Goal: Task Accomplishment & Management: Use online tool/utility

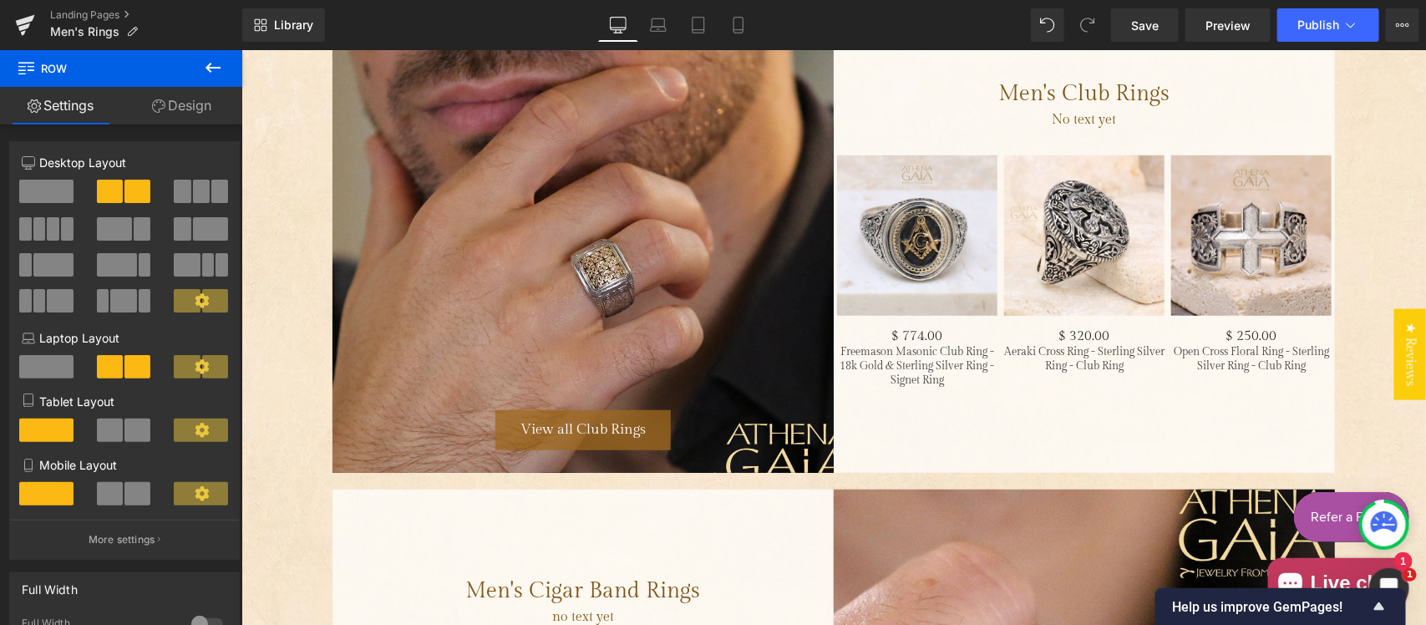
scroll to position [3255, 0]
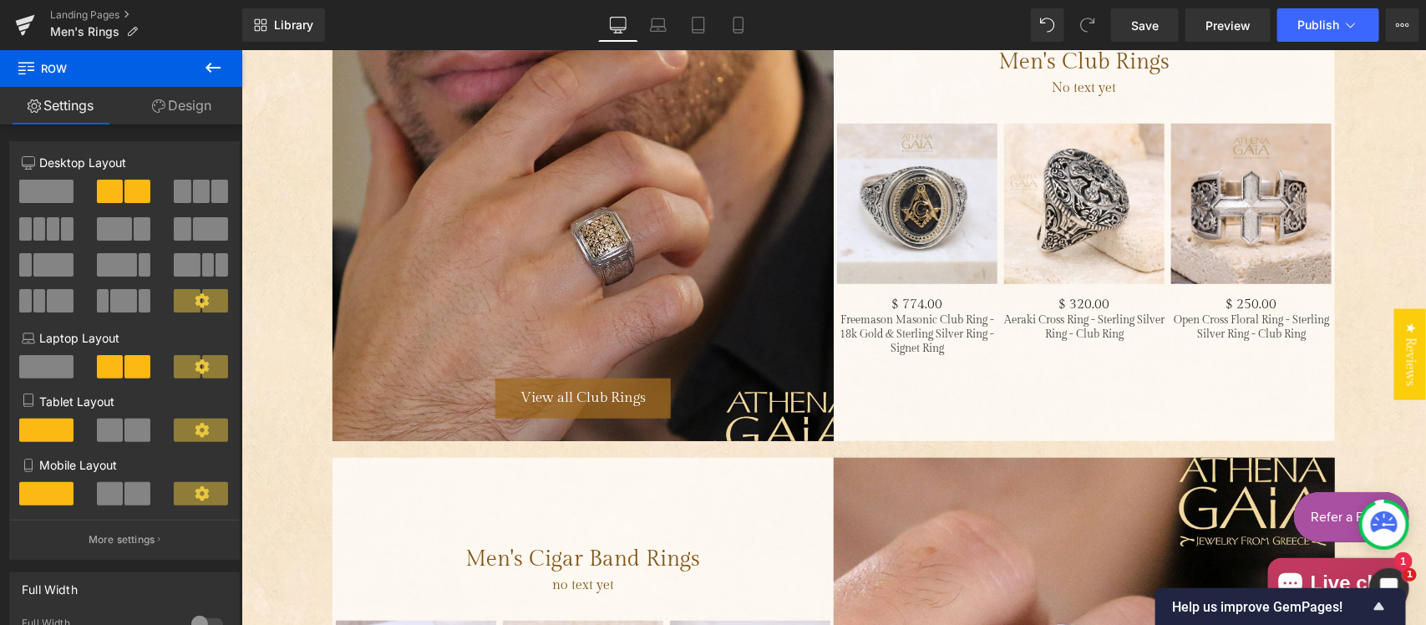
drag, startPoint x: 593, startPoint y: 223, endPoint x: 414, endPoint y: 304, distance: 197.1
click at [593, 223] on div "View all Club Rings Button Hero Banner 500px" at bounding box center [582, 200] width 501 height 480
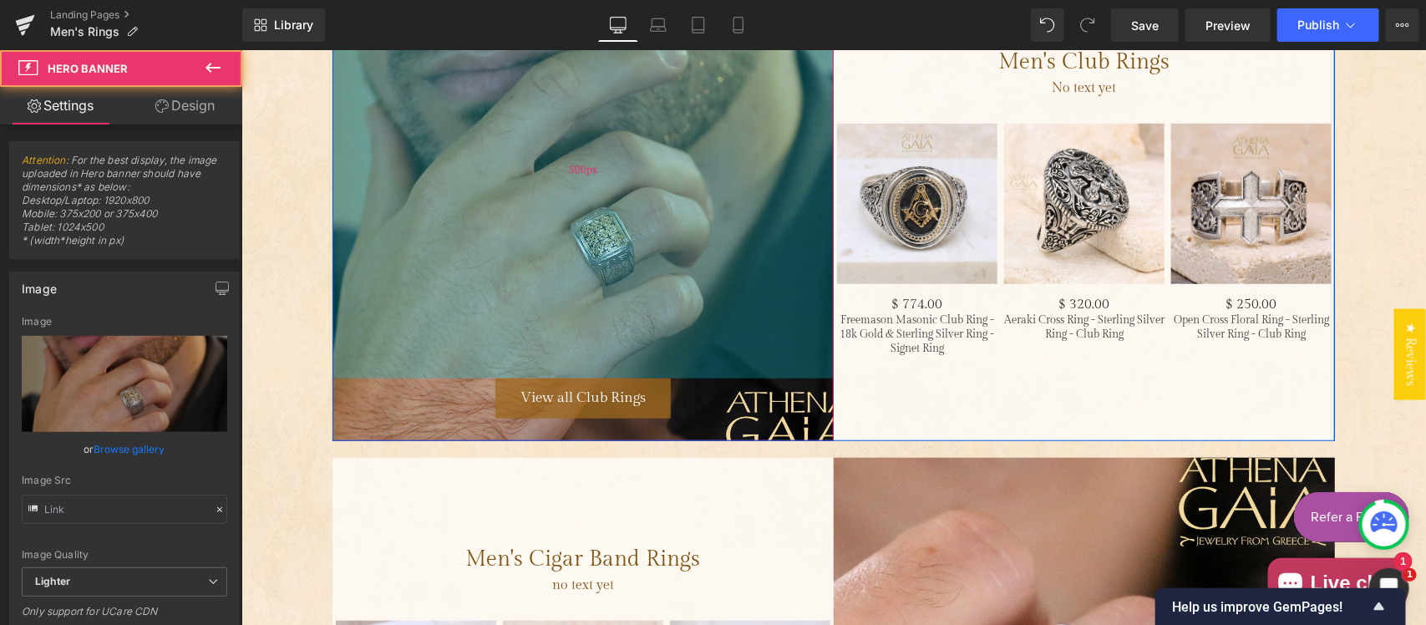
type input "https://ucarecdn.com/f1fc701b-346a-49cf-a2b4-d9fc6d1cdcab/-/format/auto/-/previ…"
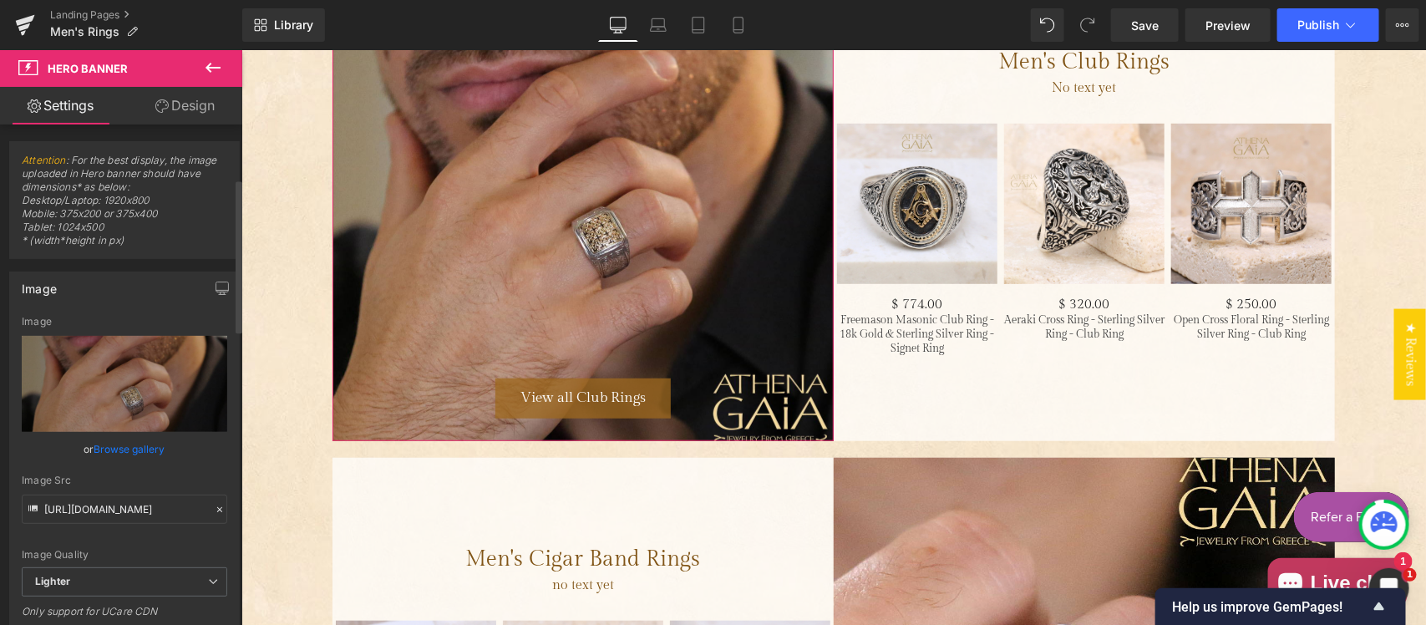
scroll to position [174, 0]
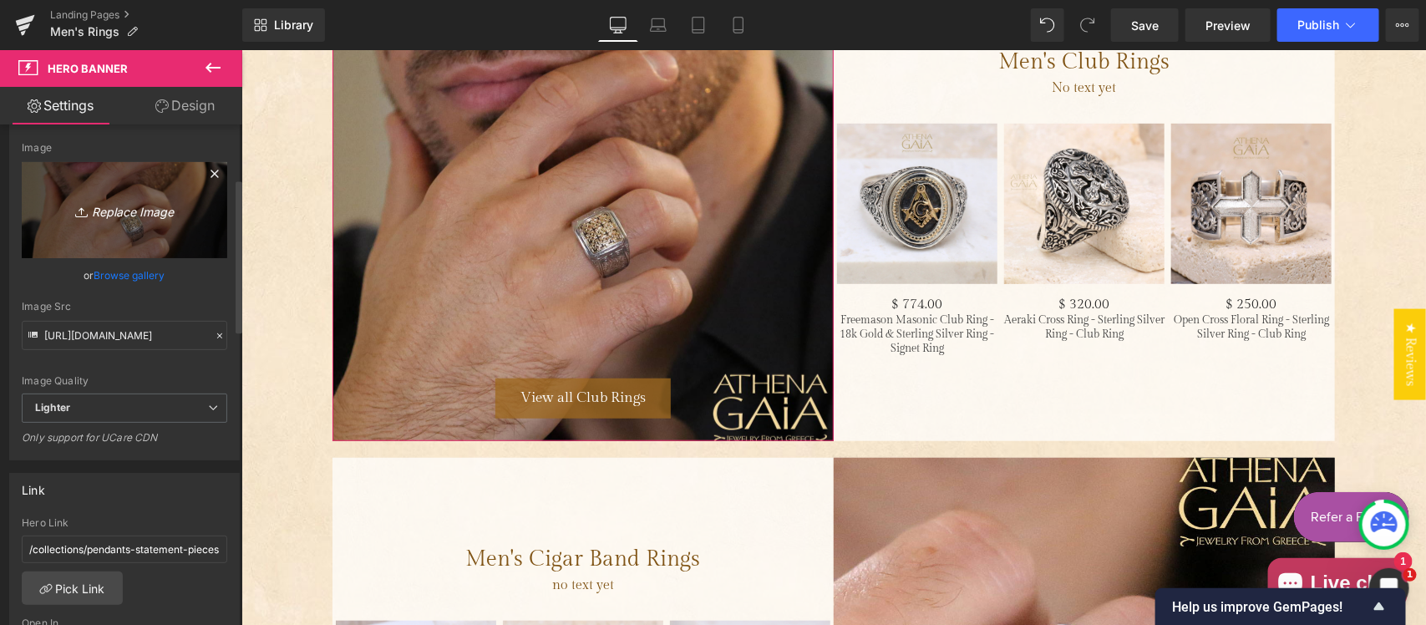
click at [142, 206] on icon "Replace Image" at bounding box center [125, 210] width 134 height 21
type input "C:\fakepath\Club no logo.jpg"
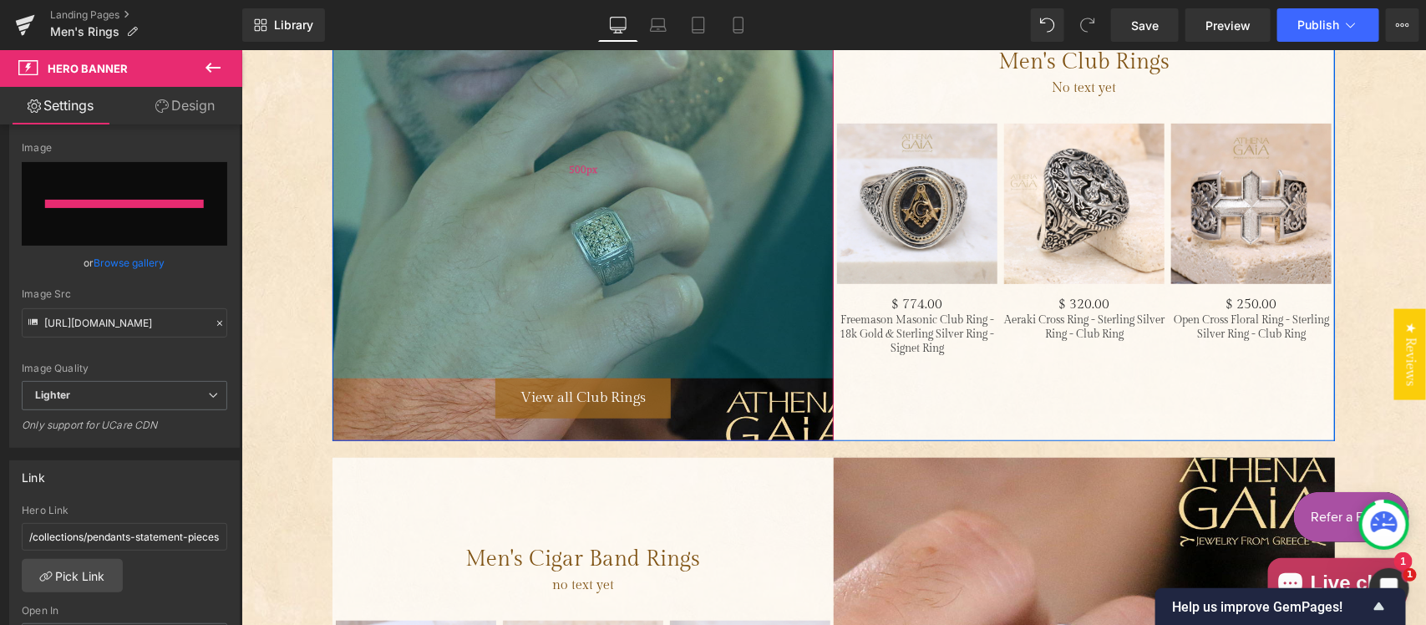
type input "[URL][DOMAIN_NAME]"
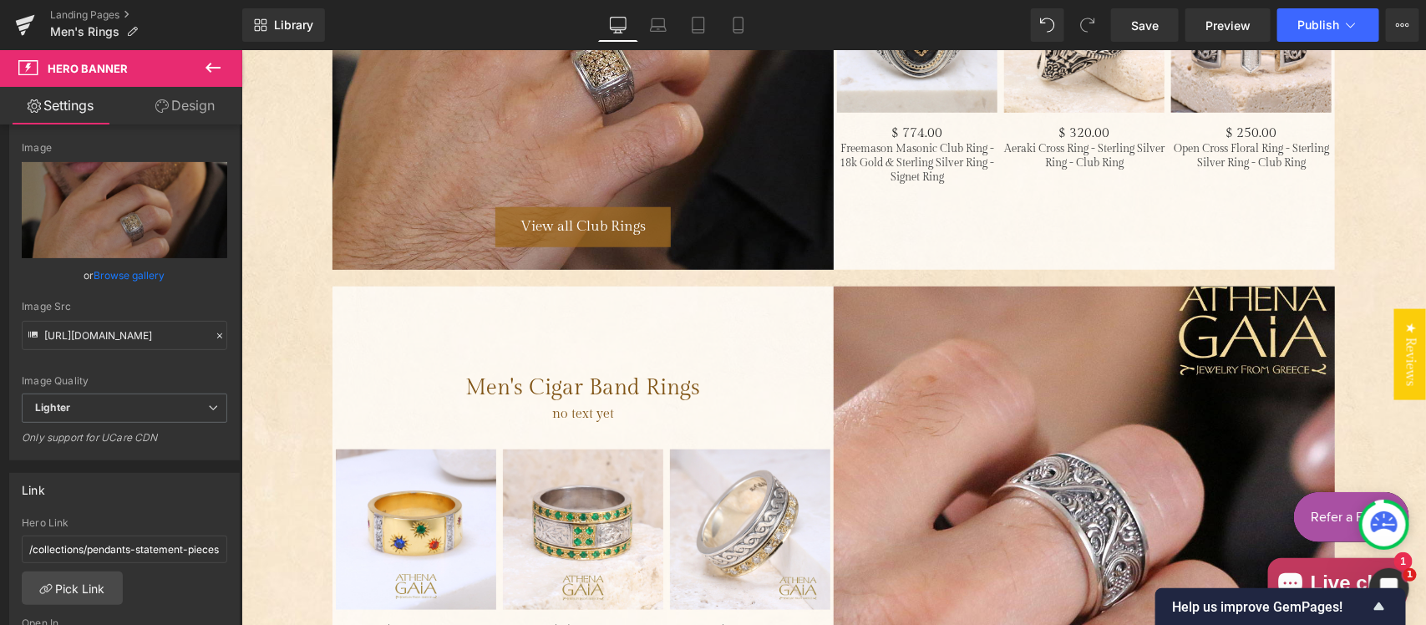
scroll to position [3429, 0]
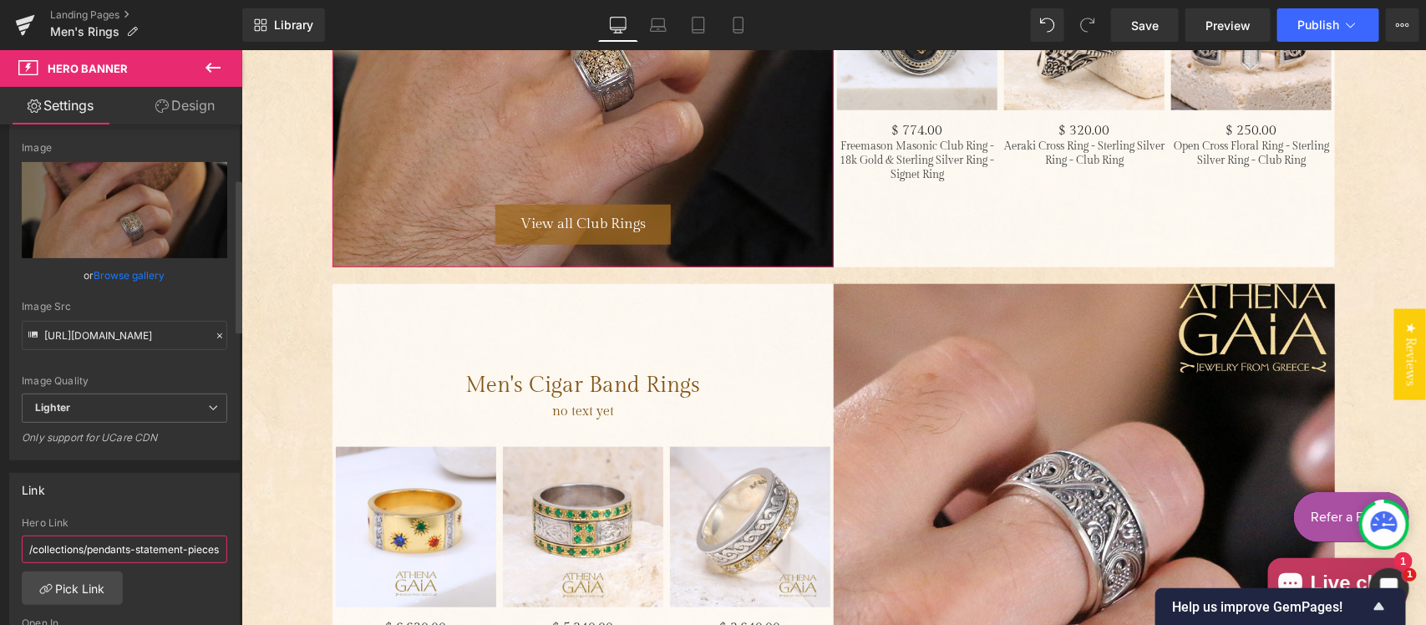
click at [107, 550] on input "/collections/pendants-statement-pieces" at bounding box center [125, 550] width 206 height 28
paste input "club-ring"
type input "/collections/club-rings"
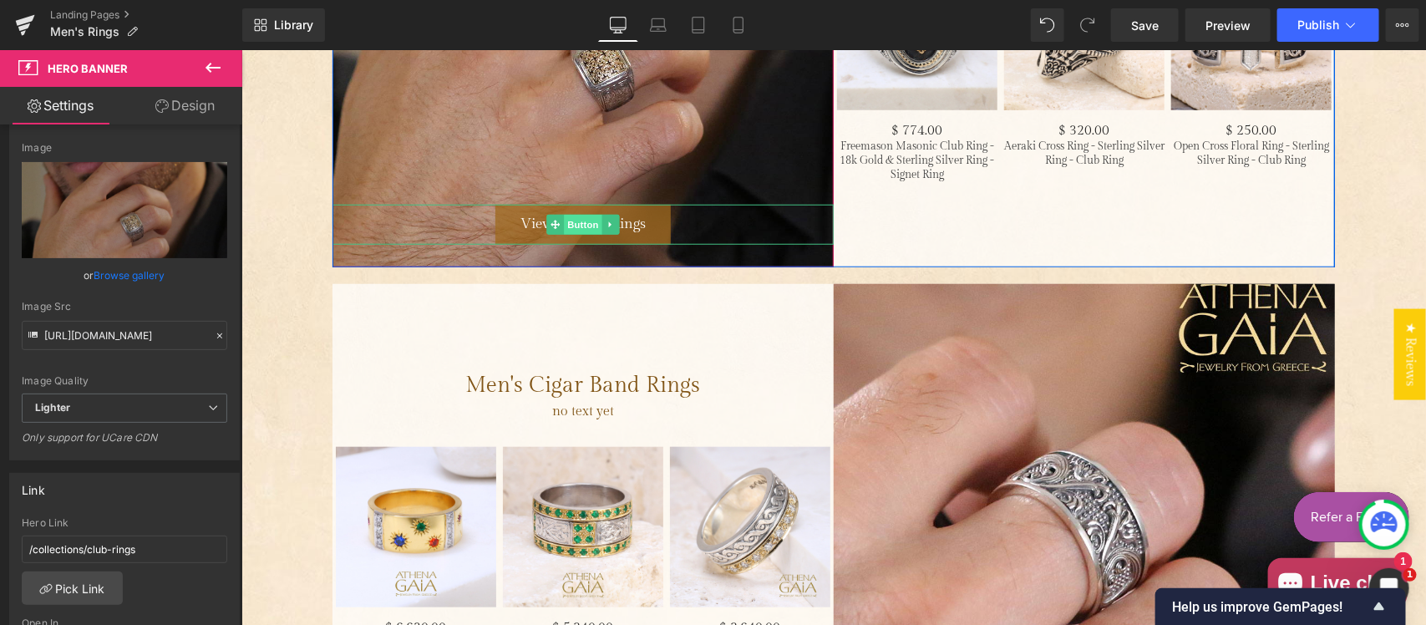
click at [581, 221] on span "Button" at bounding box center [582, 224] width 38 height 20
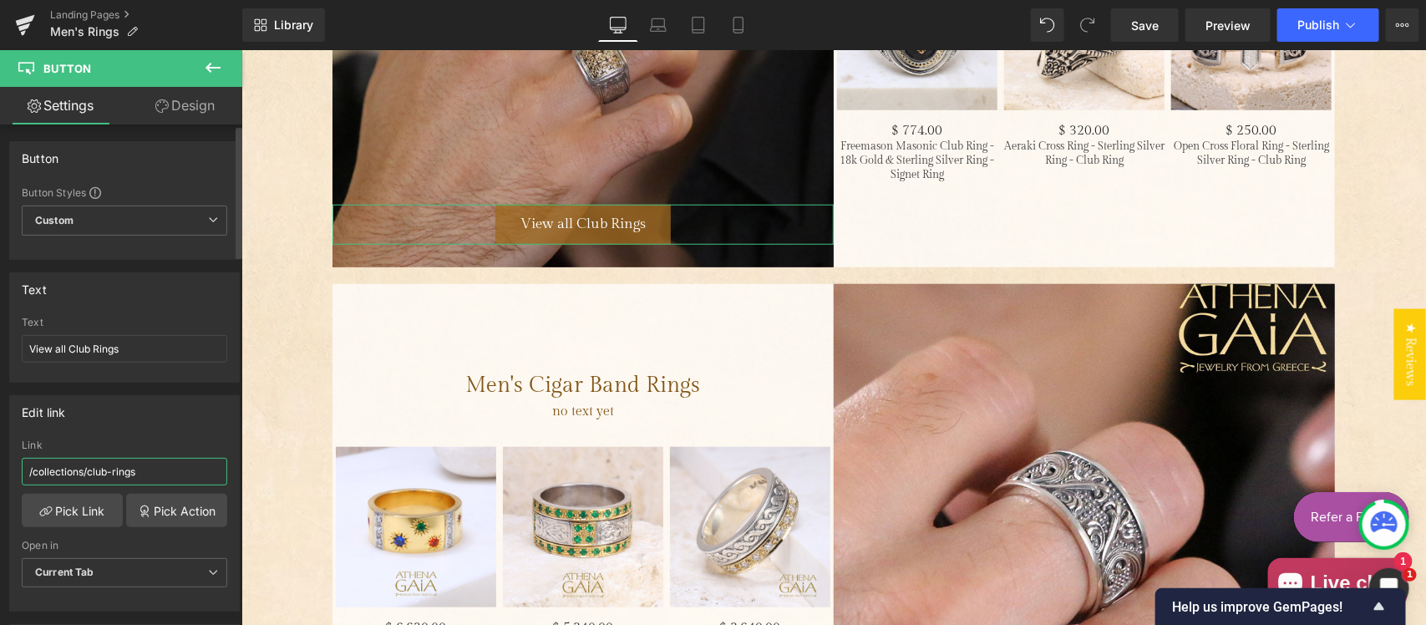
click at [160, 472] on input "/collections/club-rings" at bounding box center [125, 472] width 206 height 28
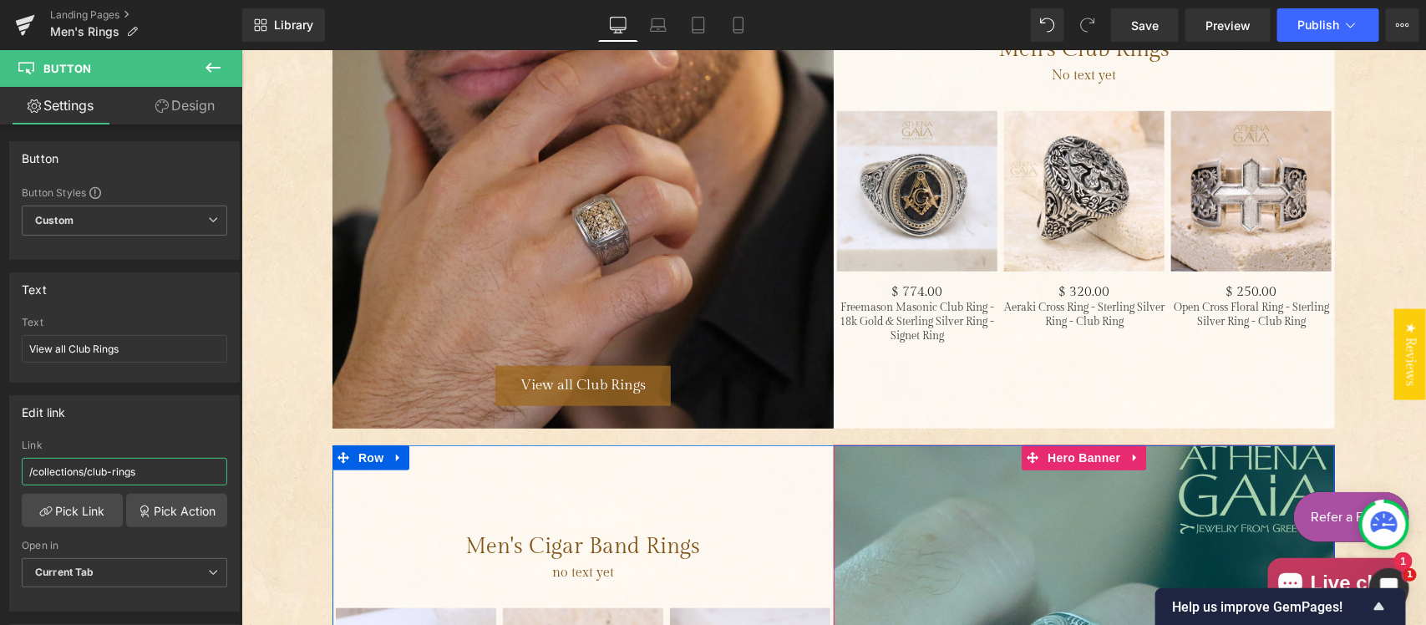
scroll to position [3255, 0]
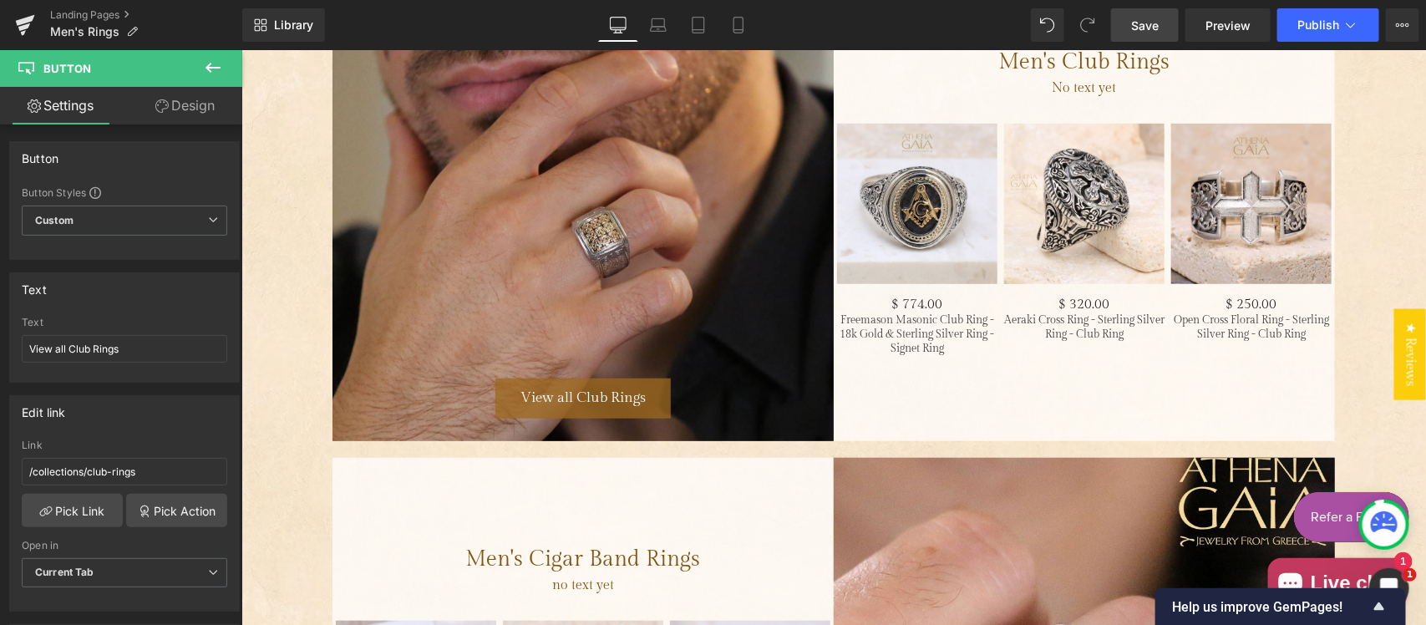
drag, startPoint x: 1142, startPoint y: 19, endPoint x: 845, endPoint y: 146, distance: 323.5
click at [1142, 19] on span "Save" at bounding box center [1145, 26] width 28 height 18
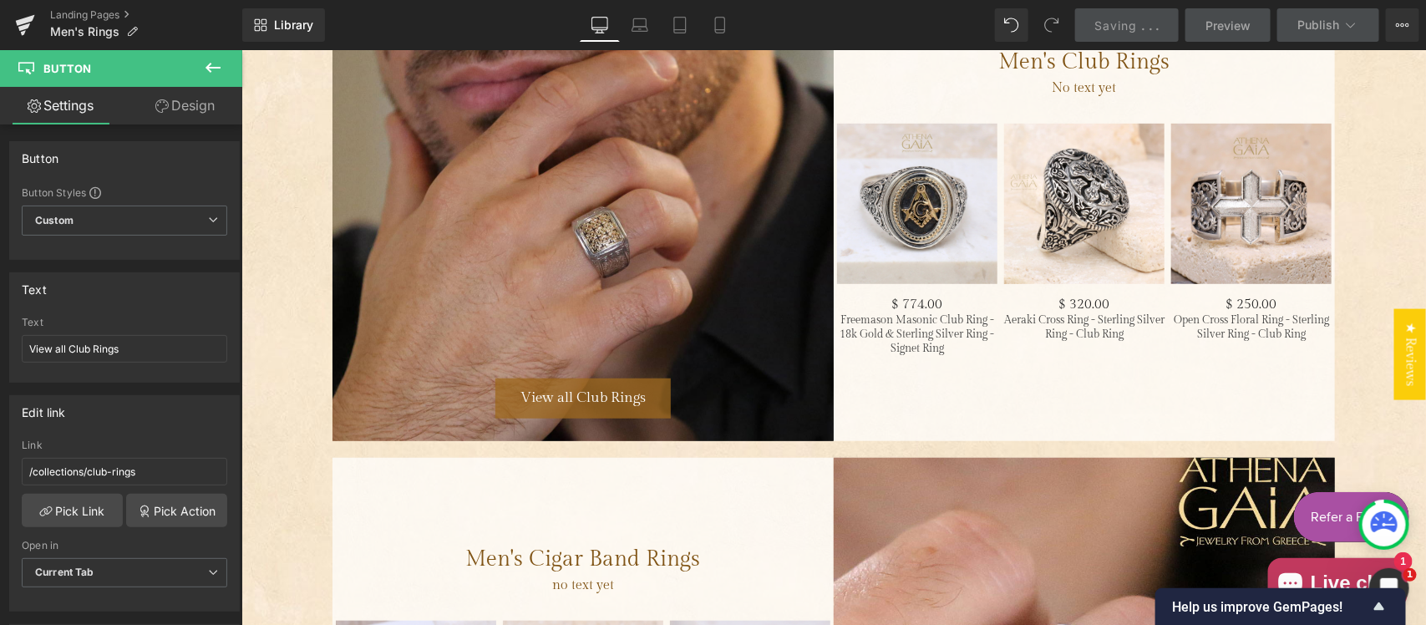
scroll to position [3603, 0]
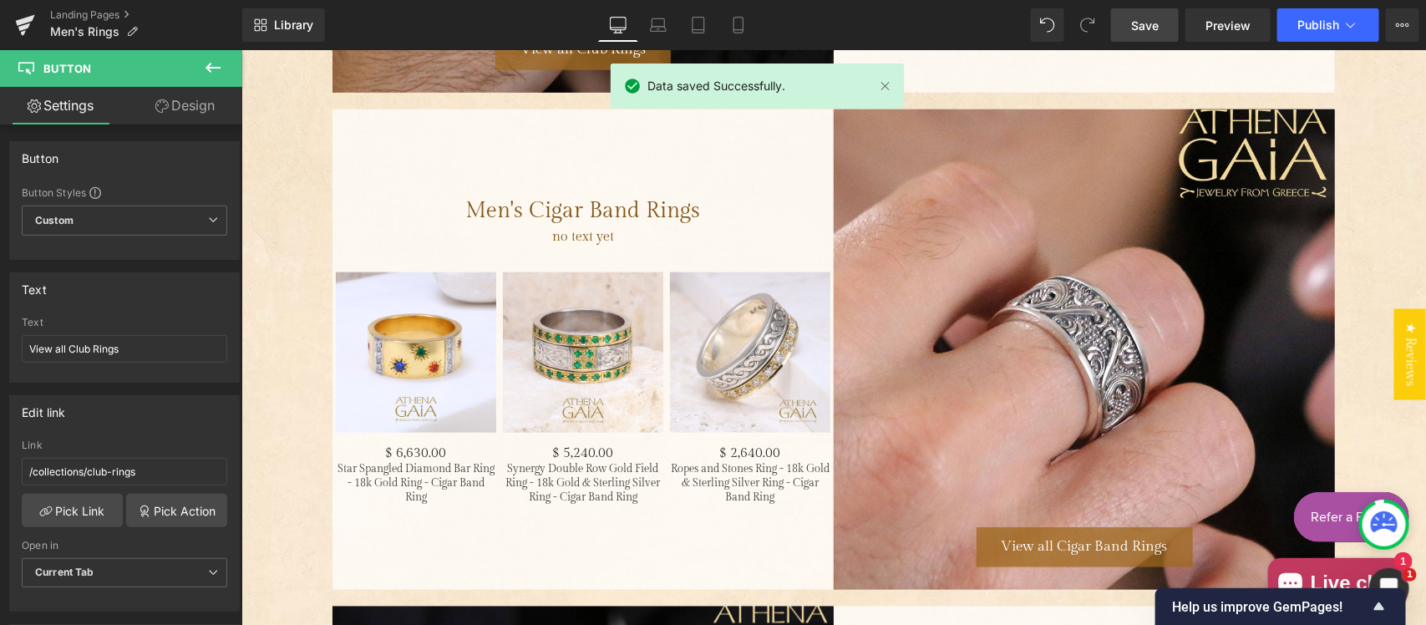
drag, startPoint x: 1050, startPoint y: 313, endPoint x: 748, endPoint y: 364, distance: 306.8
click at [1050, 313] on div "View all Cigar Band Rings Button Hero Banner 500px" at bounding box center [1083, 349] width 501 height 480
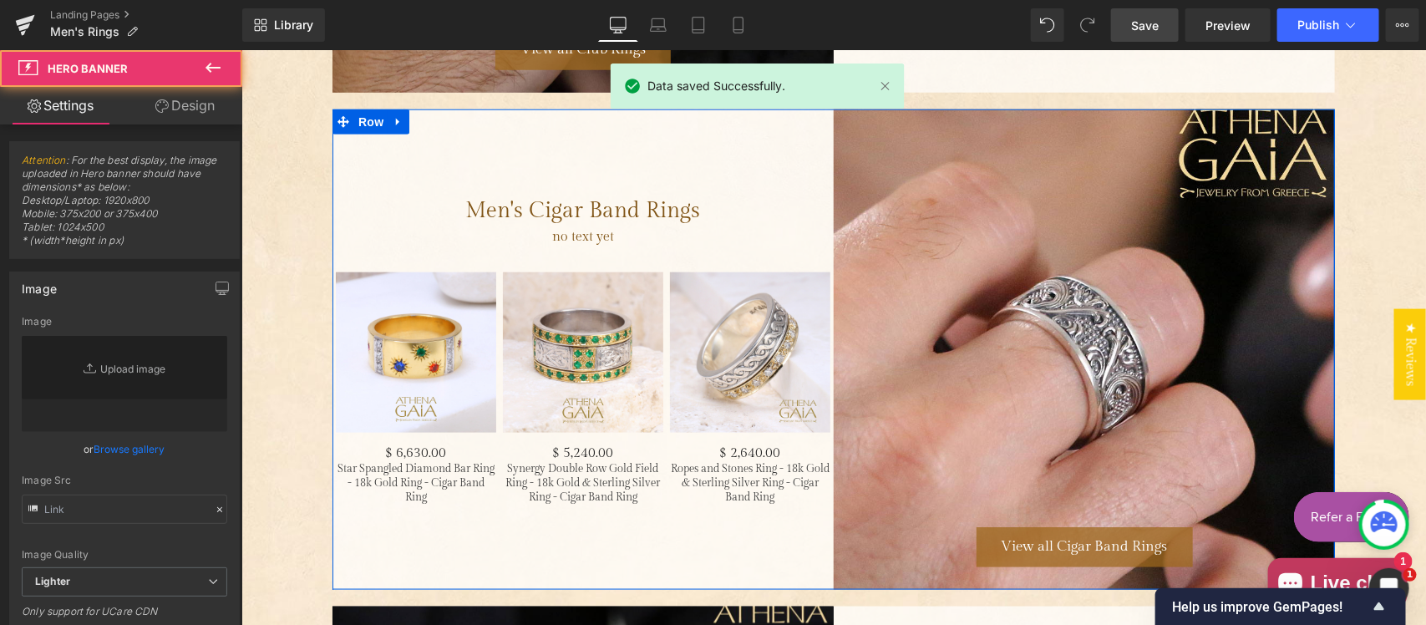
type input "https://ucarecdn.com/0dd81a53-f6e2-4cd6-b3ba-a884f7eb9815/-/format/auto/-/previ…"
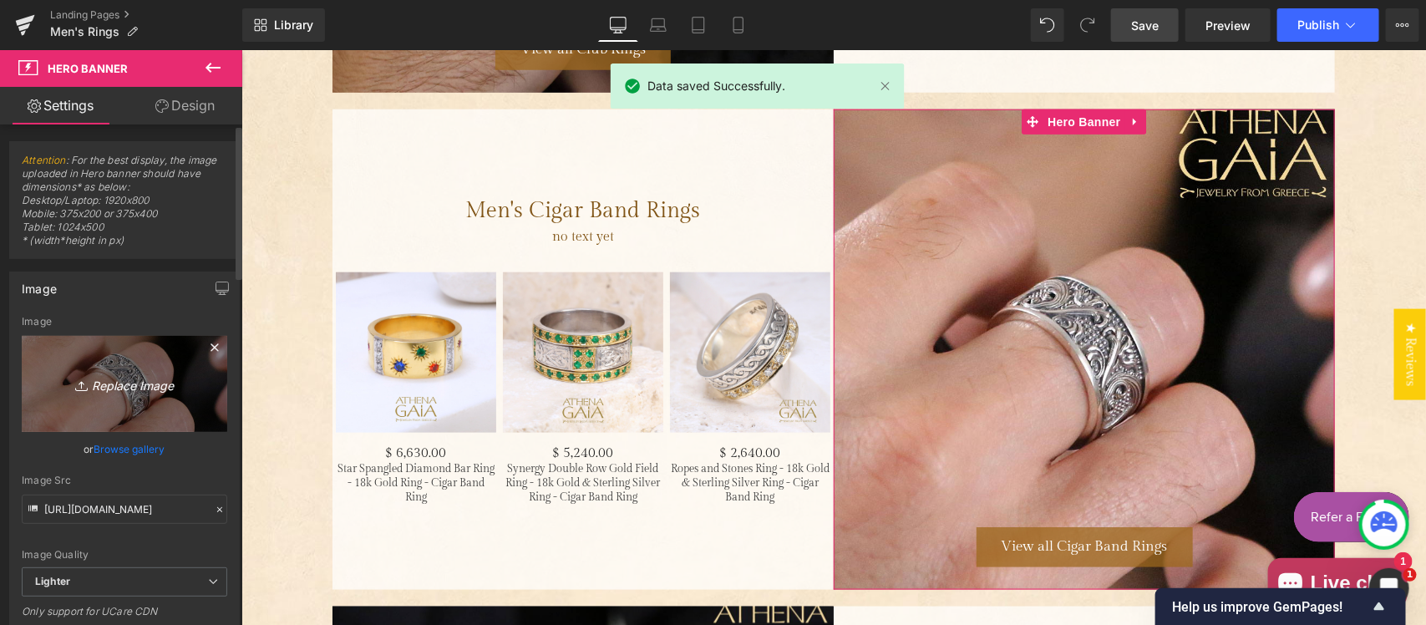
click at [131, 394] on icon "Replace Image" at bounding box center [125, 384] width 134 height 21
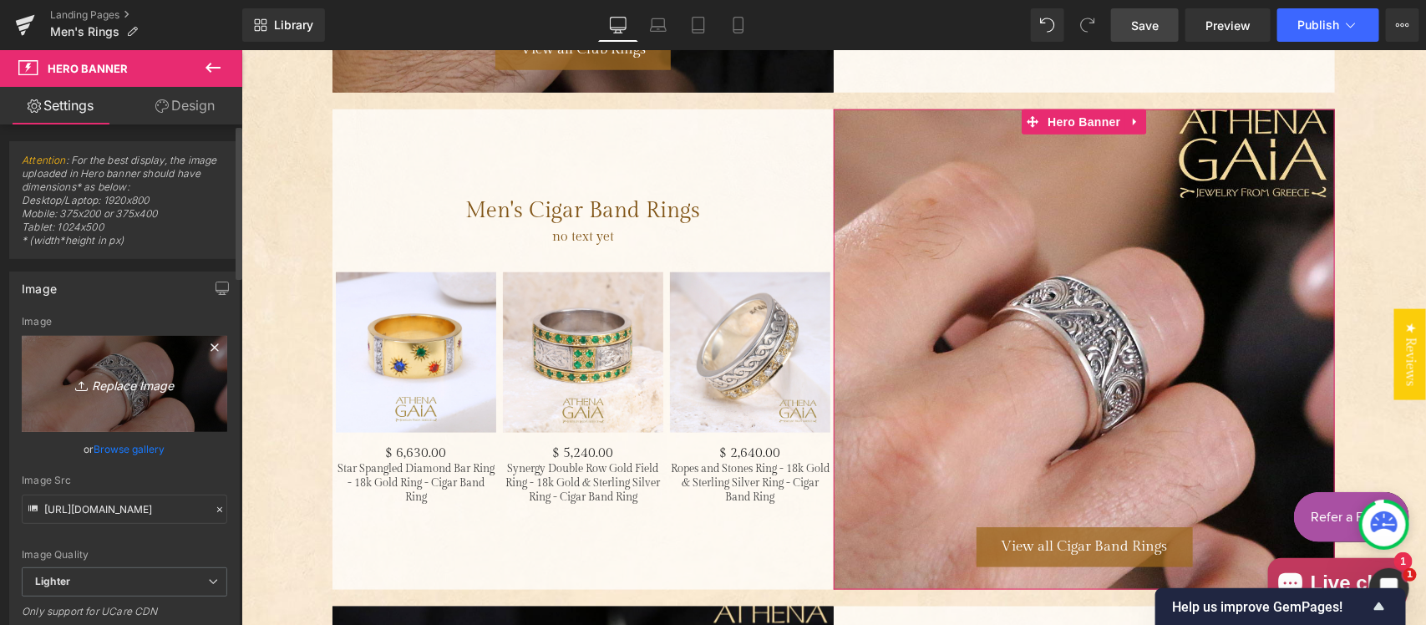
type input "C:\fakepath\Cigar no logo.jpg"
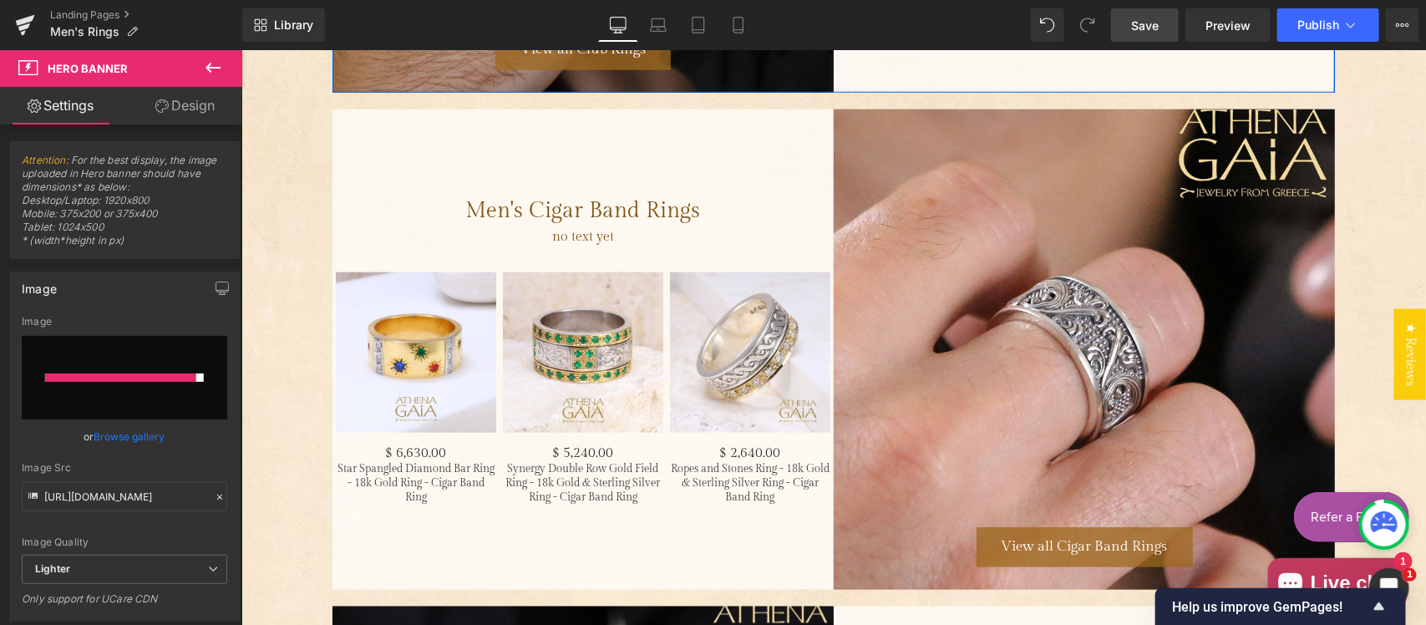
type input "[URL][DOMAIN_NAME]"
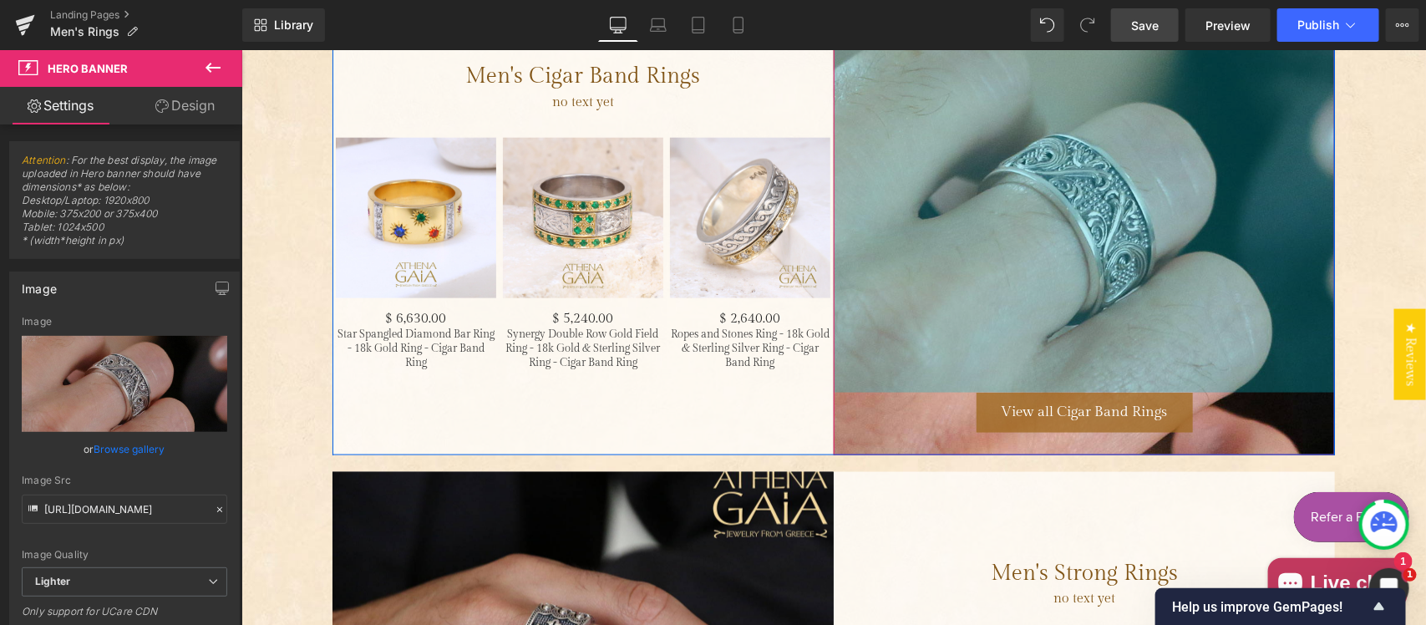
scroll to position [3777, 0]
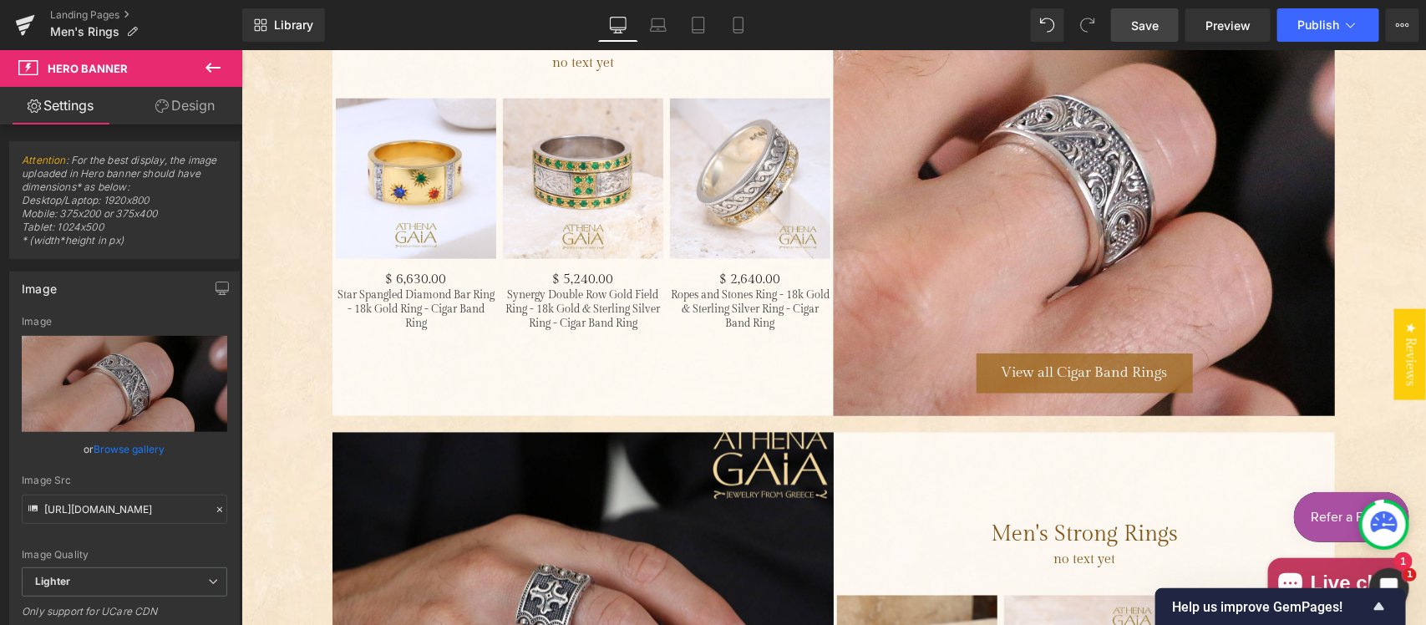
click at [1007, 233] on div "View all Cigar Band Rings Button Hero Banner 500px" at bounding box center [1083, 175] width 501 height 480
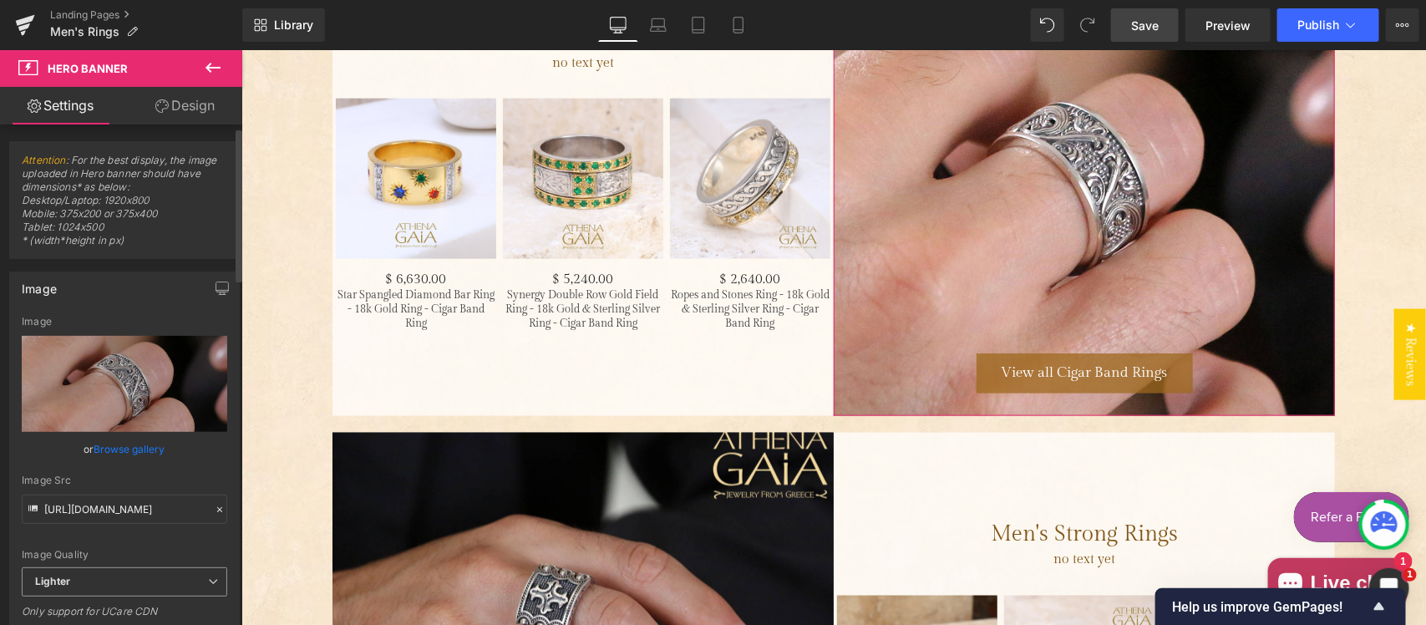
scroll to position [174, 0]
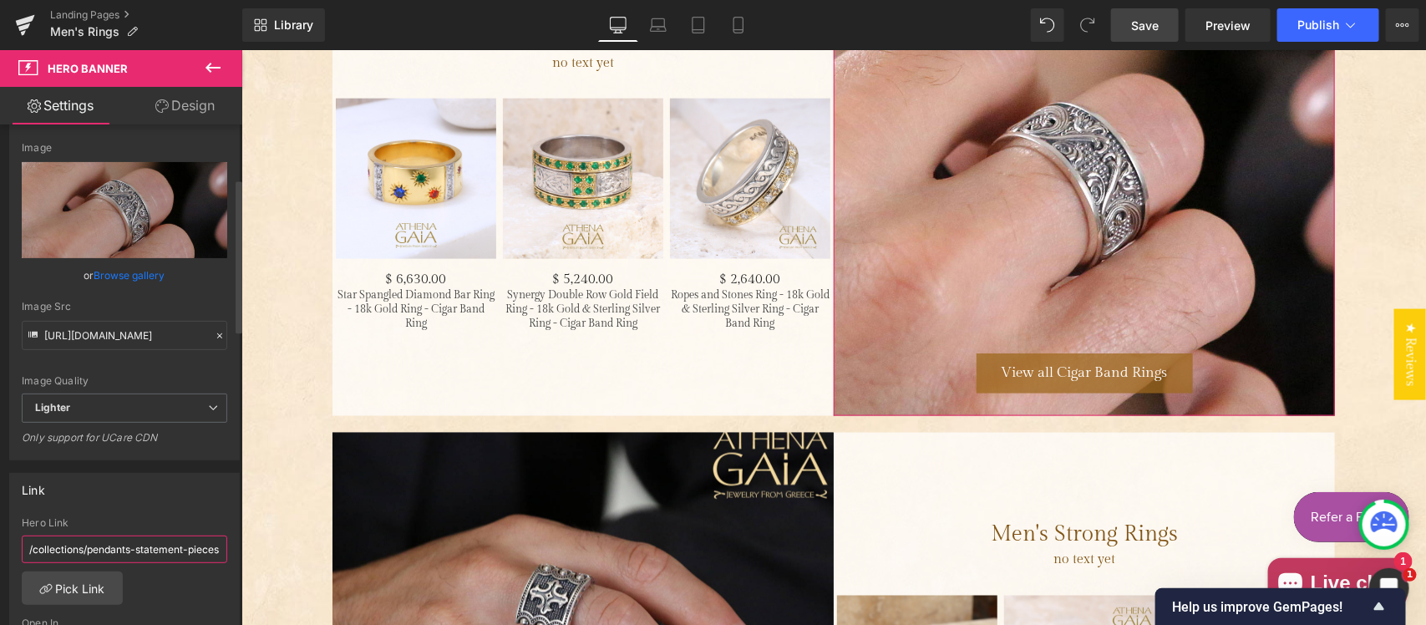
click at [114, 548] on input "/collections/pendants-statement-pieces" at bounding box center [125, 550] width 206 height 28
paste input "cigar-band-ring"
type input "/collections/cigar-band-rings"
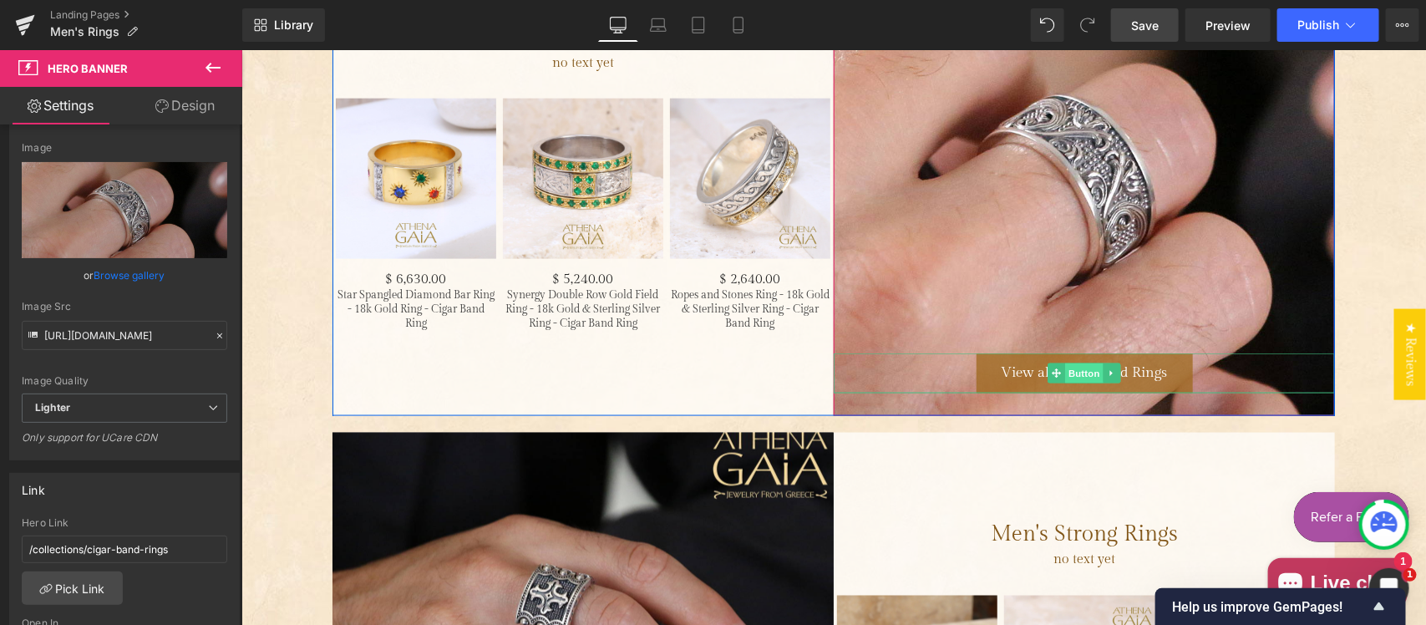
click at [1080, 376] on span "Button" at bounding box center [1084, 373] width 38 height 20
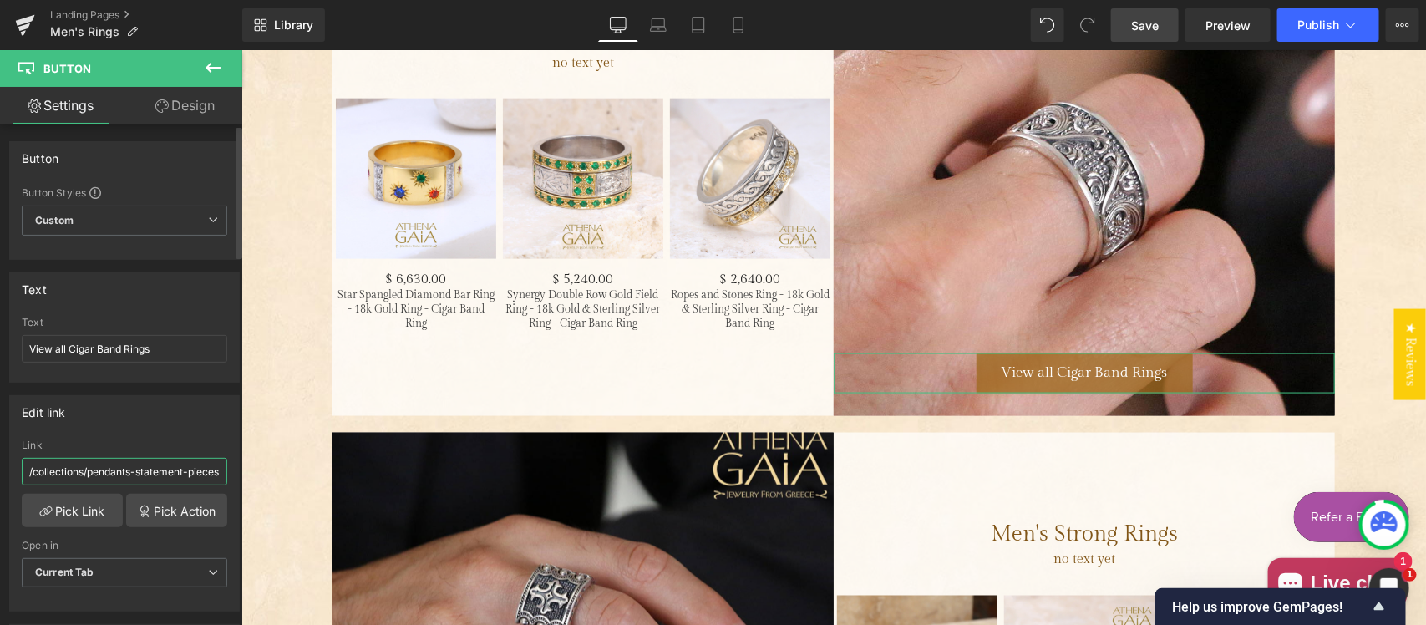
click at [140, 470] on input "/collections/pendants-statement-pieces" at bounding box center [125, 472] width 206 height 28
paste input "cigar-band-ring"
type input "/collections/cigar-band-rings"
click at [1150, 21] on span "Save" at bounding box center [1145, 26] width 28 height 18
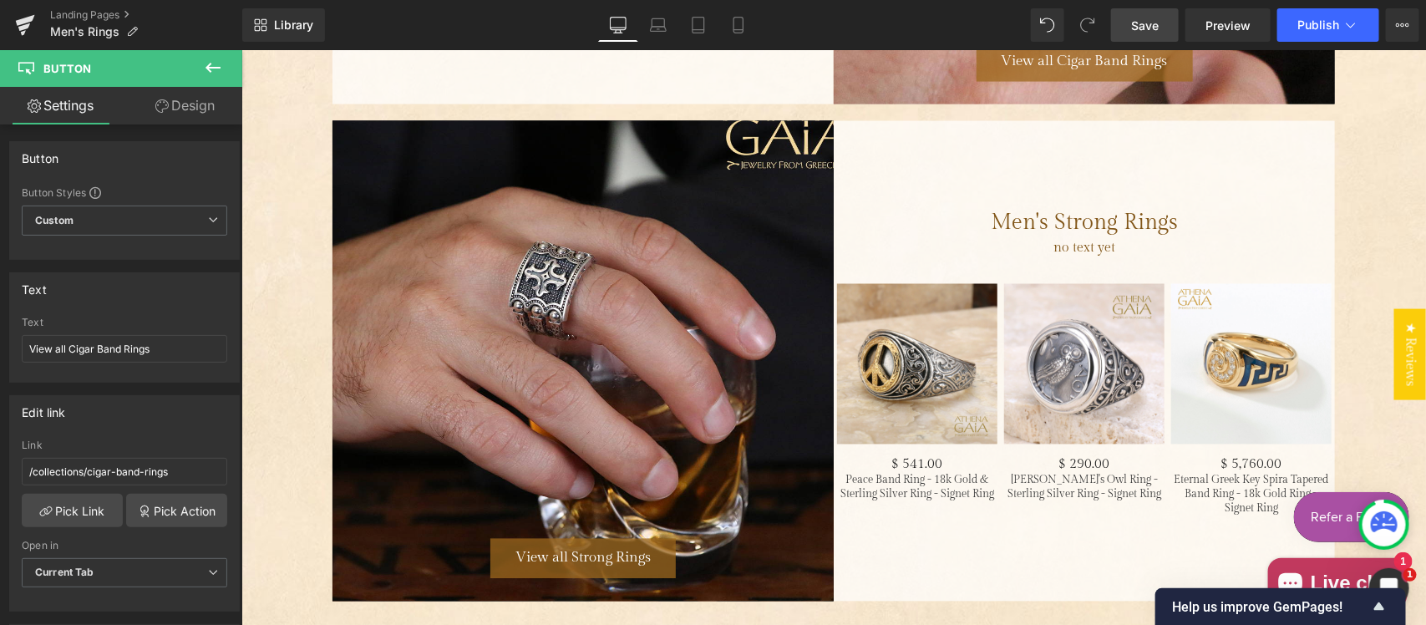
scroll to position [4126, 0]
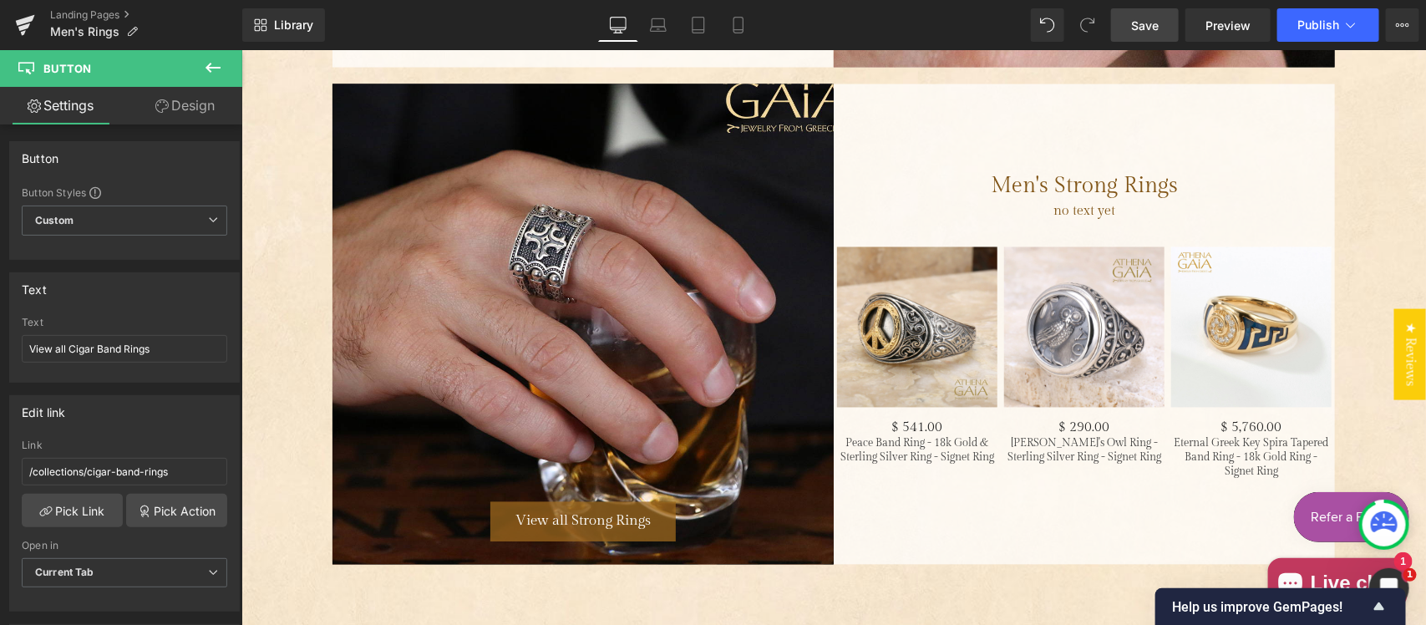
click at [577, 315] on div "View all Strong Rings Button Hero Banner 500px" at bounding box center [582, 324] width 501 height 480
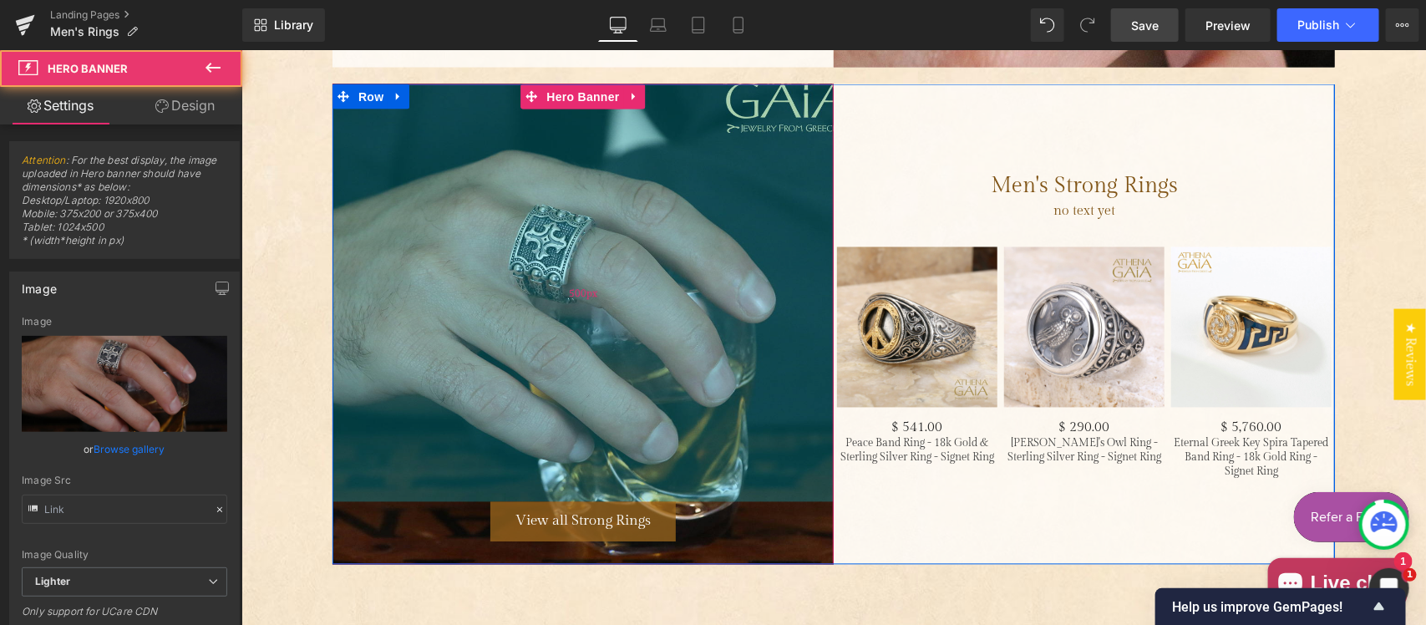
type input "https://ucarecdn.com/cf259227-89c0-42d8-a861-264ea3e546c0/-/format/auto/-/previ…"
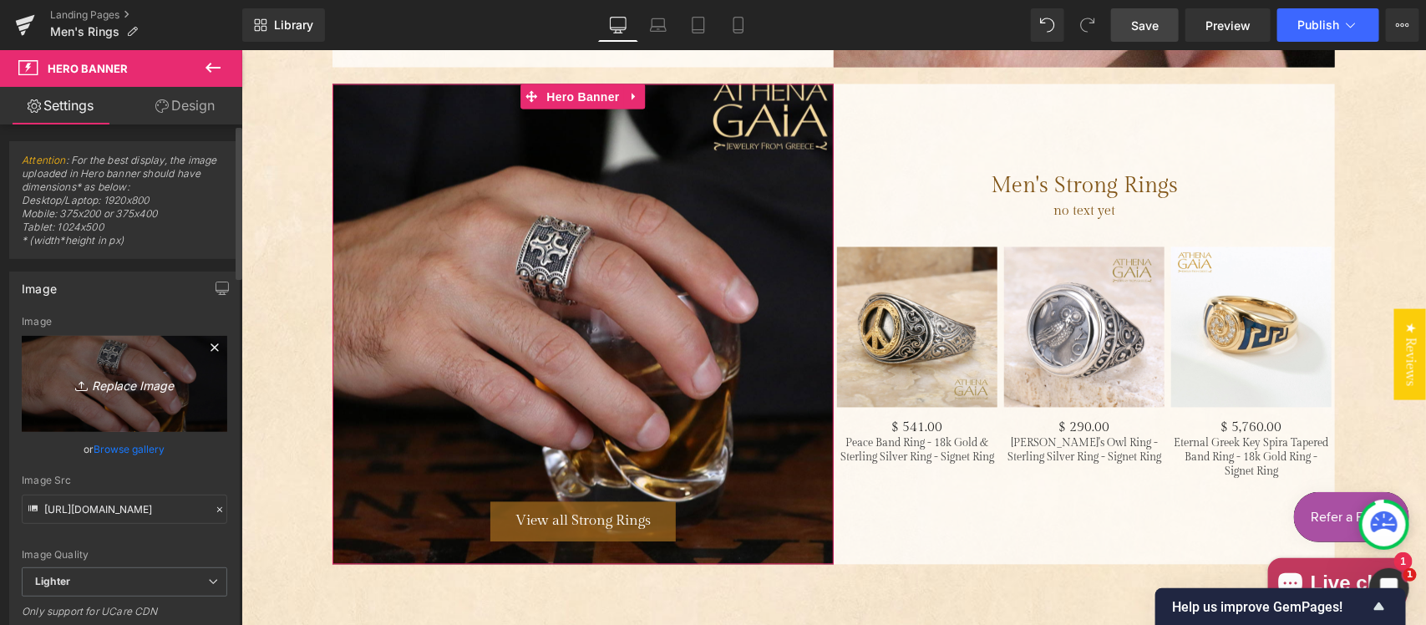
click at [147, 386] on icon "Replace Image" at bounding box center [125, 384] width 134 height 21
type input "C:\fakepath\Strong no logo.jpg"
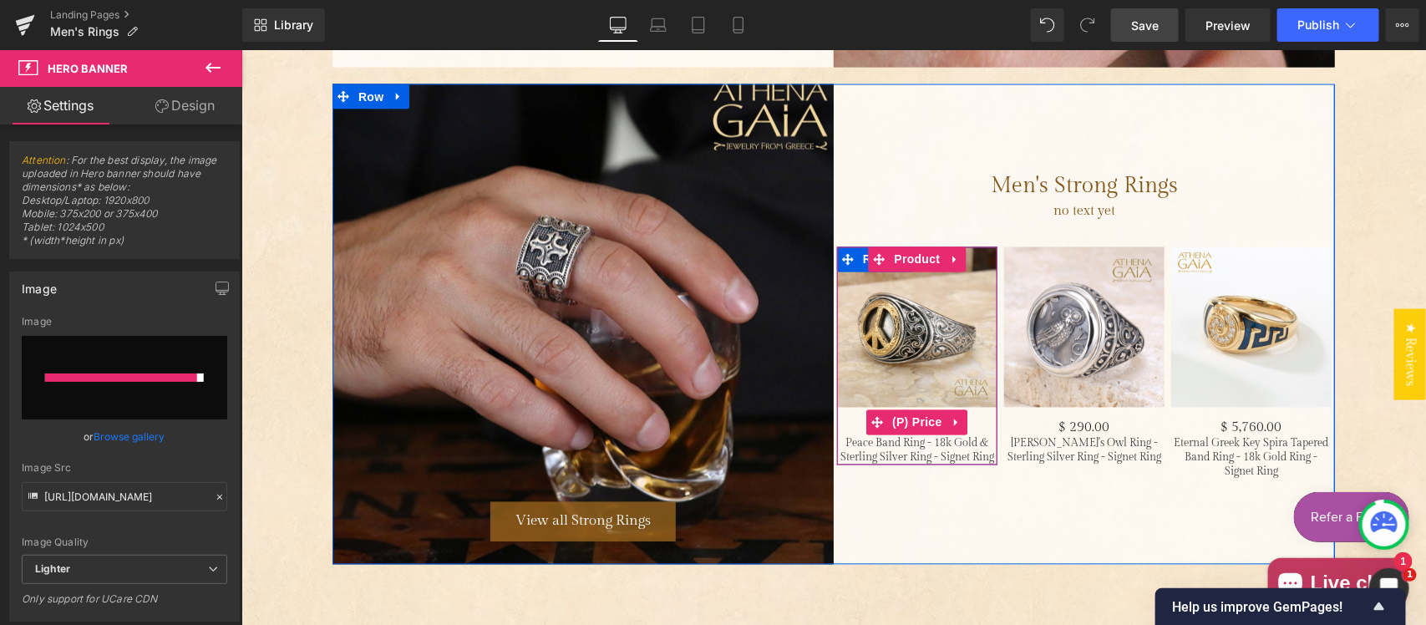
type input "[URL][DOMAIN_NAME]"
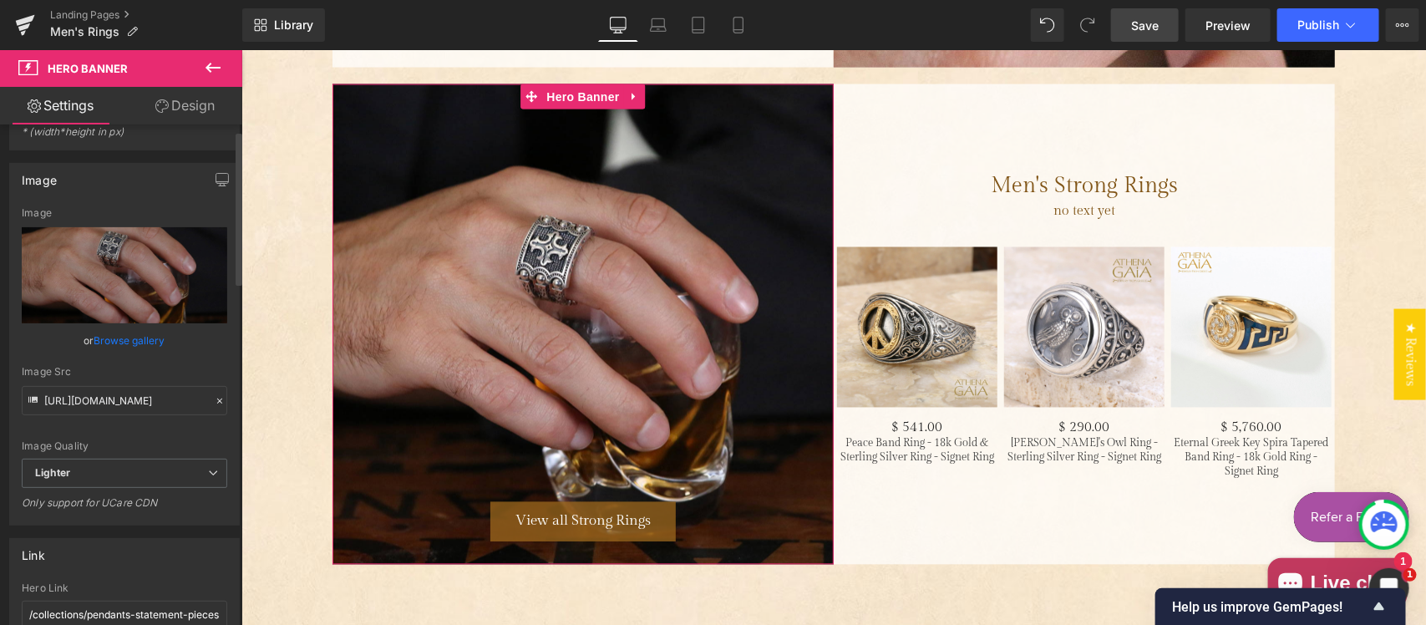
scroll to position [174, 0]
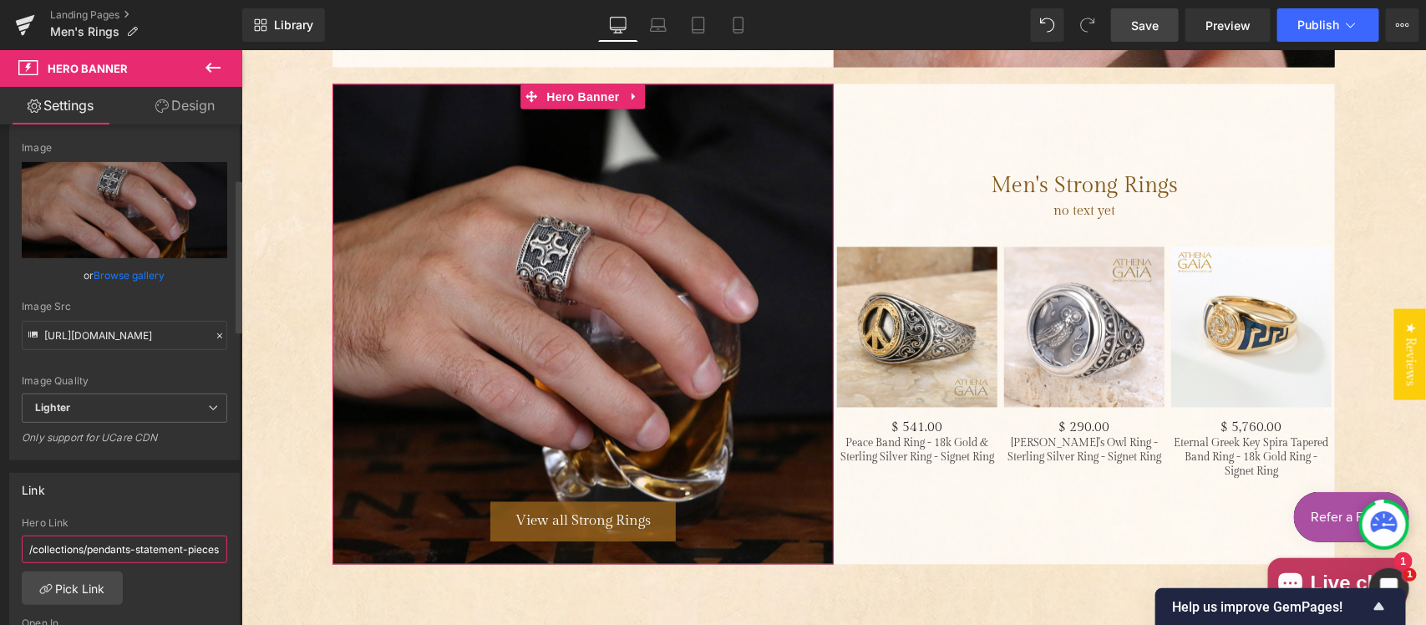
click at [114, 554] on input "/collections/pendants-statement-pieces" at bounding box center [125, 550] width 206 height 28
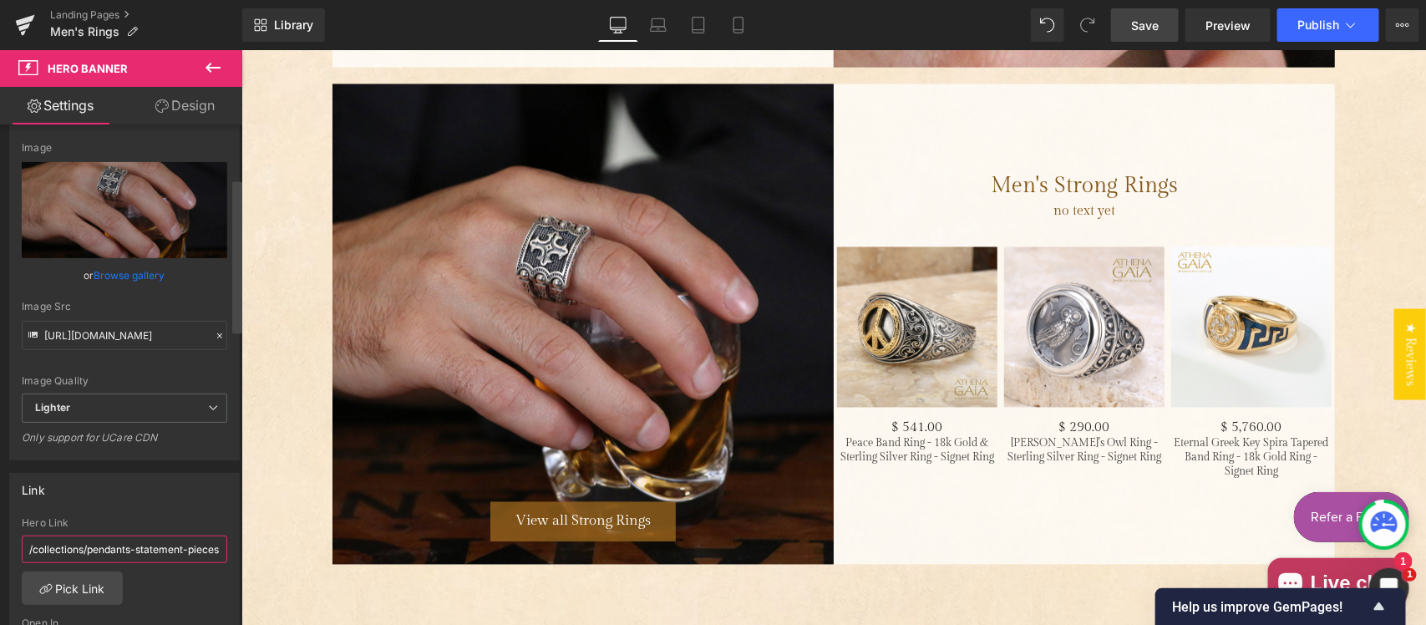
paste input "strong-rings-for-men"
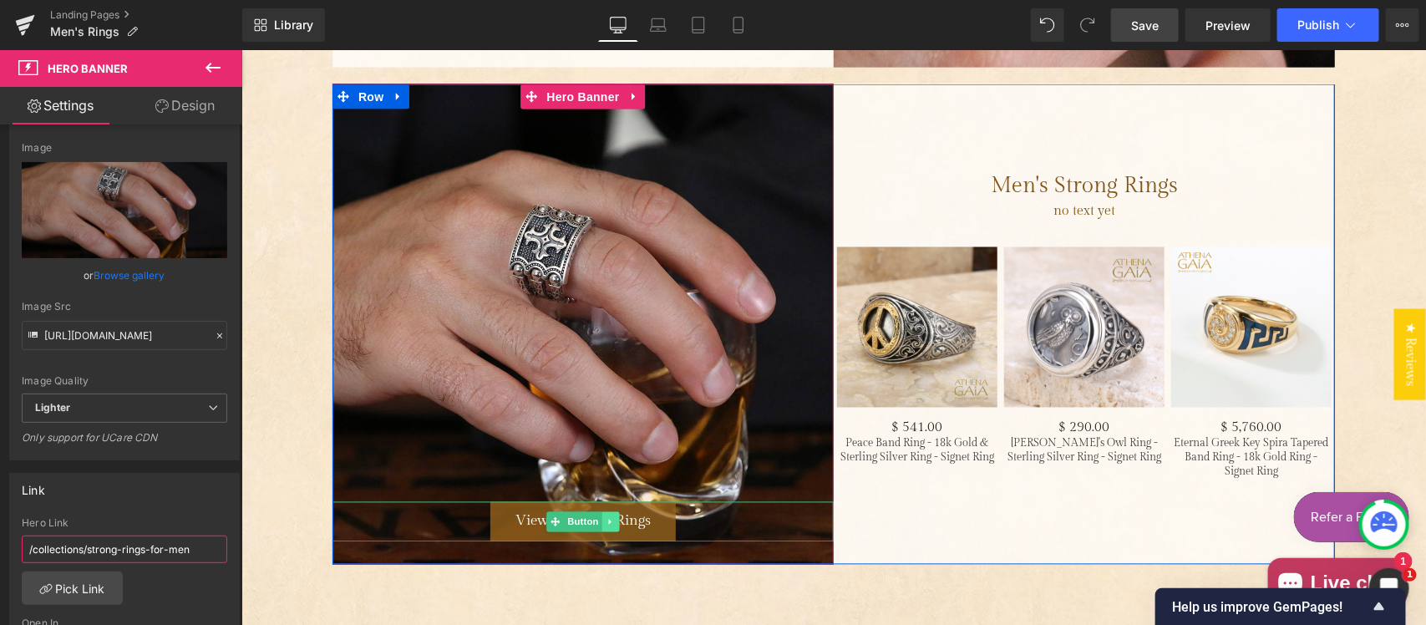
type input "/collections/strong-rings-for-men"
click at [602, 521] on link "Main content" at bounding box center [611, 521] width 18 height 20
click at [574, 521] on span "Button" at bounding box center [582, 521] width 38 height 20
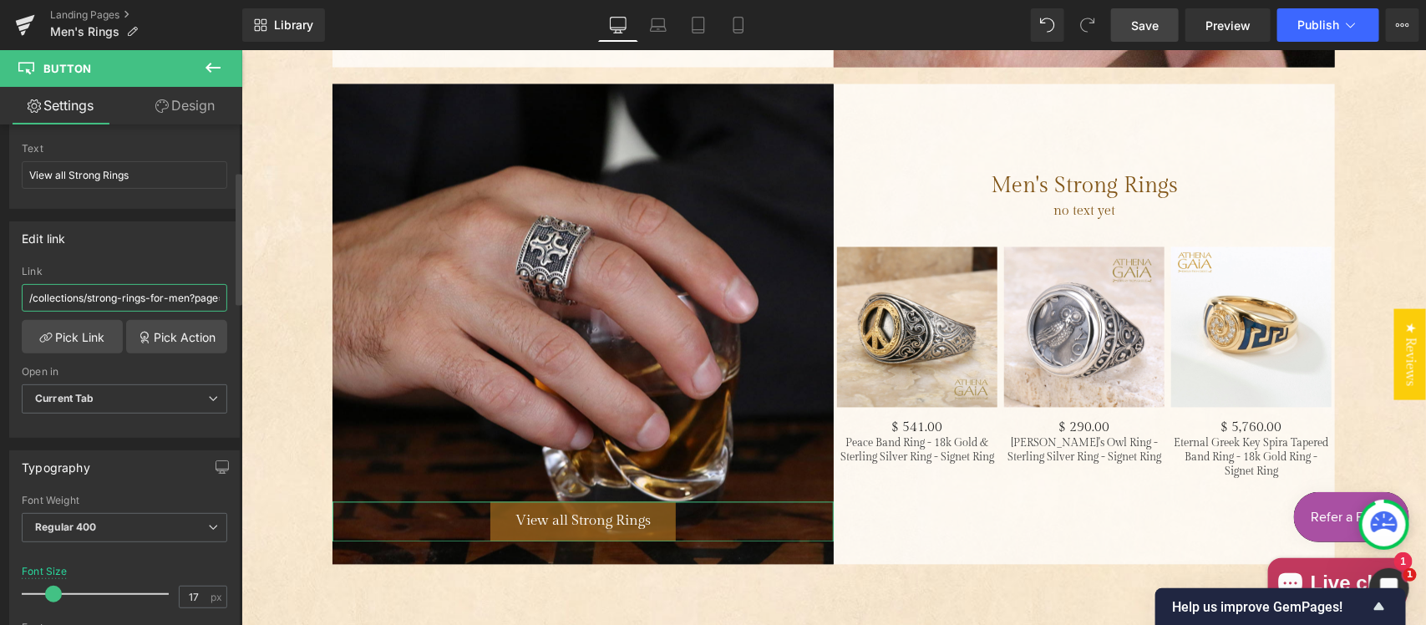
click at [127, 291] on input "/collections/strong-rings-for-men?page=2&grid_list=grid-view" at bounding box center [125, 298] width 206 height 28
paste input "text"
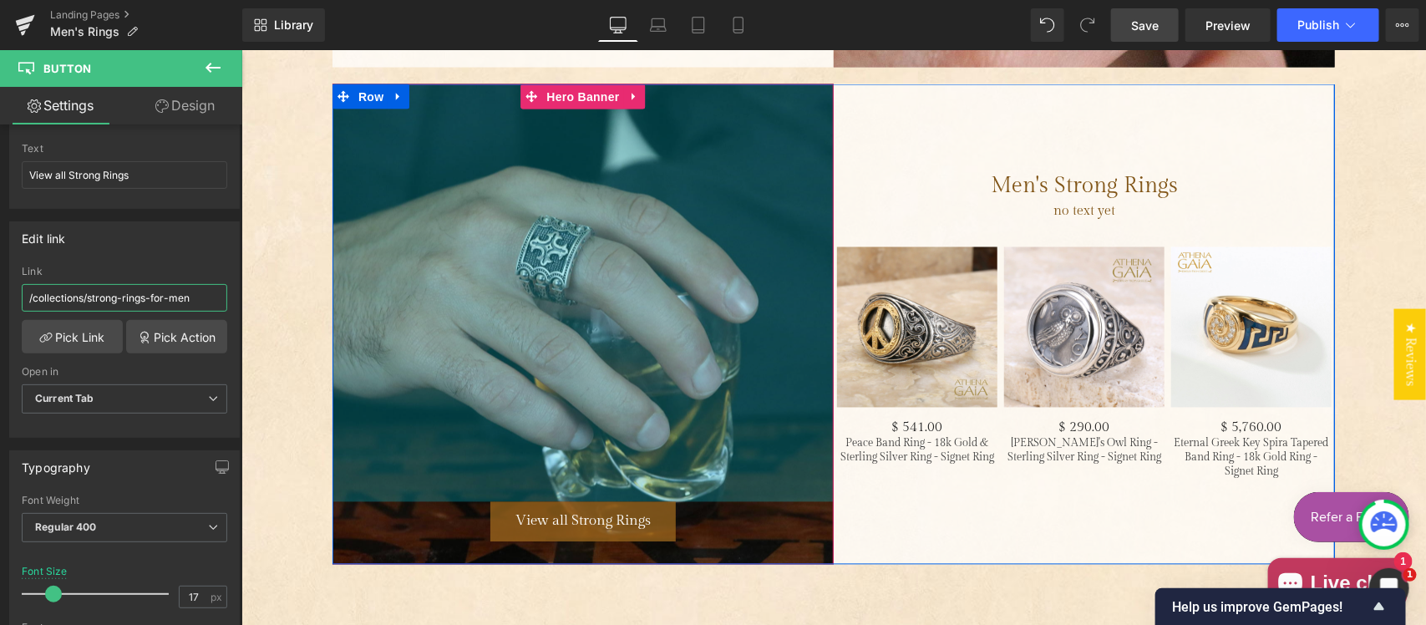
scroll to position [4299, 0]
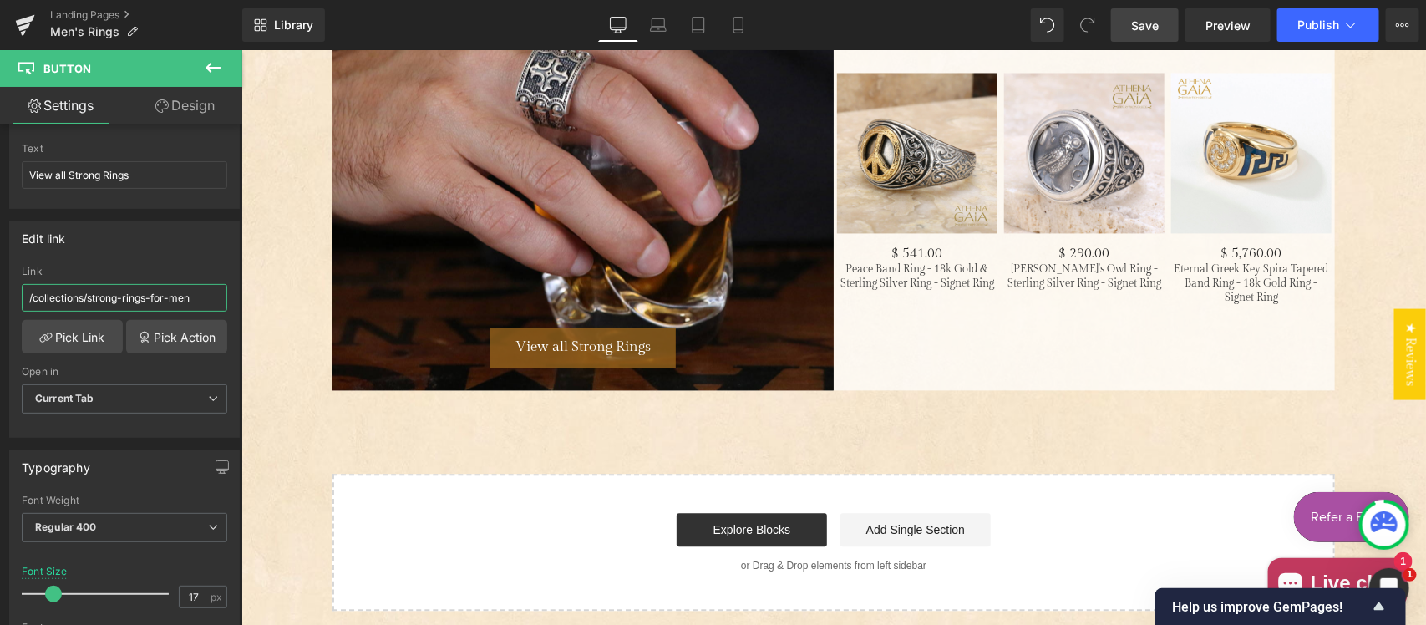
type input "/collections/strong-rings-for-men"
click at [1149, 17] on span "Save" at bounding box center [1145, 26] width 28 height 18
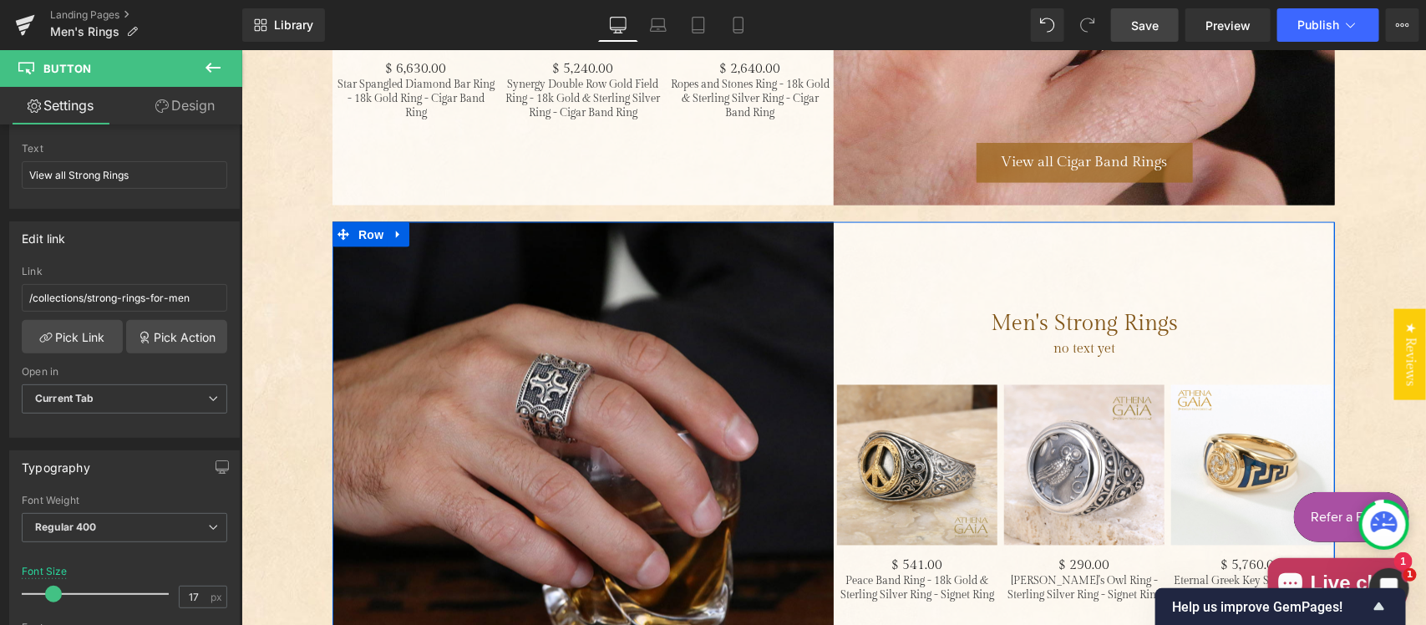
scroll to position [4162, 0]
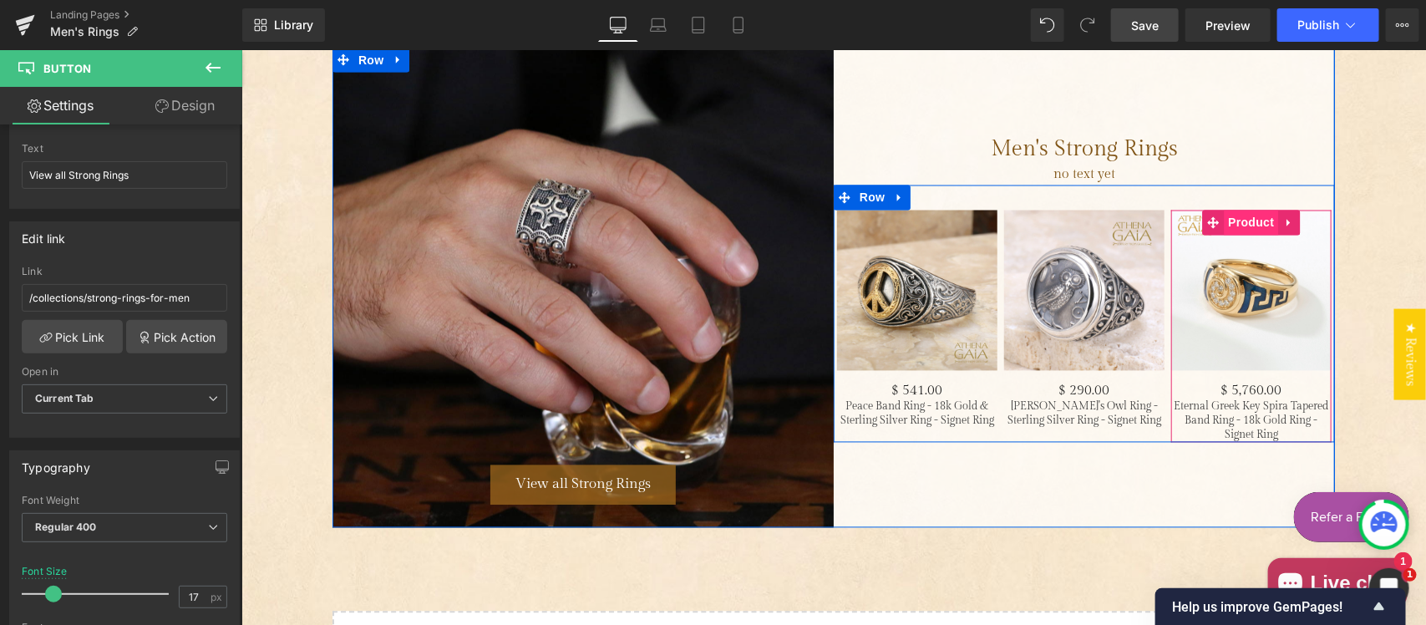
click at [1237, 219] on span "Product" at bounding box center [1250, 222] width 54 height 25
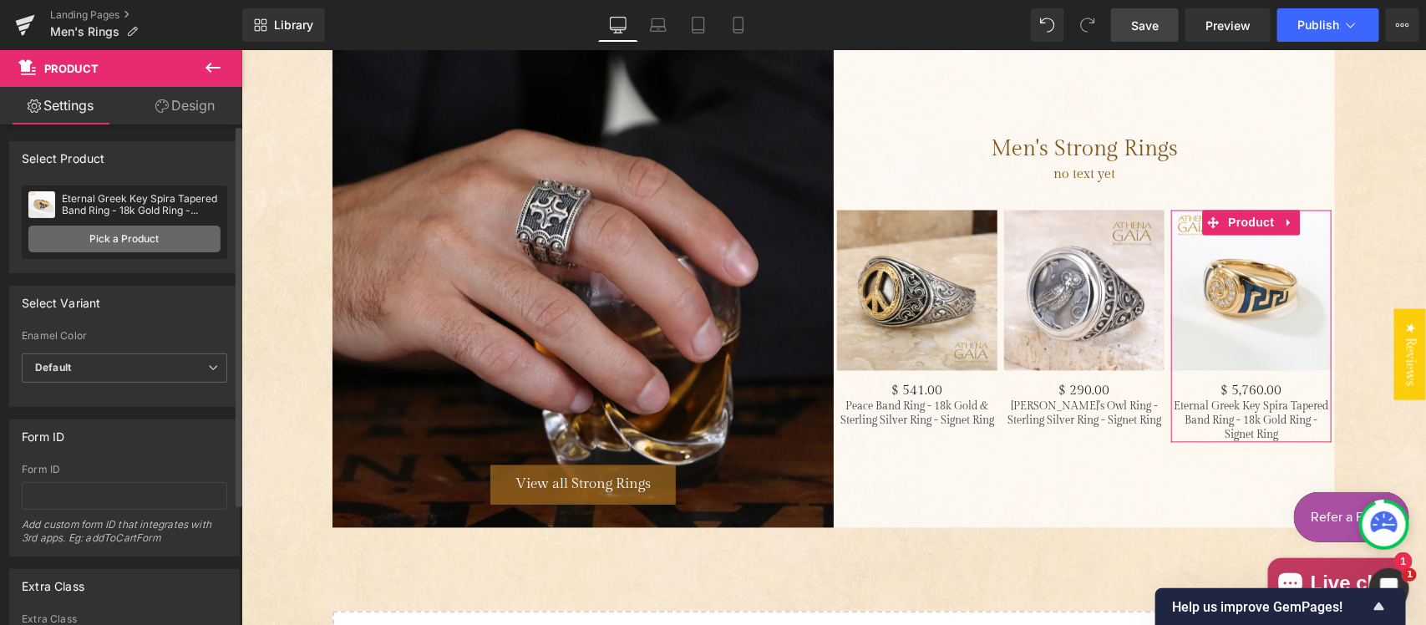
click at [96, 235] on link "Pick a Product" at bounding box center [124, 239] width 192 height 27
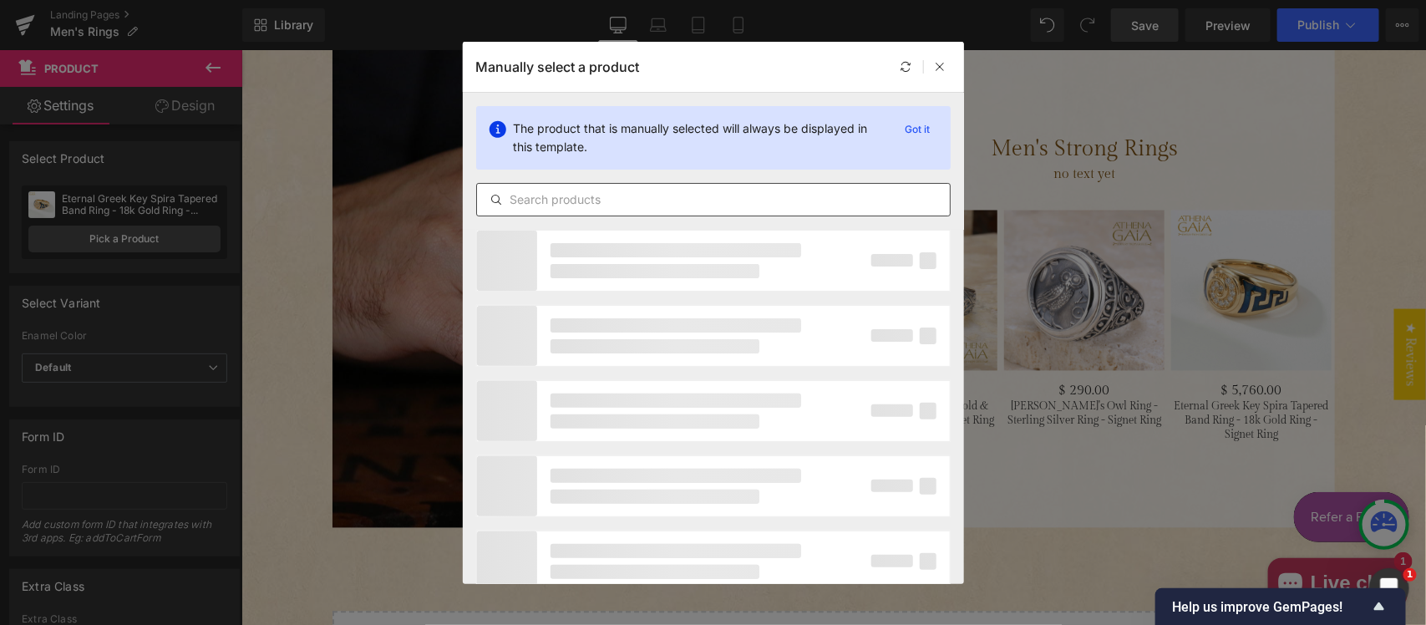
click at [565, 199] on input "text" at bounding box center [713, 200] width 473 height 20
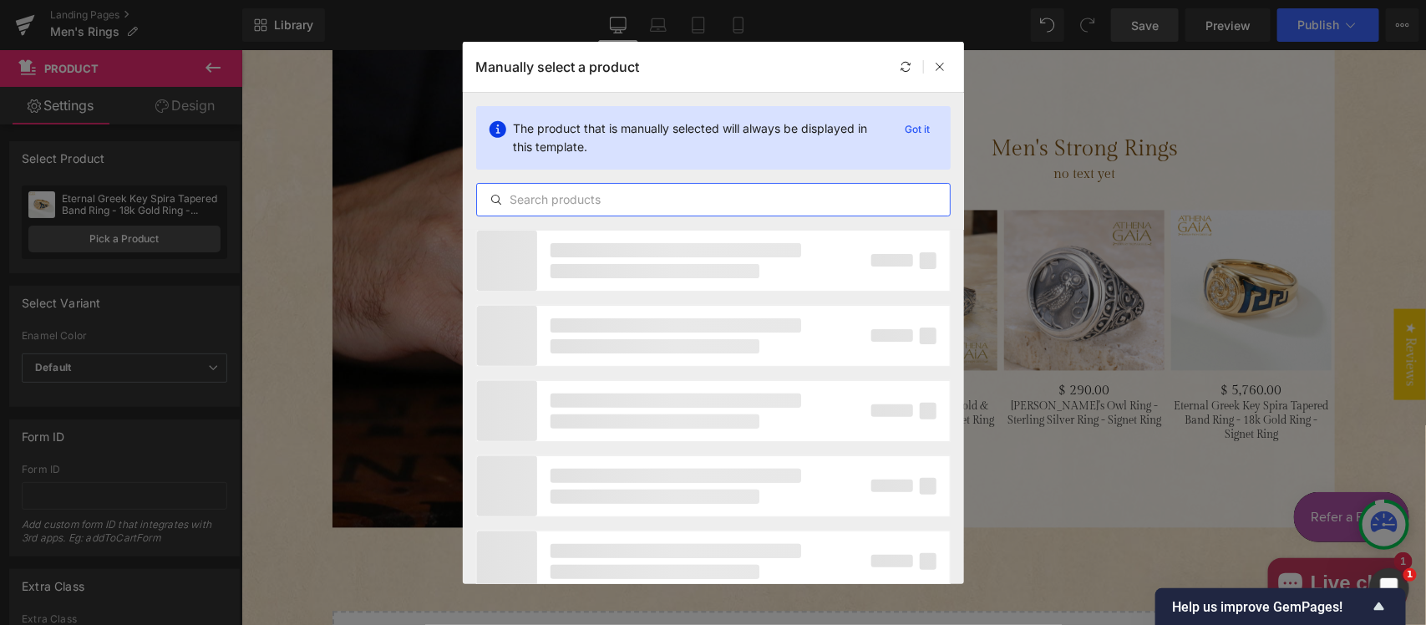
paste input "Pegasus Ring - Sterling Silver Ring - Signet Ring"
type input "Pegasus Ring - Sterling Silver Ring - Signet Ring"
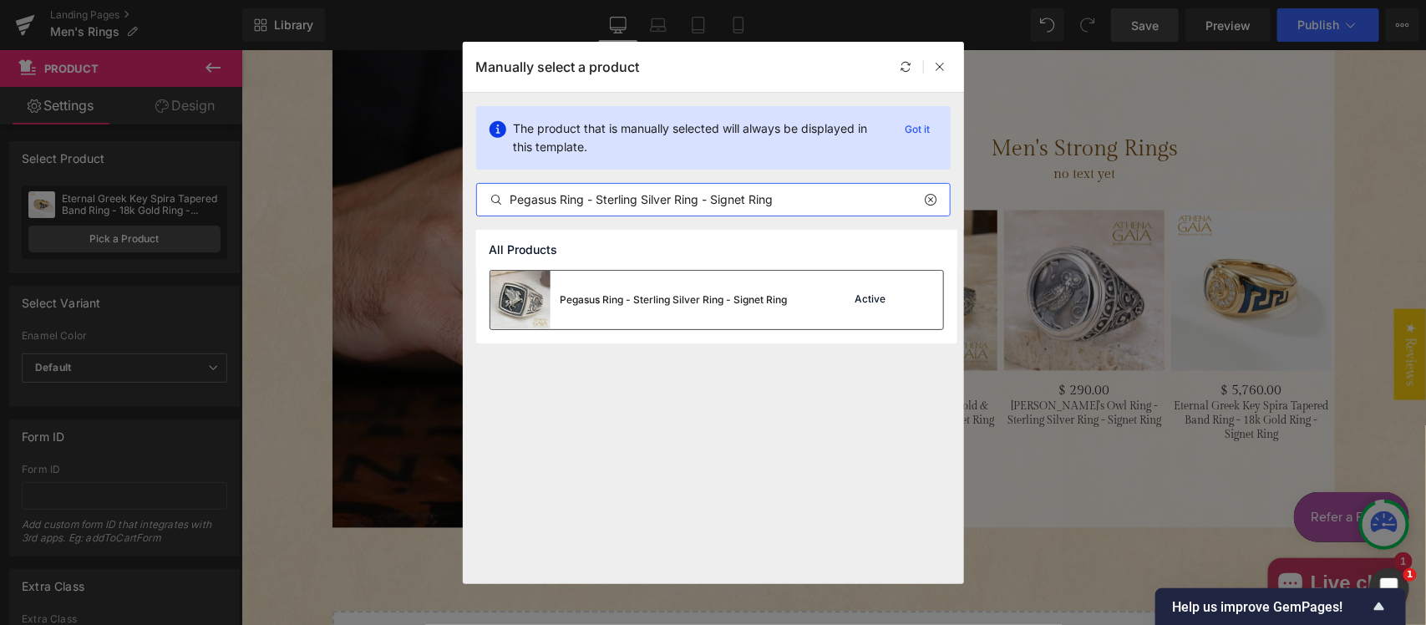
click at [624, 303] on div "Pegasus Ring - Sterling Silver Ring - Signet Ring" at bounding box center [674, 299] width 227 height 15
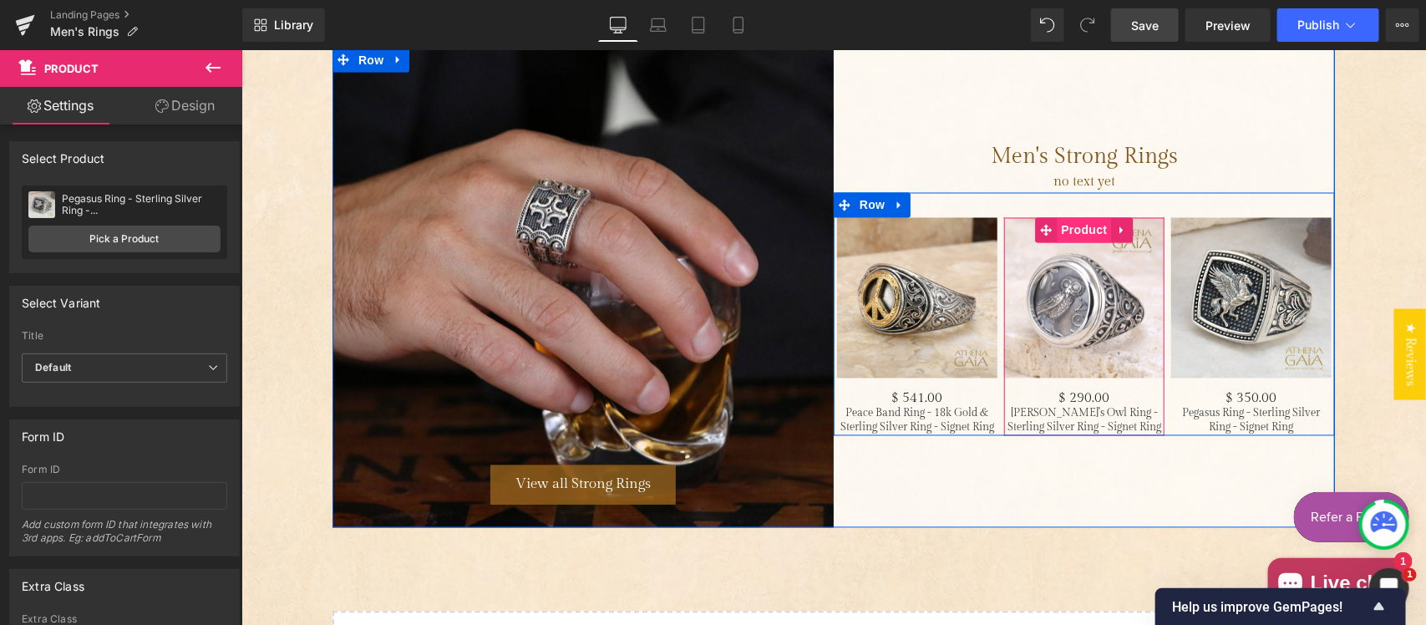
click at [1073, 229] on span "Product" at bounding box center [1083, 229] width 54 height 25
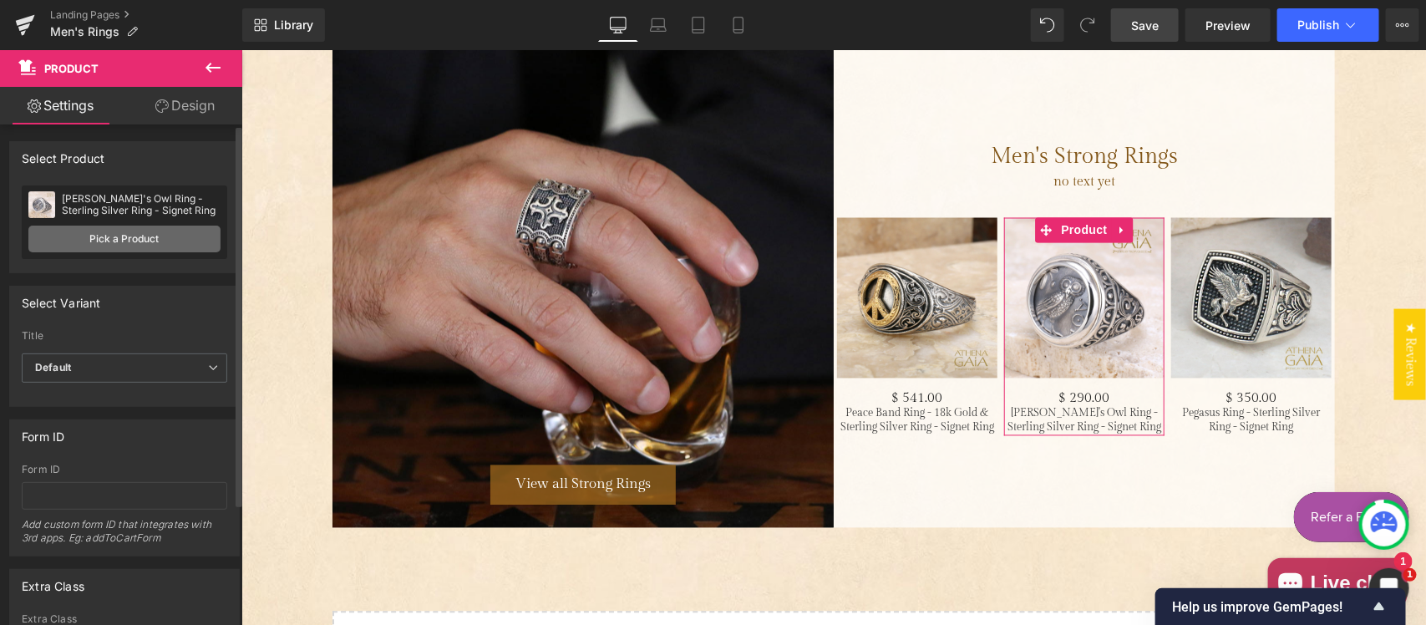
click at [114, 231] on link "Pick a Product" at bounding box center [124, 239] width 192 height 27
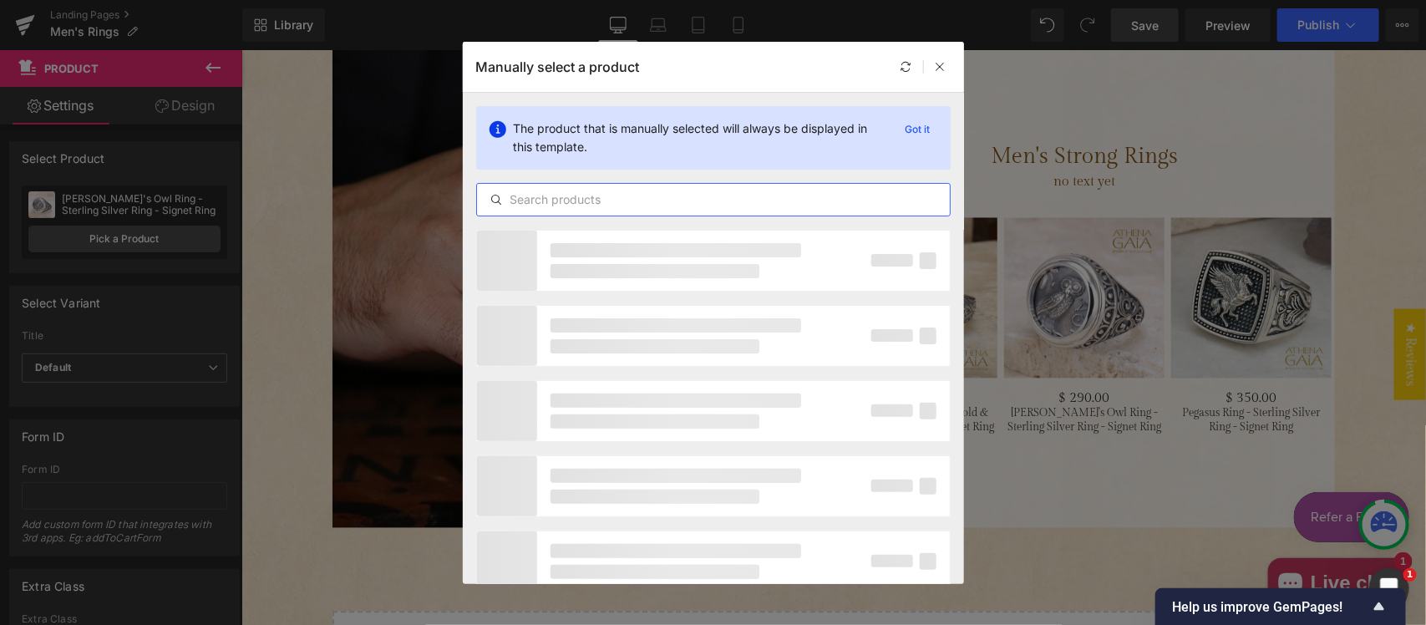
click at [606, 201] on input "text" at bounding box center [713, 200] width 473 height 20
paste input "Meandering Medusa Ring - Sterling Silver Ring - Signet Ring"
type input "Meandering Medusa Ring - Sterling Silver Ring - Signet Ring"
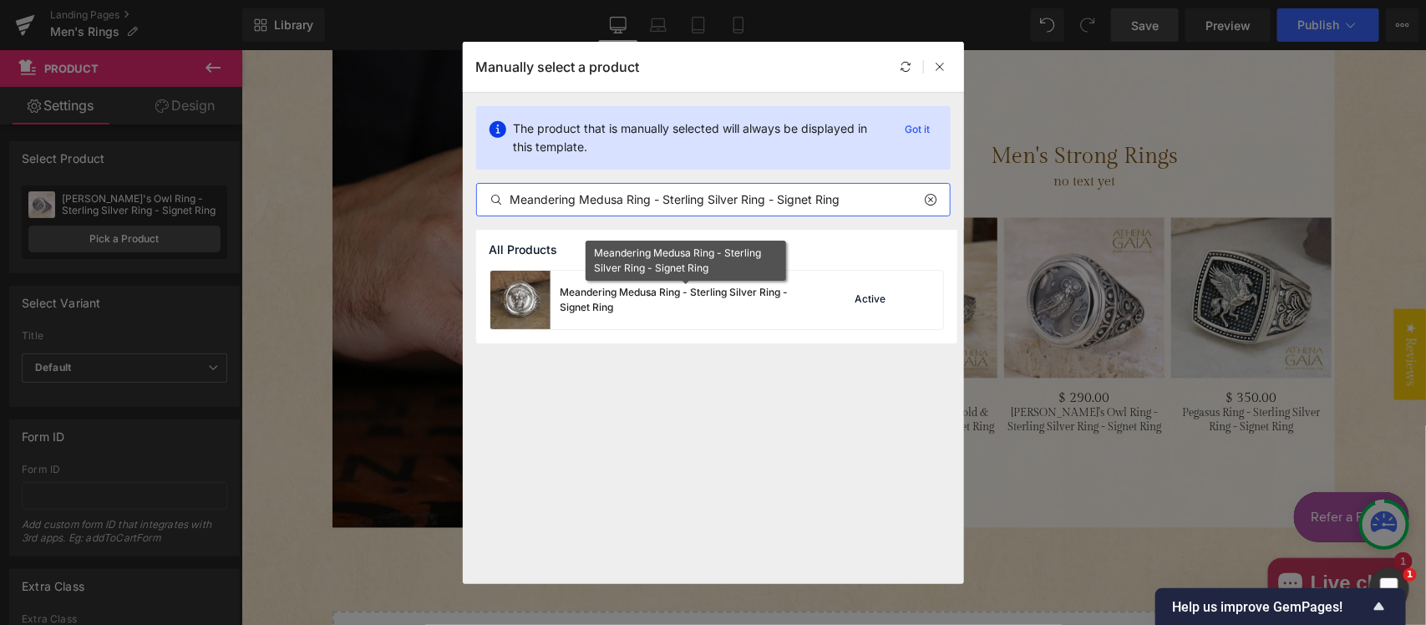
click at [604, 298] on div "Meandering Medusa Ring - Sterling Silver Ring - Signet Ring" at bounding box center [686, 300] width 251 height 30
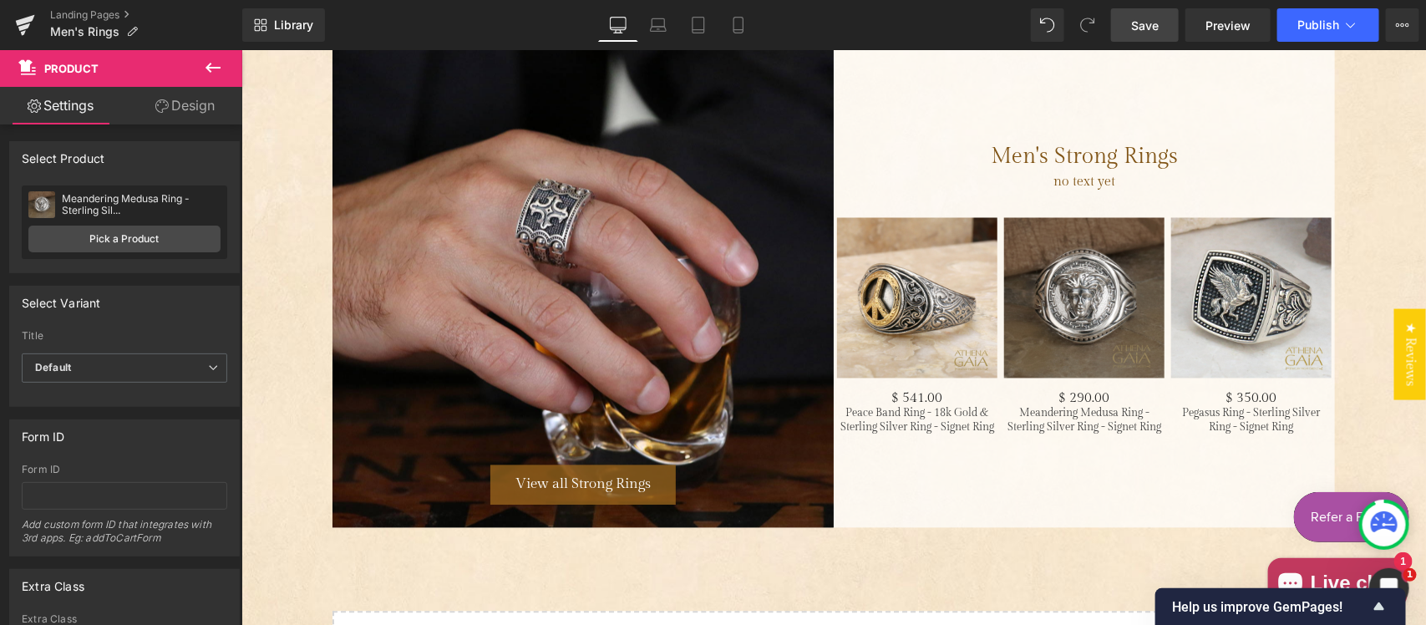
click at [1130, 25] on link "Save" at bounding box center [1145, 24] width 68 height 33
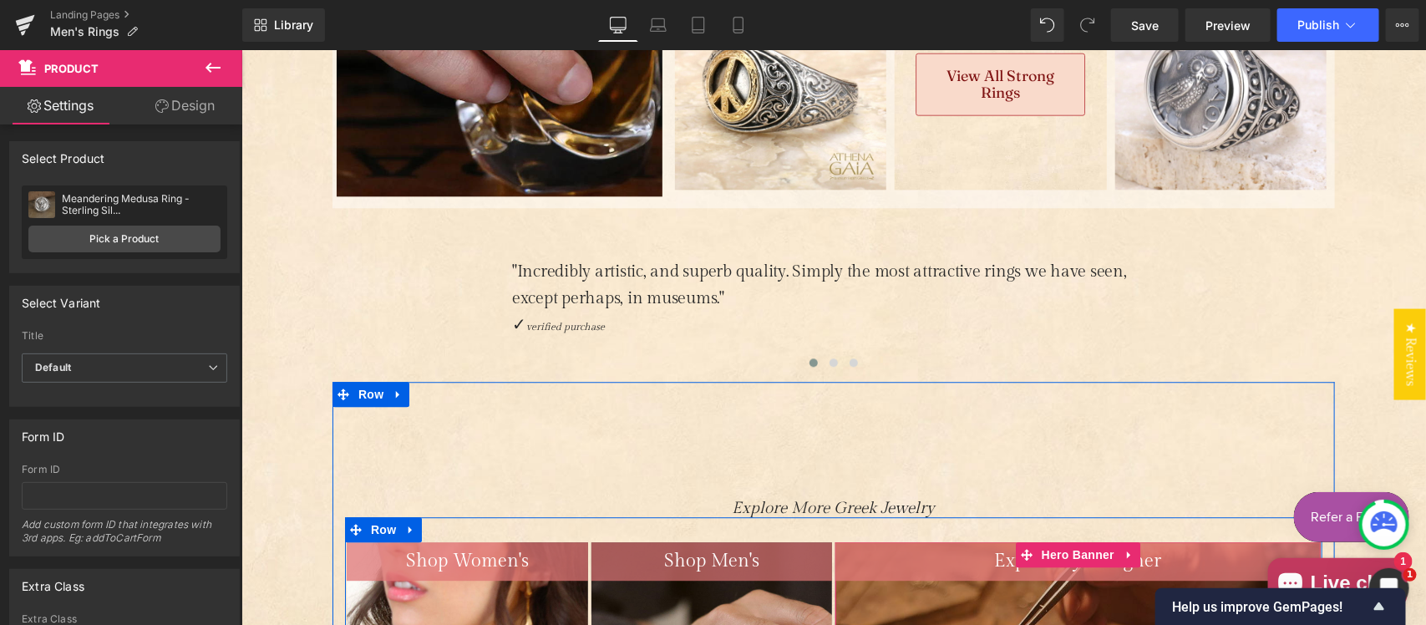
scroll to position [1551, 0]
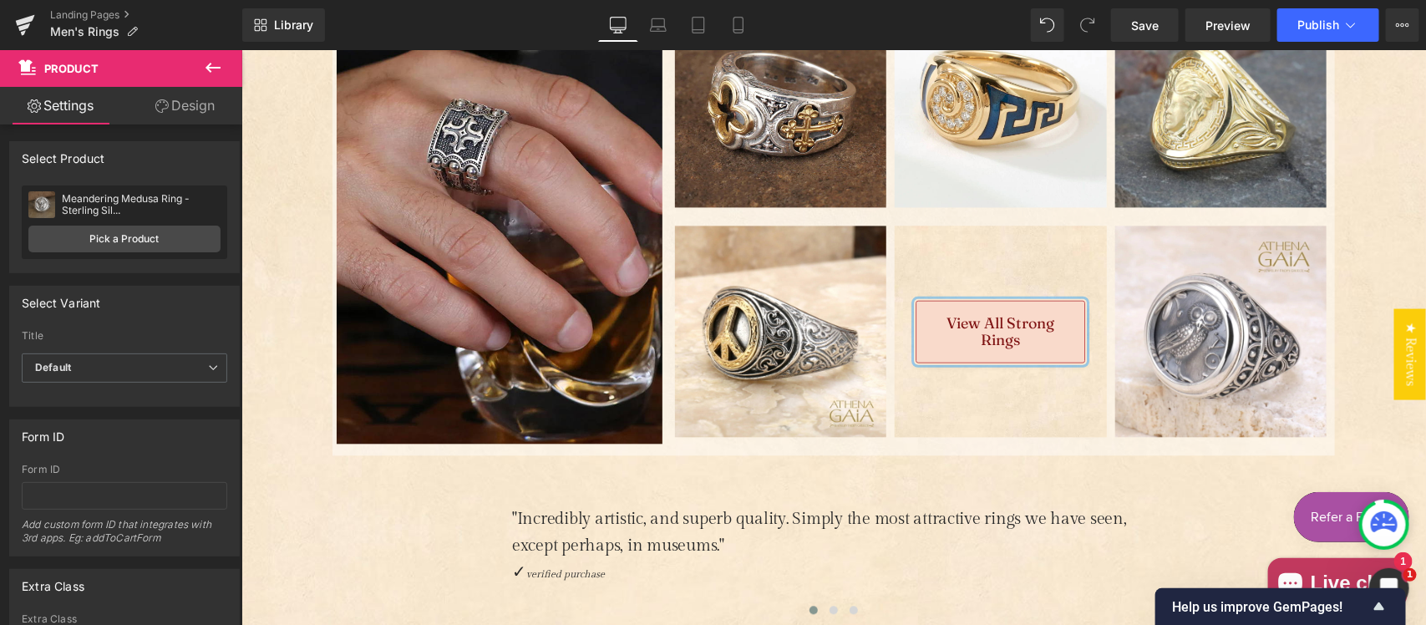
click at [984, 322] on div "View All Strong Rings Button" at bounding box center [999, 330] width 211 height 63
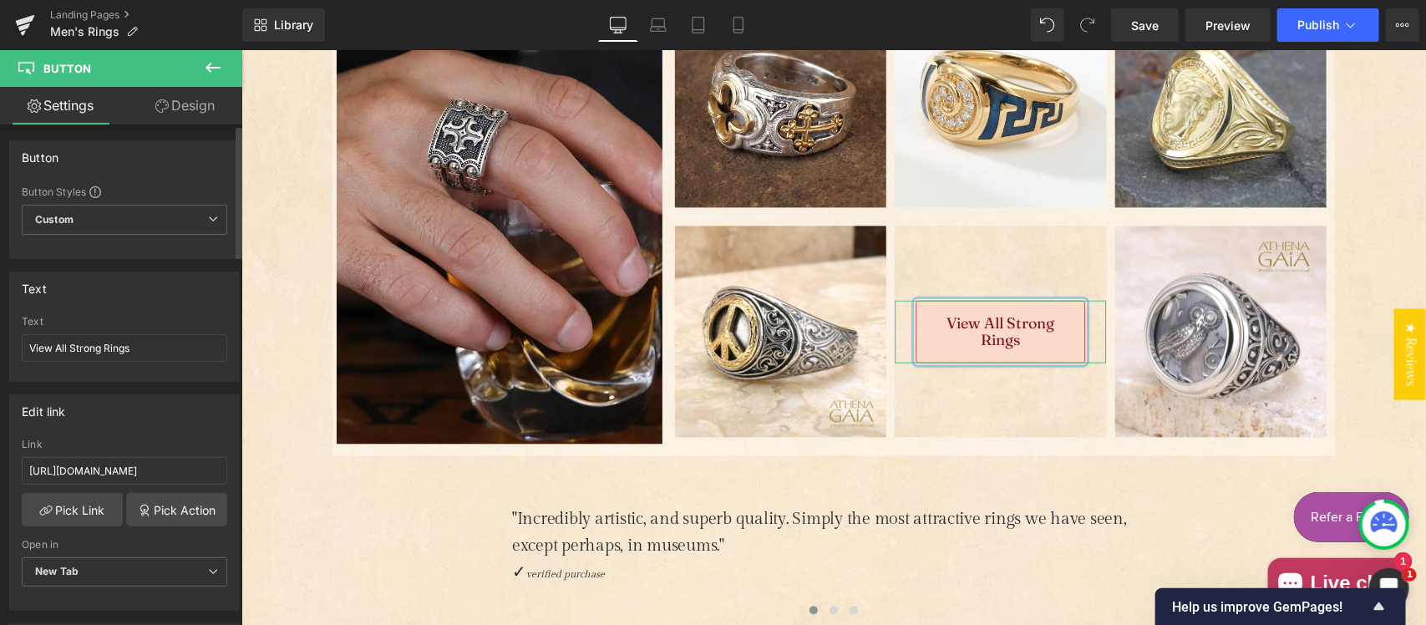
scroll to position [0, 0]
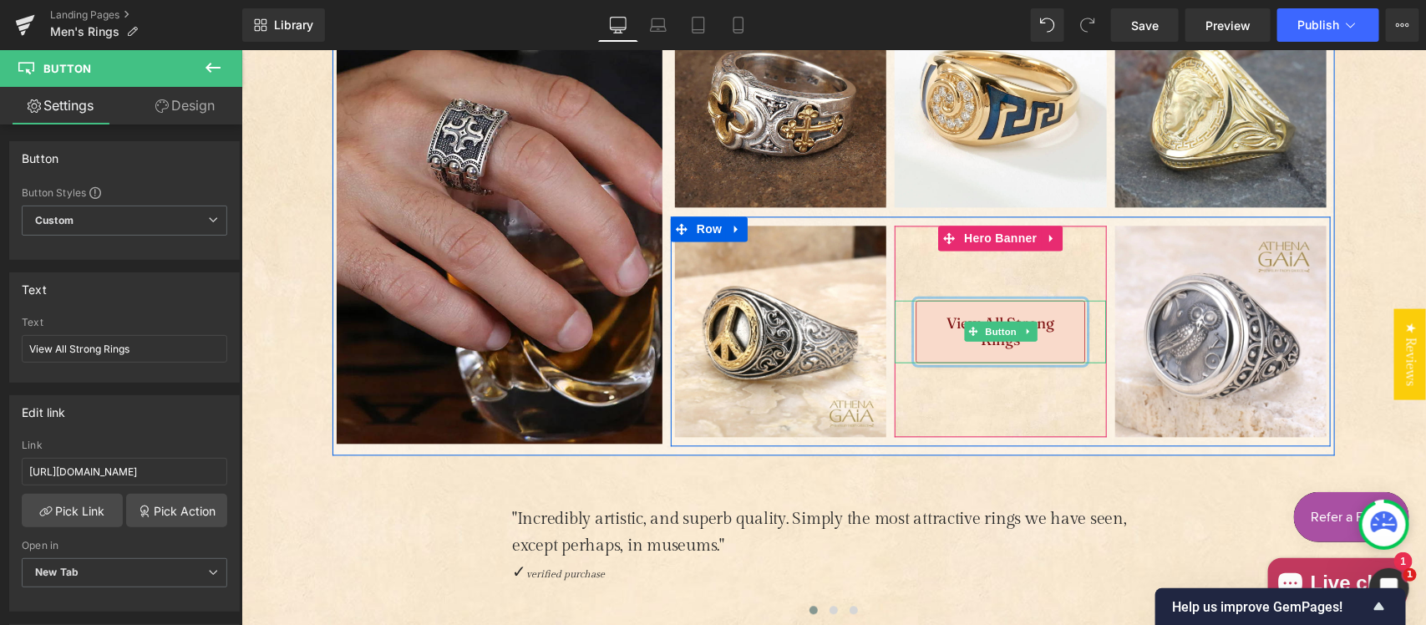
drag, startPoint x: 989, startPoint y: 333, endPoint x: 1003, endPoint y: 297, distance: 39.1
click at [989, 333] on span "Button" at bounding box center [1000, 331] width 38 height 20
click at [944, 318] on span "View All Strong Rings" at bounding box center [1000, 330] width 141 height 34
click at [992, 344] on span "View All Strong Rings" at bounding box center [1000, 330] width 141 height 34
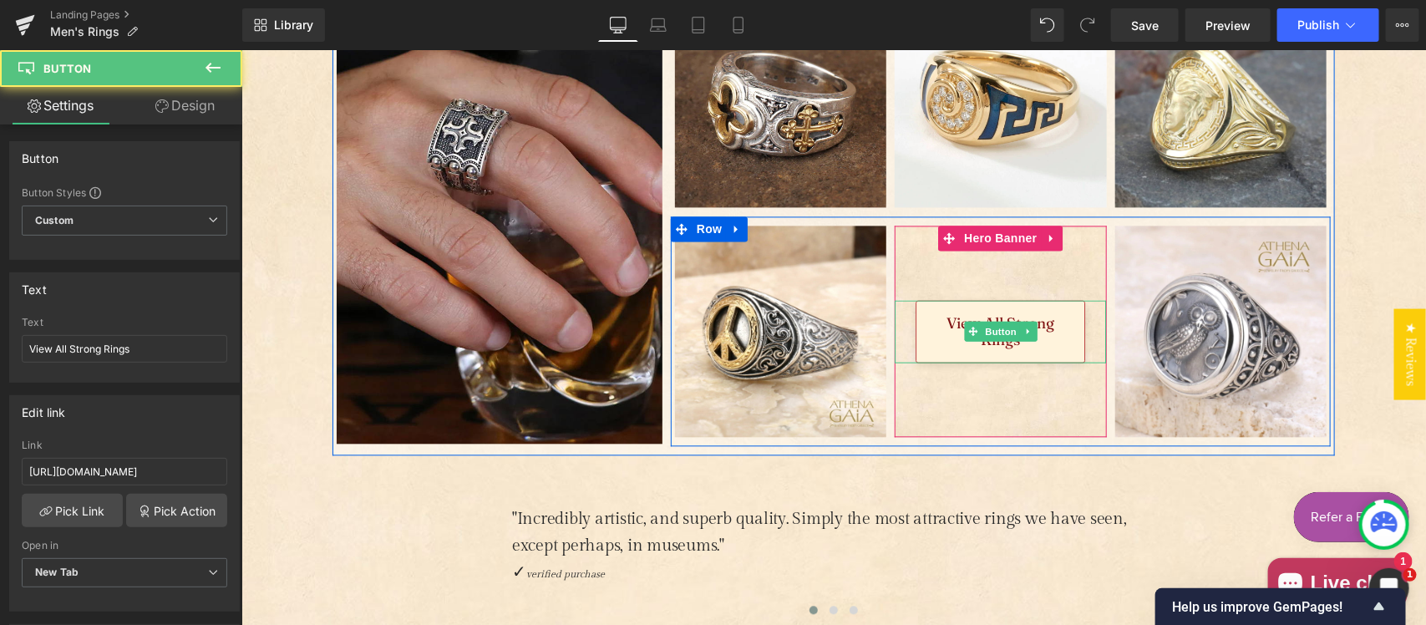
click at [994, 342] on span "View All Strong Rings" at bounding box center [1000, 330] width 141 height 34
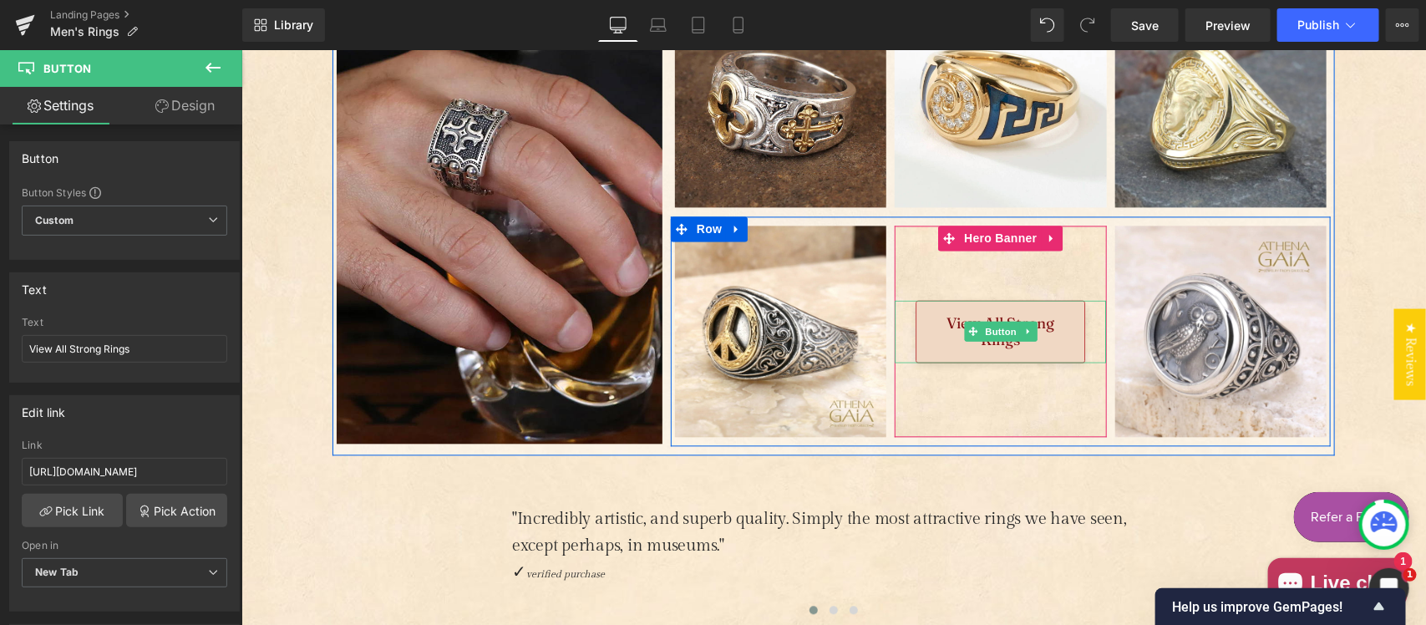
click at [994, 342] on span "View All Strong Rings" at bounding box center [1000, 330] width 141 height 34
click at [1040, 323] on span "View All Strong Rings" at bounding box center [1000, 330] width 141 height 34
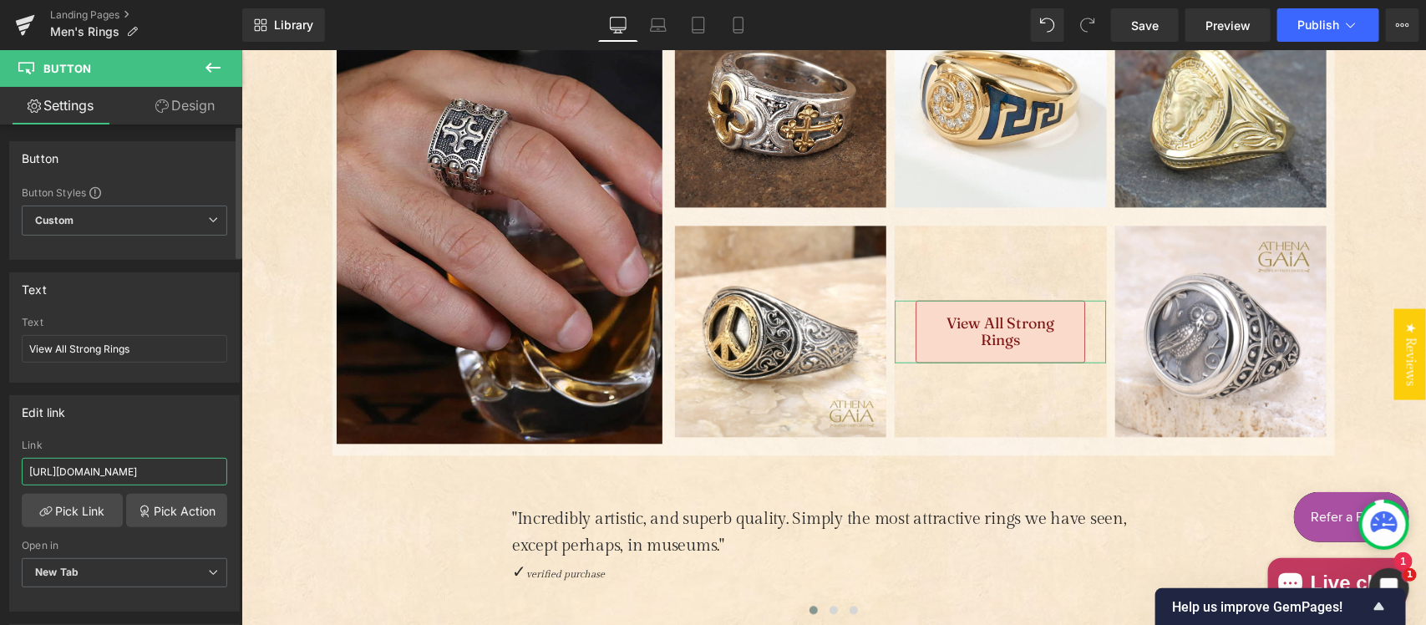
drag, startPoint x: 140, startPoint y: 470, endPoint x: 0, endPoint y: 465, distance: 139.6
click at [0, 465] on div "Edit link https://athenagaia.com/collections/strong-rings-for-men Link https://…" at bounding box center [125, 497] width 250 height 229
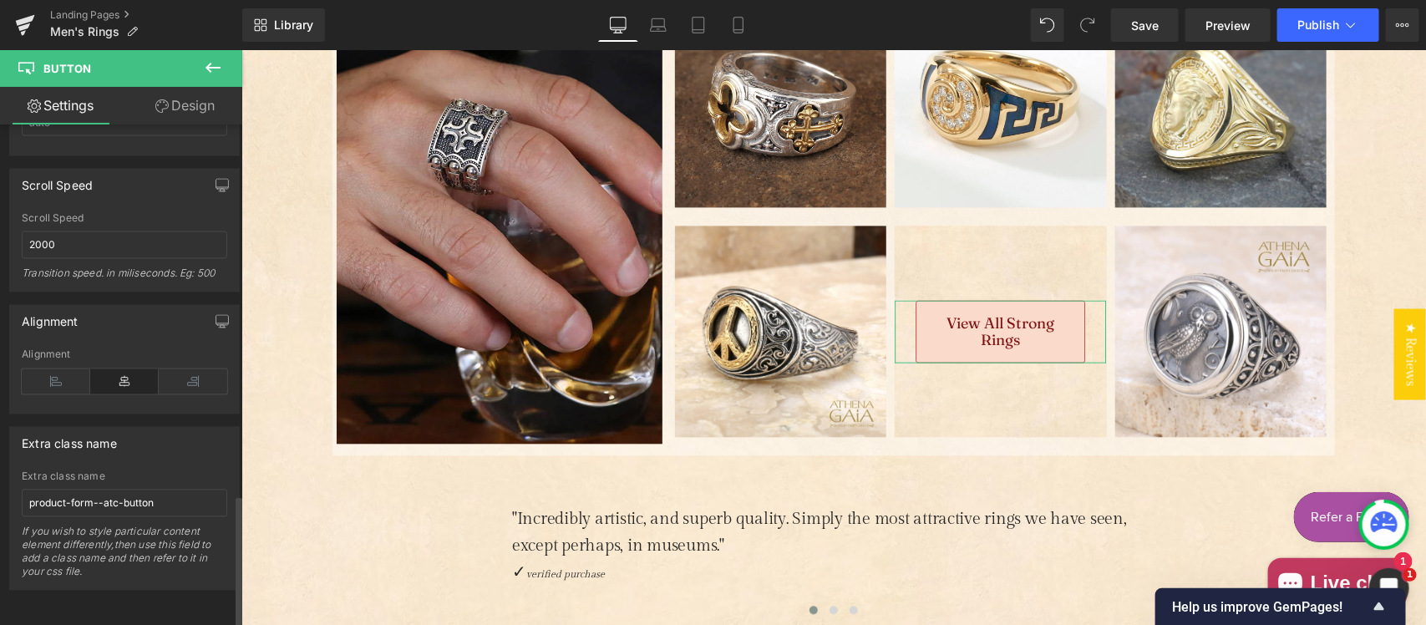
scroll to position [1393, 0]
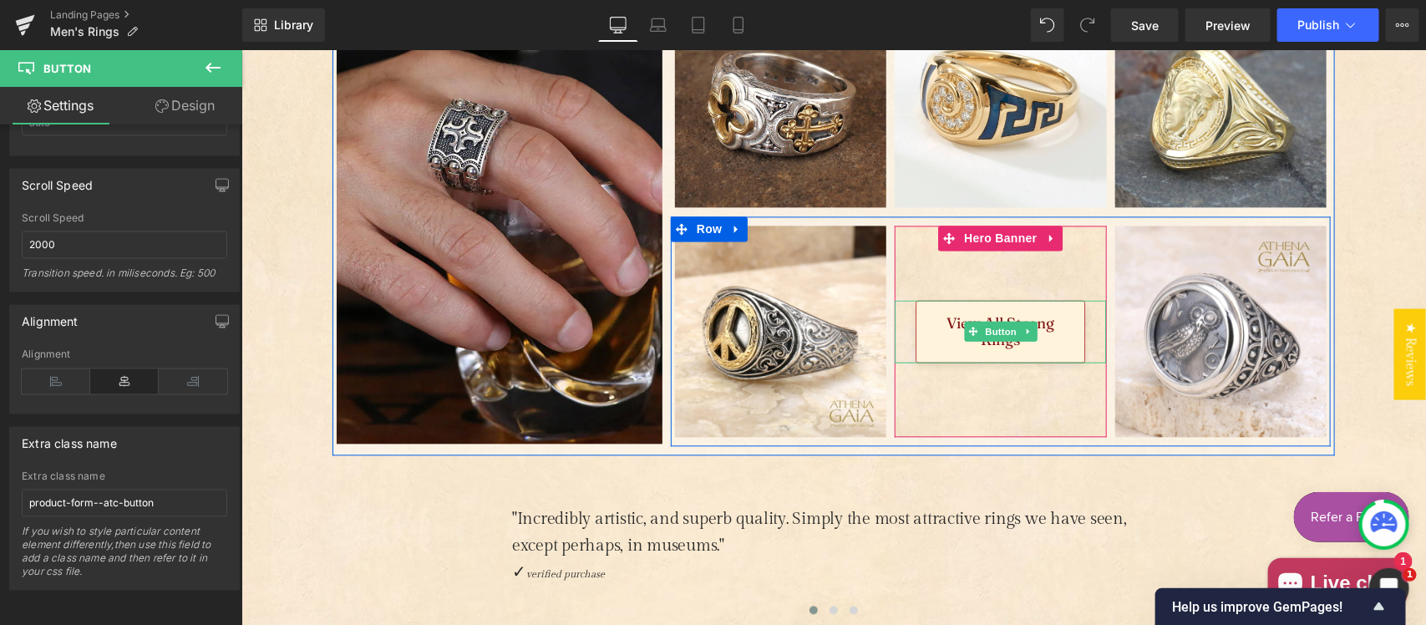
type input "/collections/strong-rings-for-men"
click at [959, 348] on link "View All Strong Rings" at bounding box center [1001, 330] width 170 height 63
click at [948, 317] on span "View All Strong Rings" at bounding box center [1000, 330] width 141 height 34
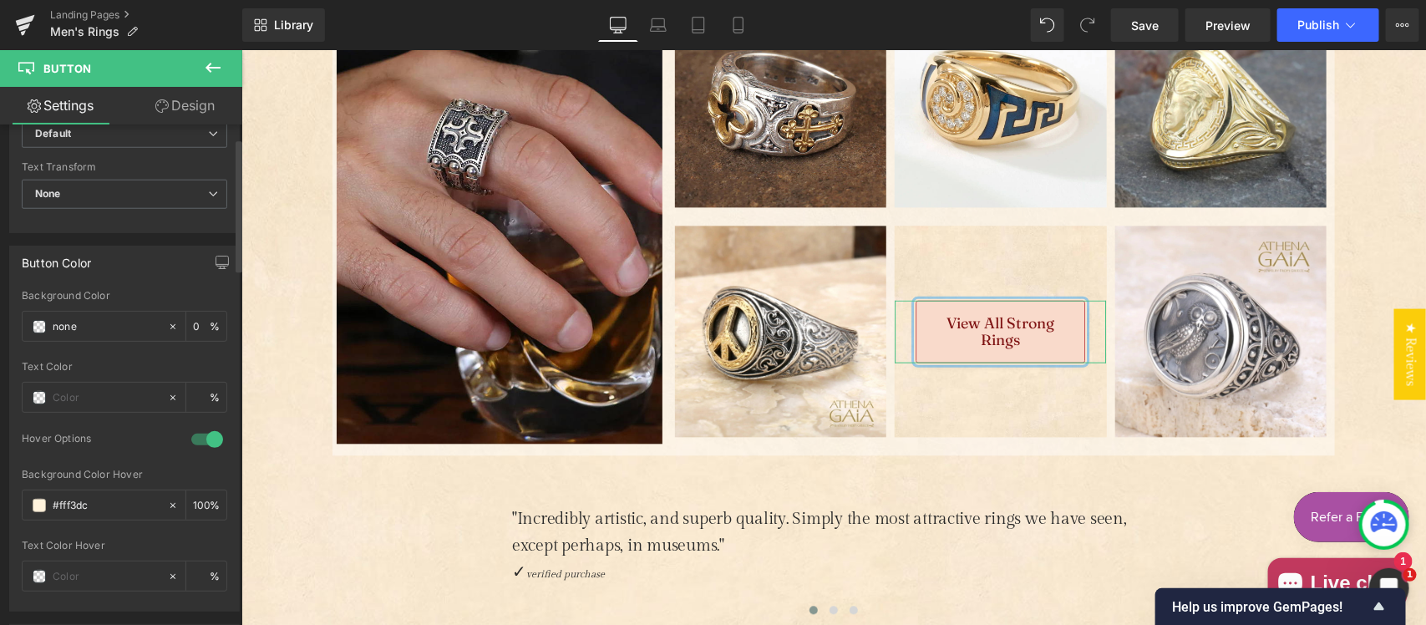
scroll to position [0, 0]
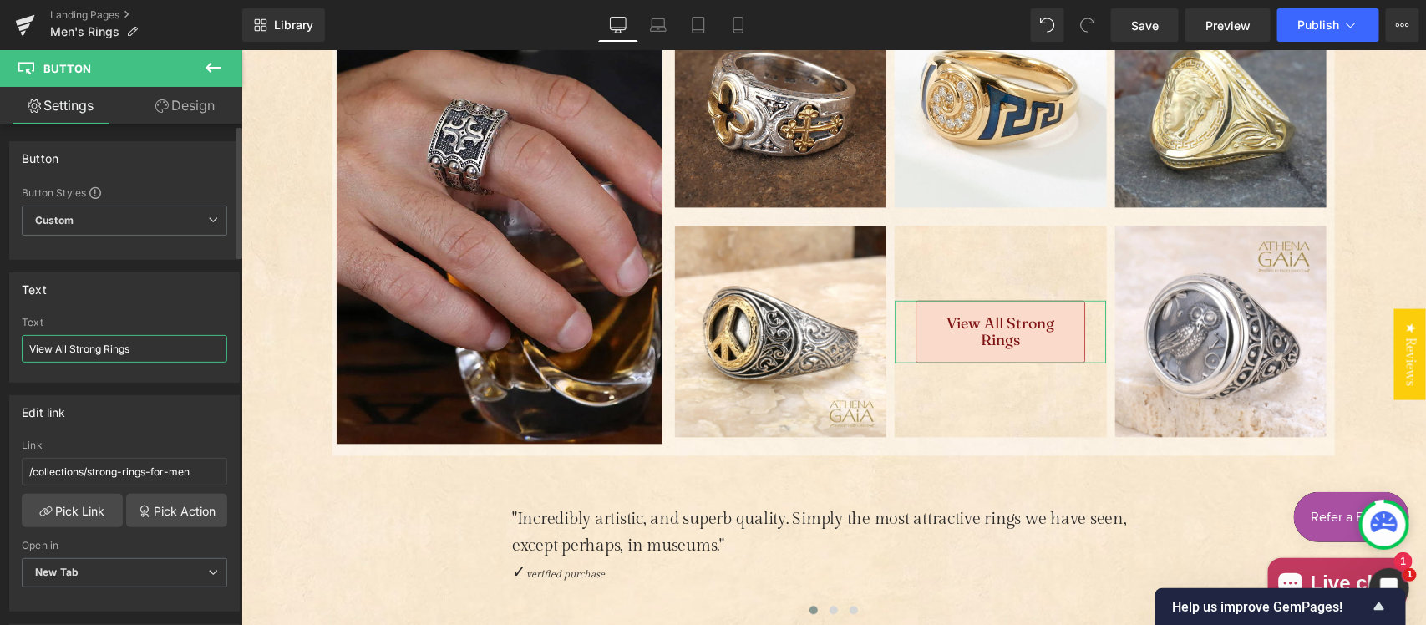
click at [111, 357] on input "View All Strong Rings" at bounding box center [125, 349] width 206 height 28
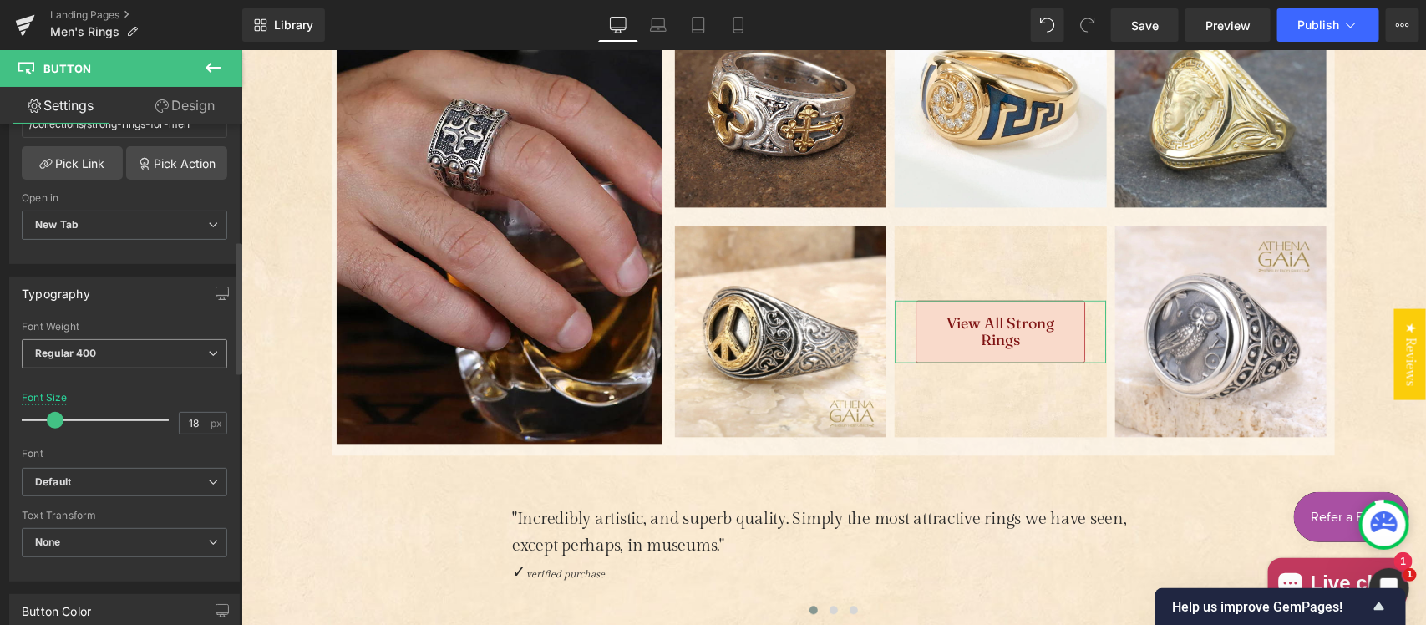
scroll to position [522, 0]
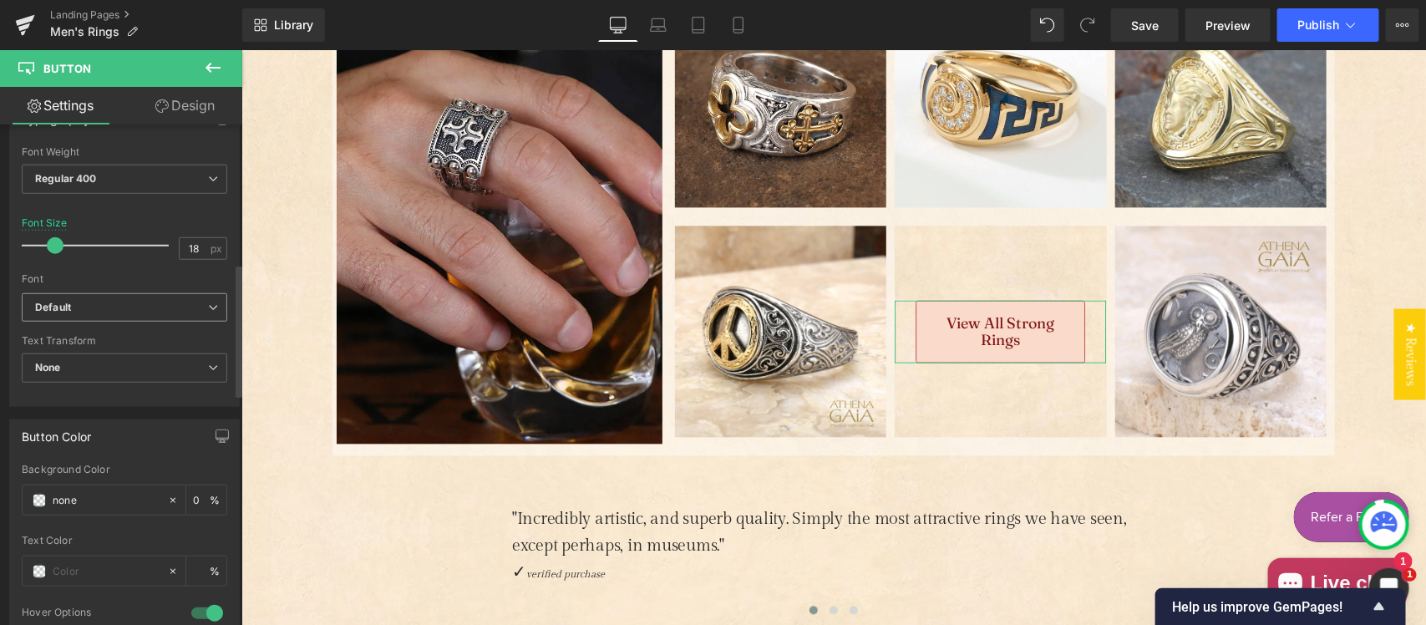
click at [135, 310] on b "Default" at bounding box center [121, 308] width 173 height 14
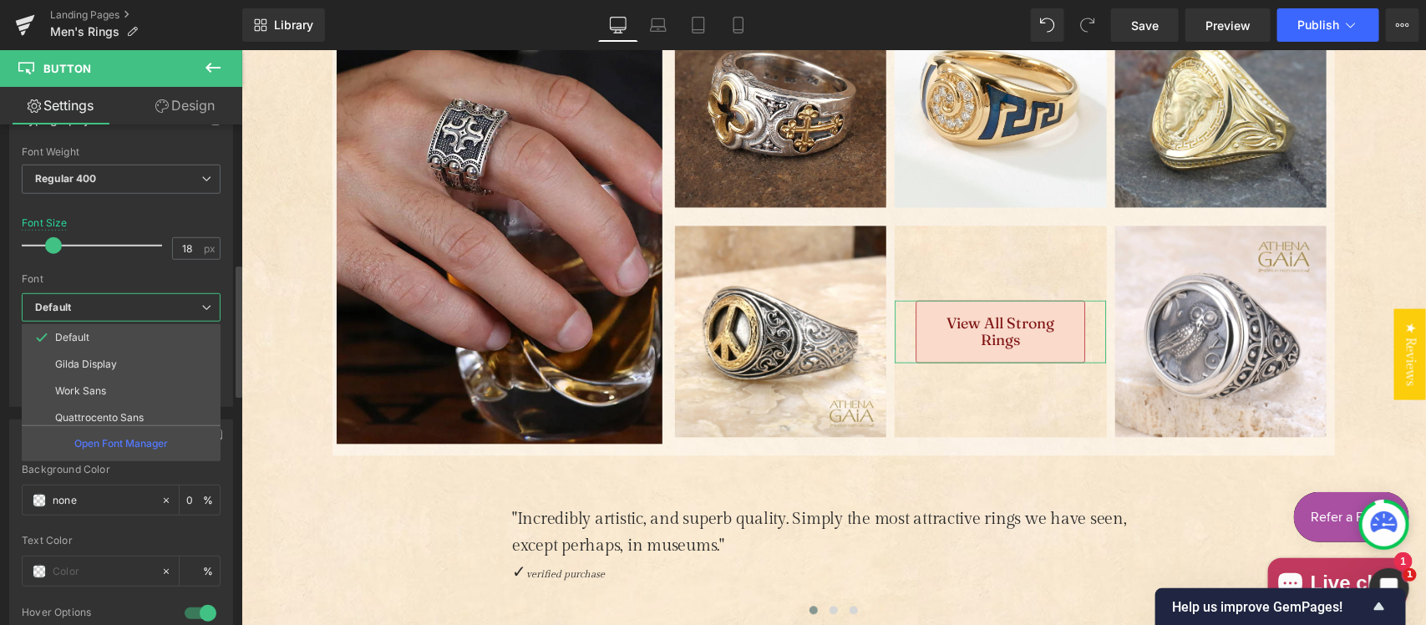
click at [135, 310] on b "Default" at bounding box center [118, 308] width 166 height 14
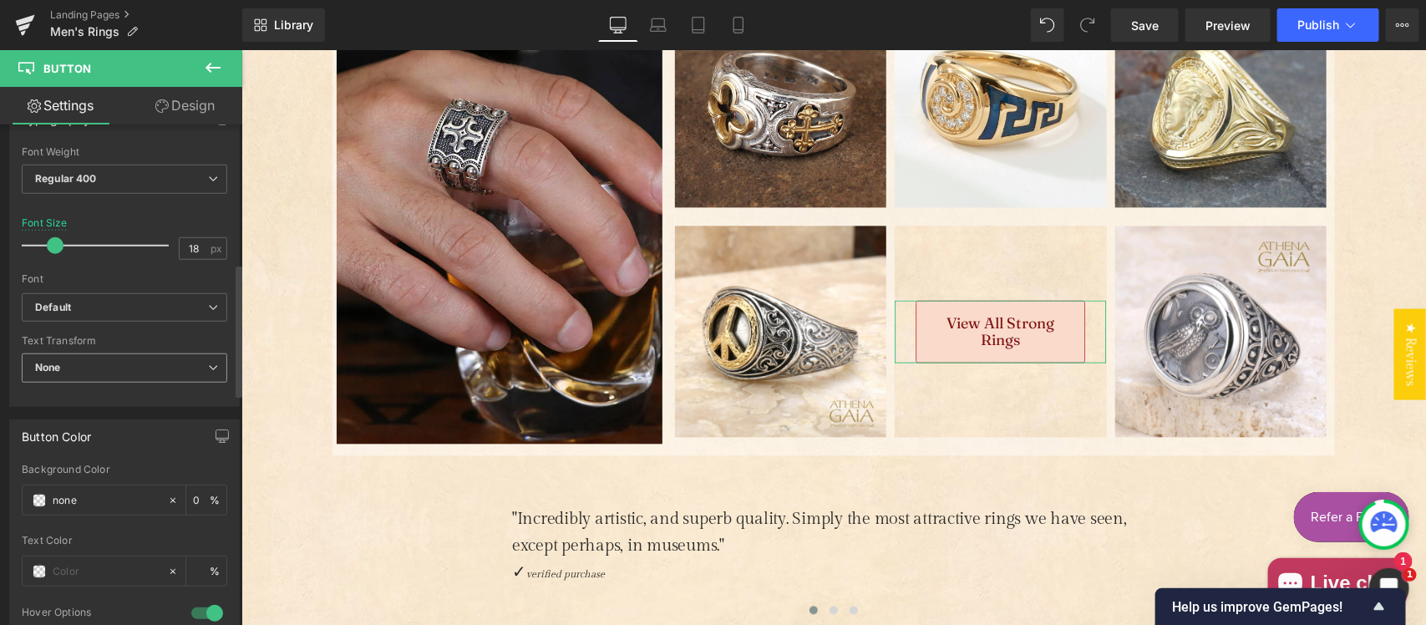
click at [134, 369] on span "None" at bounding box center [125, 367] width 206 height 29
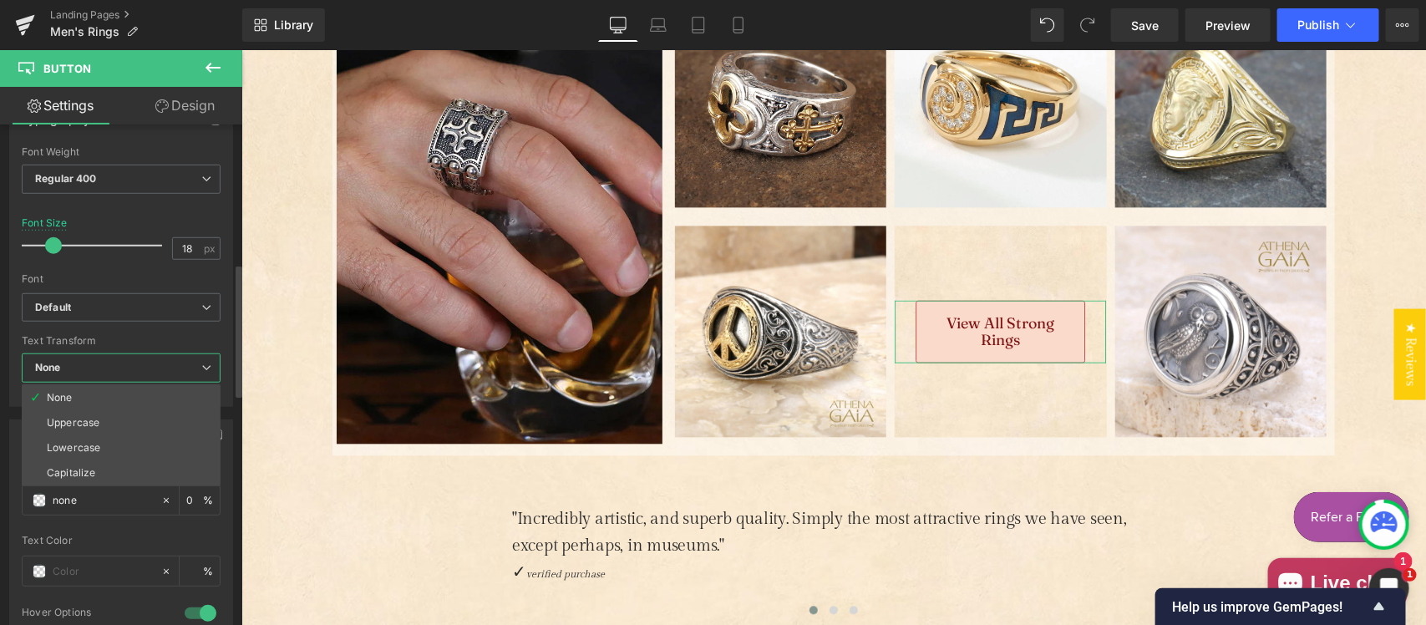
click at [134, 369] on span "None" at bounding box center [121, 367] width 199 height 29
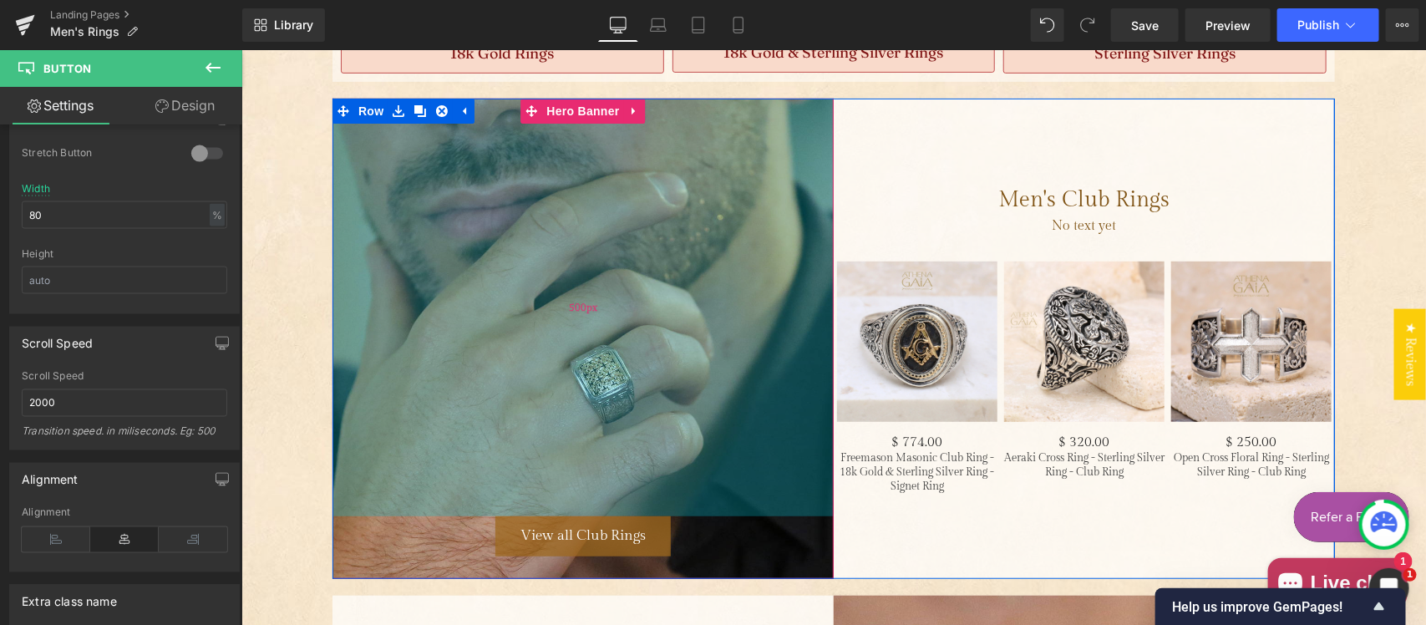
scroll to position [3118, 0]
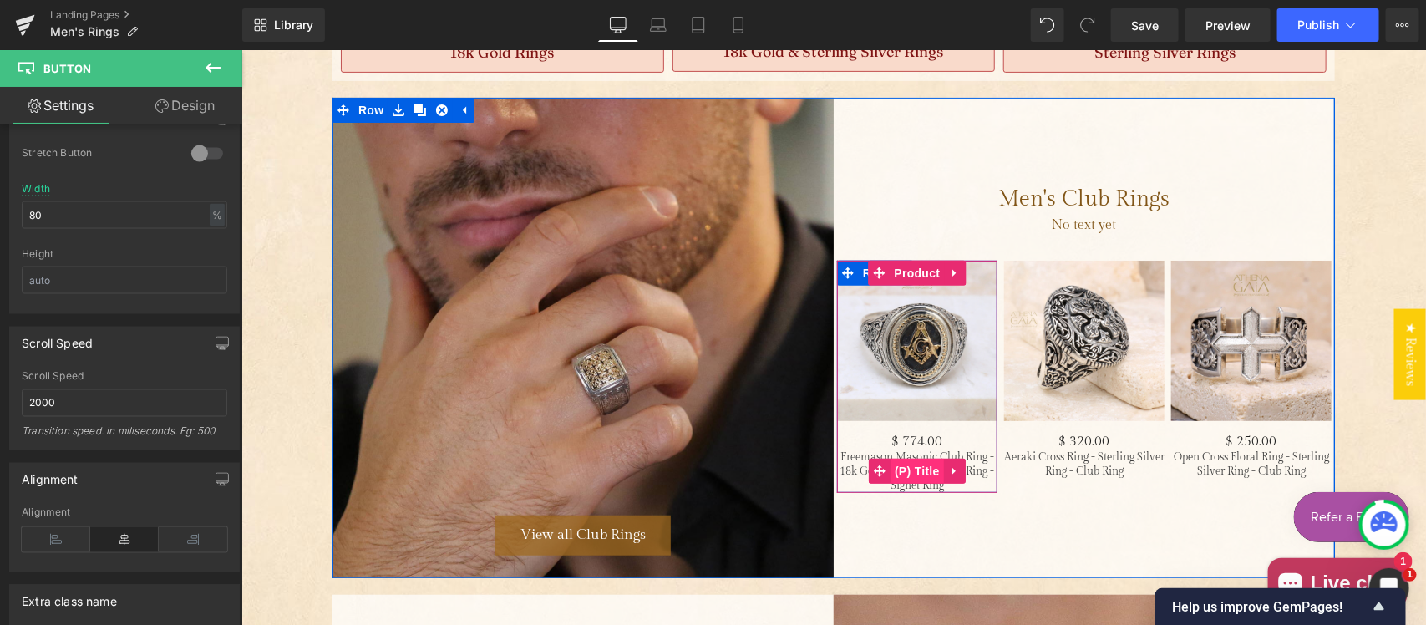
click at [892, 465] on span "(P) Title" at bounding box center [916, 470] width 53 height 25
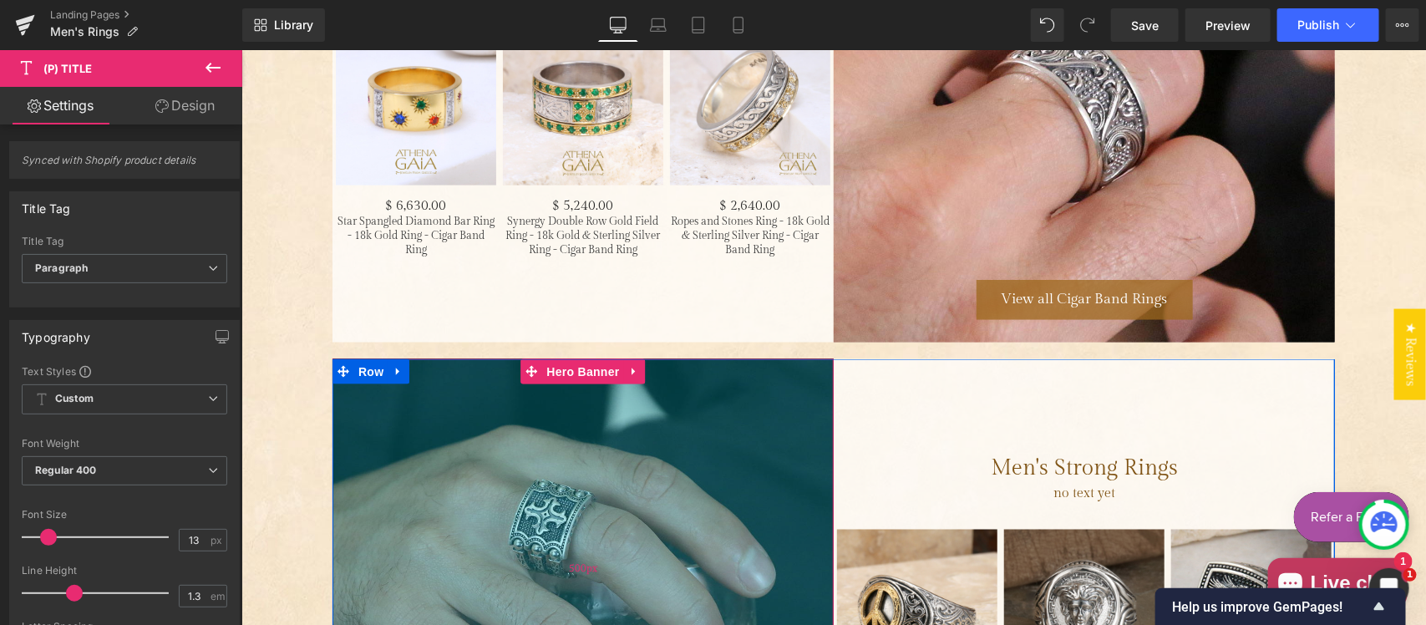
scroll to position [3640, 0]
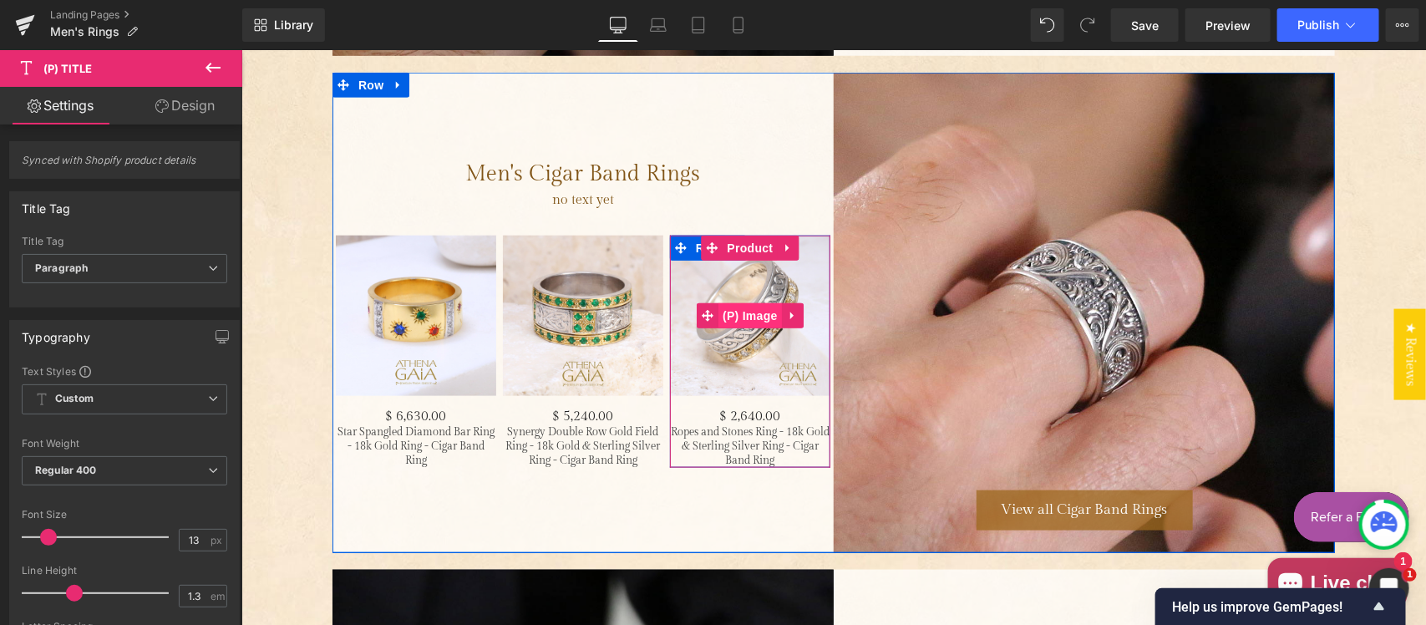
drag, startPoint x: 826, startPoint y: 59, endPoint x: 748, endPoint y: 311, distance: 263.3
click at [748, 311] on span "(P) Image" at bounding box center [750, 314] width 64 height 25
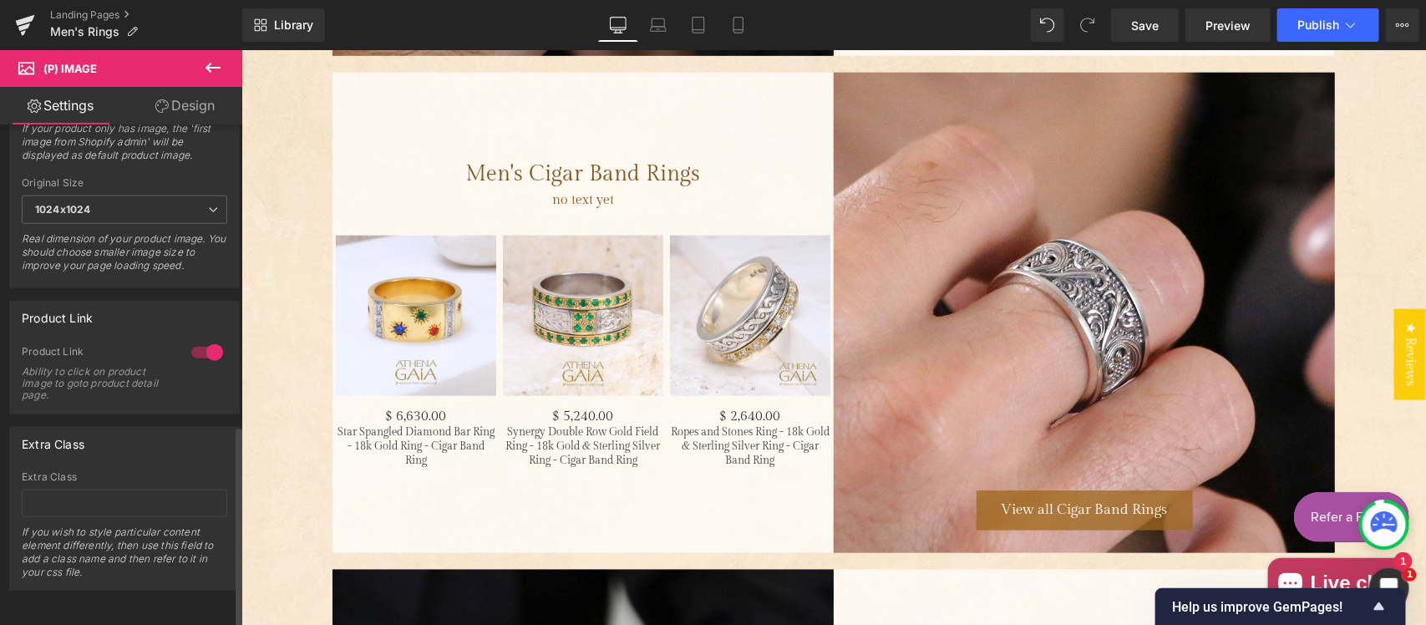
scroll to position [0, 0]
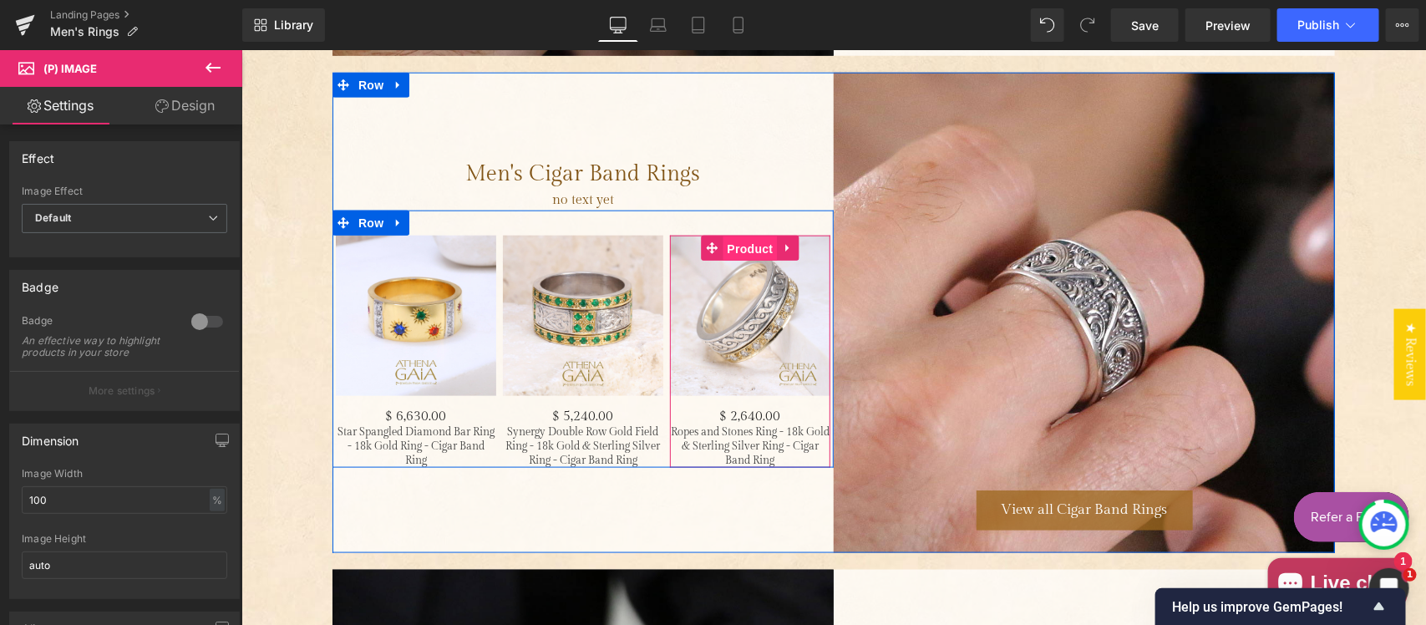
click at [742, 247] on span "Product" at bounding box center [749, 248] width 54 height 25
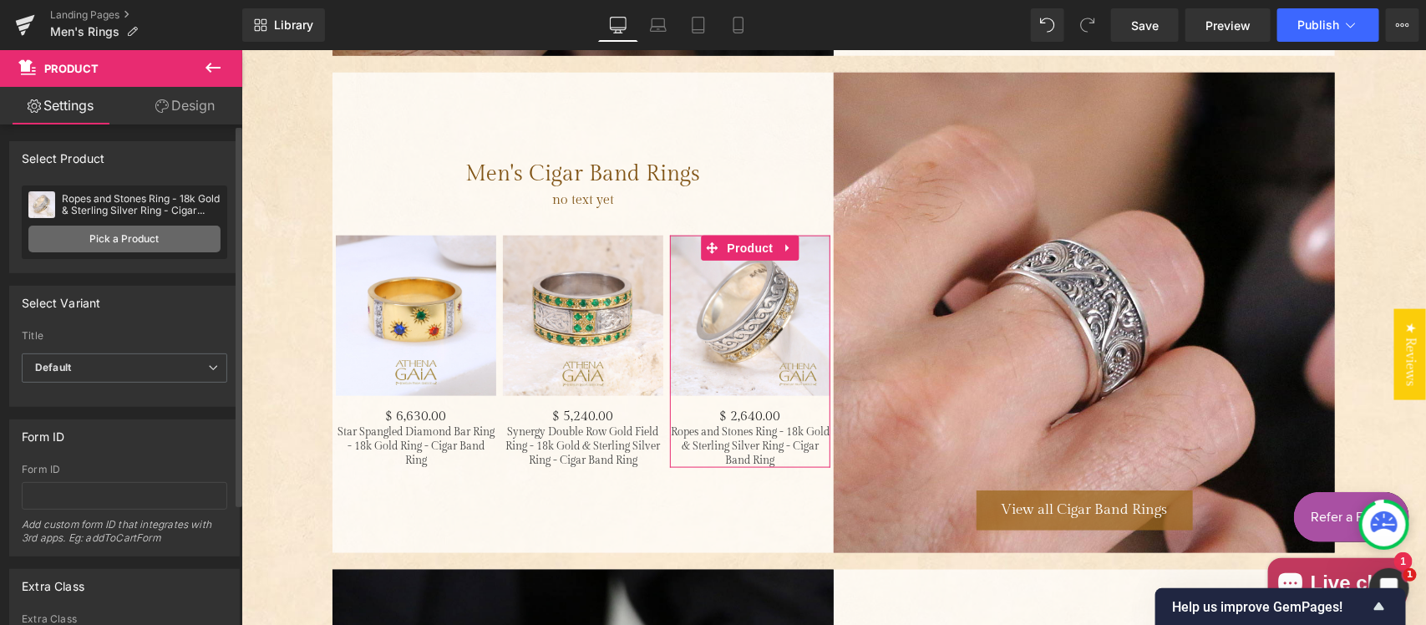
click at [124, 231] on link "Pick a Product" at bounding box center [124, 239] width 192 height 27
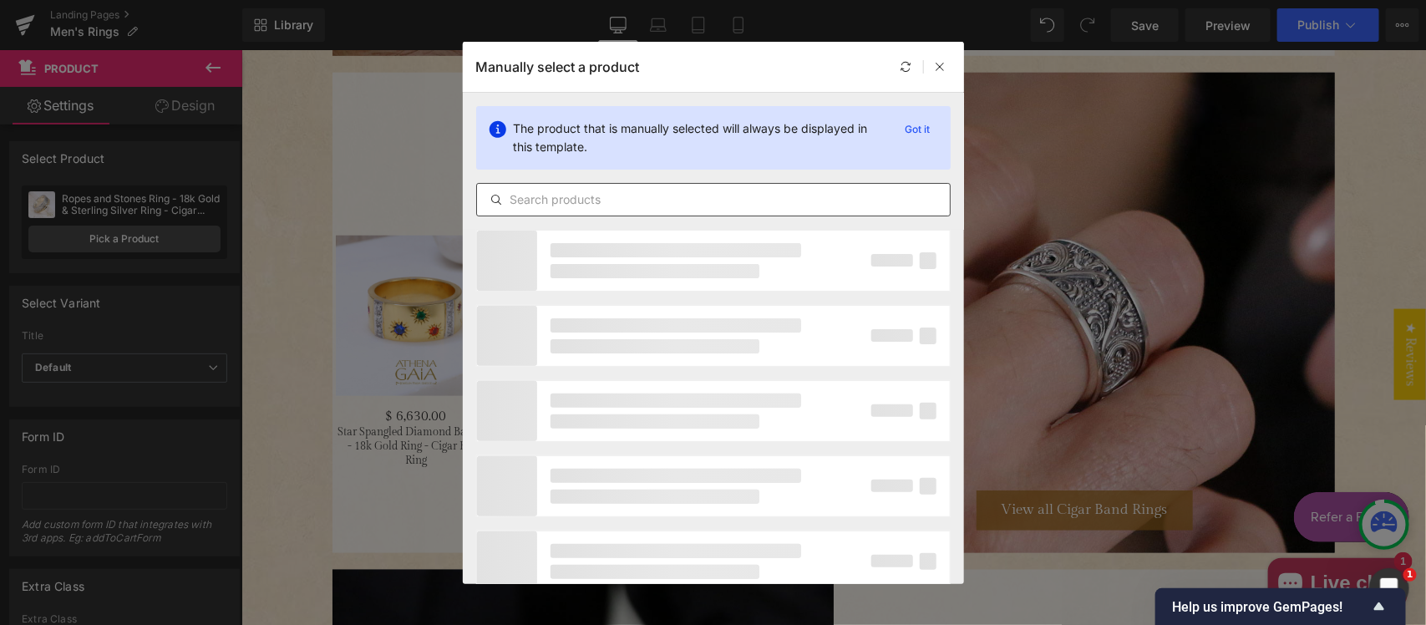
click at [614, 198] on input "text" at bounding box center [713, 200] width 473 height 20
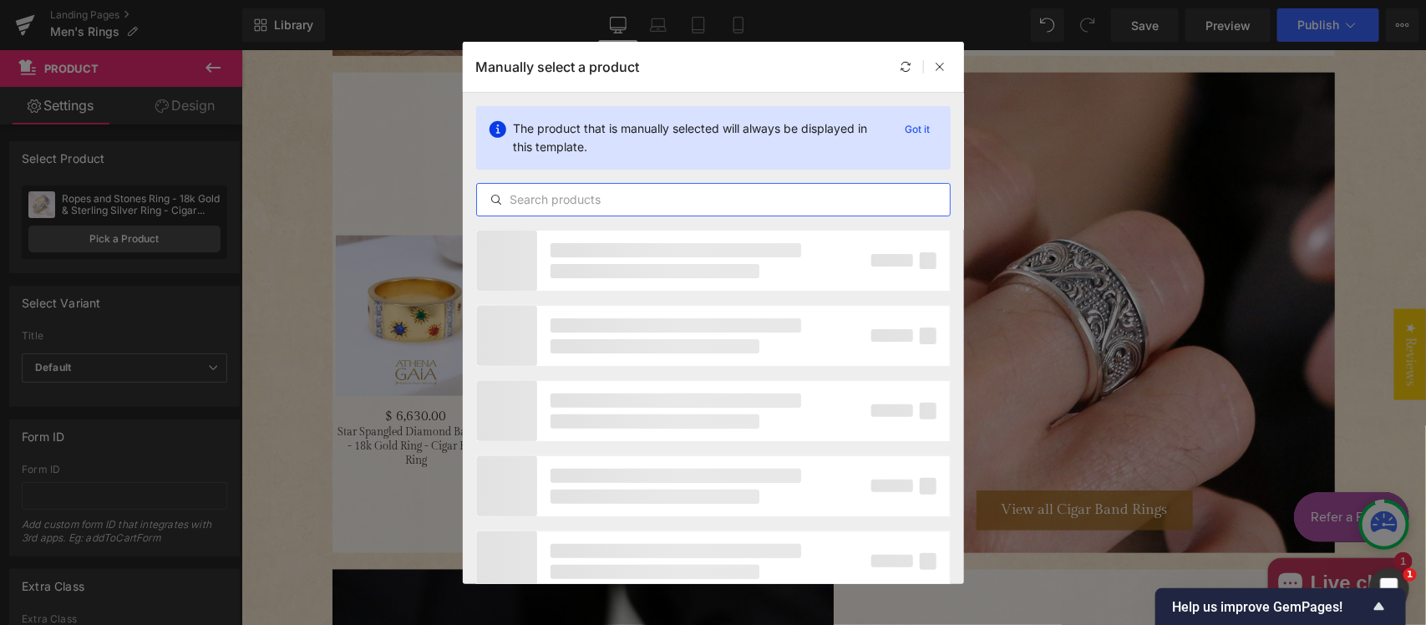
paste input "Patmos Maltese Cross Field Stone Ring - 18k Gold & Sterling Silver Ring - Cigar…"
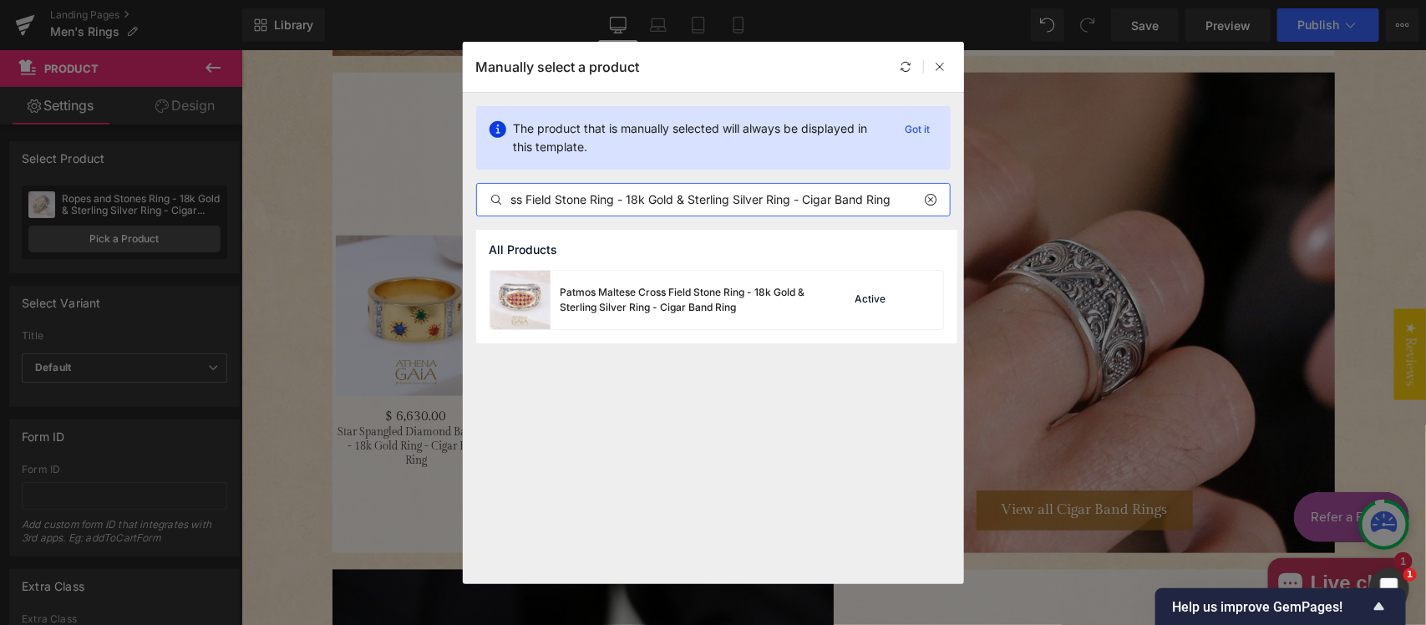
type input "Patmos Maltese Cross Field Stone Ring - 18k Gold & Sterling Silver Ring - Cigar…"
click at [614, 297] on div "Patmos Maltese Cross Field Stone Ring - 18k Gold & Sterling Silver Ring - Cigar…" at bounding box center [686, 300] width 251 height 30
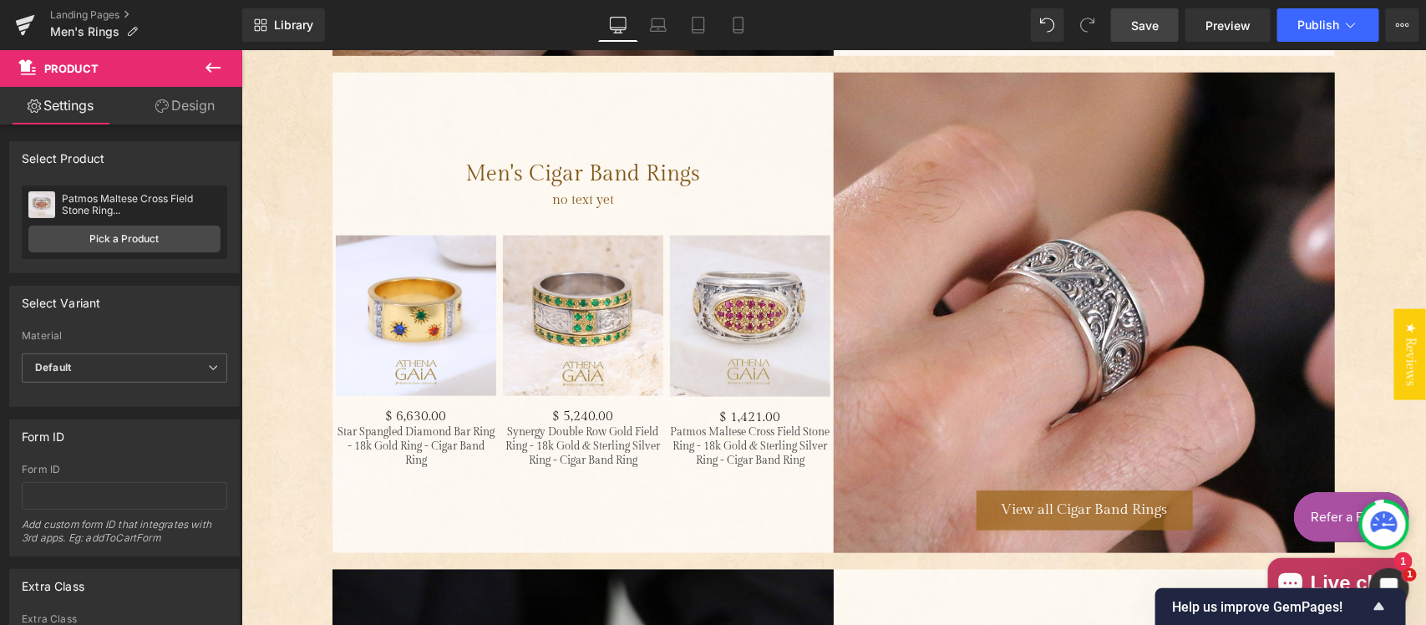
click at [1153, 21] on span "Save" at bounding box center [1145, 26] width 28 height 18
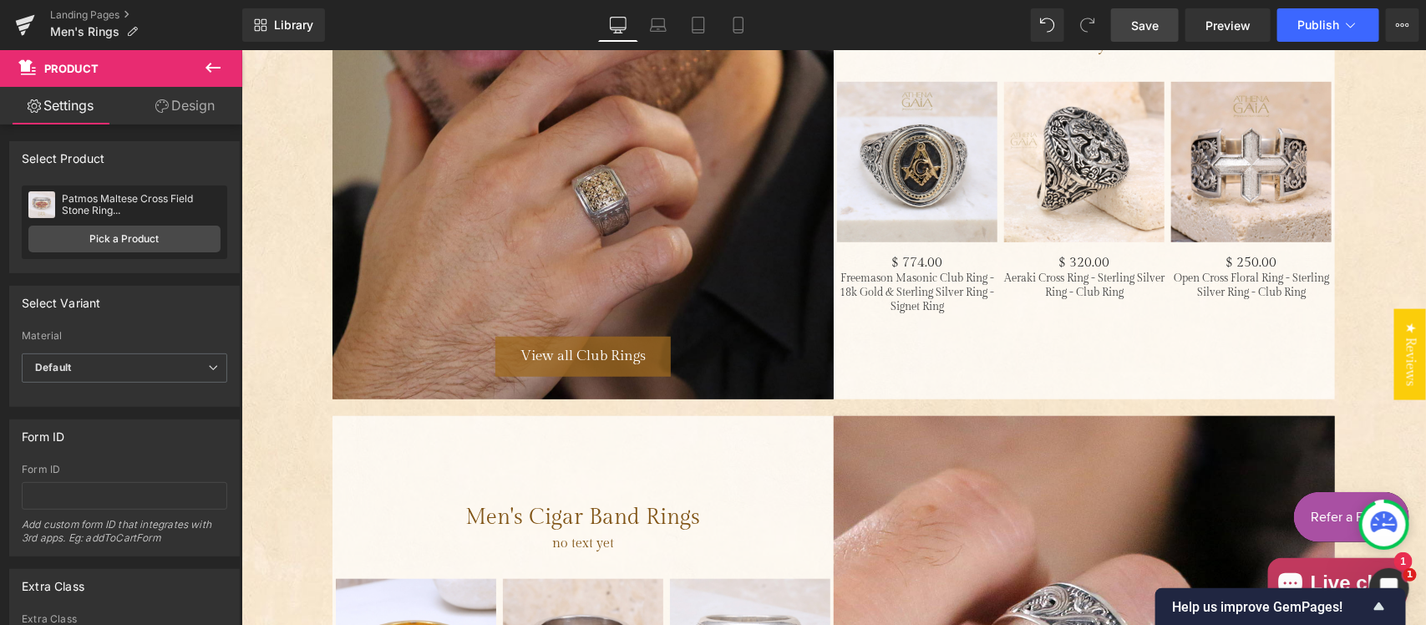
scroll to position [3307, 0]
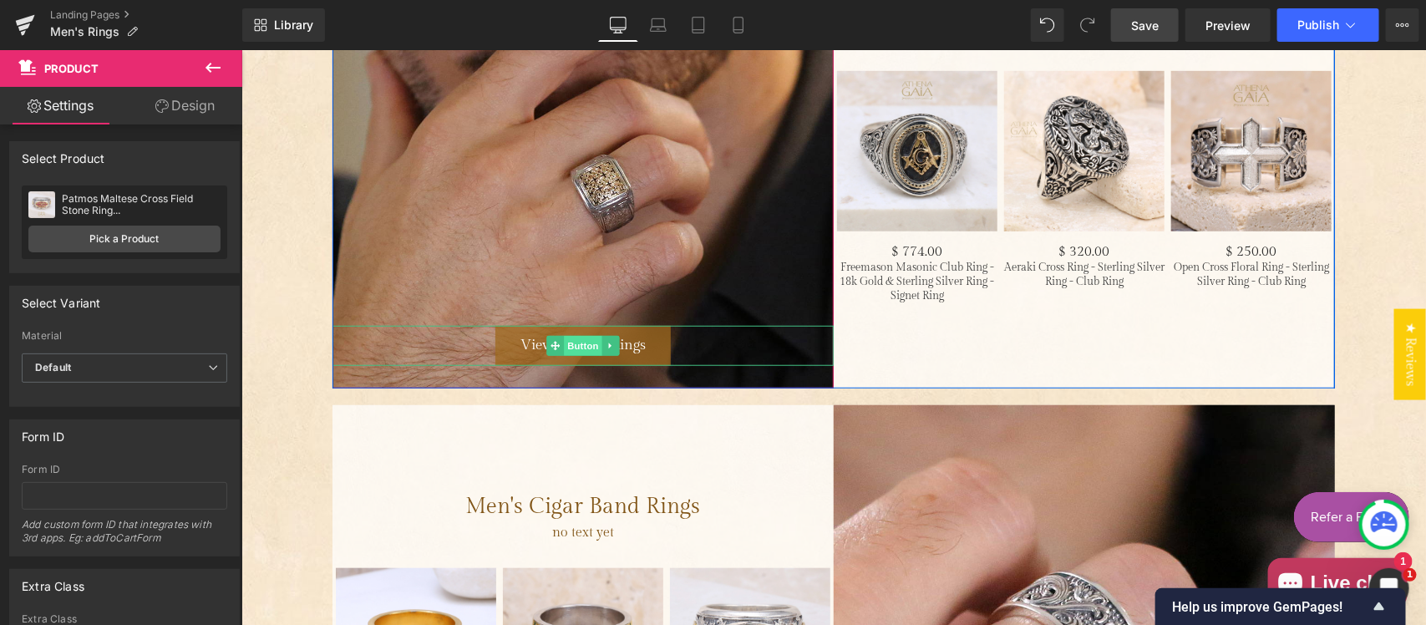
click at [567, 347] on span "Button" at bounding box center [582, 345] width 38 height 20
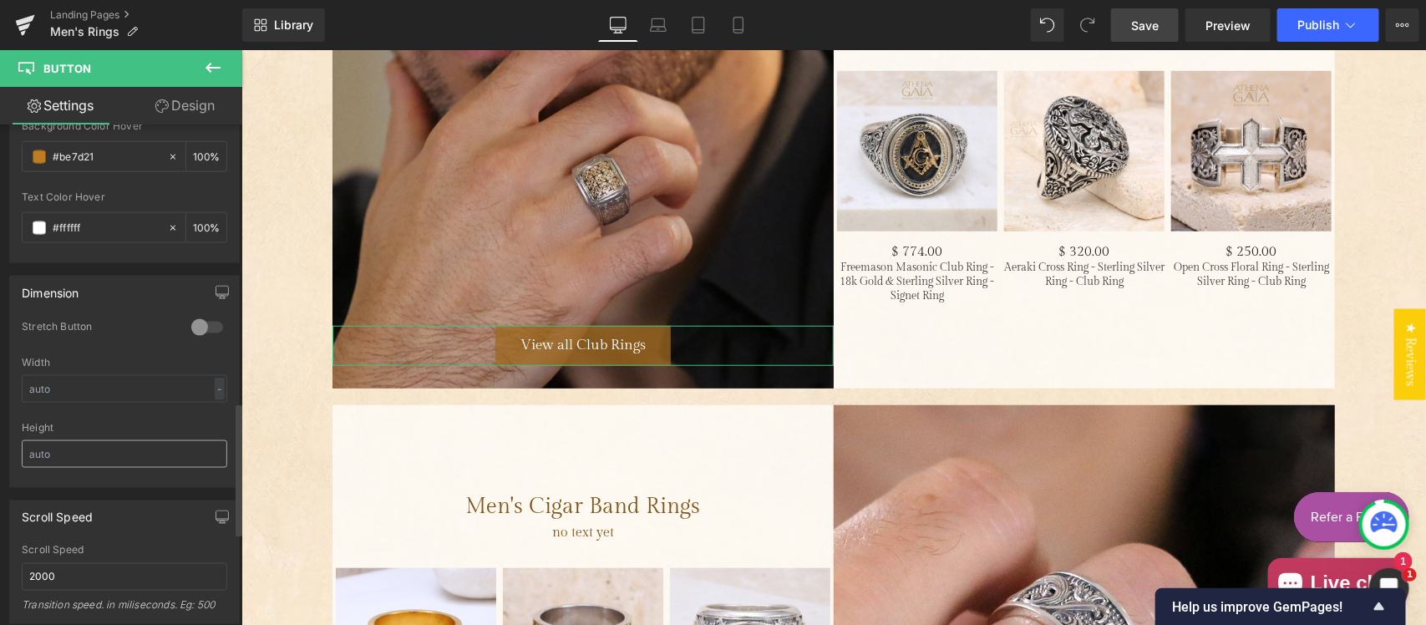
scroll to position [1392, 0]
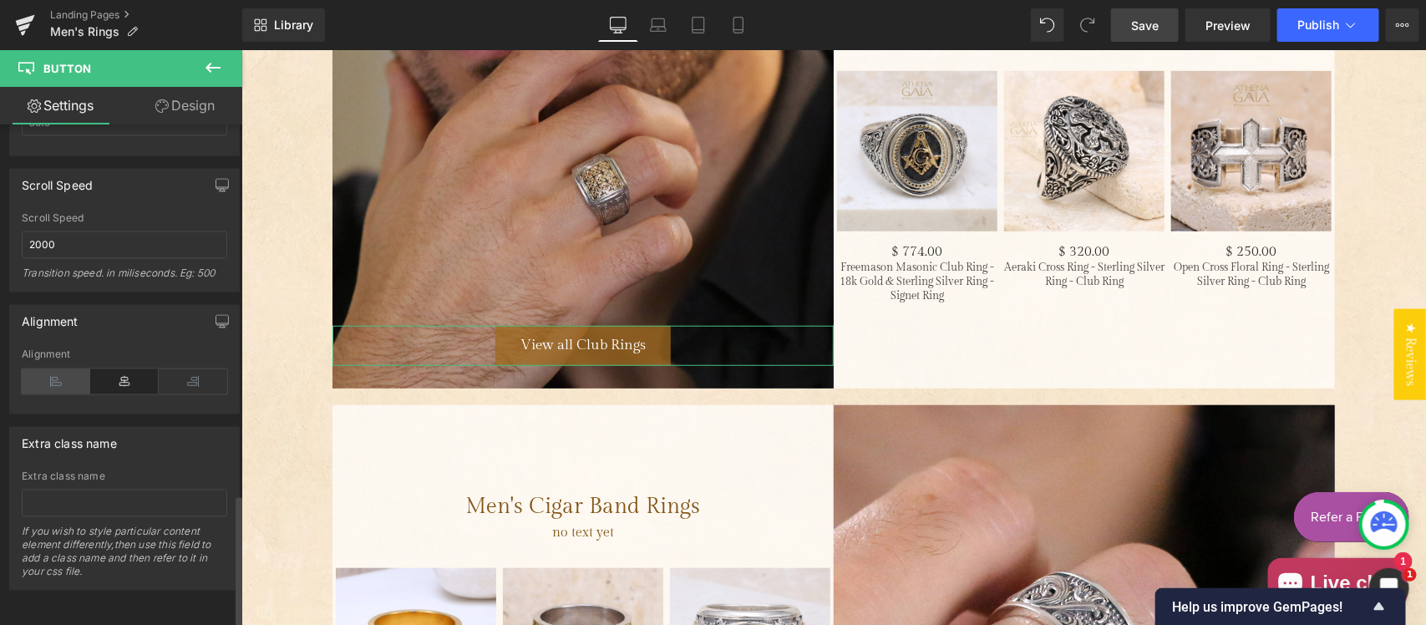
click at [64, 369] on icon at bounding box center [56, 381] width 69 height 25
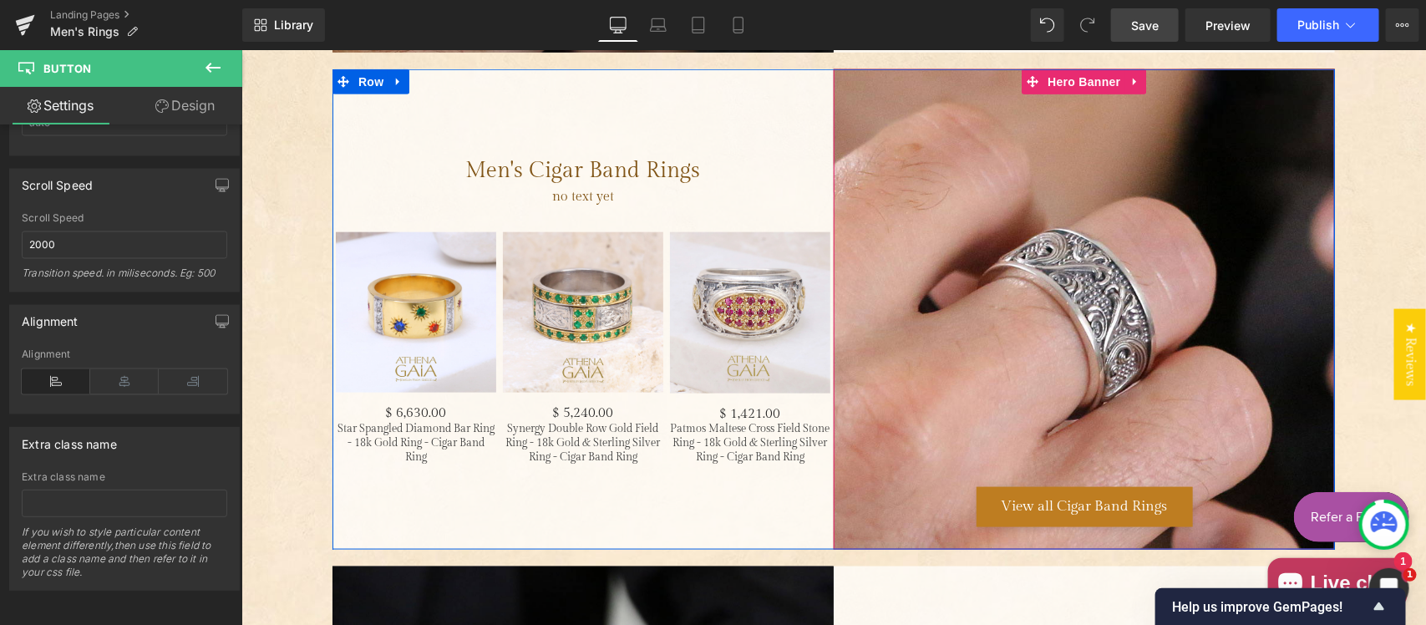
scroll to position [3656, 0]
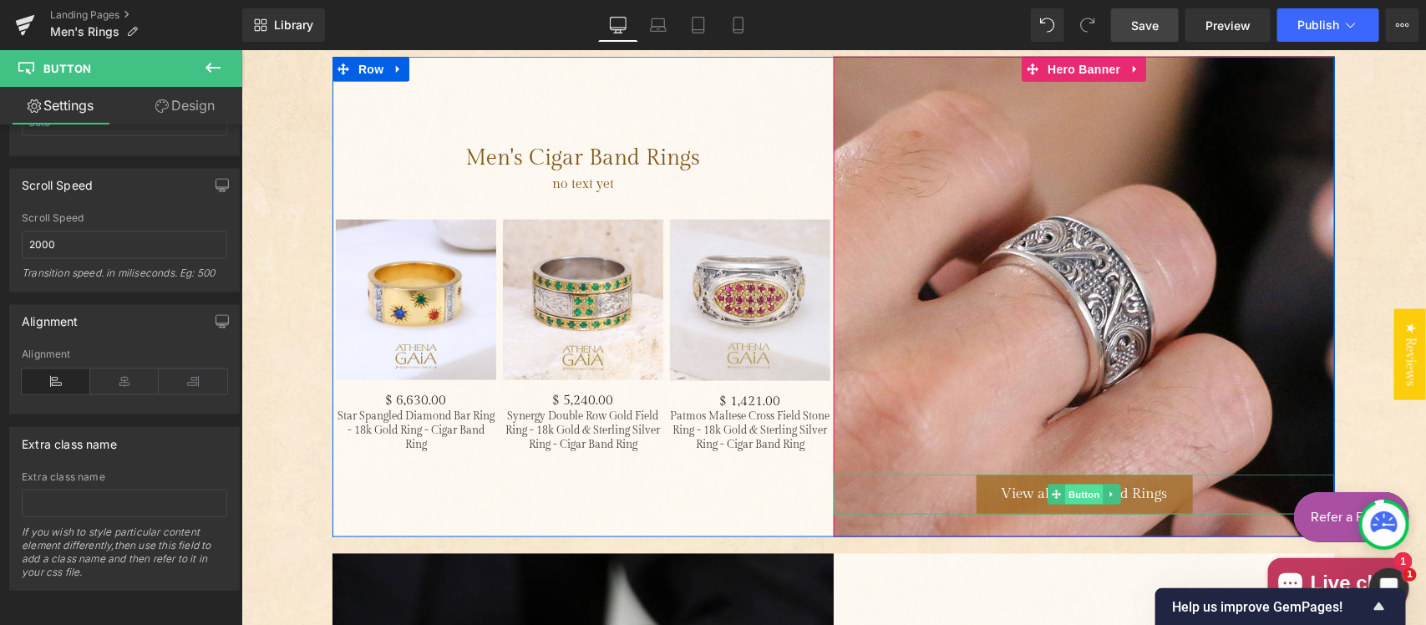
click at [1074, 488] on span "Button" at bounding box center [1084, 494] width 38 height 20
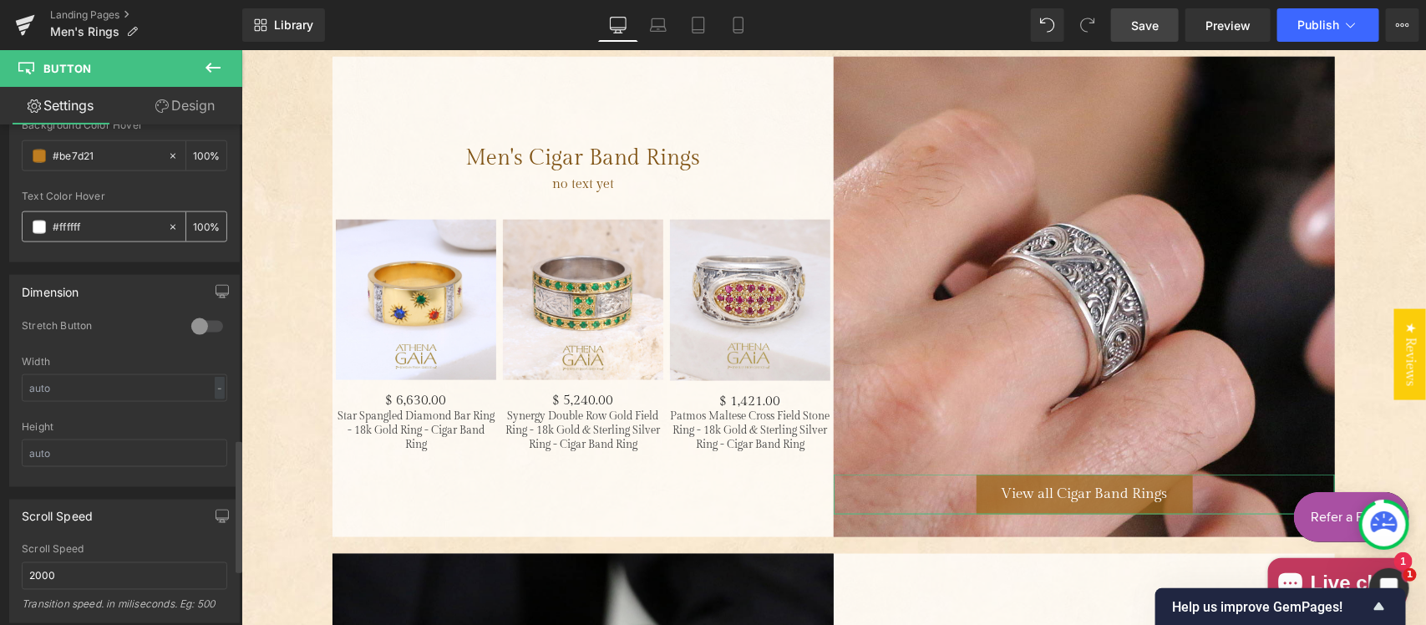
scroll to position [1218, 0]
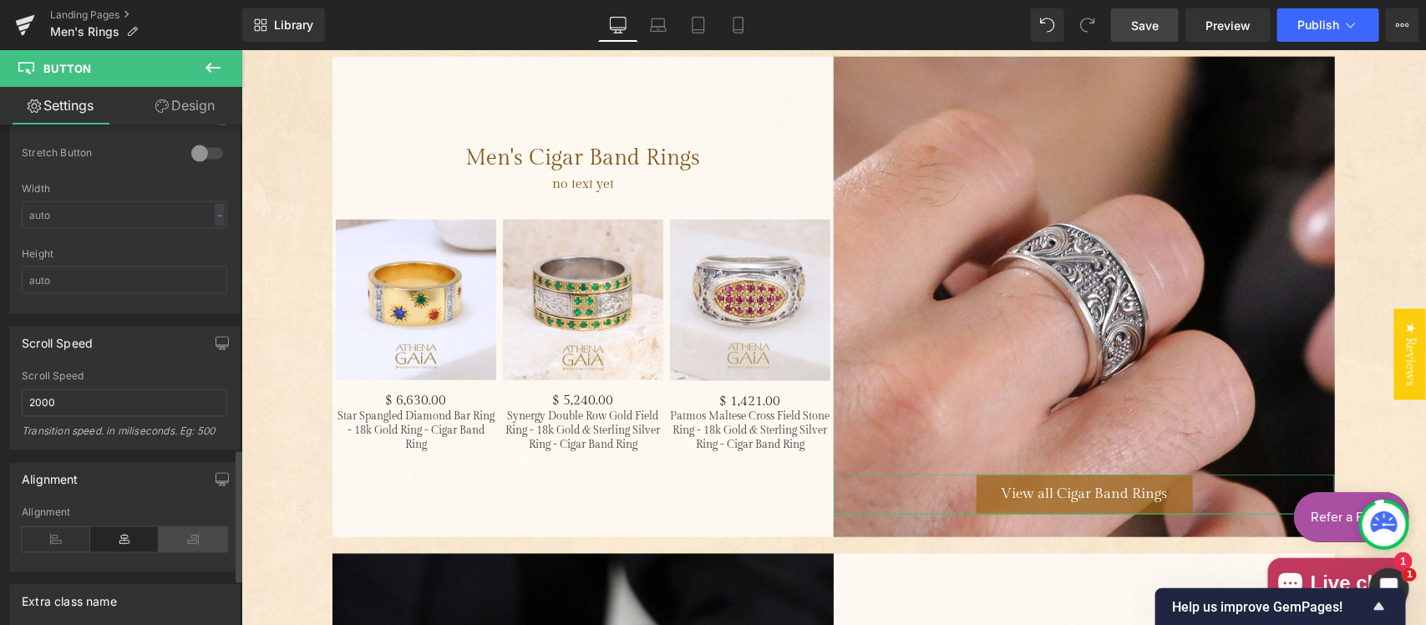
click at [185, 543] on icon at bounding box center [193, 539] width 69 height 25
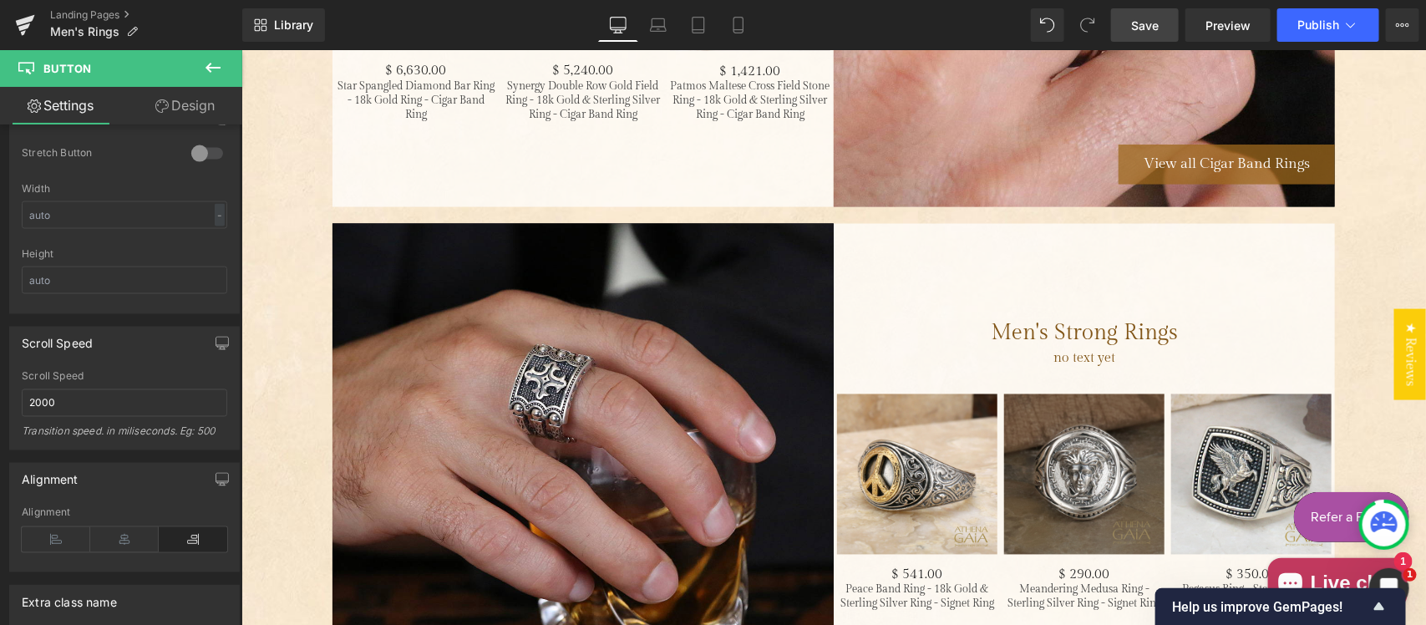
scroll to position [4178, 0]
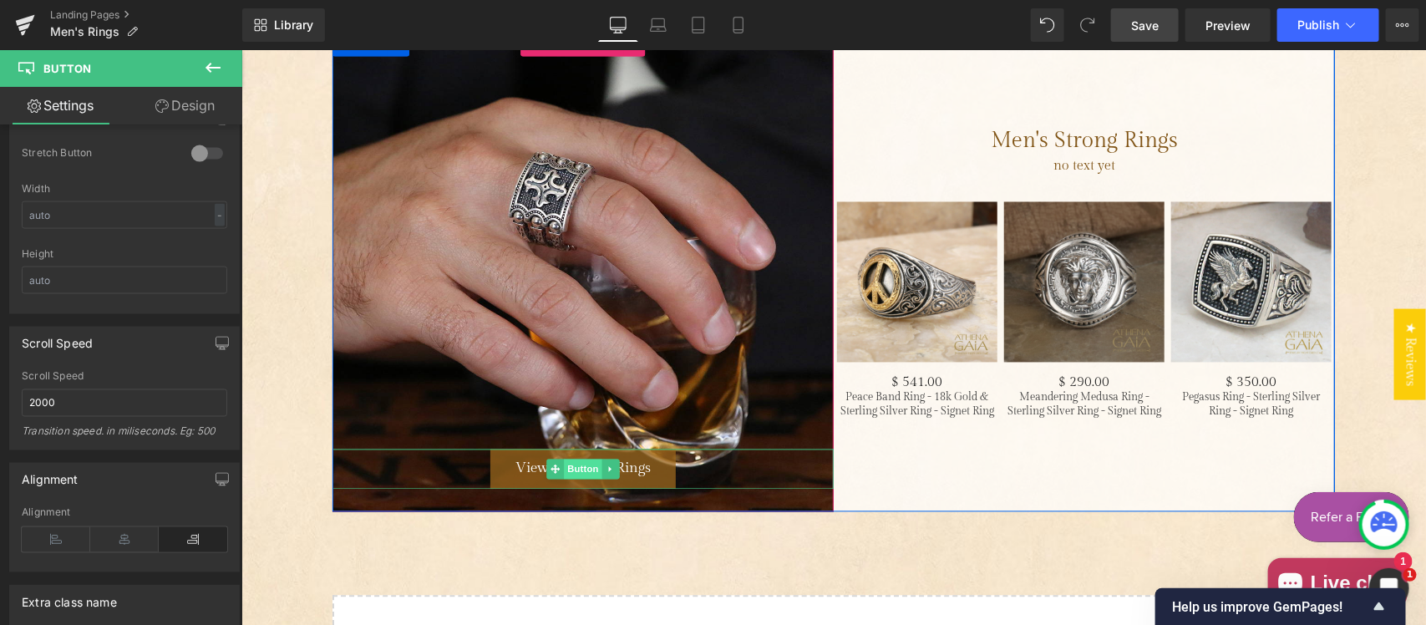
click at [566, 465] on span "Button" at bounding box center [582, 469] width 38 height 20
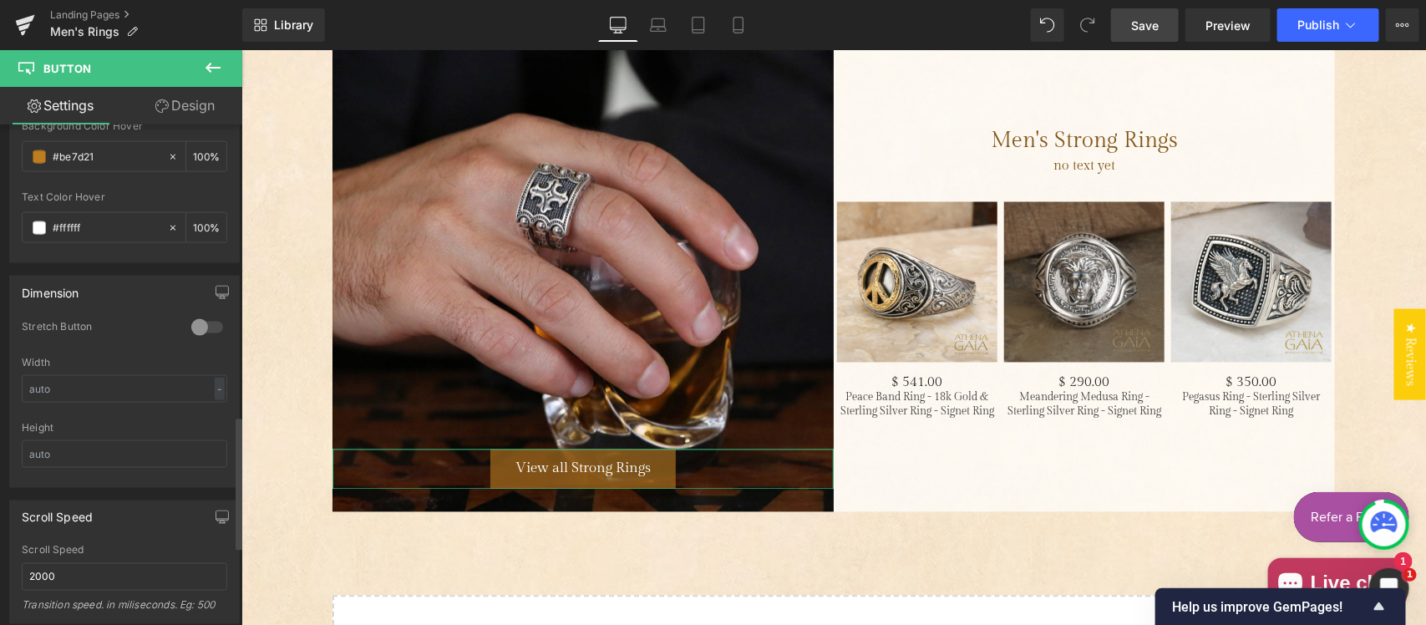
scroll to position [1218, 0]
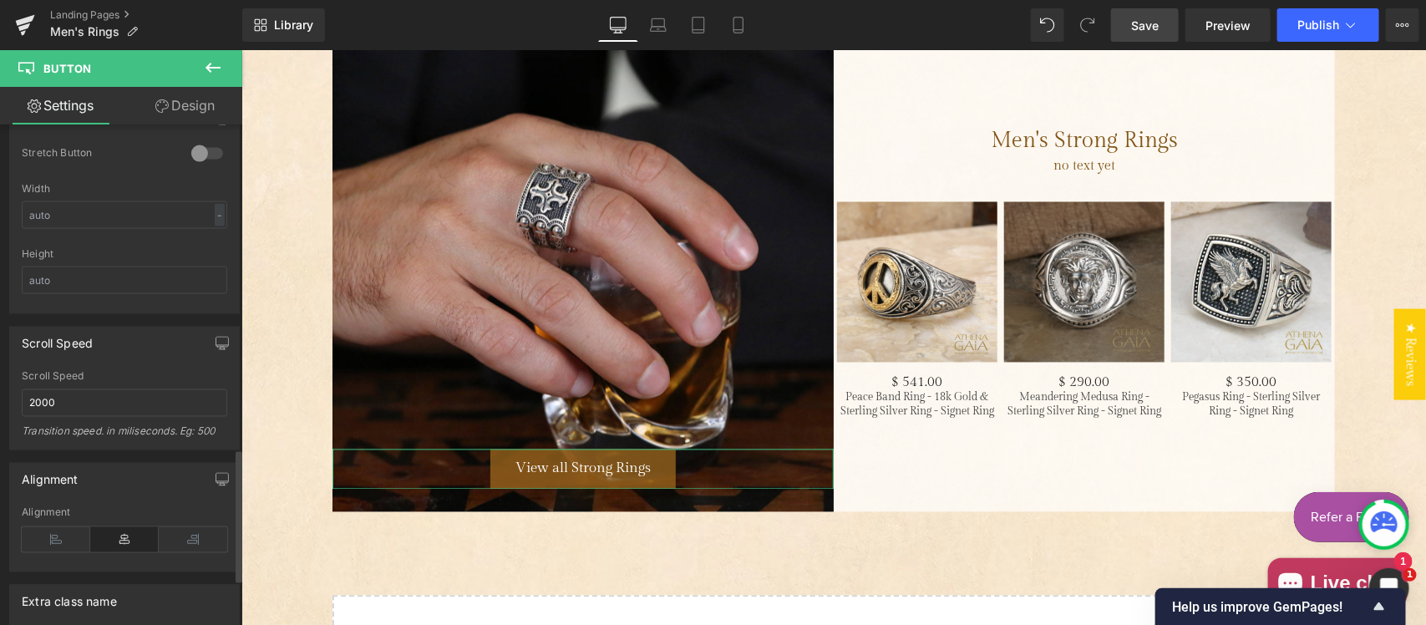
drag, startPoint x: 57, startPoint y: 532, endPoint x: 80, endPoint y: 512, distance: 30.8
click at [58, 532] on icon at bounding box center [56, 539] width 69 height 25
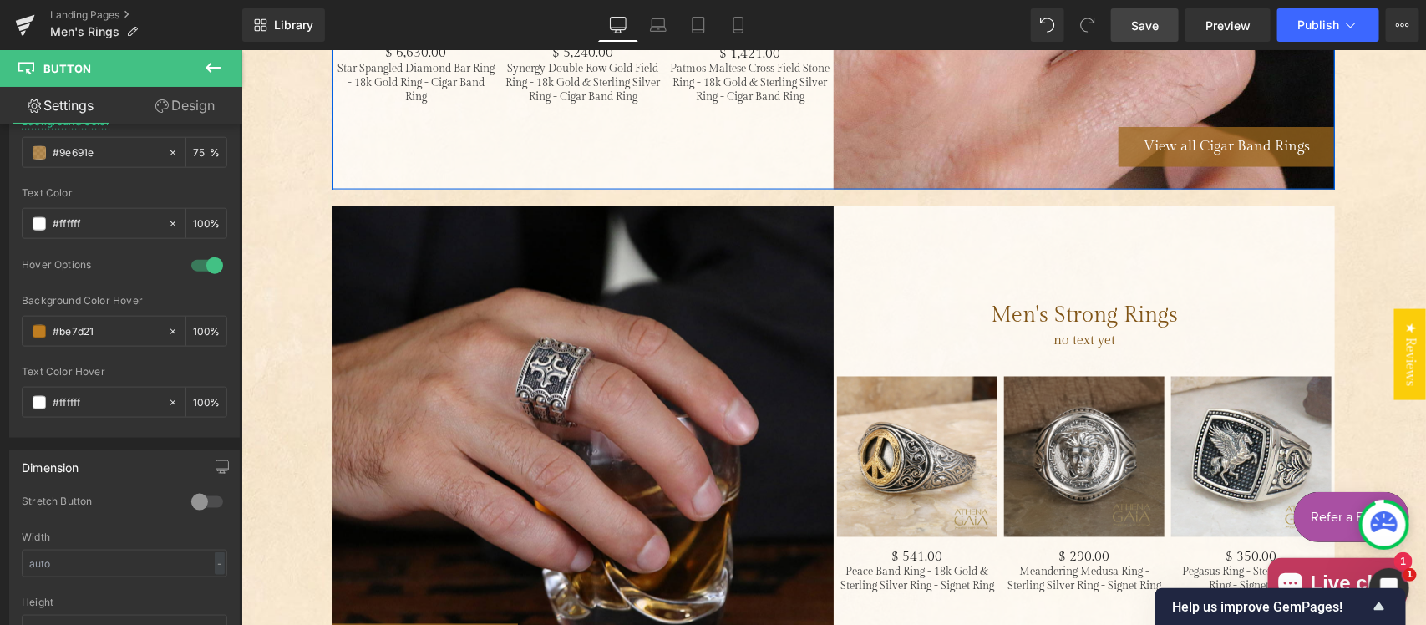
scroll to position [4178, 0]
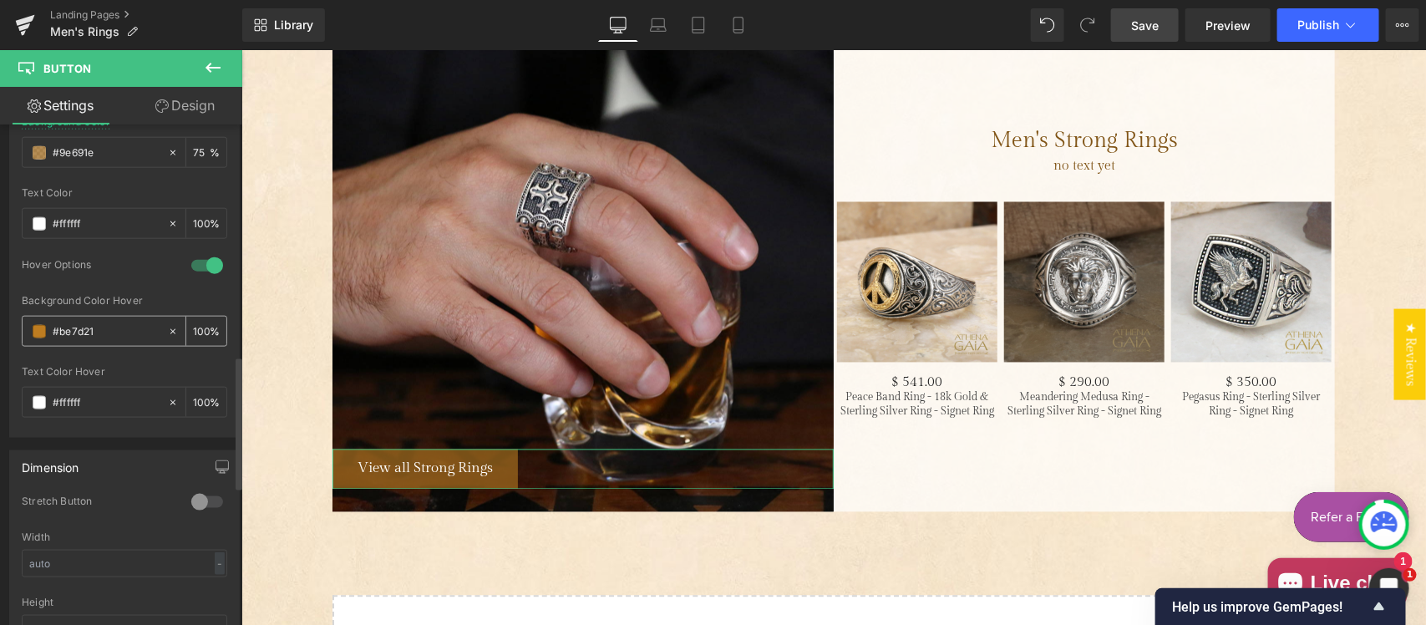
click at [101, 328] on input "#be7d21" at bounding box center [106, 332] width 107 height 18
drag, startPoint x: 300, startPoint y: 380, endPoint x: 475, endPoint y: 382, distance: 175.5
click at [1136, 25] on span "Save" at bounding box center [1145, 26] width 28 height 18
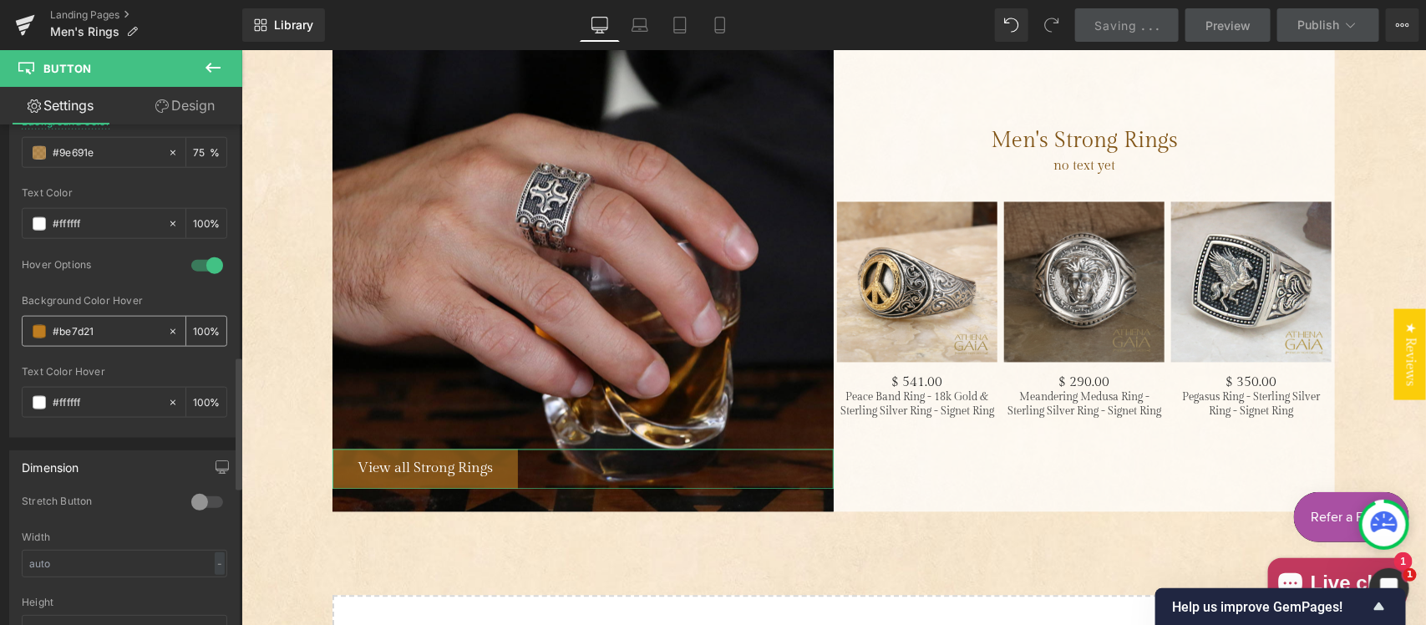
click at [102, 328] on input "#be7d21" at bounding box center [106, 332] width 107 height 18
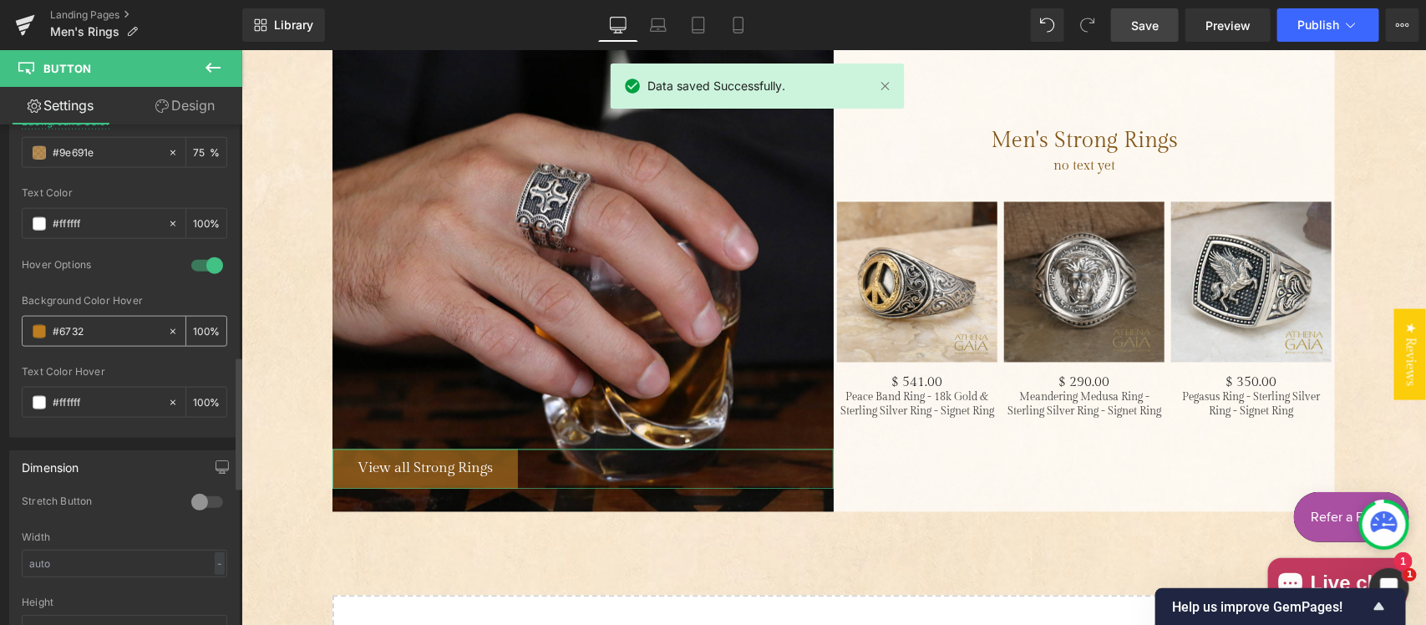
type input "#67322"
click at [82, 328] on input "#67322" at bounding box center [106, 332] width 107 height 18
type input "0"
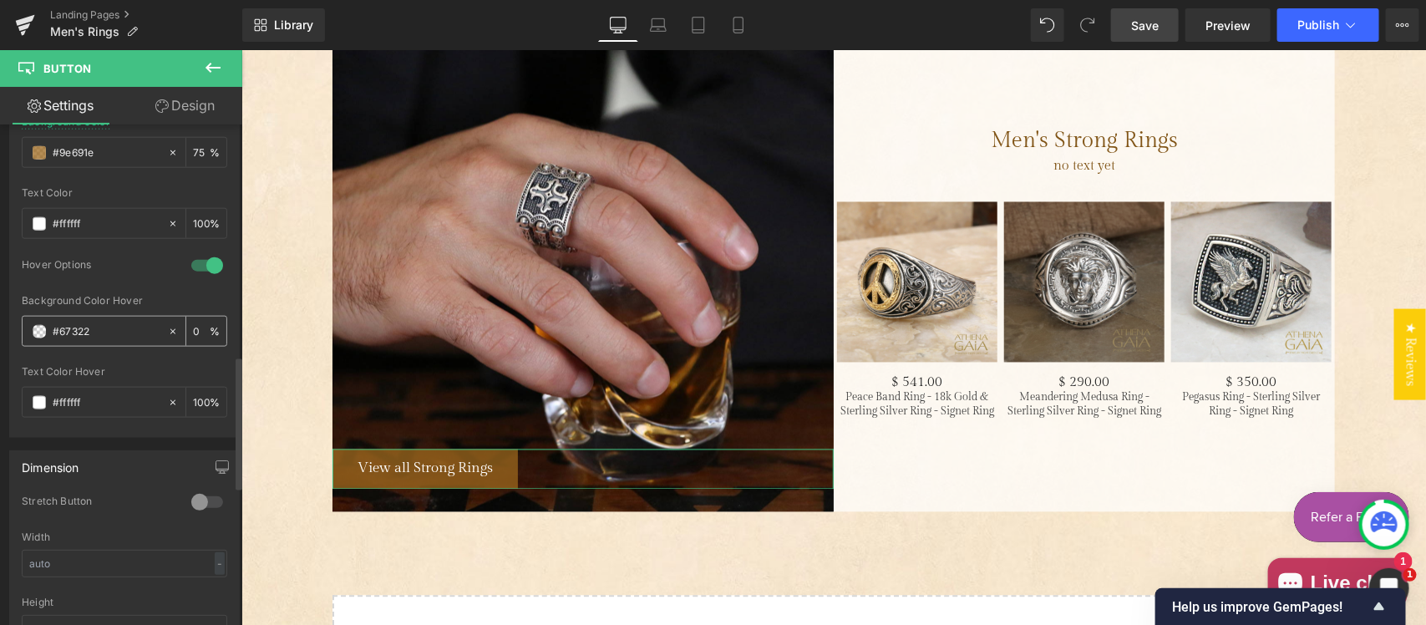
click at [114, 334] on input "#67322" at bounding box center [106, 332] width 107 height 18
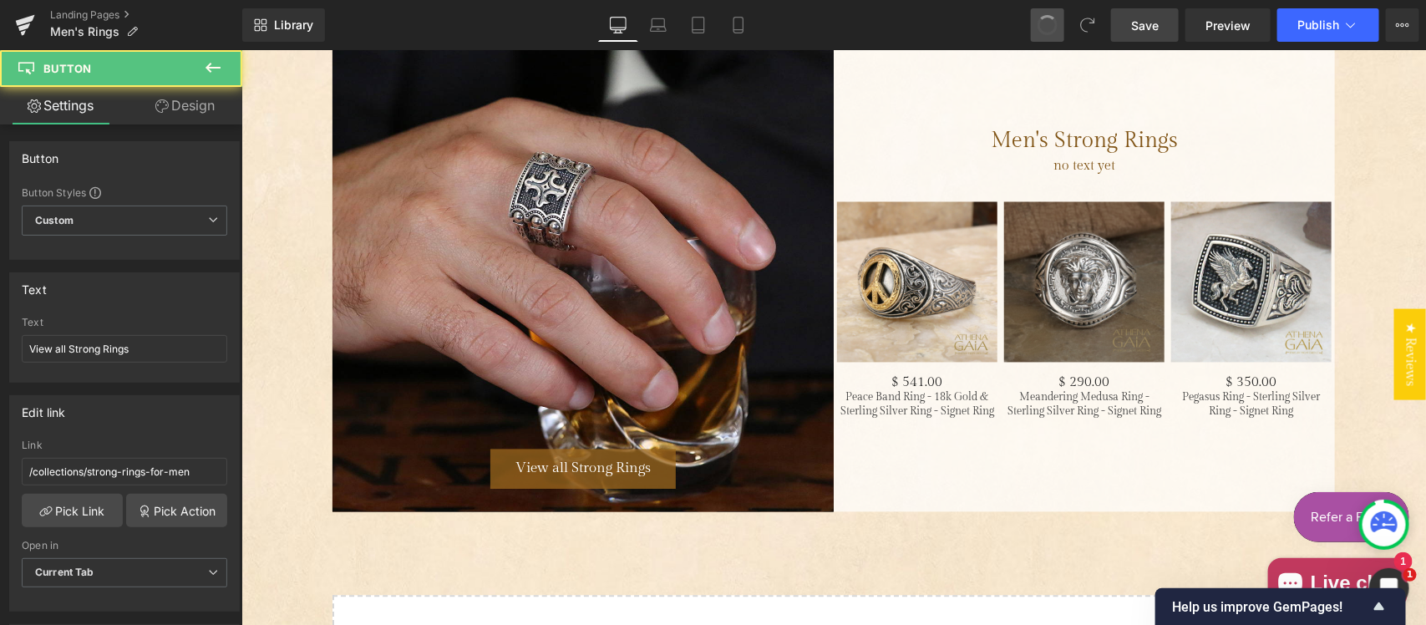
type input "#be7d21"
type input "100"
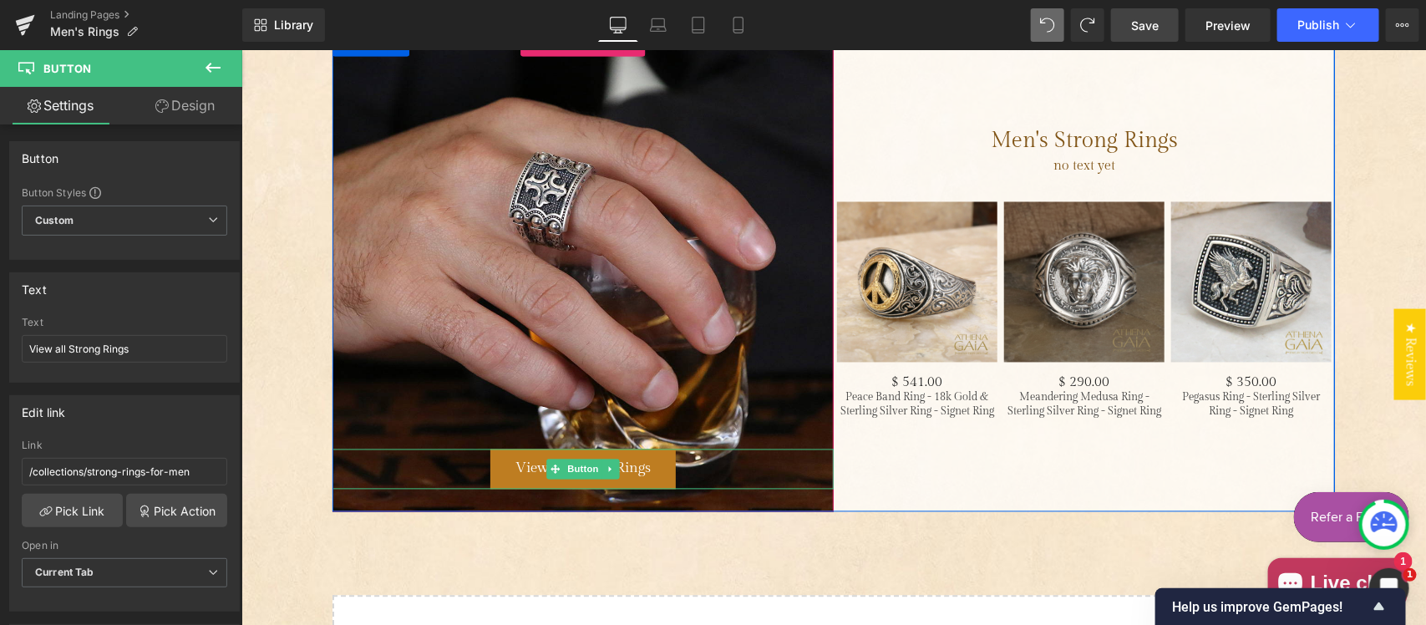
click at [515, 467] on span "View all Strong Rings" at bounding box center [582, 468] width 135 height 17
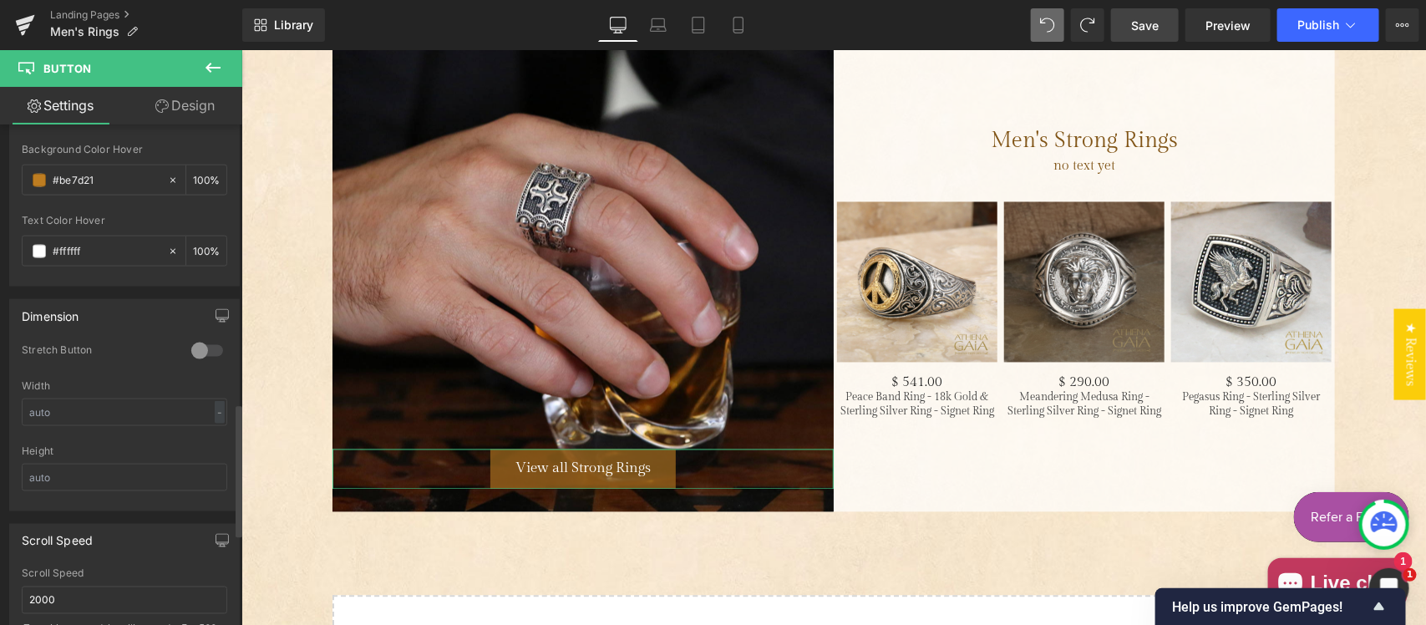
scroll to position [1218, 0]
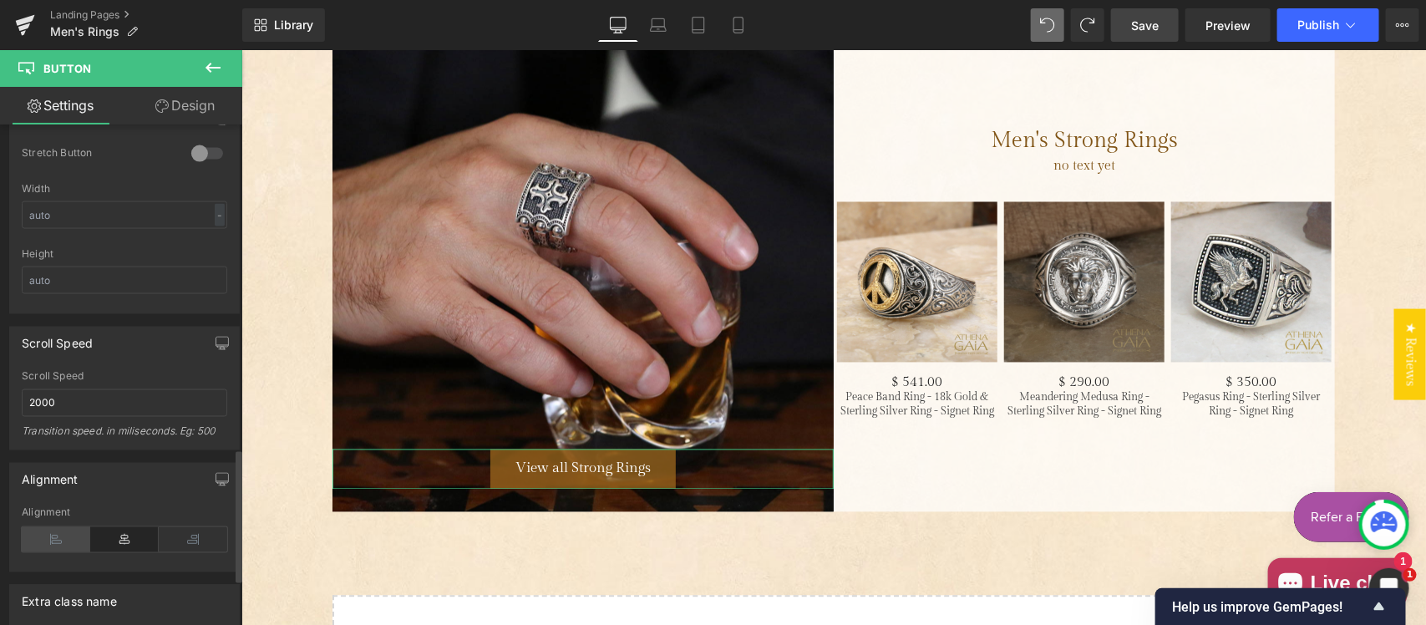
click at [48, 539] on icon at bounding box center [56, 539] width 69 height 25
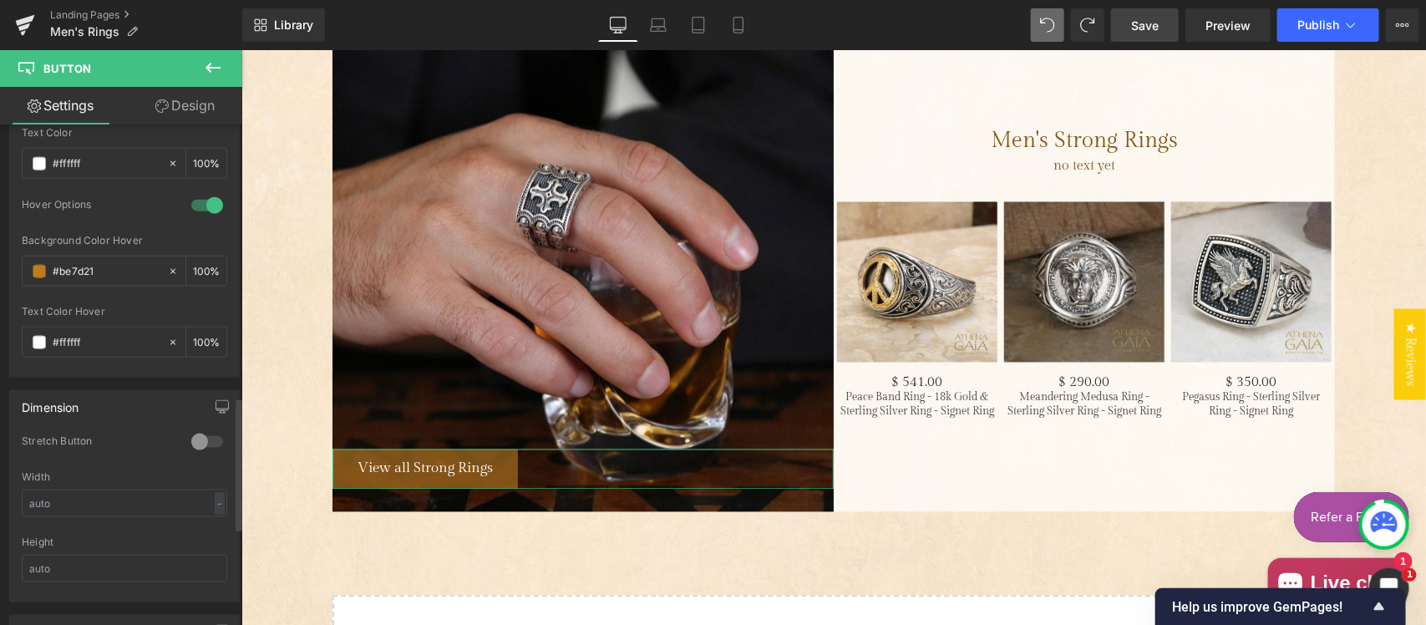
scroll to position [870, 0]
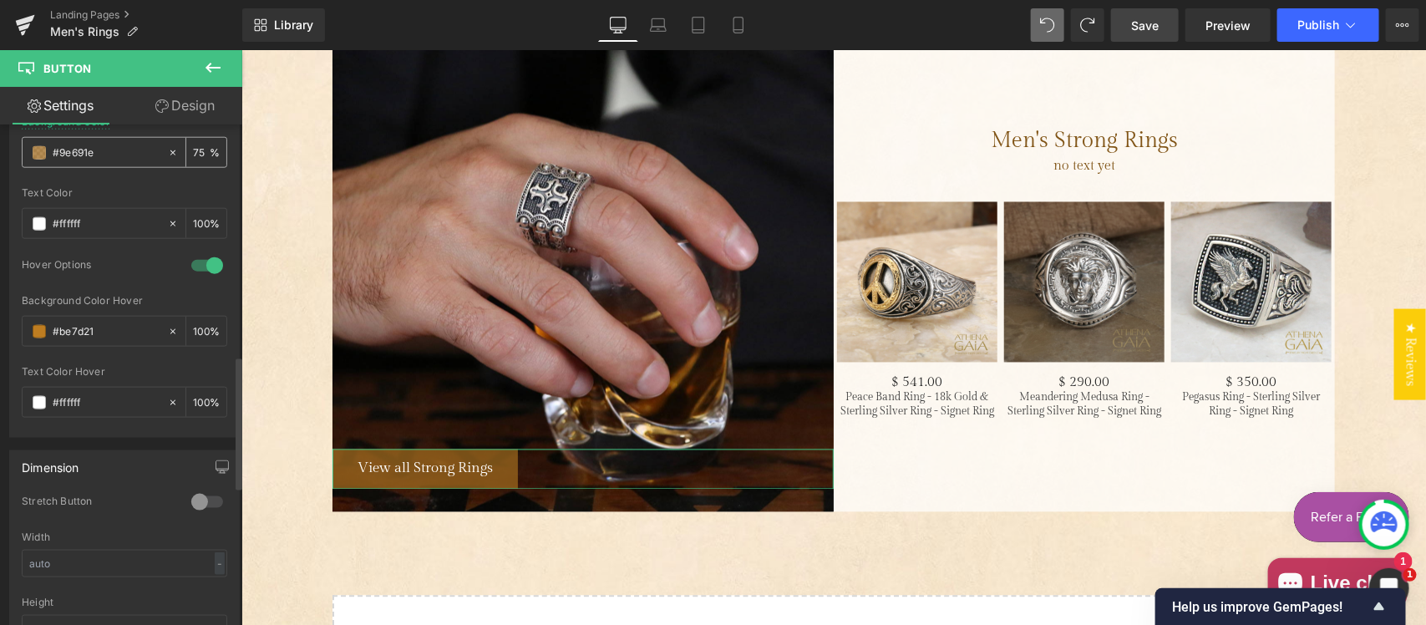
drag, startPoint x: 105, startPoint y: 155, endPoint x: 39, endPoint y: 164, distance: 66.5
click at [38, 159] on div "#9e691e" at bounding box center [95, 152] width 145 height 29
click at [34, 152] on span at bounding box center [39, 152] width 13 height 13
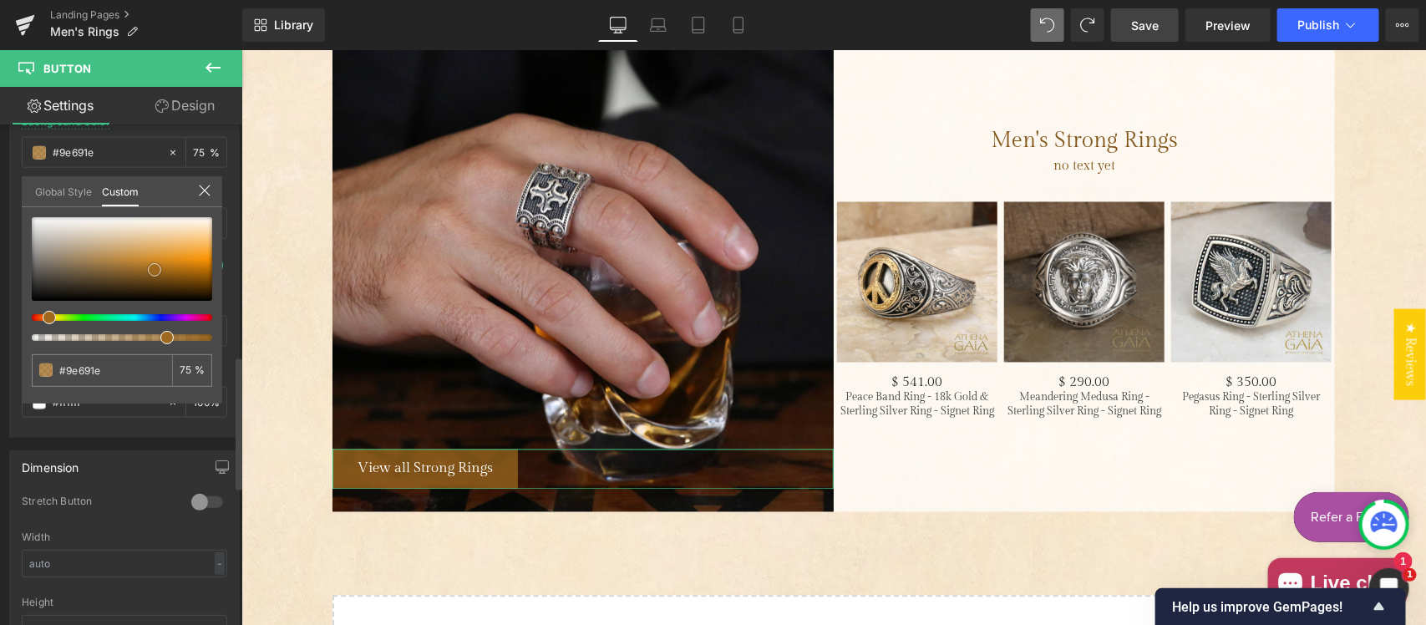
click at [78, 269] on div at bounding box center [122, 259] width 180 height 84
type input "#756246"
click at [80, 281] on div at bounding box center [122, 259] width 180 height 84
type input "#4a3e2a"
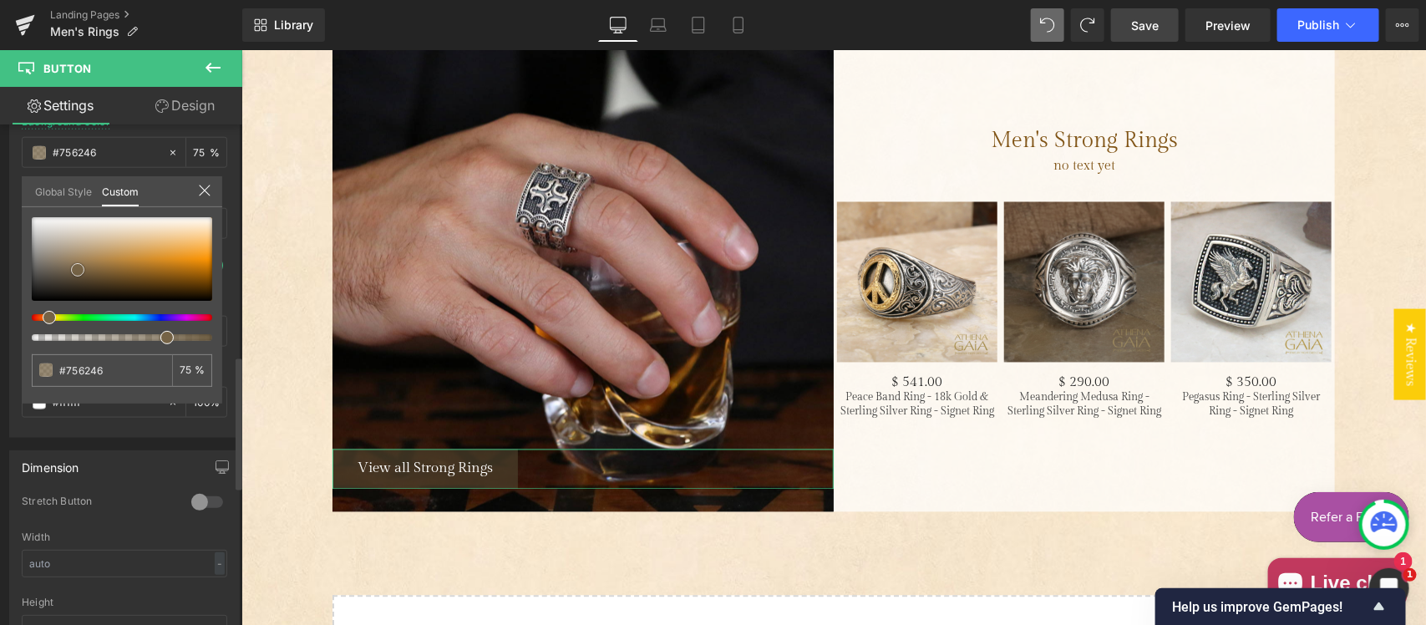
type input "#4a3e2a"
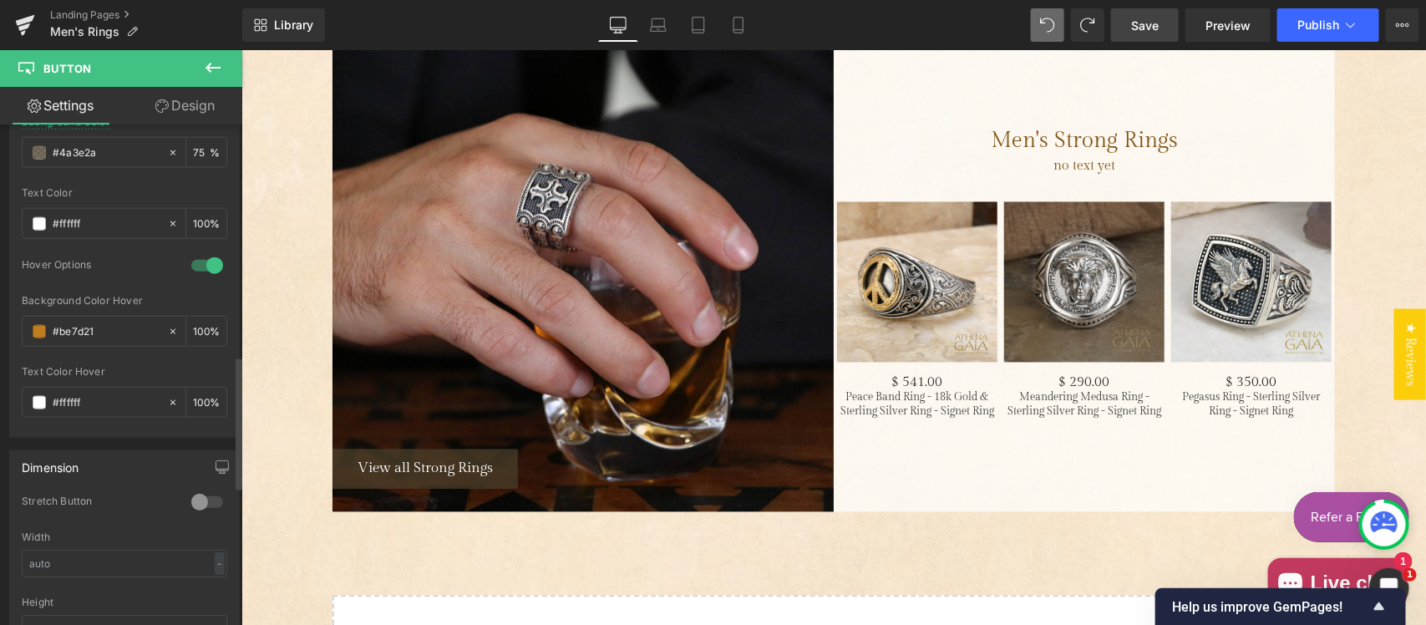
click at [38, 155] on span at bounding box center [39, 152] width 13 height 13
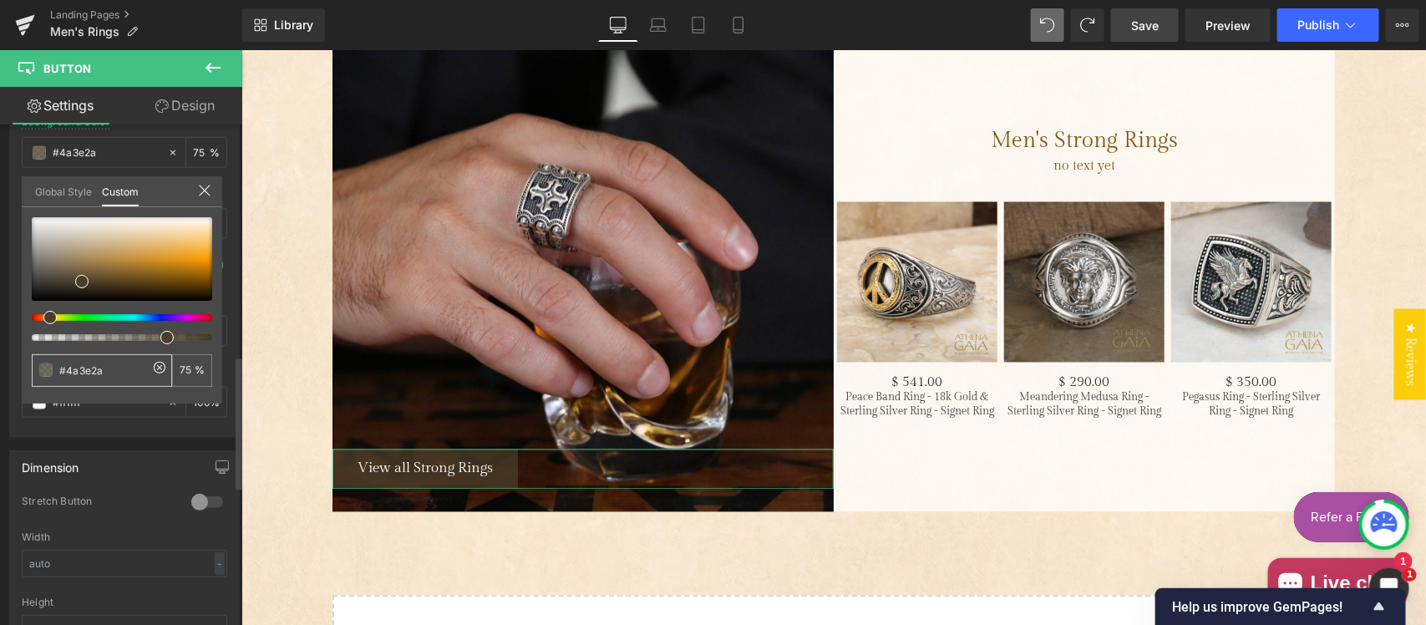
click at [113, 362] on input "#4a3e2a" at bounding box center [103, 371] width 89 height 18
click at [303, 460] on div at bounding box center [833, 337] width 1185 height 576
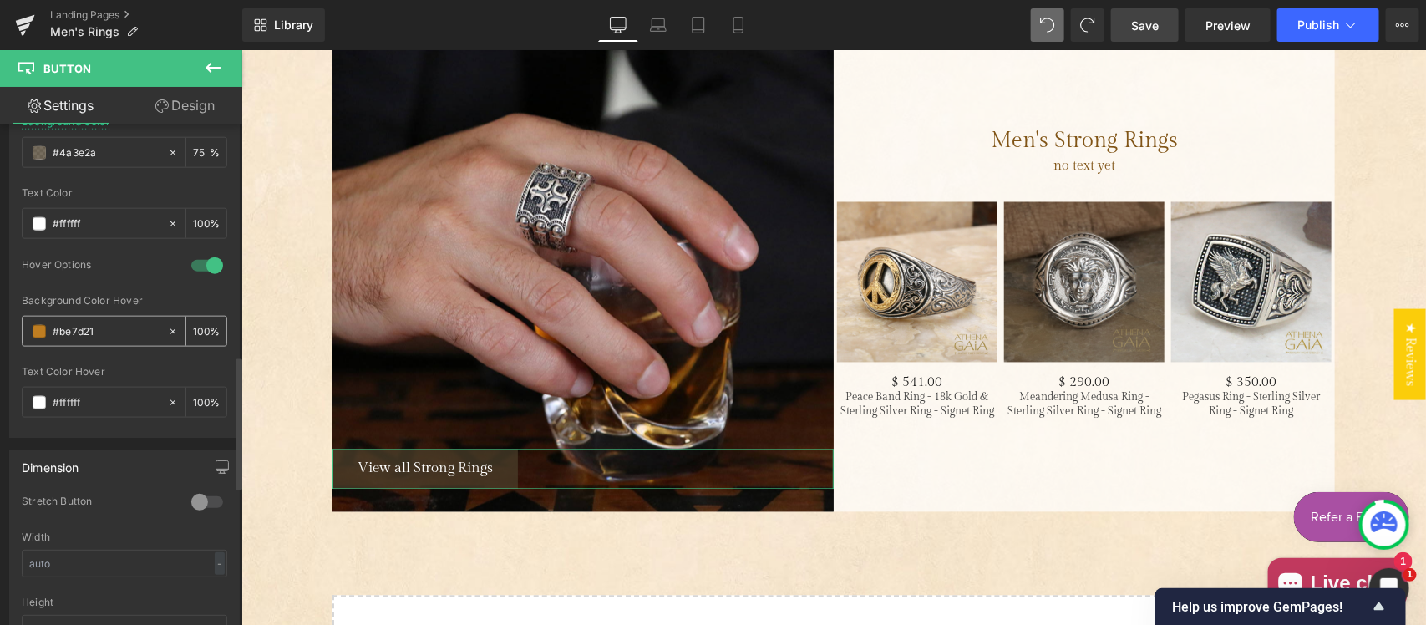
click at [85, 334] on input "#be7d21" at bounding box center [106, 332] width 107 height 18
click at [39, 330] on span at bounding box center [39, 331] width 13 height 13
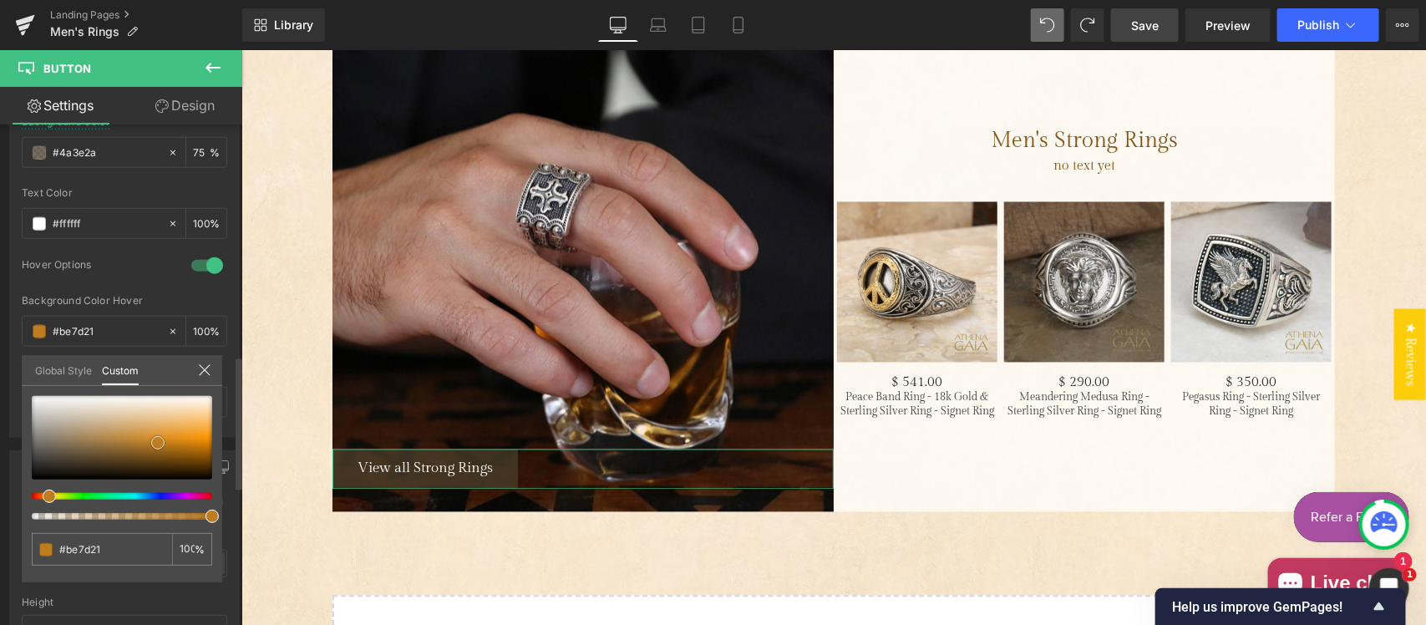
click at [80, 457] on div at bounding box center [122, 438] width 180 height 84
type input "#574732"
click at [71, 454] on div at bounding box center [122, 438] width 180 height 84
type input "#60513d"
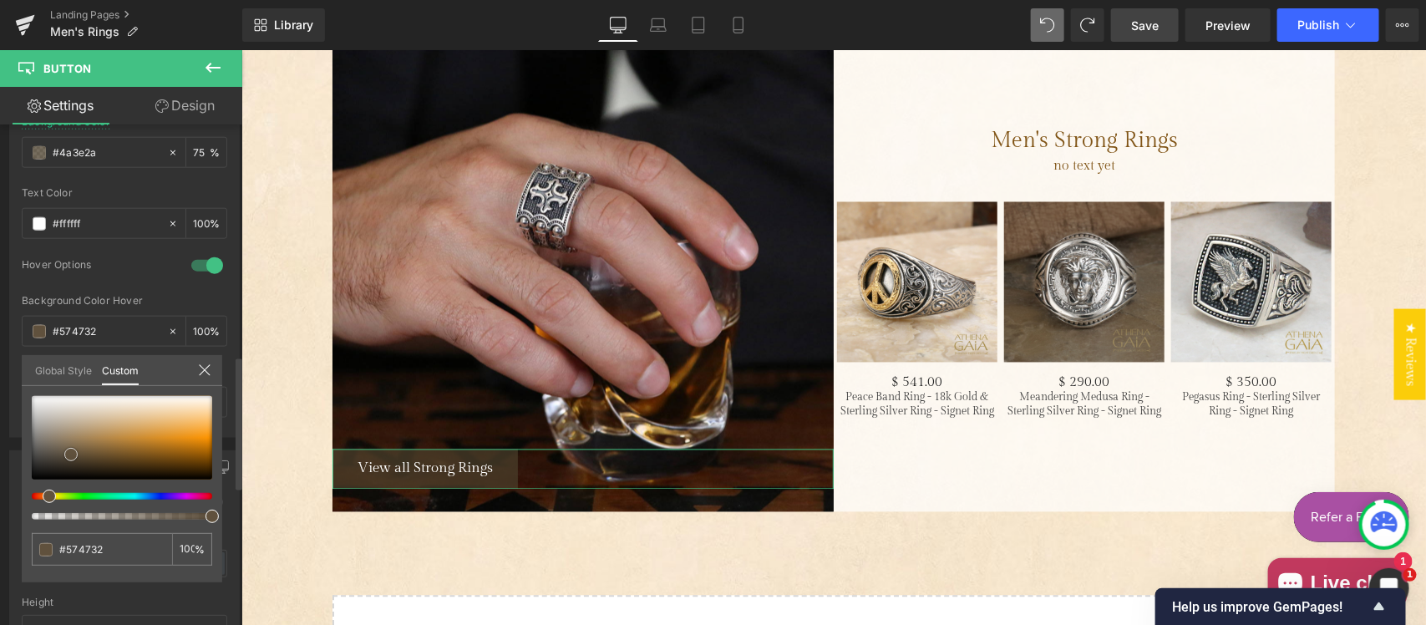
type input "#60513d"
click at [71, 443] on div at bounding box center [122, 438] width 180 height 84
type input "#887357"
click at [67, 456] on div at bounding box center [122, 438] width 180 height 84
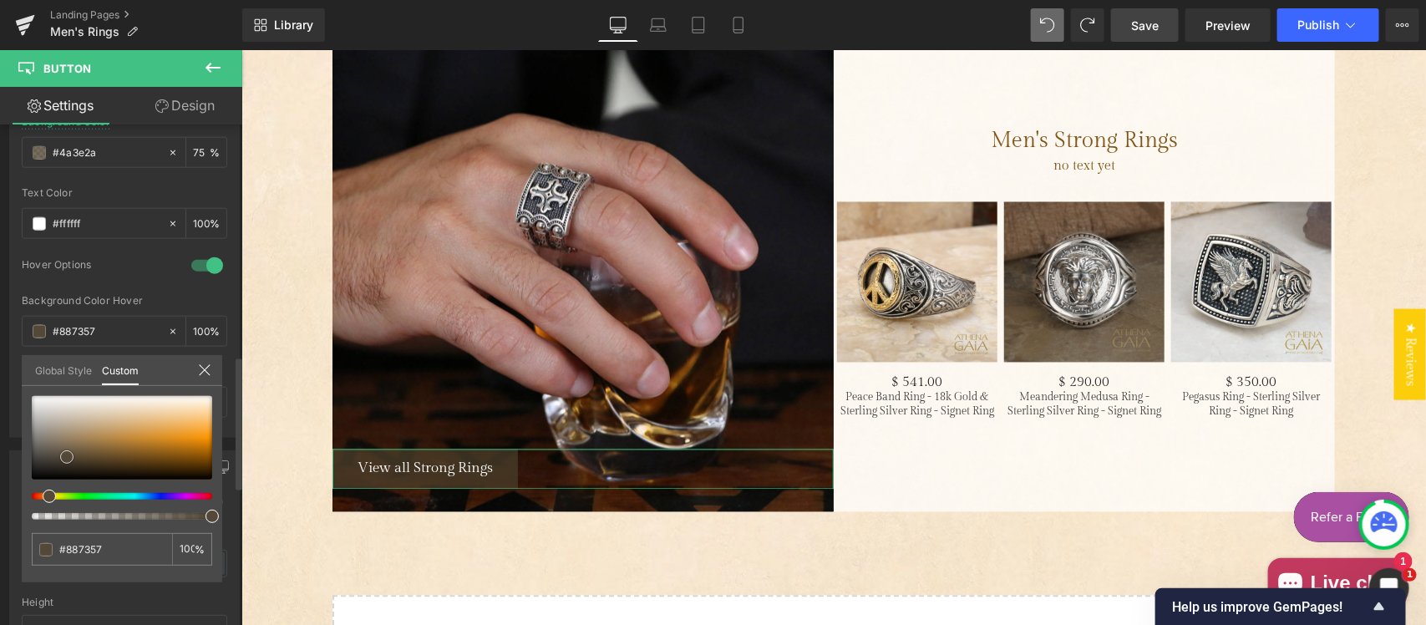
type input "#544939"
click at [67, 464] on div at bounding box center [122, 438] width 180 height 84
type input "#393227"
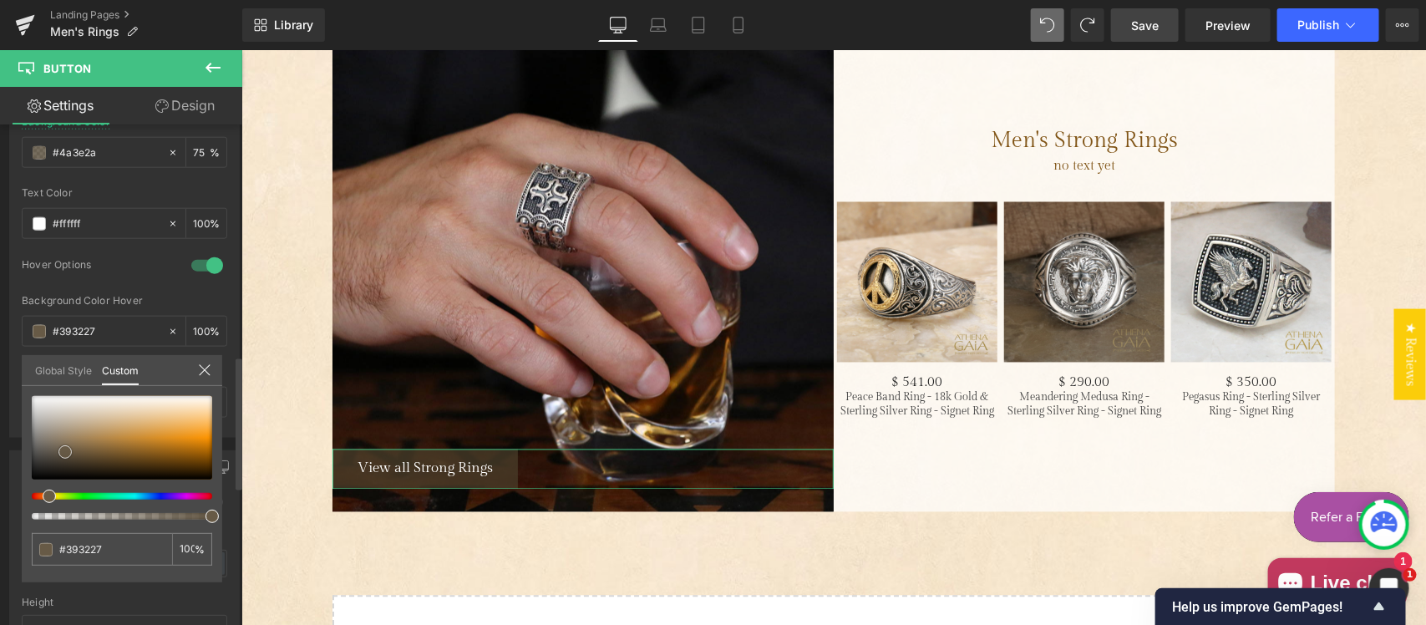
click at [65, 451] on div at bounding box center [122, 438] width 180 height 84
type input "#675a46"
click at [61, 454] on span at bounding box center [64, 451] width 13 height 13
click at [72, 449] on div at bounding box center [122, 438] width 180 height 84
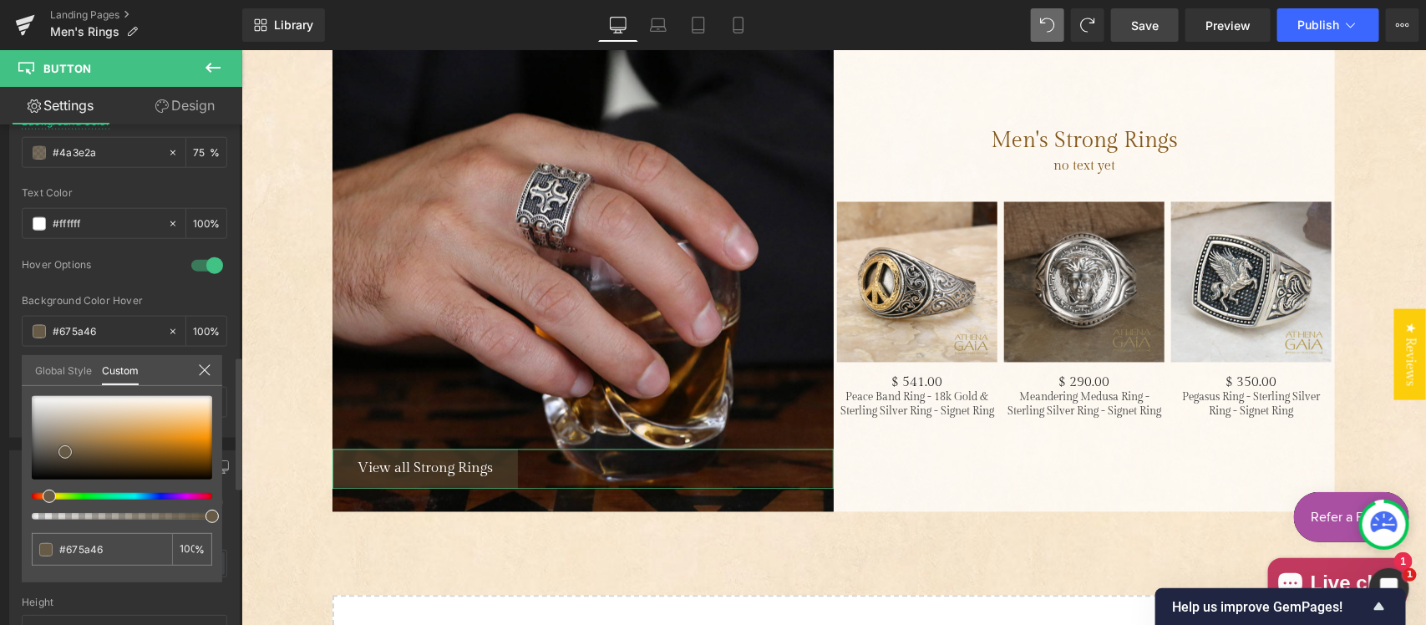
type input "#736249"
click at [74, 456] on div at bounding box center [122, 438] width 180 height 84
type input "#574a36"
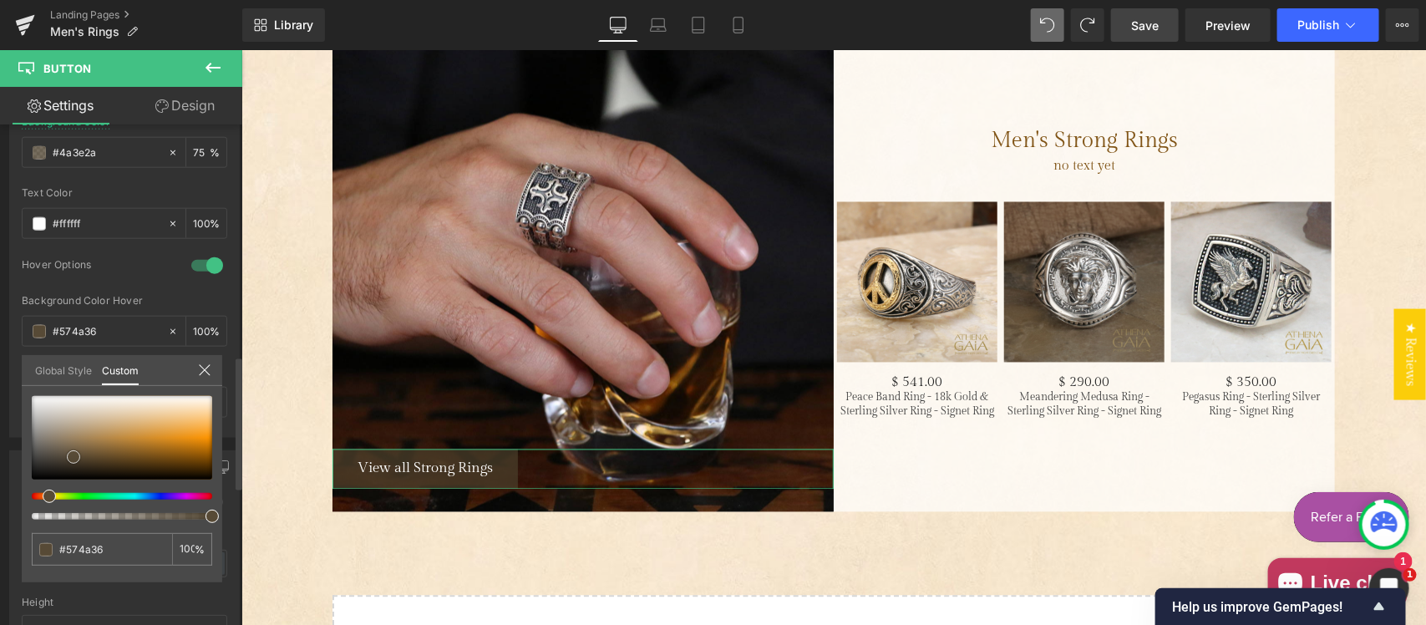
click at [74, 461] on span at bounding box center [73, 456] width 13 height 13
click at [74, 437] on div at bounding box center [122, 438] width 180 height 84
type input "#9e8765"
click at [263, 519] on div at bounding box center [833, 337] width 1185 height 576
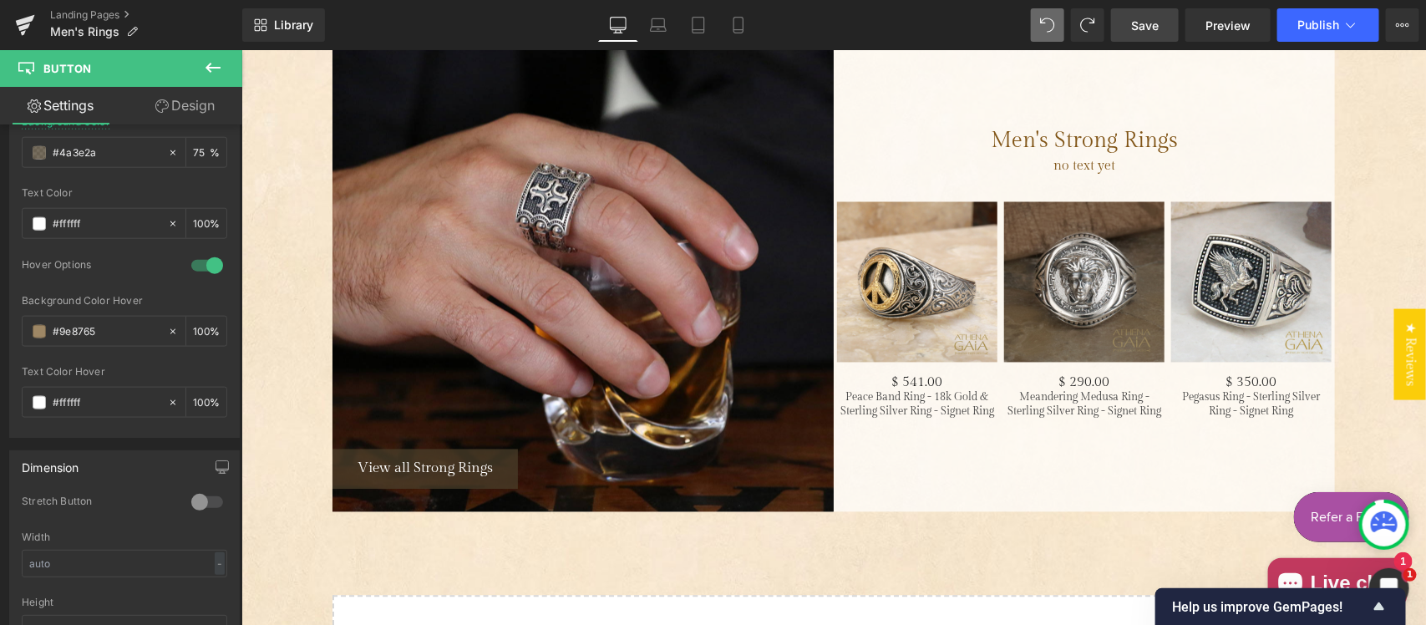
click at [1146, 30] on span "Save" at bounding box center [1145, 26] width 28 height 18
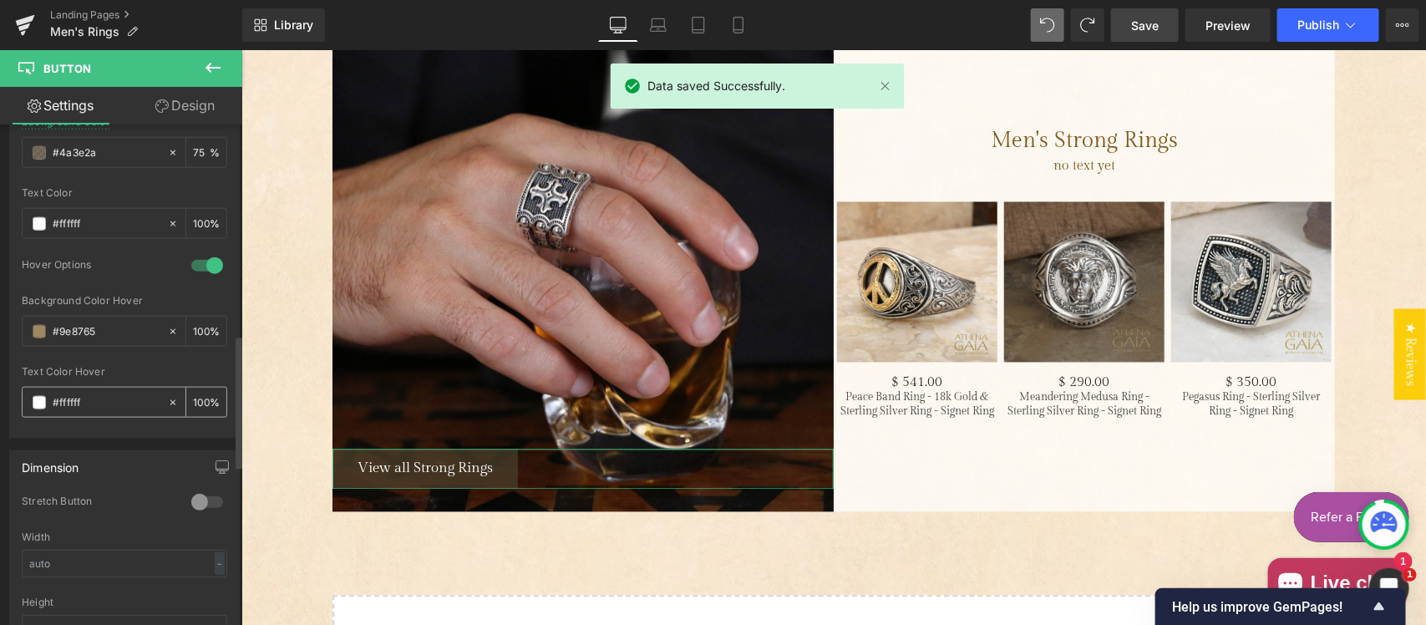
scroll to position [696, 0]
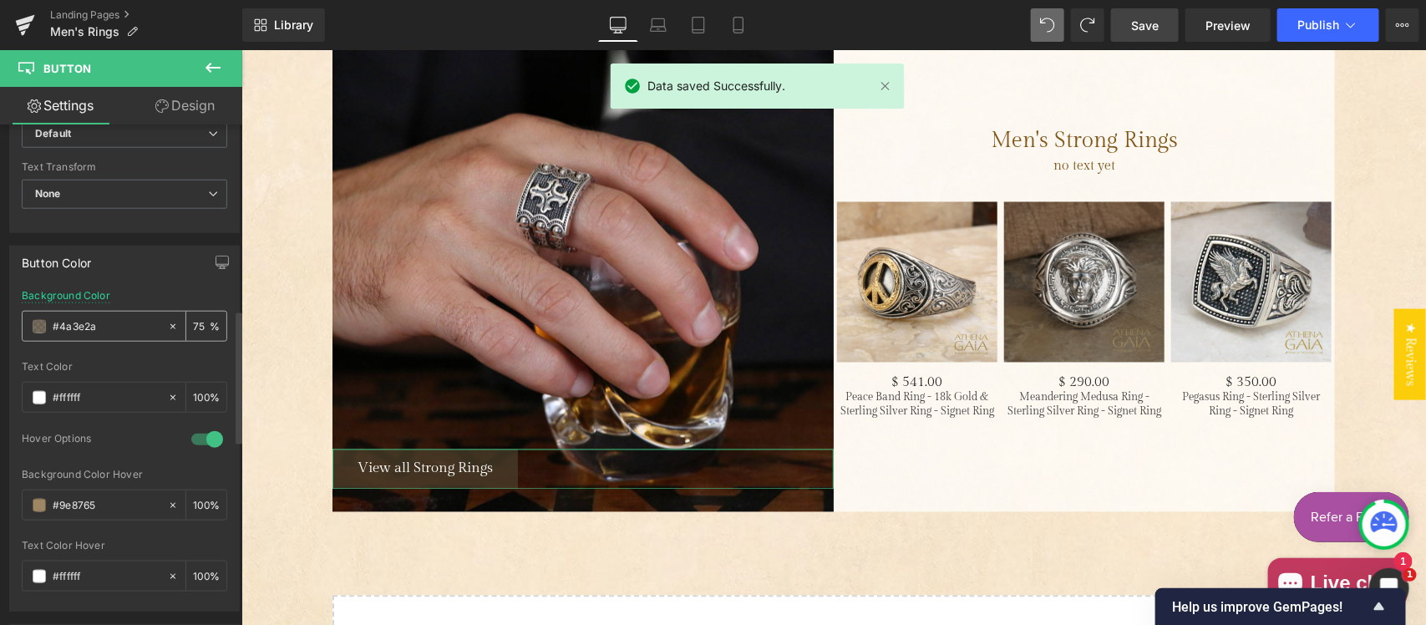
click at [115, 328] on input "#4a3e2a" at bounding box center [106, 327] width 107 height 18
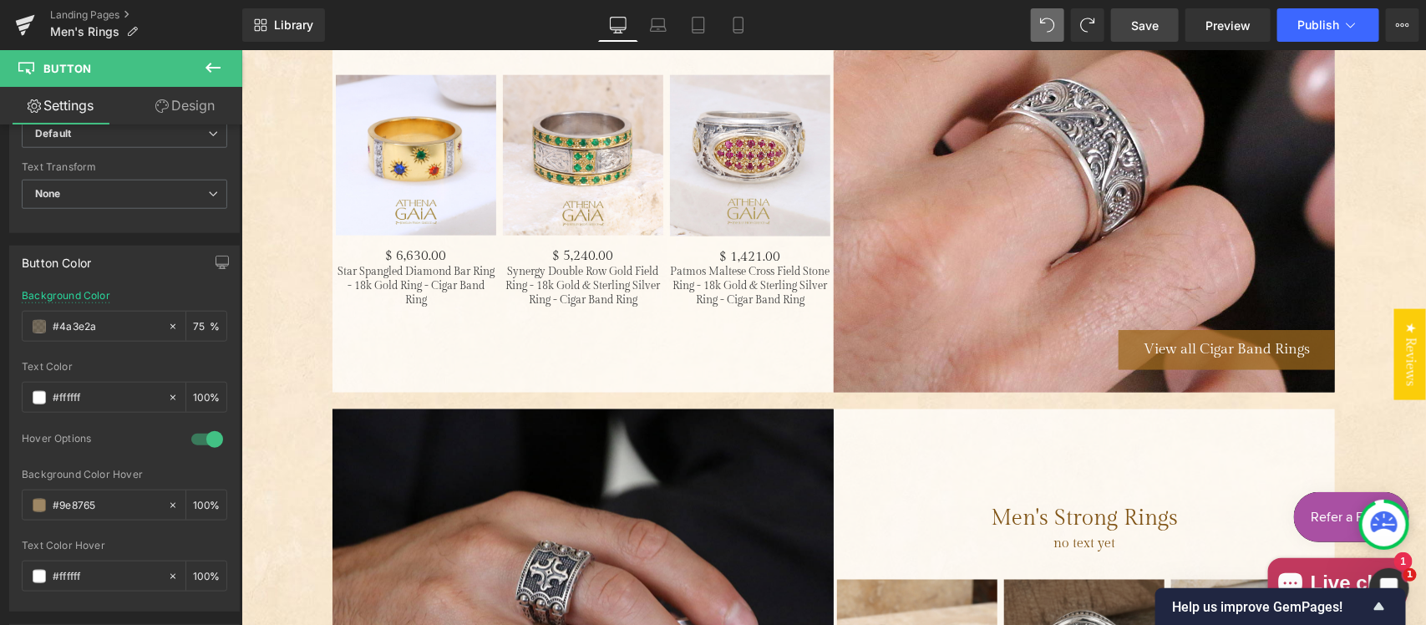
scroll to position [3656, 0]
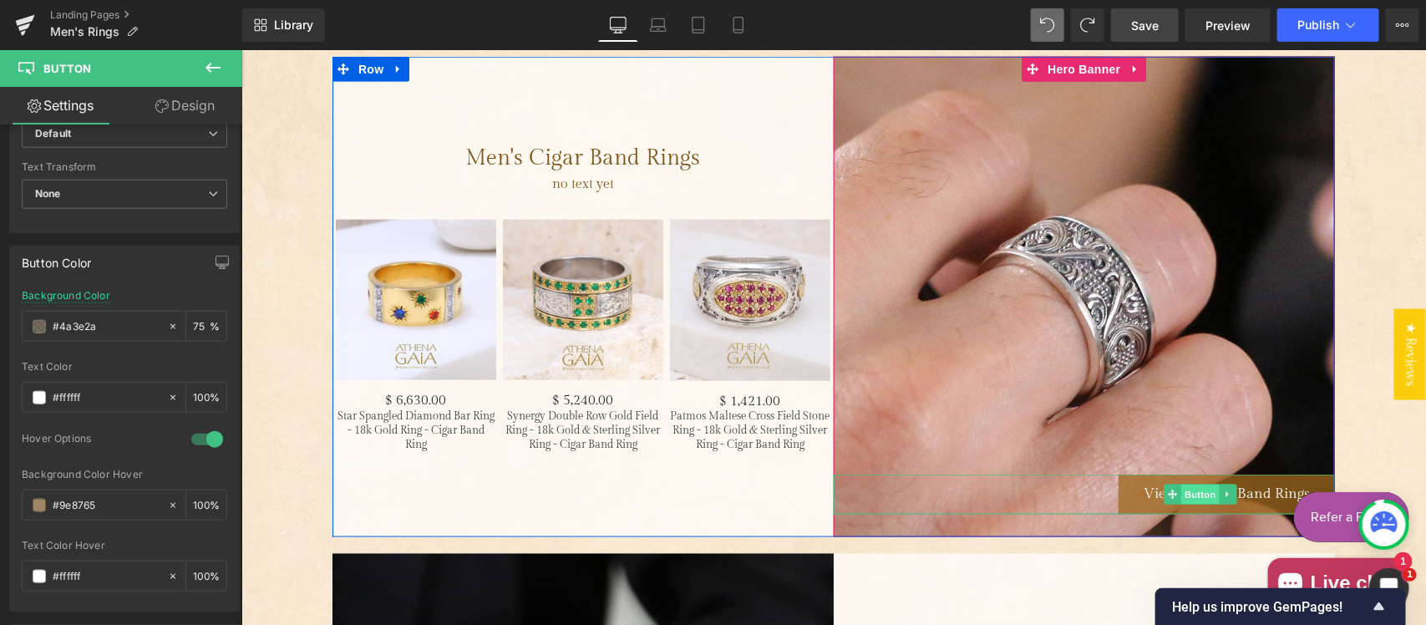
click at [1191, 493] on span "Button" at bounding box center [1201, 494] width 38 height 20
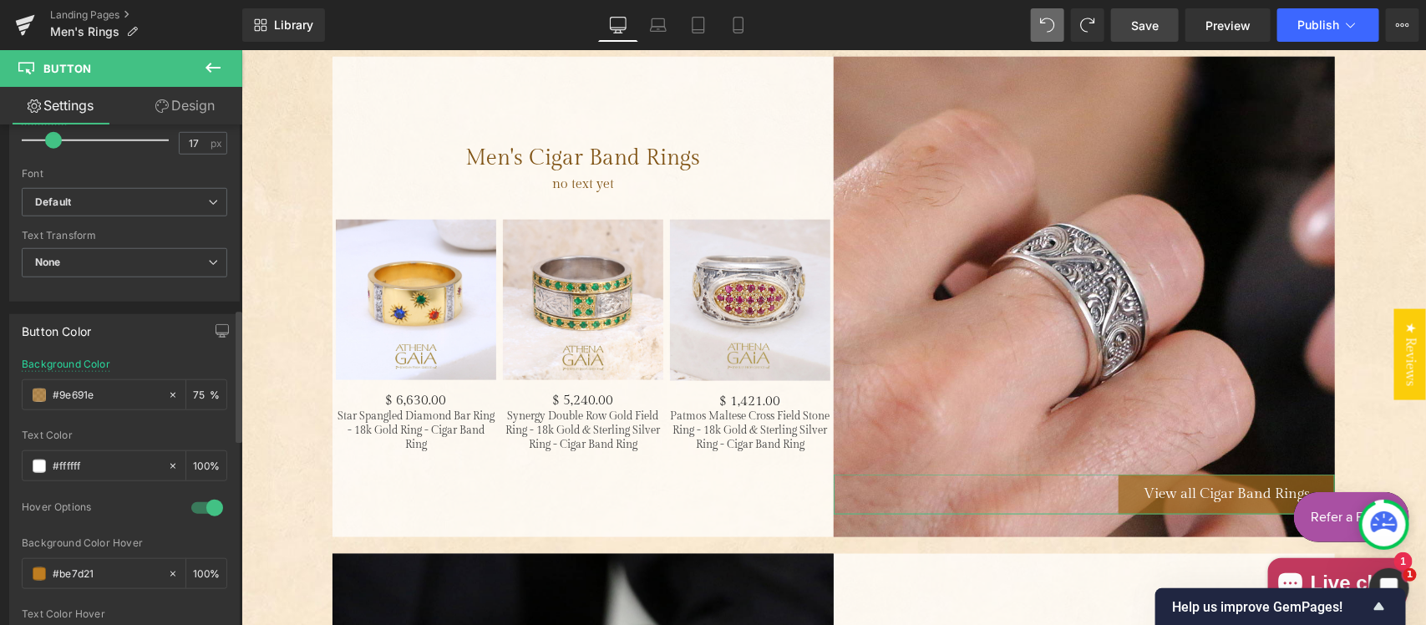
scroll to position [696, 0]
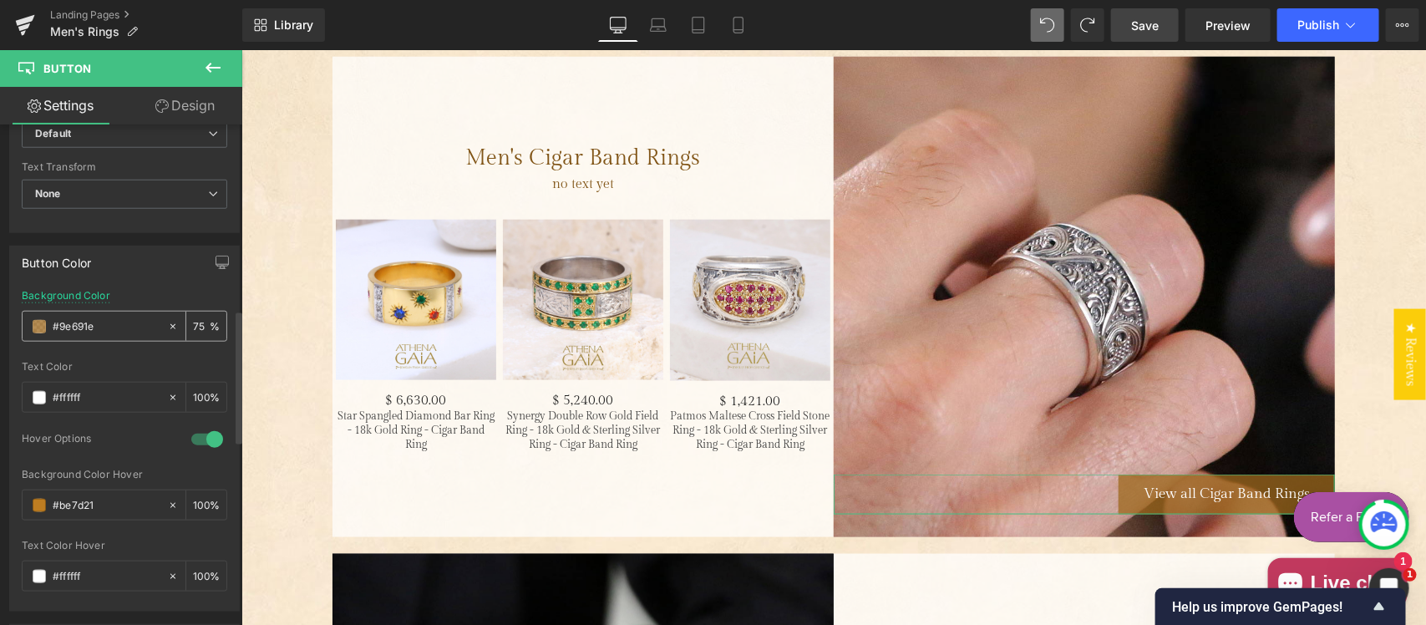
click at [114, 326] on input "#9e691e" at bounding box center [106, 327] width 107 height 18
paste input "4a3e2a"
type input "#4a3e2a"
type input "100"
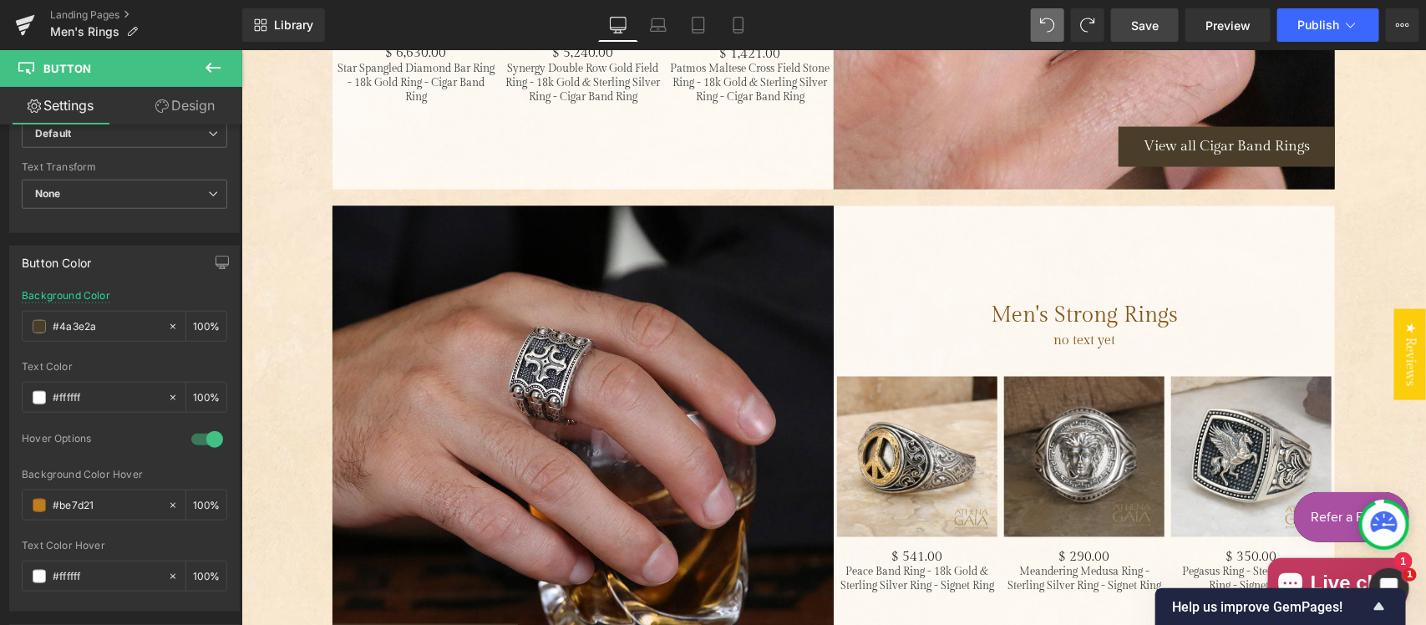
scroll to position [4178, 0]
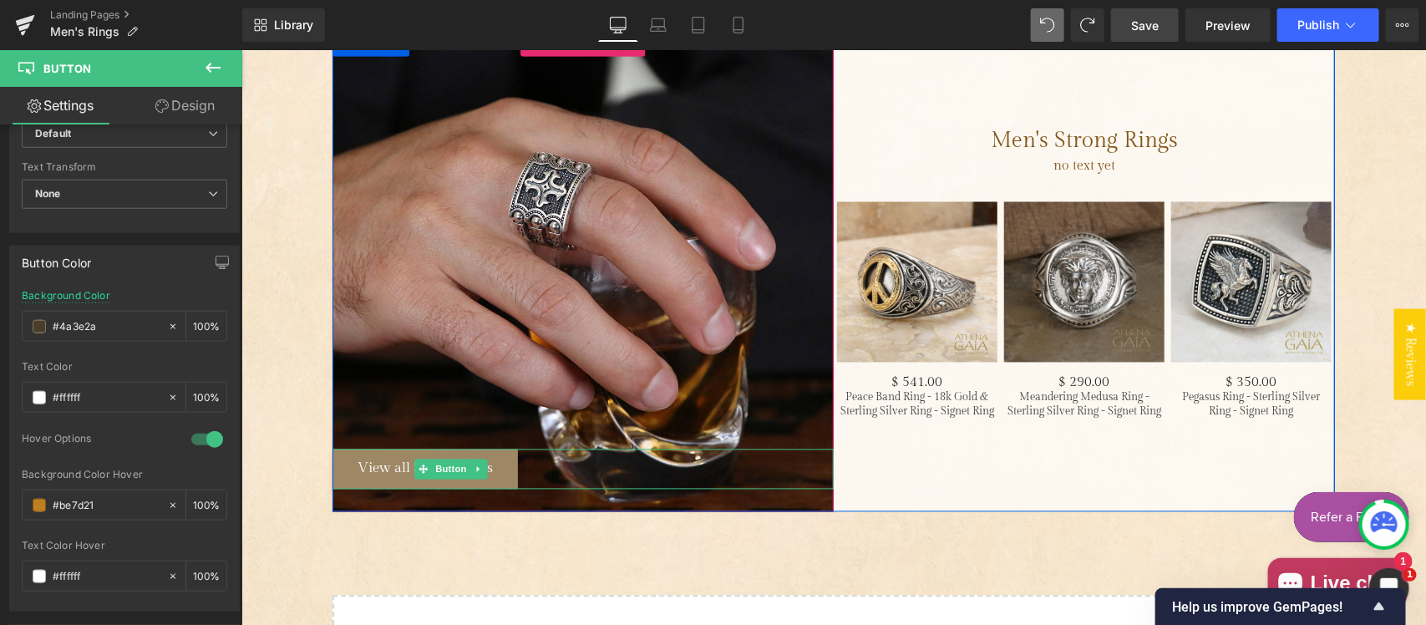
click at [400, 461] on span "View all Strong Rings" at bounding box center [424, 468] width 135 height 17
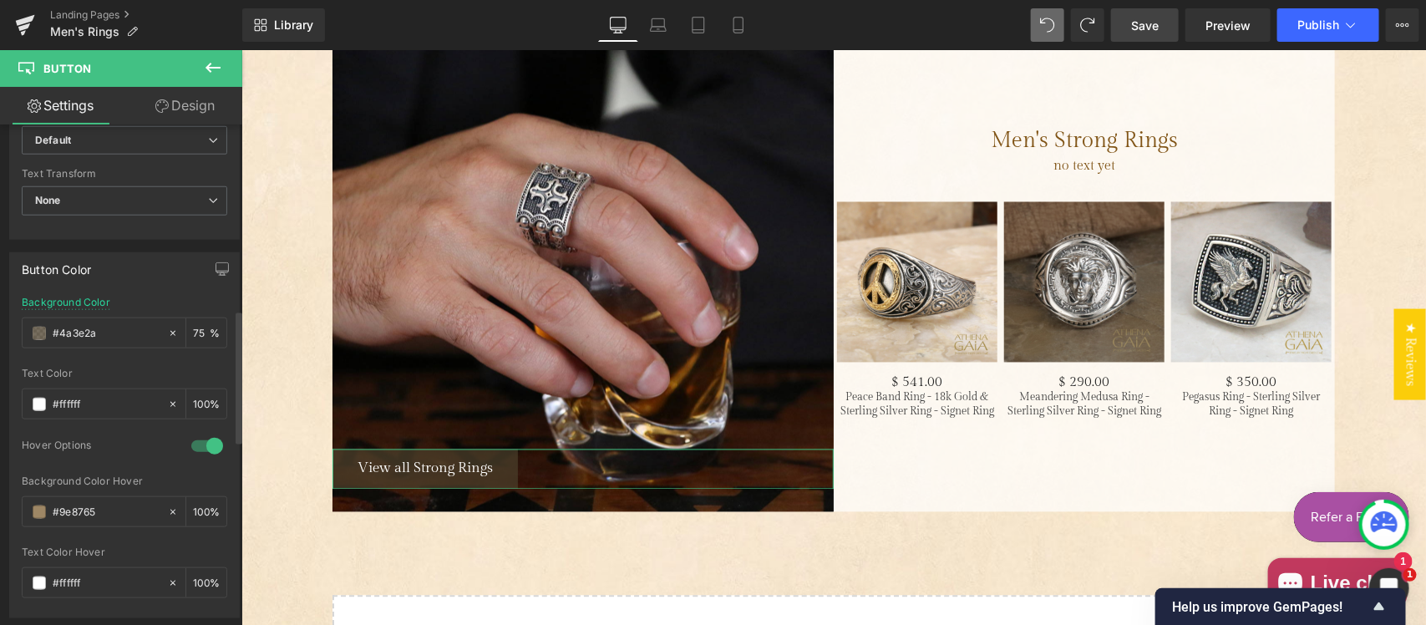
scroll to position [696, 0]
click at [119, 507] on input "#9e8765" at bounding box center [106, 505] width 107 height 18
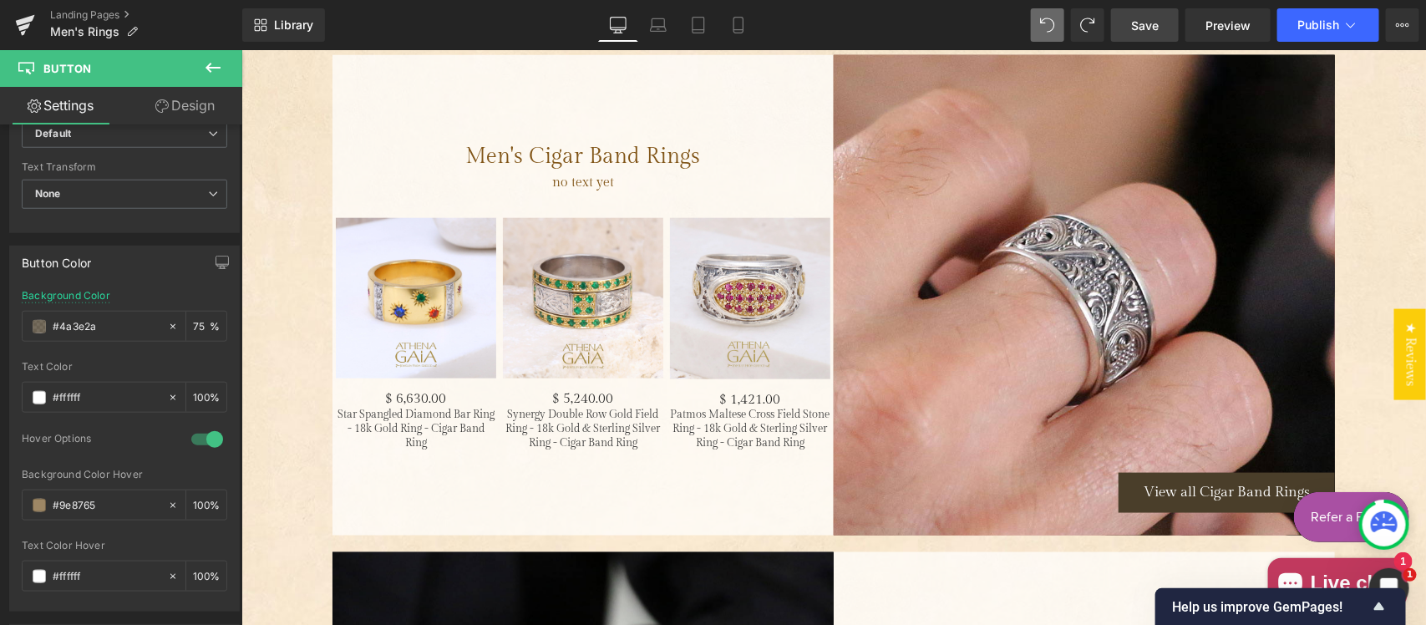
scroll to position [3656, 0]
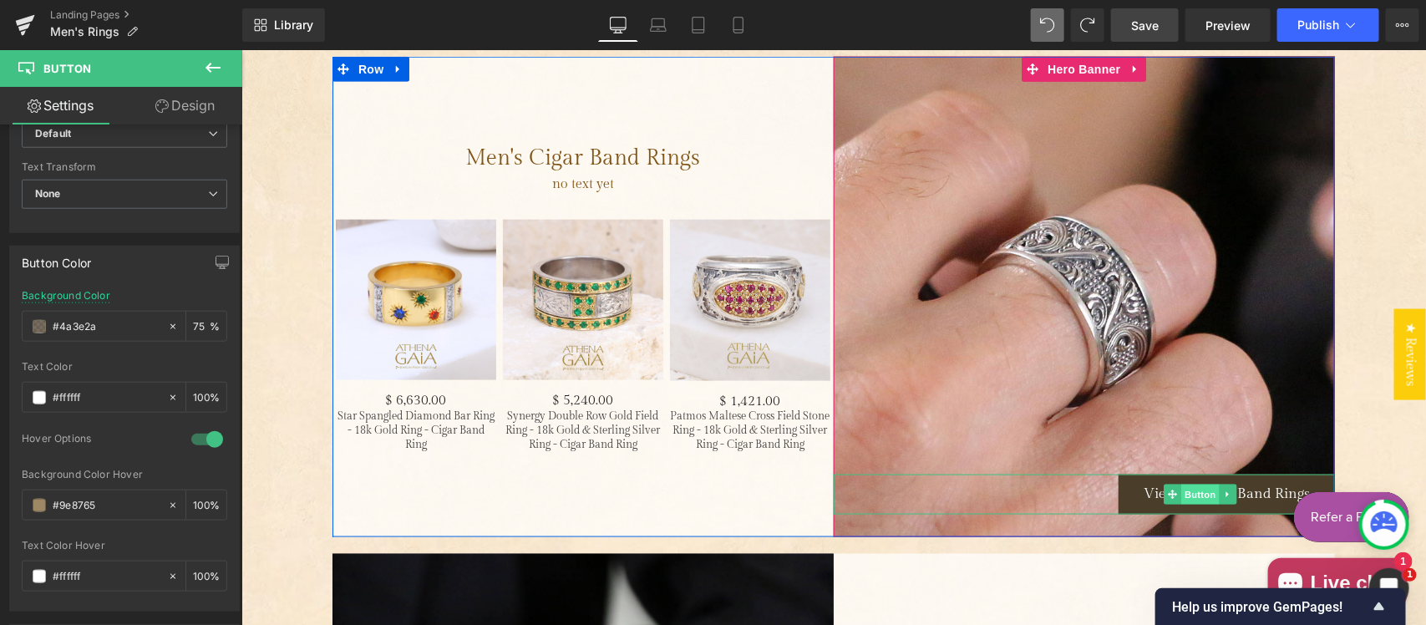
click at [1202, 491] on span "Button" at bounding box center [1201, 494] width 38 height 20
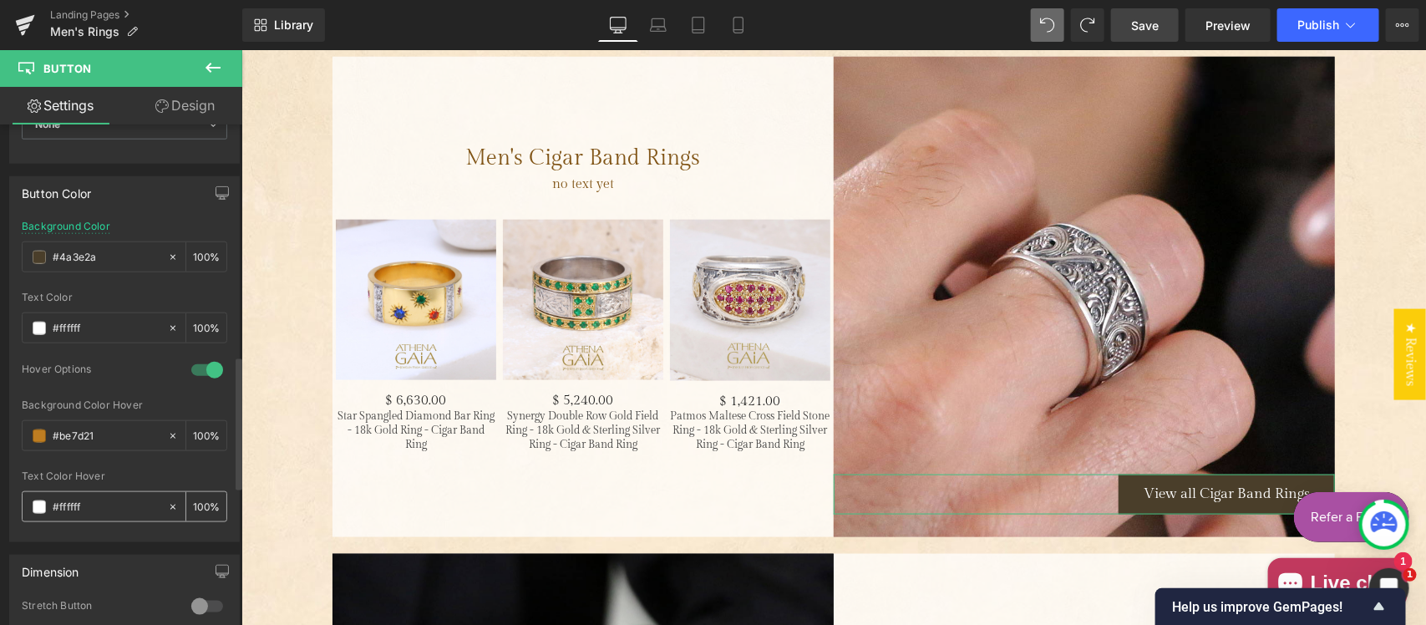
scroll to position [870, 0]
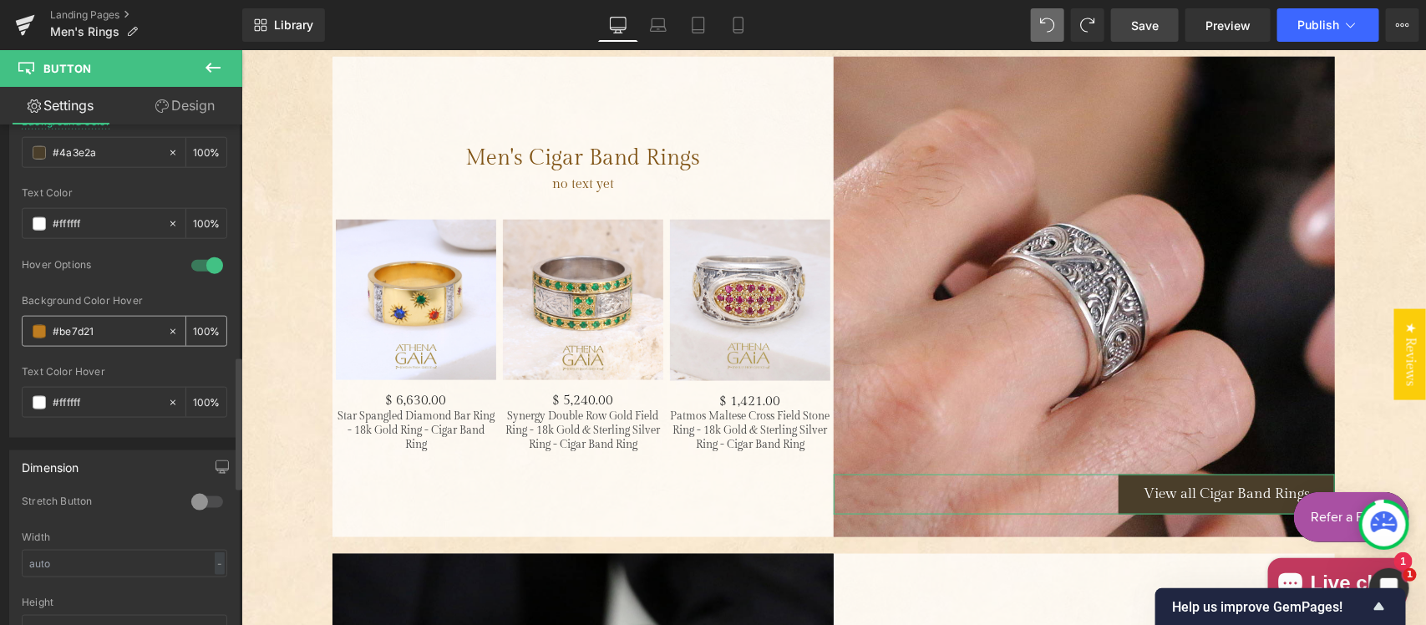
click at [106, 332] on input "#be7d21" at bounding box center [106, 332] width 107 height 18
paste input "9e8765"
type input "#9e8765"
click at [1138, 21] on span "Save" at bounding box center [1145, 26] width 28 height 18
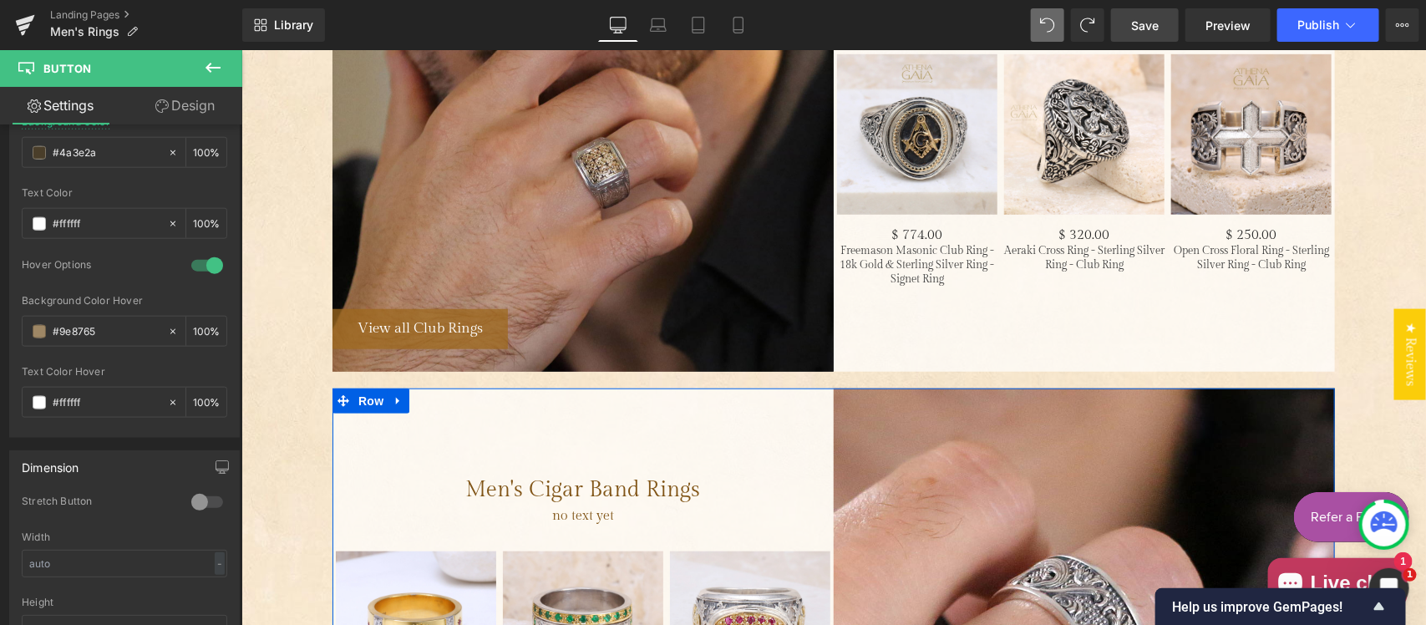
scroll to position [3307, 0]
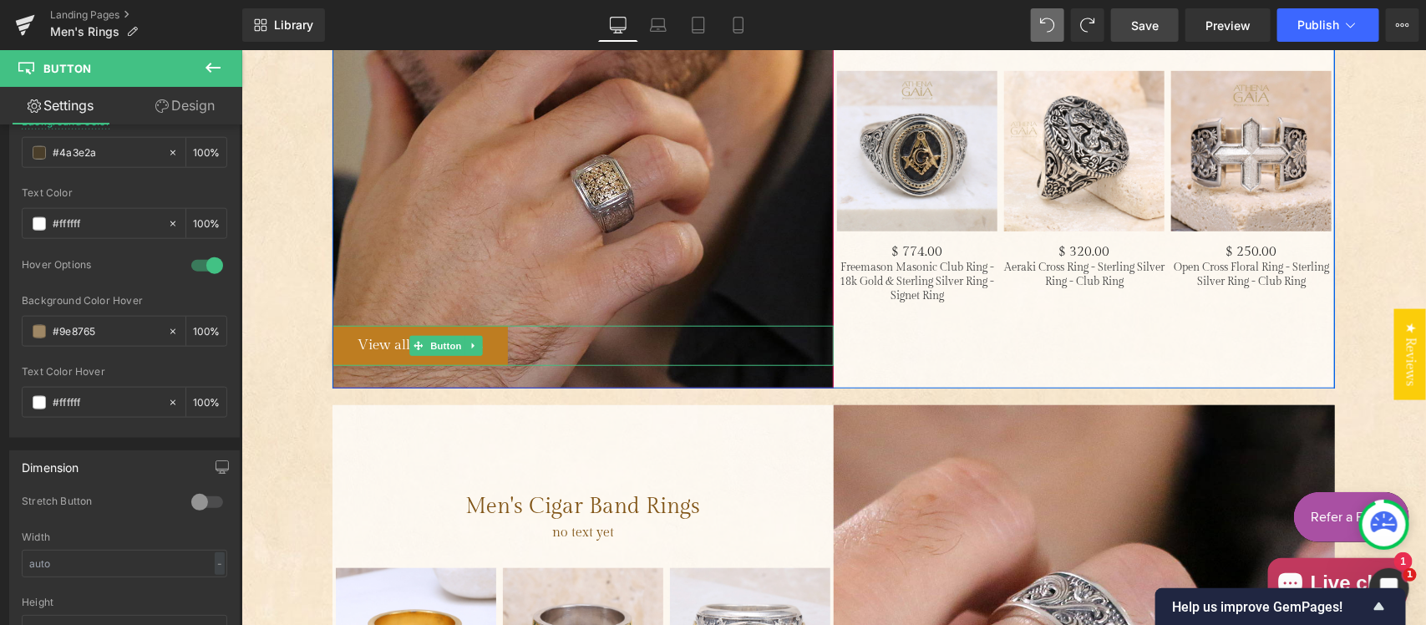
click at [370, 338] on span "View all Club Rings" at bounding box center [419, 344] width 125 height 17
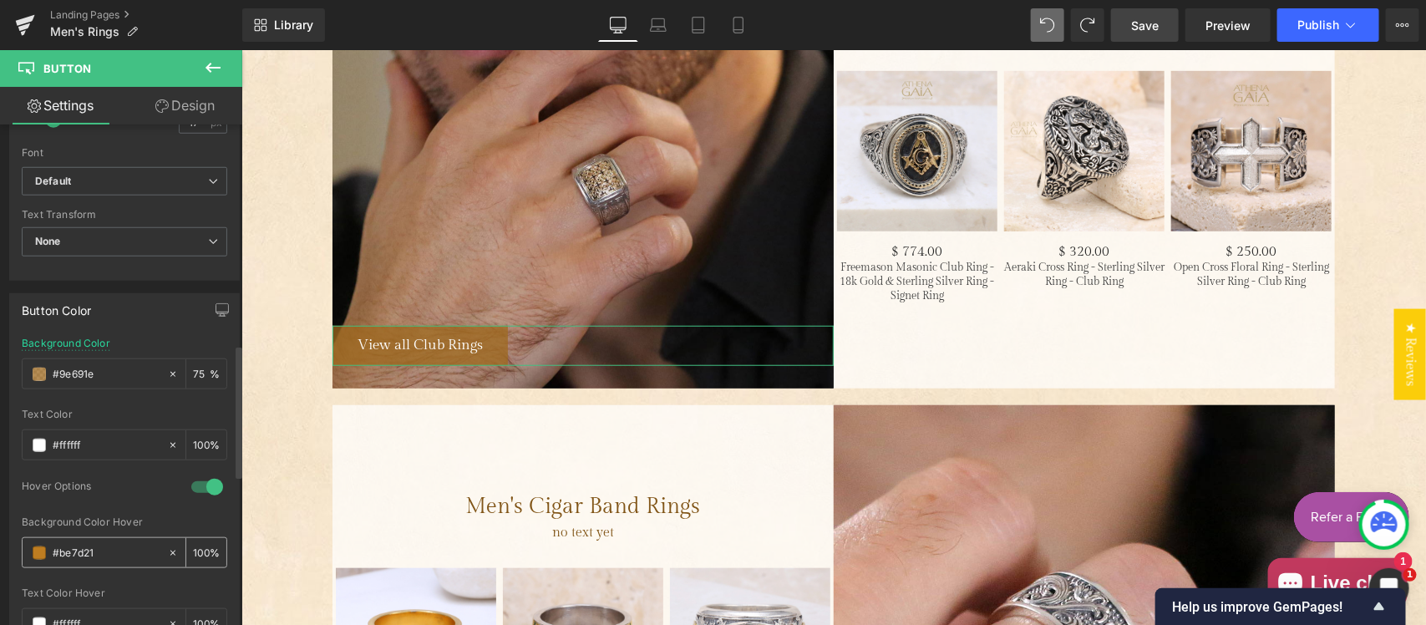
scroll to position [870, 0]
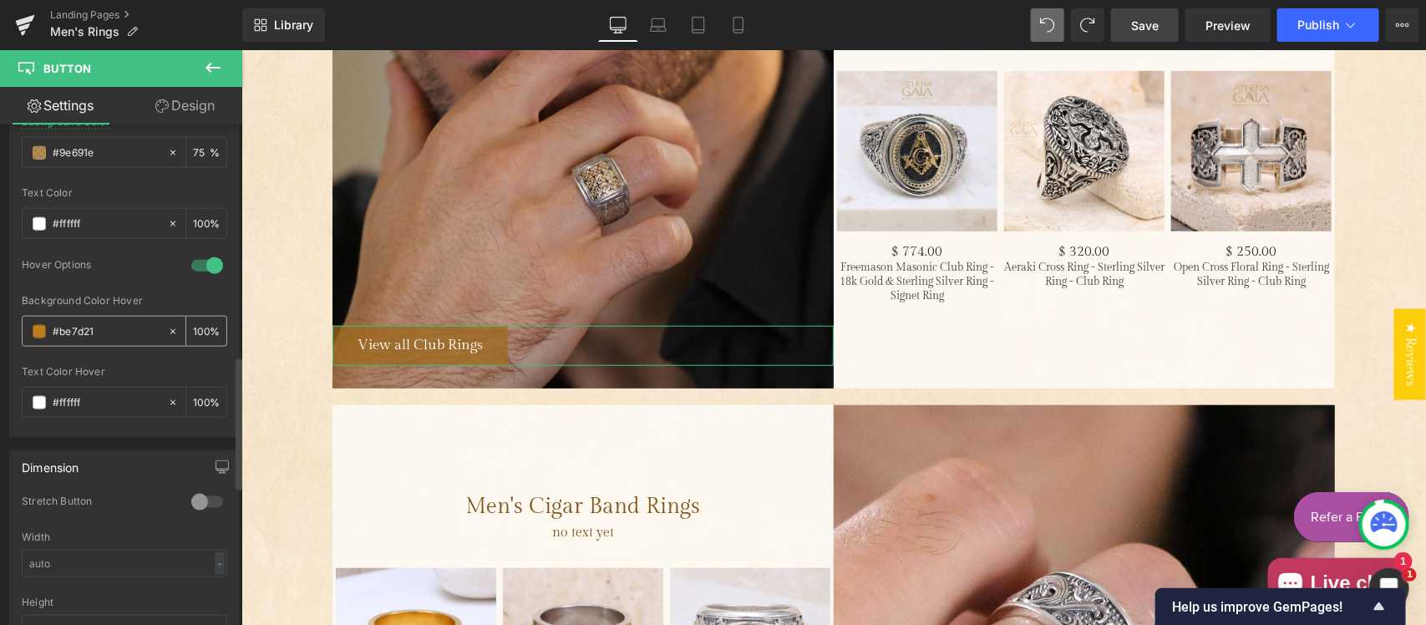
click at [104, 324] on input "#be7d21" at bounding box center [106, 332] width 107 height 18
type input "#9e8765"
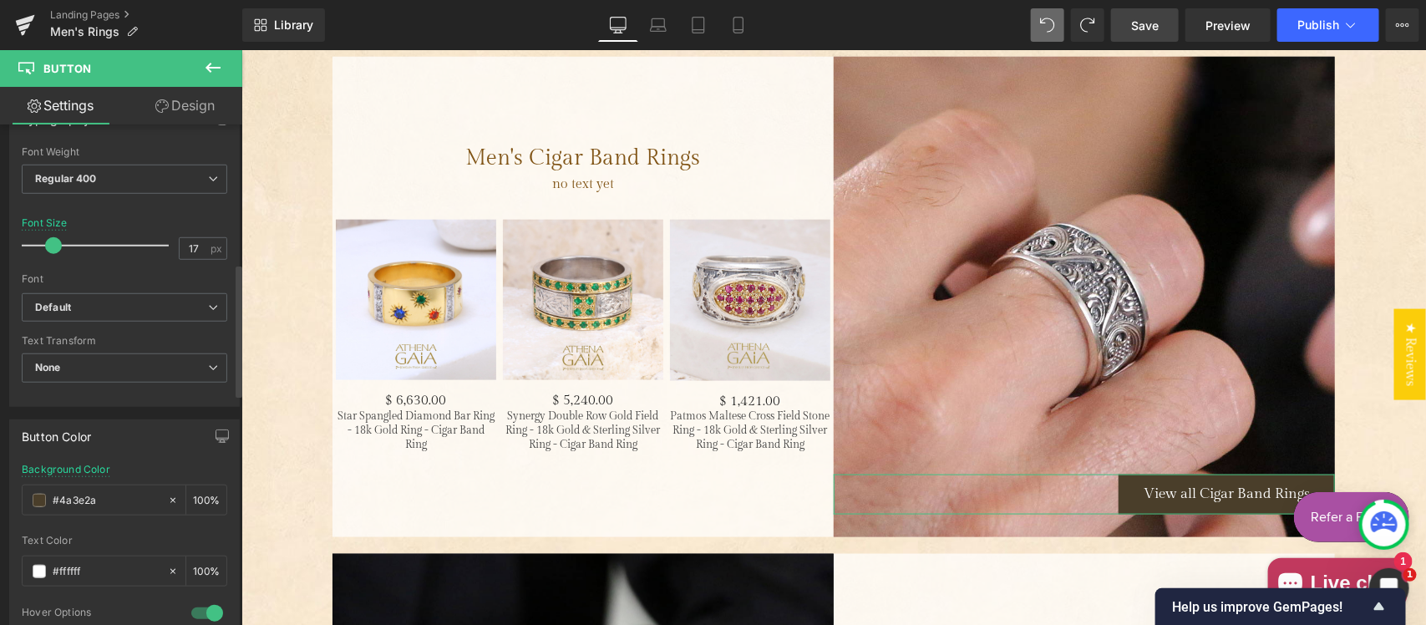
scroll to position [696, 0]
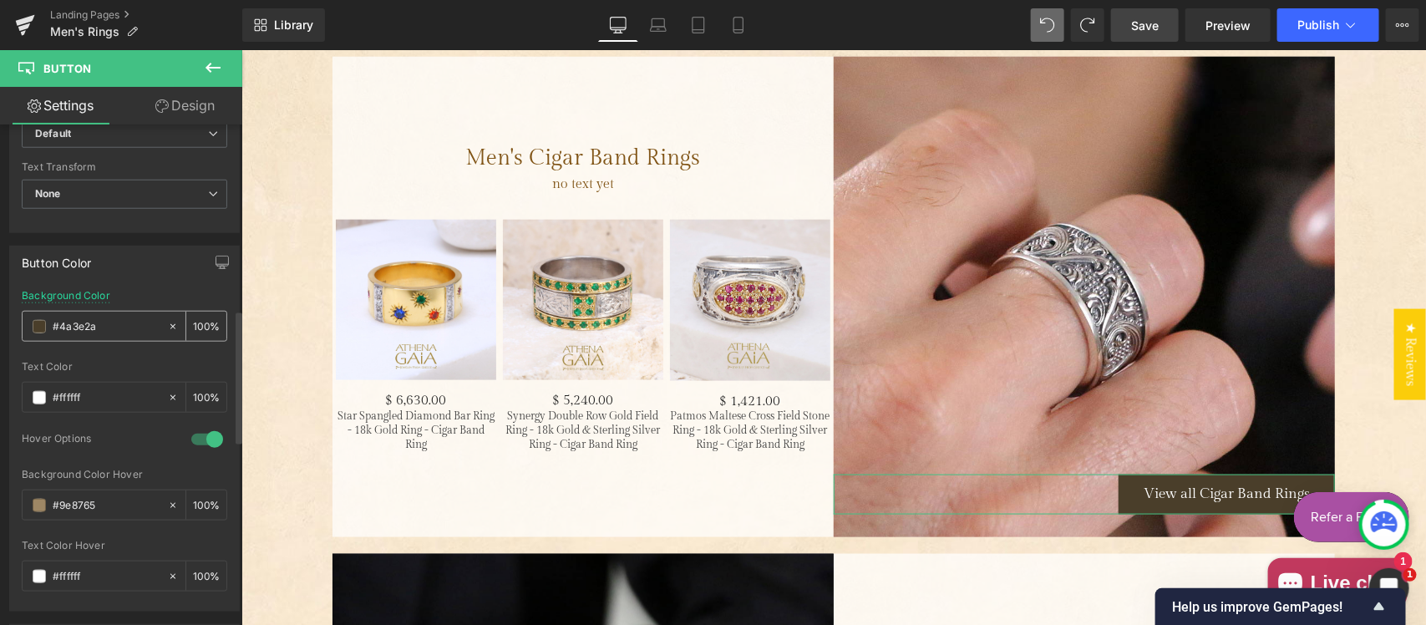
click at [109, 326] on input "#4a3e2a" at bounding box center [106, 327] width 107 height 18
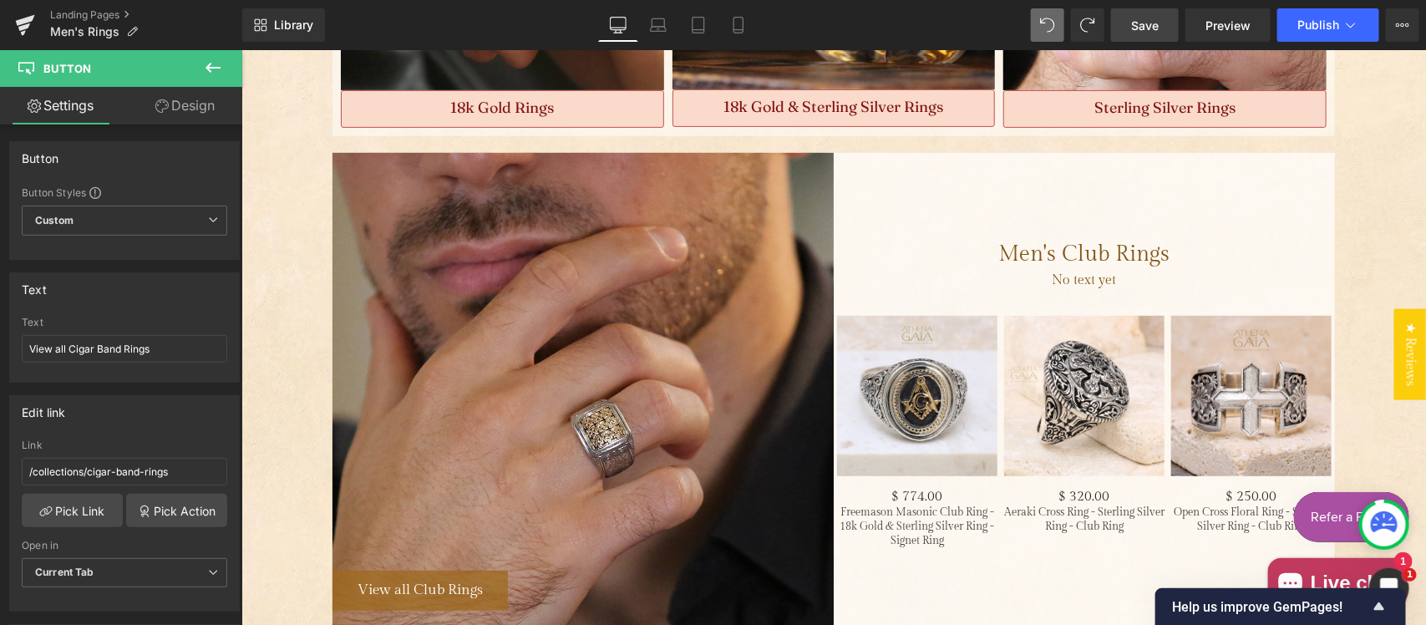
scroll to position [3134, 0]
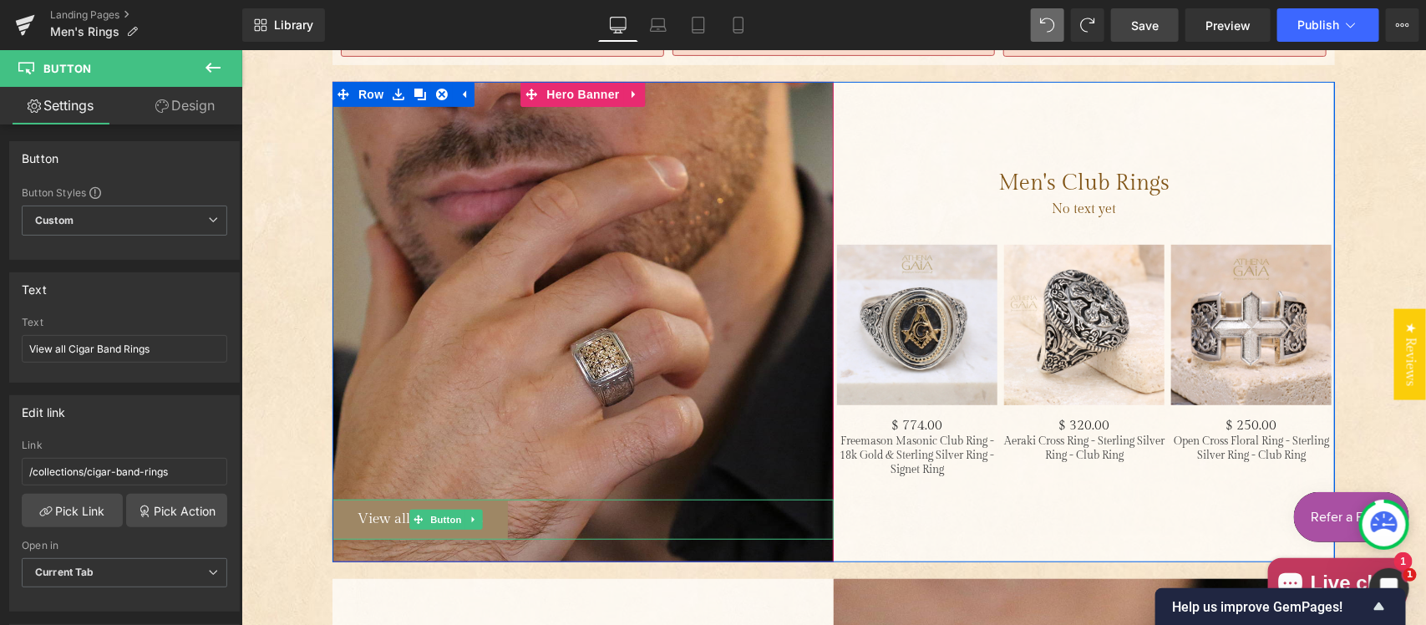
click at [413, 514] on icon "Main content" at bounding box center [417, 519] width 9 height 10
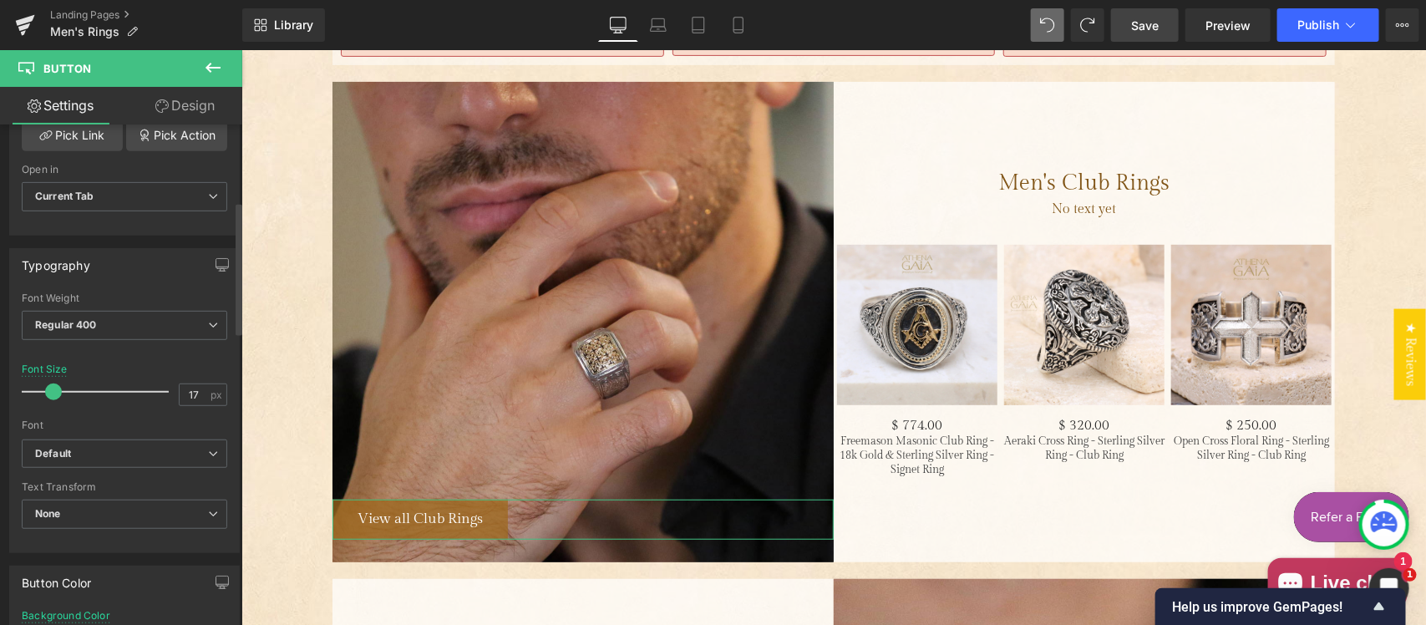
scroll to position [522, 0]
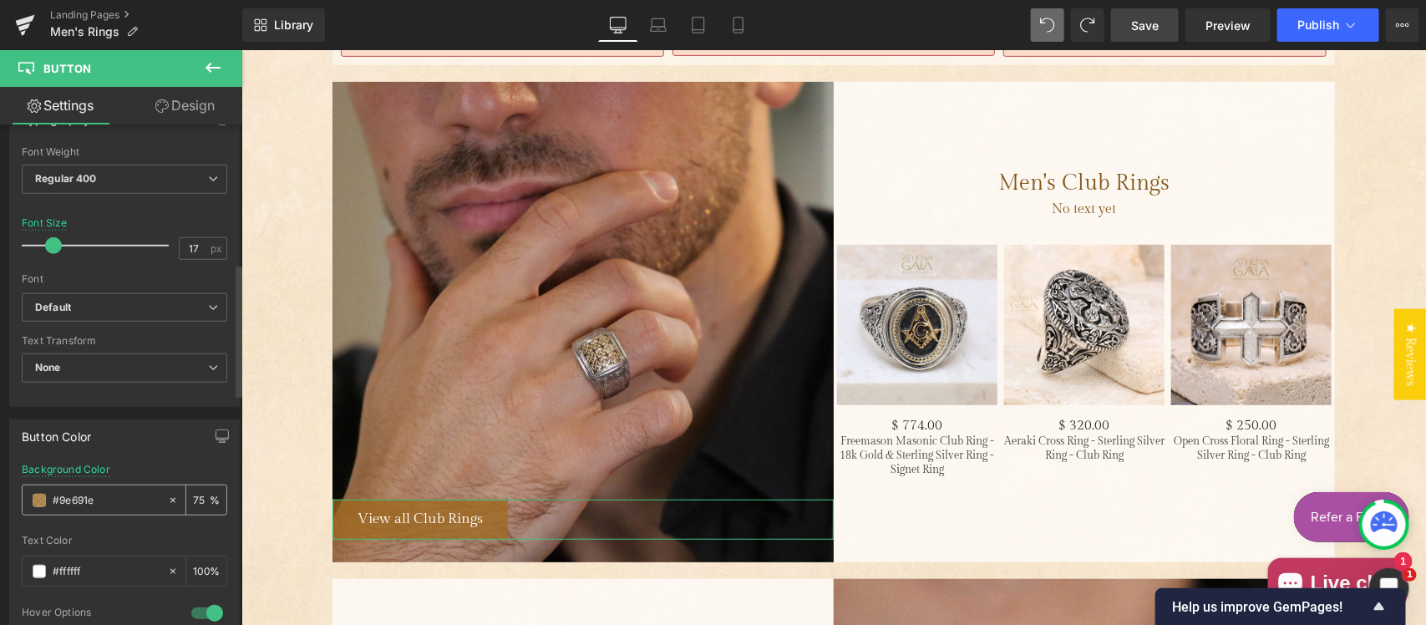
click at [99, 500] on input "#9e691e" at bounding box center [106, 500] width 107 height 18
paste input "4a3e2a"
type input "#4a3e2a"
type input "100"
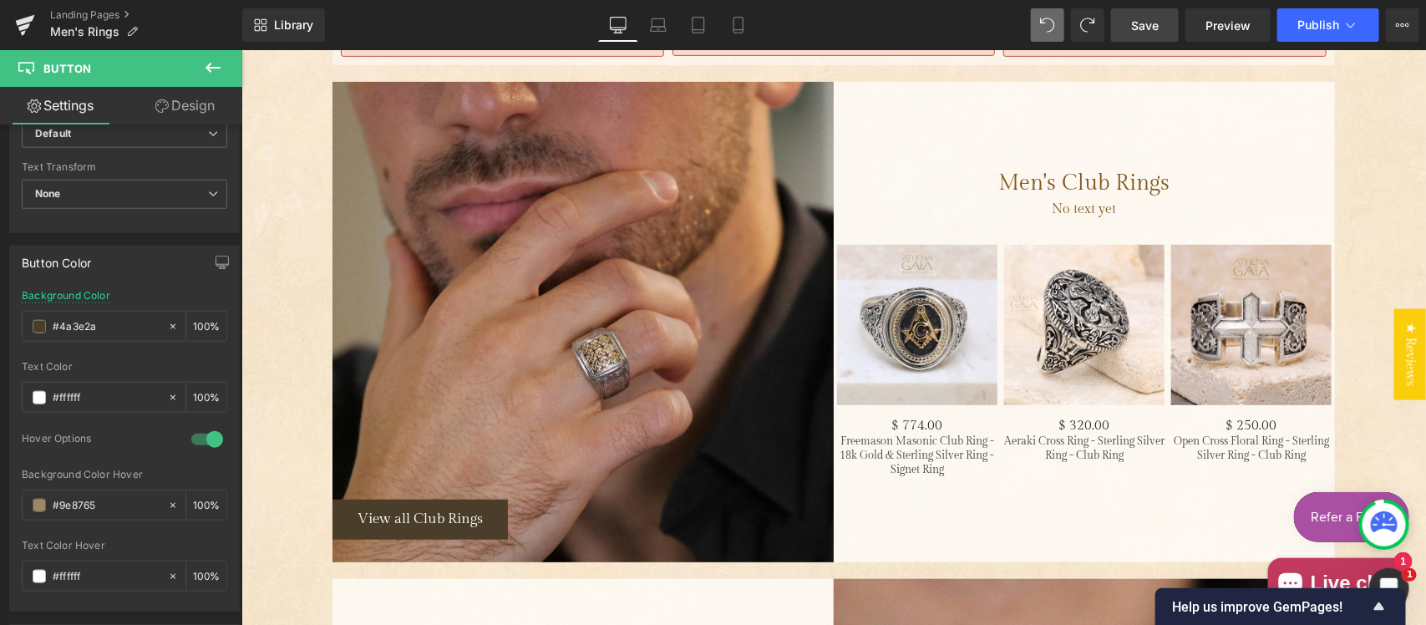
type input "#4a3e2a"
click at [1134, 28] on span "Save" at bounding box center [1145, 26] width 28 height 18
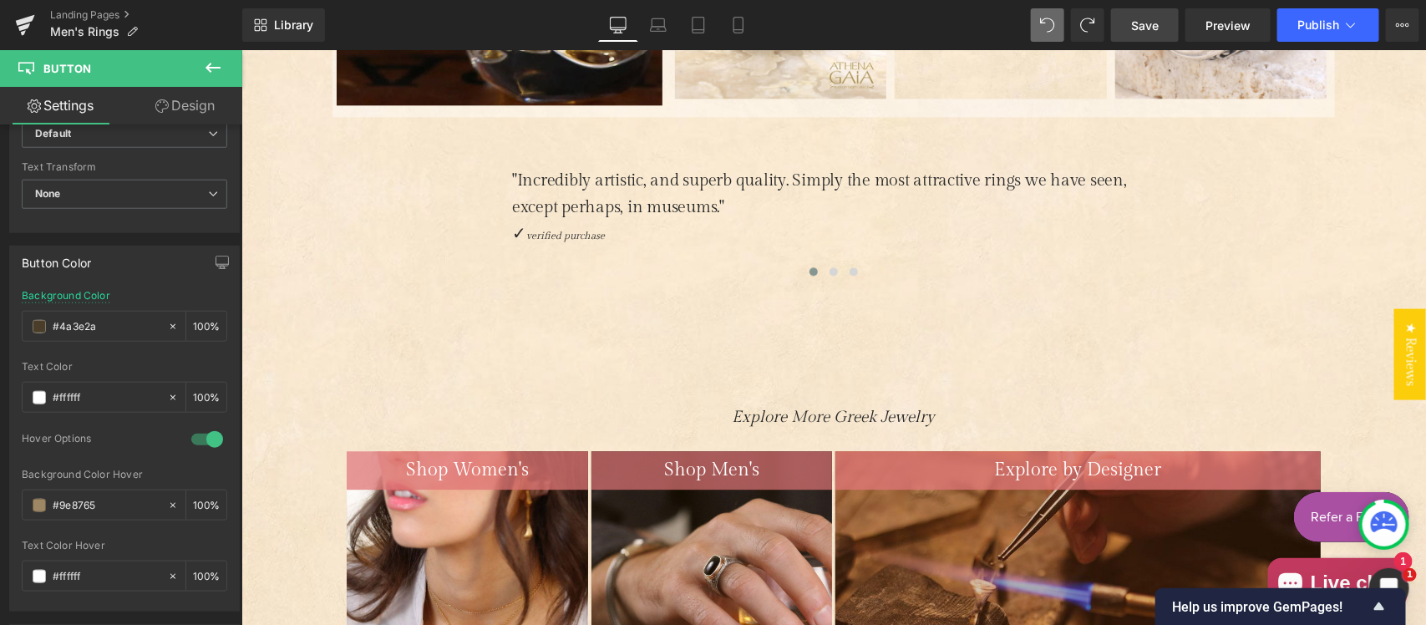
scroll to position [1218, 0]
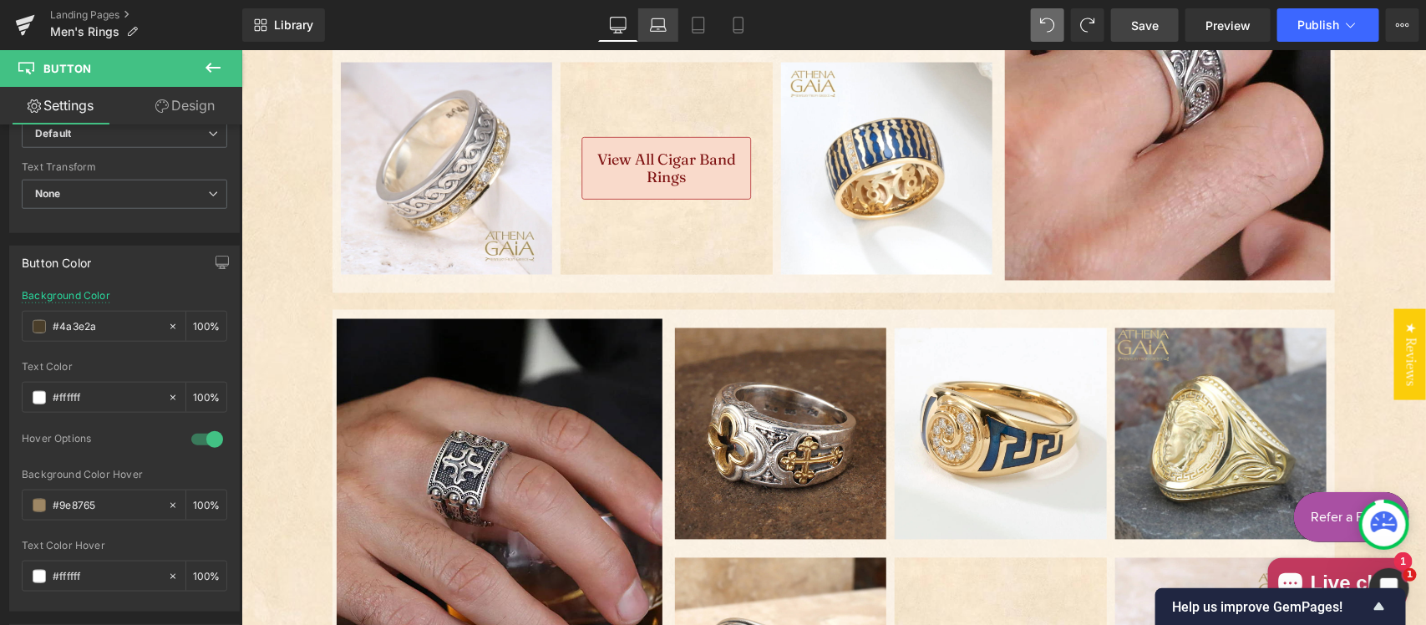
drag, startPoint x: 658, startPoint y: 28, endPoint x: 409, endPoint y: 352, distance: 409.3
click at [658, 28] on icon at bounding box center [658, 25] width 17 height 17
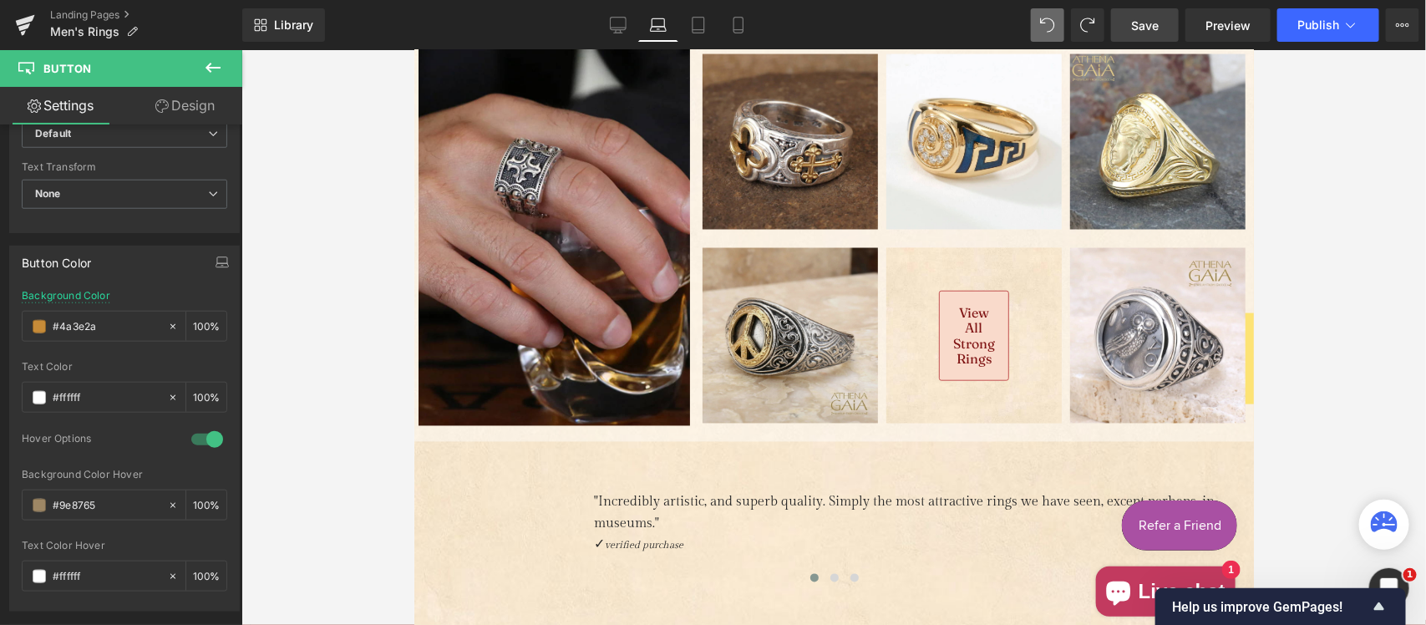
type input "16"
type input "#c68b38"
type input "100"
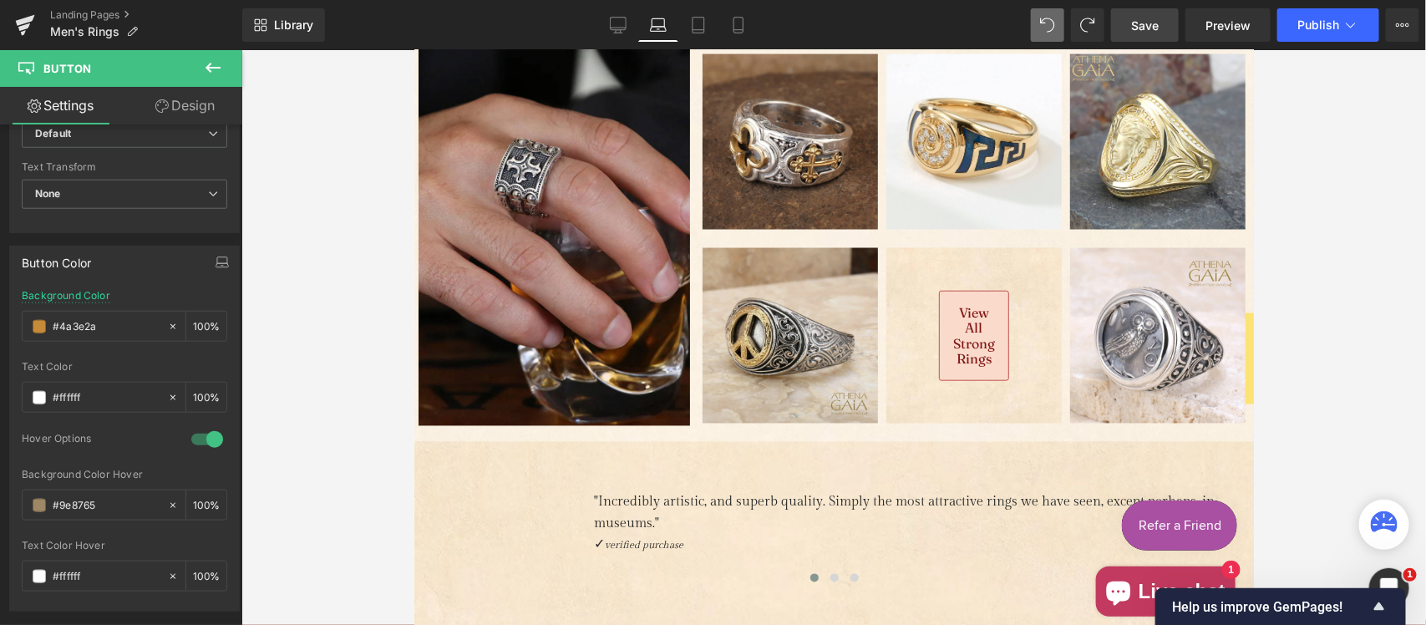
type input "100"
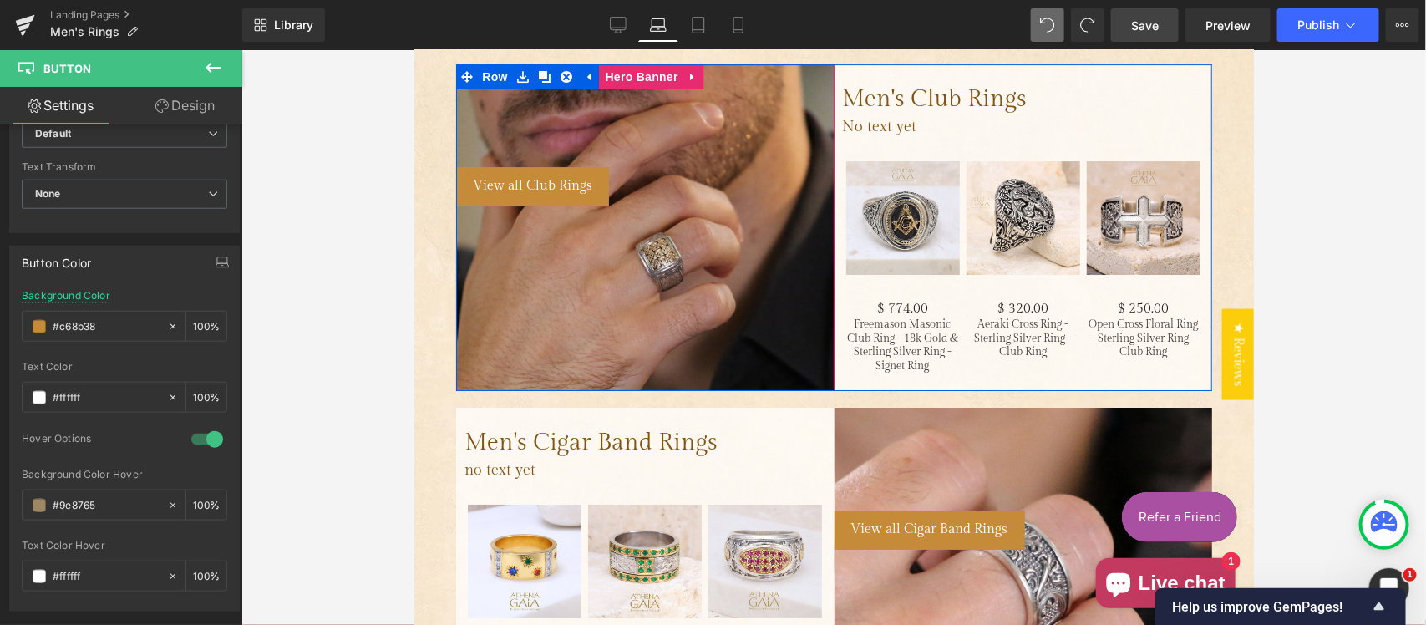
scroll to position [2520, 0]
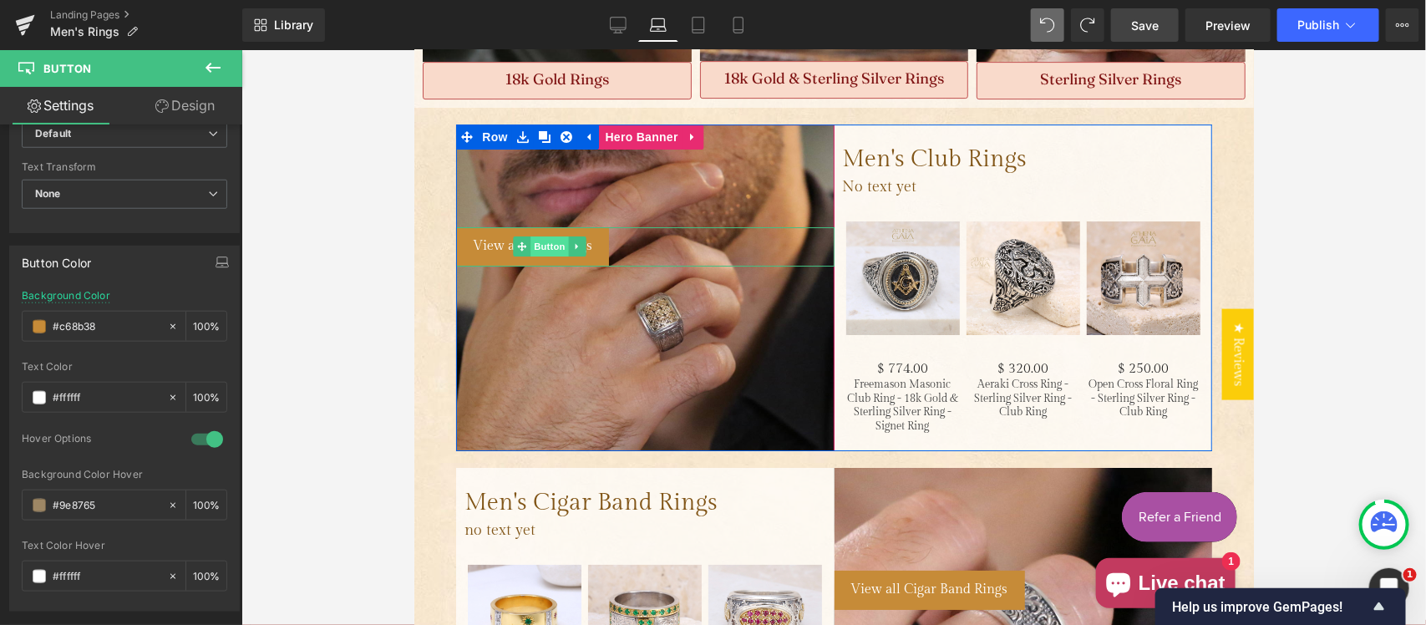
click at [540, 236] on span "Button" at bounding box center [549, 246] width 38 height 20
click at [637, 125] on span "Hero Banner" at bounding box center [640, 137] width 81 height 25
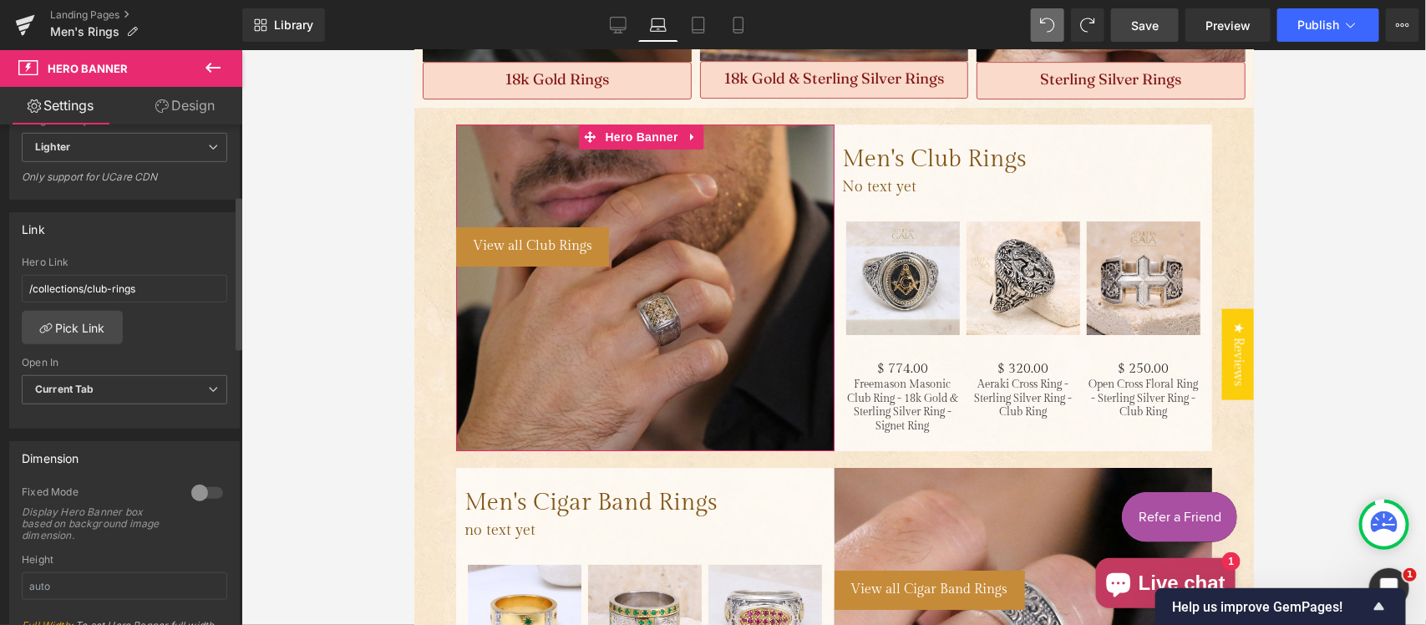
scroll to position [86, 0]
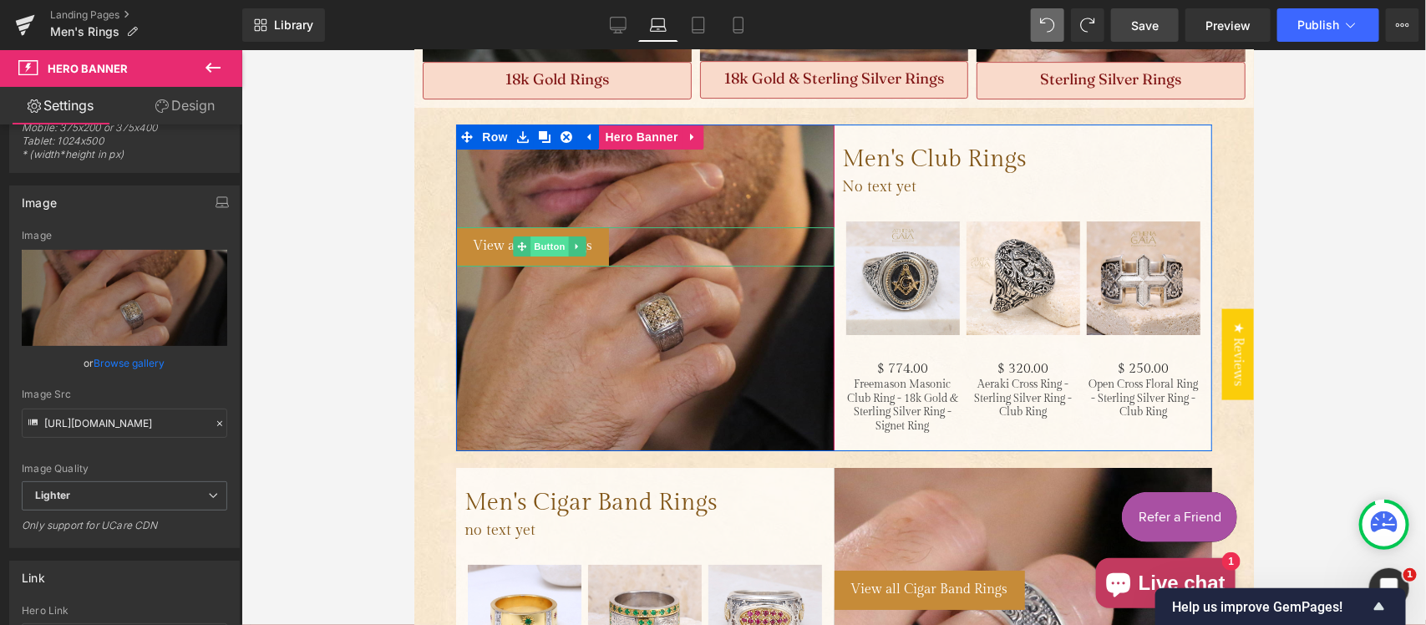
click at [536, 236] on span "Button" at bounding box center [549, 246] width 38 height 20
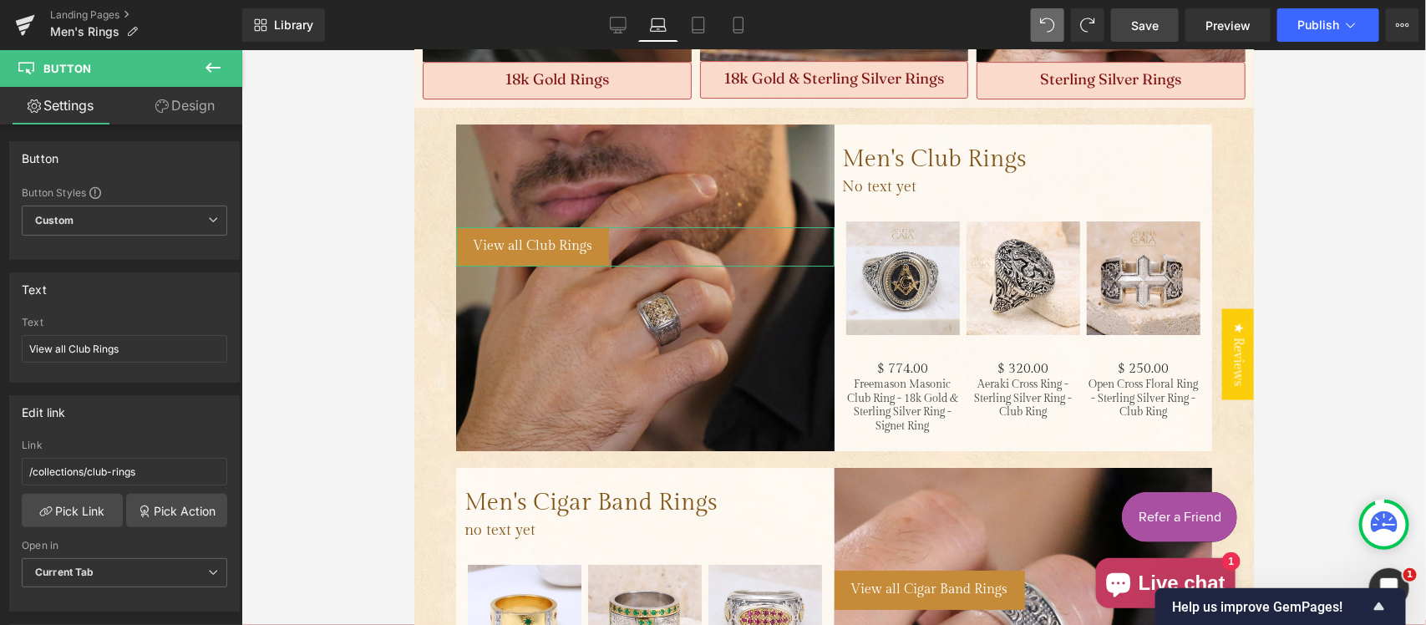
click at [180, 103] on link "Design" at bounding box center [185, 106] width 121 height 38
click at [0, 0] on div "Spacing" at bounding box center [0, 0] width 0 height 0
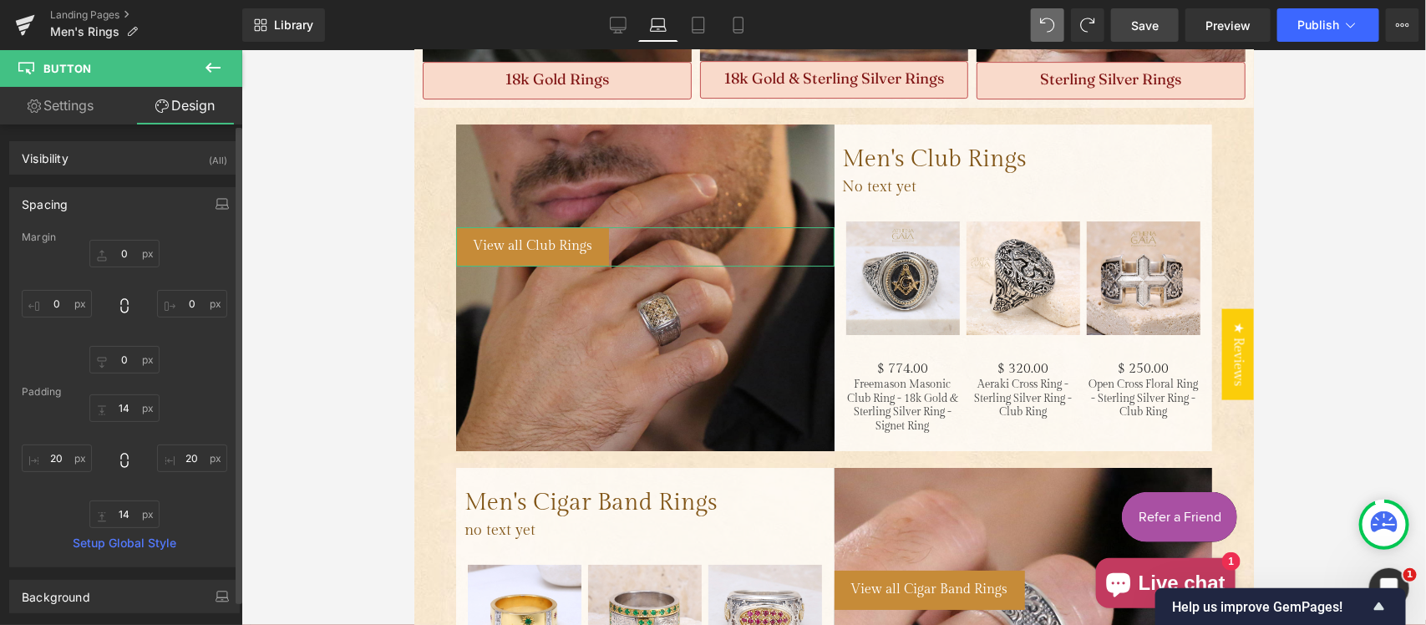
type input "0"
type input "14"
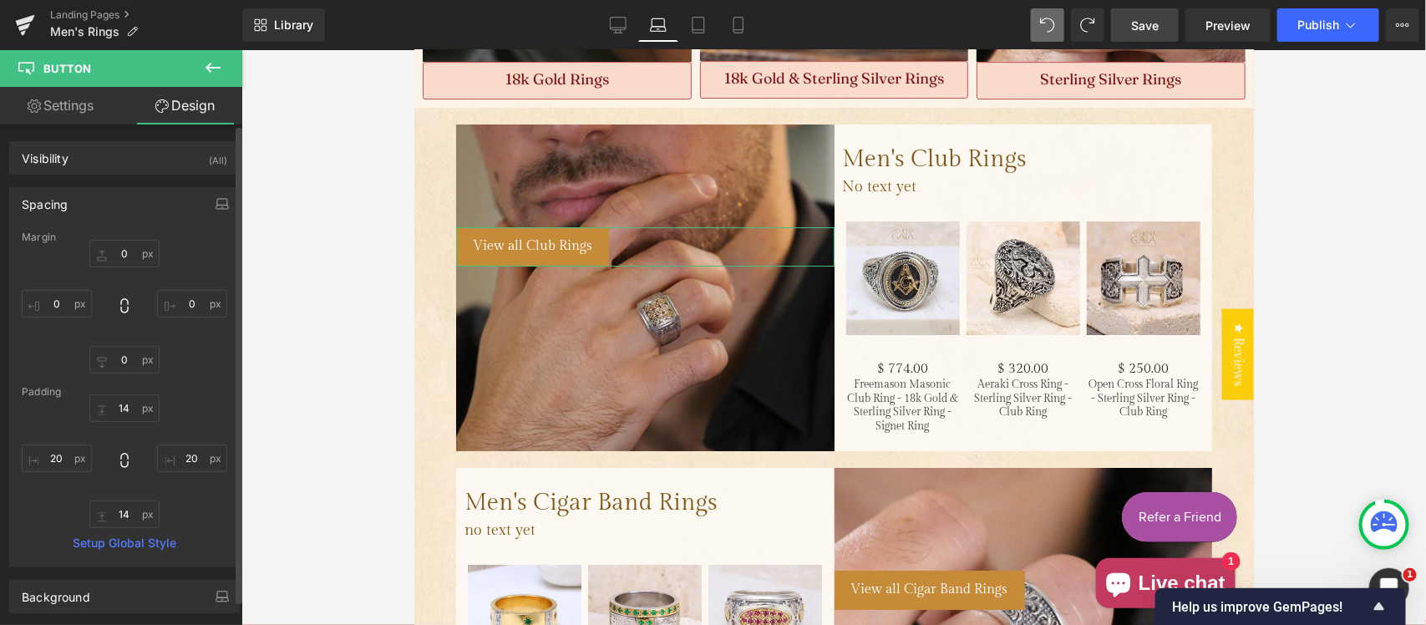
type input "20"
type input "14"
type input "20"
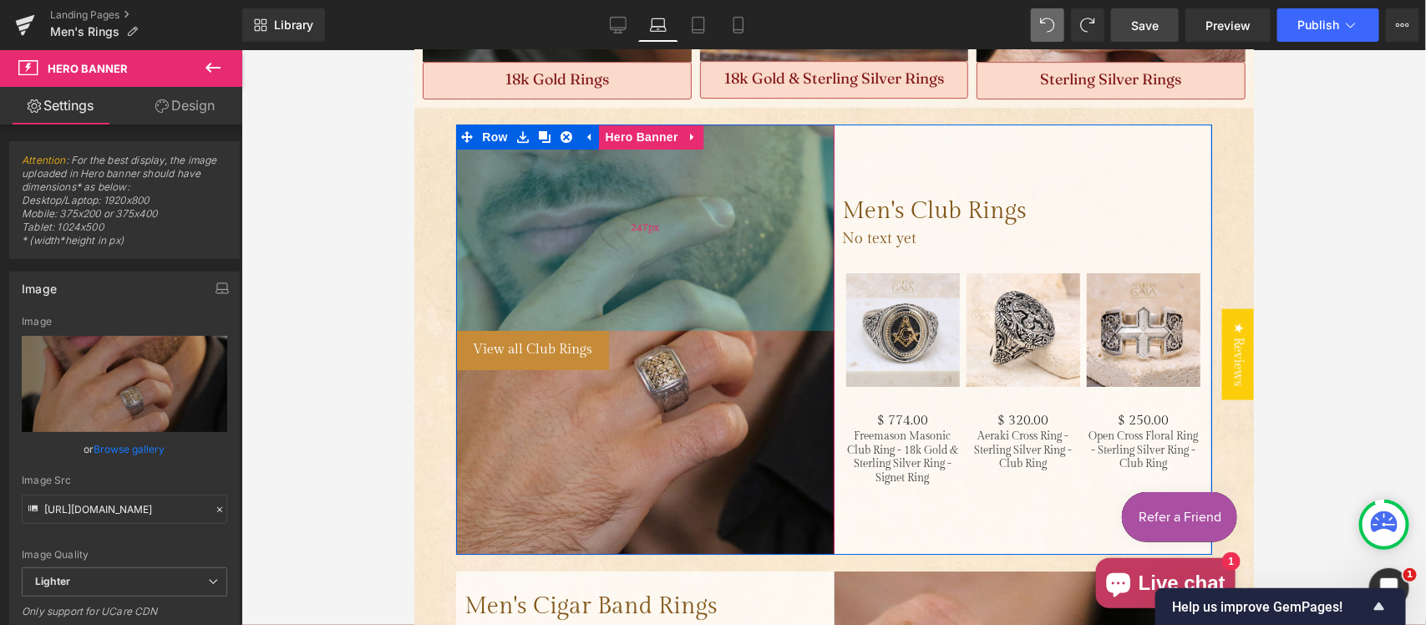
drag, startPoint x: 635, startPoint y: 180, endPoint x: 641, endPoint y: 283, distance: 103.8
click at [641, 283] on div "247px" at bounding box center [644, 227] width 378 height 206
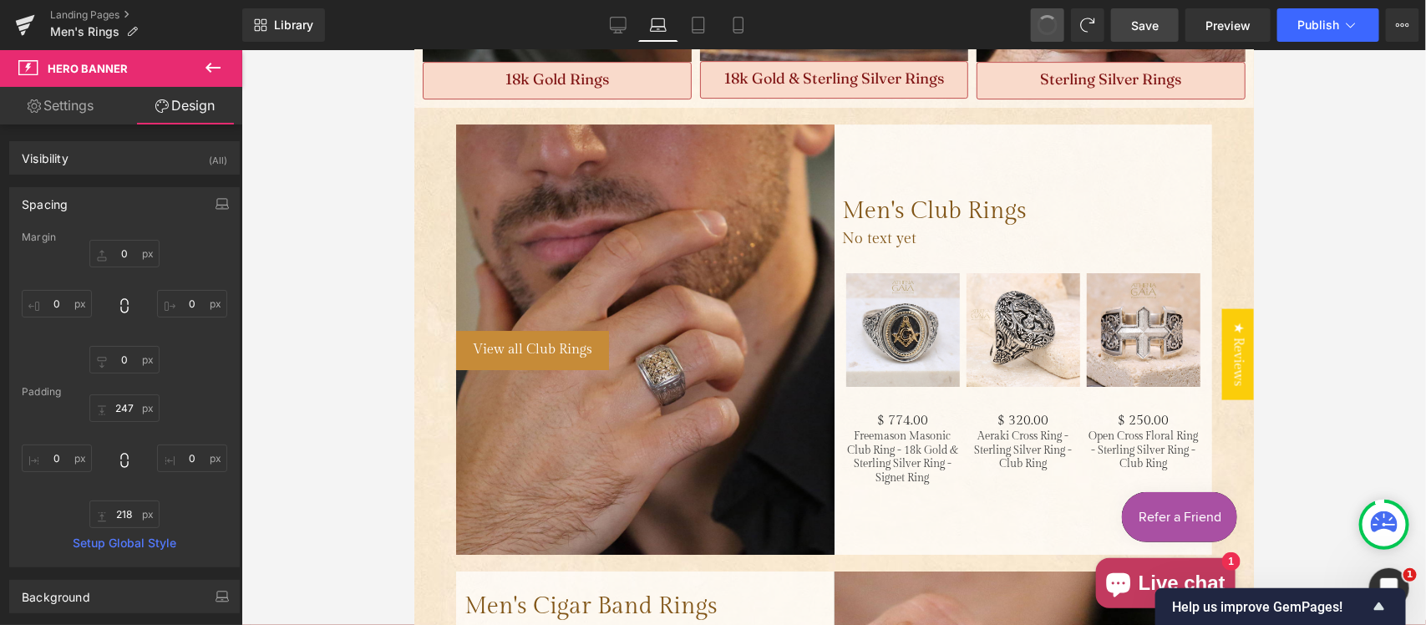
type input "0"
type input "247"
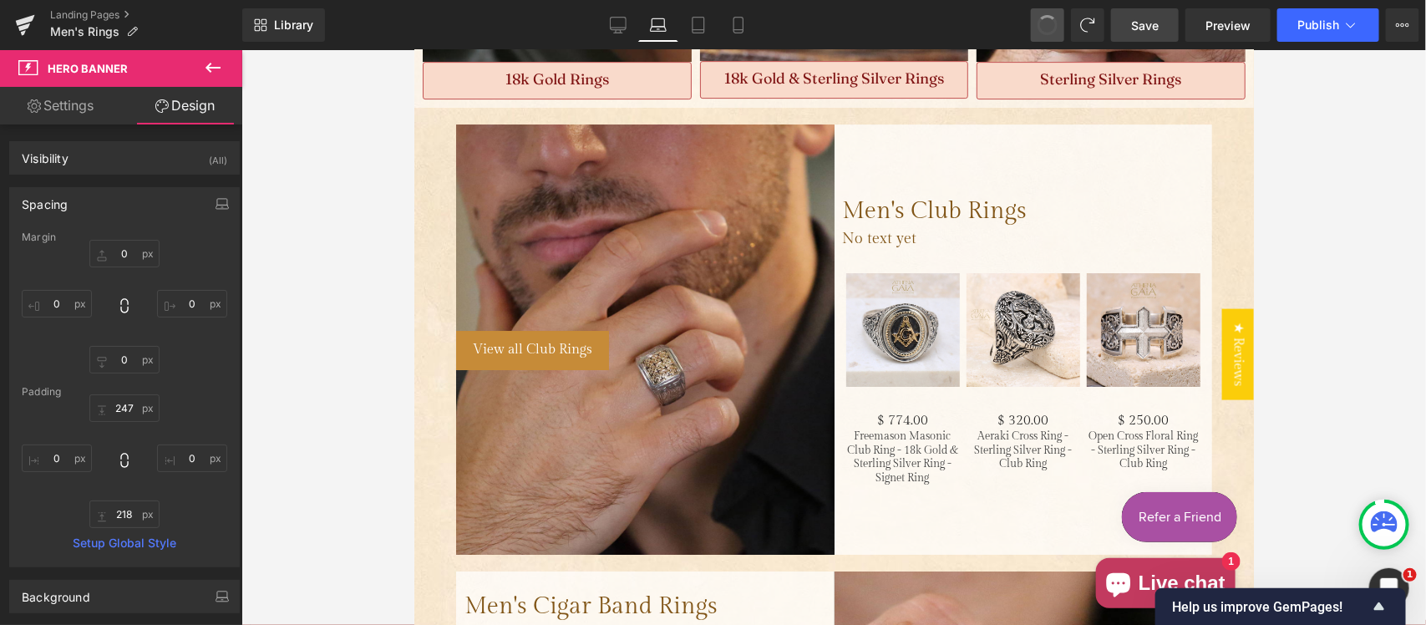
type input "0"
type input "218"
type input "0"
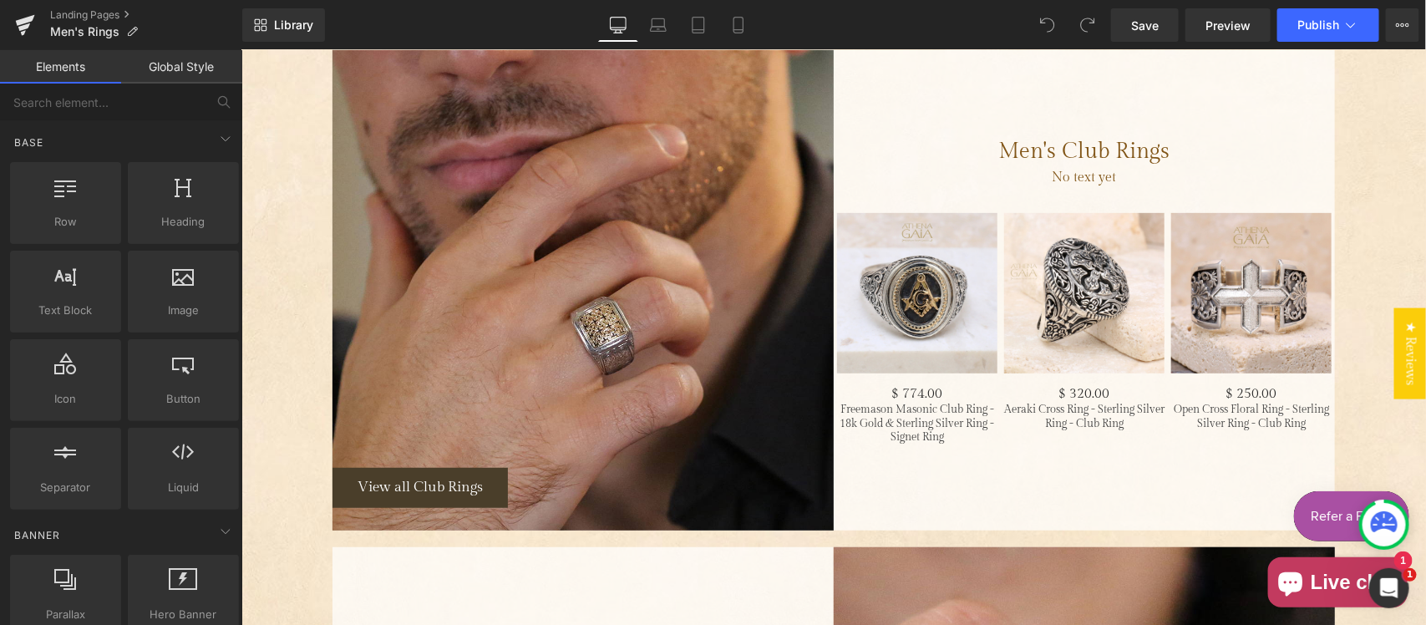
scroll to position [3134, 0]
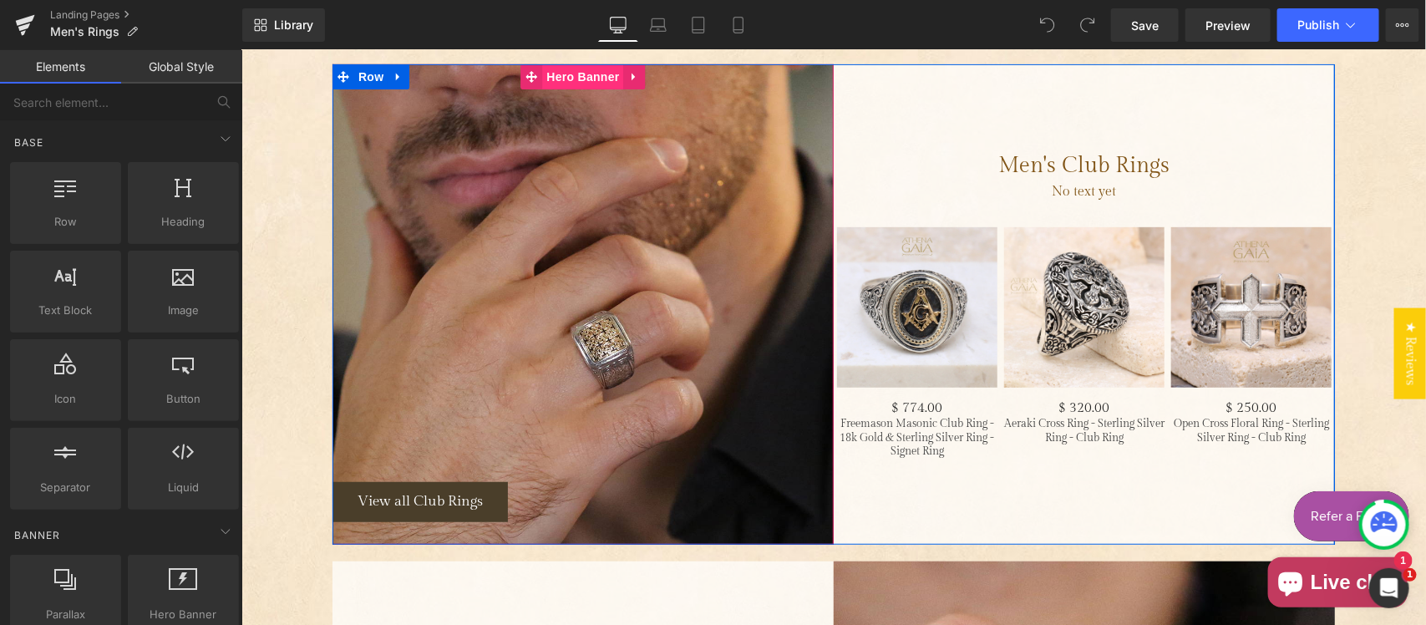
click at [571, 71] on span "Hero Banner" at bounding box center [581, 76] width 81 height 25
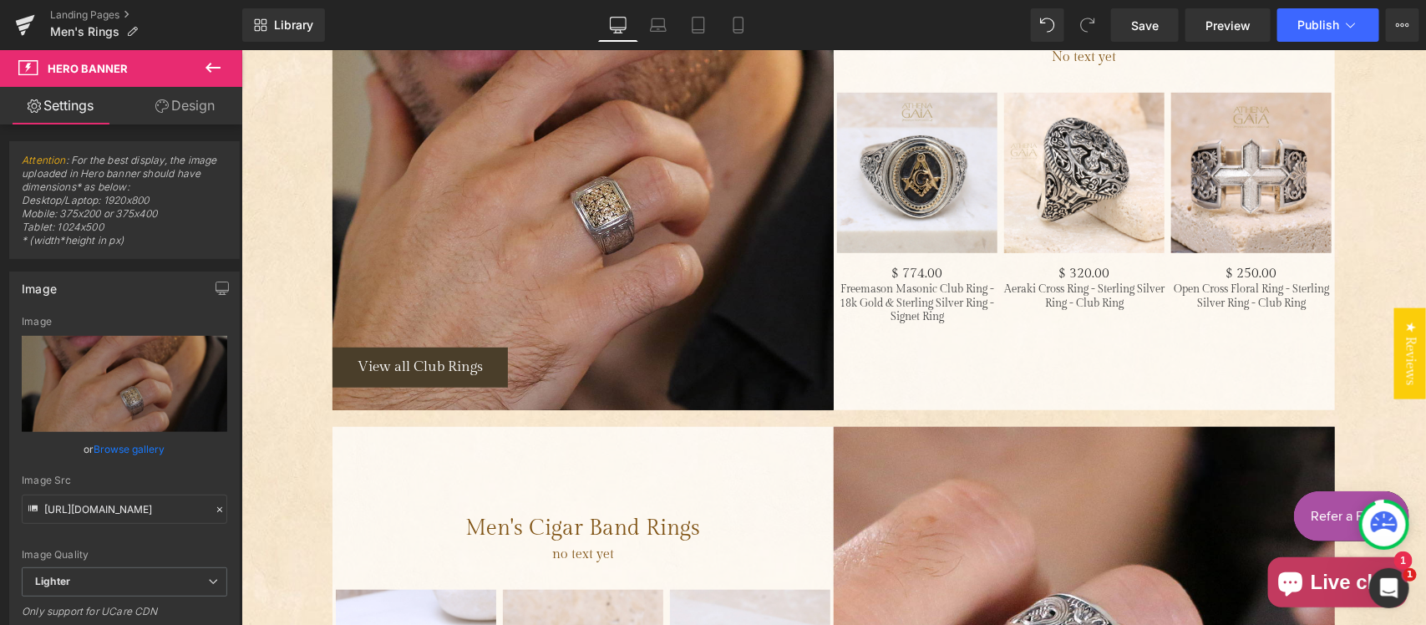
scroll to position [3307, 0]
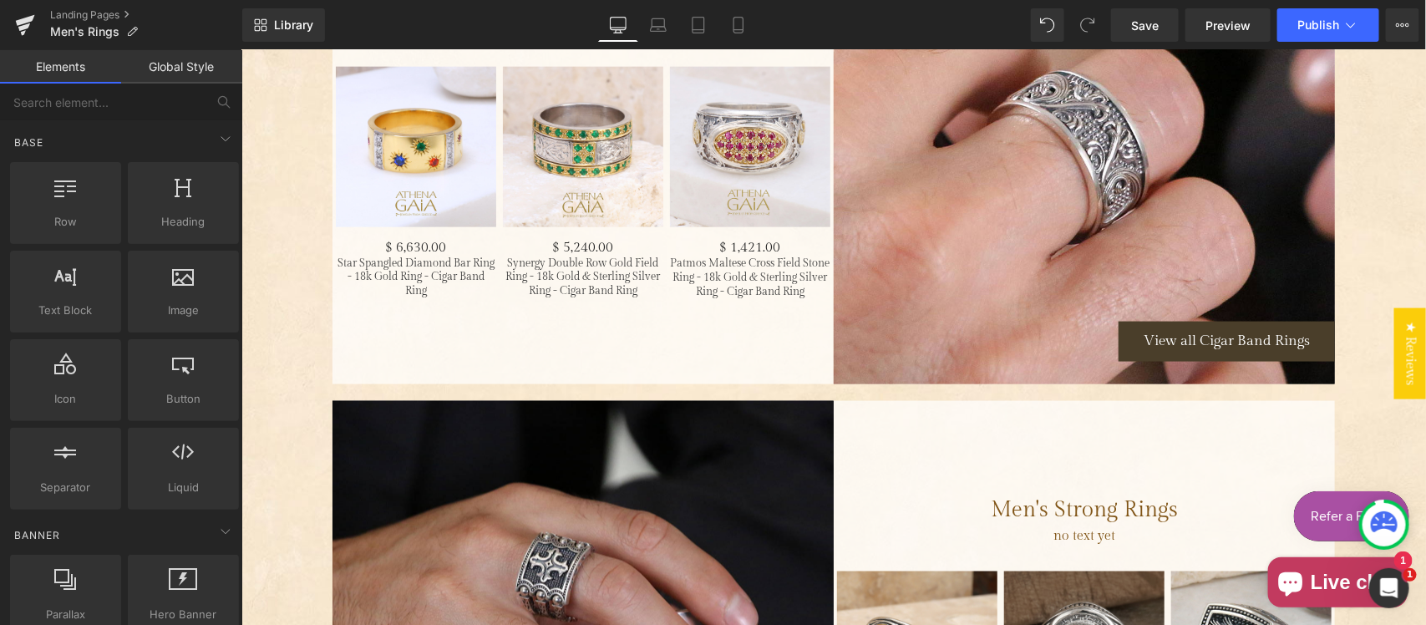
scroll to position [3830, 0]
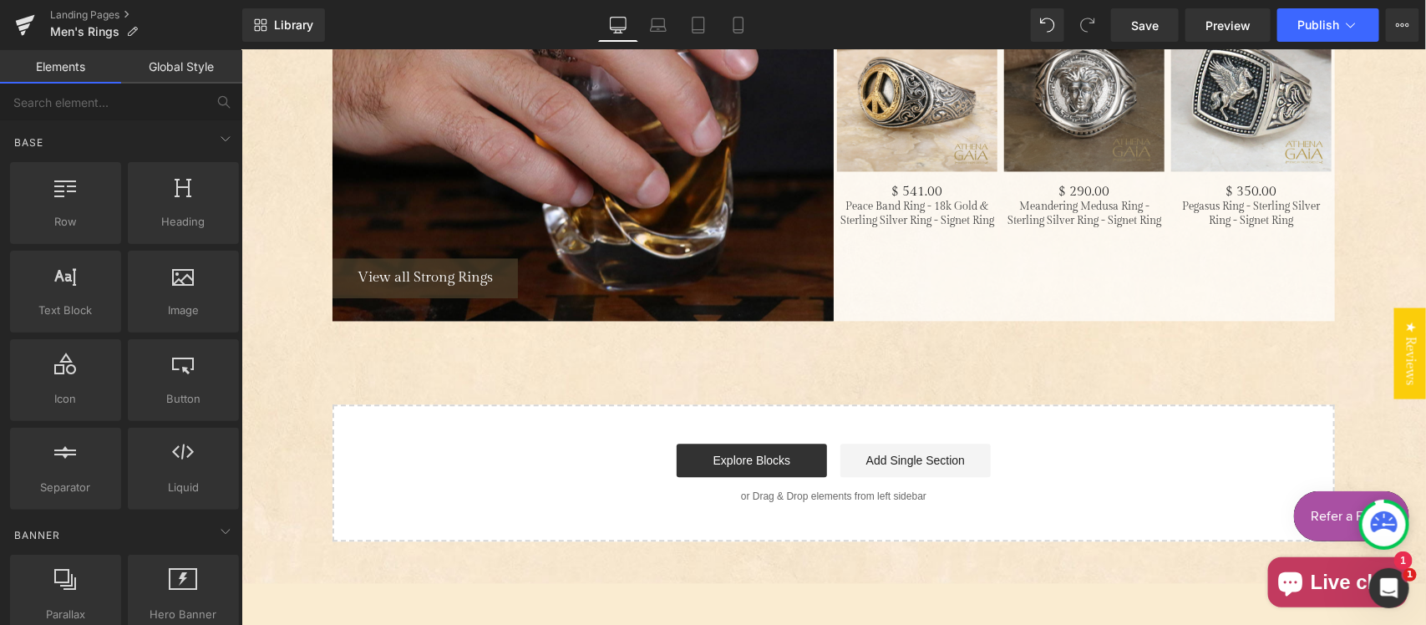
scroll to position [4178, 0]
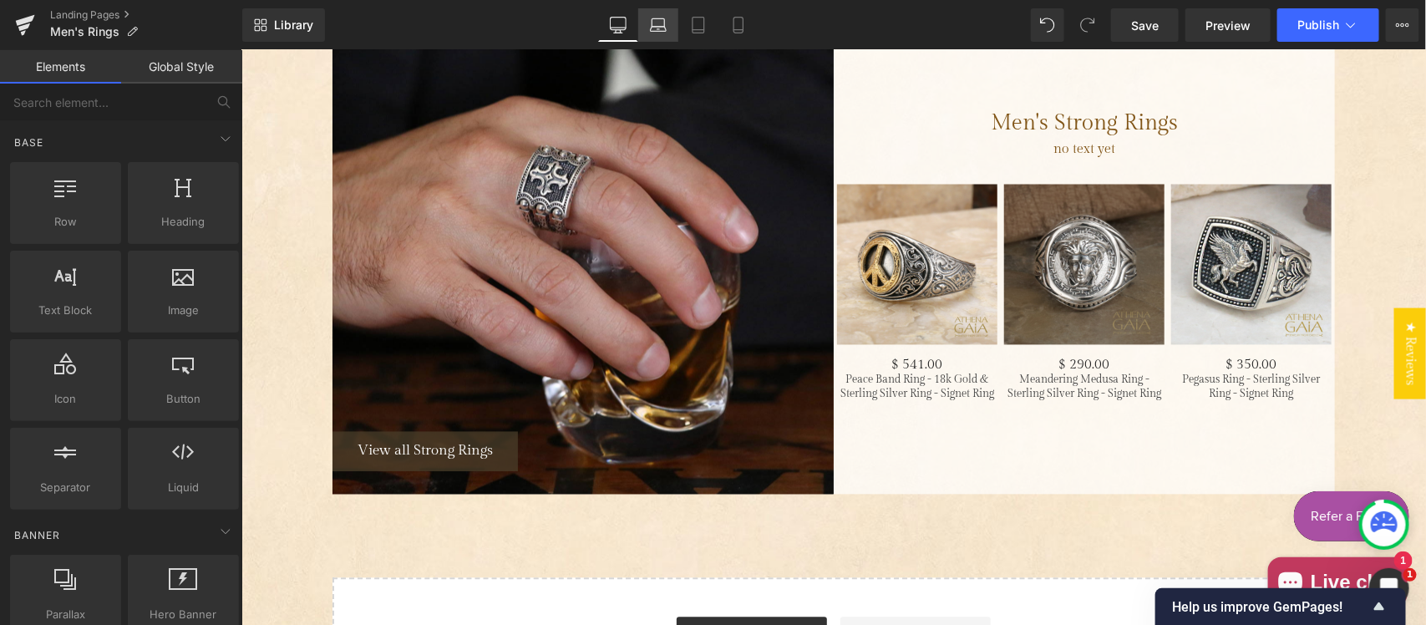
click at [663, 34] on link "Laptop" at bounding box center [658, 24] width 40 height 33
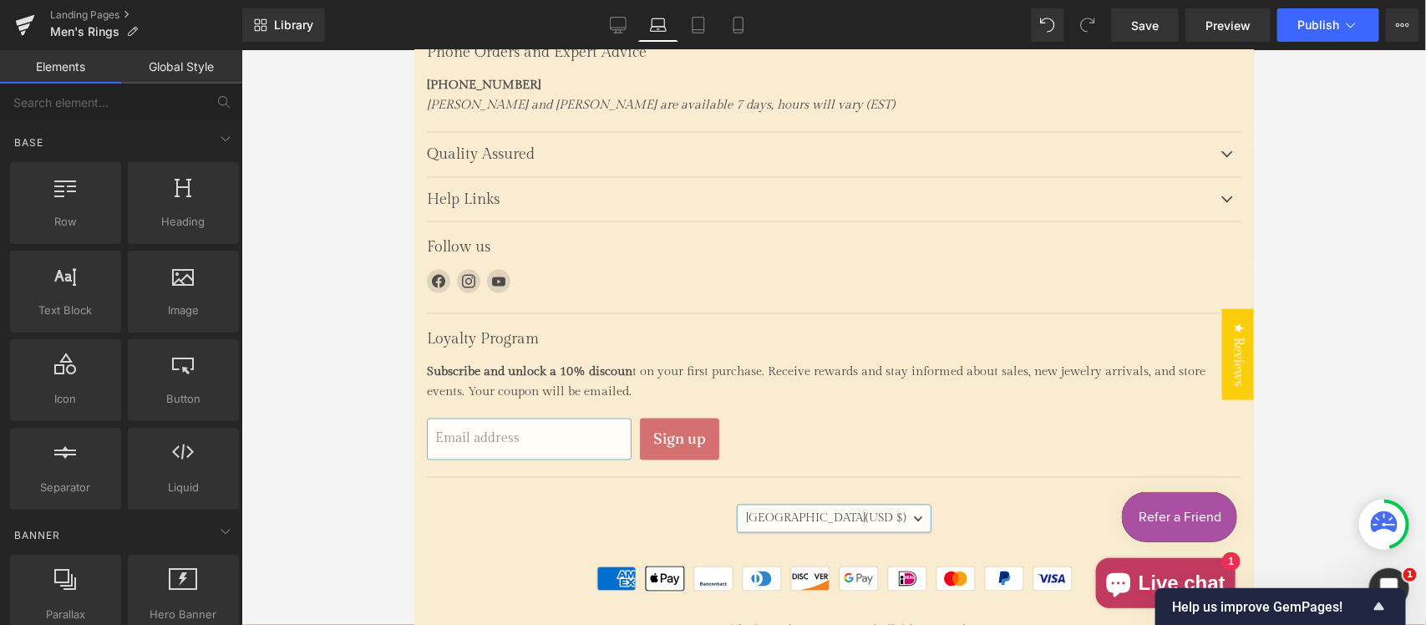
scroll to position [2684, 0]
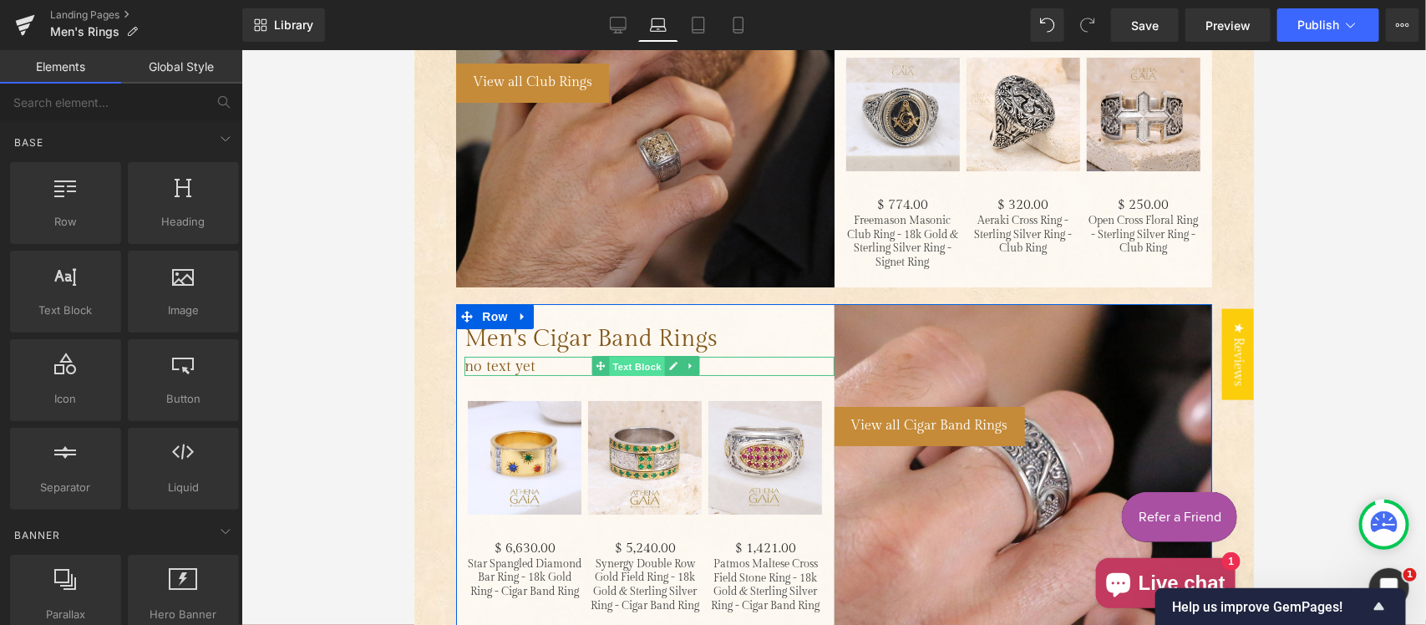
click at [641, 356] on span "Text Block" at bounding box center [636, 366] width 55 height 20
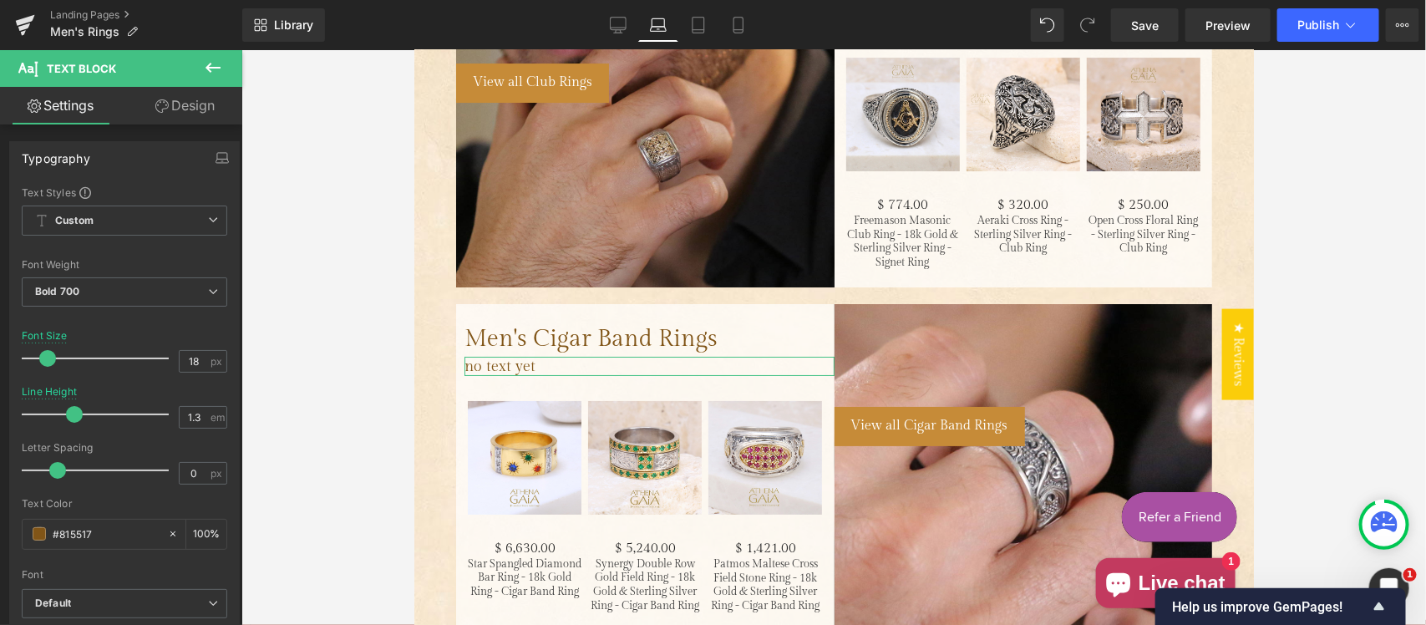
click at [193, 101] on link "Design" at bounding box center [185, 106] width 121 height 38
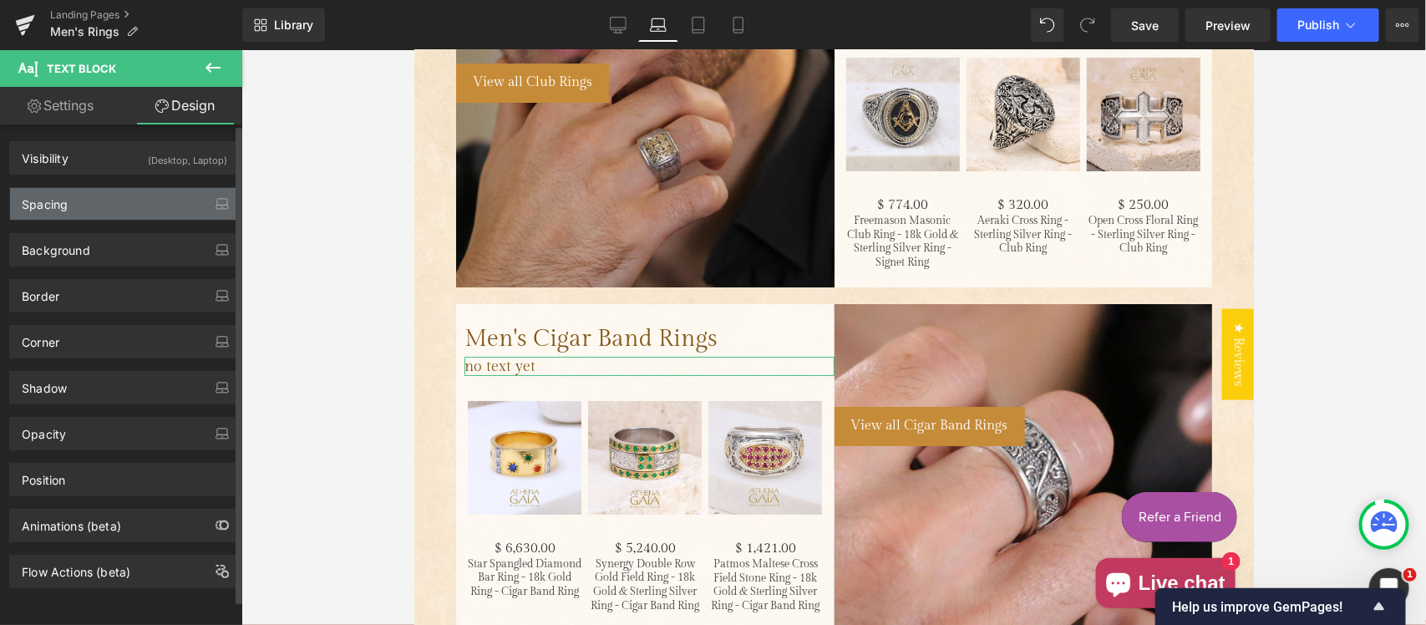
click at [94, 201] on div "Spacing" at bounding box center [124, 204] width 229 height 32
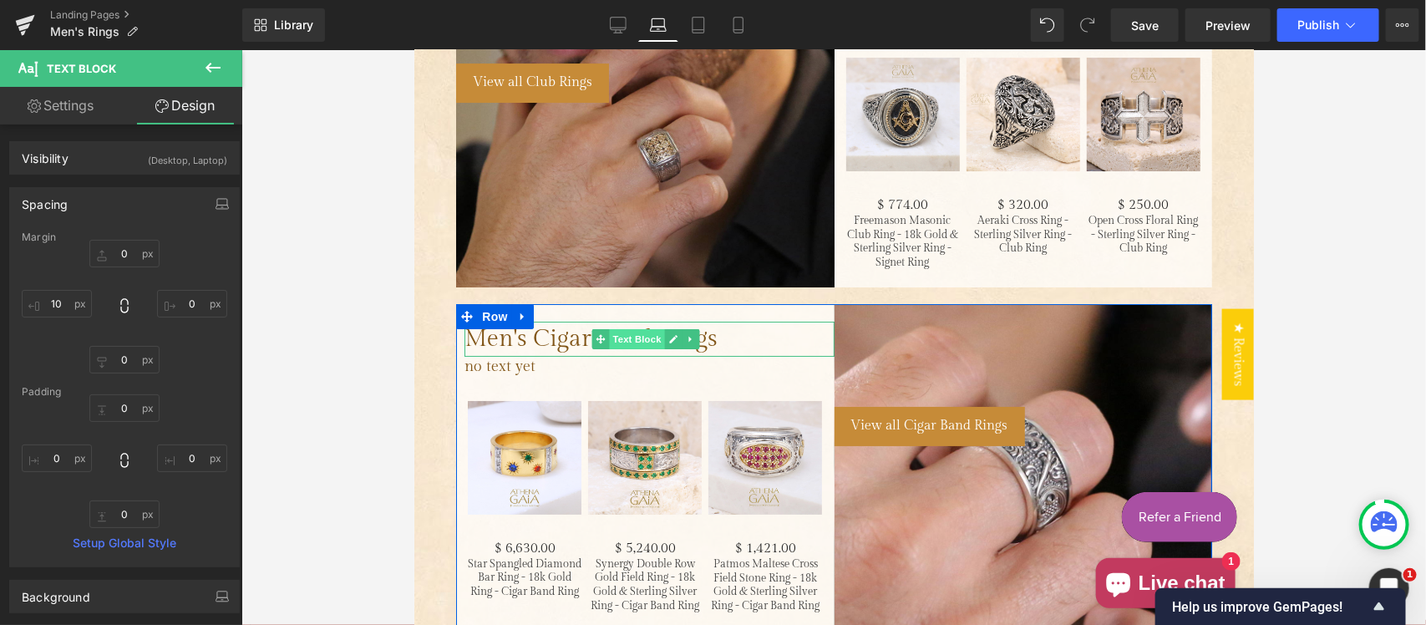
click at [634, 328] on span "Text Block" at bounding box center [636, 338] width 55 height 20
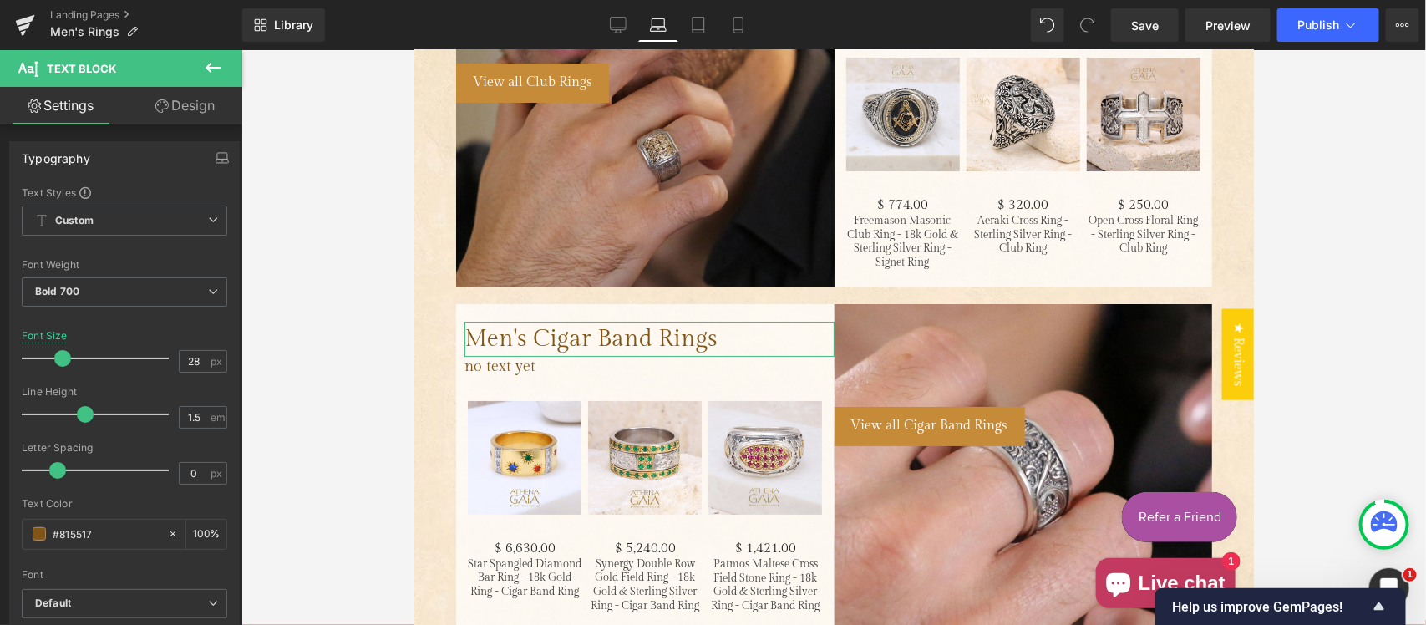
click at [201, 104] on link "Design" at bounding box center [185, 106] width 121 height 38
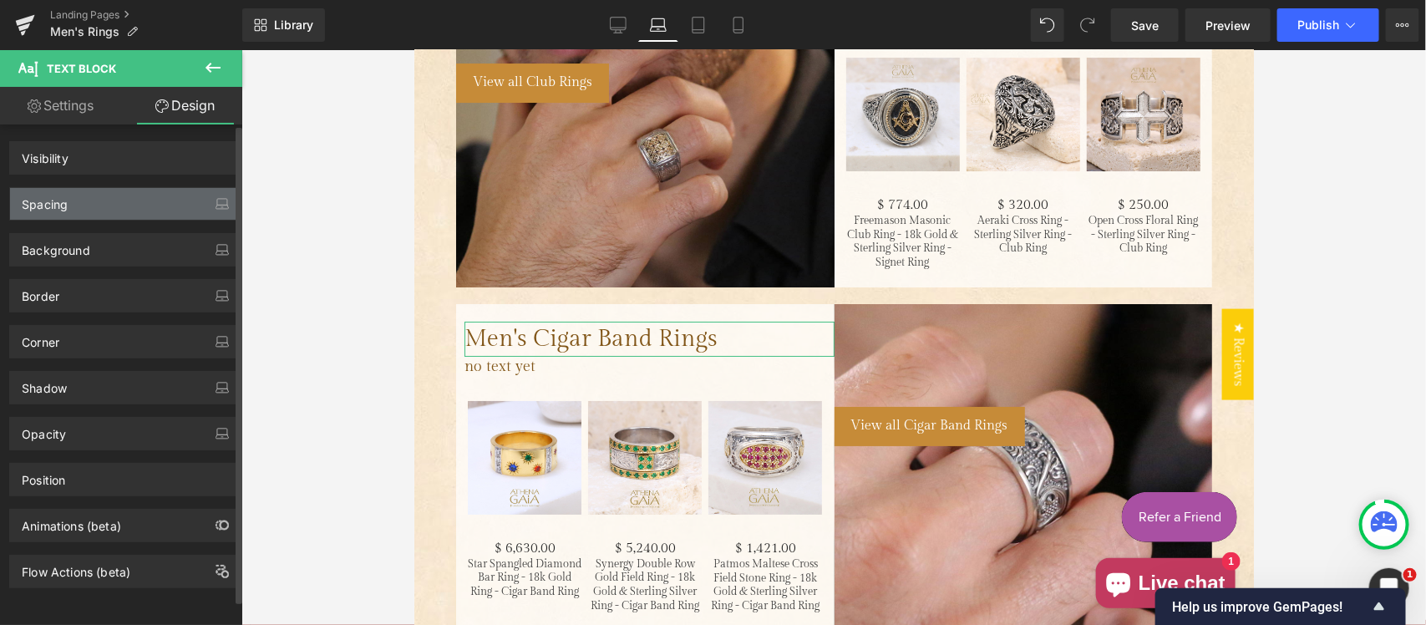
click at [146, 210] on div "Spacing" at bounding box center [124, 204] width 229 height 32
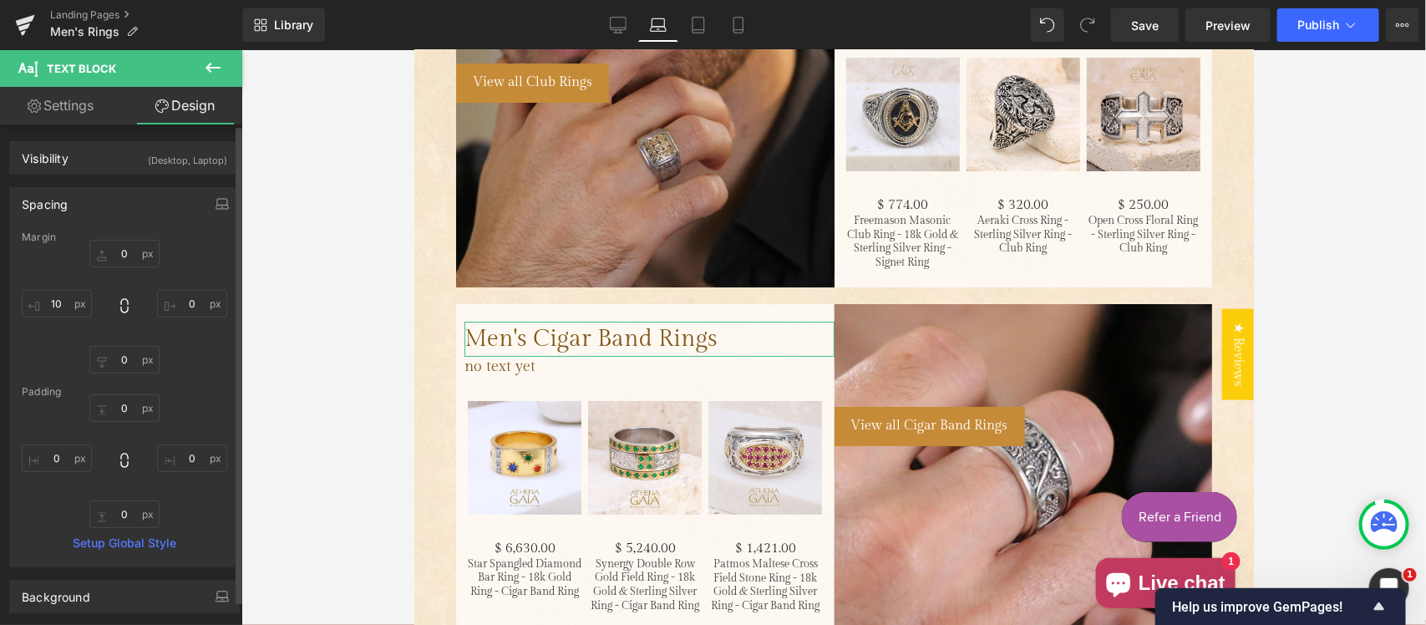
click at [69, 210] on div "Spacing" at bounding box center [124, 204] width 229 height 32
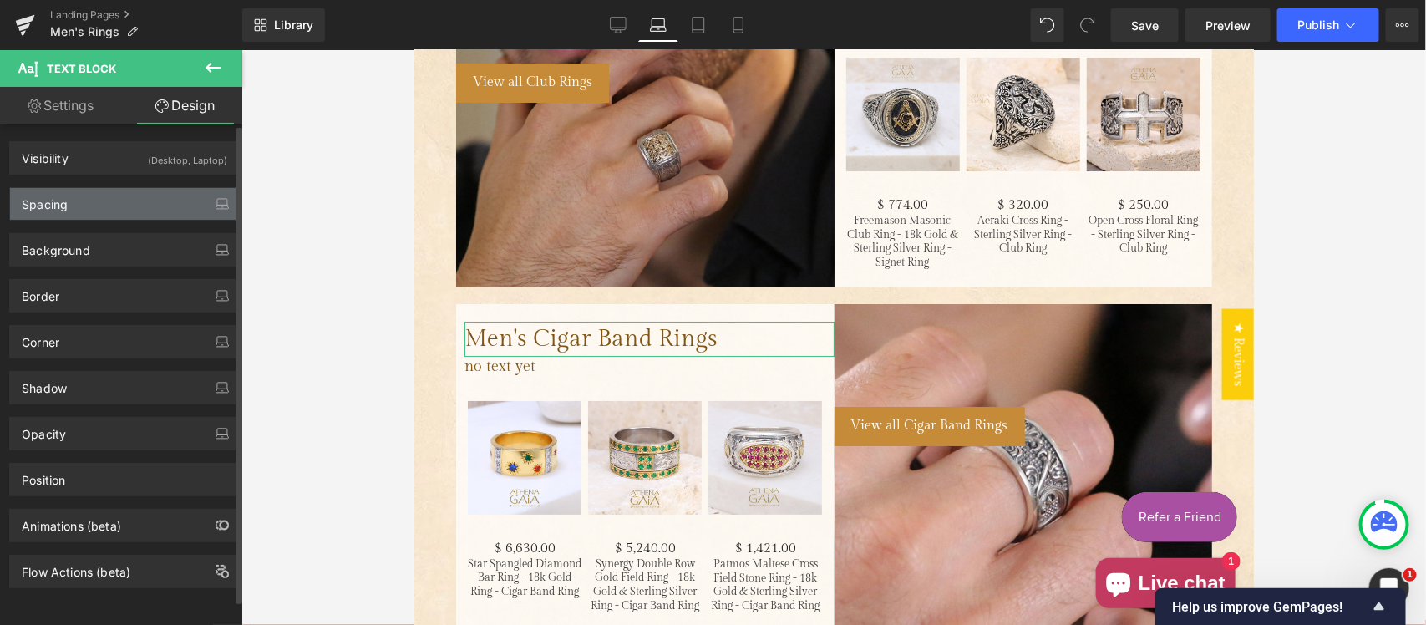
click at [69, 210] on div "Spacing" at bounding box center [124, 204] width 229 height 32
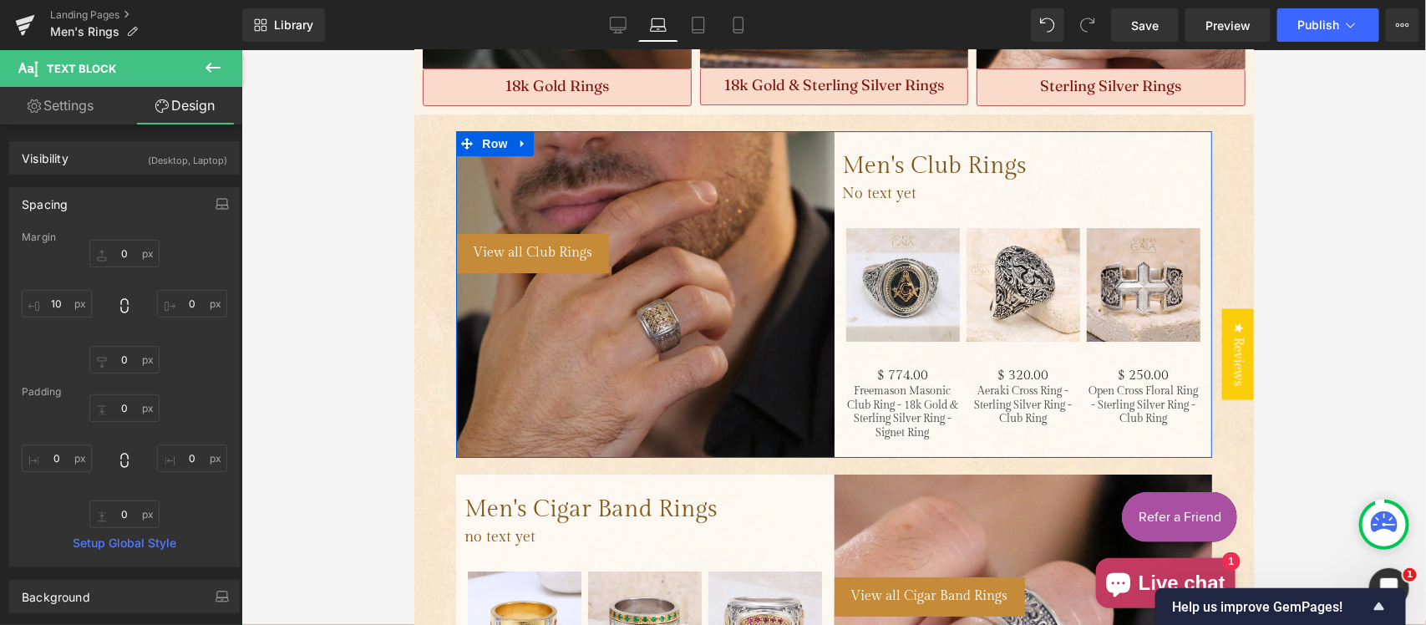
scroll to position [2511, 0]
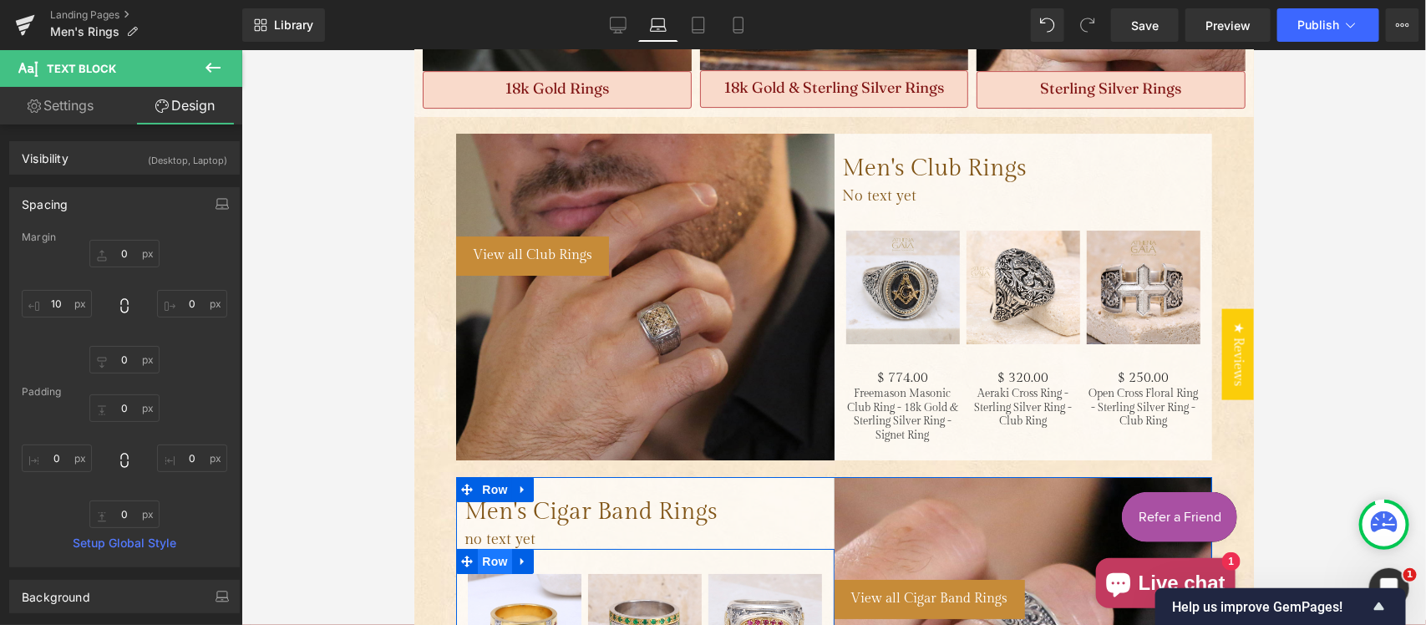
click at [485, 548] on span "Row" at bounding box center [493, 560] width 33 height 25
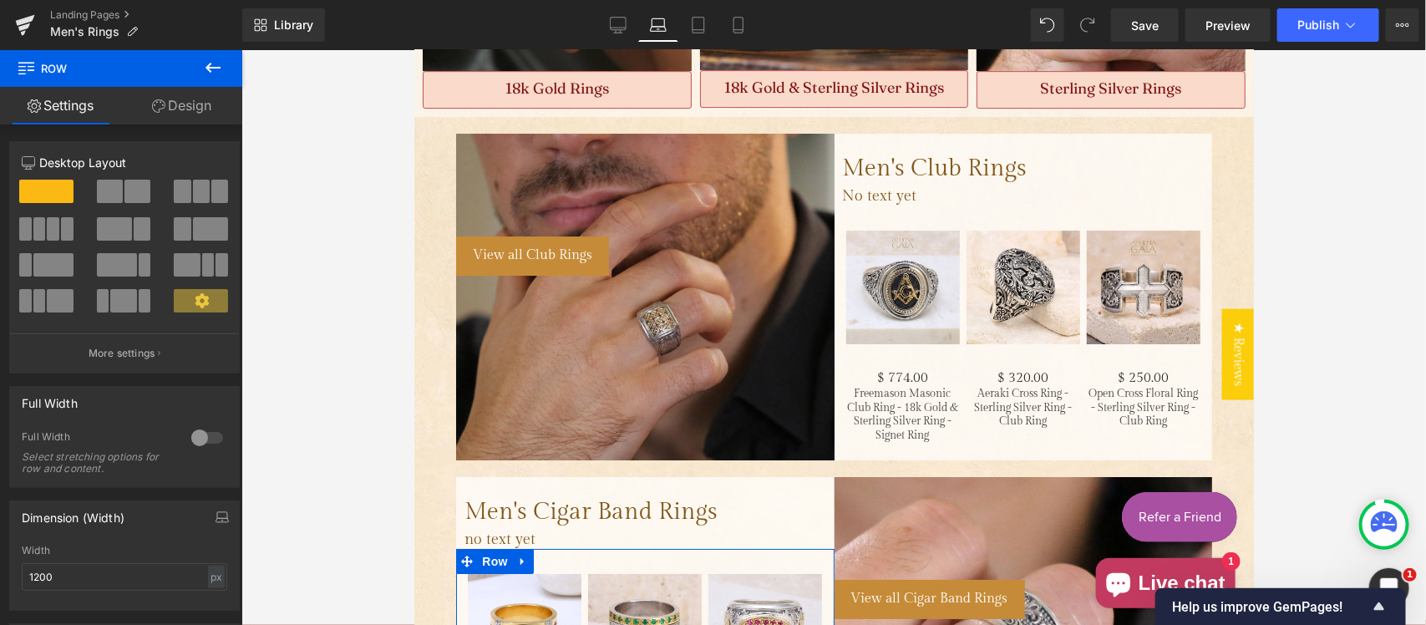
click at [177, 105] on link "Design" at bounding box center [181, 106] width 121 height 38
click at [0, 0] on div "Spacing" at bounding box center [0, 0] width 0 height 0
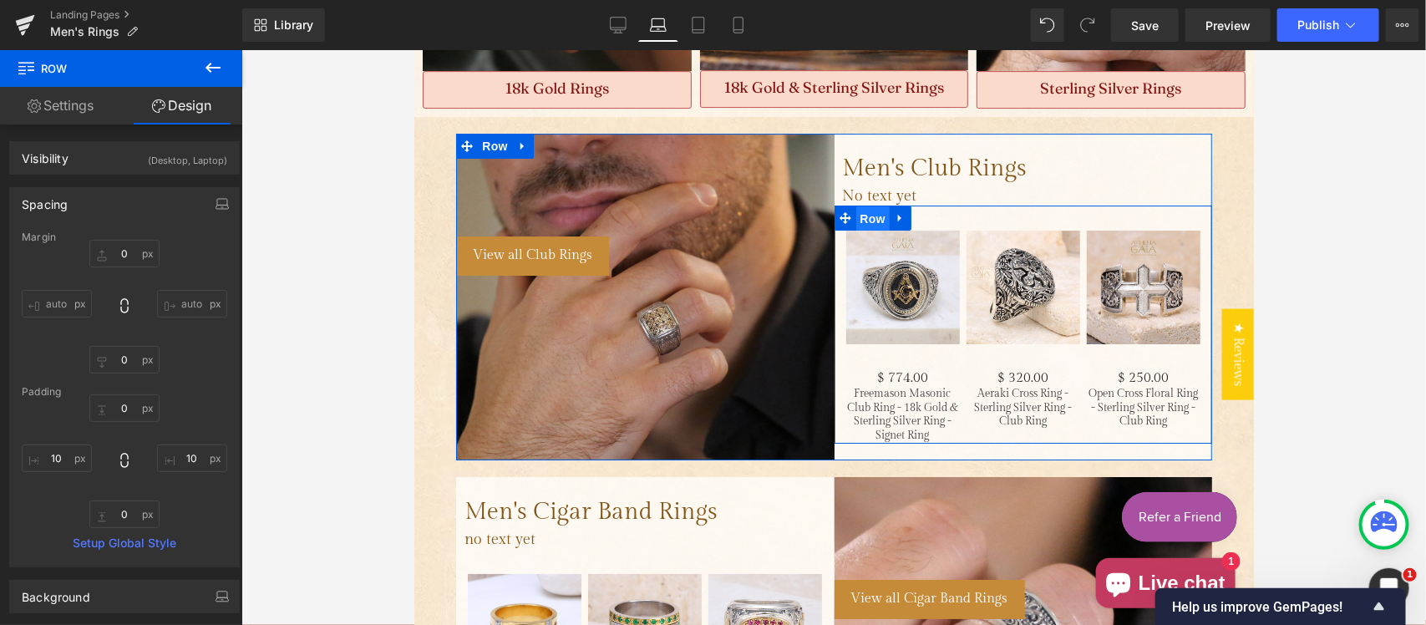
click at [861, 206] on span "Row" at bounding box center [872, 218] width 33 height 25
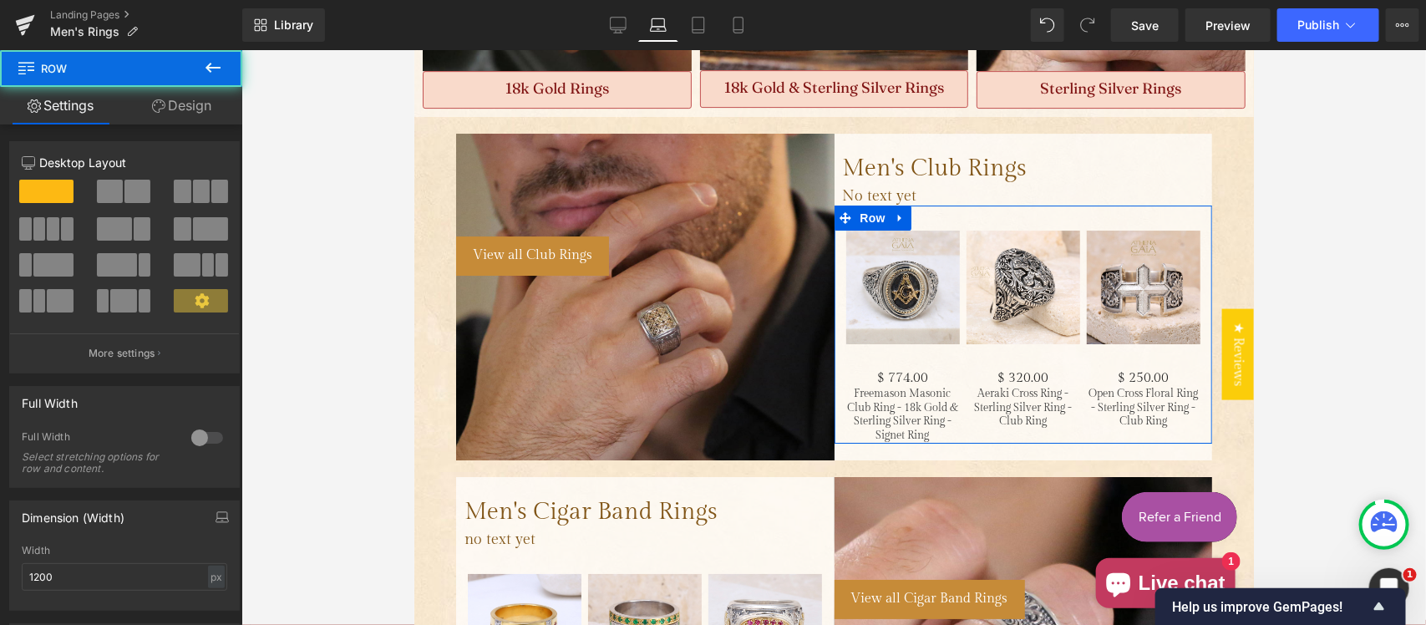
click at [176, 99] on link "Design" at bounding box center [181, 106] width 121 height 38
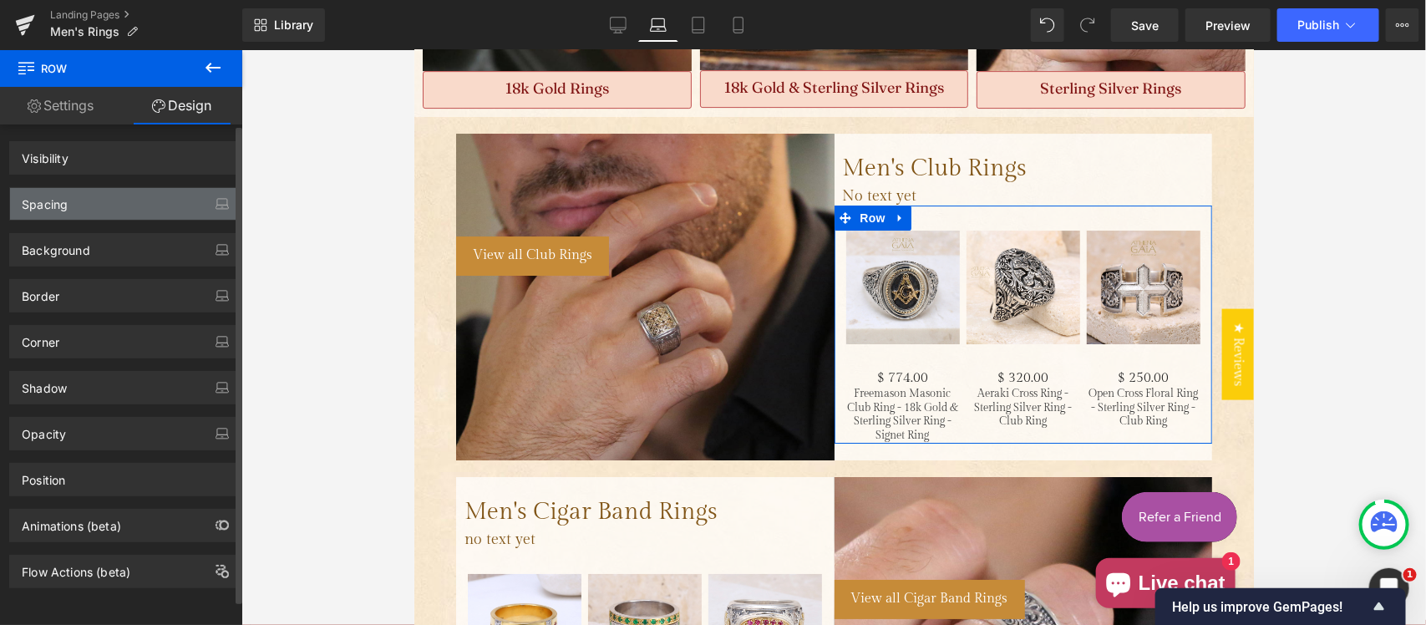
click at [98, 207] on div "Spacing" at bounding box center [124, 204] width 229 height 32
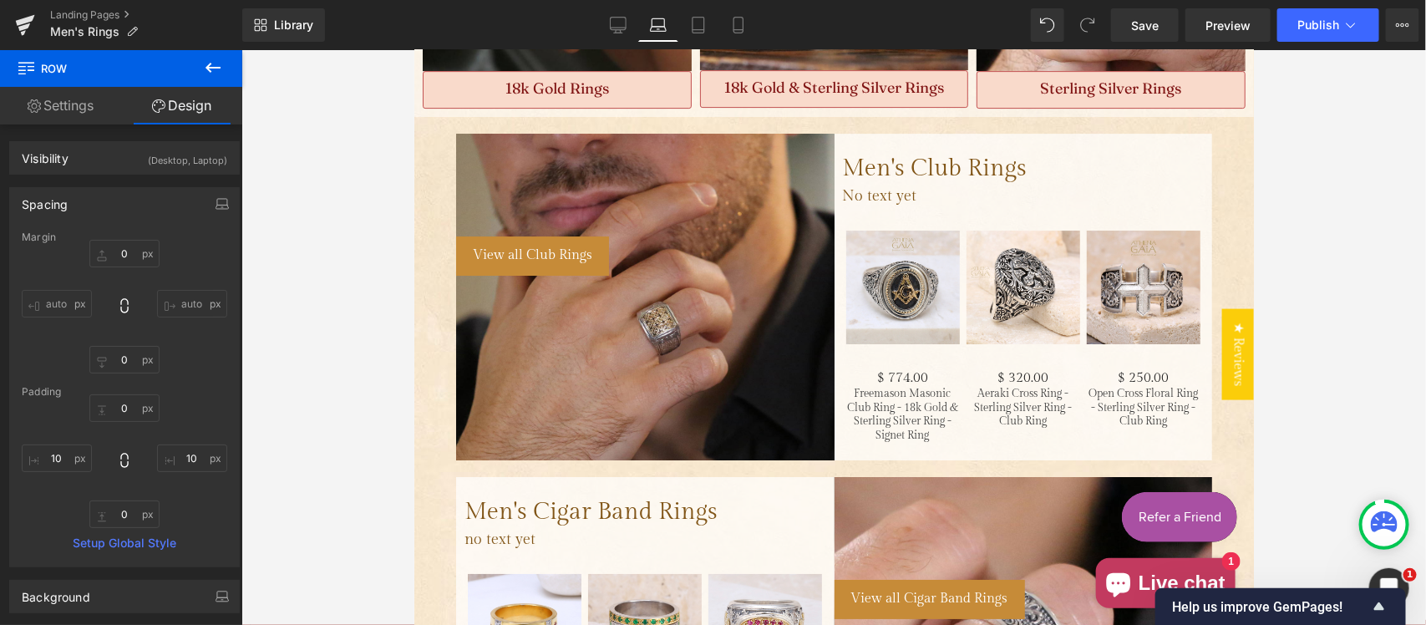
click at [1333, 201] on div at bounding box center [833, 337] width 1185 height 575
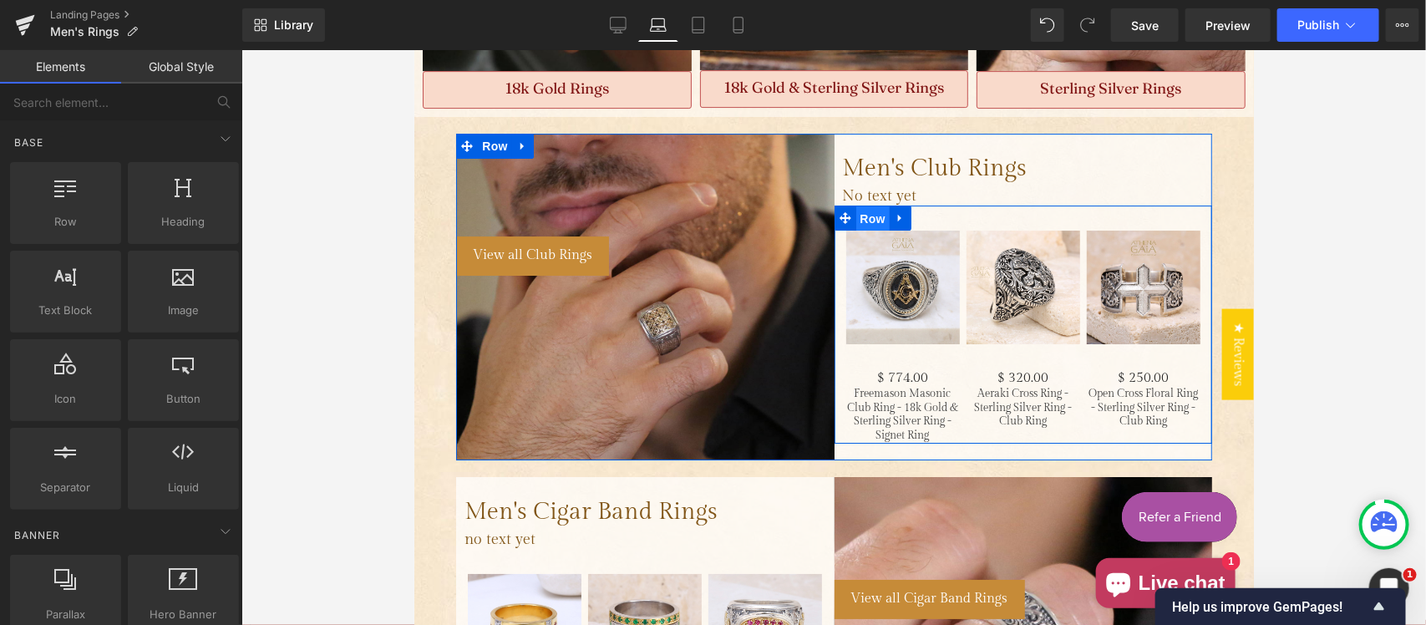
click at [857, 206] on span "Row" at bounding box center [872, 218] width 33 height 25
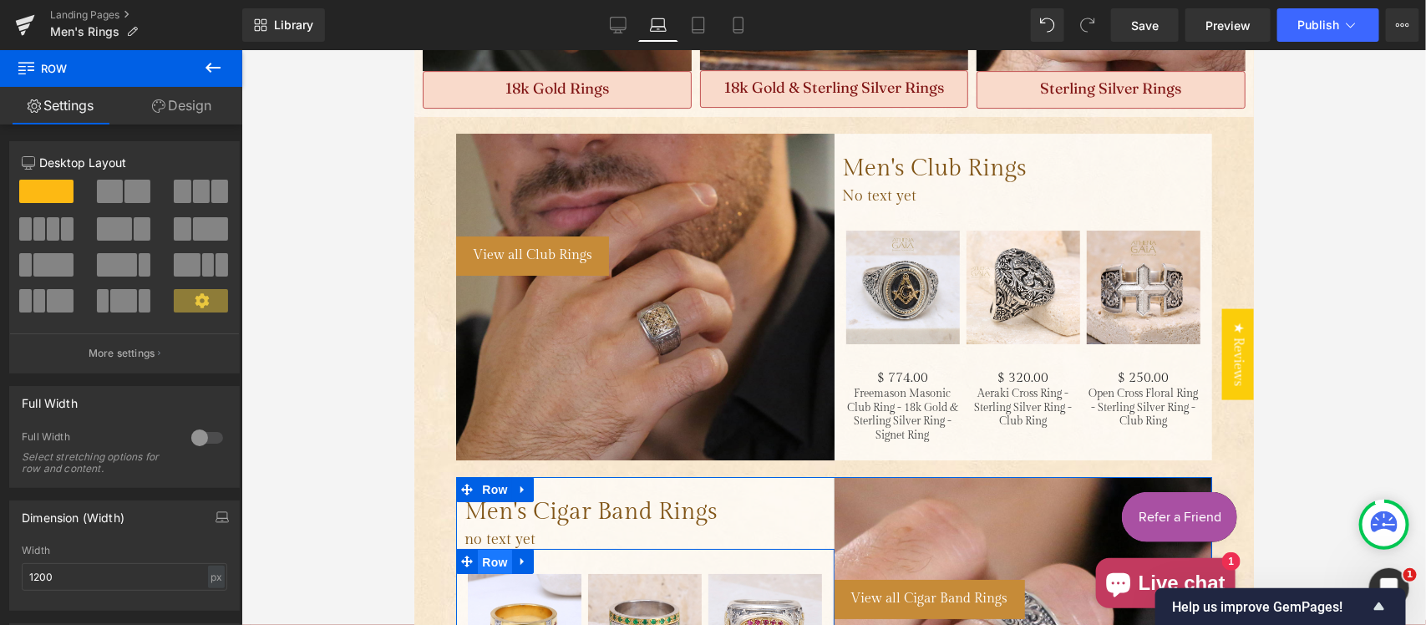
click at [501, 549] on span "Row" at bounding box center [493, 561] width 33 height 25
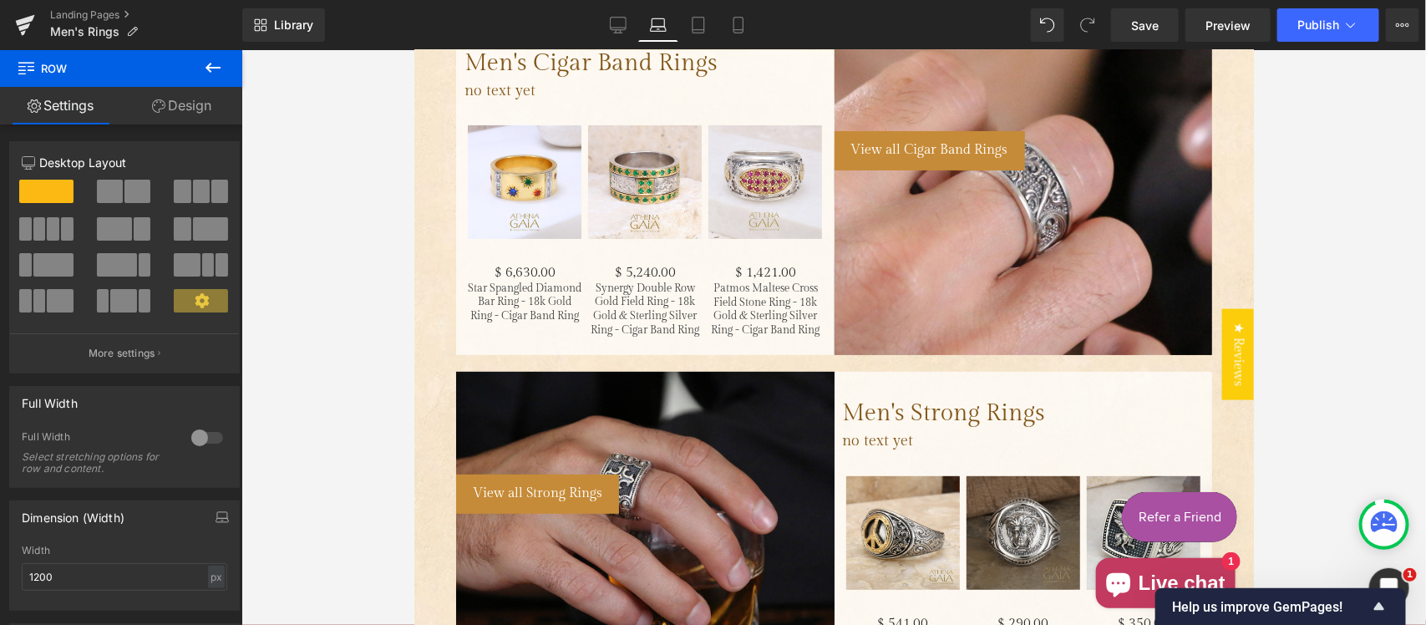
scroll to position [2859, 0]
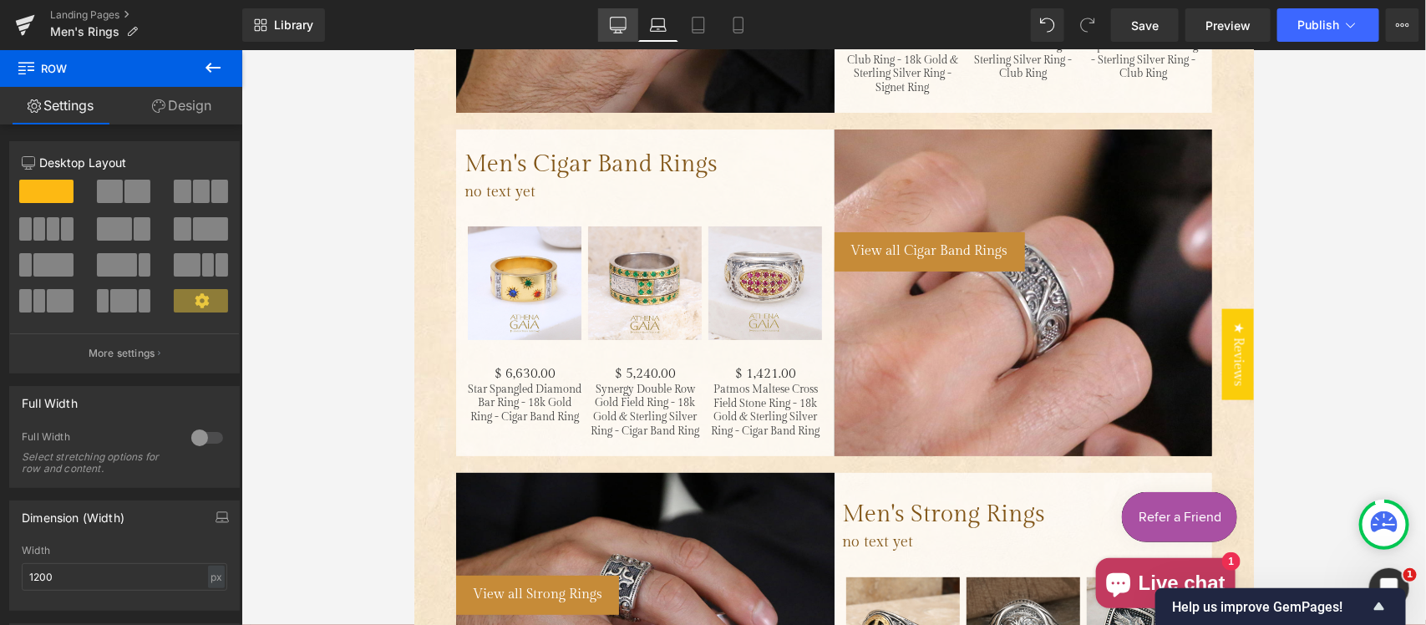
click at [617, 15] on link "Desktop" at bounding box center [618, 24] width 40 height 33
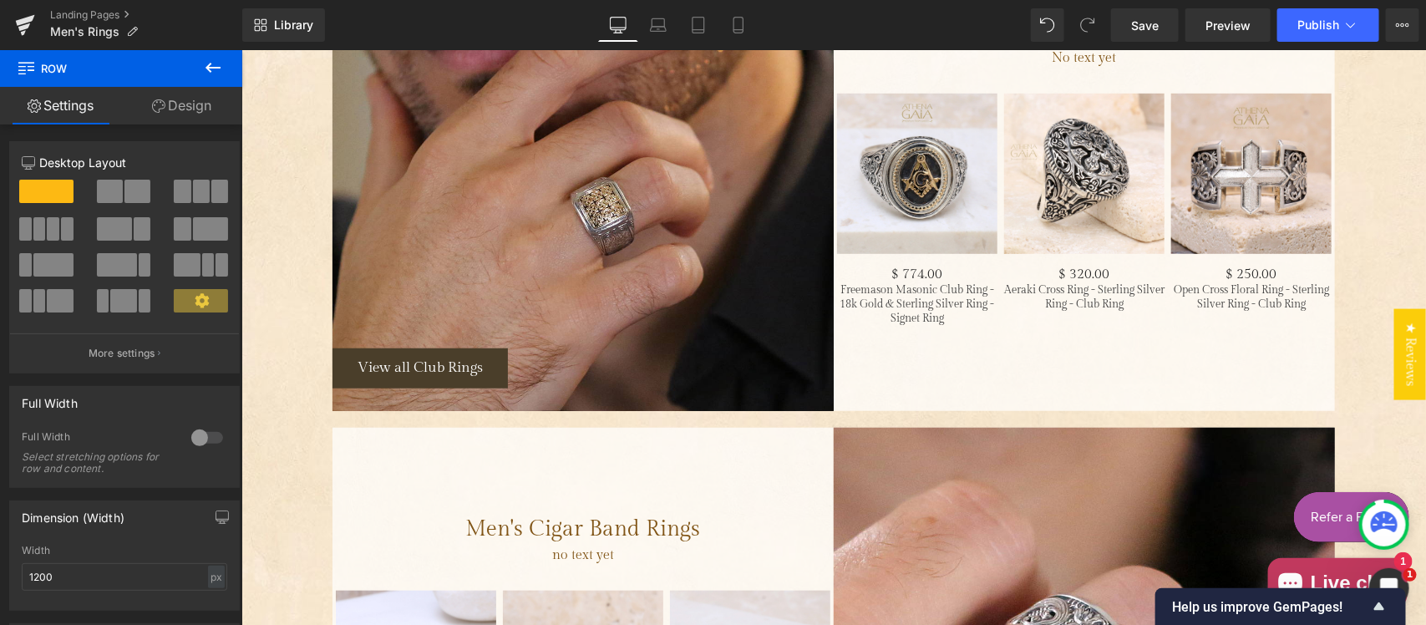
scroll to position [3267, 0]
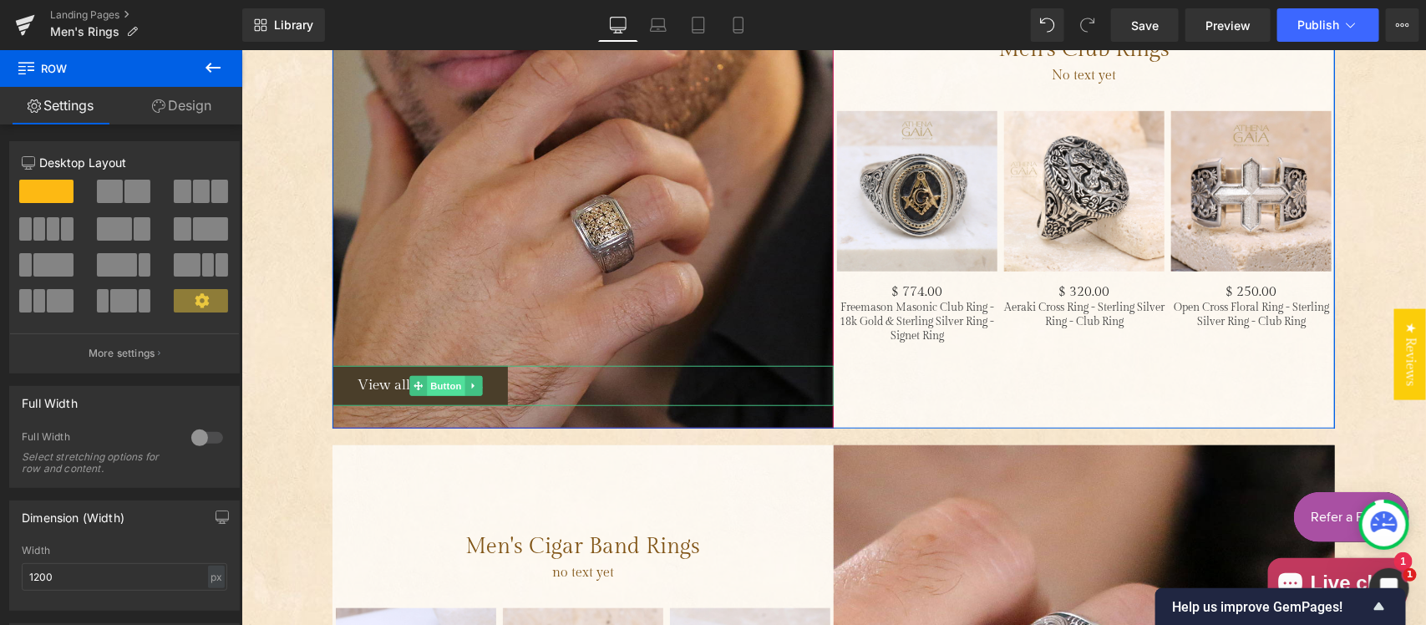
click at [436, 384] on span "Button" at bounding box center [445, 385] width 38 height 20
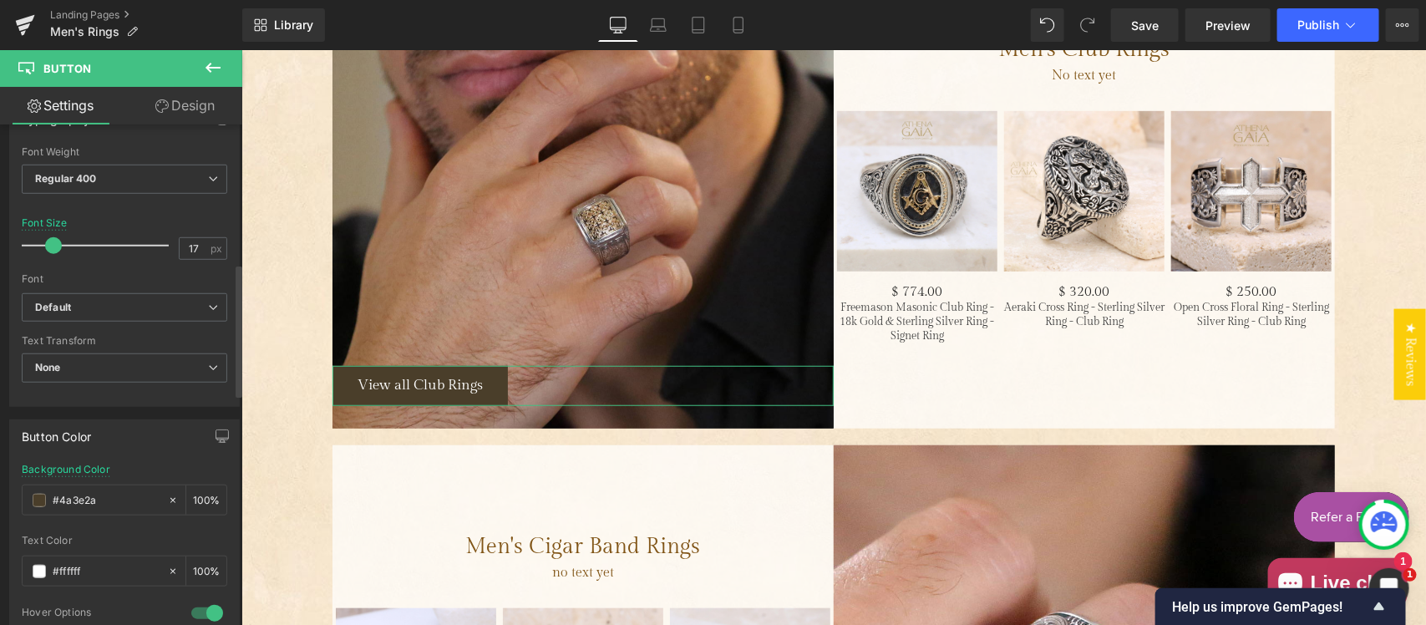
scroll to position [696, 0]
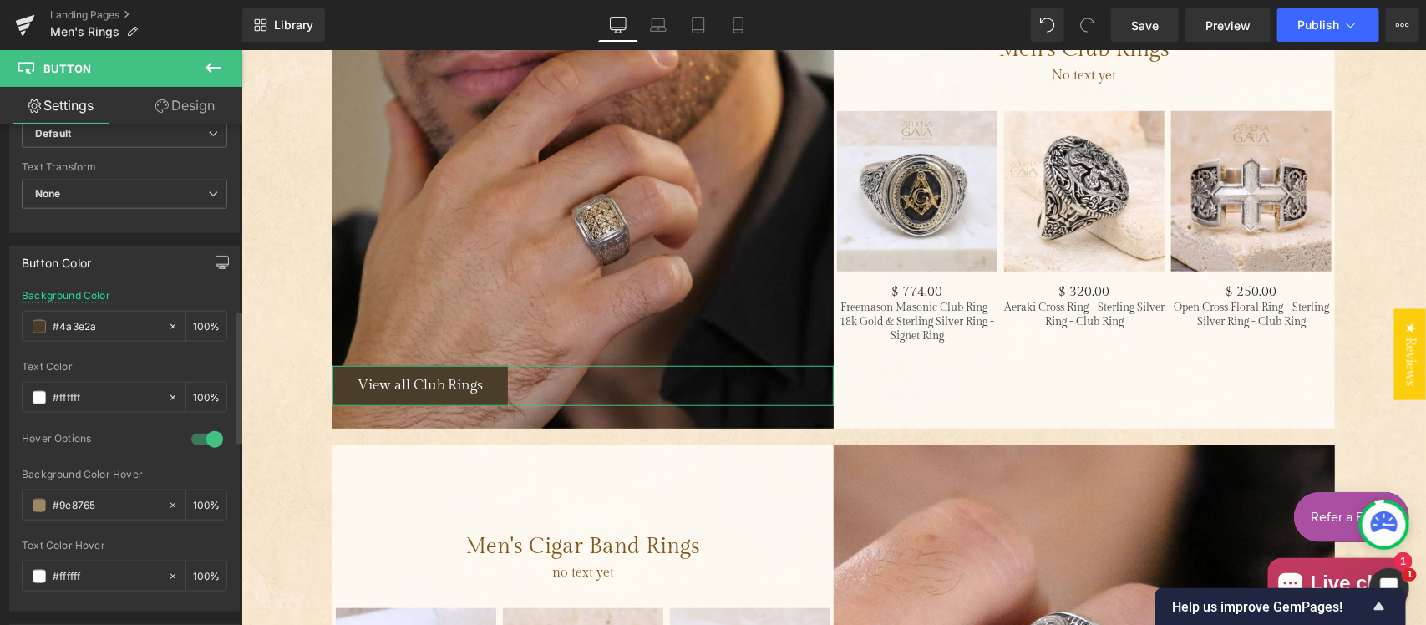
click at [222, 262] on button "button" at bounding box center [222, 263] width 27 height 32
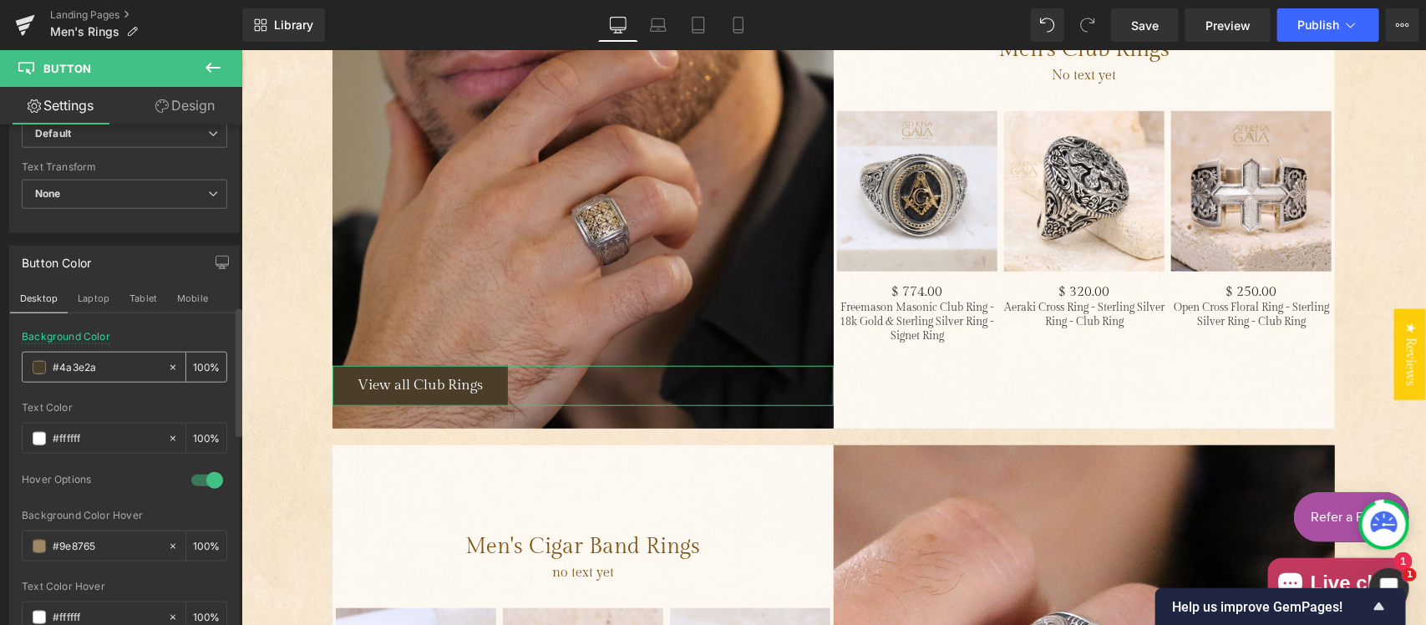
click at [106, 368] on input "#4a3e2a" at bounding box center [106, 367] width 107 height 18
click at [97, 295] on button "Laptop" at bounding box center [94, 298] width 52 height 28
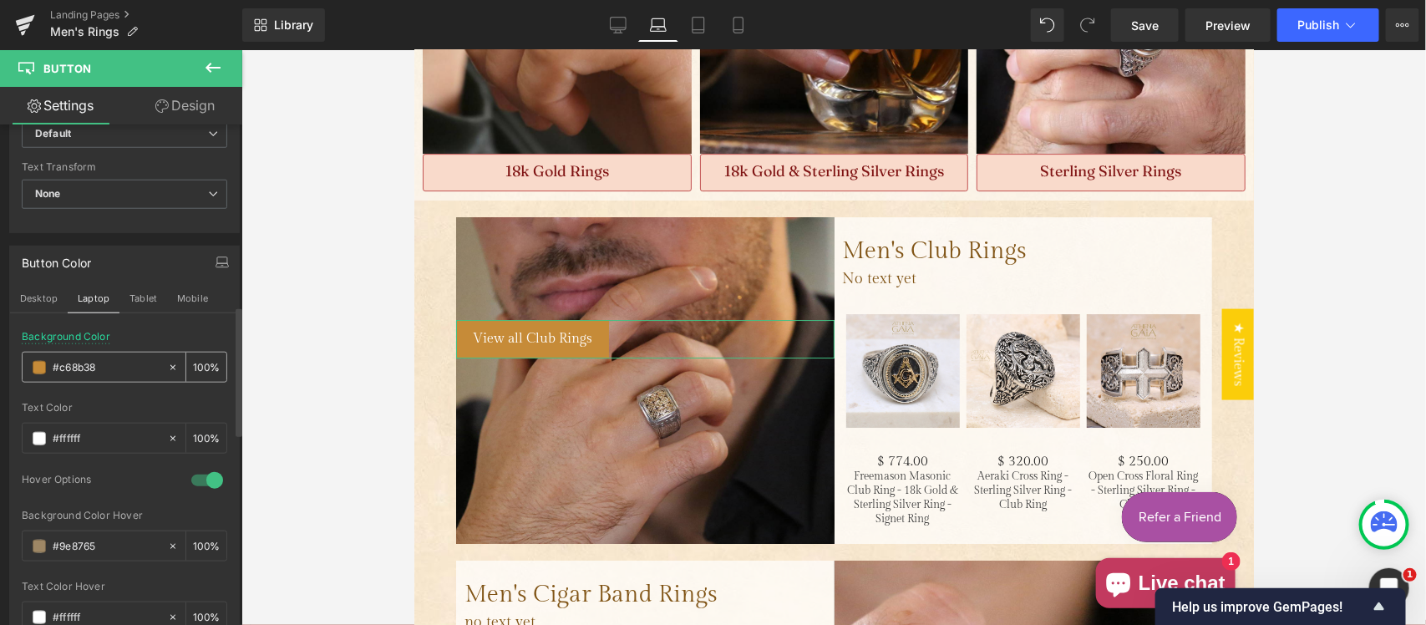
scroll to position [2421, 0]
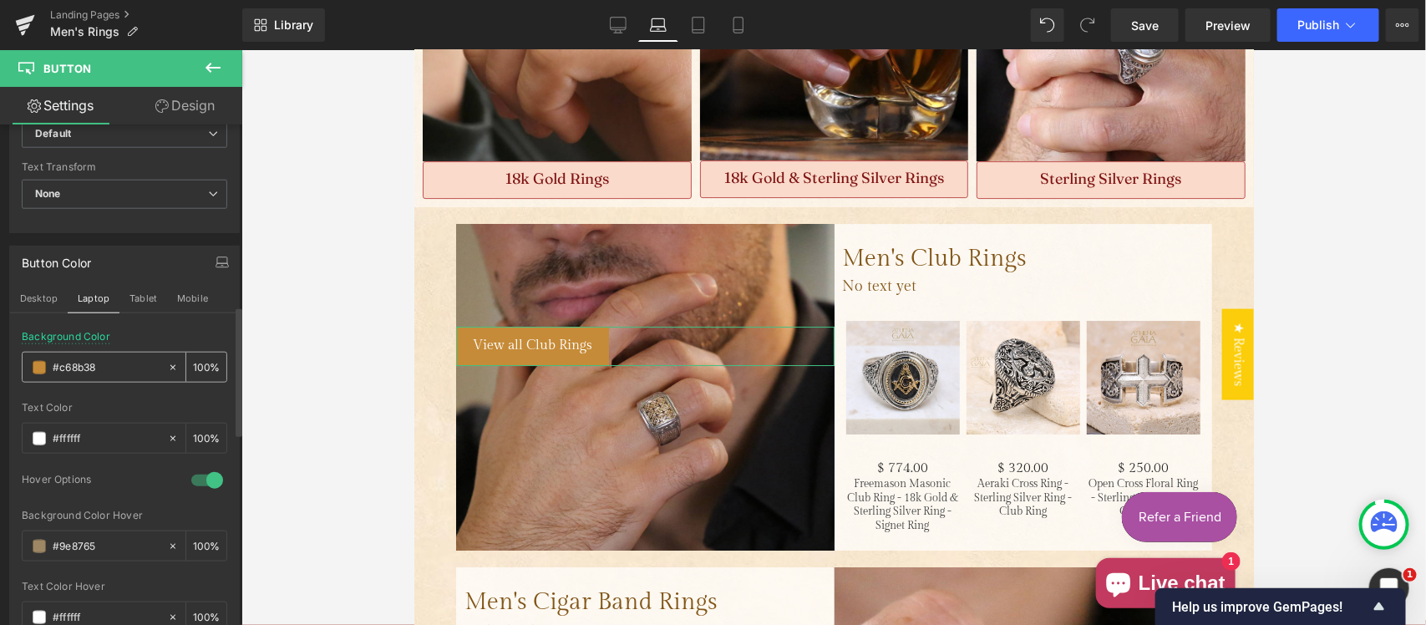
click at [114, 359] on input "#c68b38" at bounding box center [106, 367] width 107 height 18
paste input "4a3e2a"
click at [138, 297] on button "Tablet" at bounding box center [143, 298] width 48 height 28
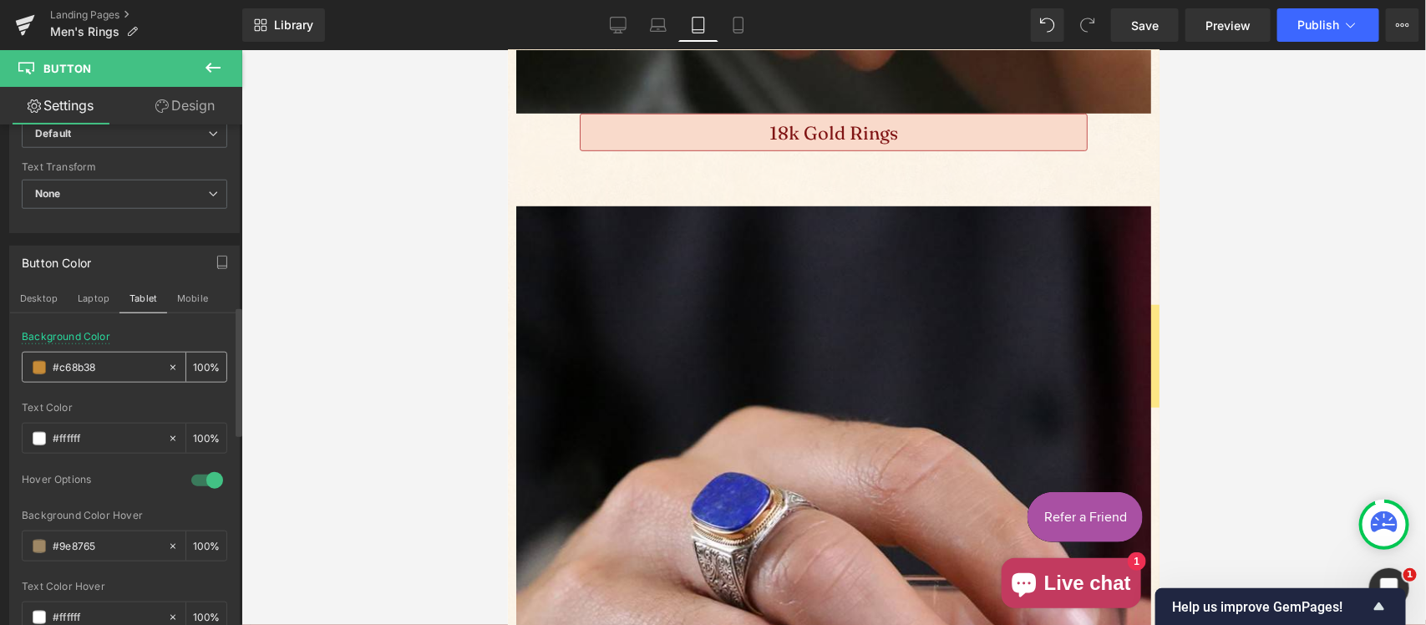
click at [114, 361] on input "#c68b38" at bounding box center [106, 367] width 107 height 18
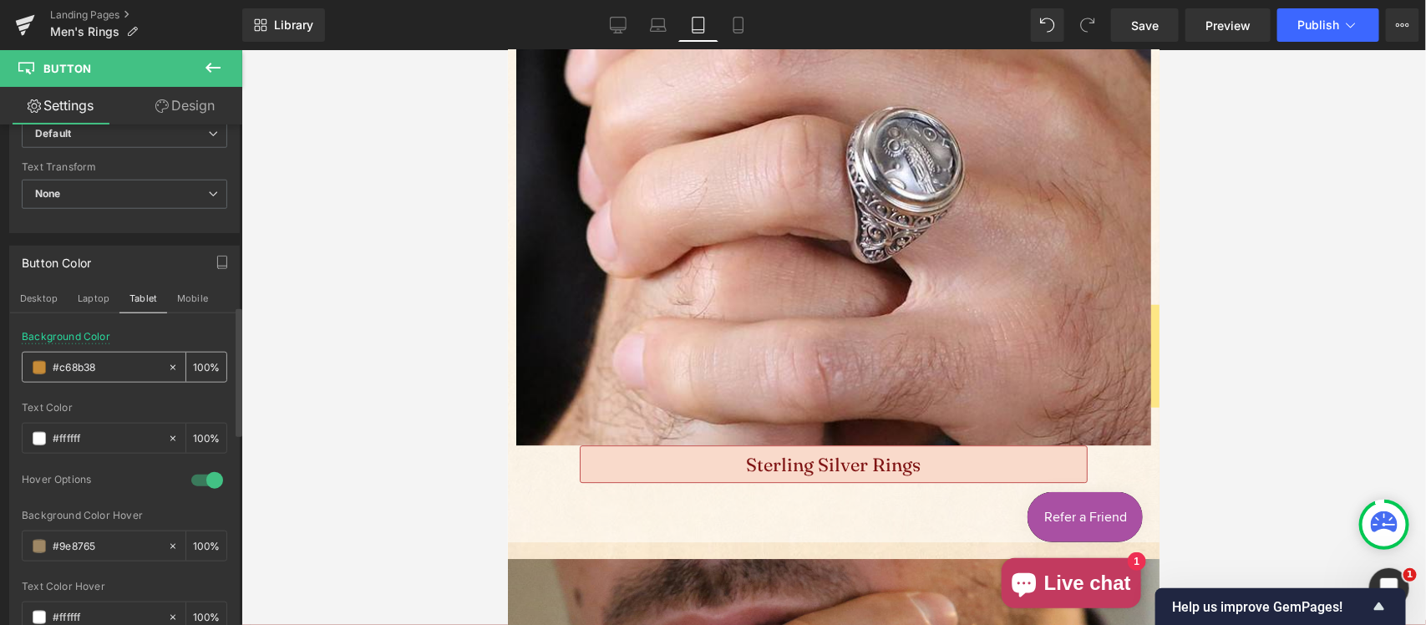
scroll to position [16271, 0]
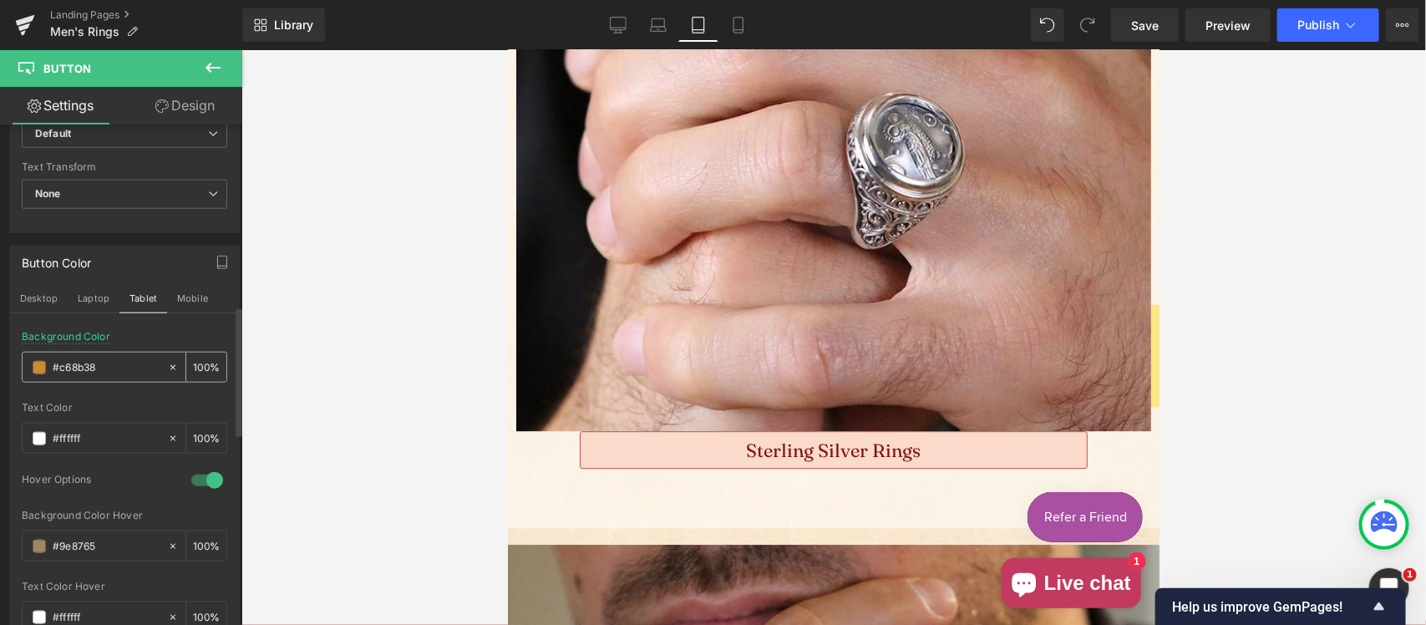
paste input "4a3e2a"
click at [194, 297] on button "Mobile" at bounding box center [192, 298] width 51 height 28
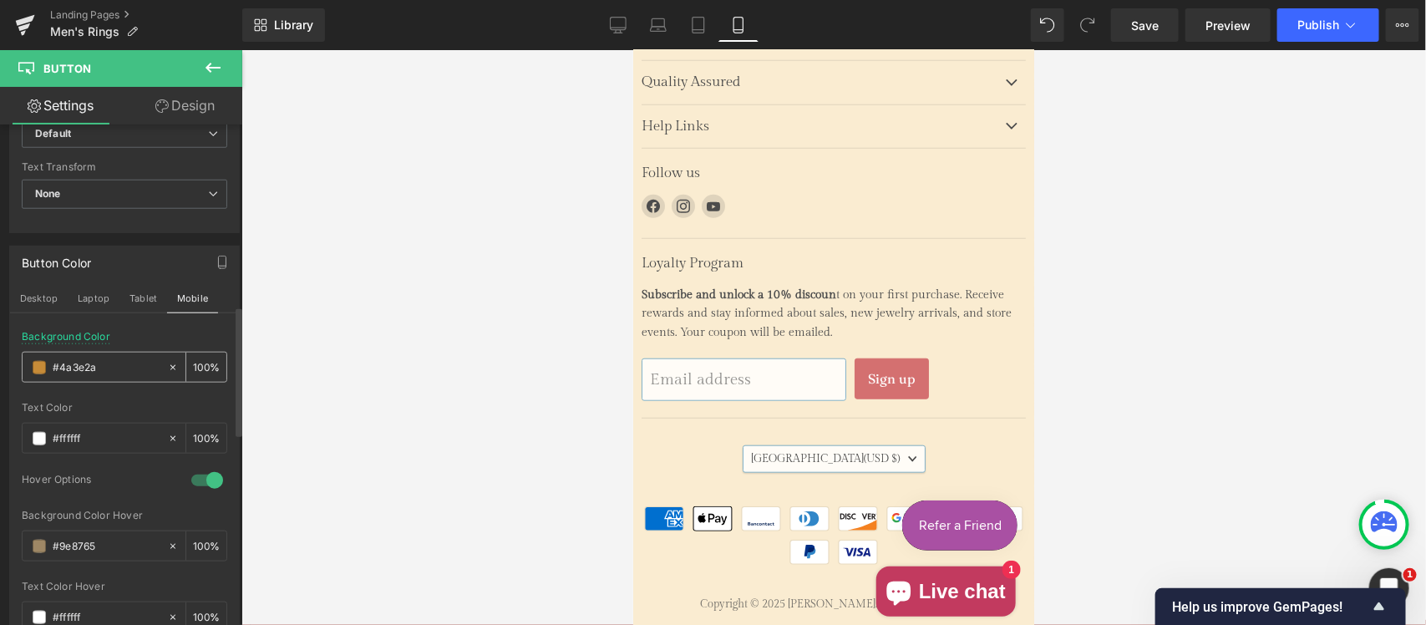
scroll to position [4051, 0]
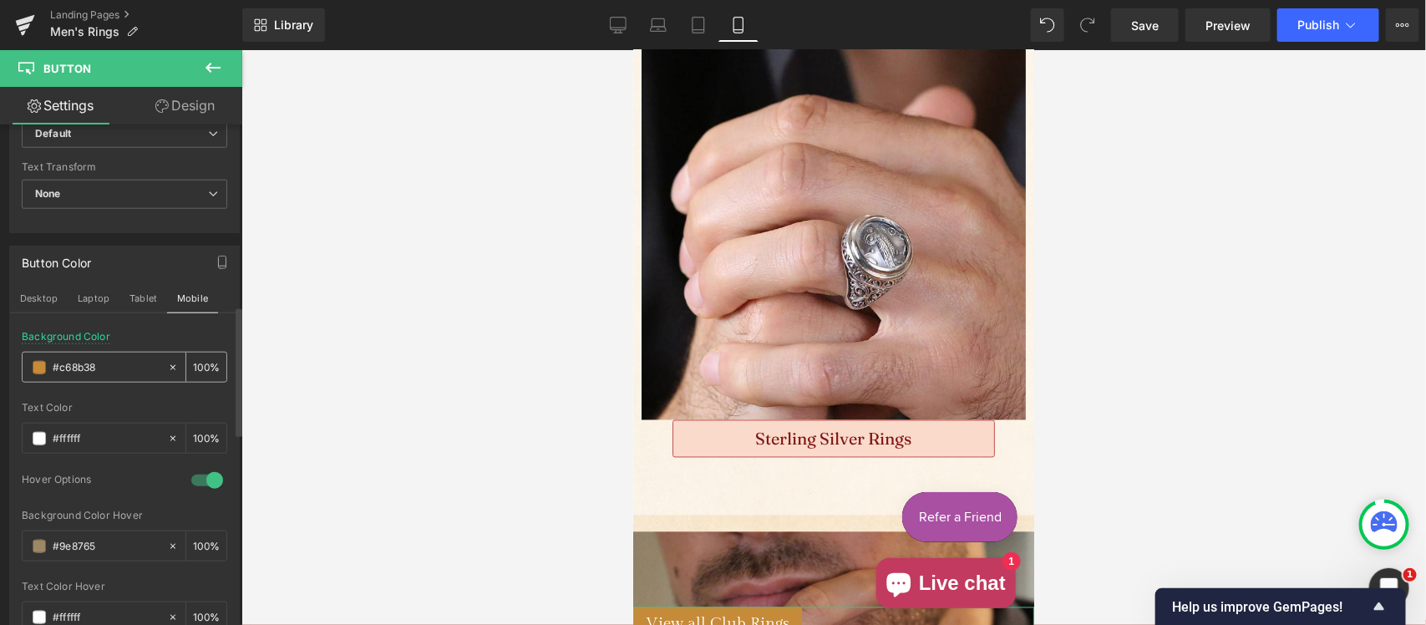
click at [113, 366] on input "#c68b38" at bounding box center [106, 367] width 107 height 18
paste input "4a3e2a"
type input "#4a3e2a"
click at [32, 293] on button "Desktop" at bounding box center [39, 298] width 58 height 28
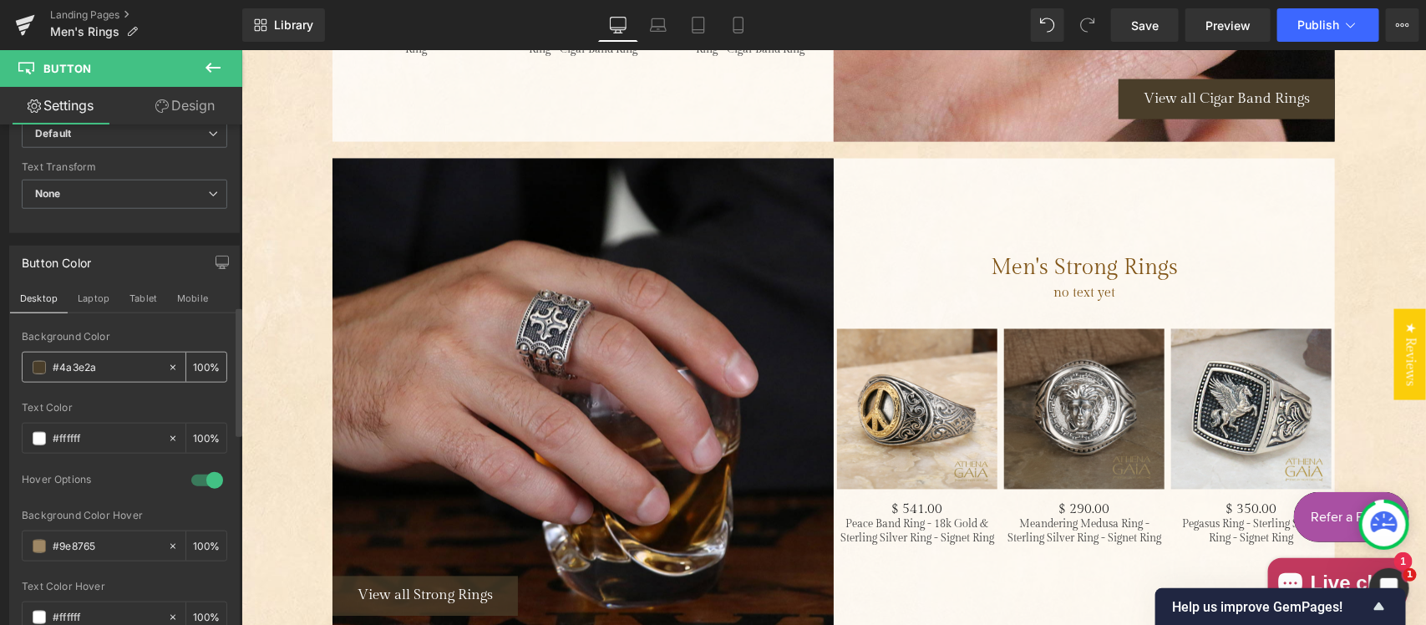
scroll to position [3282, 0]
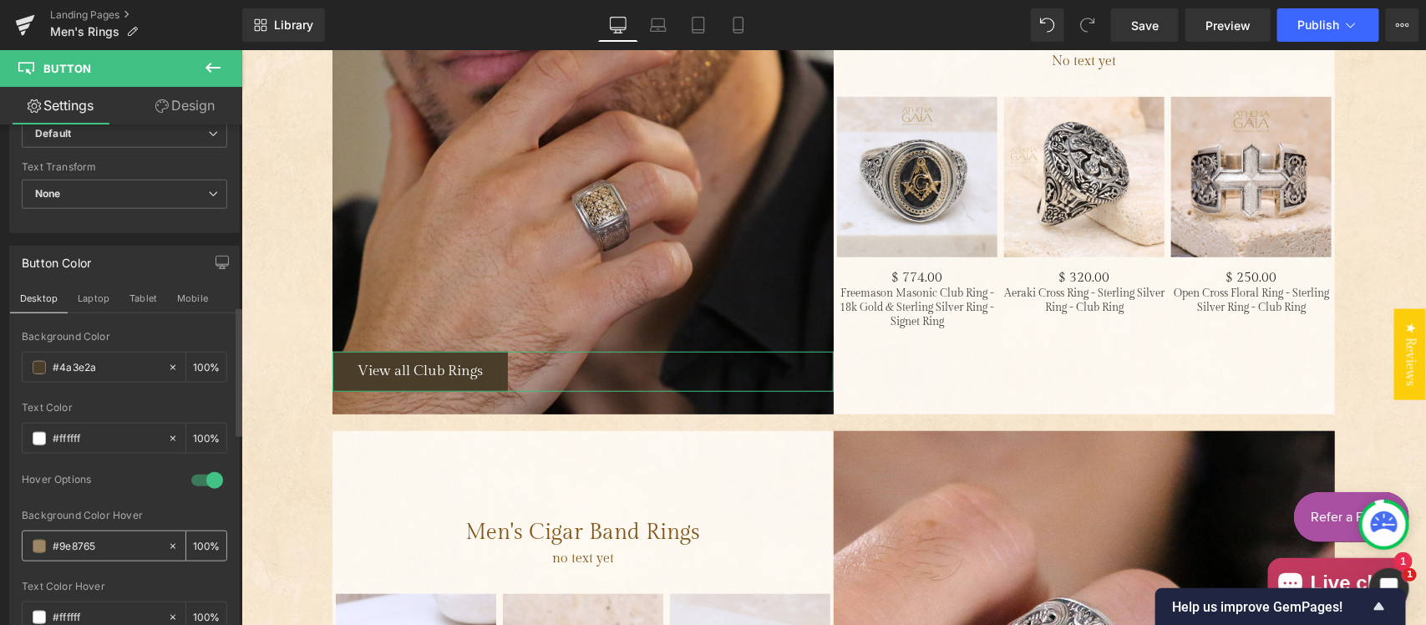
click at [101, 546] on input "#9e8765" at bounding box center [106, 546] width 107 height 18
click at [94, 297] on button "Laptop" at bounding box center [94, 298] width 52 height 28
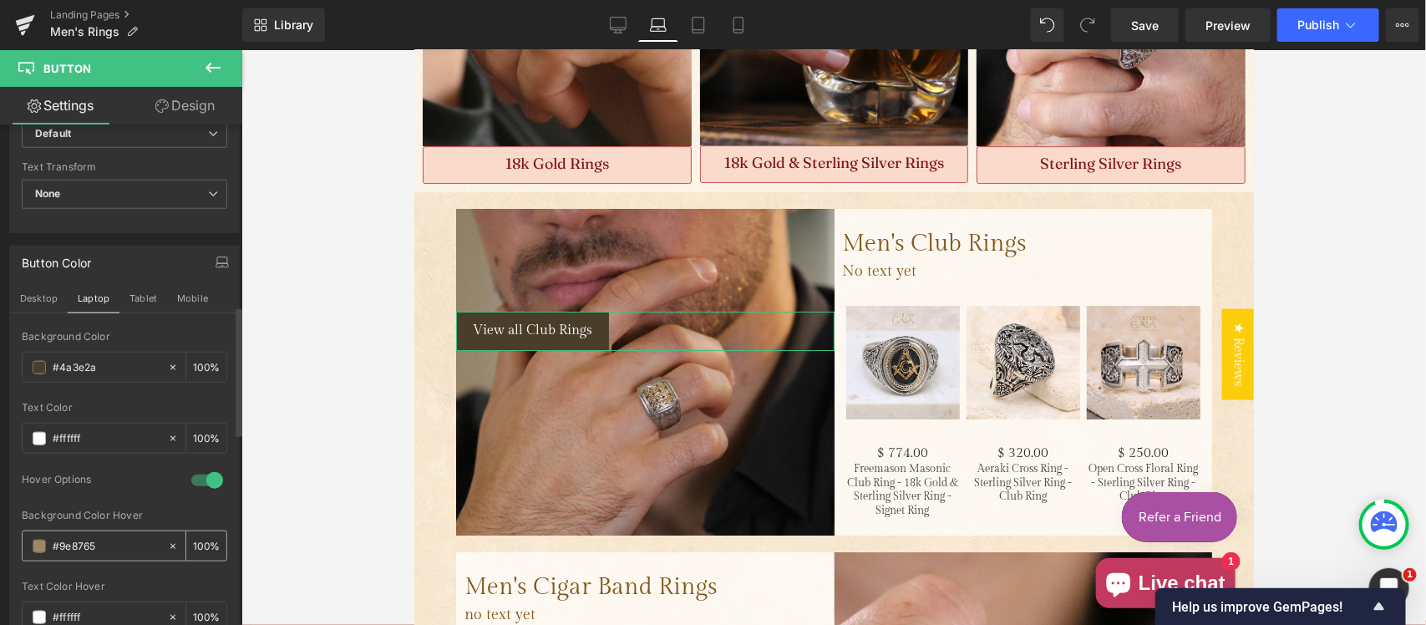
scroll to position [2415, 0]
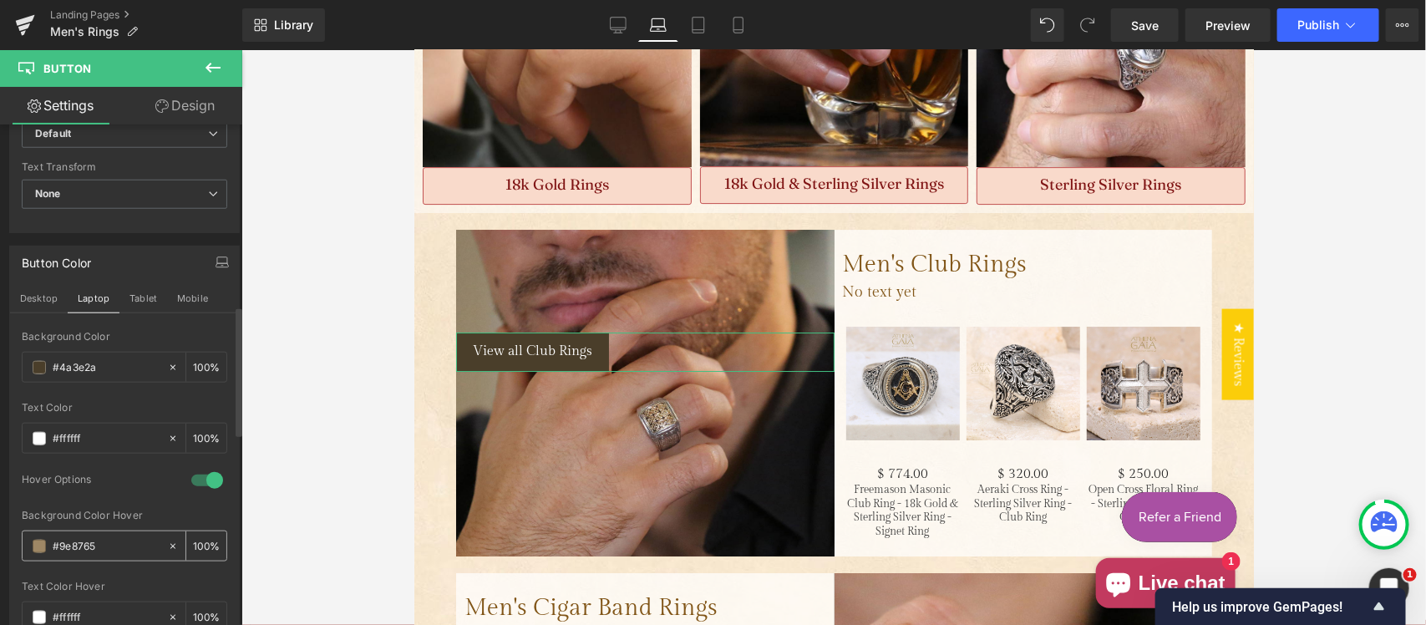
click at [109, 545] on input "#9e8765" at bounding box center [106, 546] width 107 height 18
click at [143, 293] on button "Tablet" at bounding box center [143, 298] width 48 height 28
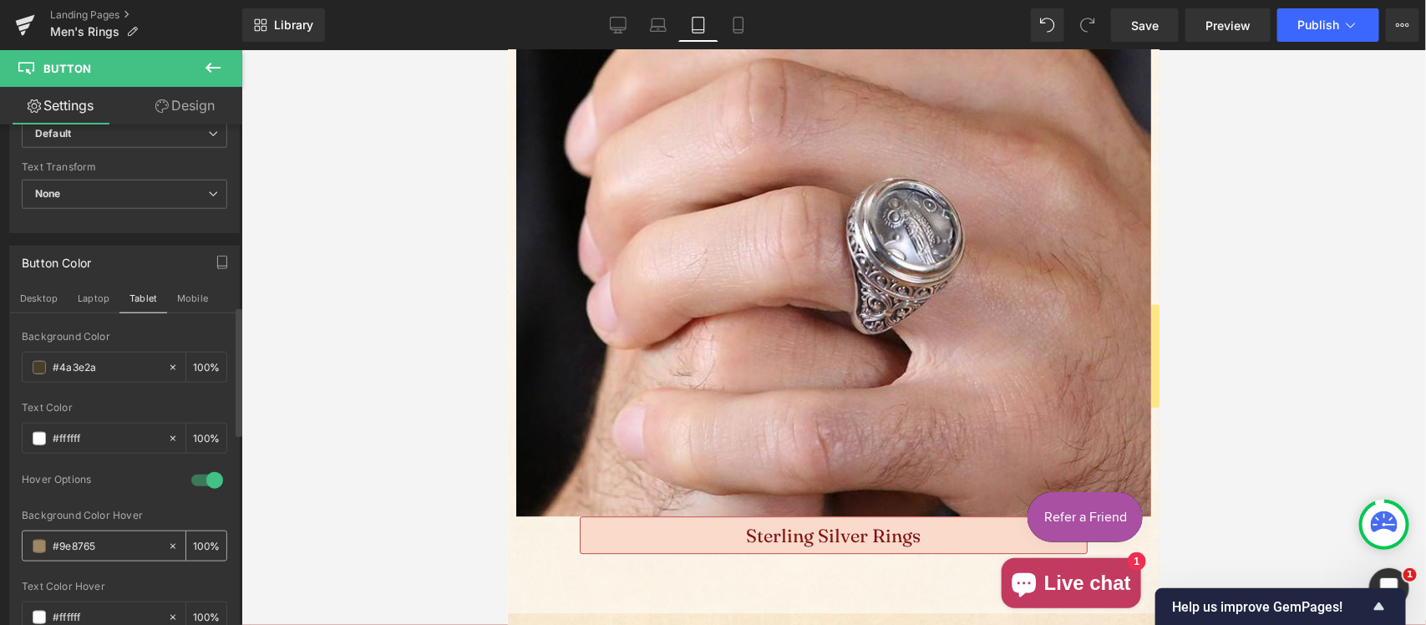
scroll to position [16266, 0]
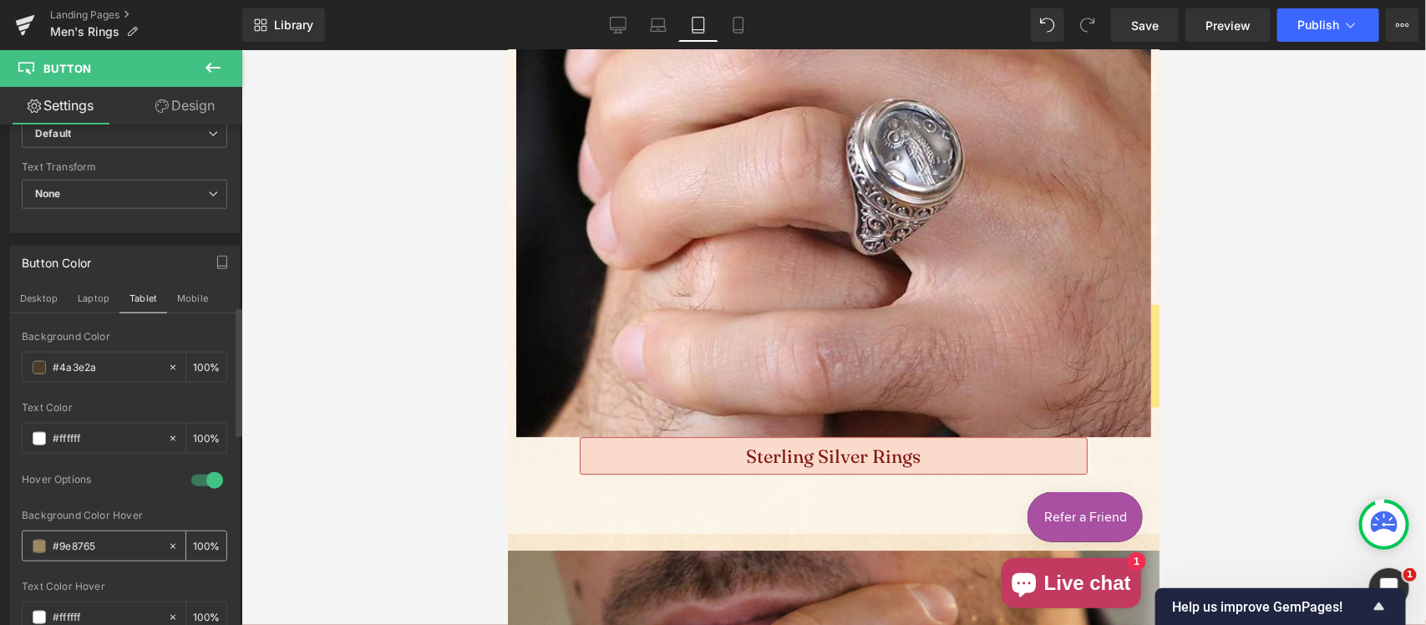
click at [104, 550] on input "#9e8765" at bounding box center [106, 546] width 107 height 18
click at [198, 293] on button "Mobile" at bounding box center [192, 298] width 51 height 28
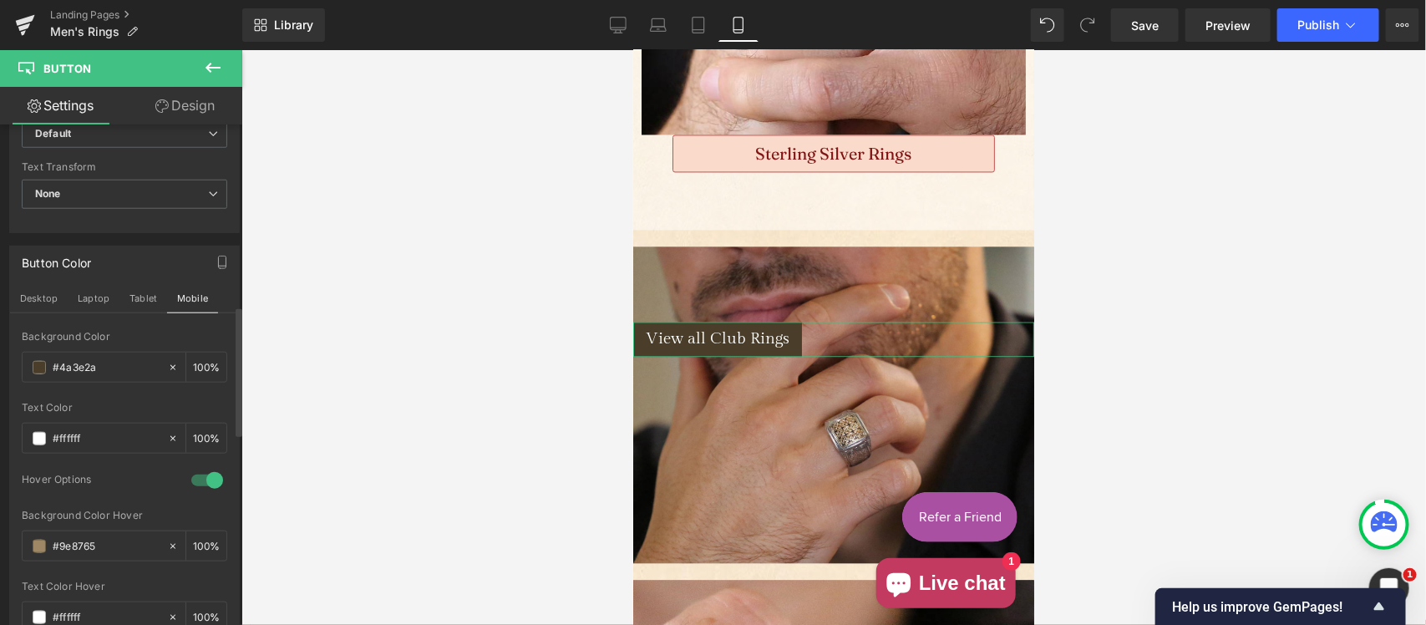
scroll to position [4045, 0]
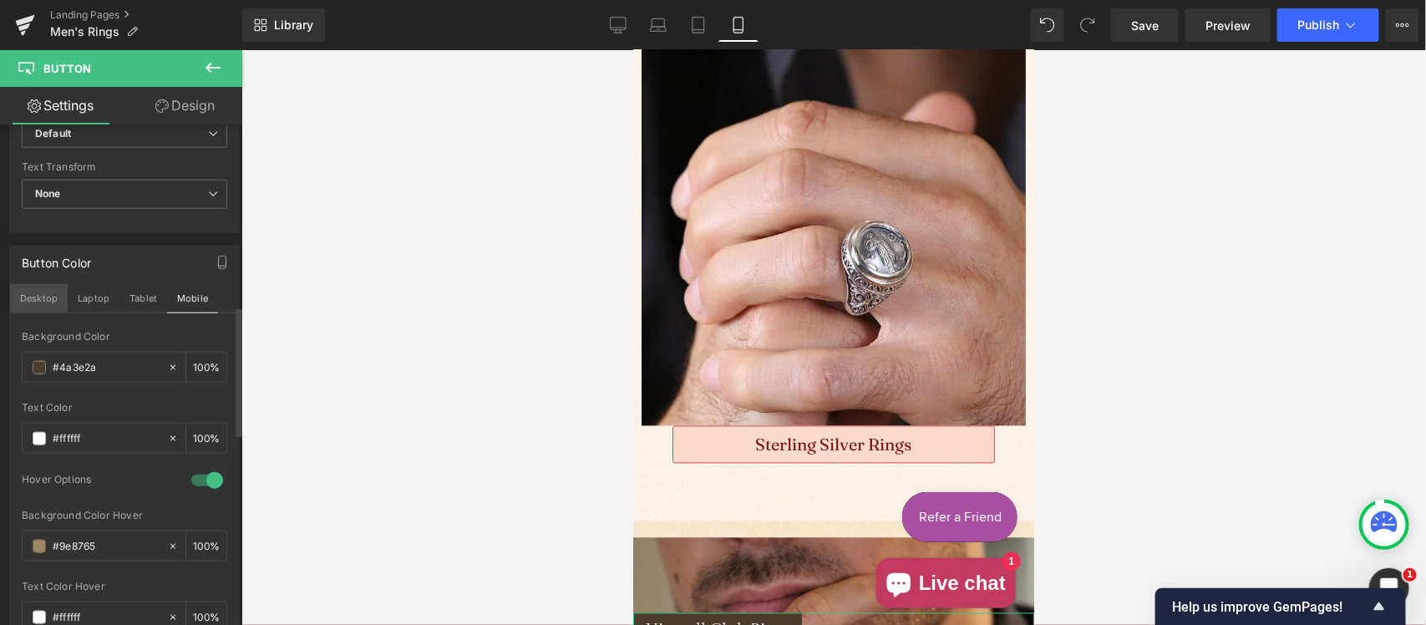
click at [43, 298] on button "Desktop" at bounding box center [39, 298] width 58 height 28
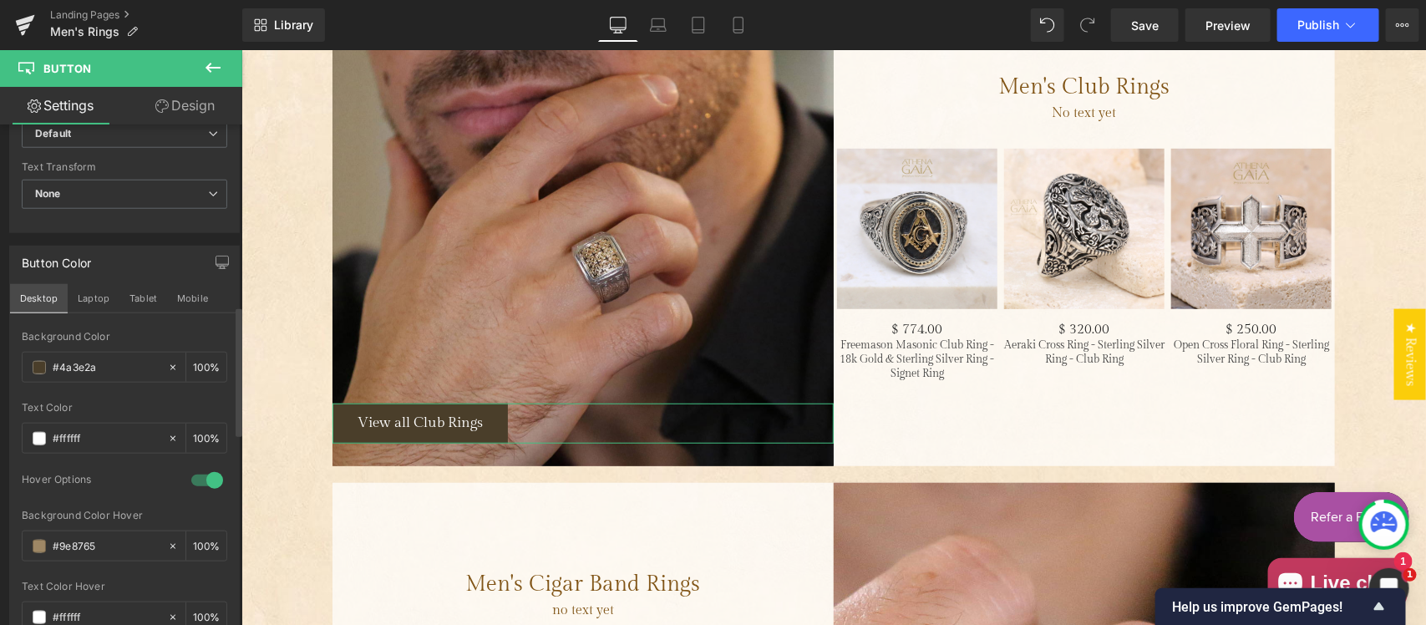
scroll to position [3276, 0]
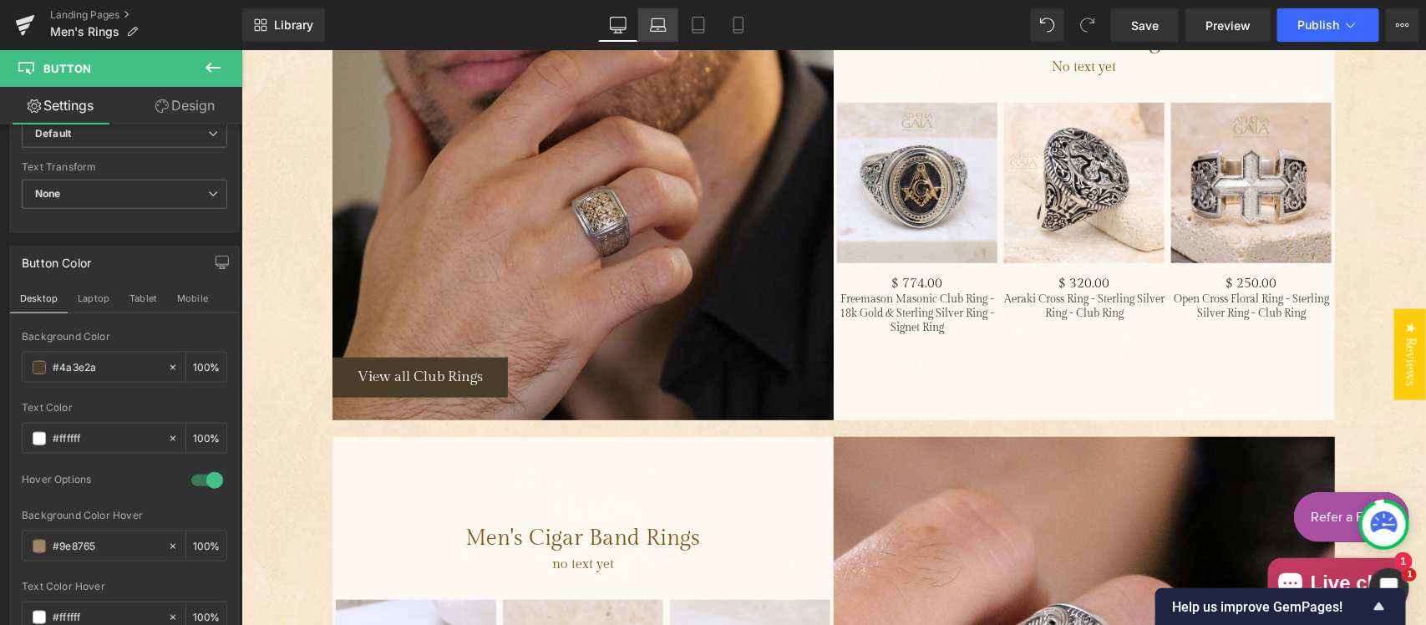
click at [665, 19] on icon at bounding box center [658, 25] width 17 height 17
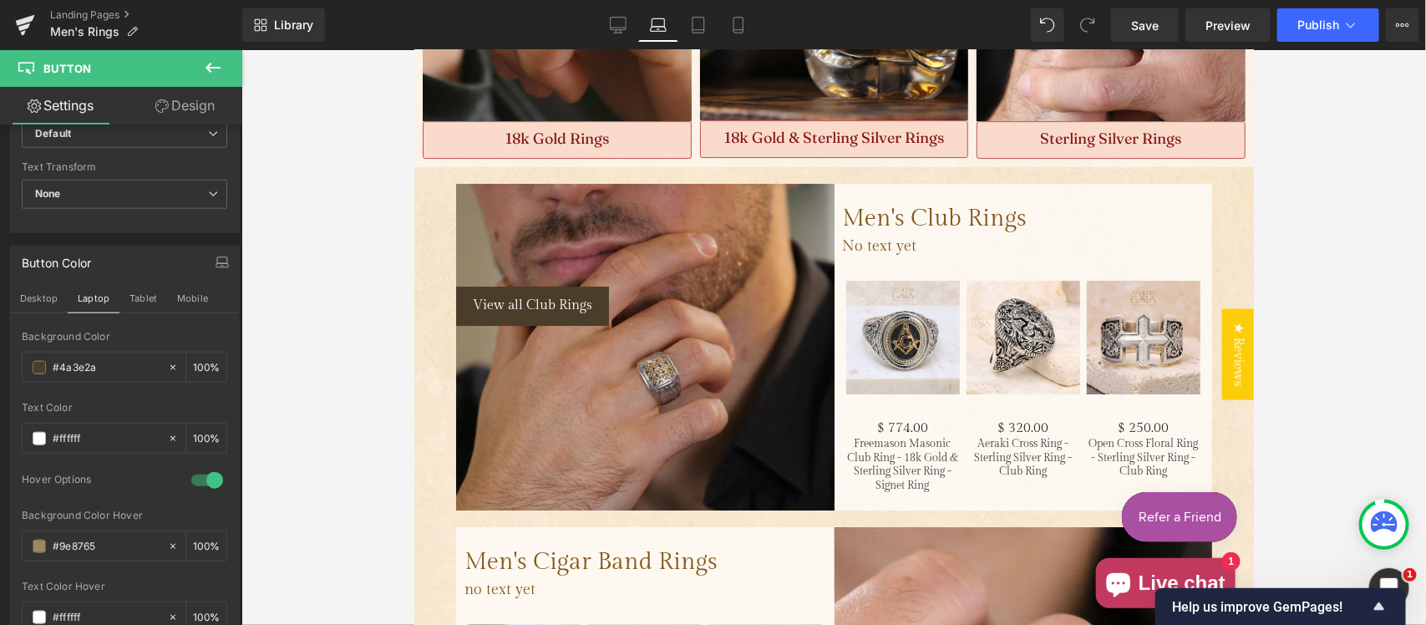
scroll to position [2408, 0]
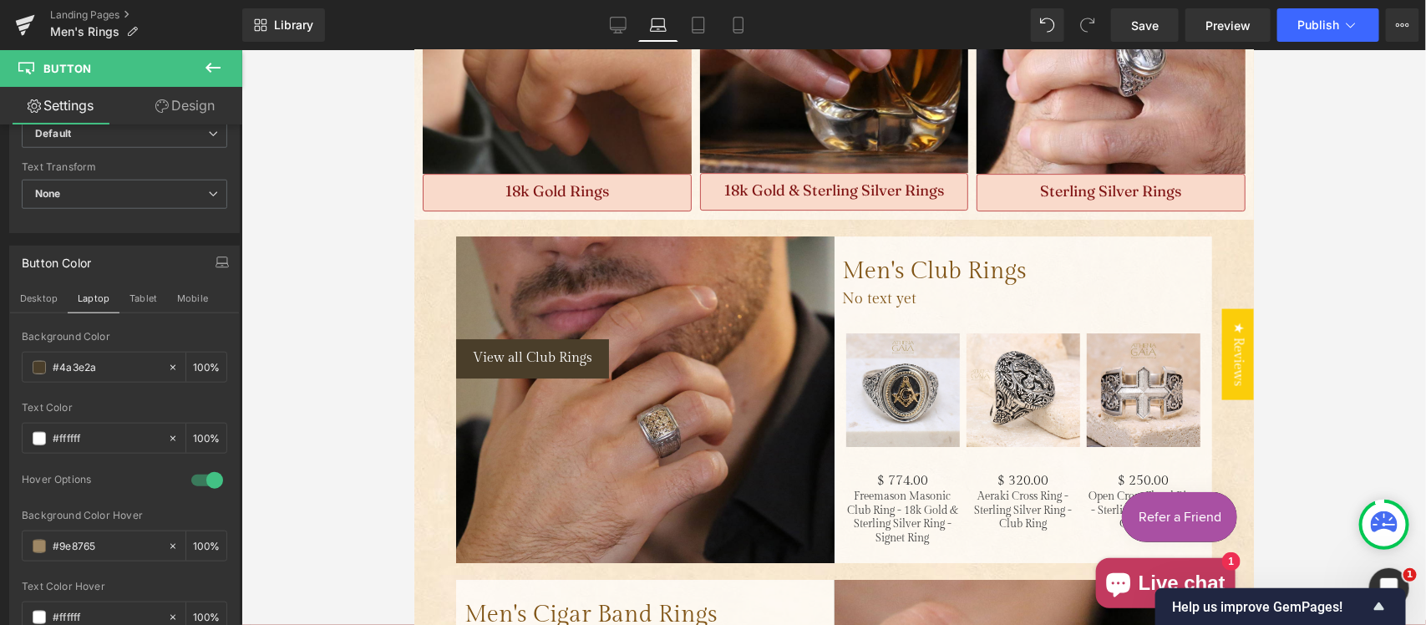
click at [320, 299] on div at bounding box center [833, 337] width 1185 height 575
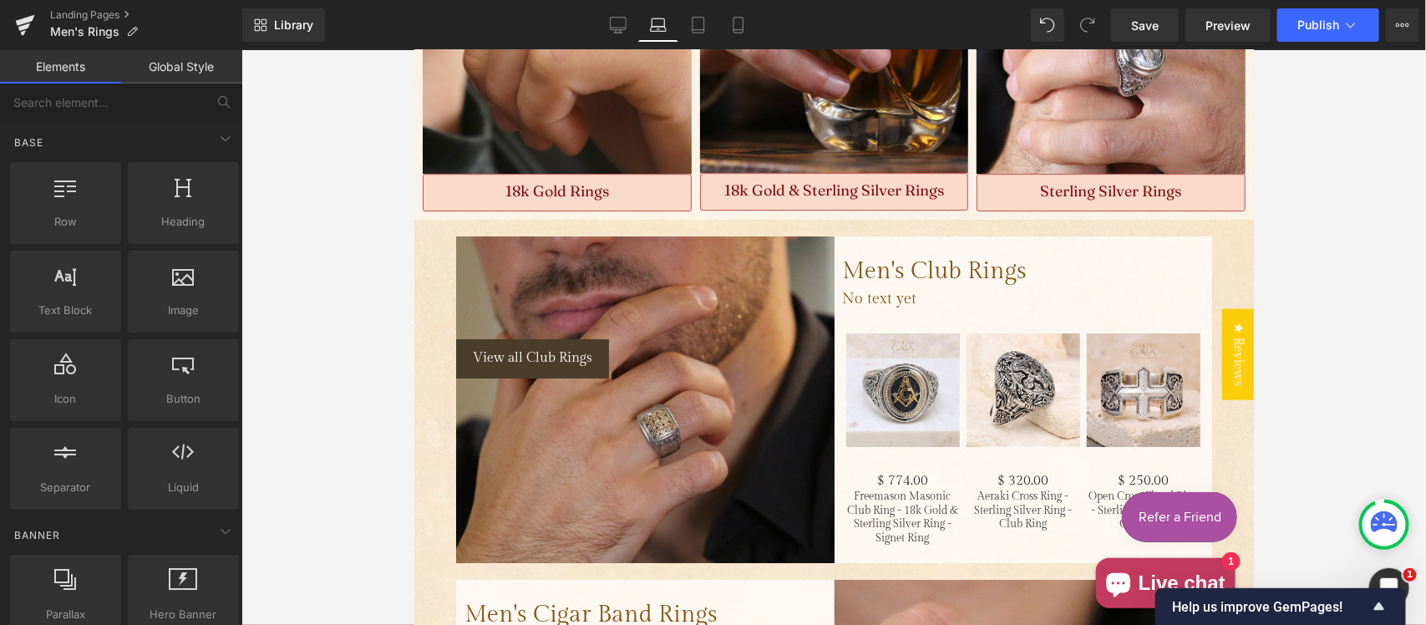
click at [353, 309] on div at bounding box center [833, 337] width 1185 height 575
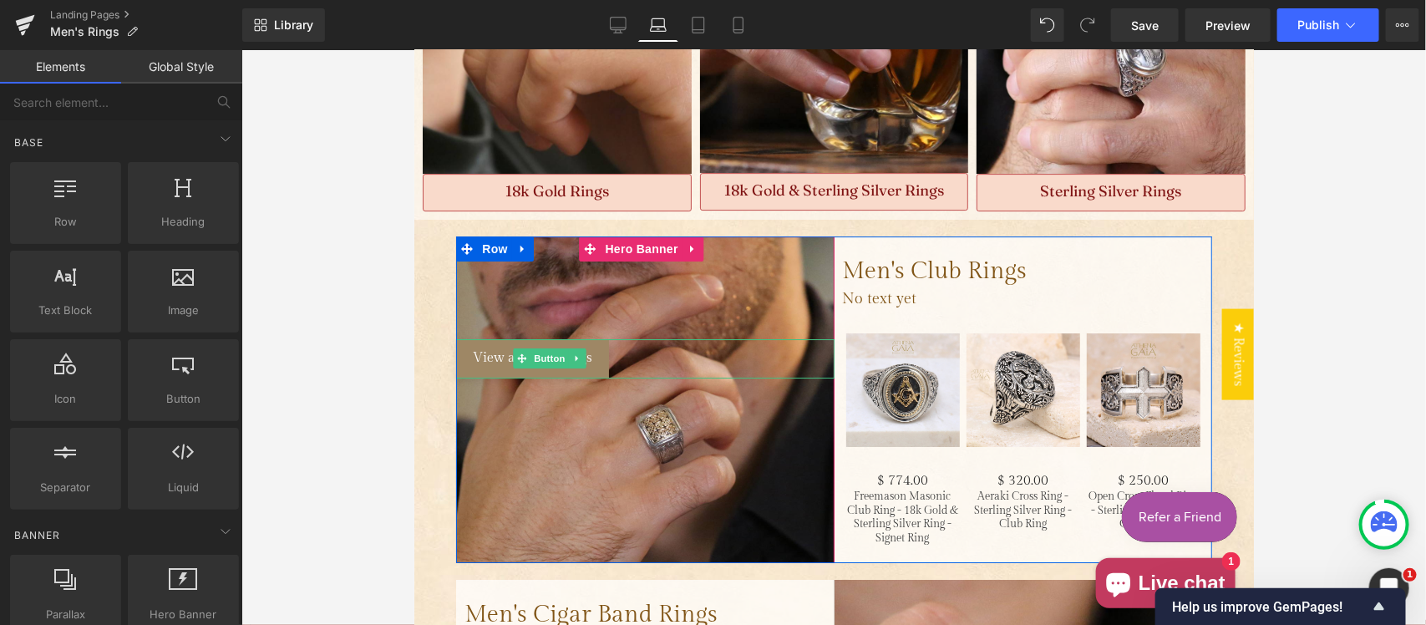
click at [489, 349] on span "View all Club Rings" at bounding box center [531, 357] width 119 height 16
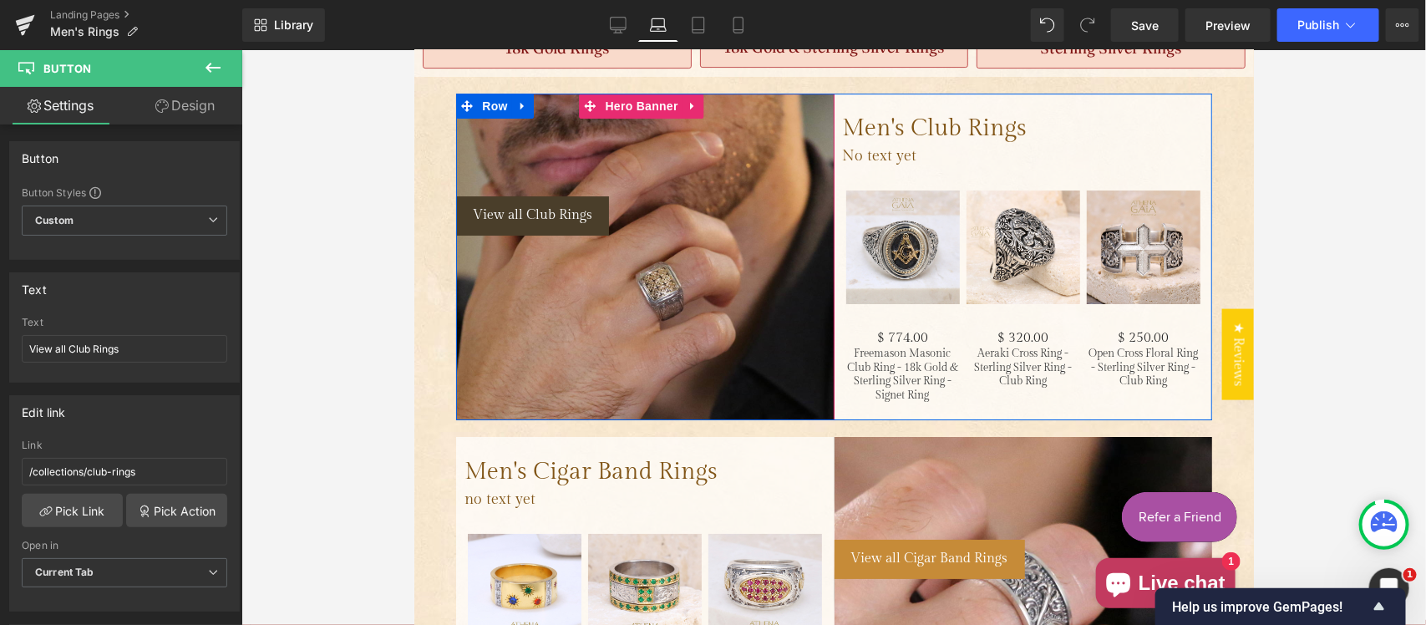
scroll to position [2583, 0]
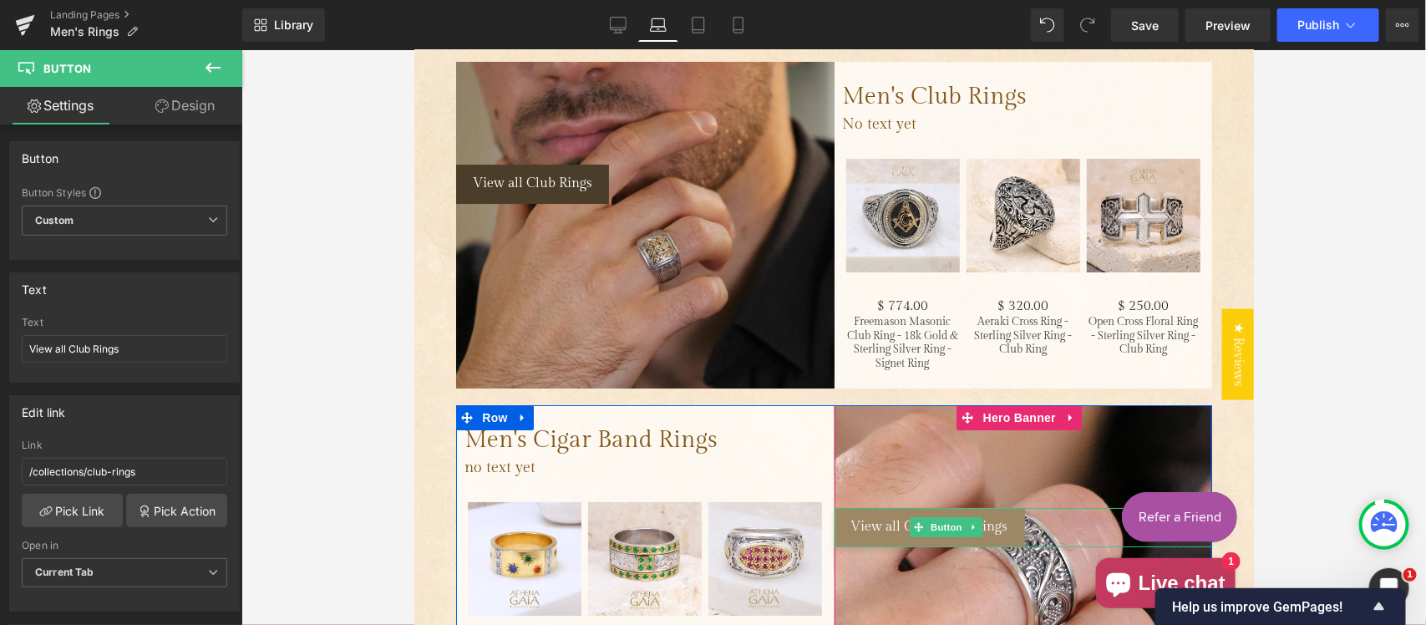
click at [873, 507] on link "View all Cigar Band Rings" at bounding box center [929, 526] width 191 height 38
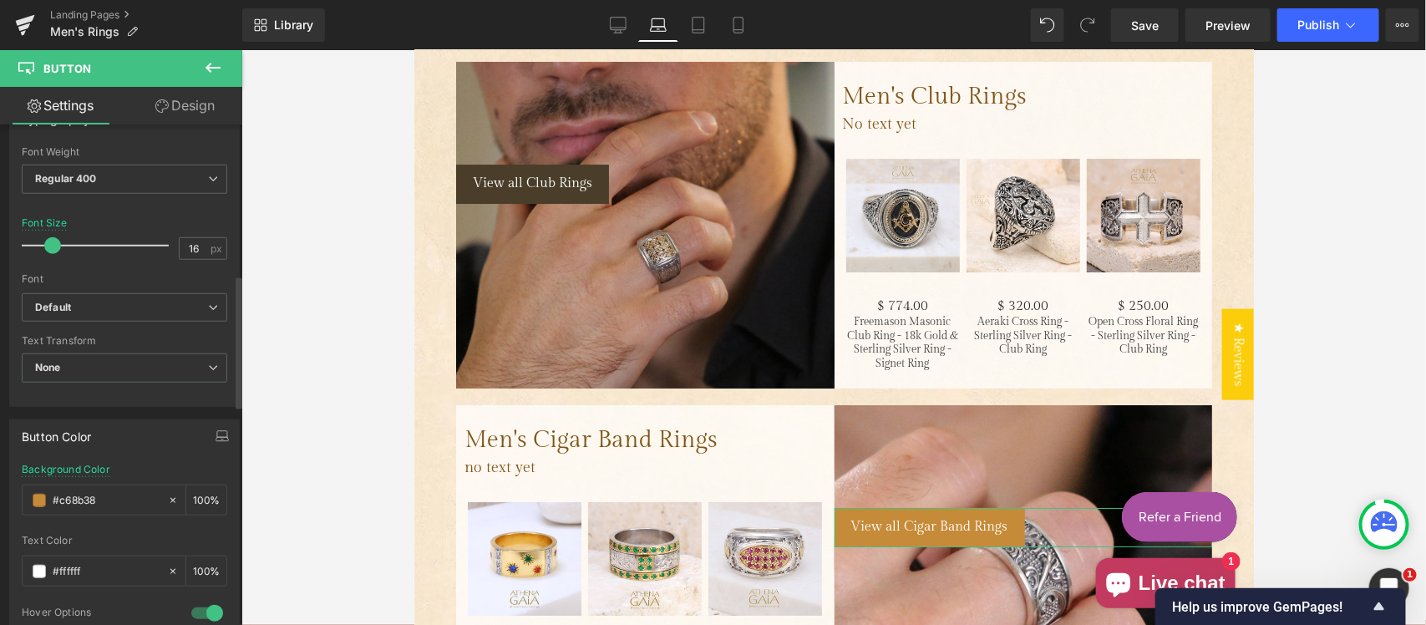
scroll to position [696, 0]
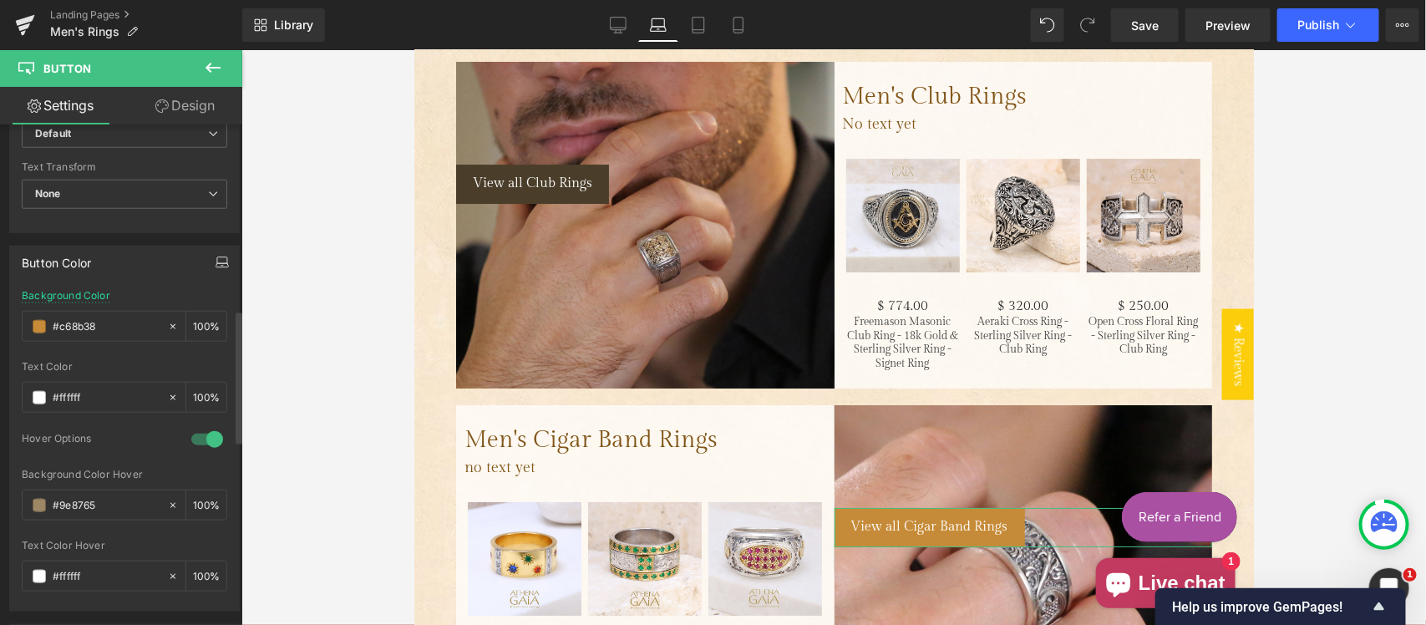
click at [216, 262] on icon "button" at bounding box center [222, 262] width 13 height 13
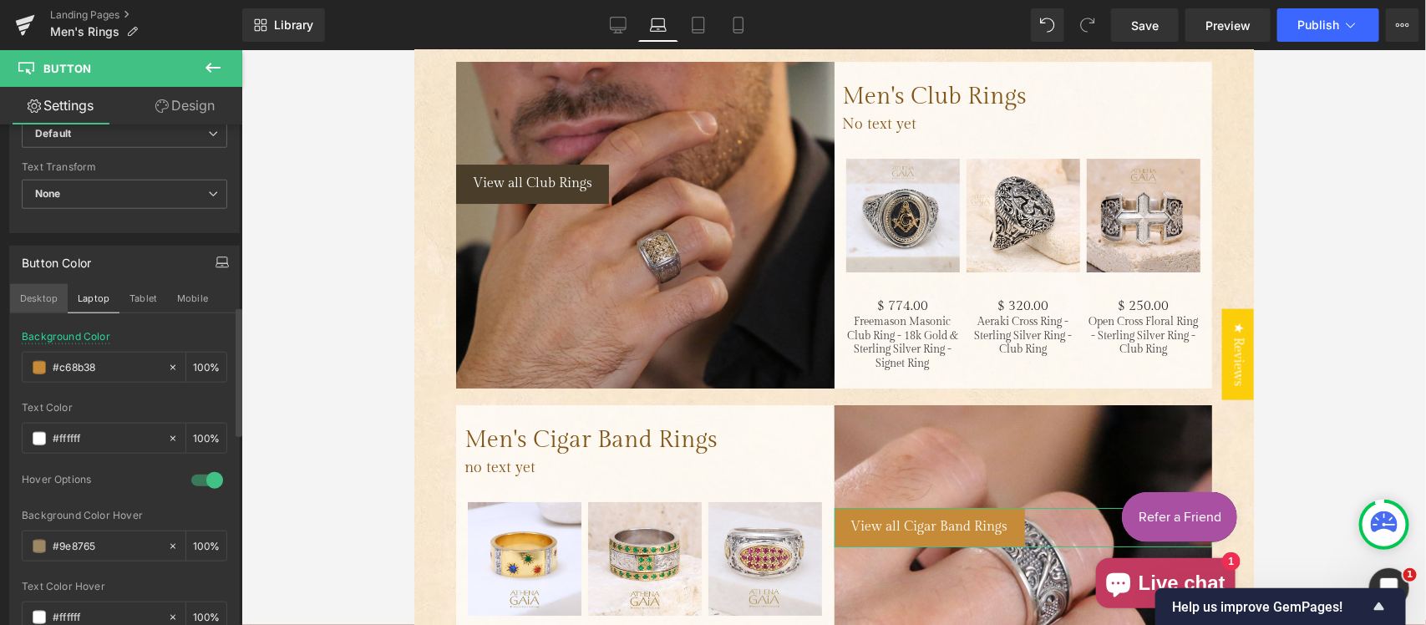
click at [43, 298] on button "Desktop" at bounding box center [39, 298] width 58 height 28
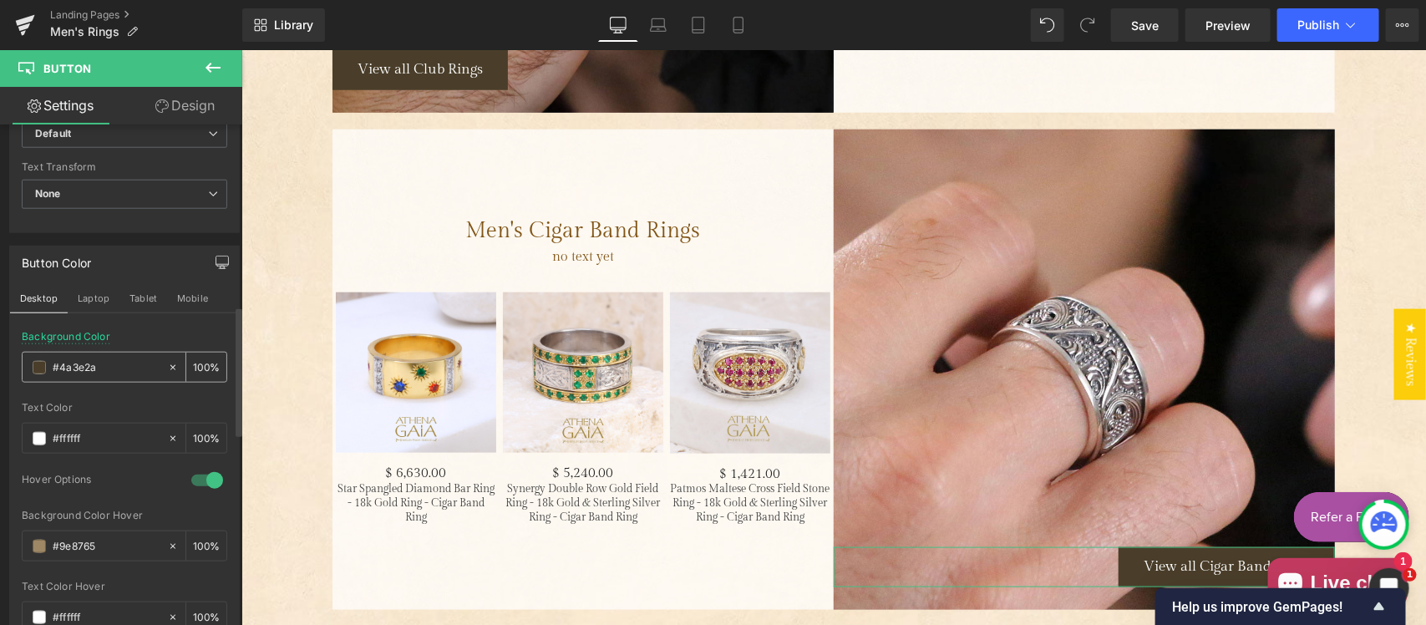
scroll to position [3582, 0]
click at [104, 363] on input "#c68b38" at bounding box center [106, 367] width 107 height 18
click at [99, 299] on button "Laptop" at bounding box center [94, 298] width 52 height 28
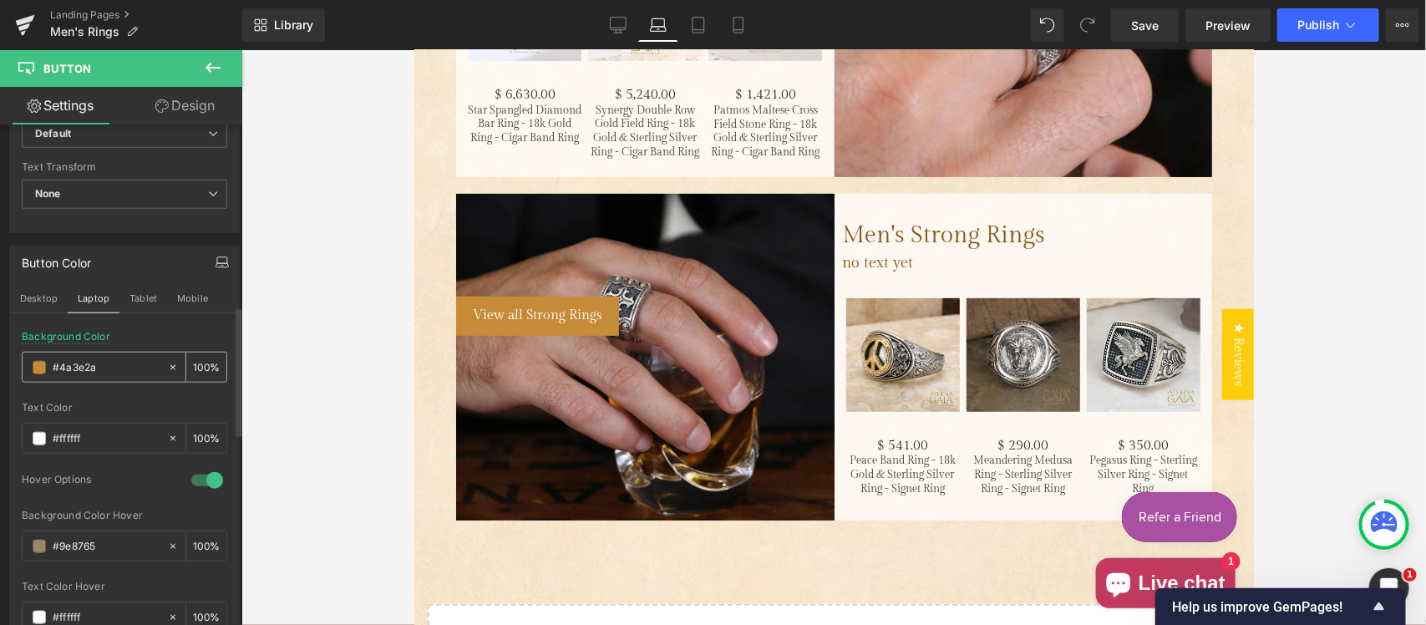
scroll to position [2584, 0]
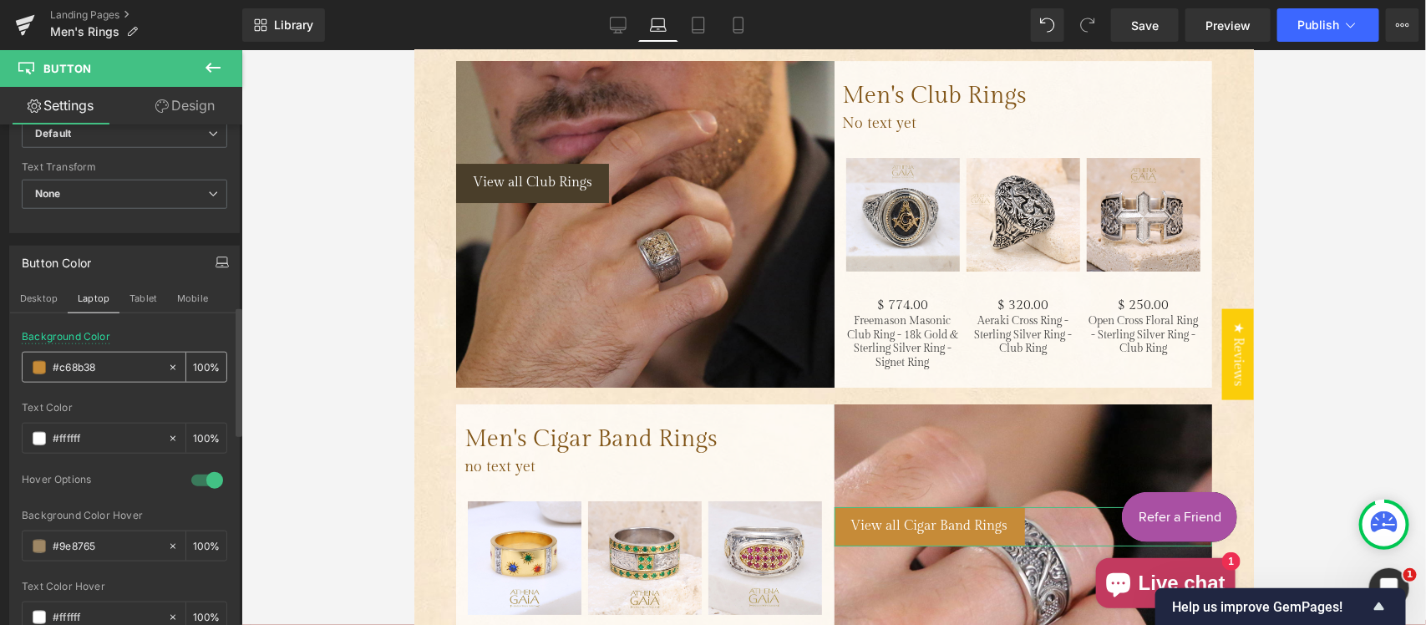
click at [117, 362] on input "#c68b38" at bounding box center [106, 367] width 107 height 18
paste input "4a3e2a"
click at [144, 298] on button "Tablet" at bounding box center [143, 298] width 48 height 28
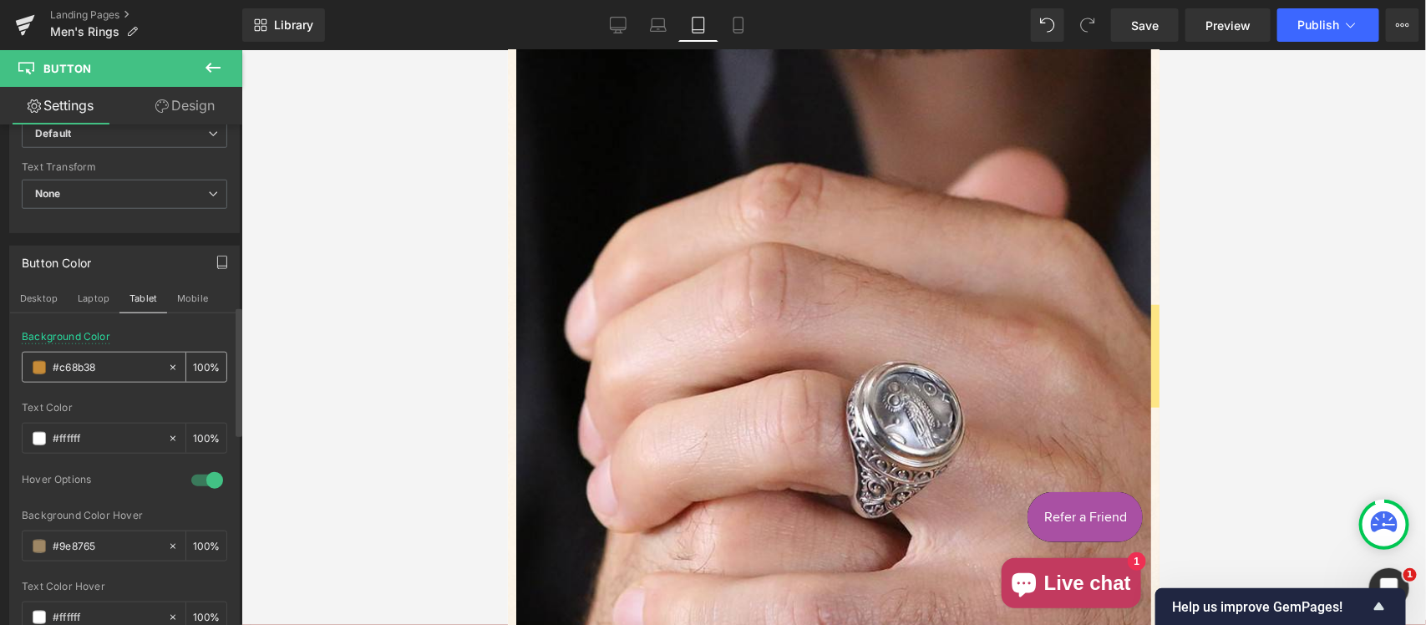
click at [113, 362] on input "#c68b38" at bounding box center [106, 367] width 107 height 18
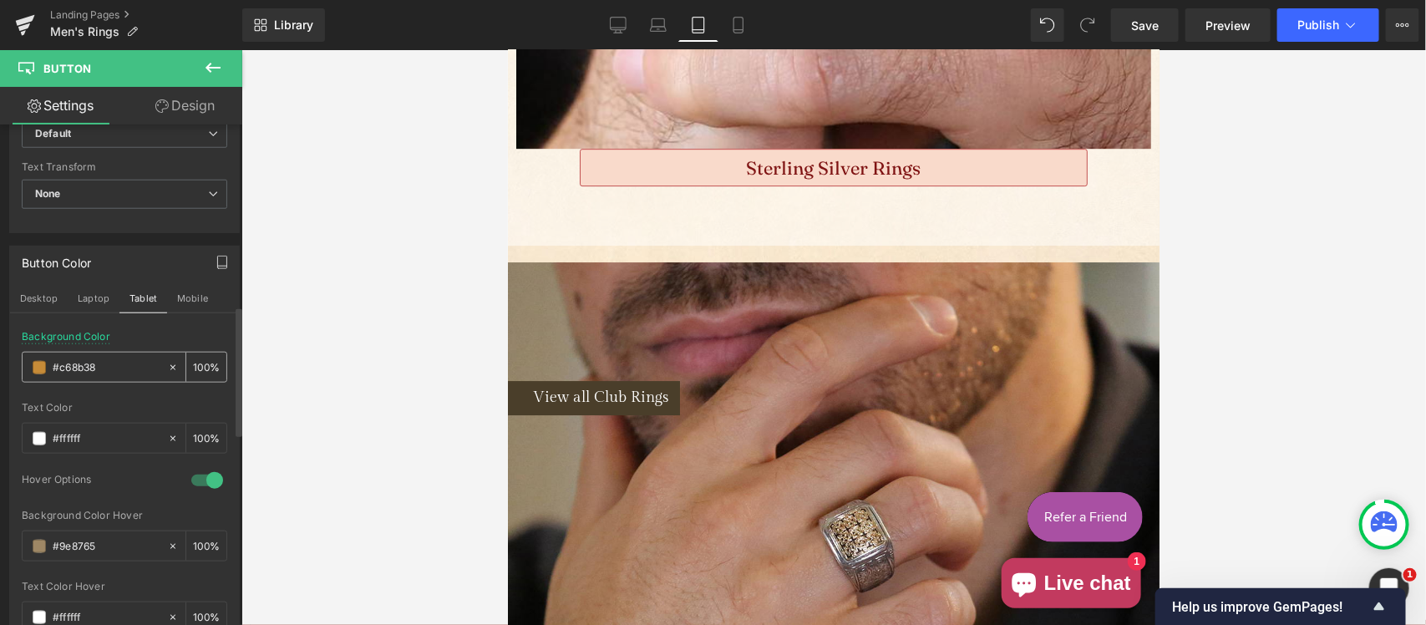
scroll to position [16568, 0]
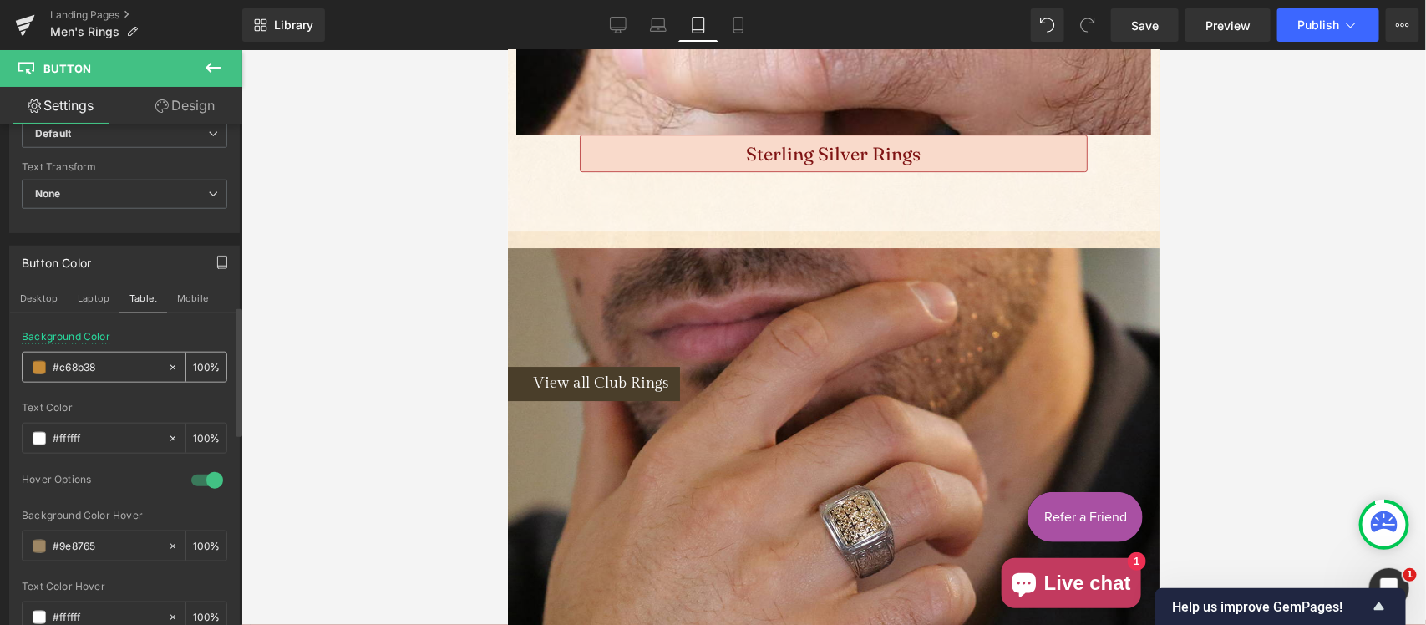
paste input "4a3e2a"
click at [194, 299] on button "Mobile" at bounding box center [192, 298] width 51 height 28
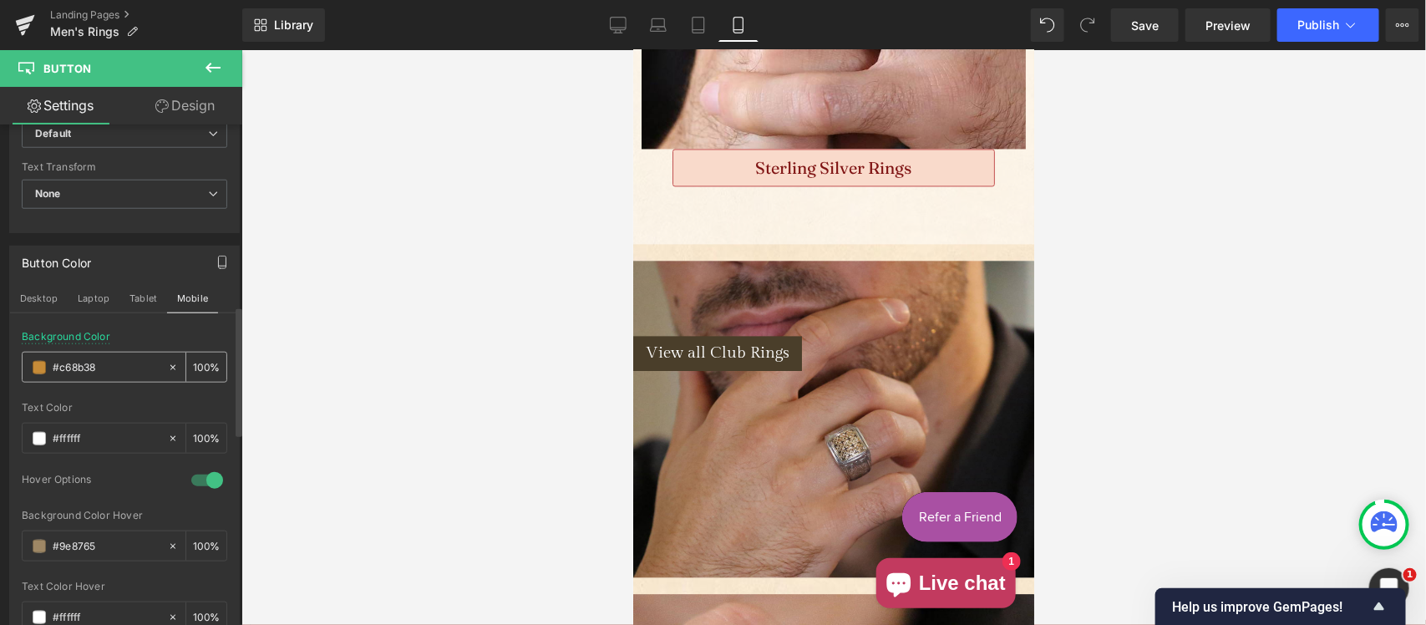
drag, startPoint x: 109, startPoint y: 364, endPoint x: 118, endPoint y: 364, distance: 9.2
click at [110, 364] on input "#c68b38" at bounding box center [106, 367] width 107 height 18
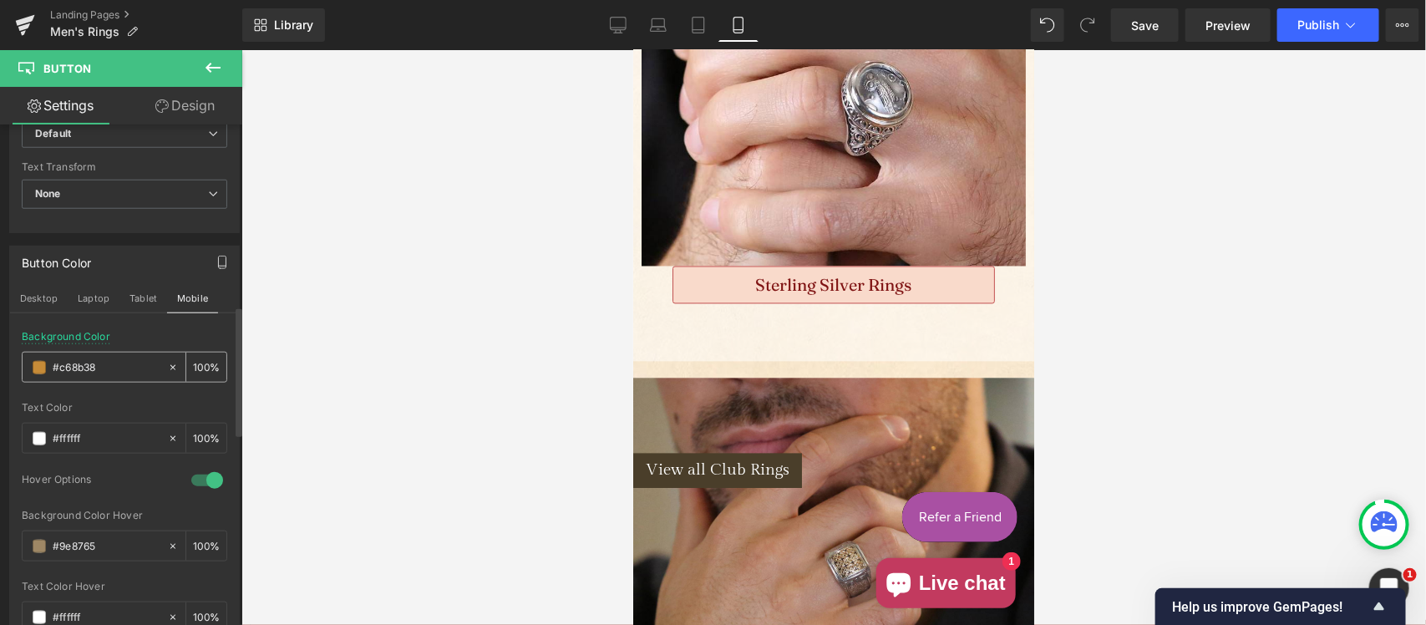
paste input "4a3e2a"
type input "#4a3e2a"
click at [38, 297] on button "Desktop" at bounding box center [39, 298] width 58 height 28
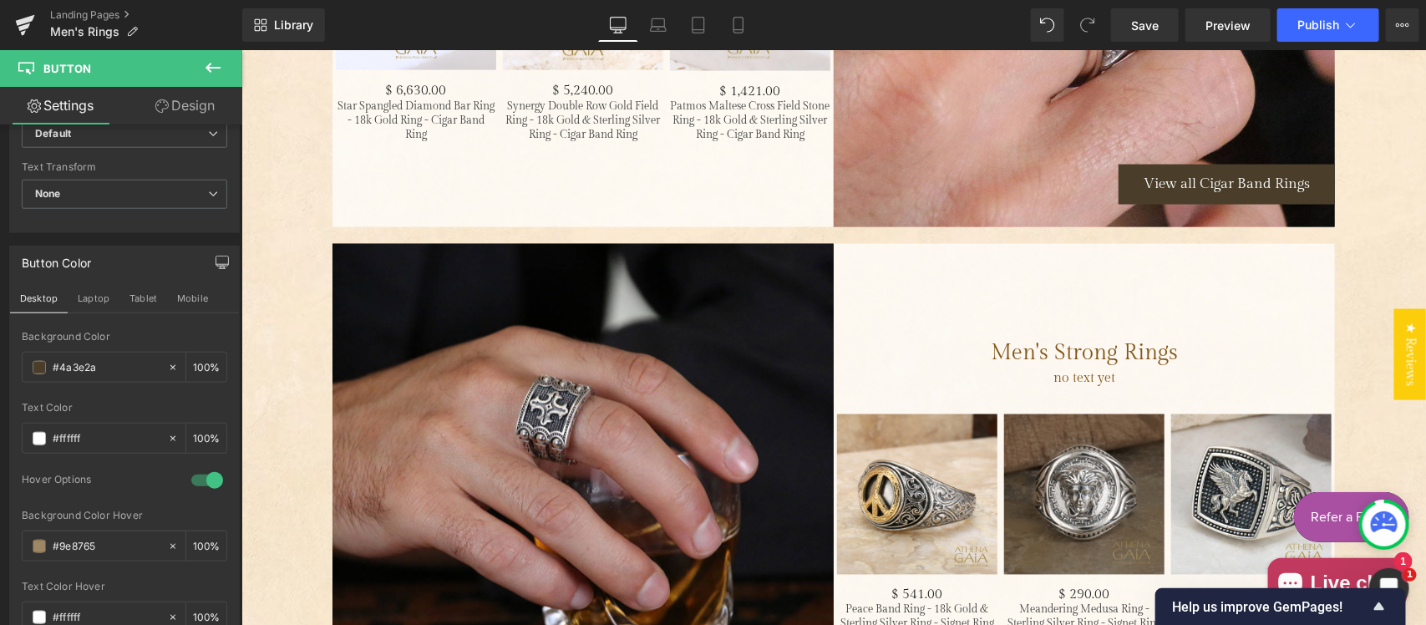
scroll to position [4121, 0]
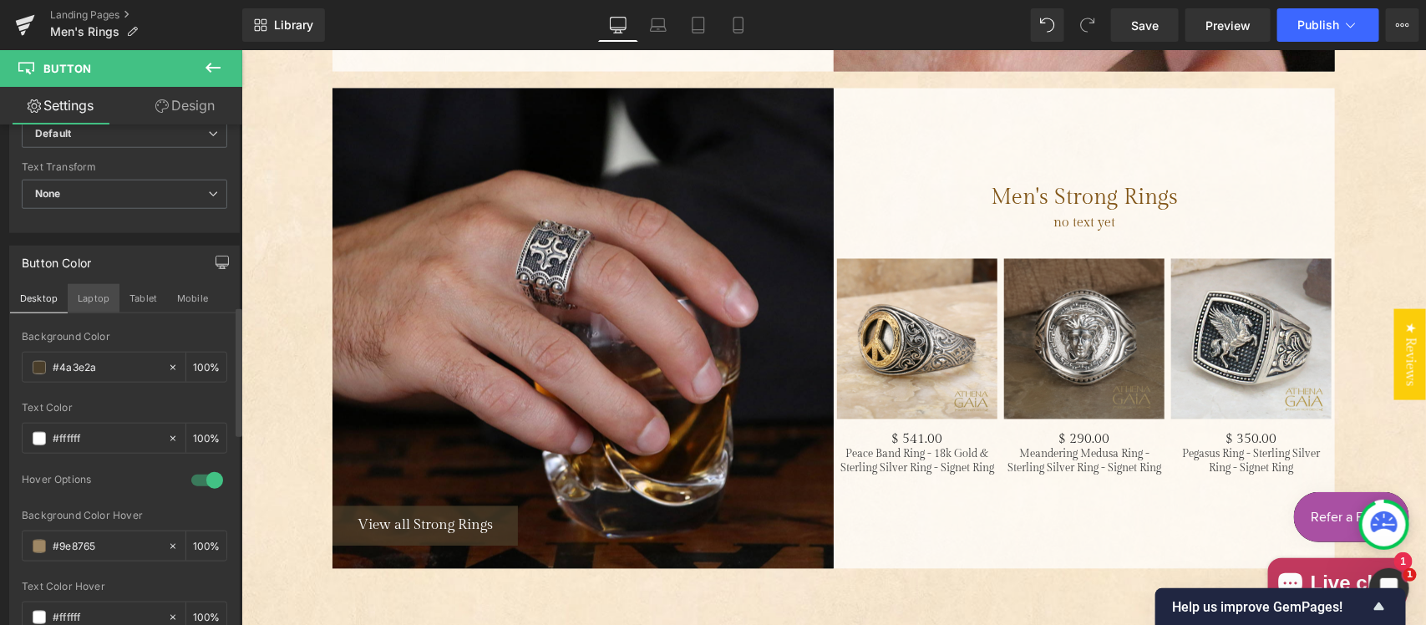
drag, startPoint x: 96, startPoint y: 301, endPoint x: 150, endPoint y: 236, distance: 84.3
click at [96, 301] on button "Laptop" at bounding box center [94, 298] width 52 height 28
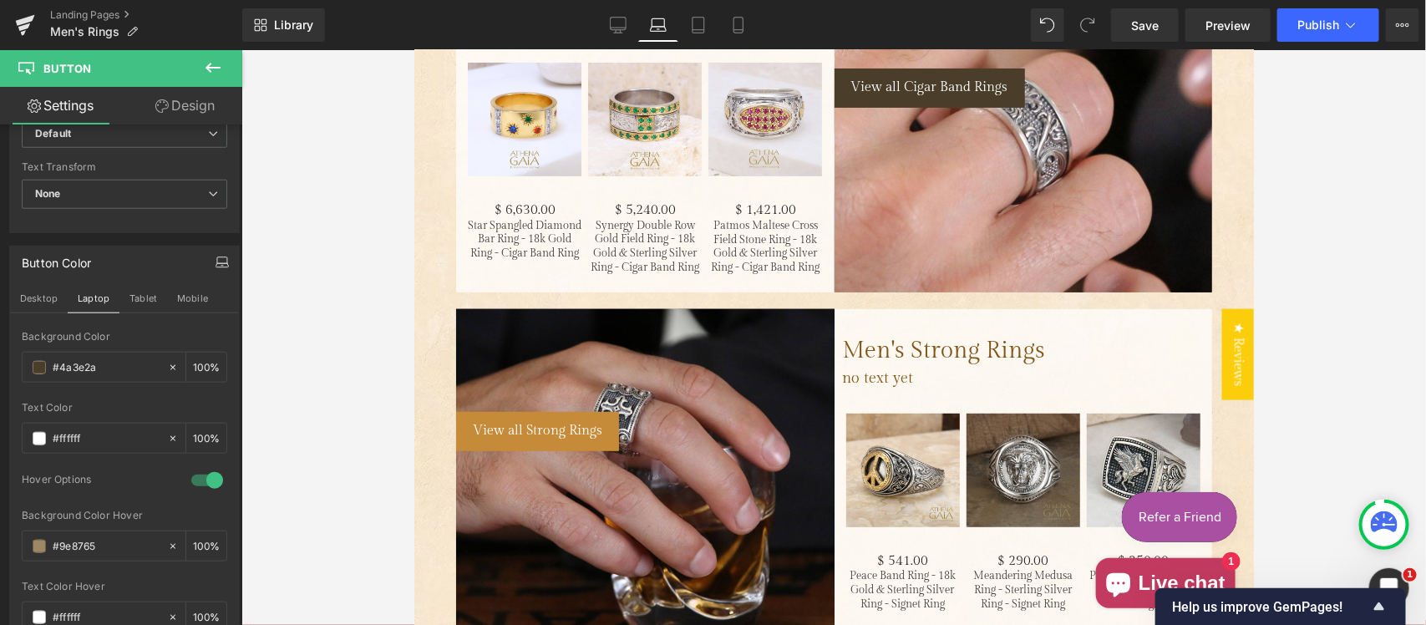
scroll to position [3059, 0]
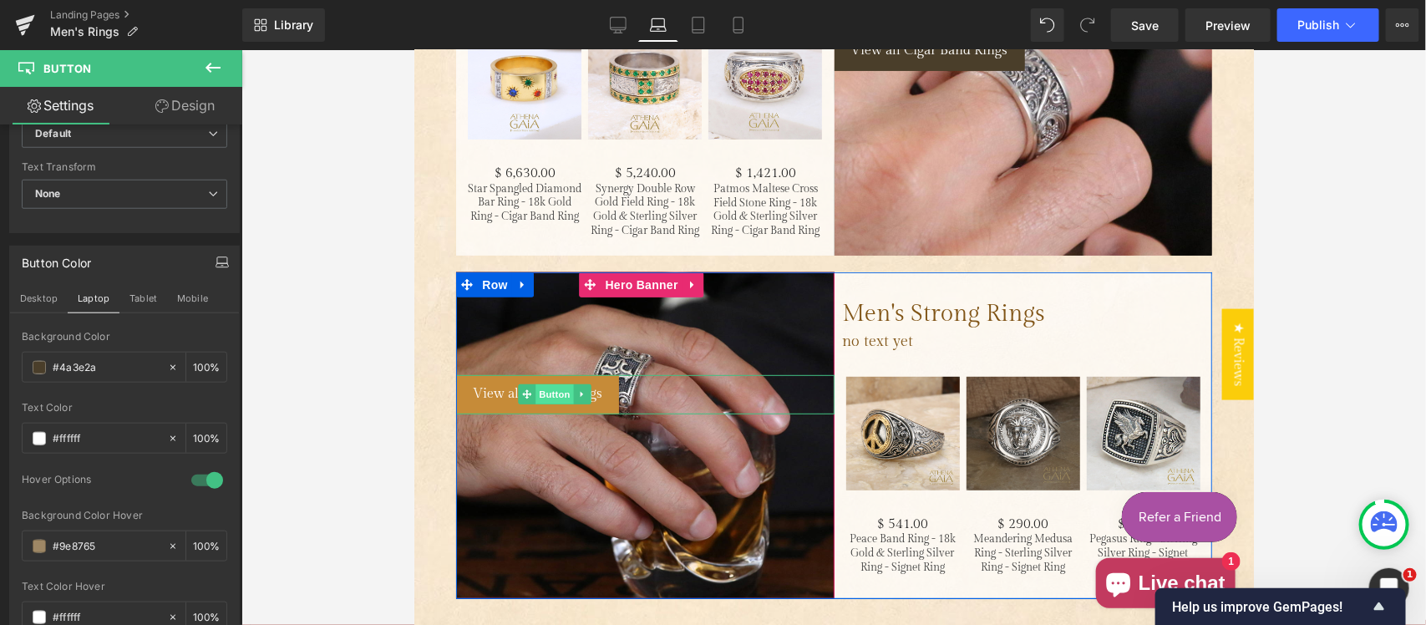
click at [541, 384] on span "Button" at bounding box center [554, 394] width 38 height 20
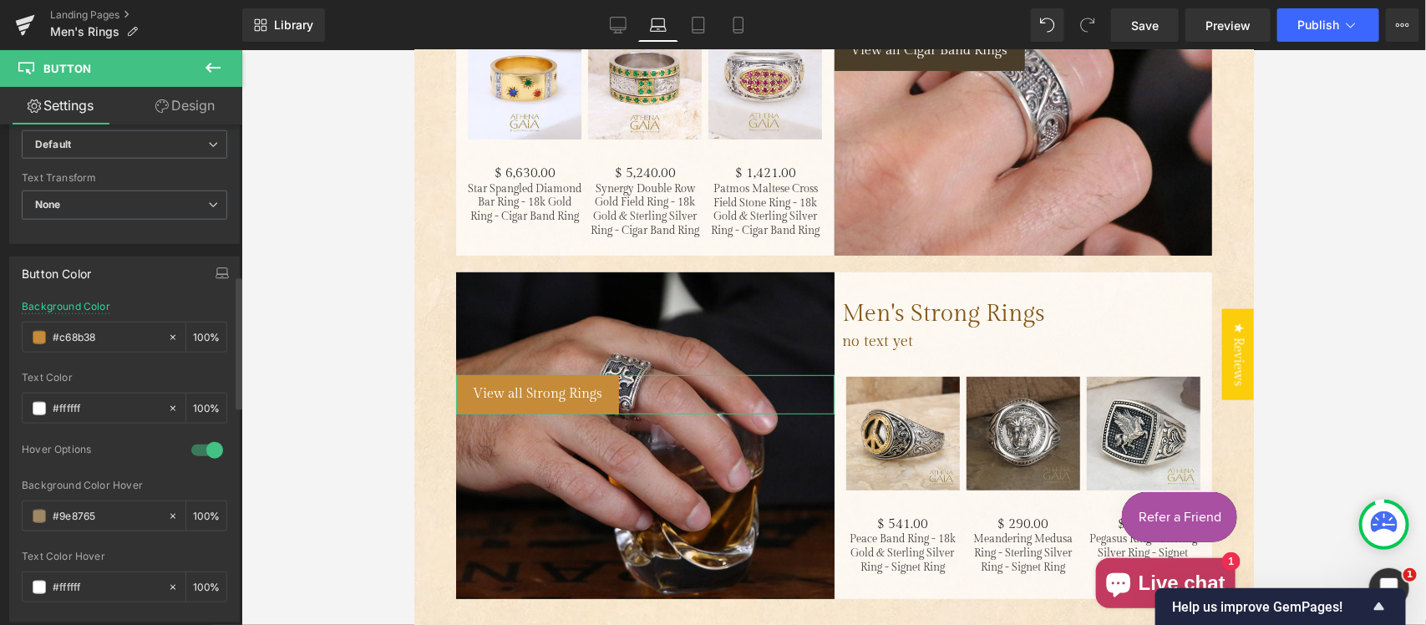
scroll to position [696, 0]
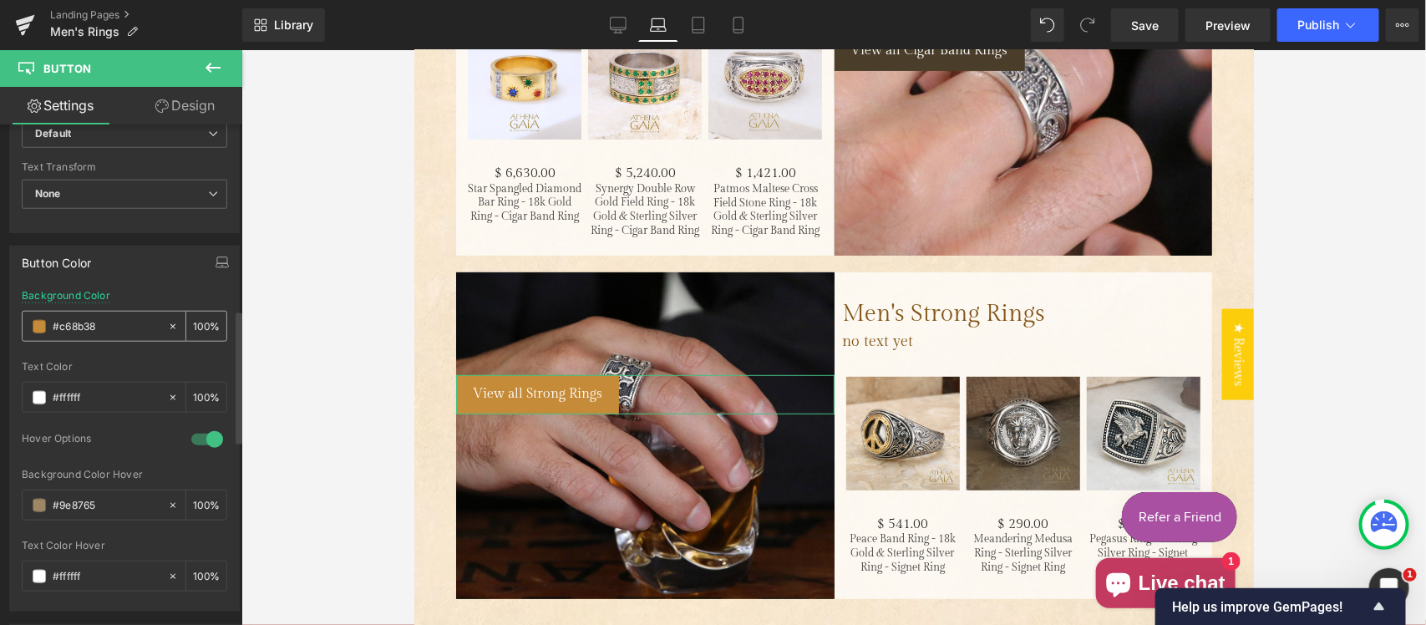
click at [107, 324] on input "#c68b38" at bounding box center [106, 327] width 107 height 18
paste input "4a3e2a"
click at [216, 261] on icon "button" at bounding box center [222, 262] width 13 height 13
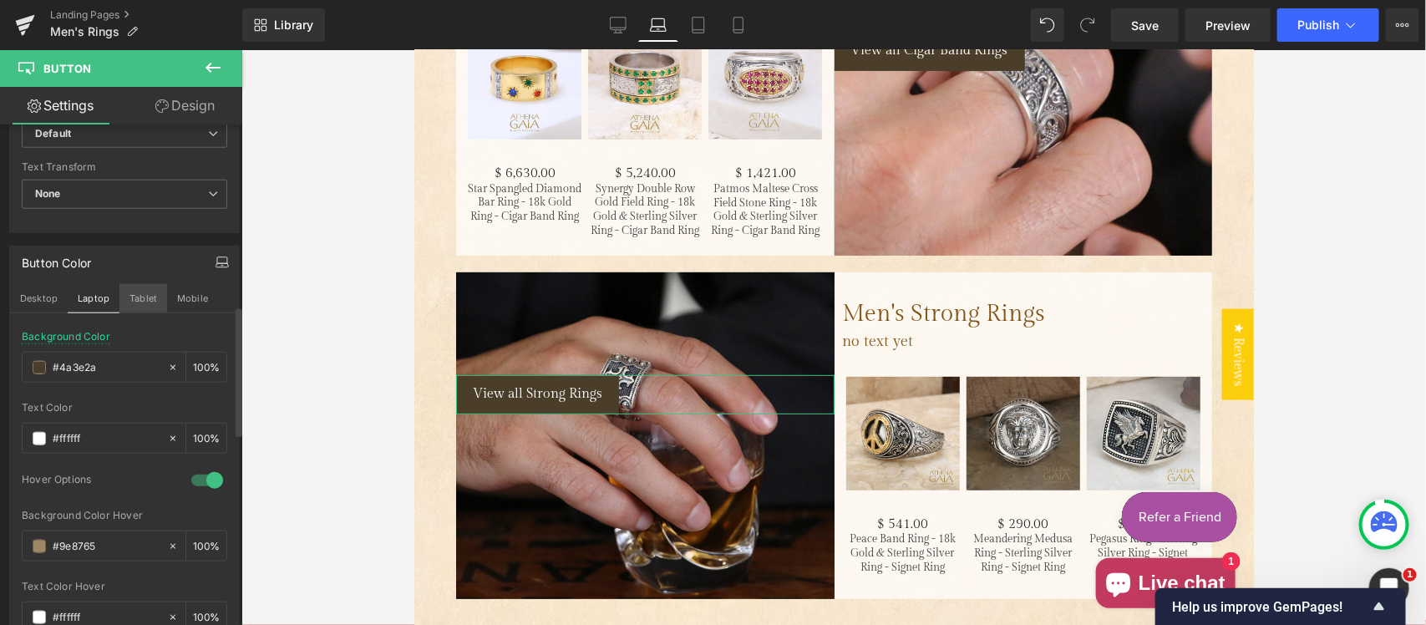
click at [144, 306] on button "Tablet" at bounding box center [143, 298] width 48 height 28
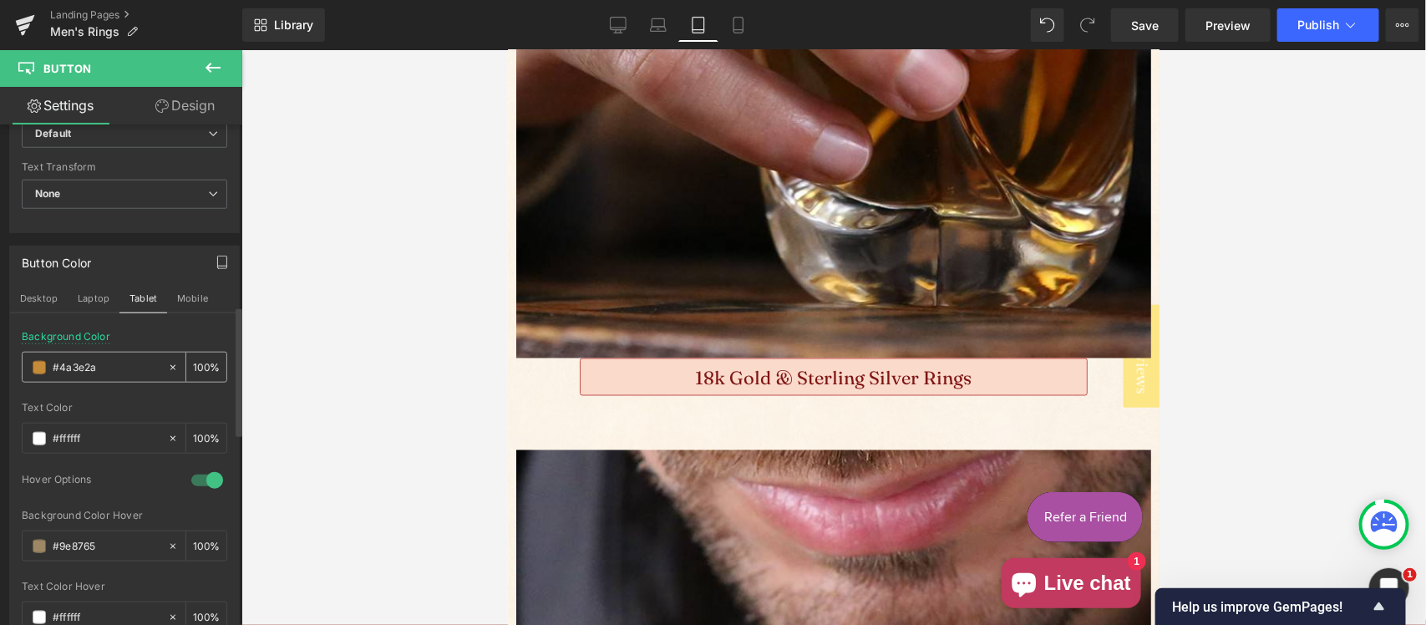
click at [109, 362] on input "#4a3e2a" at bounding box center [106, 367] width 107 height 18
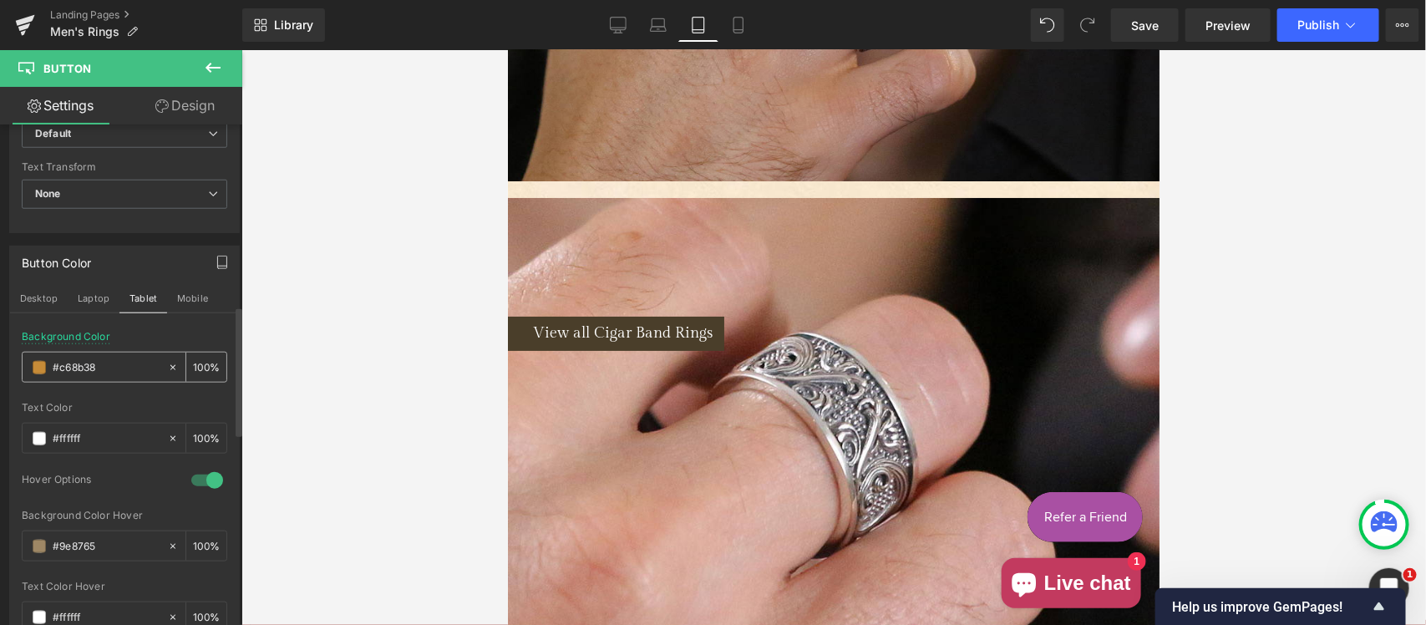
paste input "4a3e2a"
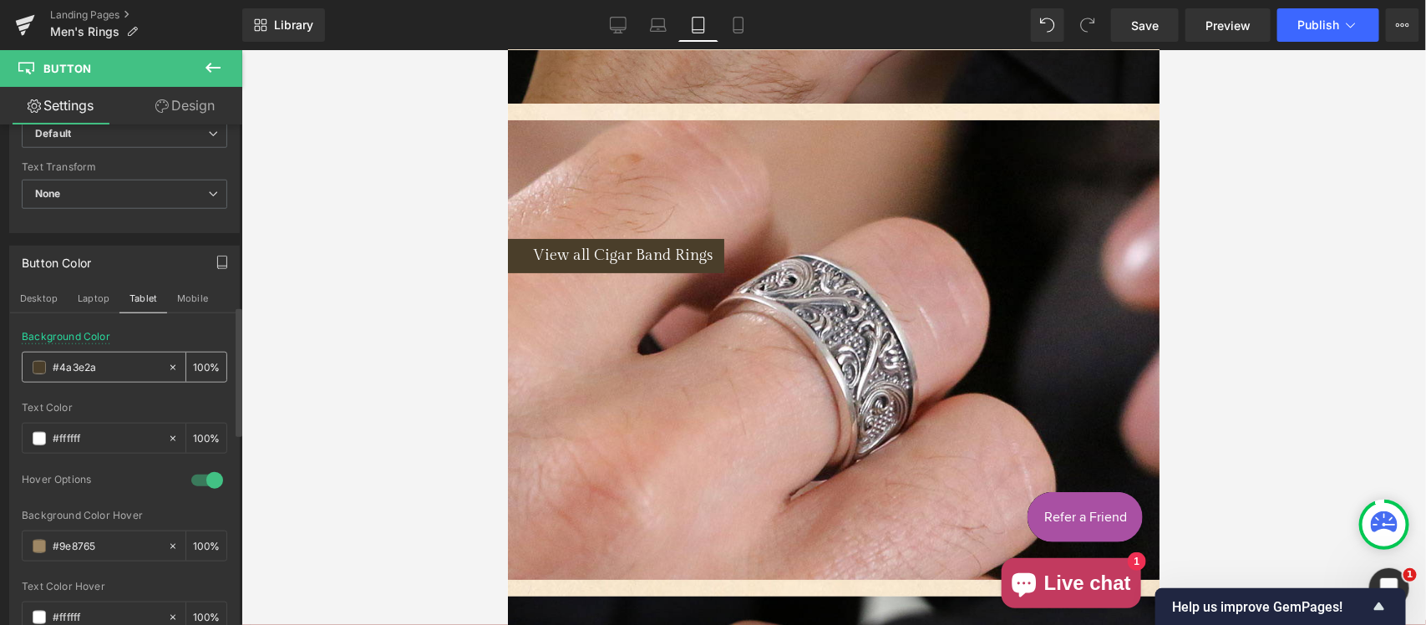
scroll to position [17176, 0]
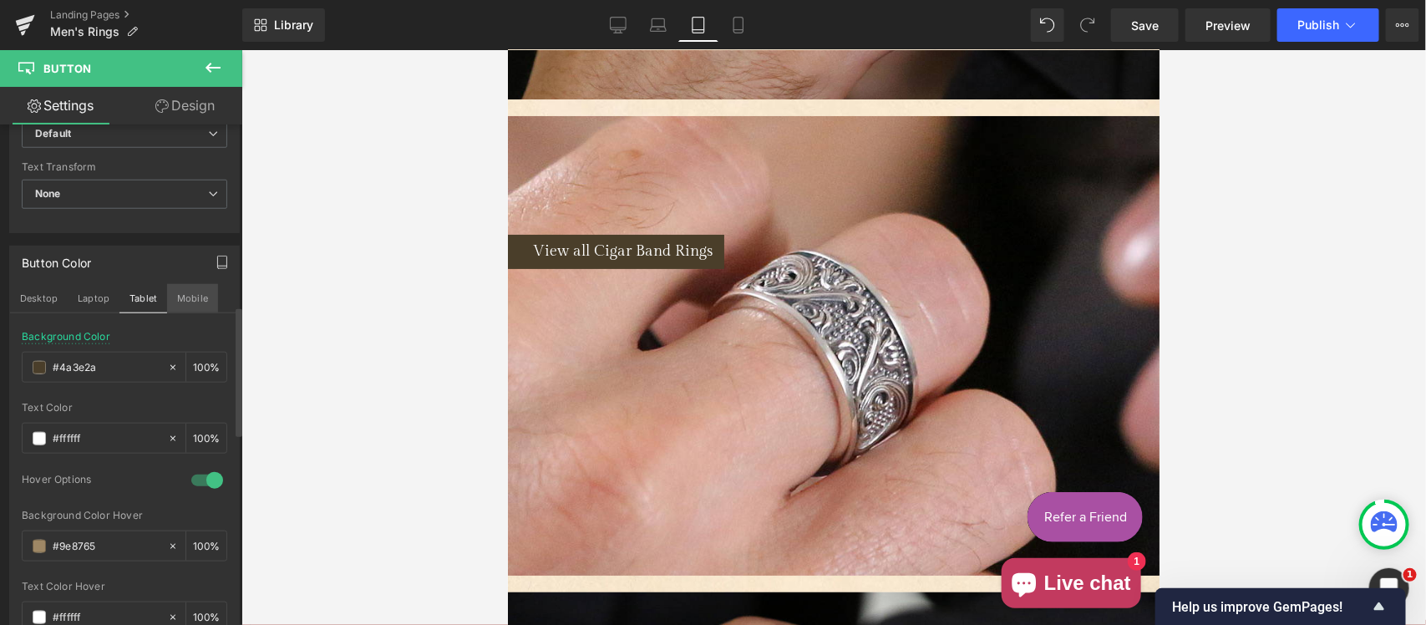
click at [186, 297] on button "Mobile" at bounding box center [192, 298] width 51 height 28
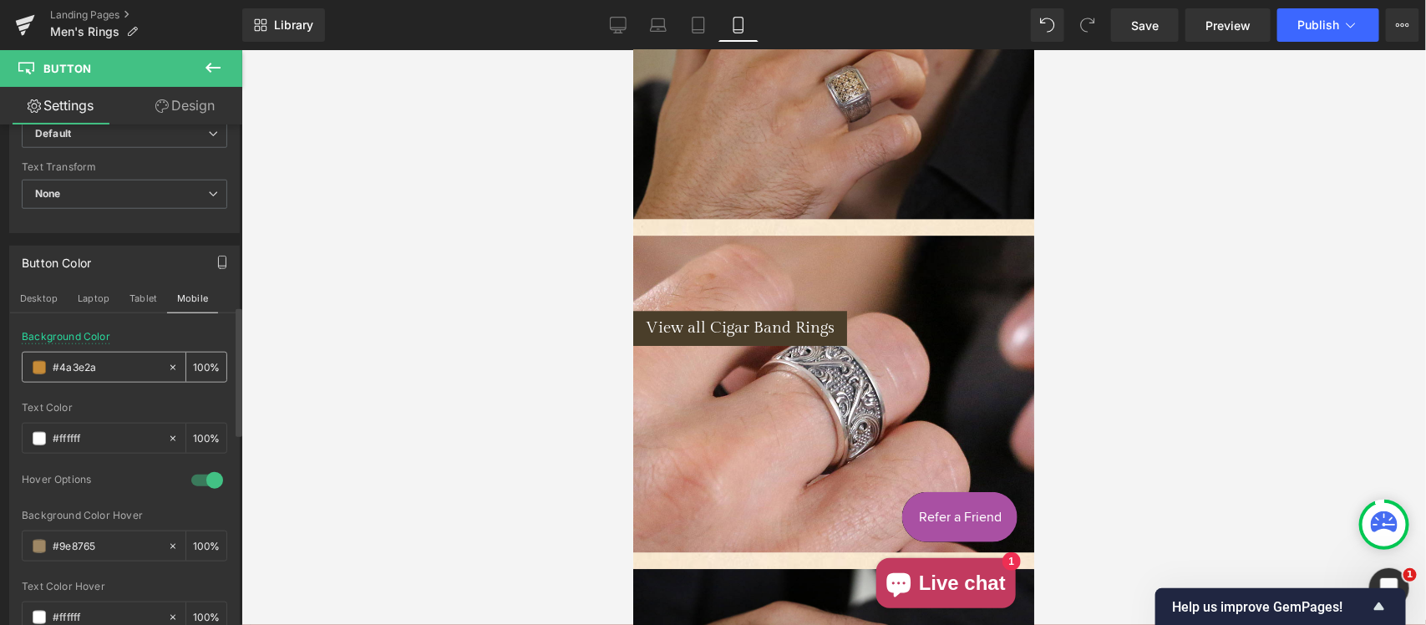
scroll to position [4670, 0]
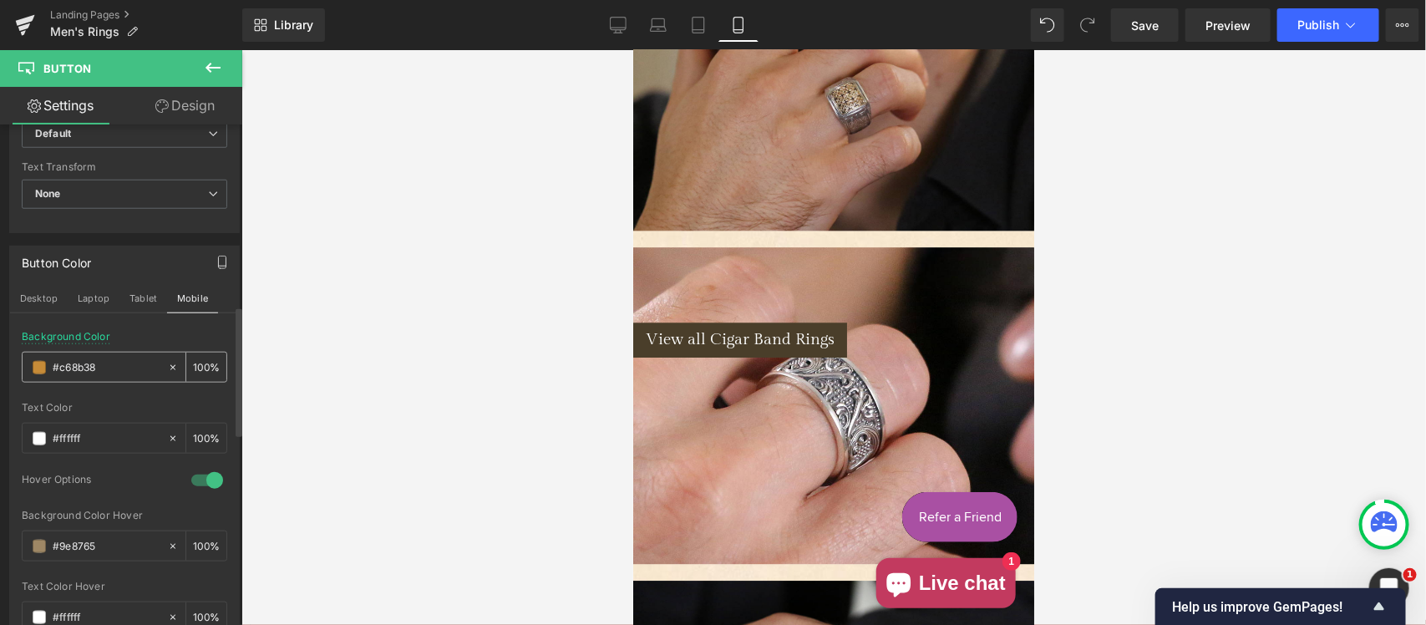
click at [114, 369] on input "#c68b38" at bounding box center [106, 367] width 107 height 18
paste input "4a3e2a"
type input "#4a3e2a"
click at [48, 301] on button "Desktop" at bounding box center [39, 298] width 58 height 28
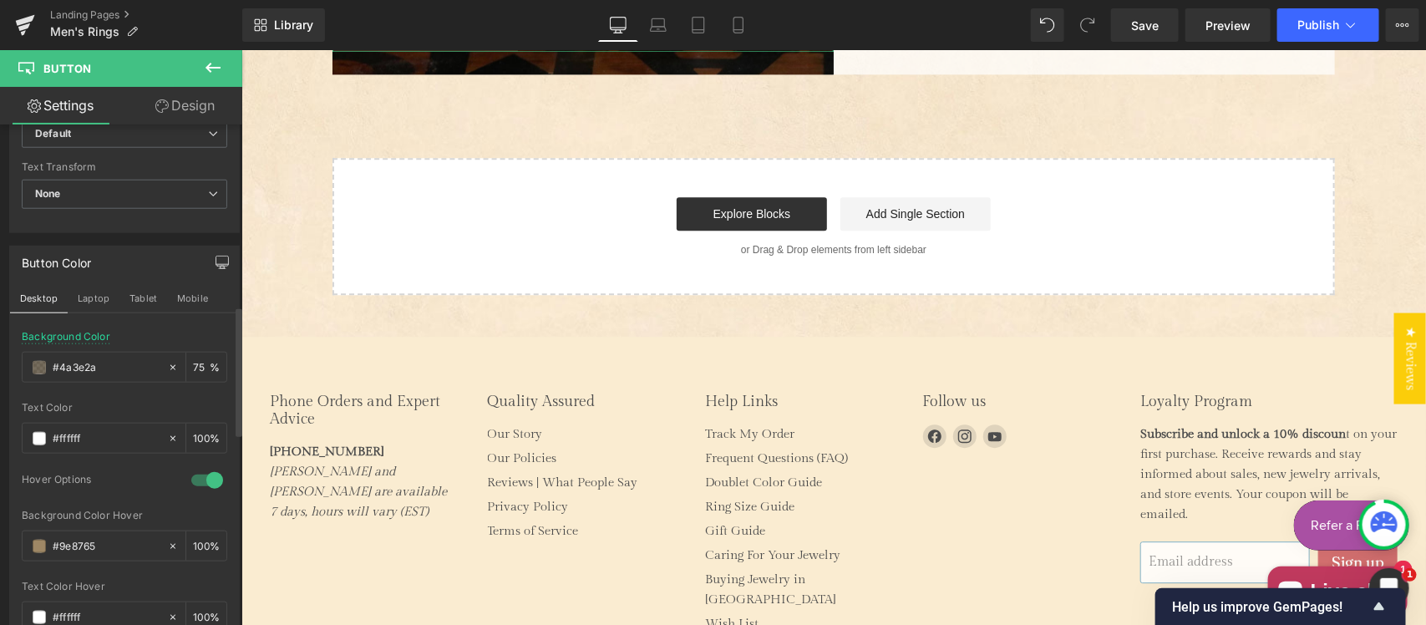
scroll to position [4175, 0]
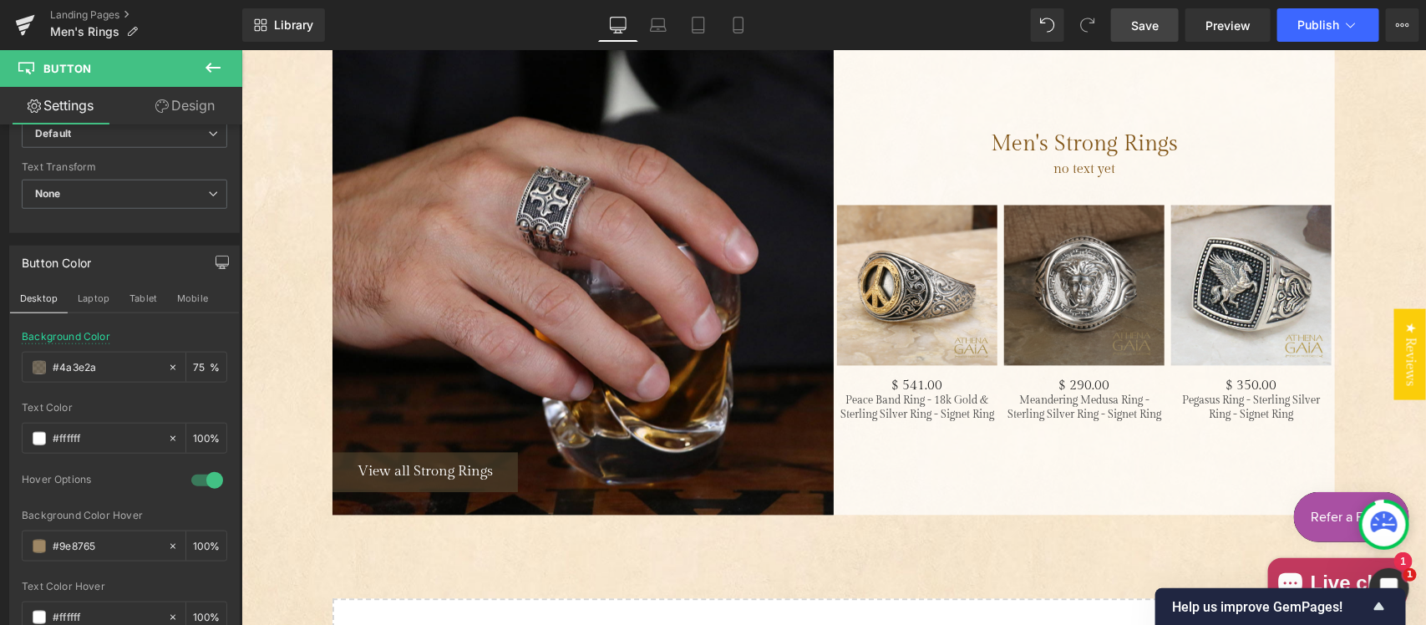
click at [1133, 18] on span "Save" at bounding box center [1145, 26] width 28 height 18
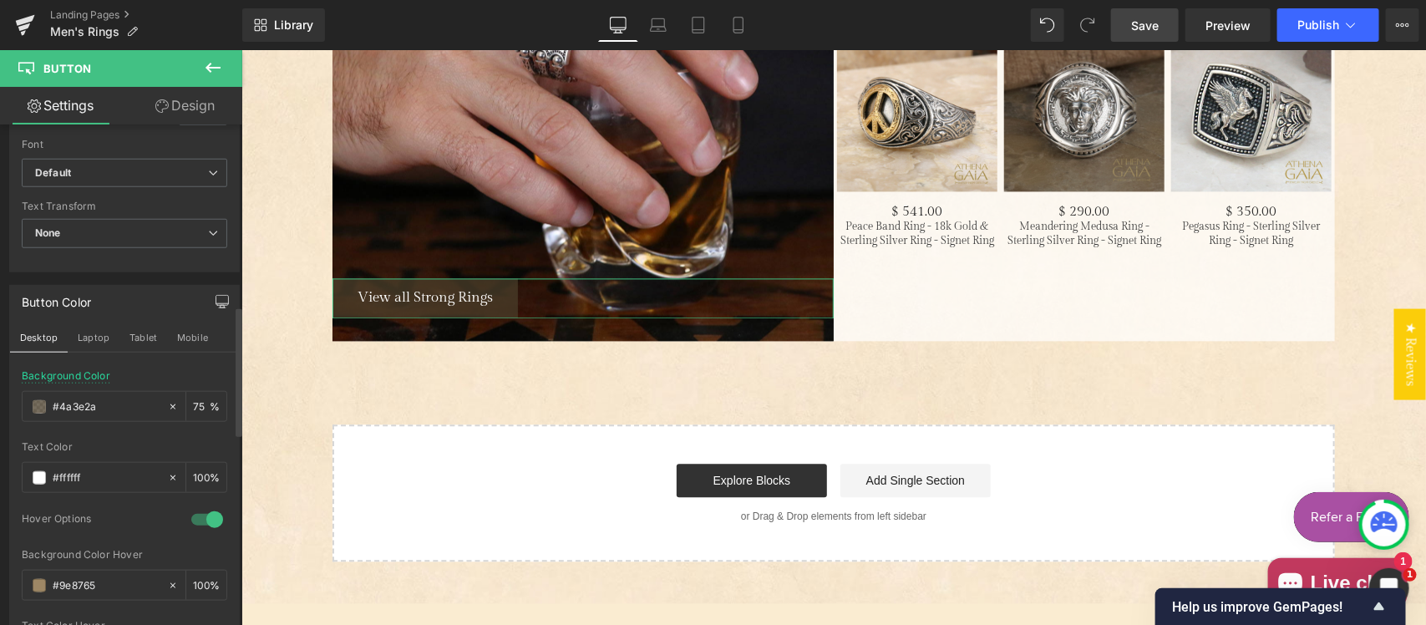
scroll to position [696, 0]
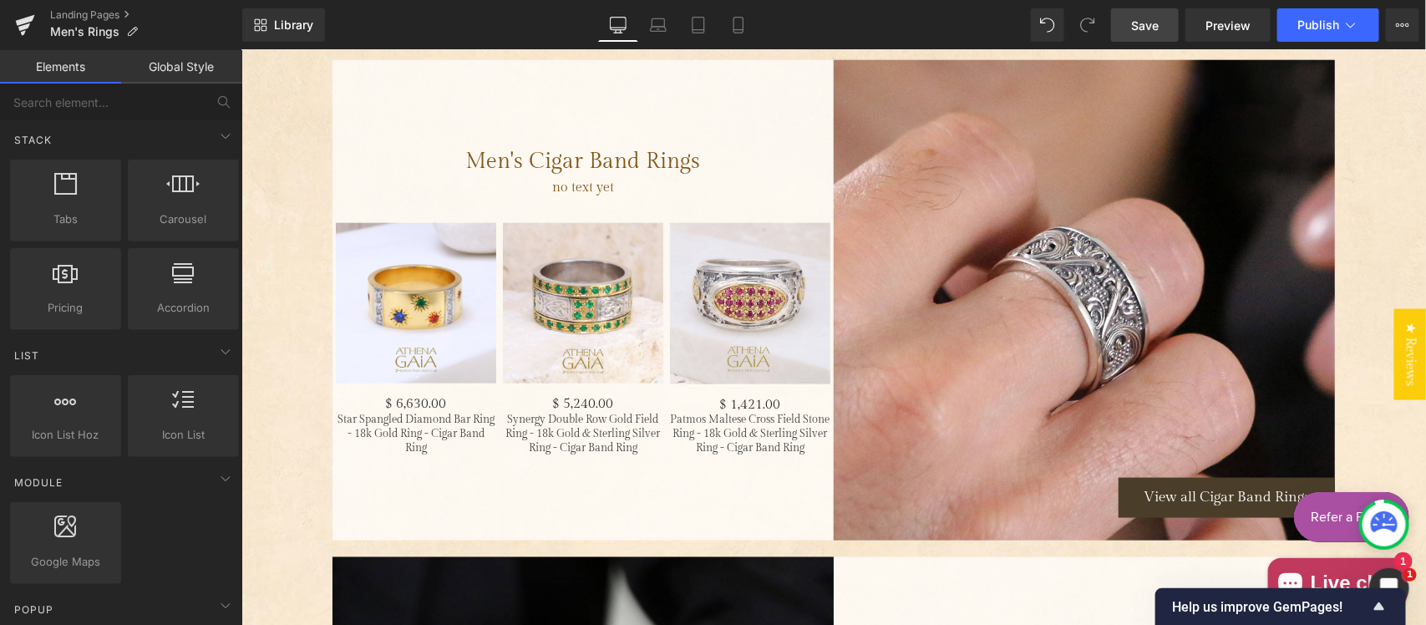
scroll to position [3478, 0]
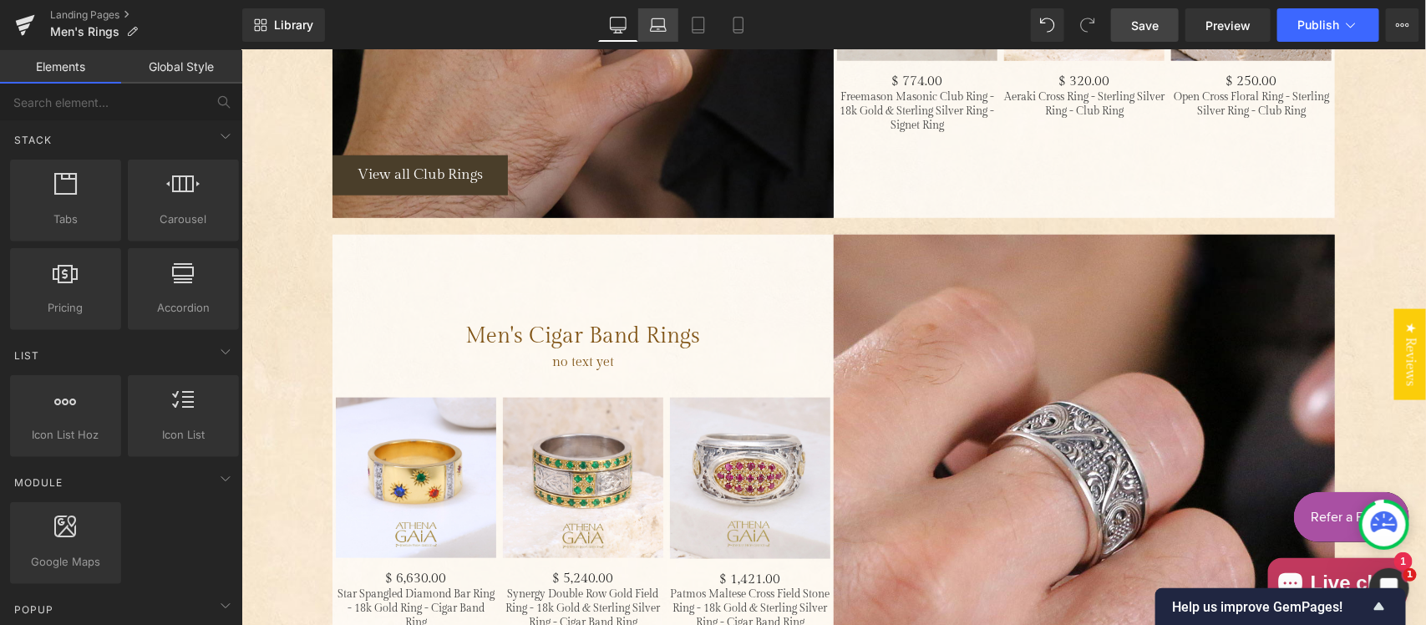
click at [663, 35] on link "Laptop" at bounding box center [658, 24] width 40 height 33
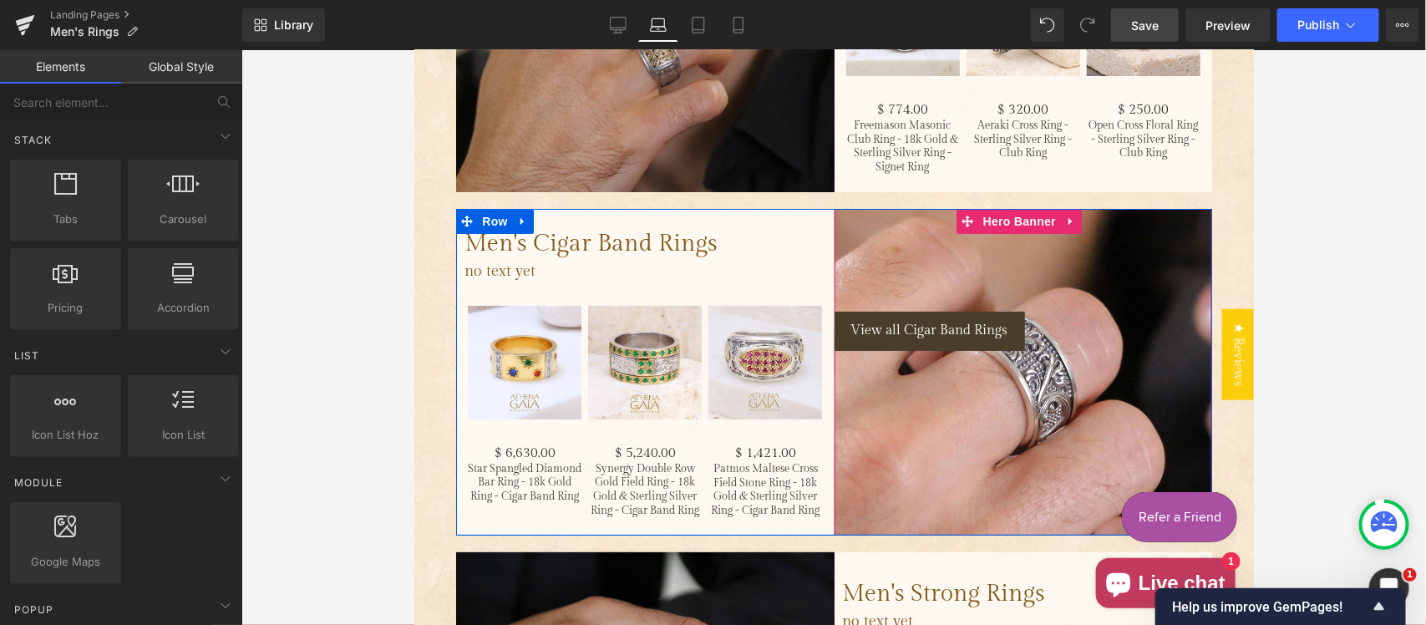
scroll to position [2764, 0]
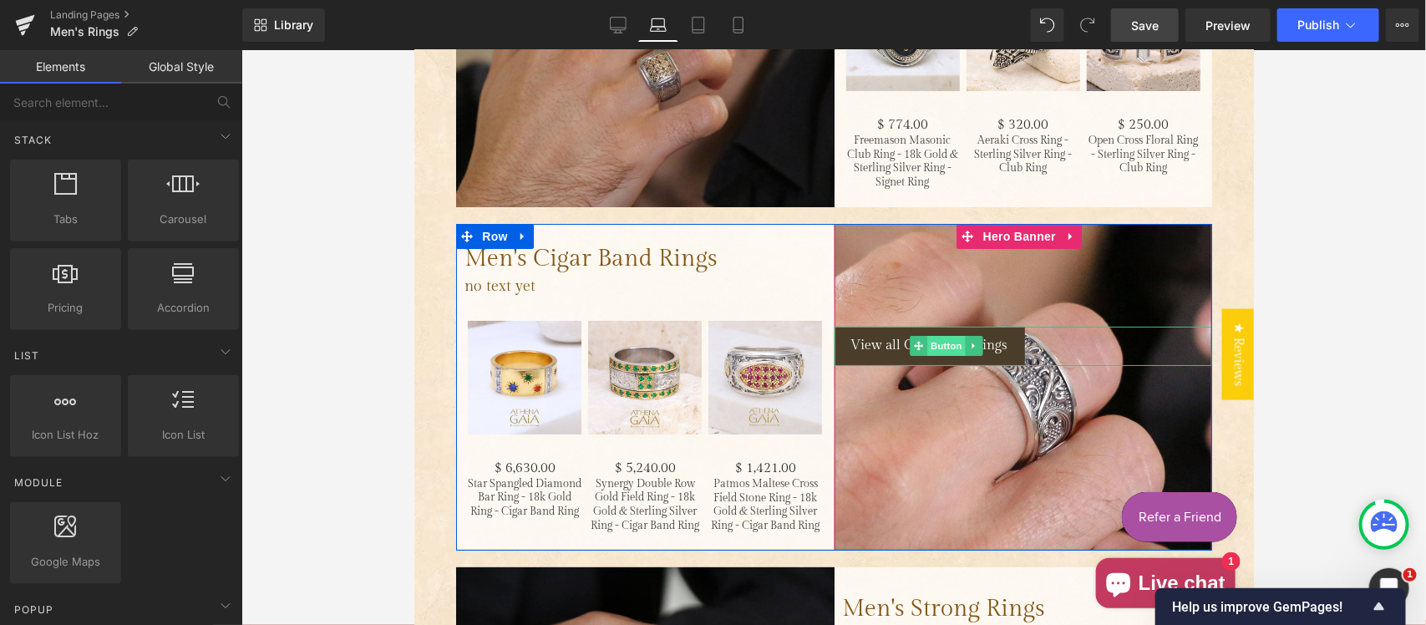
click at [927, 335] on span "Button" at bounding box center [946, 345] width 38 height 20
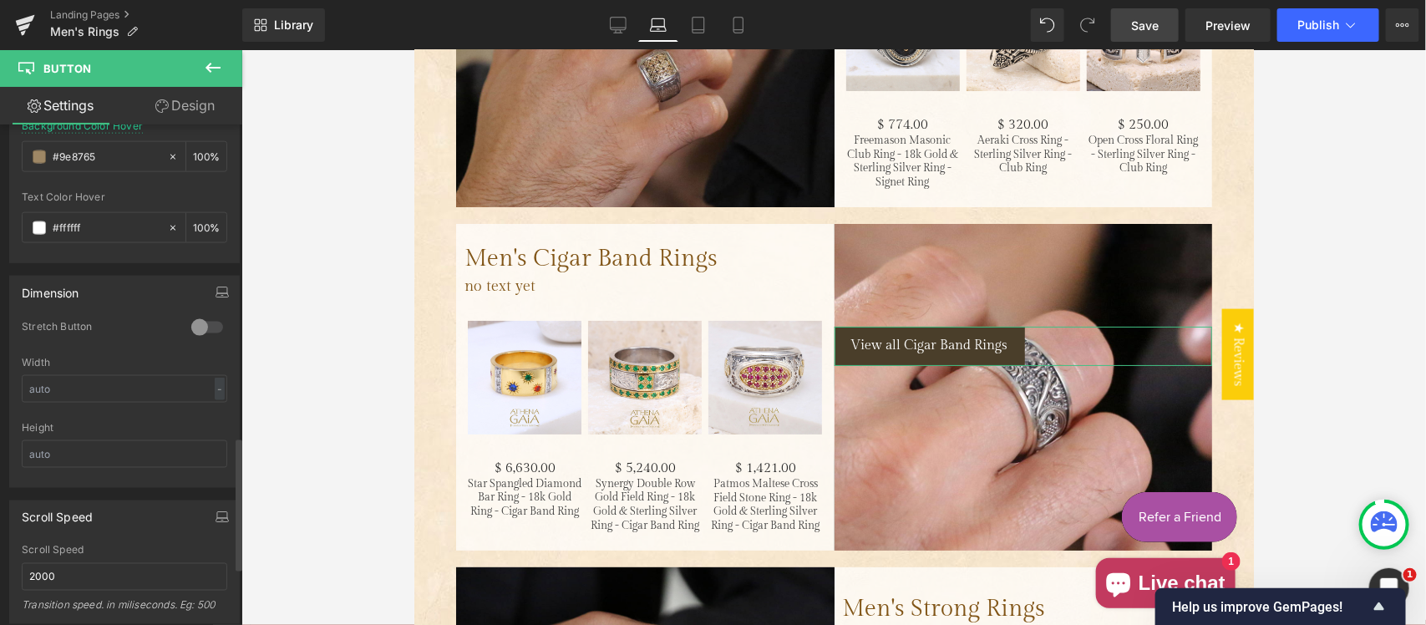
scroll to position [1392, 0]
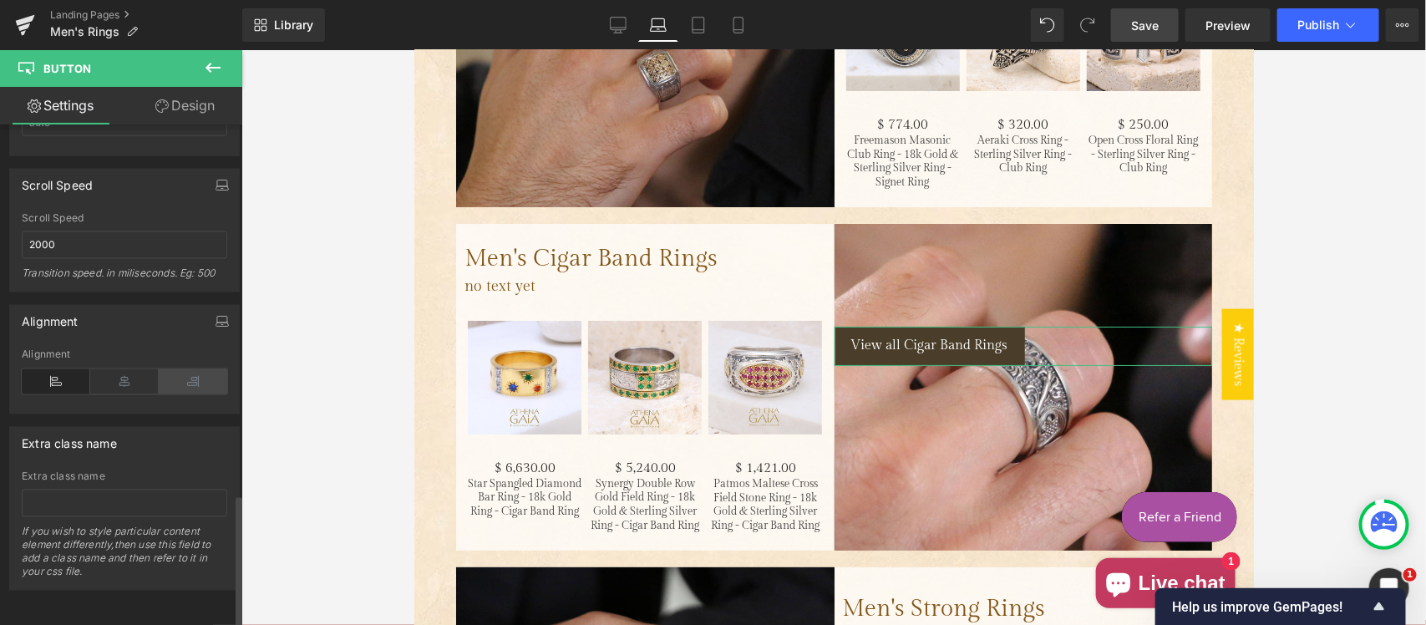
click at [190, 374] on icon at bounding box center [193, 381] width 69 height 25
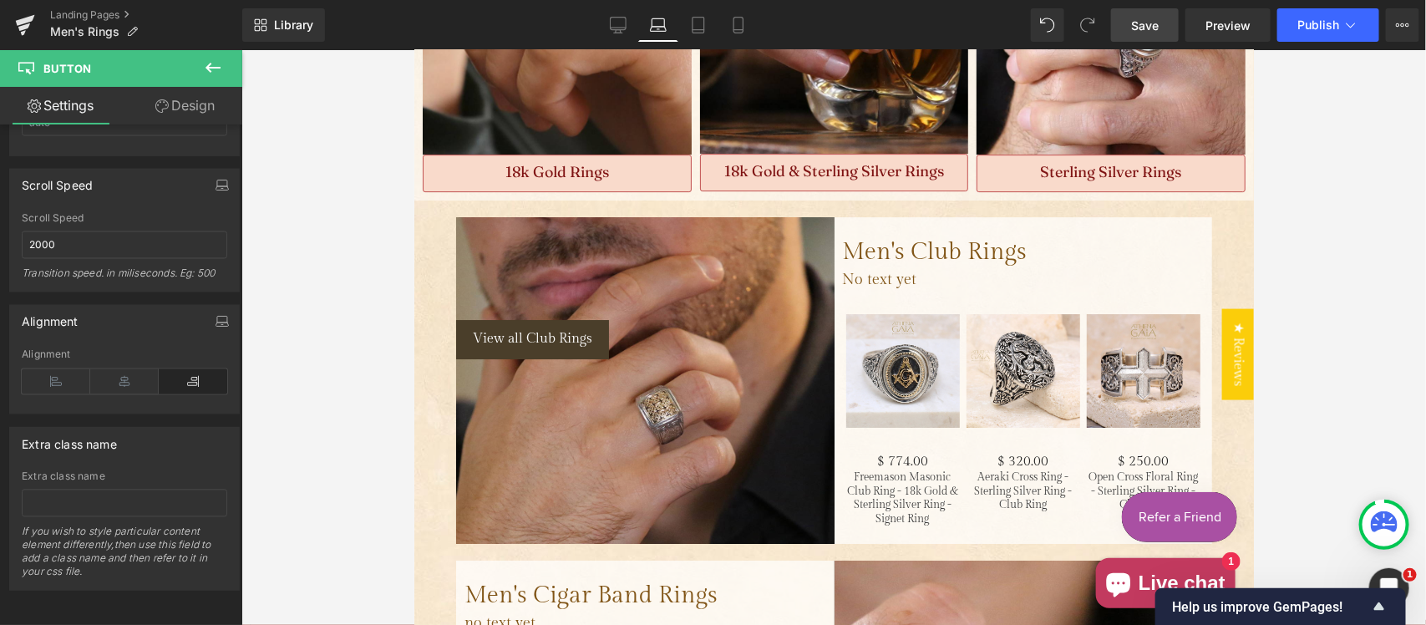
scroll to position [2417, 0]
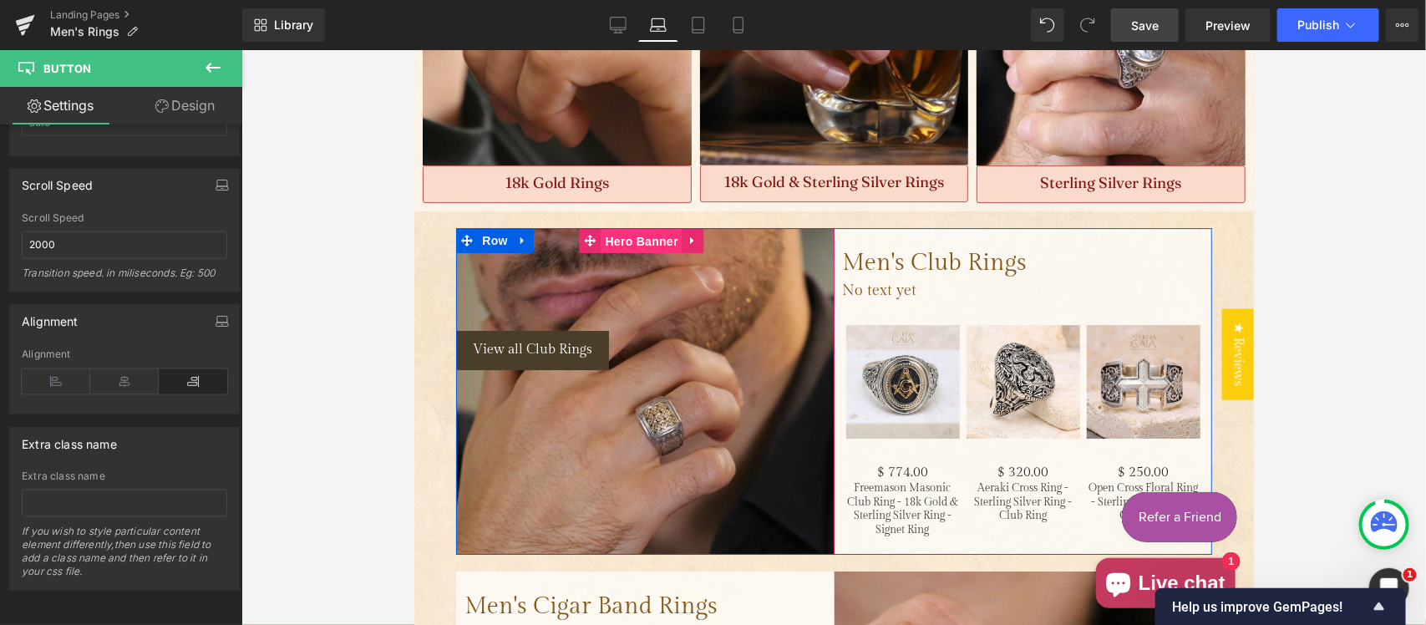
click at [640, 228] on span "Hero Banner" at bounding box center [640, 240] width 81 height 25
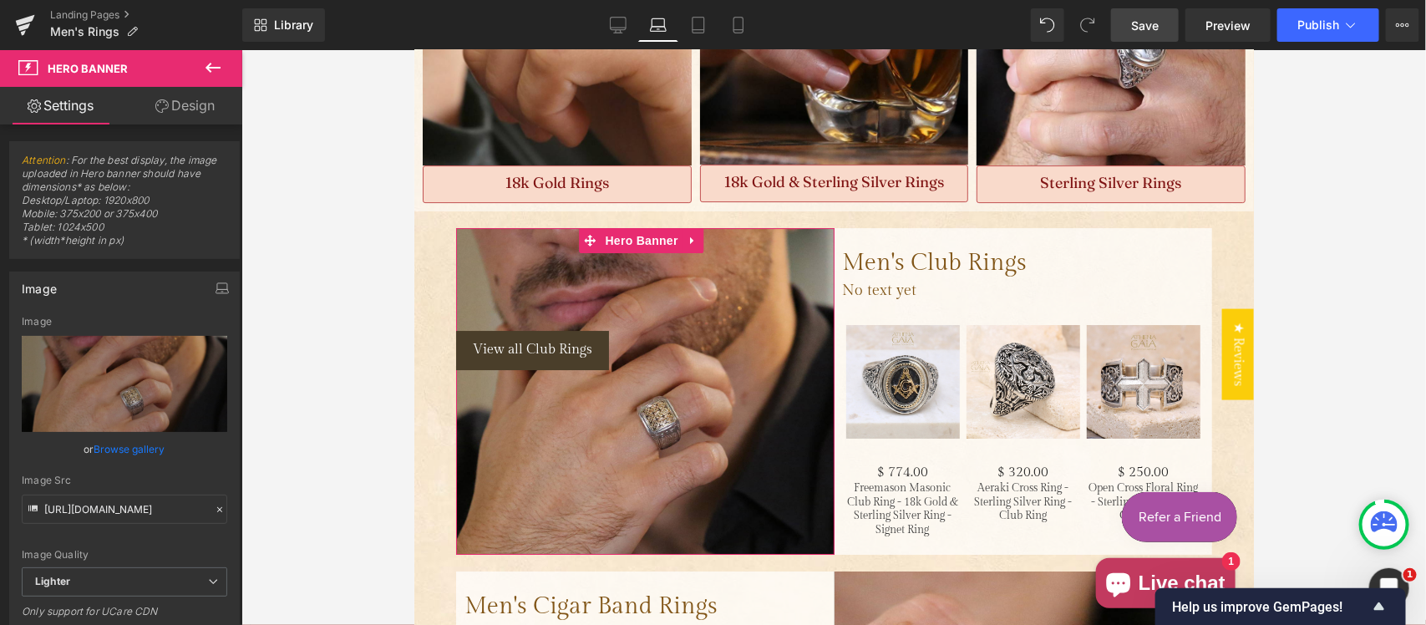
click at [207, 105] on link "Design" at bounding box center [185, 106] width 121 height 38
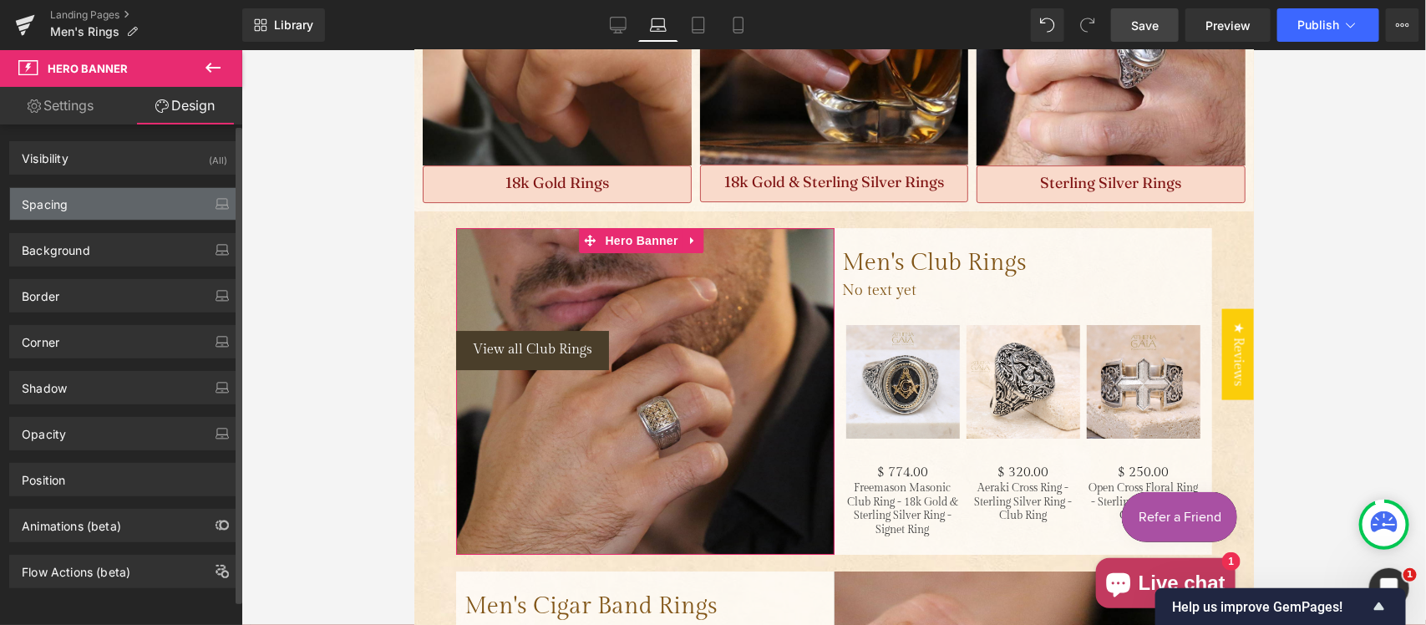
click at [132, 197] on div "Spacing" at bounding box center [124, 204] width 229 height 32
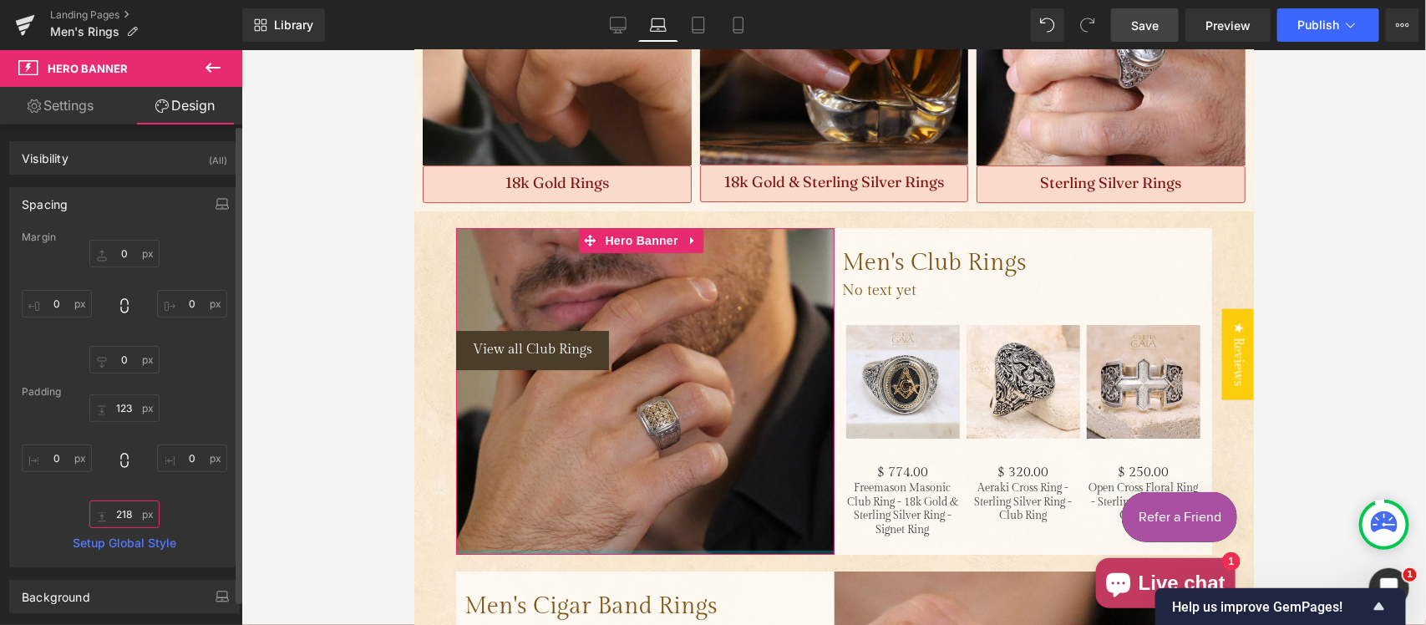
click at [124, 511] on input "text" at bounding box center [124, 515] width 70 height 28
drag, startPoint x: 124, startPoint y: 511, endPoint x: 140, endPoint y: 508, distance: 16.9
click at [125, 511] on input "text" at bounding box center [124, 515] width 70 height 28
type input "218"
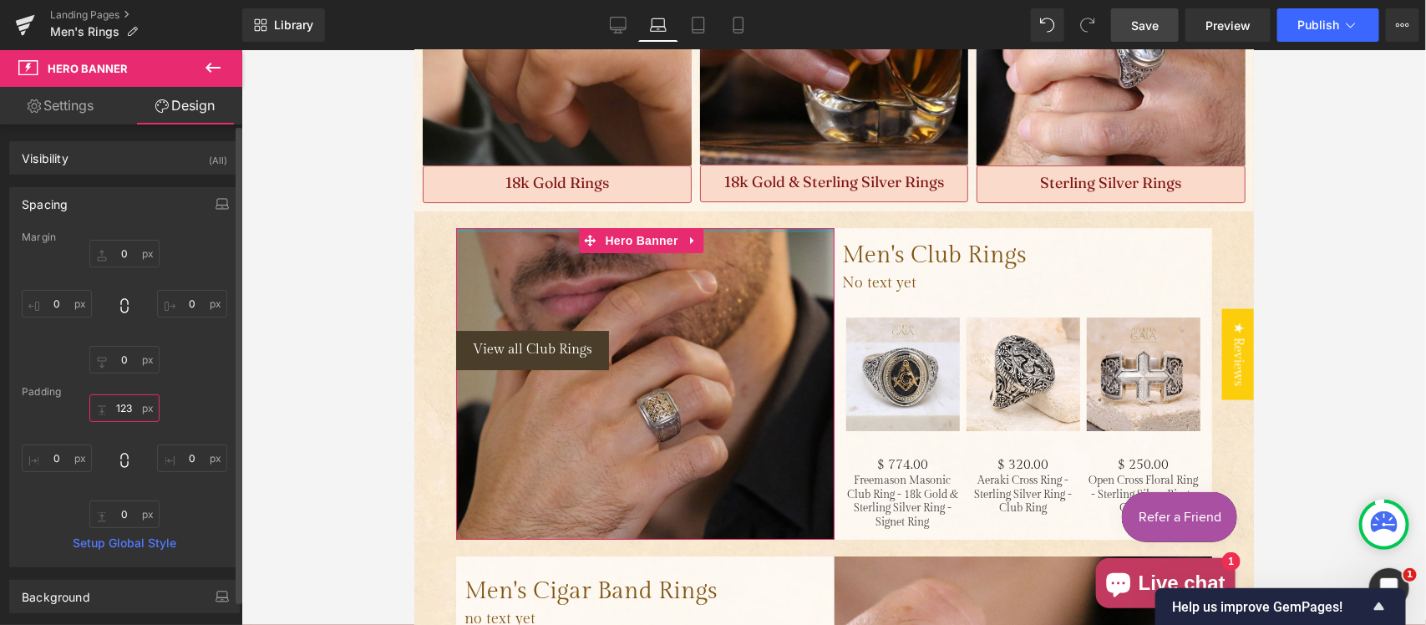
click at [128, 404] on input "text" at bounding box center [124, 408] width 70 height 28
paste input "218"
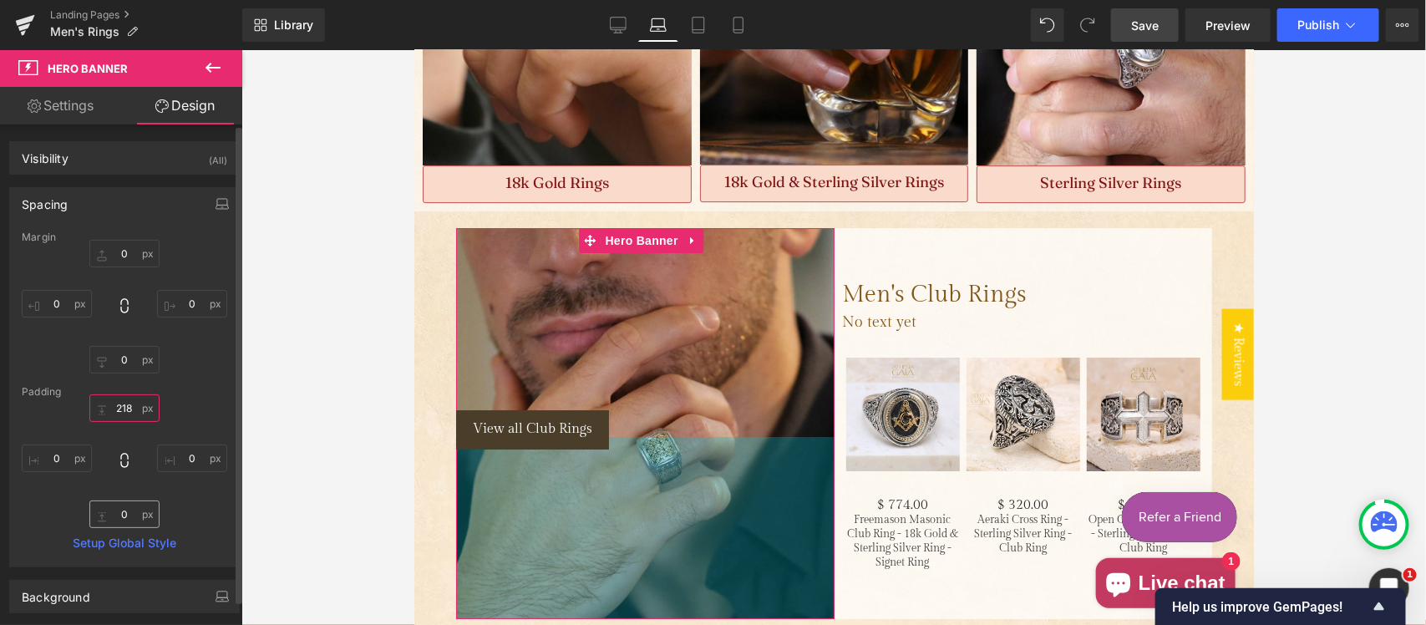
type input "218"
click at [121, 516] on input "text" at bounding box center [124, 515] width 70 height 28
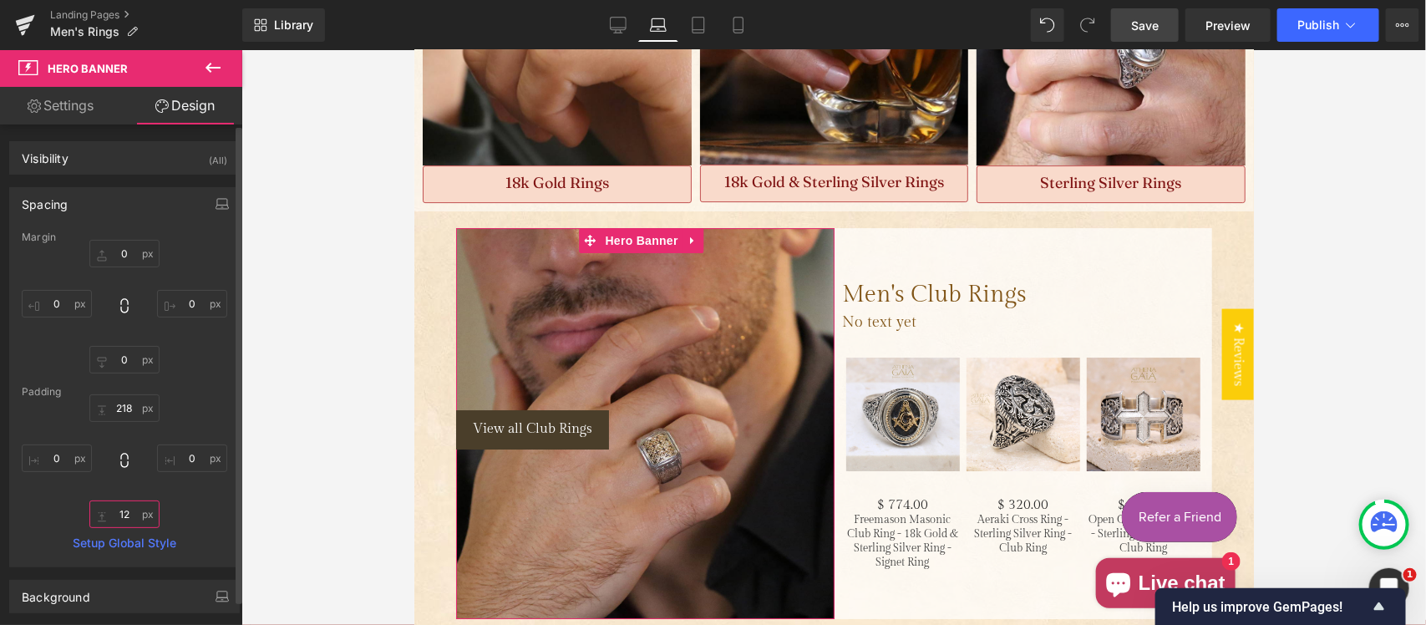
type input "123"
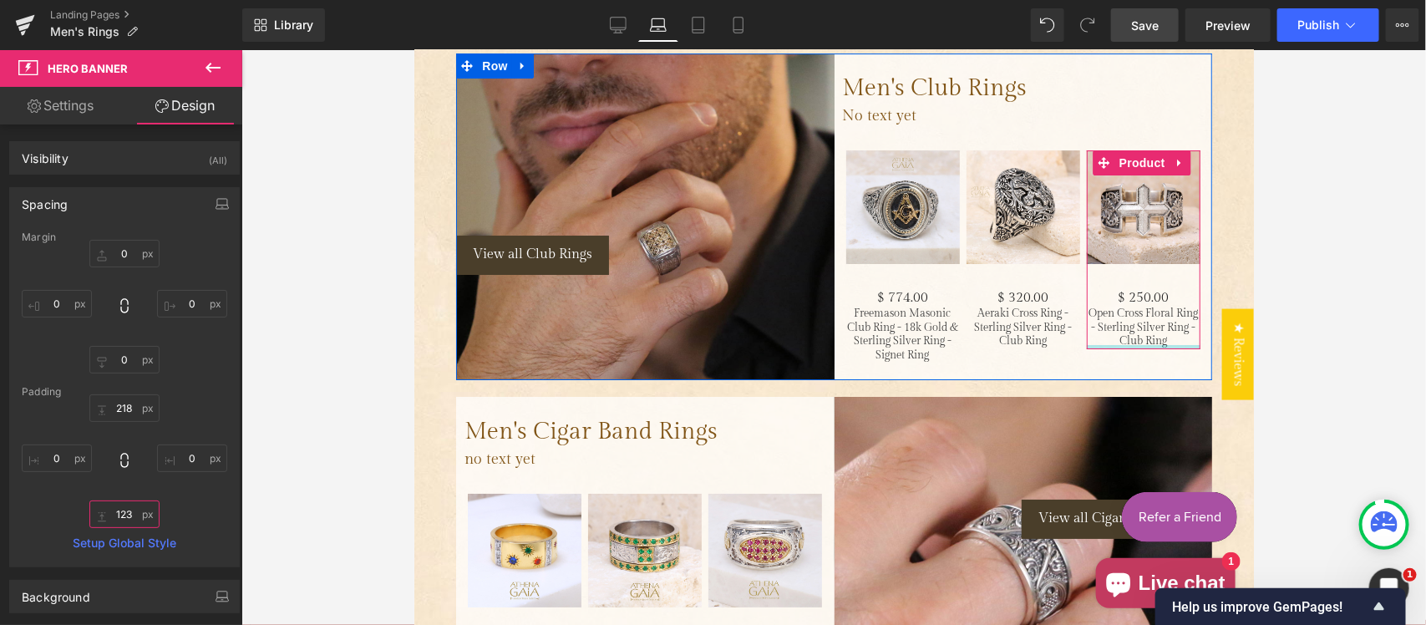
scroll to position [2764, 0]
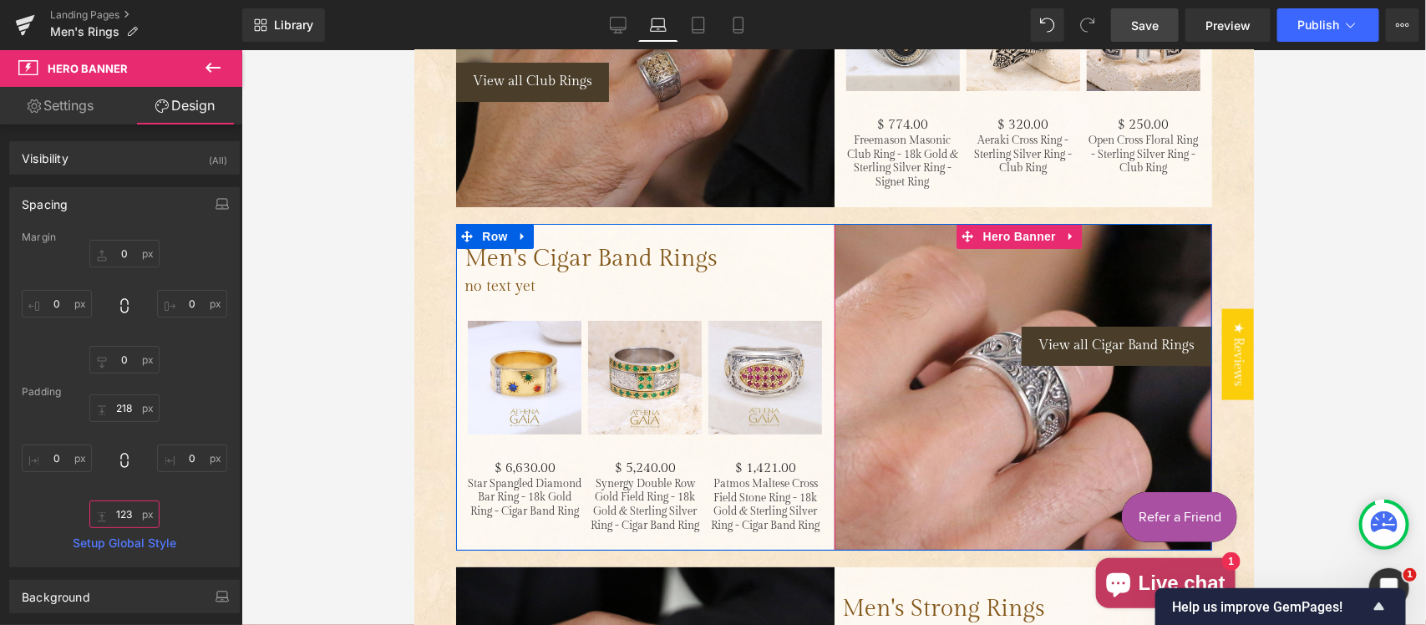
drag, startPoint x: 999, startPoint y: 209, endPoint x: 421, endPoint y: 298, distance: 585.1
click at [999, 223] on span "Hero Banner" at bounding box center [1019, 235] width 81 height 25
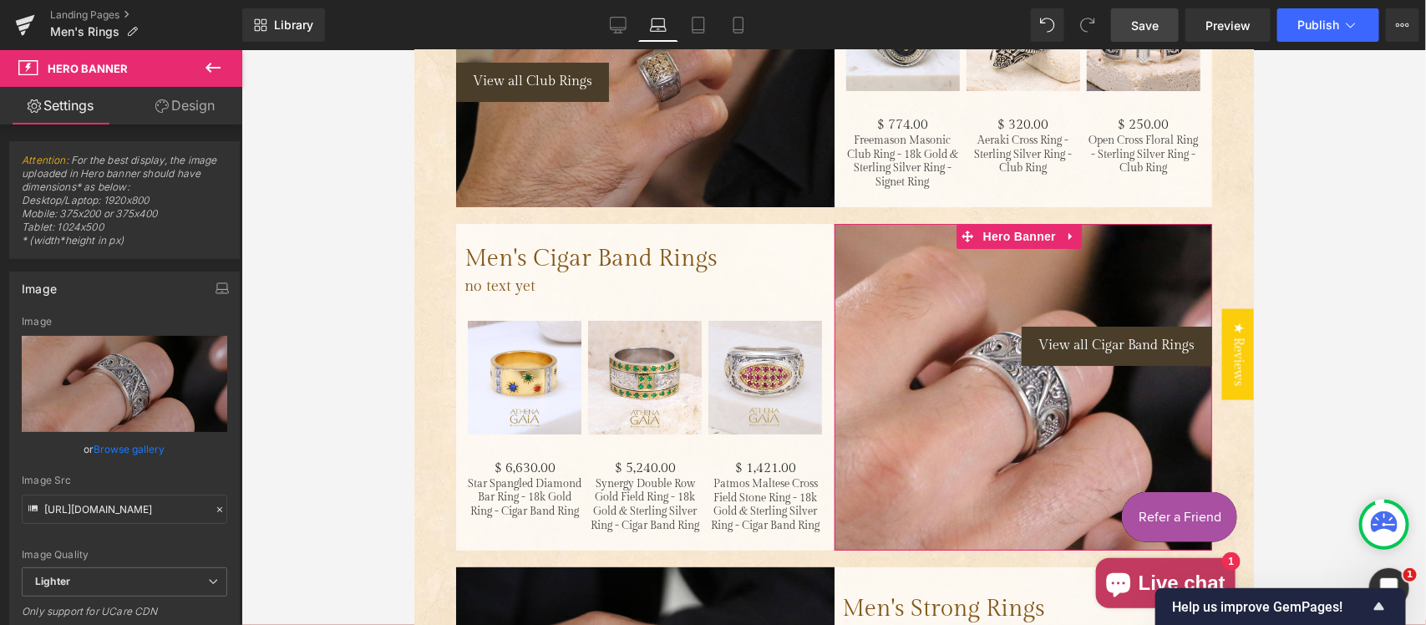
click at [197, 102] on link "Design" at bounding box center [185, 106] width 121 height 38
click at [0, 0] on div "Spacing" at bounding box center [0, 0] width 0 height 0
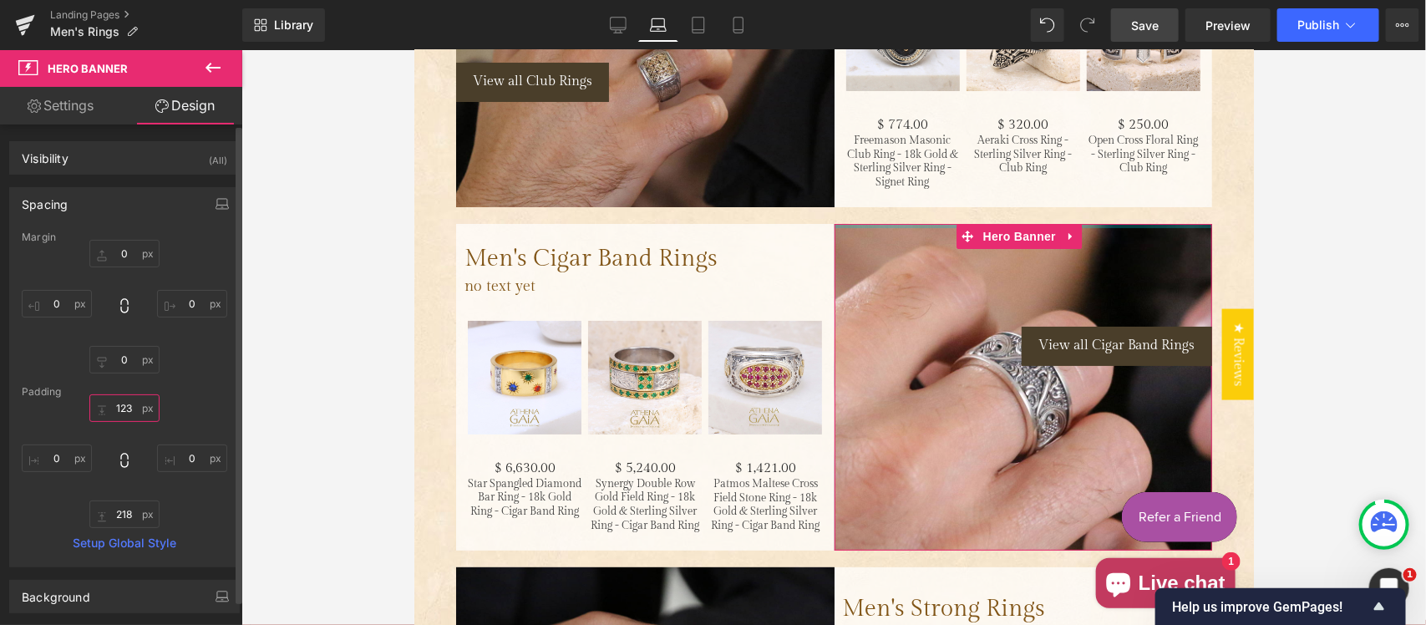
click at [119, 405] on input "123" at bounding box center [124, 408] width 70 height 28
paste input "218"
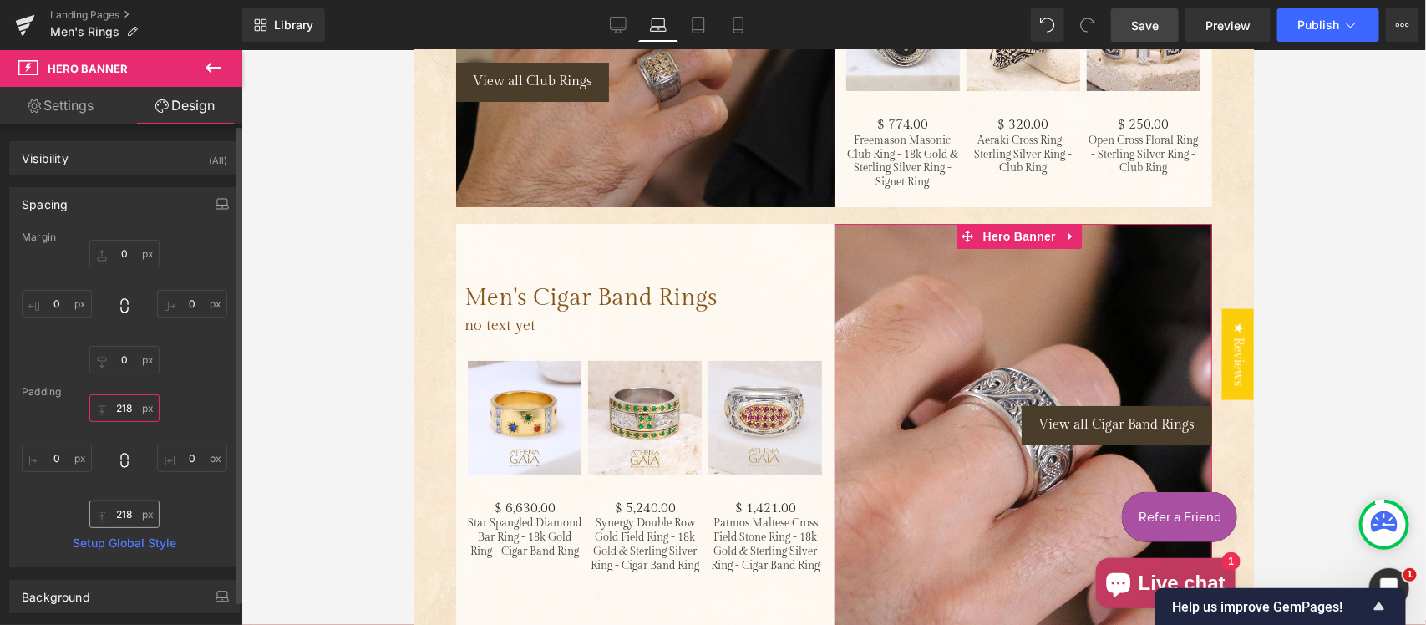
type input "218"
click at [134, 515] on input "218" at bounding box center [124, 515] width 70 height 28
type input "123"
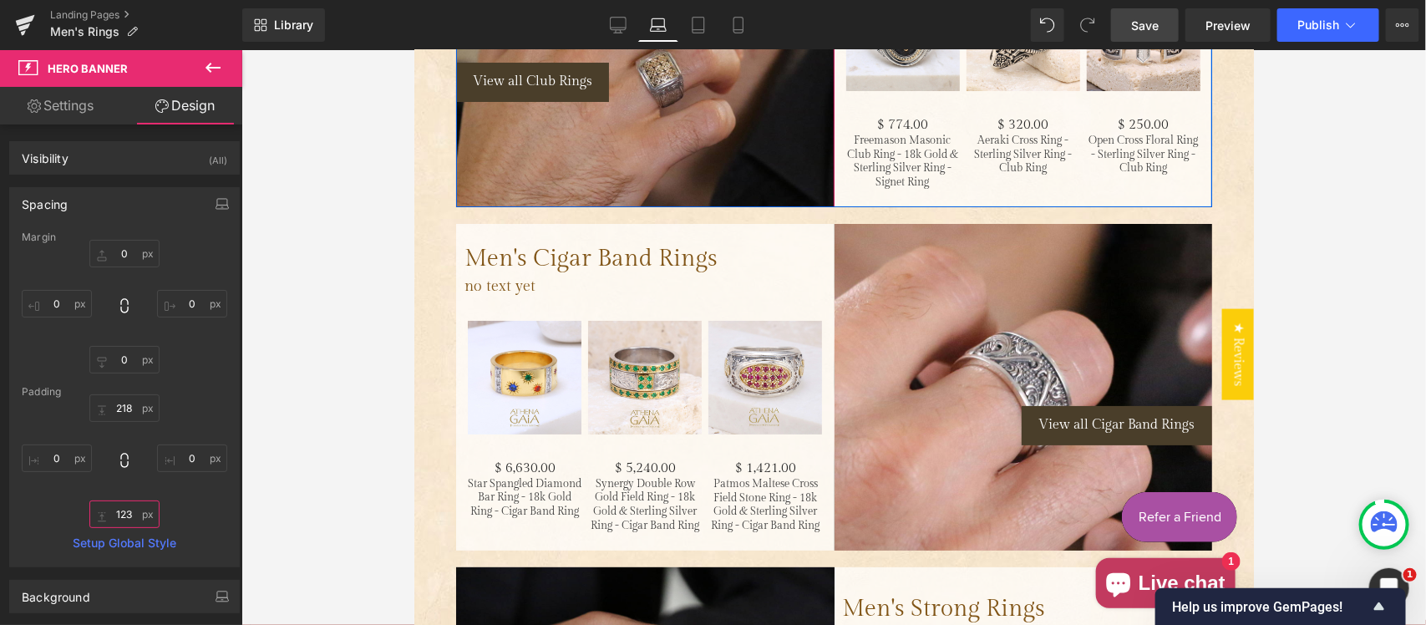
scroll to position [2591, 0]
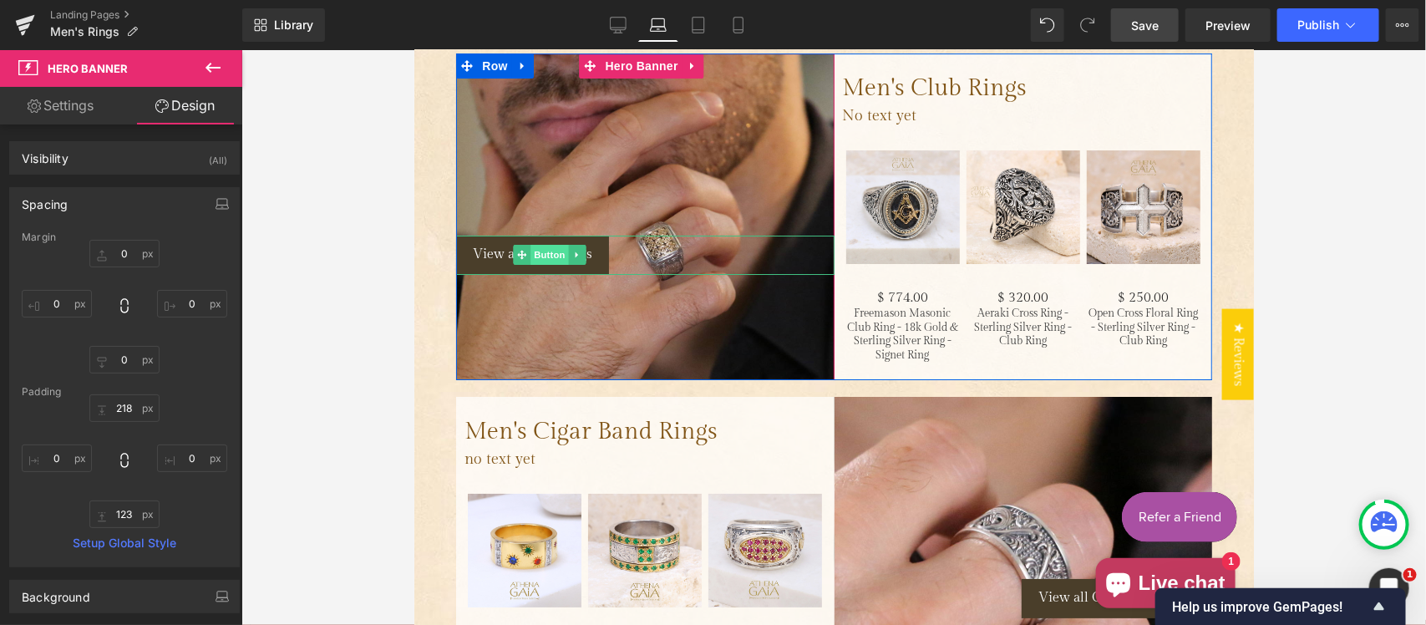
click at [547, 244] on span "Button" at bounding box center [549, 254] width 38 height 20
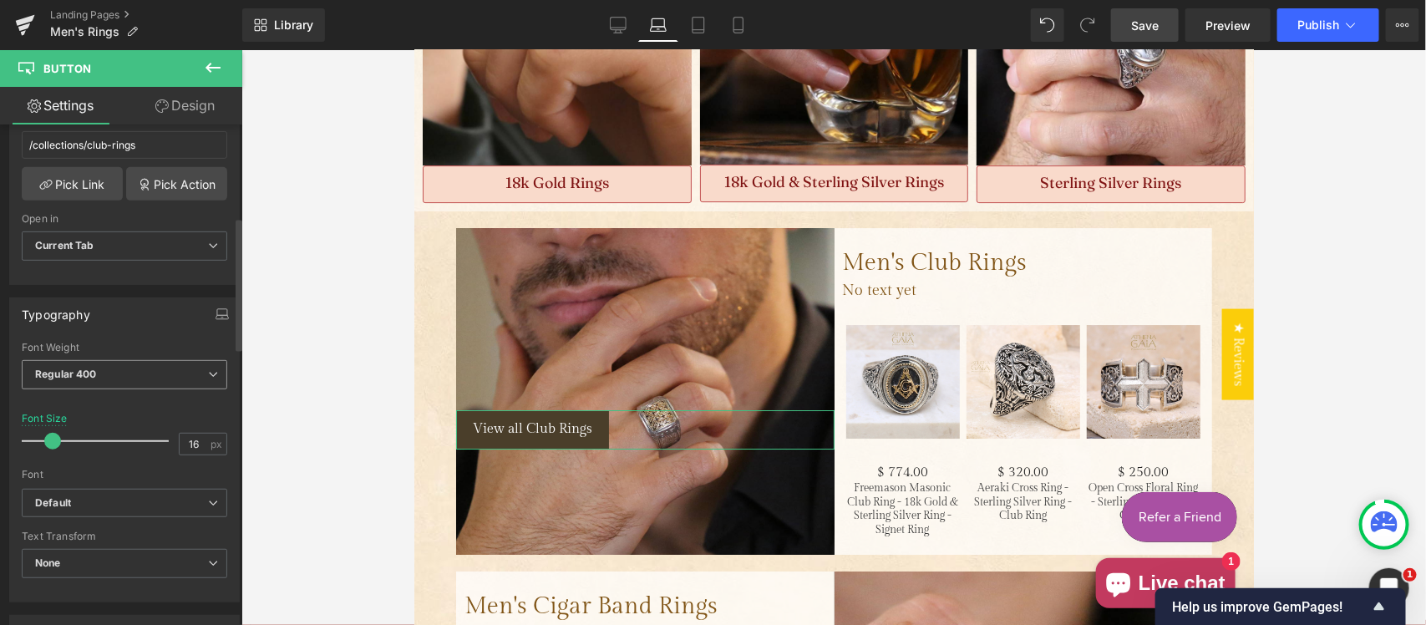
scroll to position [348, 0]
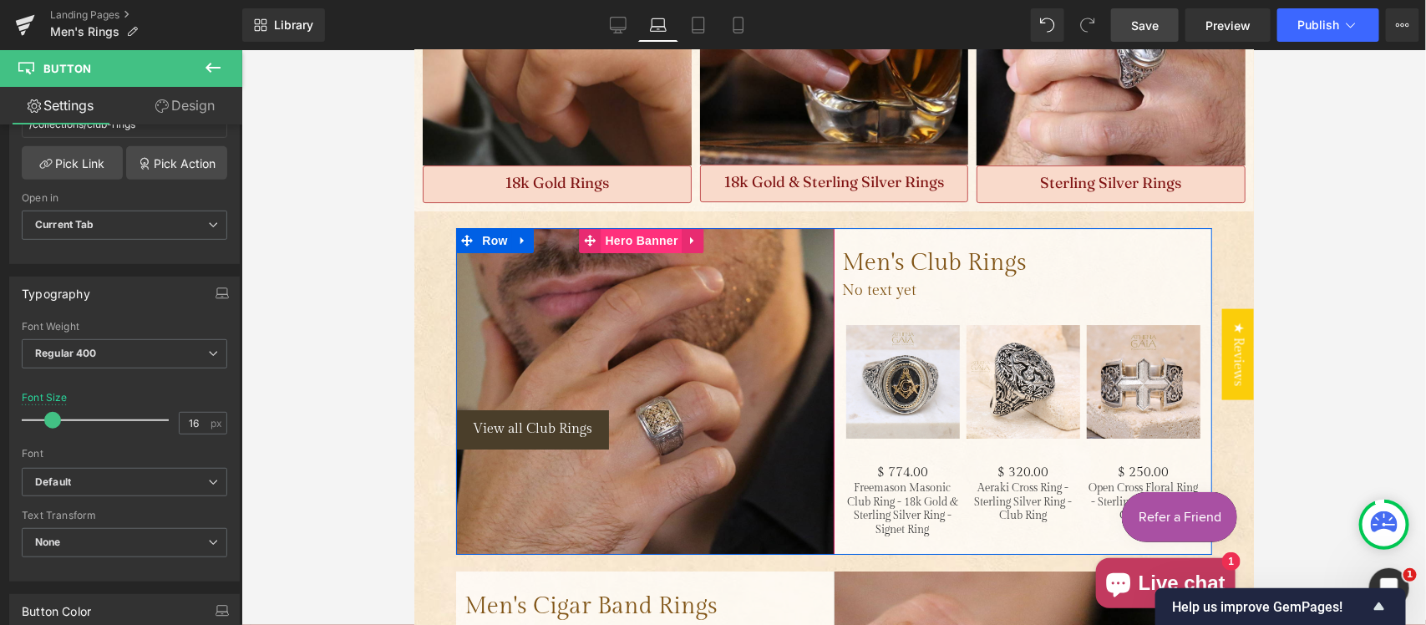
drag, startPoint x: 628, startPoint y: 209, endPoint x: 745, endPoint y: 308, distance: 152.9
click at [628, 227] on span "Hero Banner" at bounding box center [640, 239] width 81 height 25
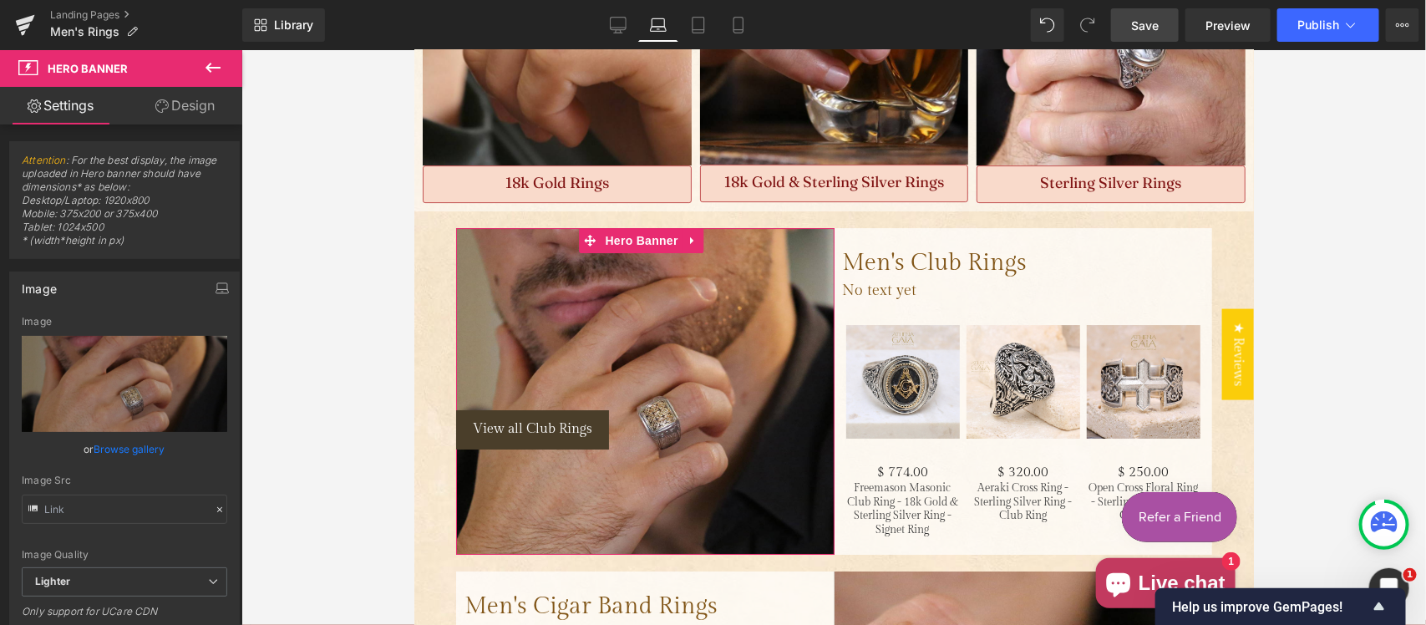
click at [186, 97] on link "Design" at bounding box center [185, 106] width 121 height 38
click at [0, 0] on div "Spacing" at bounding box center [0, 0] width 0 height 0
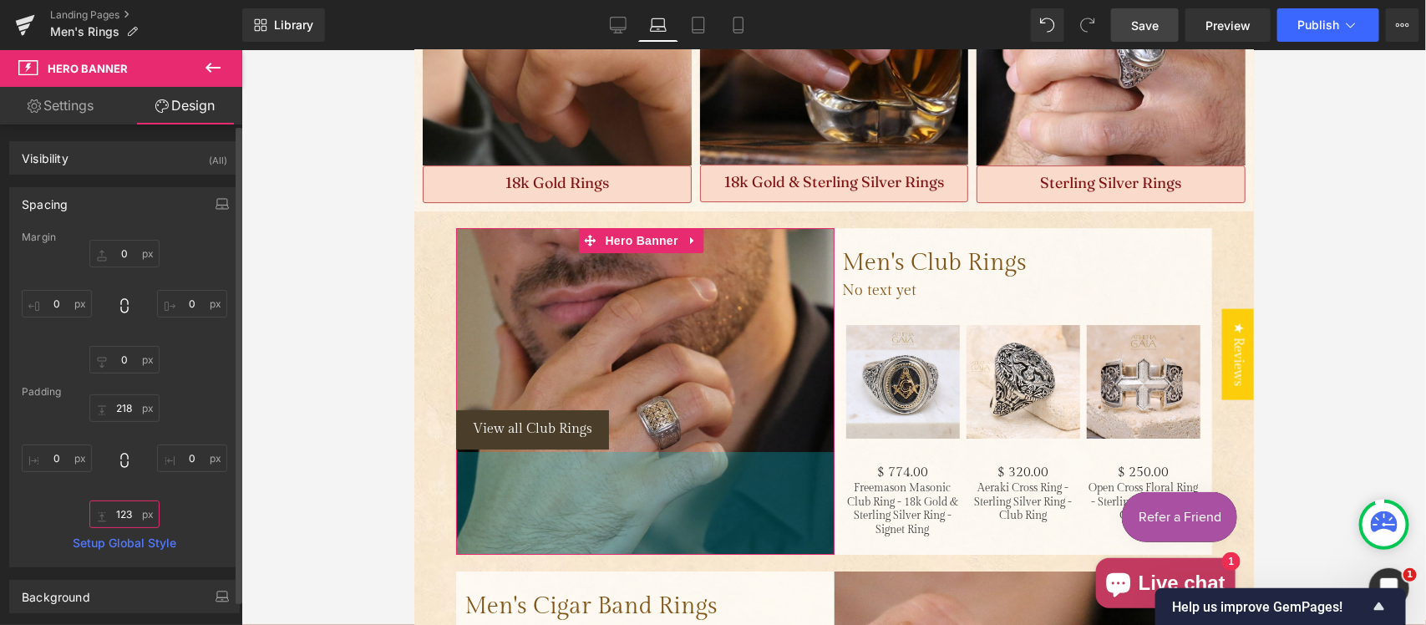
click at [130, 520] on input "text" at bounding box center [124, 515] width 70 height 28
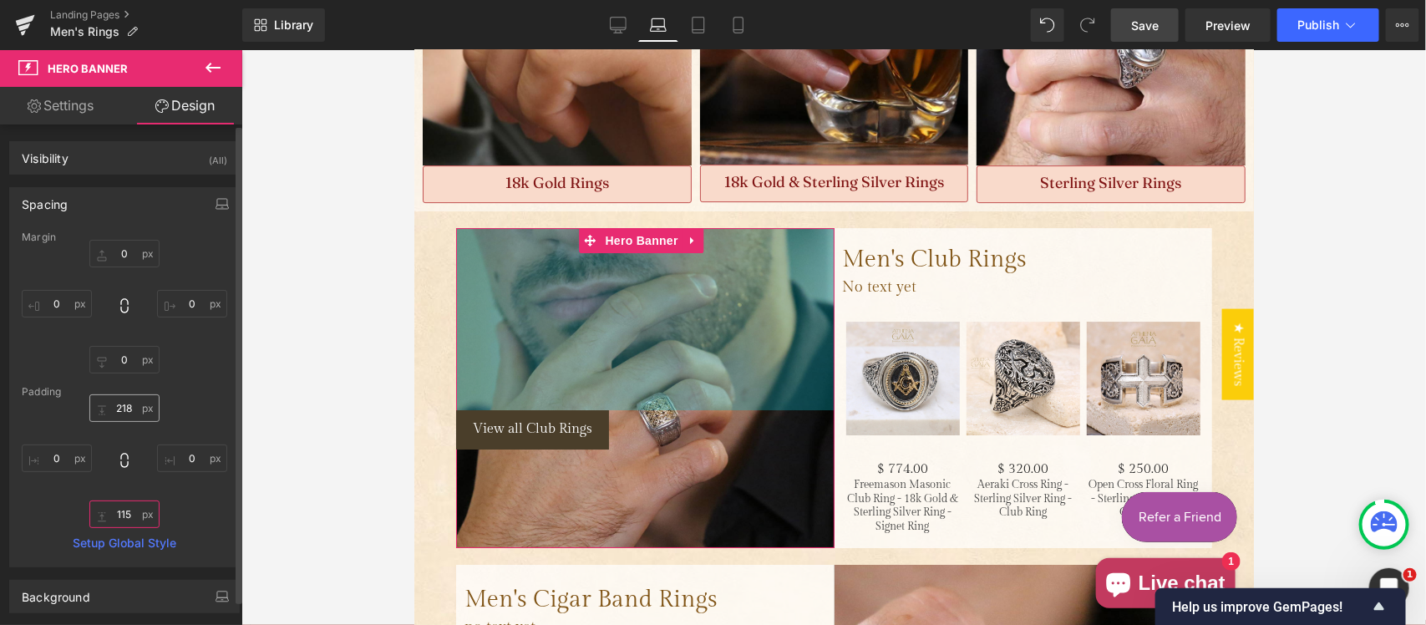
type input "115"
click at [126, 406] on input "text" at bounding box center [124, 408] width 70 height 28
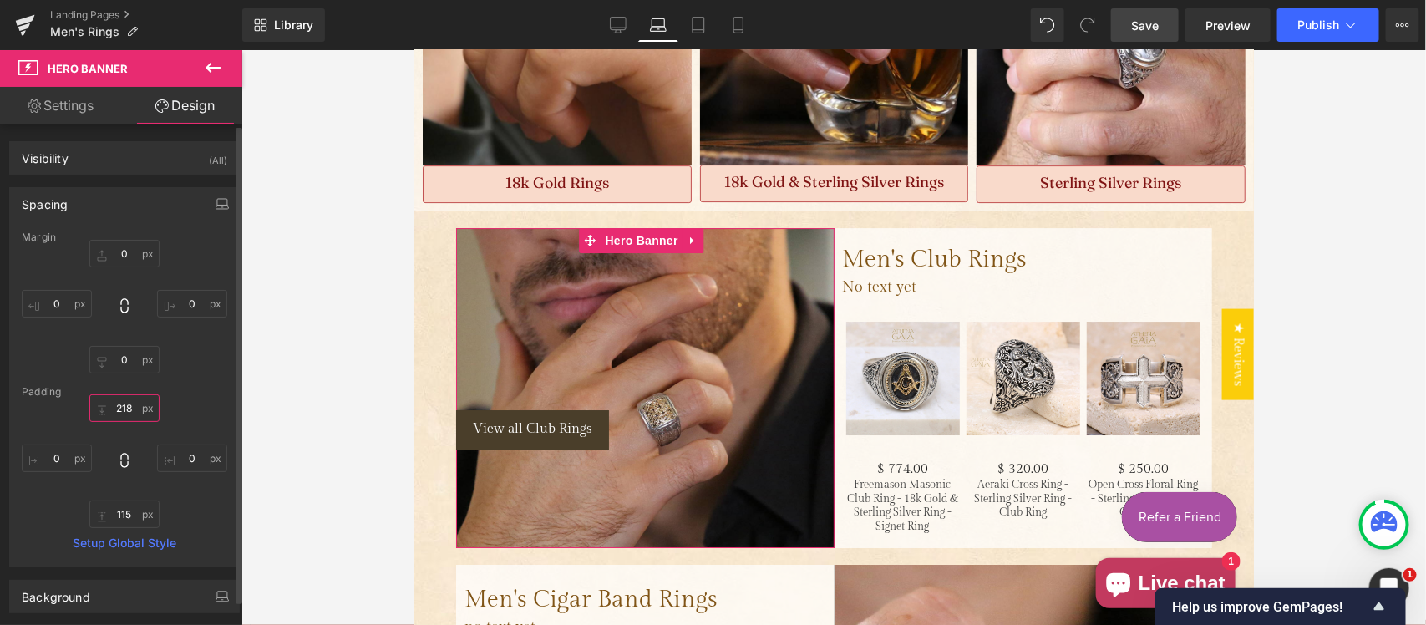
click at [126, 406] on input "text" at bounding box center [124, 408] width 70 height 28
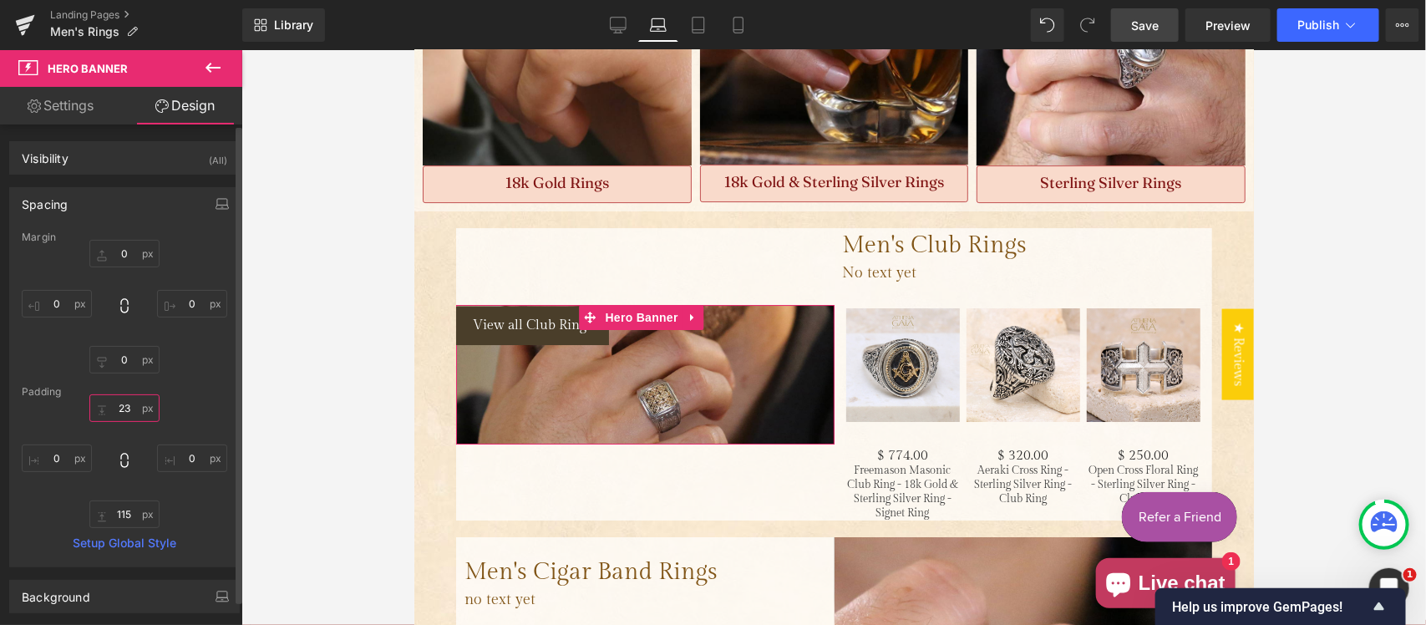
type input "231"
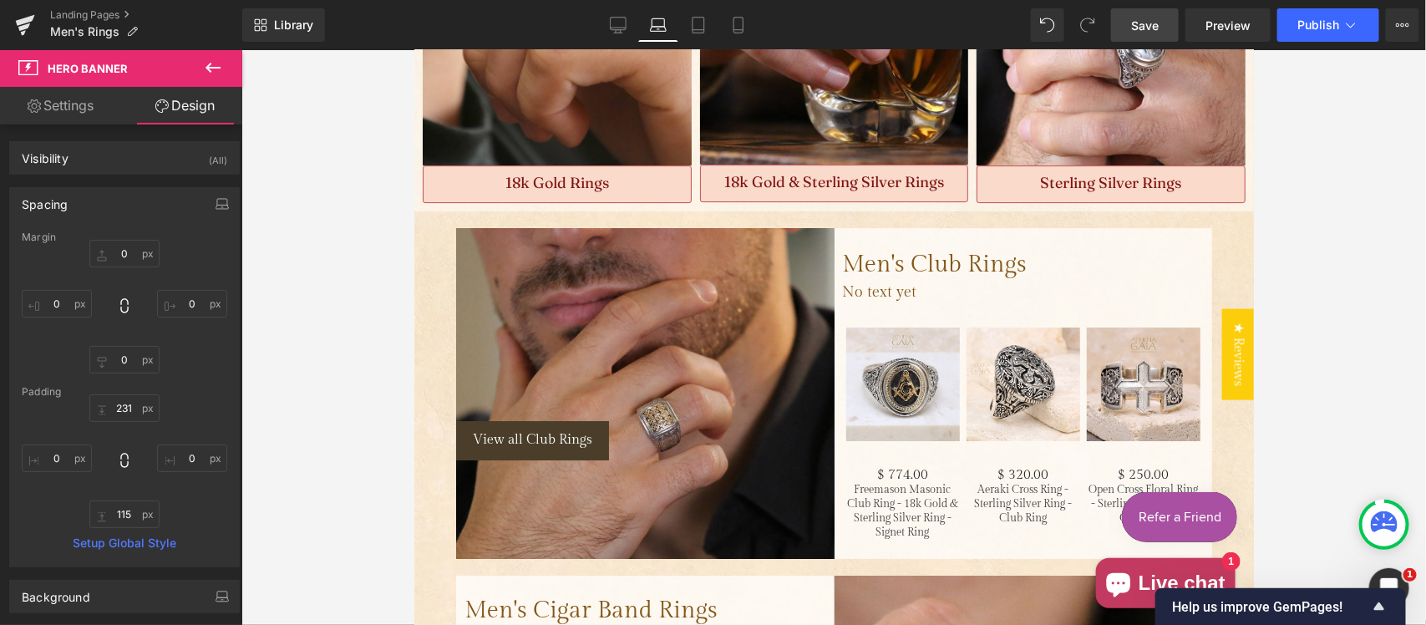
click at [1364, 199] on div at bounding box center [833, 337] width 1185 height 575
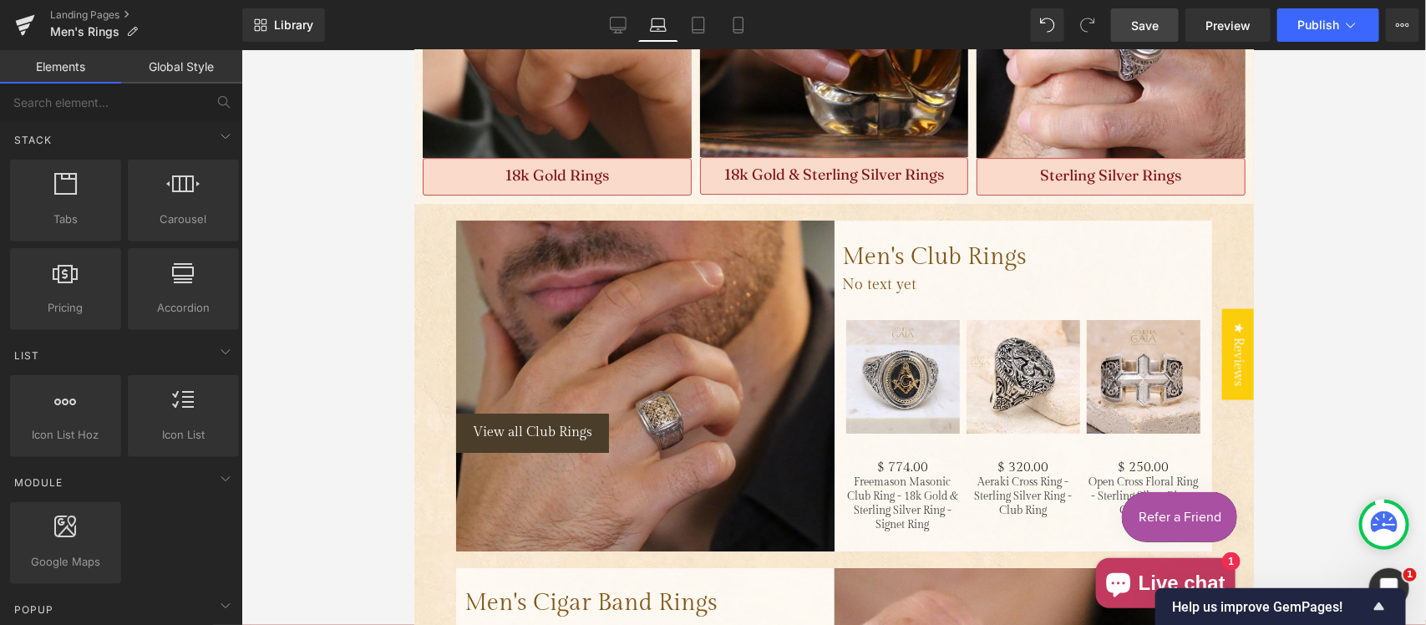
scroll to position [2417, 0]
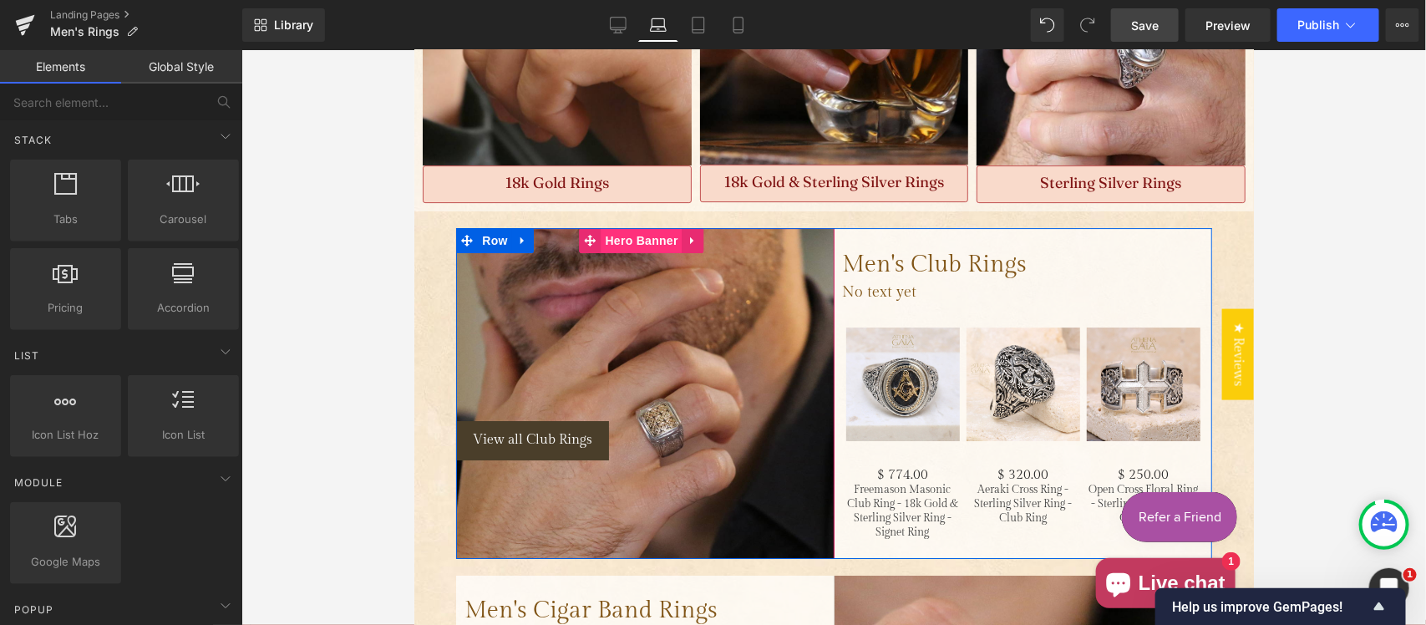
click at [657, 227] on span "Hero Banner" at bounding box center [640, 239] width 81 height 25
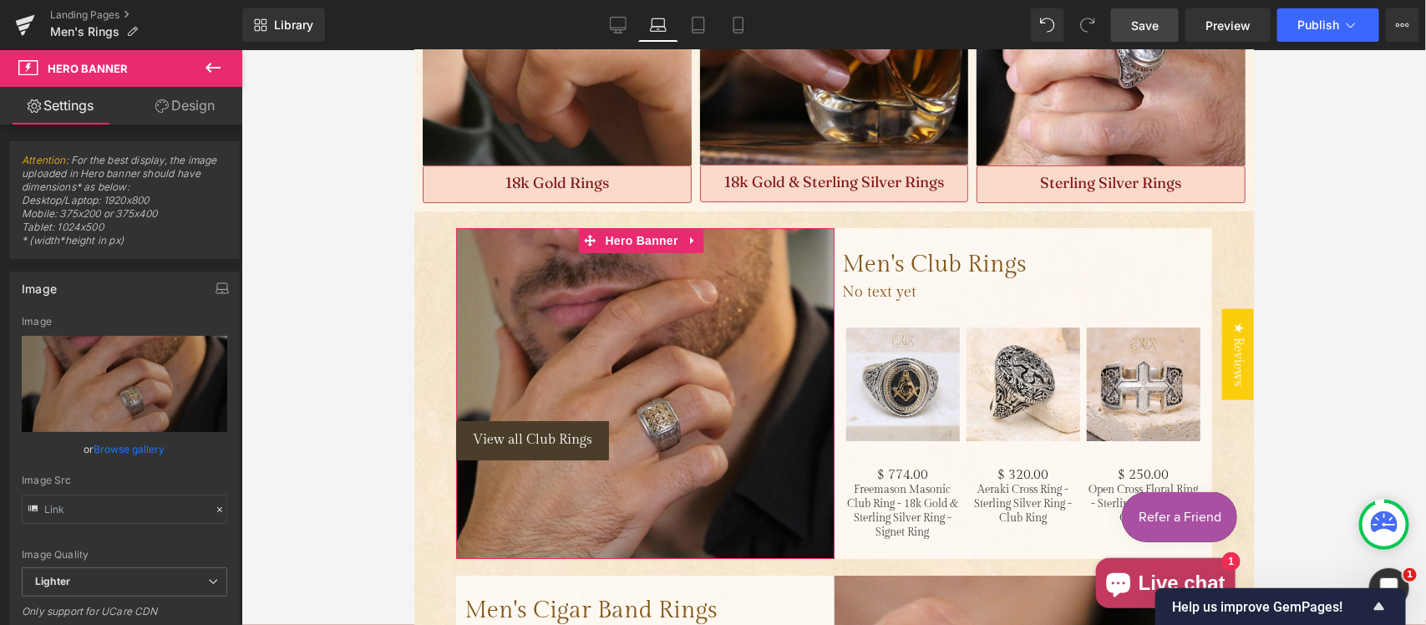
click at [174, 104] on link "Design" at bounding box center [185, 106] width 121 height 38
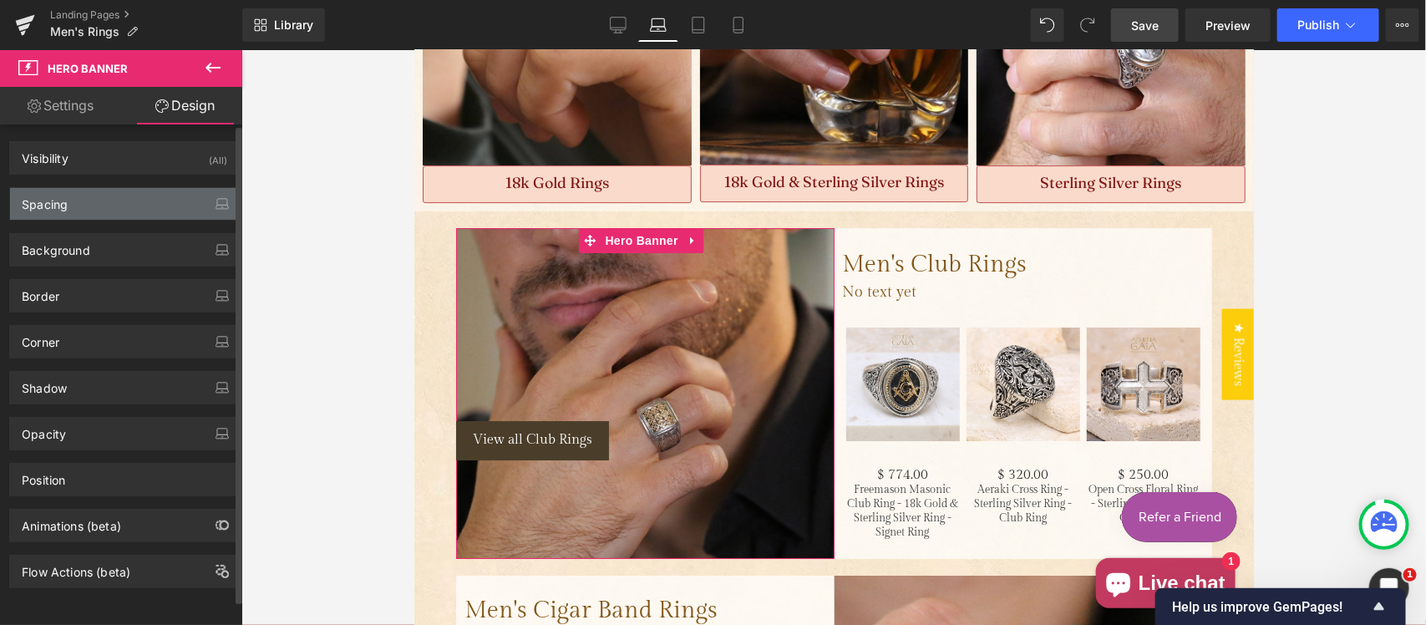
drag, startPoint x: 101, startPoint y: 202, endPoint x: 107, endPoint y: 195, distance: 9.5
click at [101, 202] on div "Spacing" at bounding box center [124, 204] width 229 height 32
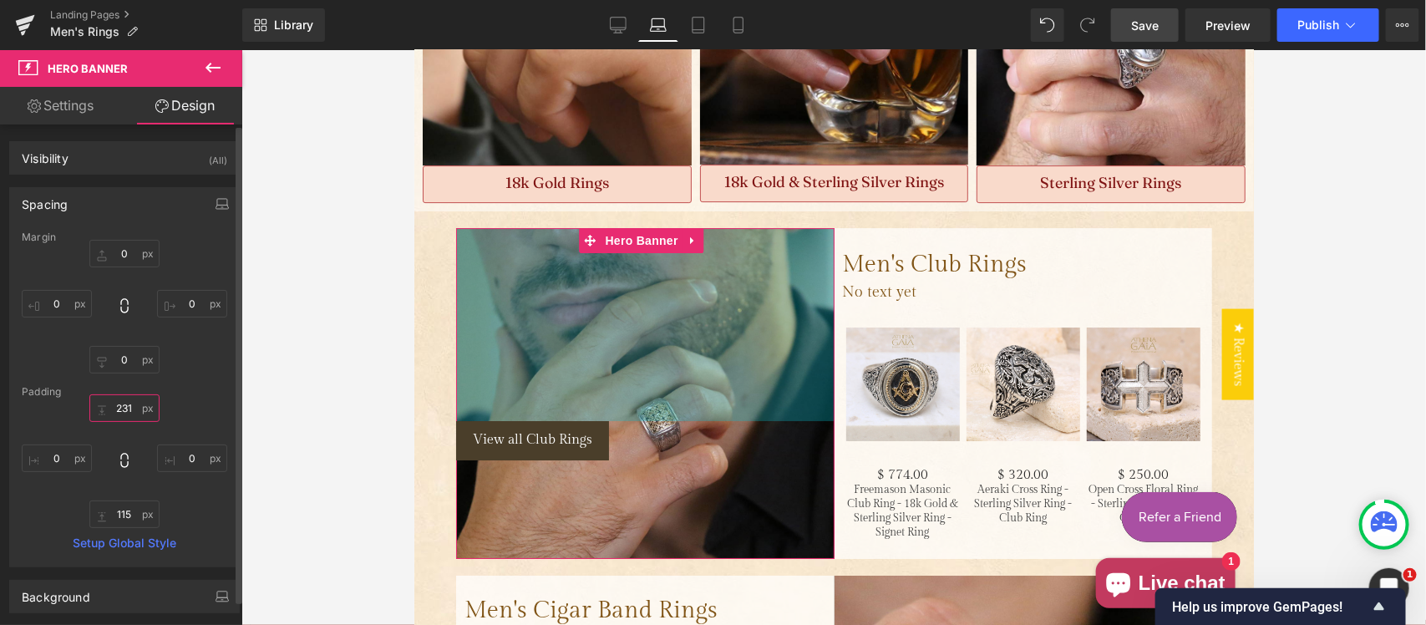
click at [135, 407] on input "text" at bounding box center [124, 408] width 70 height 28
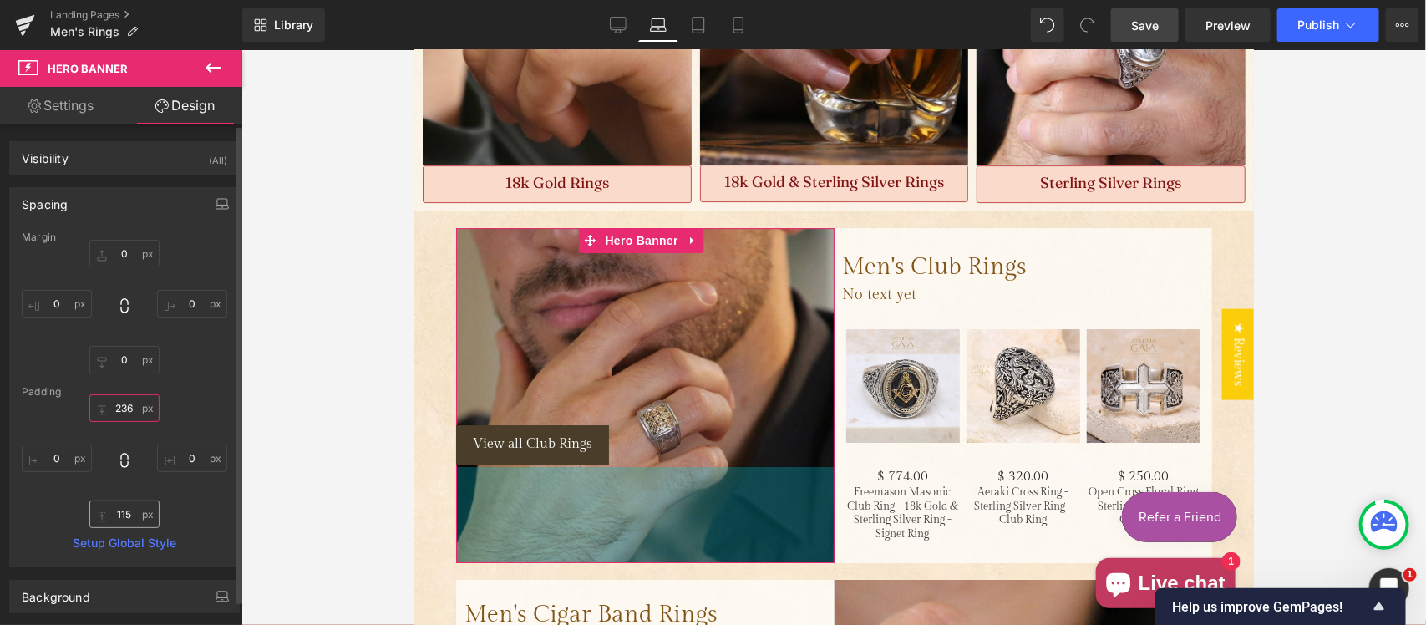
type input "236"
click at [121, 518] on input "text" at bounding box center [124, 515] width 70 height 28
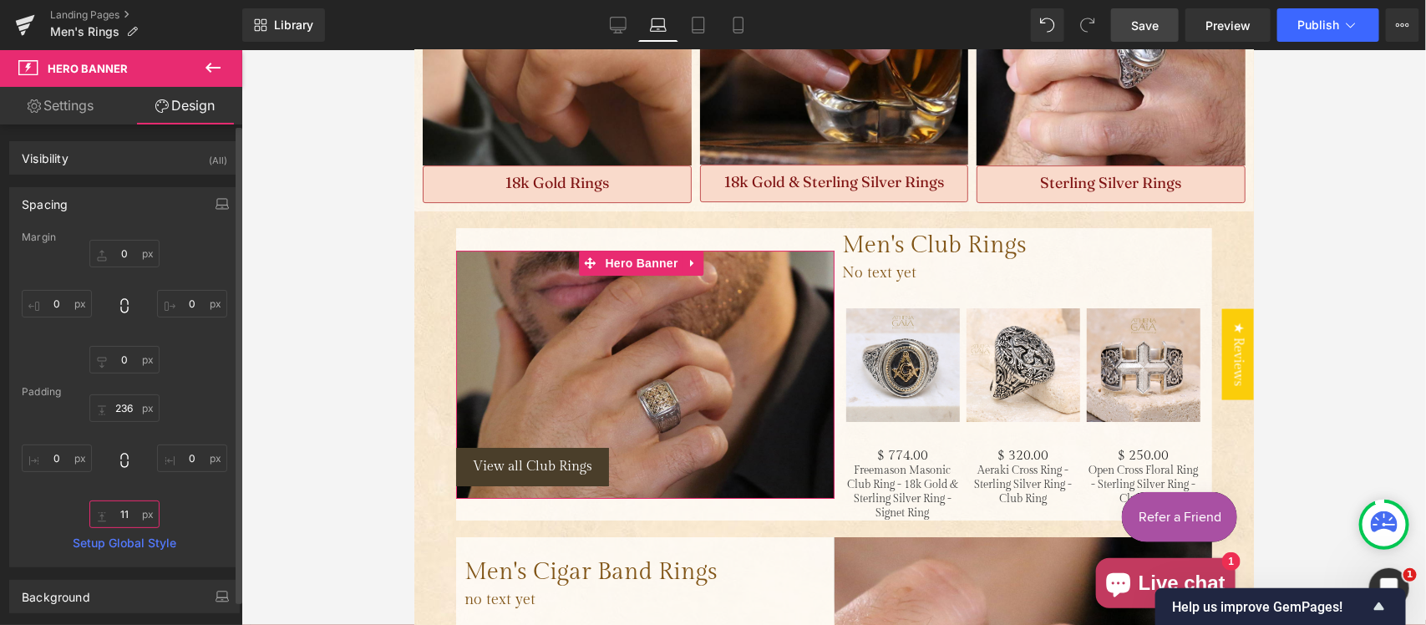
type input "110"
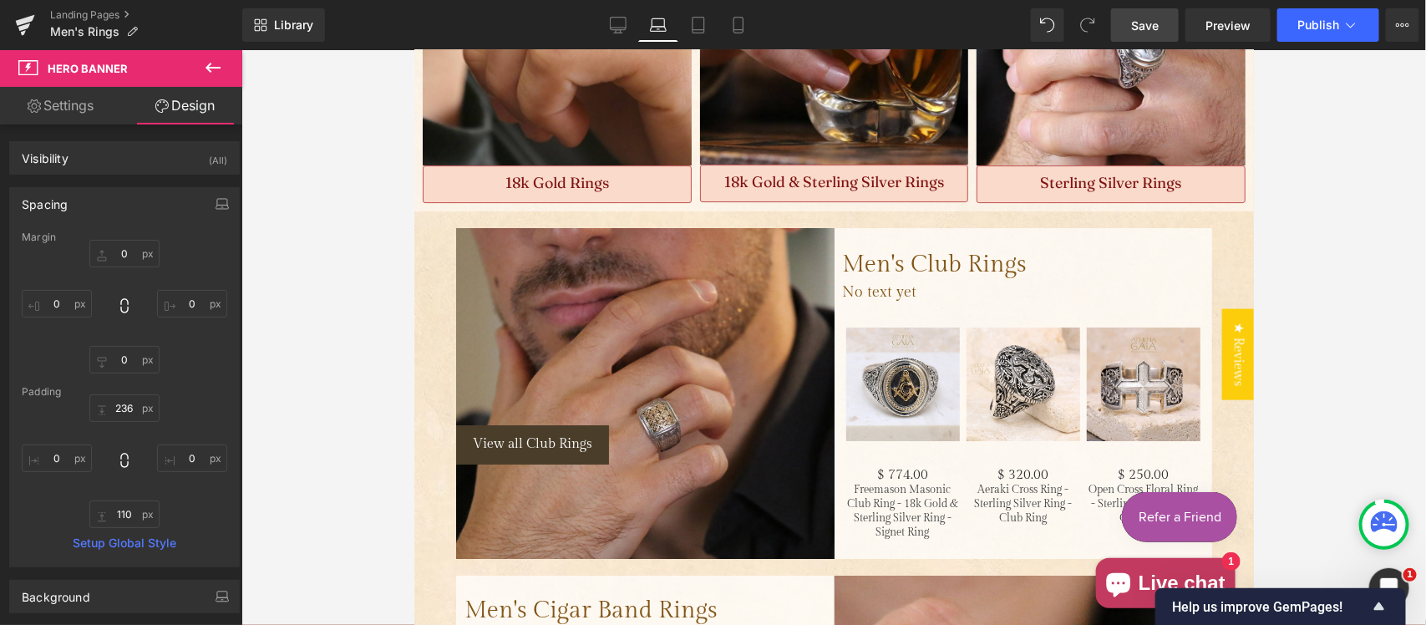
click at [334, 340] on div at bounding box center [833, 337] width 1185 height 575
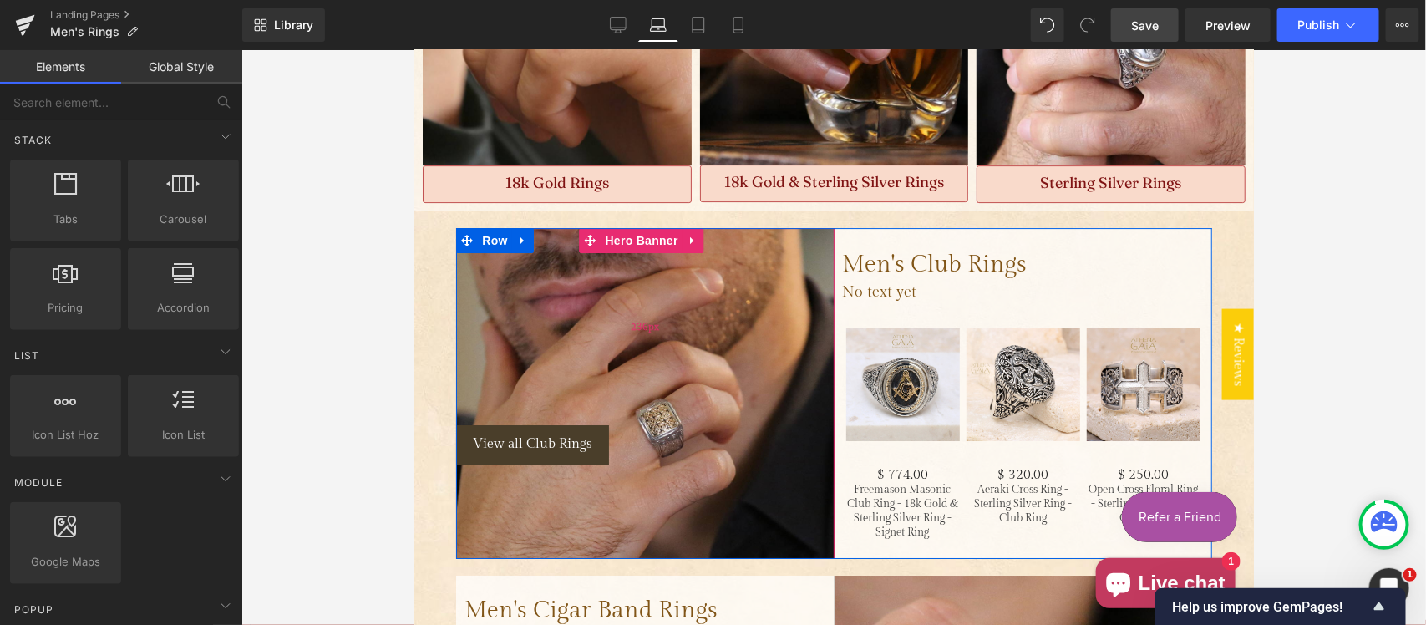
drag, startPoint x: 630, startPoint y: 216, endPoint x: 649, endPoint y: 236, distance: 27.2
click at [630, 227] on span "Hero Banner" at bounding box center [640, 239] width 81 height 25
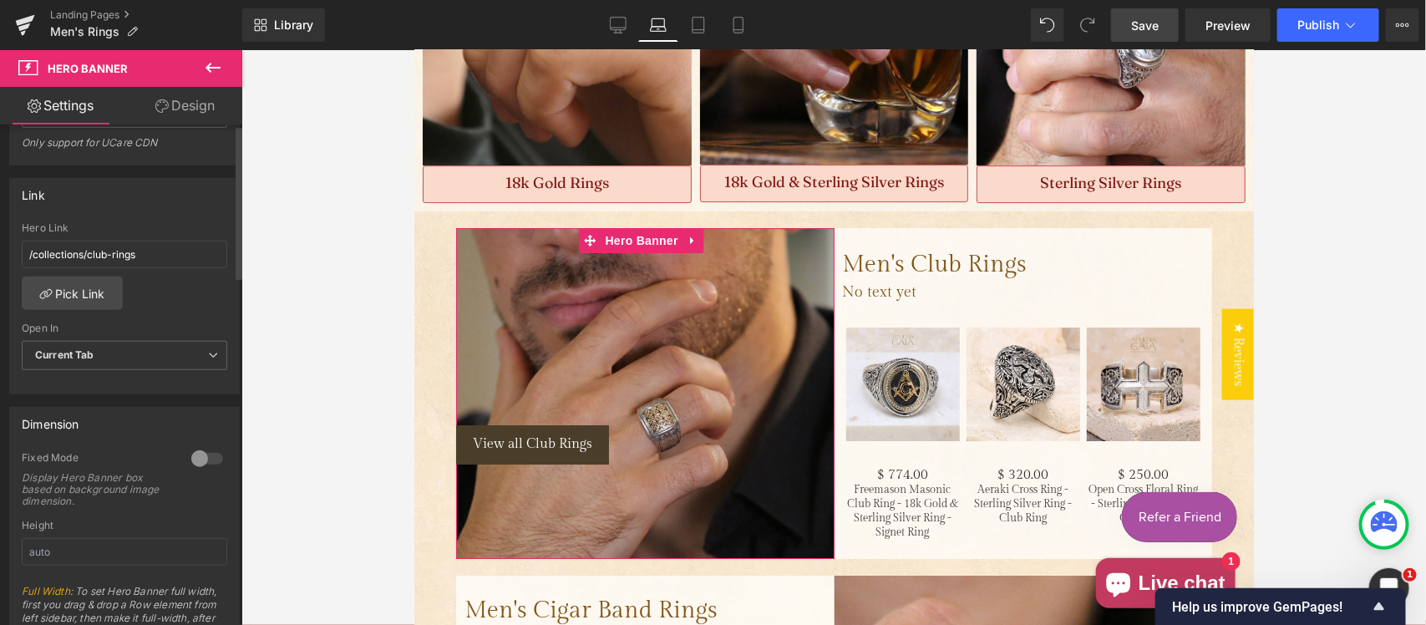
scroll to position [0, 0]
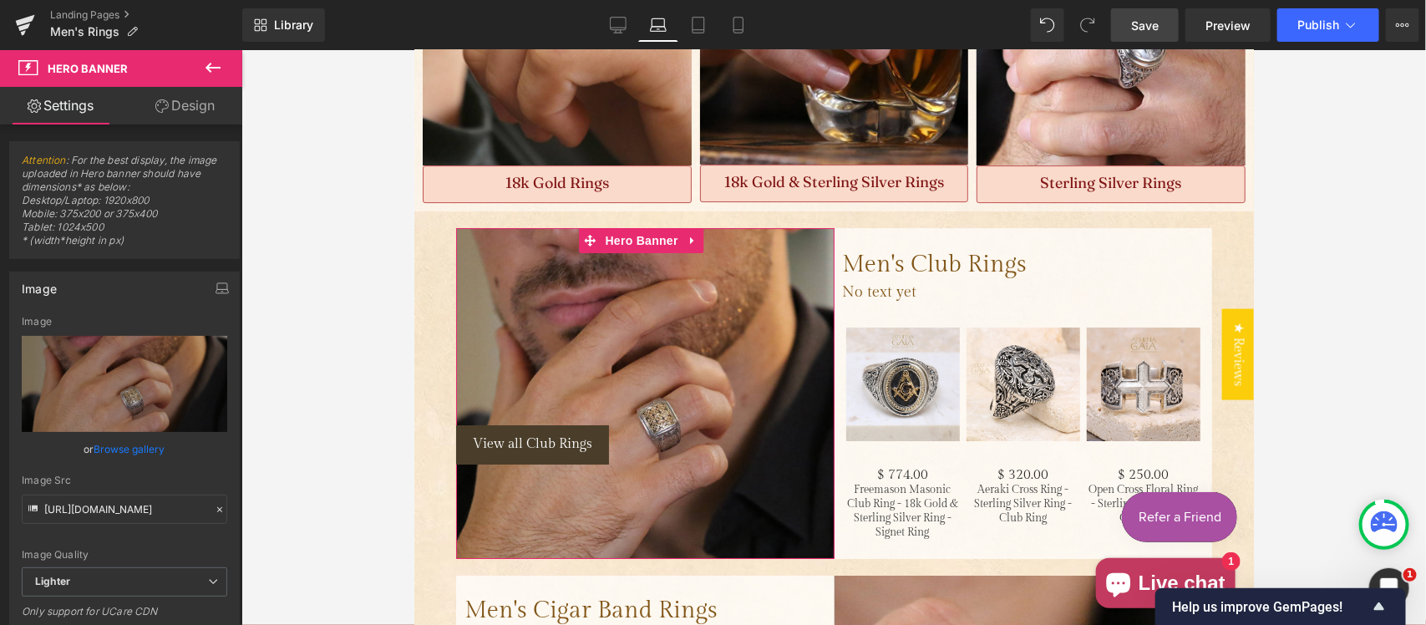
click at [192, 106] on link "Design" at bounding box center [185, 106] width 121 height 38
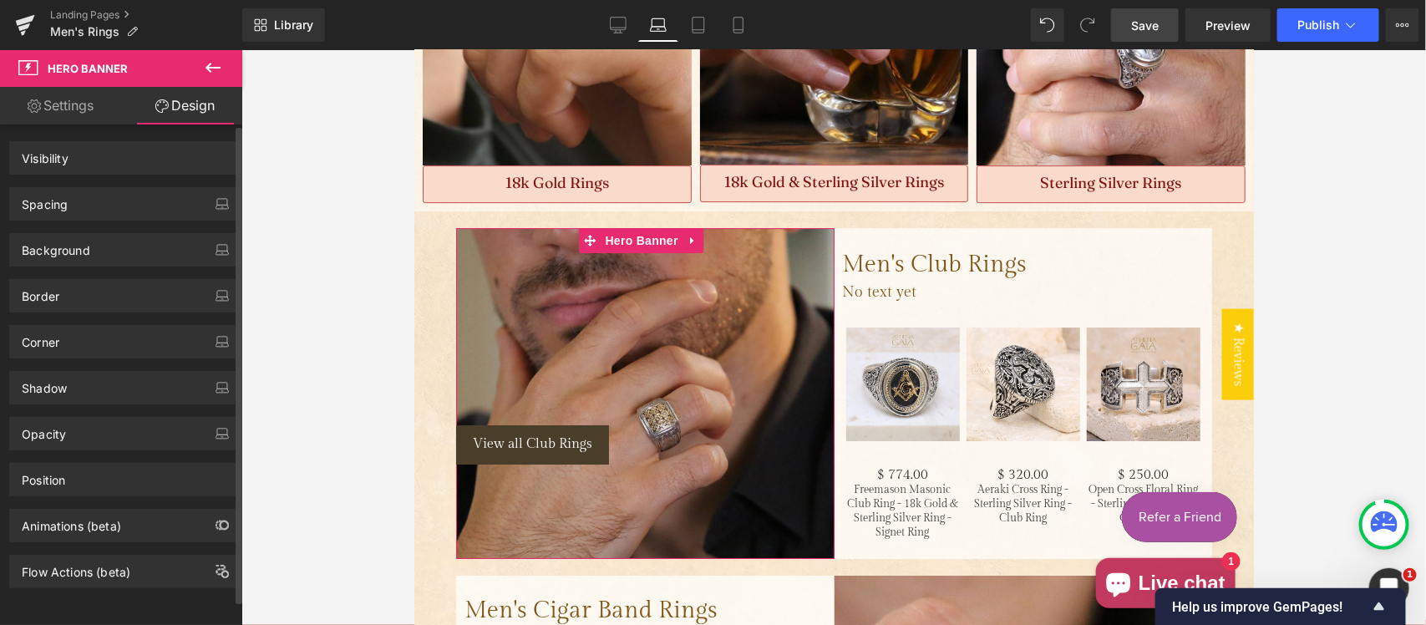
click at [89, 211] on div "Spacing" at bounding box center [124, 204] width 229 height 32
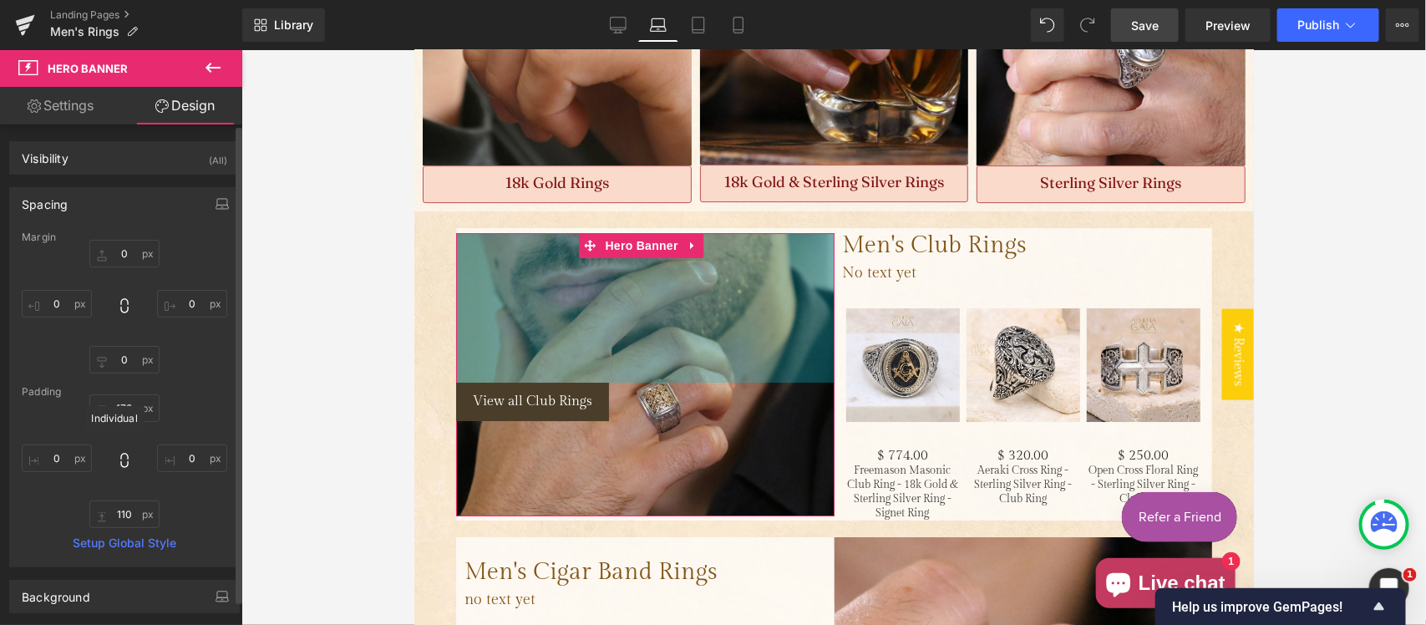
click at [118, 454] on icon at bounding box center [124, 460] width 17 height 17
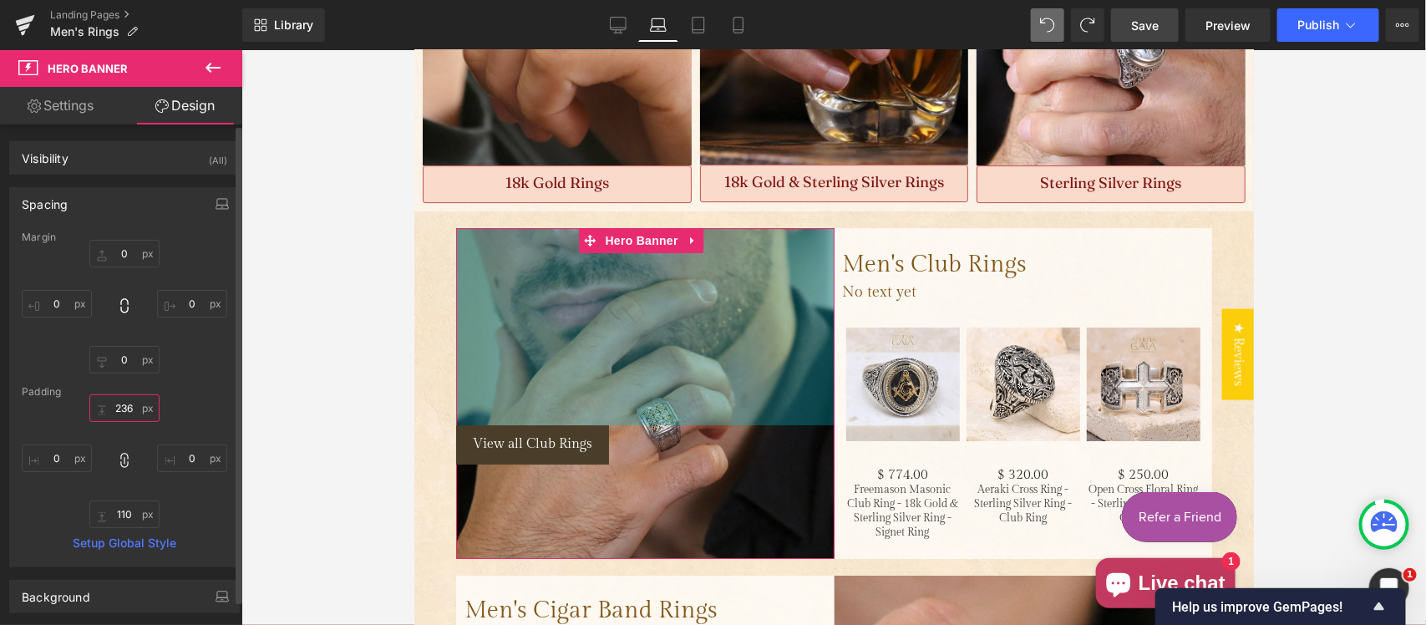
click at [122, 406] on input "text" at bounding box center [124, 408] width 70 height 28
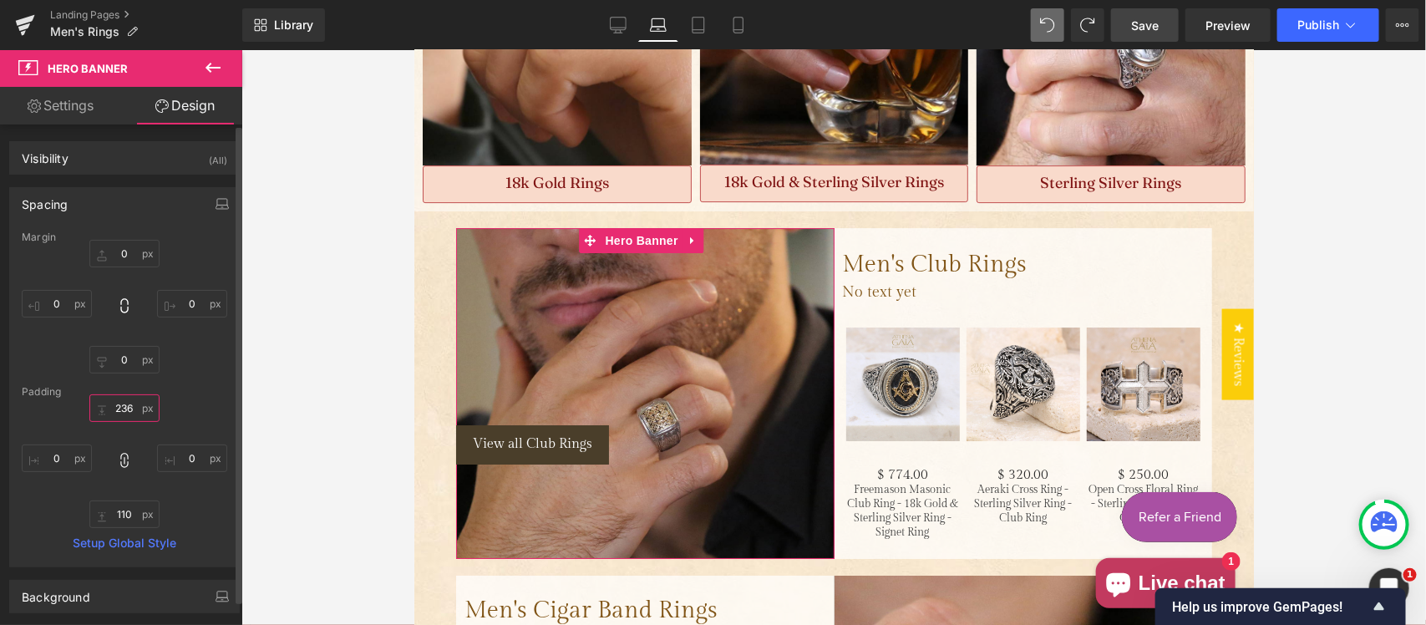
click at [114, 410] on input "text" at bounding box center [124, 408] width 70 height 28
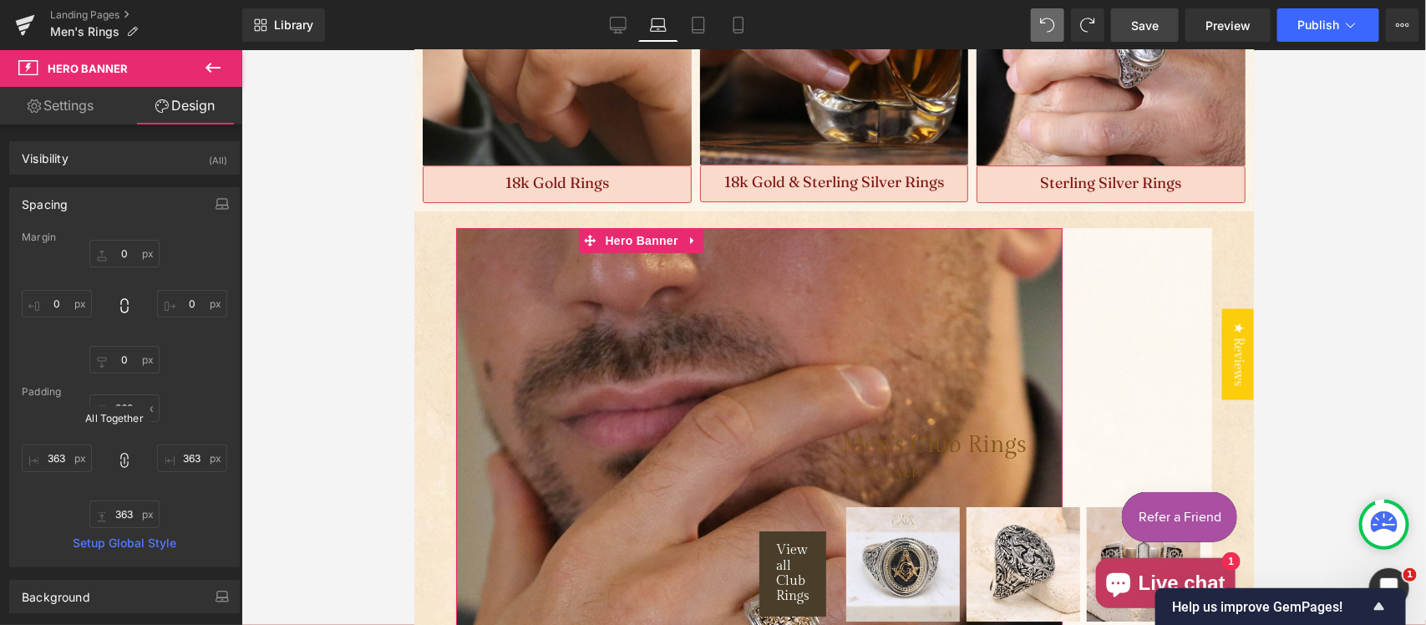
click at [121, 453] on icon at bounding box center [124, 460] width 17 height 17
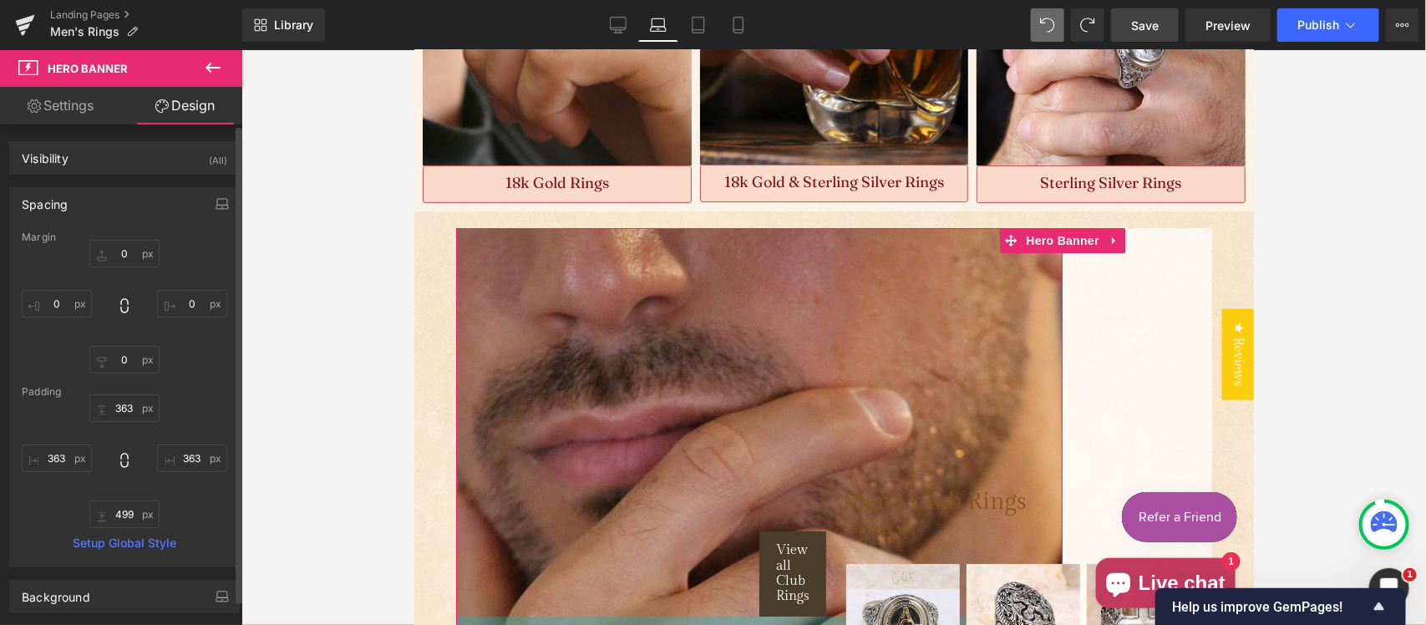
click at [196, 385] on div "Margin [GEOGRAPHIC_DATA] 363 Setup Global Style" at bounding box center [124, 398] width 229 height 335
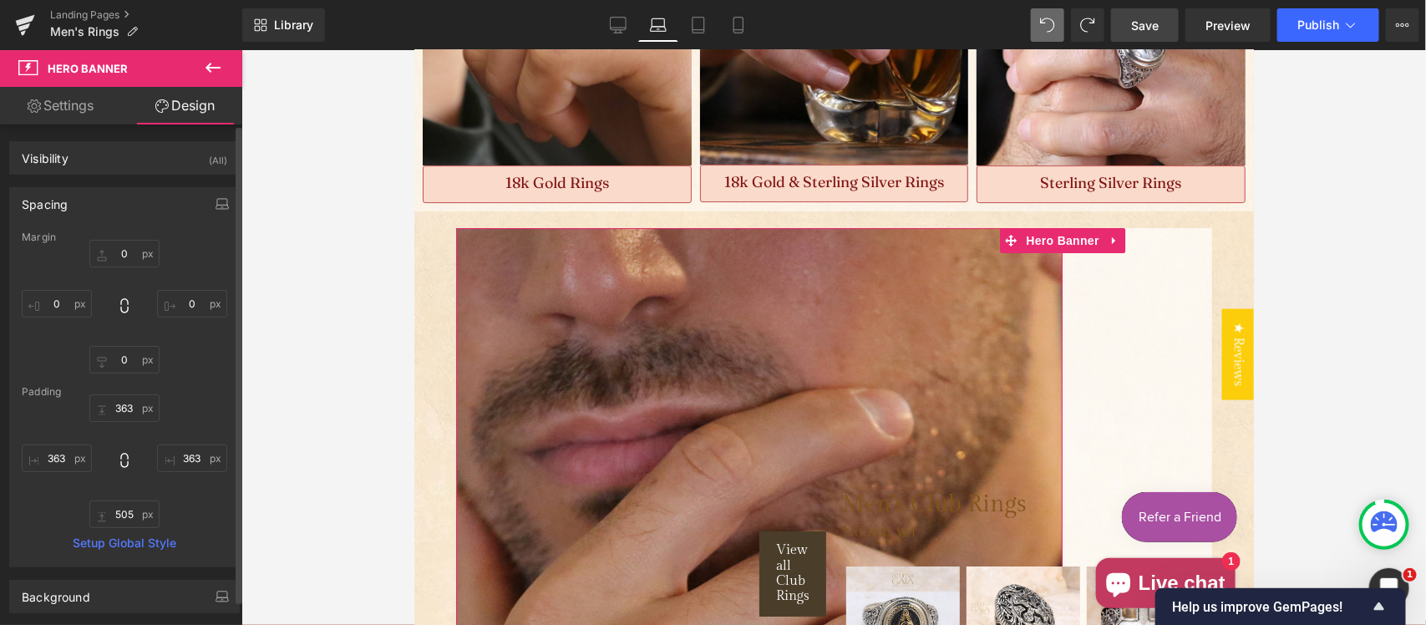
click at [180, 378] on div "Margin [GEOGRAPHIC_DATA] 363 Setup Global Style" at bounding box center [124, 398] width 229 height 335
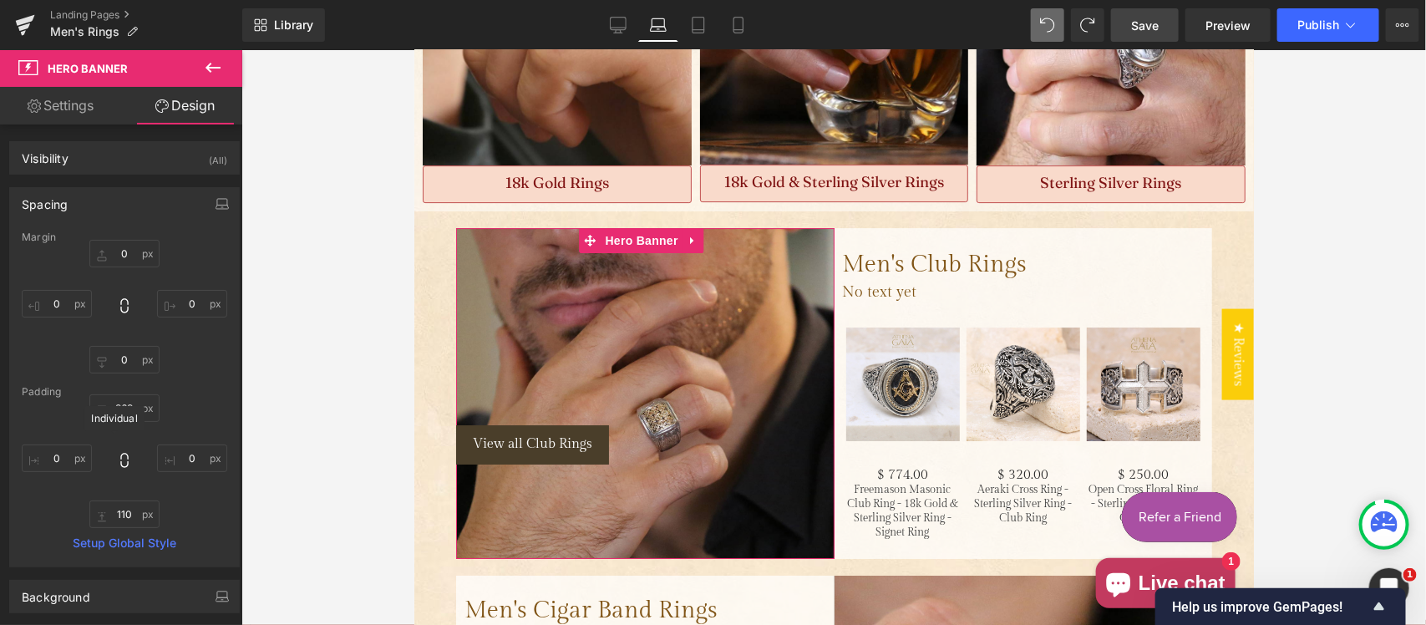
click at [122, 458] on icon at bounding box center [124, 460] width 17 height 17
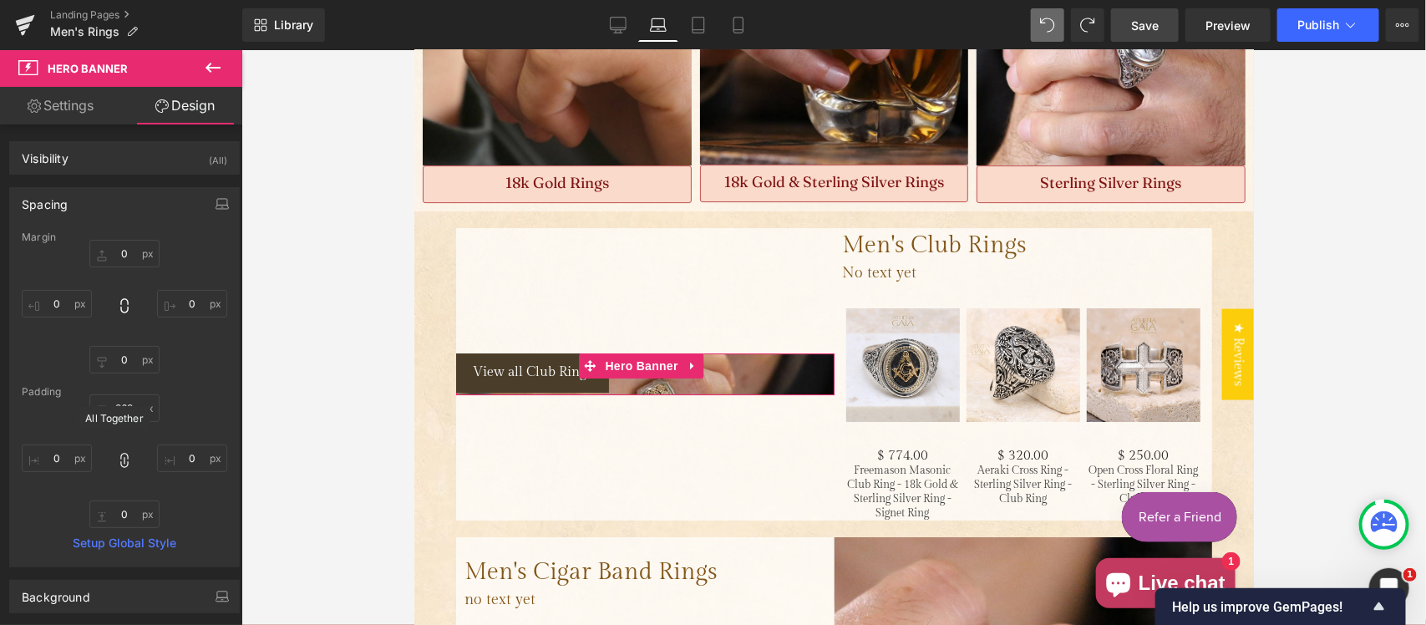
click at [122, 458] on icon at bounding box center [124, 460] width 17 height 17
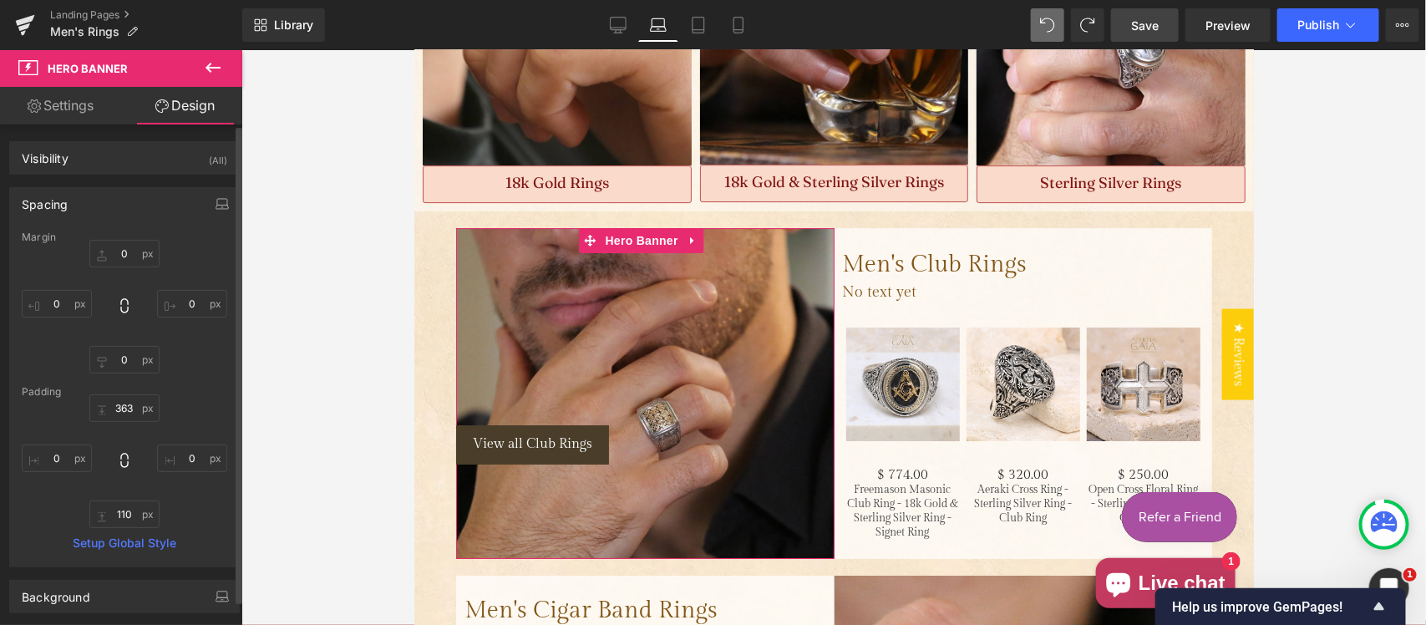
click at [126, 432] on div "363" at bounding box center [125, 461] width 206 height 134
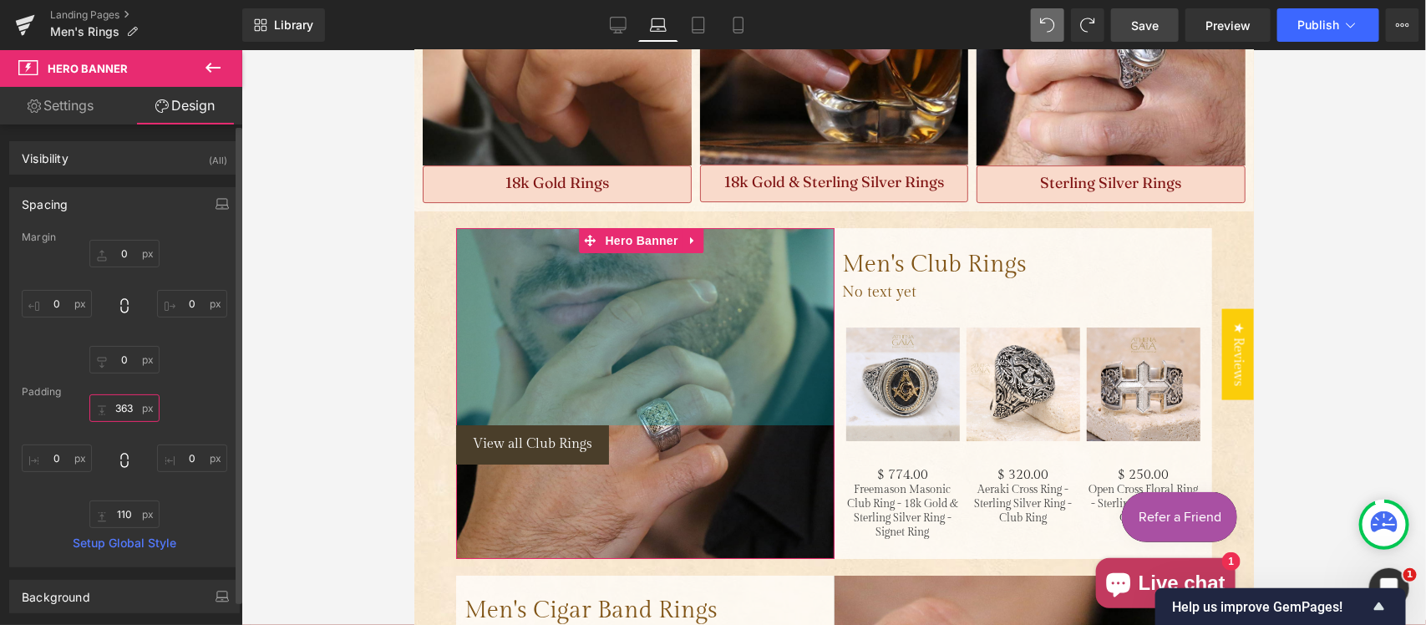
click at [121, 411] on input "363" at bounding box center [124, 408] width 70 height 28
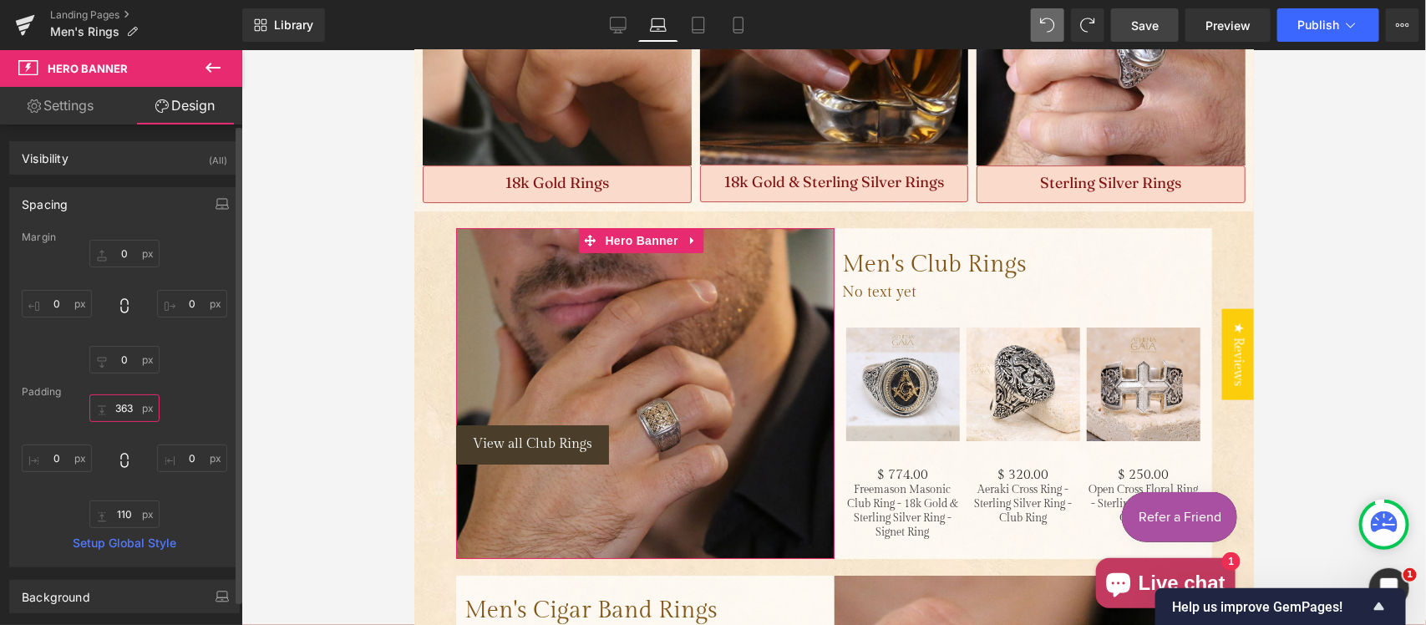
click at [139, 412] on input "363" at bounding box center [124, 408] width 70 height 28
drag, startPoint x: 118, startPoint y: 412, endPoint x: 100, endPoint y: 412, distance: 17.5
click at [100, 412] on input "363" at bounding box center [124, 408] width 70 height 28
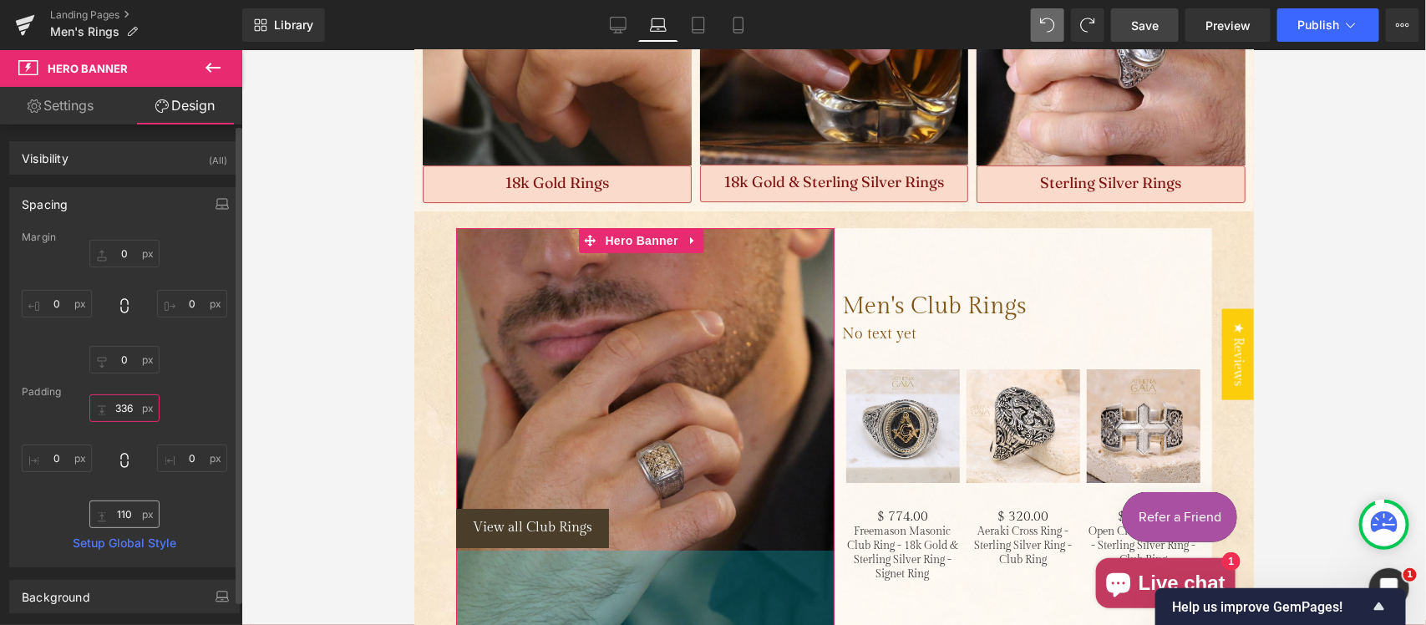
type input "336"
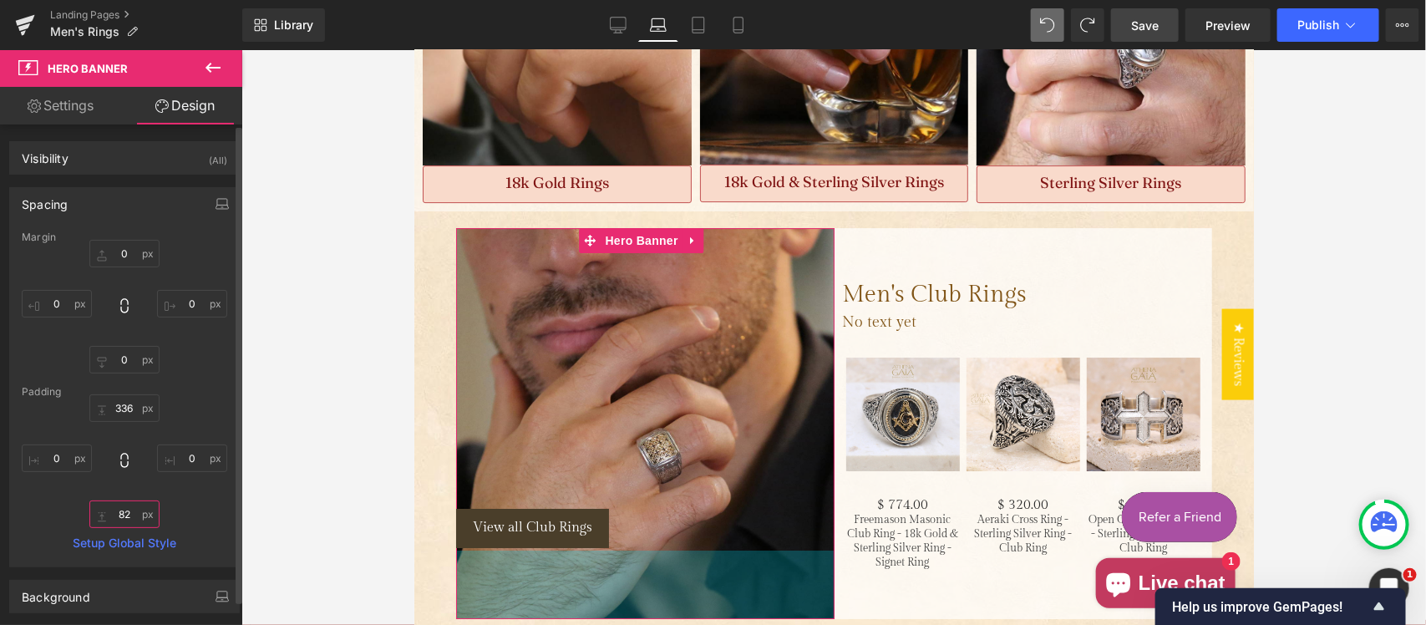
click at [119, 516] on input "text" at bounding box center [124, 515] width 70 height 28
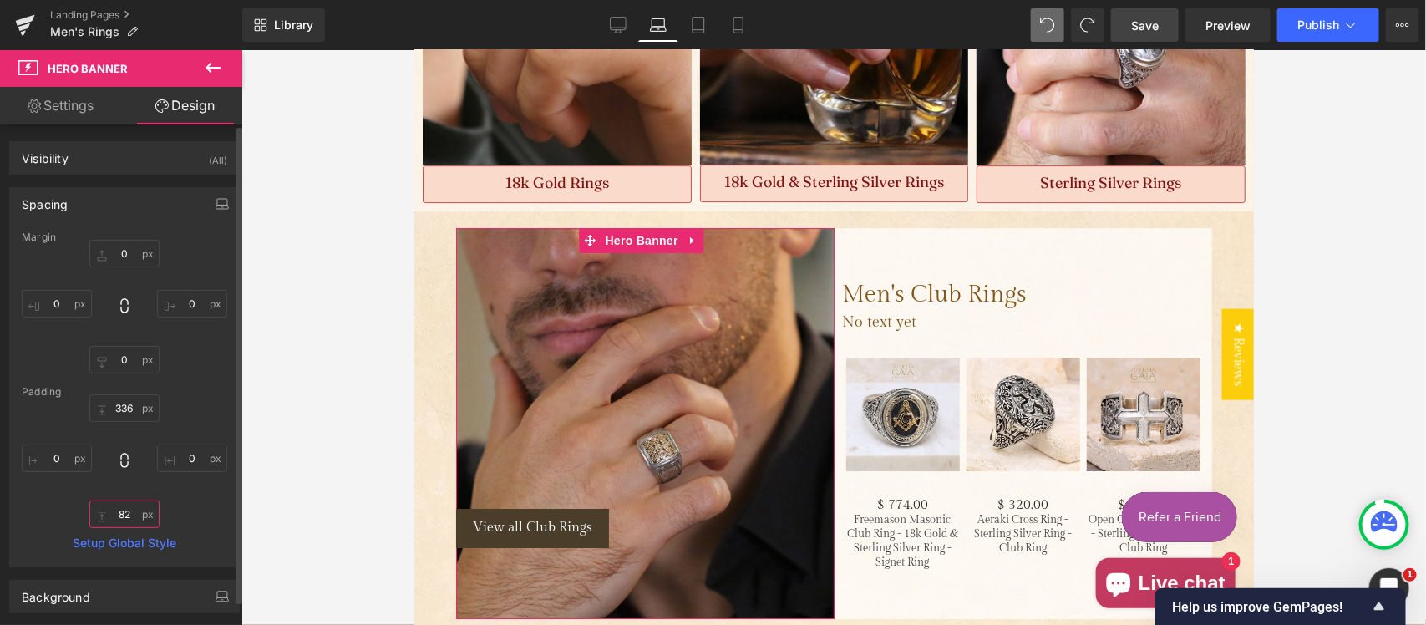
click at [122, 511] on input "text" at bounding box center [124, 515] width 70 height 28
drag, startPoint x: 130, startPoint y: 515, endPoint x: 104, endPoint y: 516, distance: 25.1
click at [104, 516] on input "text" at bounding box center [124, 515] width 70 height 28
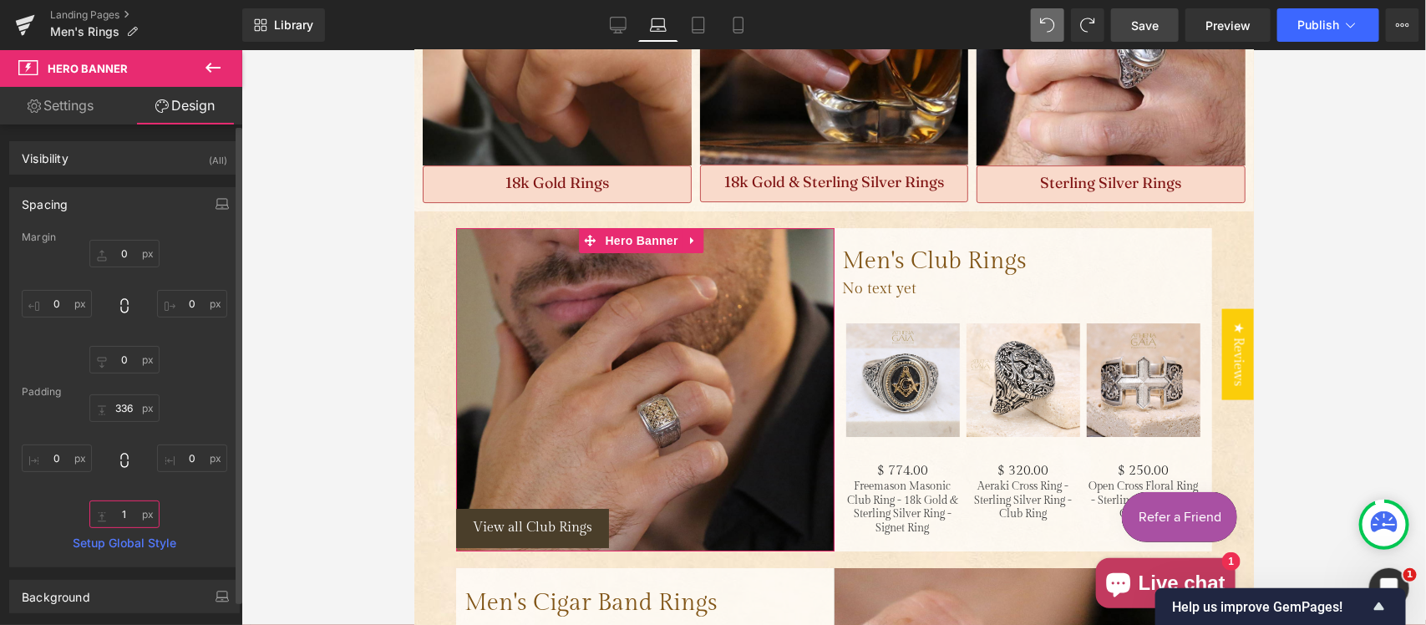
type input "10"
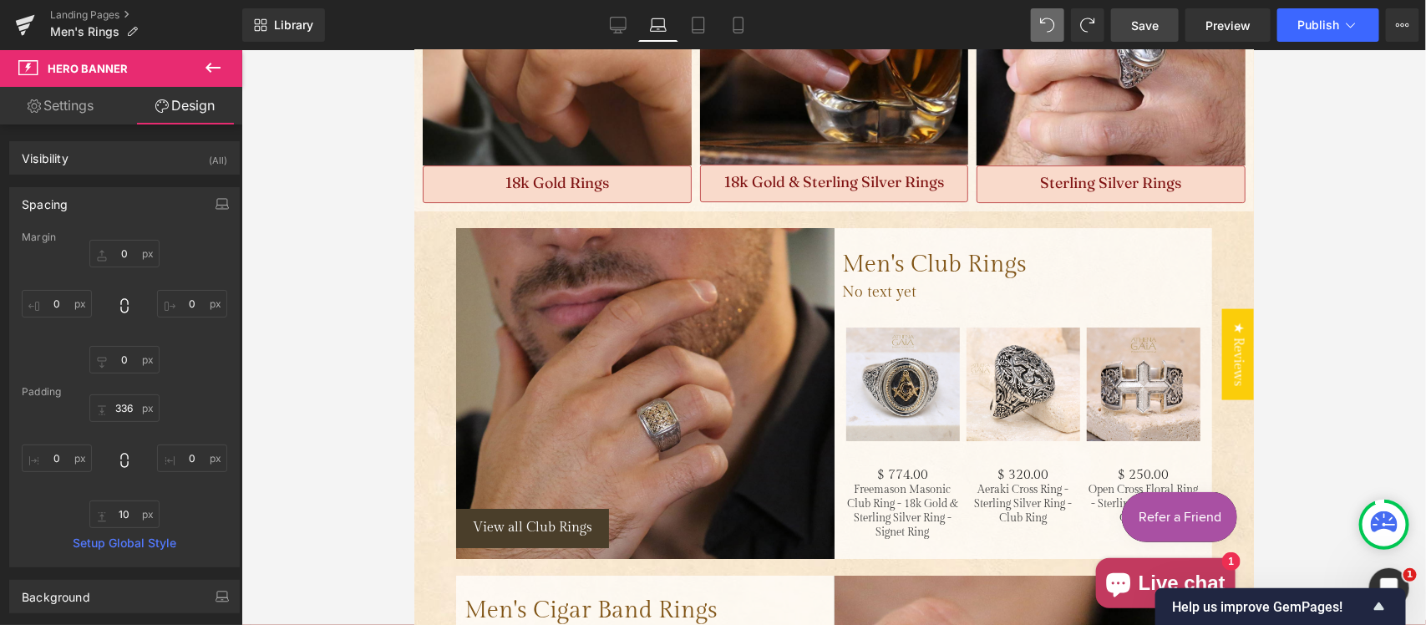
click at [272, 401] on div at bounding box center [833, 337] width 1185 height 575
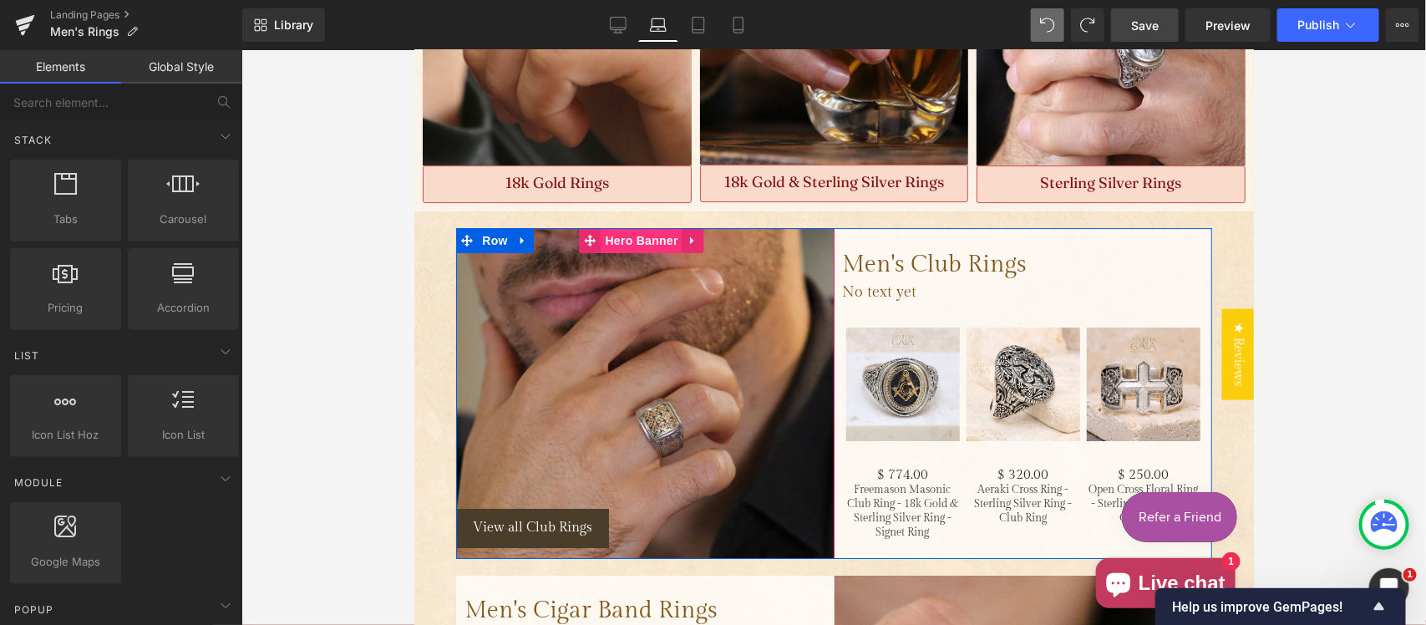
drag, startPoint x: 648, startPoint y: 204, endPoint x: 643, endPoint y: 214, distance: 10.9
click at [648, 227] on span "Hero Banner" at bounding box center [640, 239] width 81 height 25
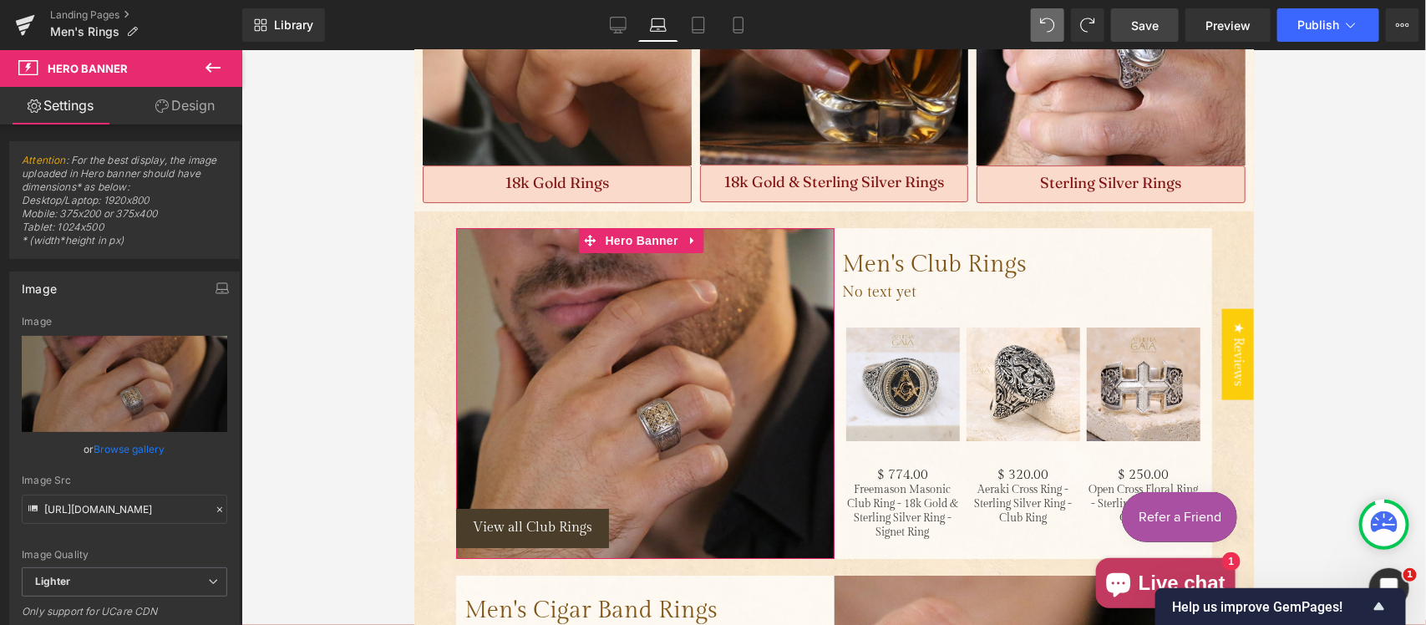
click at [193, 114] on link "Design" at bounding box center [185, 106] width 121 height 38
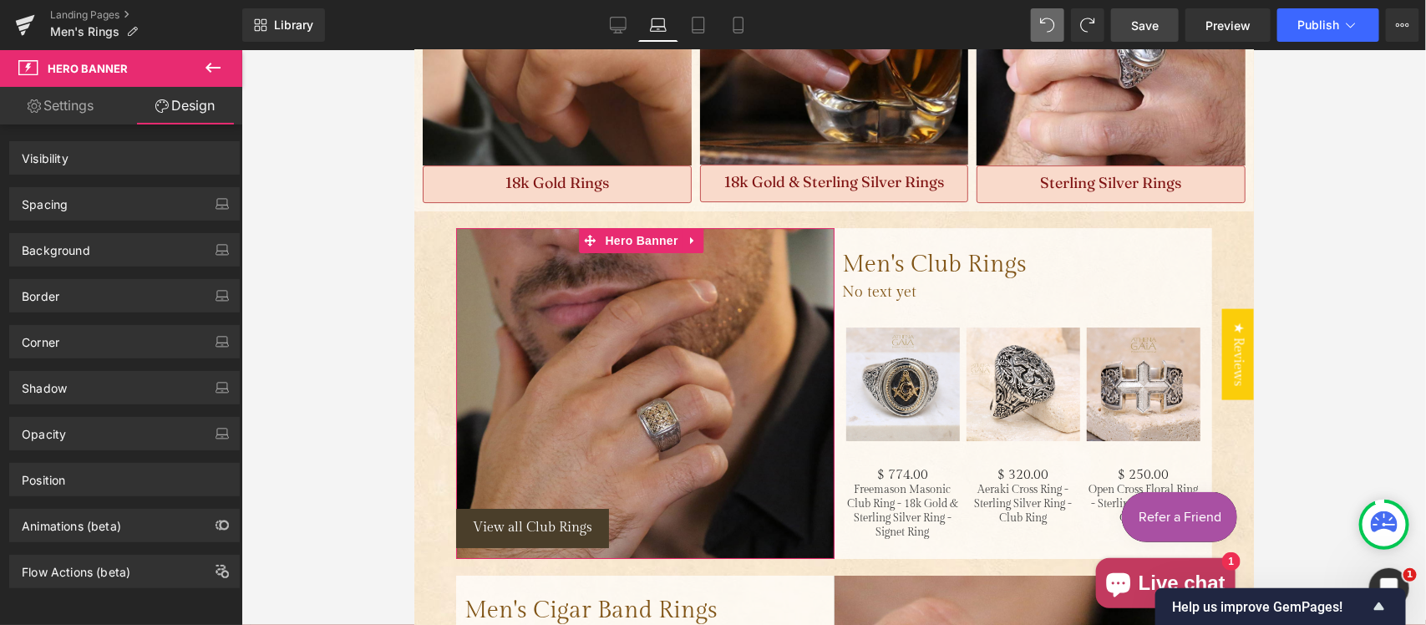
click at [119, 197] on div "Spacing" at bounding box center [124, 204] width 229 height 32
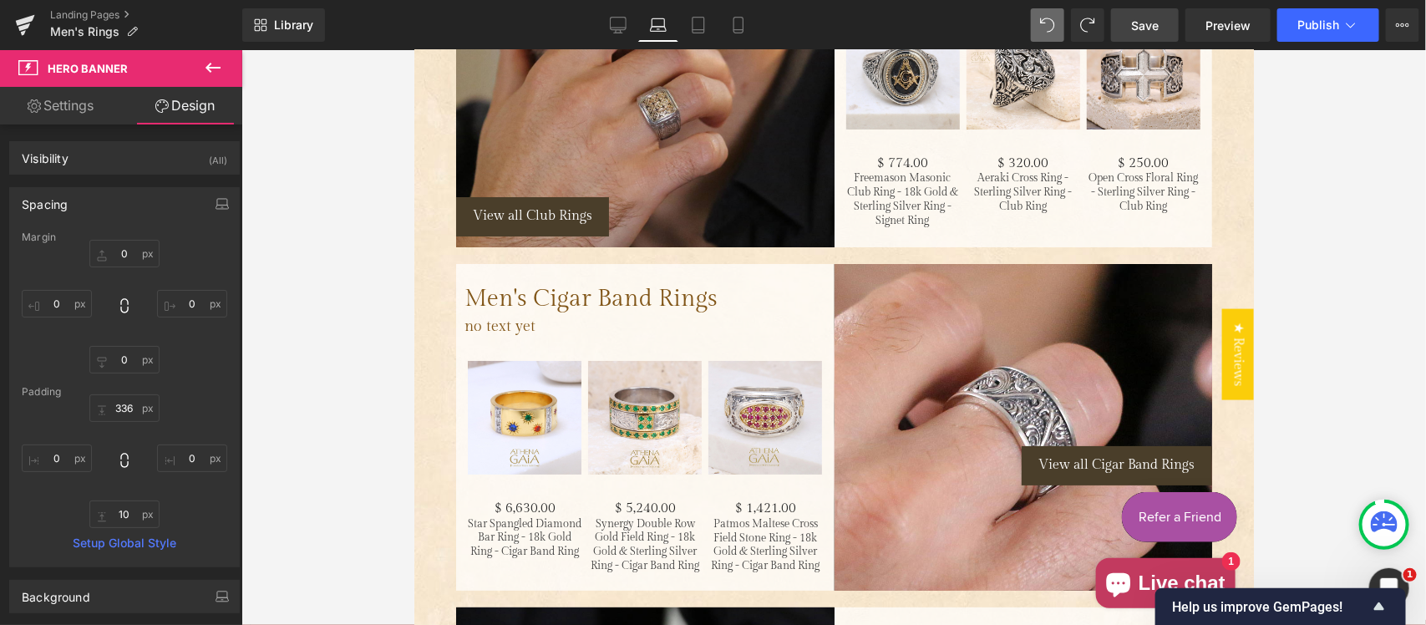
scroll to position [2764, 0]
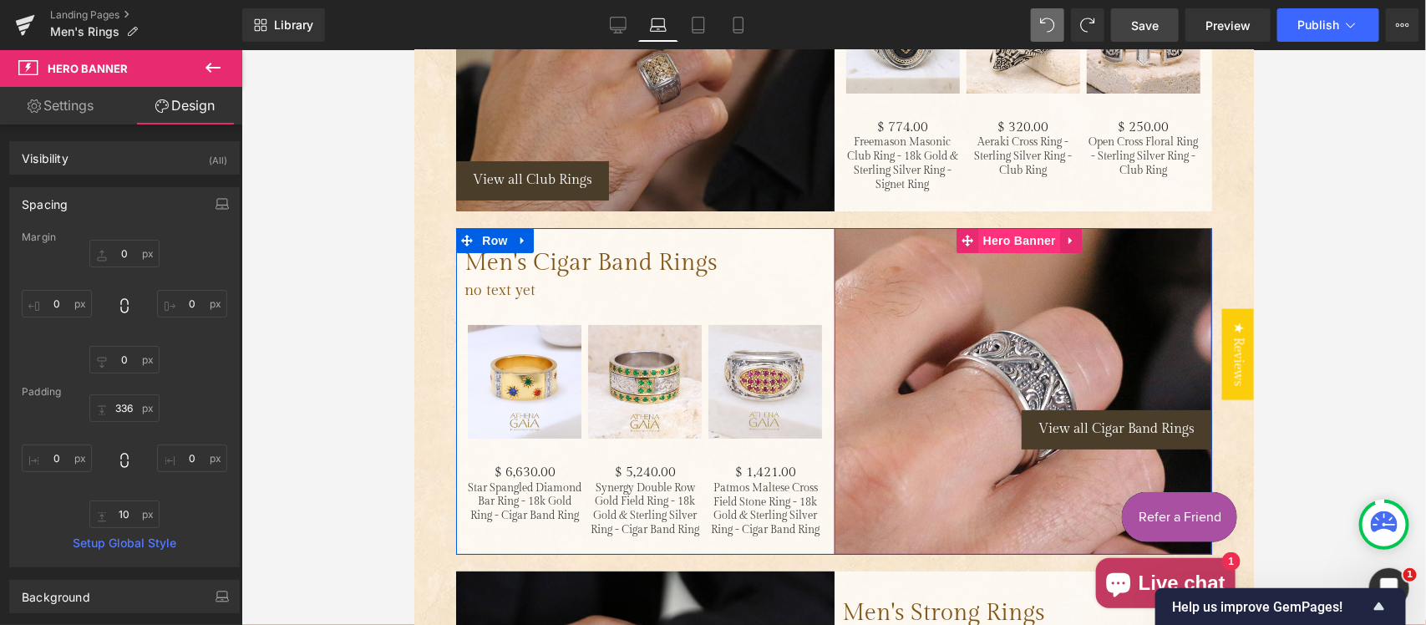
click at [1011, 227] on span "Hero Banner" at bounding box center [1019, 239] width 81 height 25
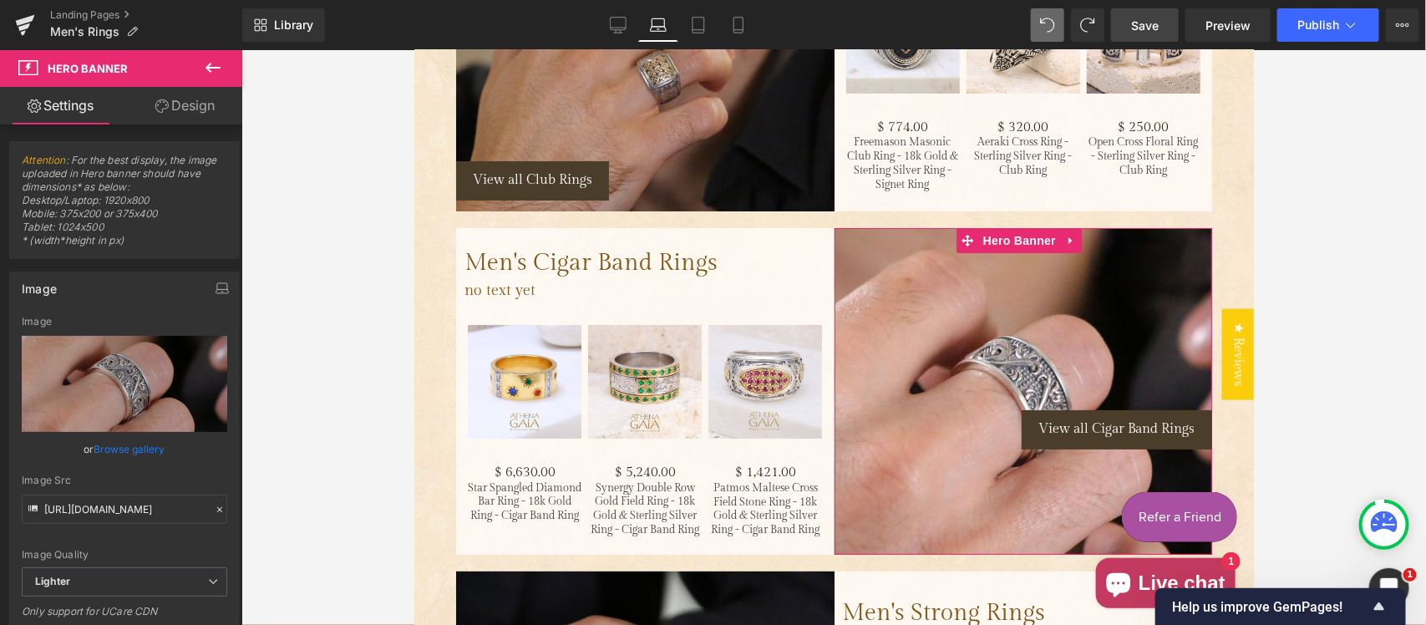
click at [191, 102] on link "Design" at bounding box center [185, 106] width 121 height 38
click at [0, 0] on div "Spacing" at bounding box center [0, 0] width 0 height 0
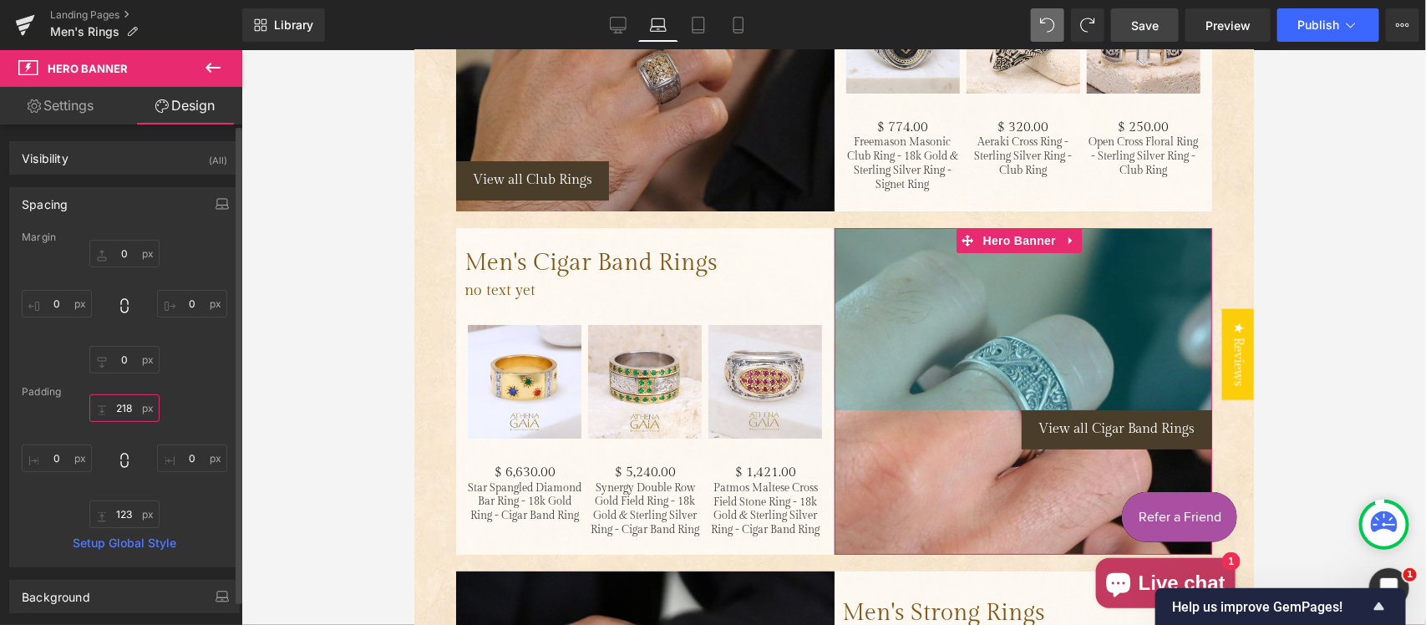
click at [118, 410] on input "text" at bounding box center [124, 408] width 70 height 28
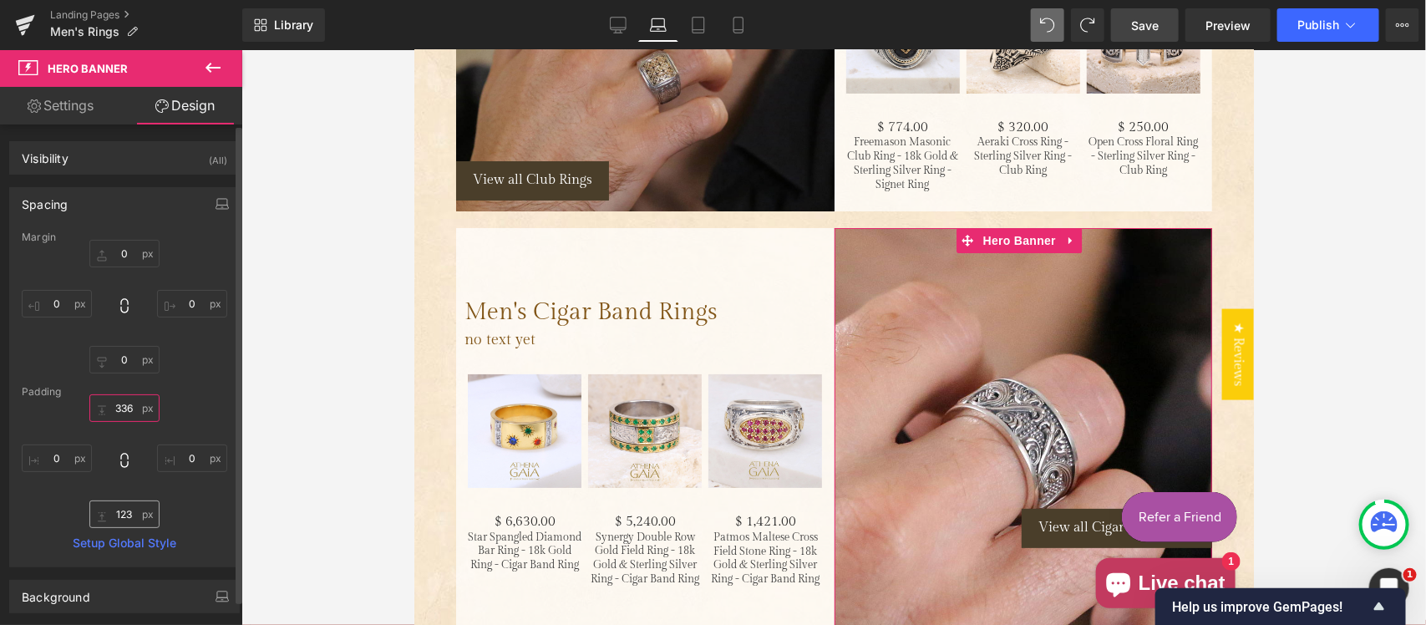
type input "336"
click at [115, 511] on input "text" at bounding box center [124, 515] width 70 height 28
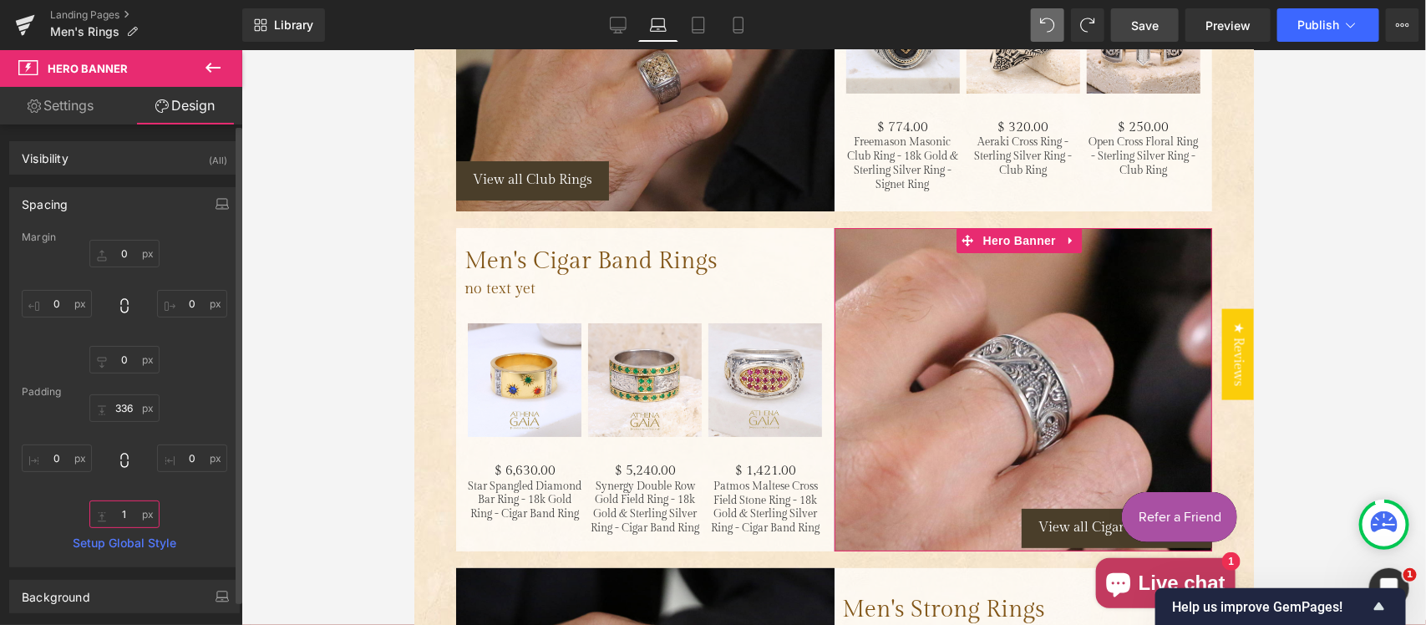
type input "10"
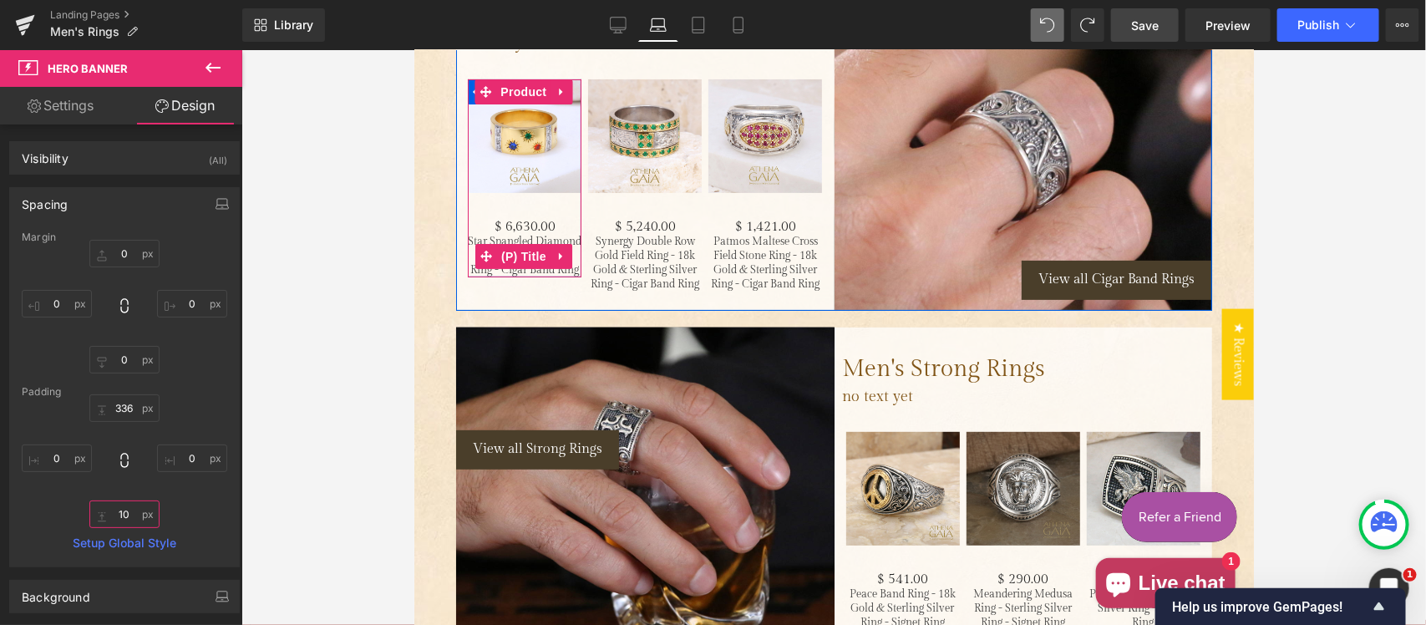
scroll to position [3114, 0]
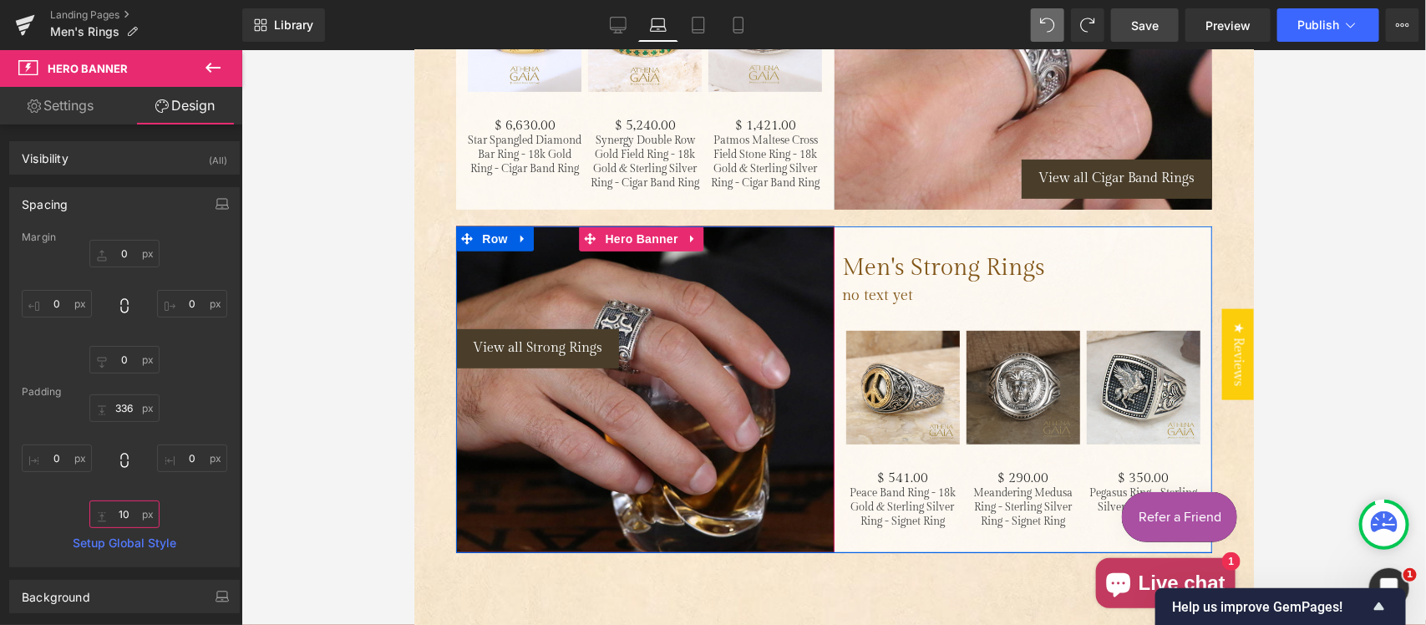
drag, startPoint x: 630, startPoint y: 209, endPoint x: 622, endPoint y: 225, distance: 17.9
click at [631, 226] on span "Hero Banner" at bounding box center [640, 238] width 81 height 25
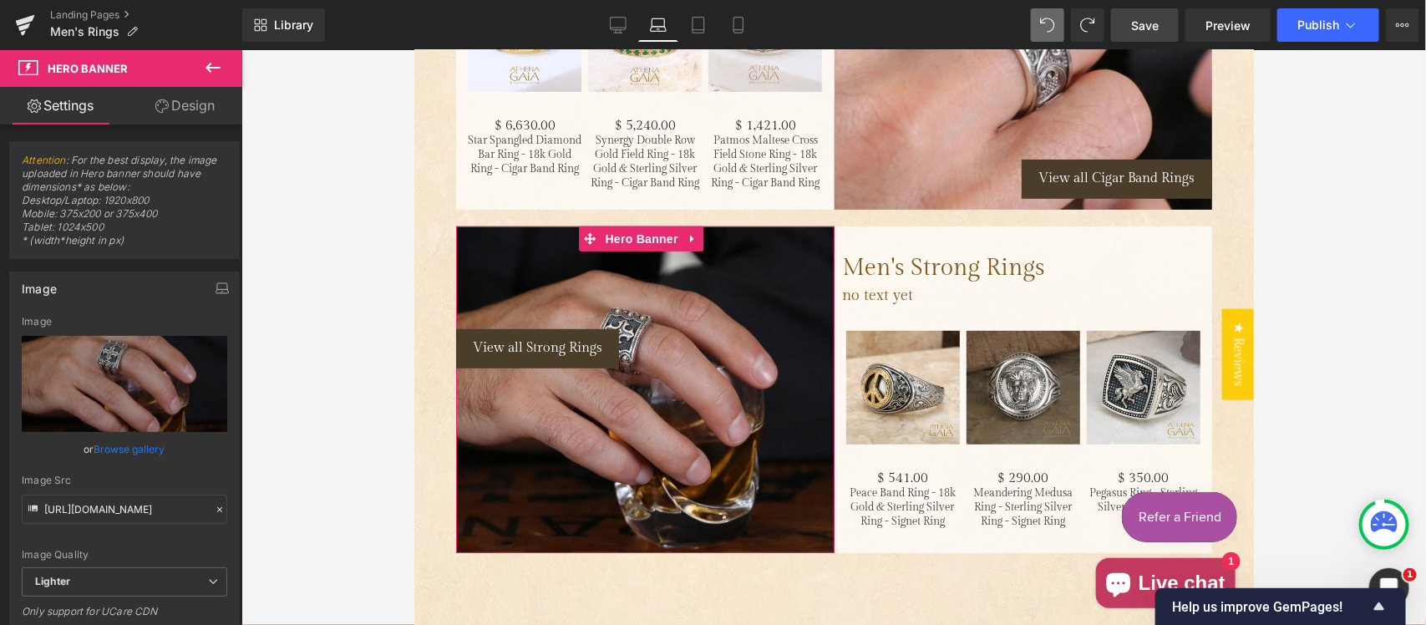
click at [192, 98] on link "Design" at bounding box center [185, 106] width 121 height 38
click at [0, 0] on div "Spacing" at bounding box center [0, 0] width 0 height 0
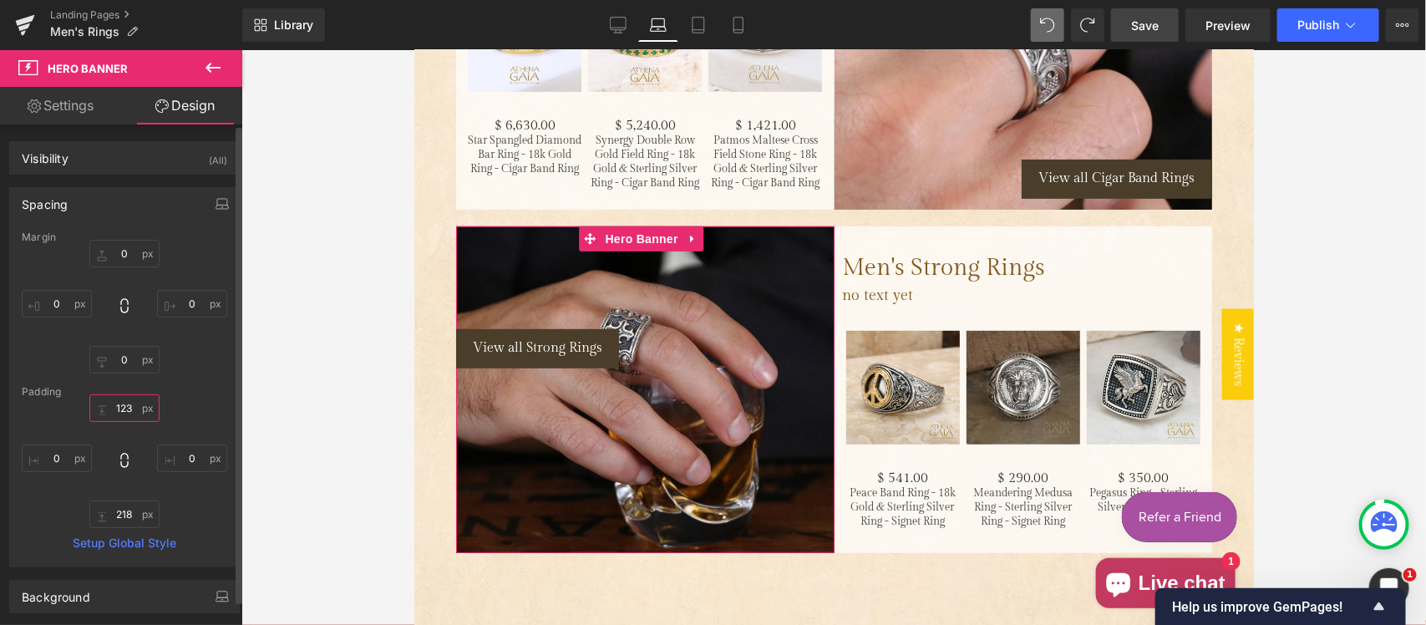
click at [130, 409] on input "text" at bounding box center [124, 408] width 70 height 28
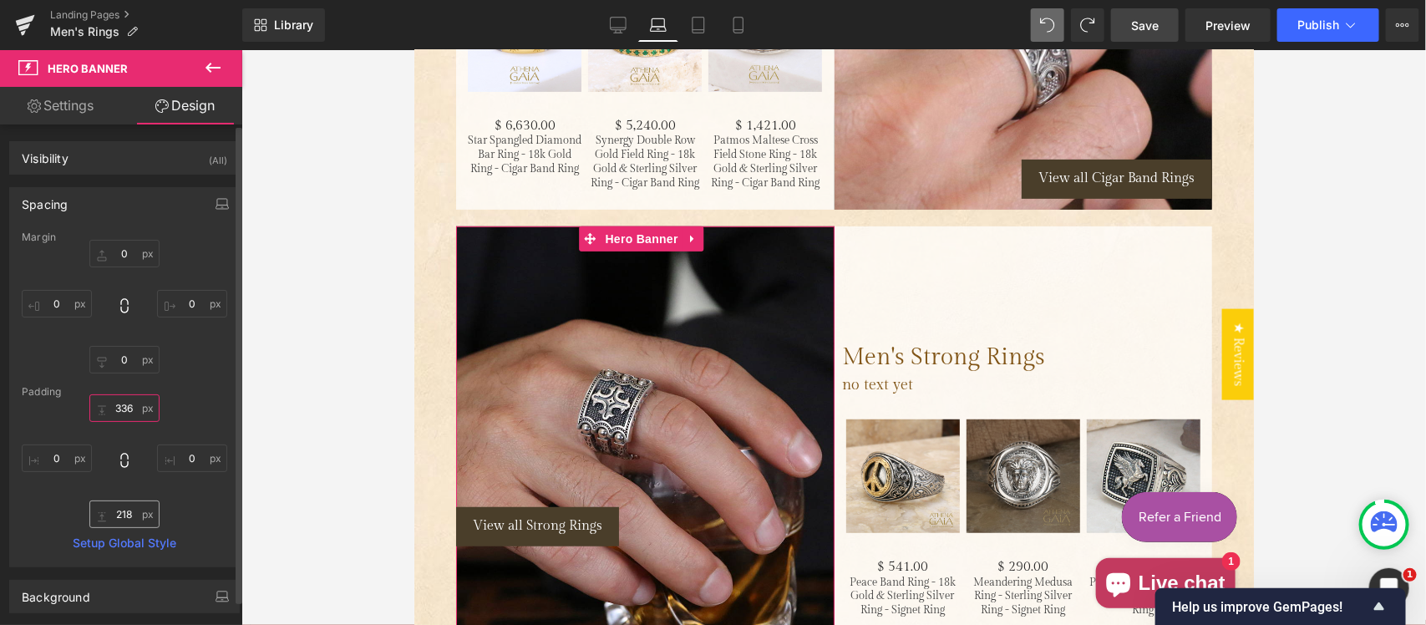
type input "336"
click at [130, 516] on input "text" at bounding box center [124, 515] width 70 height 28
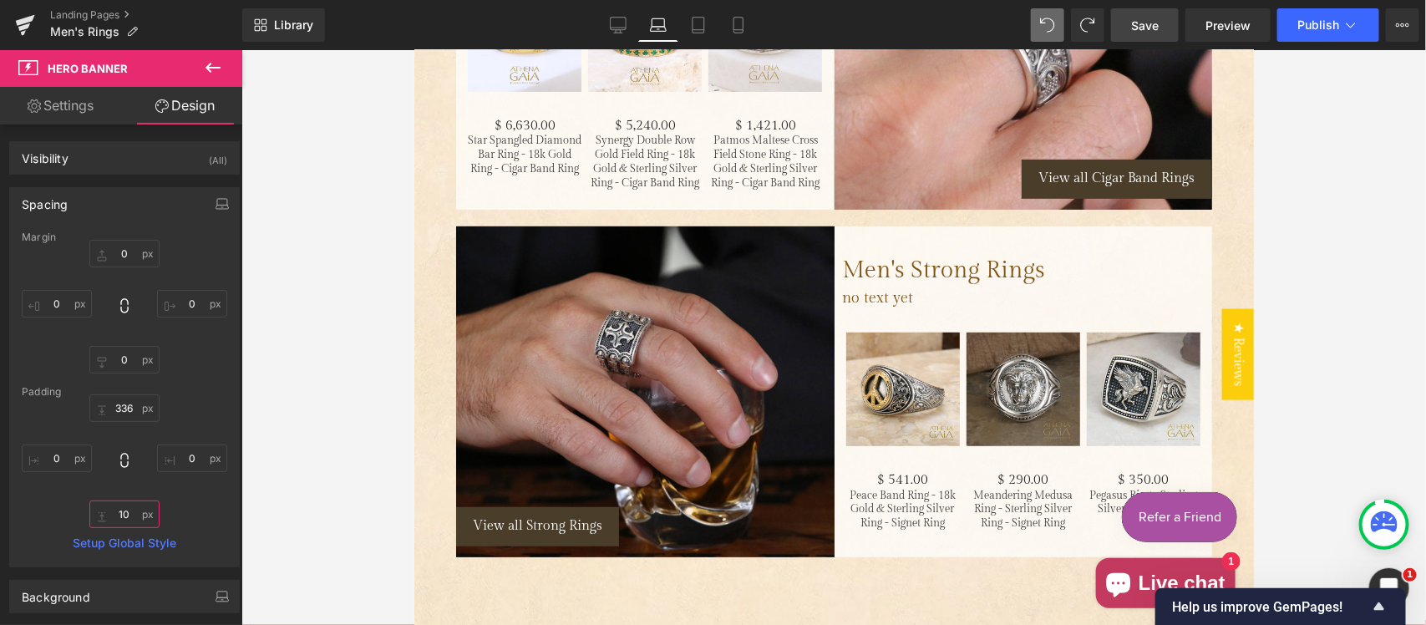
type input "10"
click at [1167, 29] on link "Save" at bounding box center [1145, 24] width 68 height 33
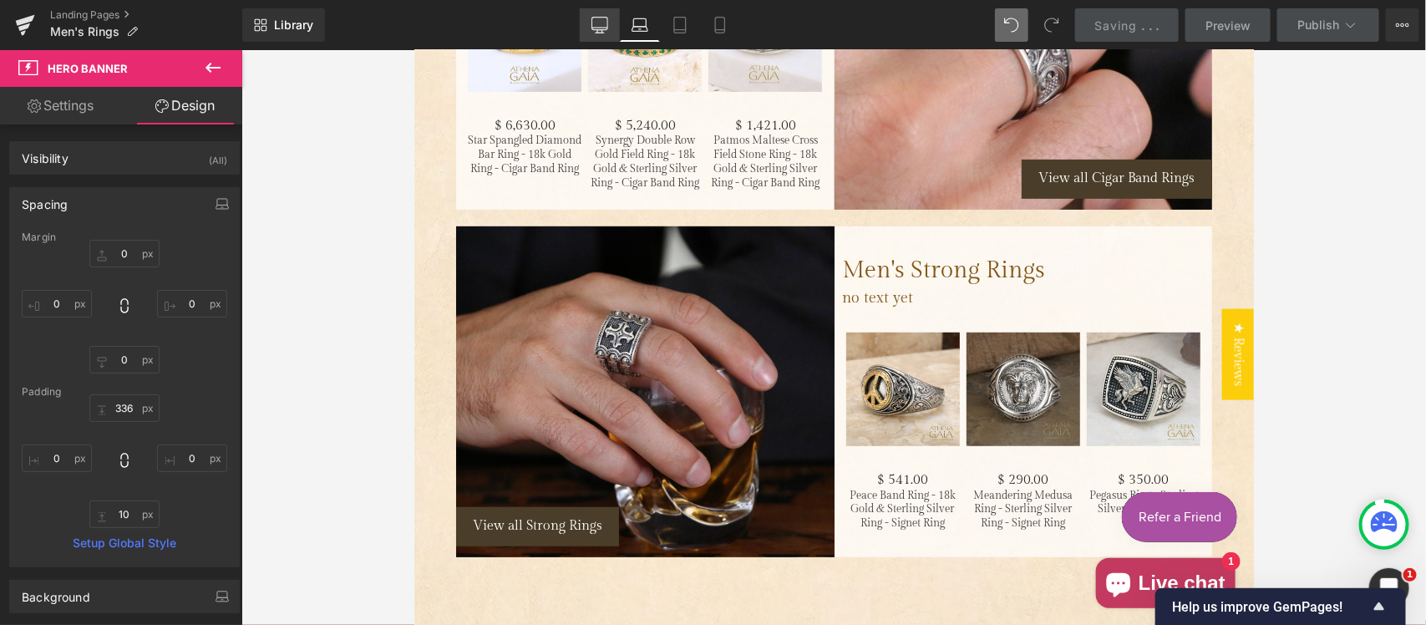
click at [600, 14] on link "Desktop" at bounding box center [600, 24] width 40 height 33
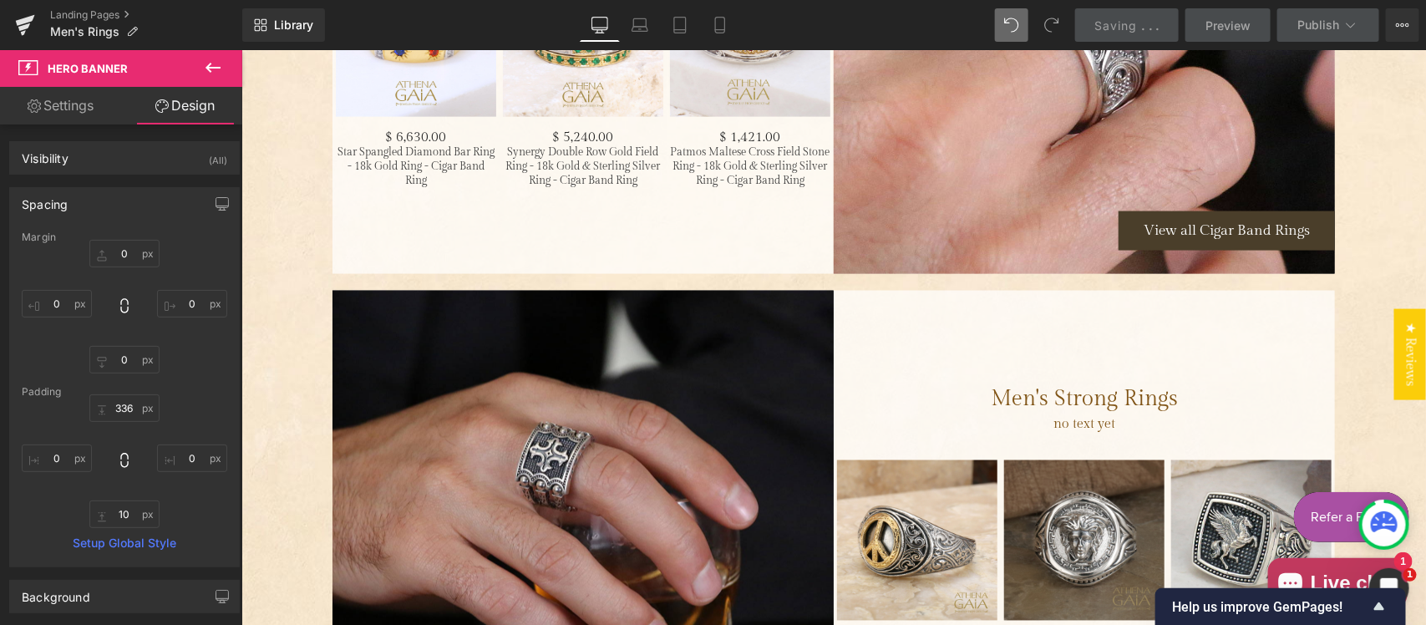
scroll to position [3942, 0]
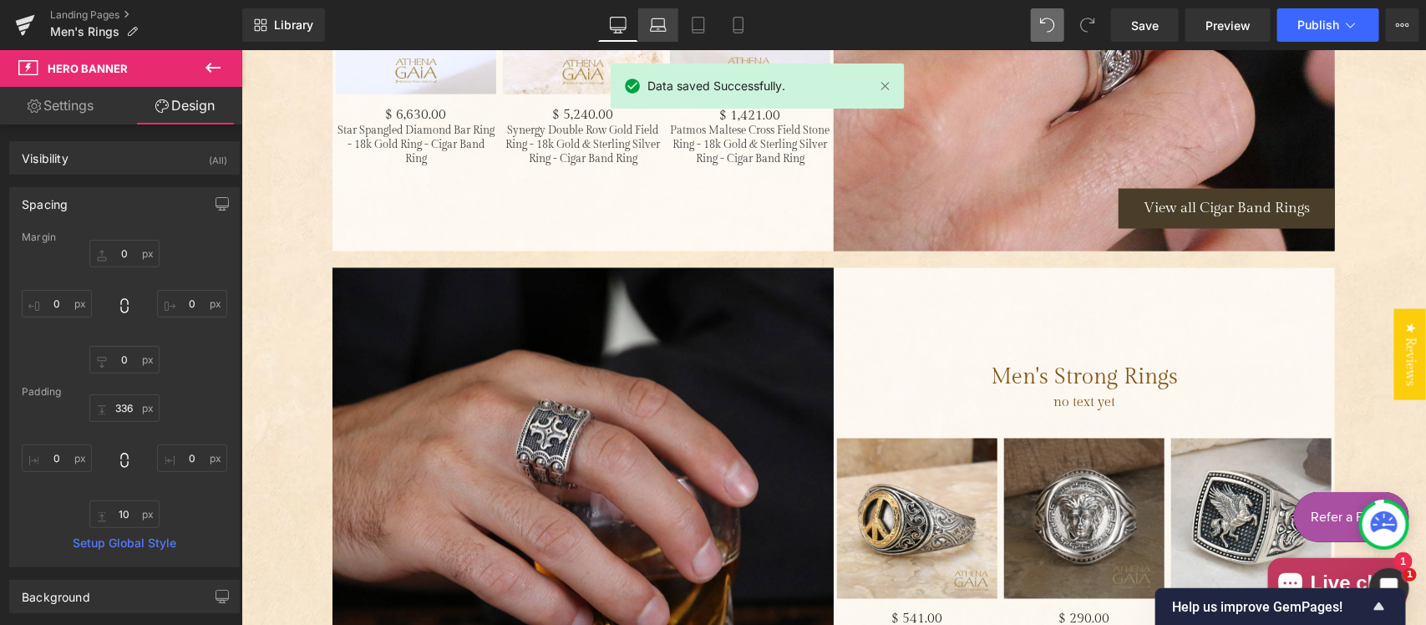
click at [643, 18] on link "Laptop" at bounding box center [658, 24] width 40 height 33
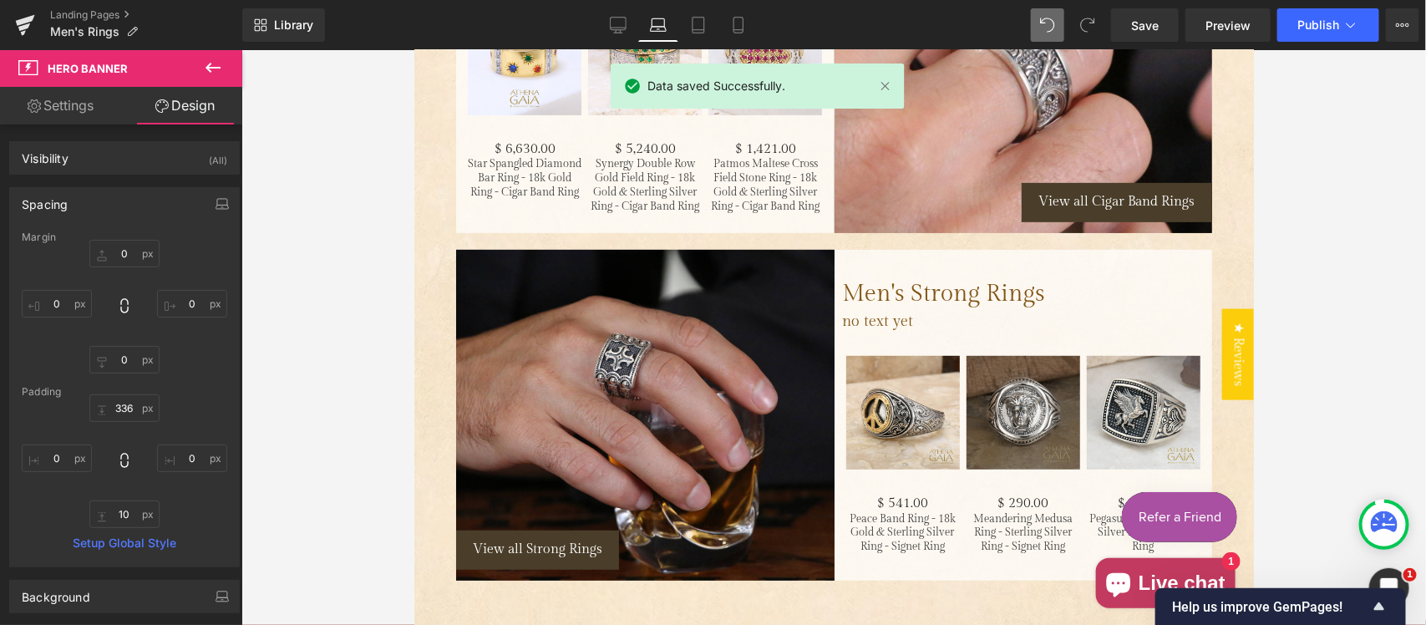
scroll to position [3111, 0]
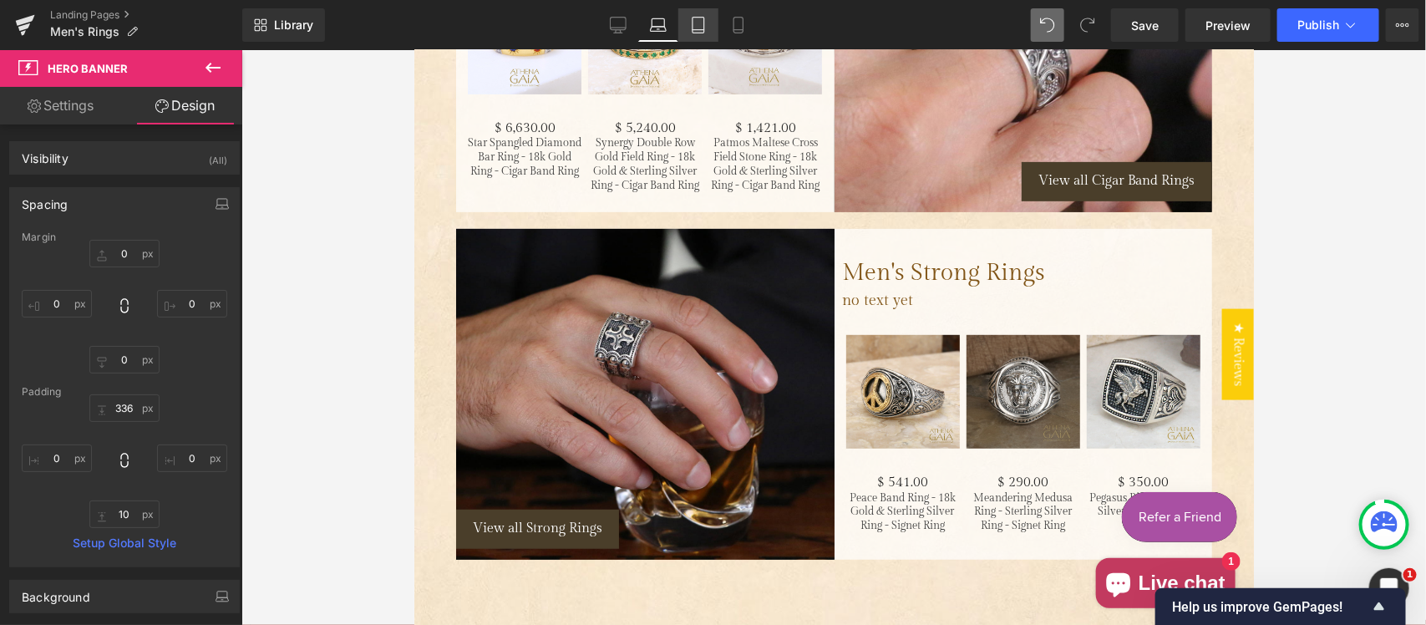
click at [696, 30] on icon at bounding box center [699, 30] width 12 height 0
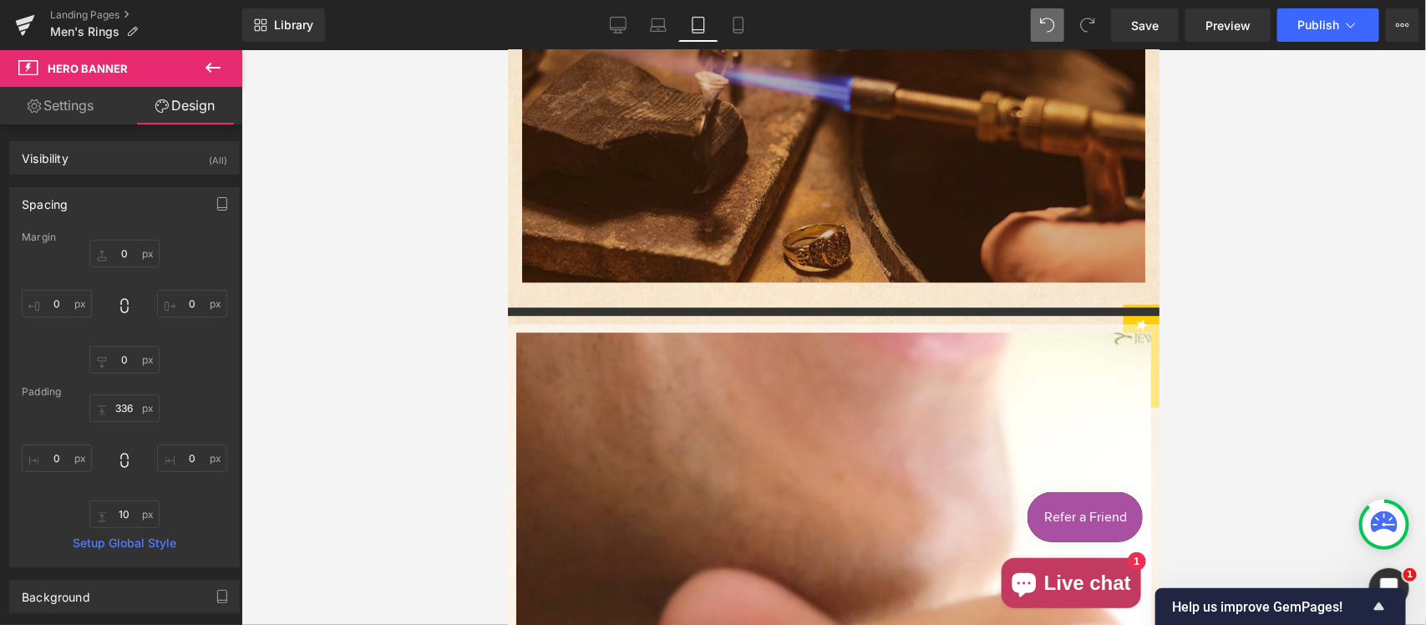
scroll to position [13409, 0]
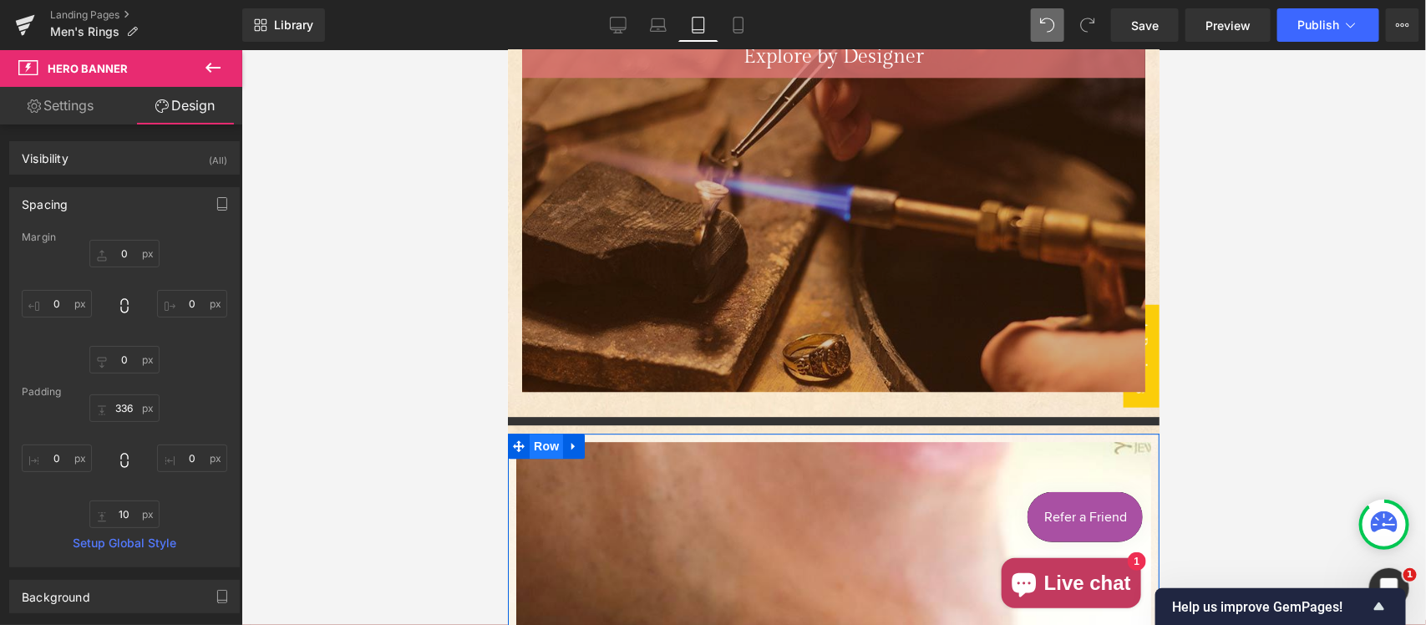
click at [536, 433] on span "Row" at bounding box center [545, 445] width 33 height 25
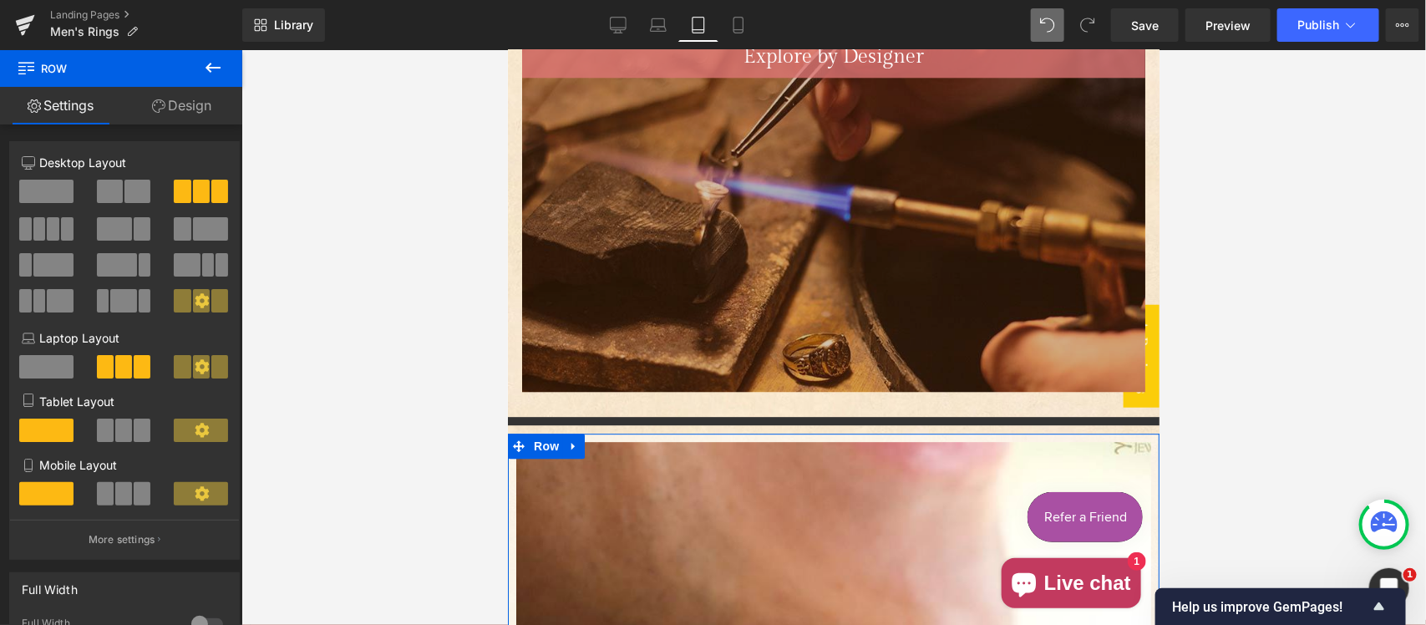
click at [131, 194] on span at bounding box center [138, 191] width 26 height 23
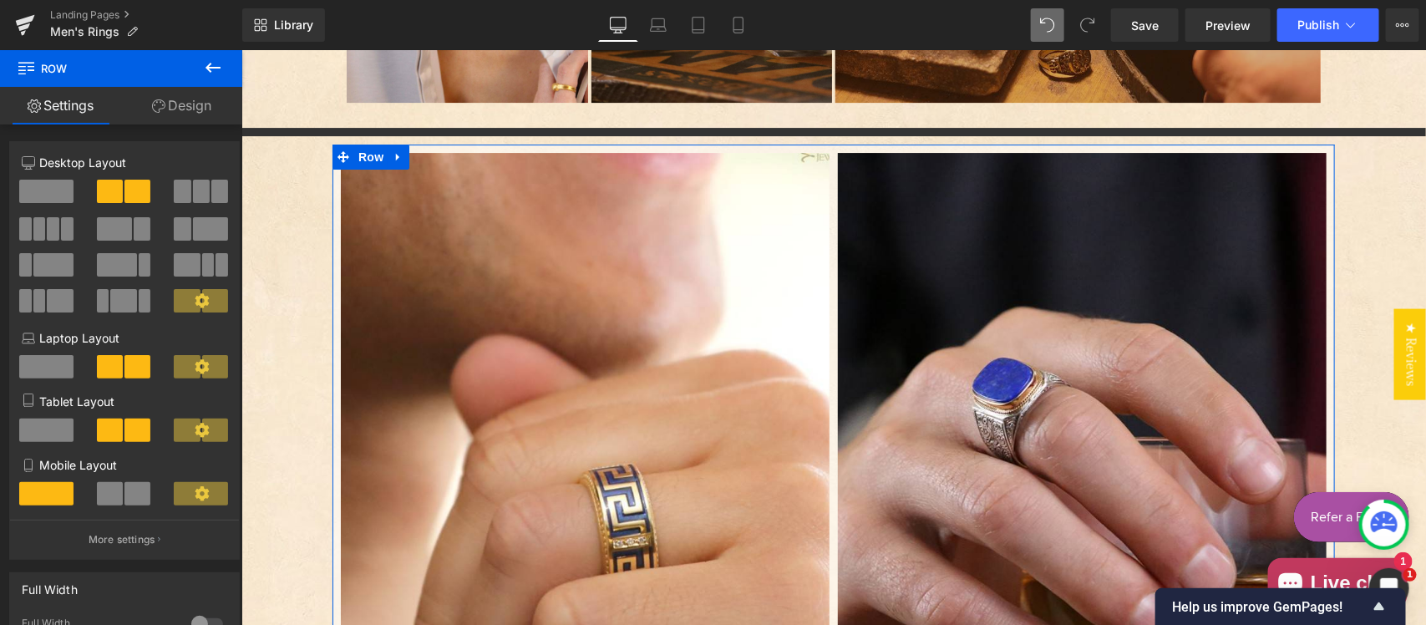
scroll to position [2545, 0]
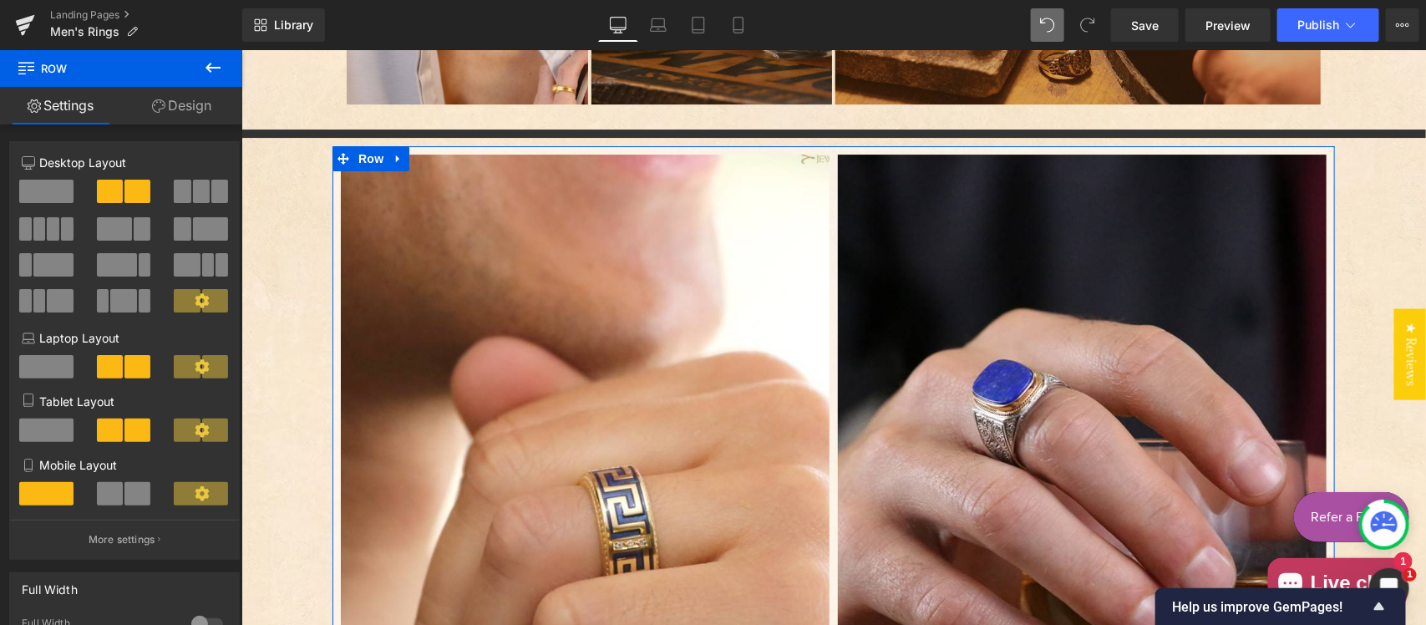
click at [211, 196] on span at bounding box center [219, 191] width 17 height 23
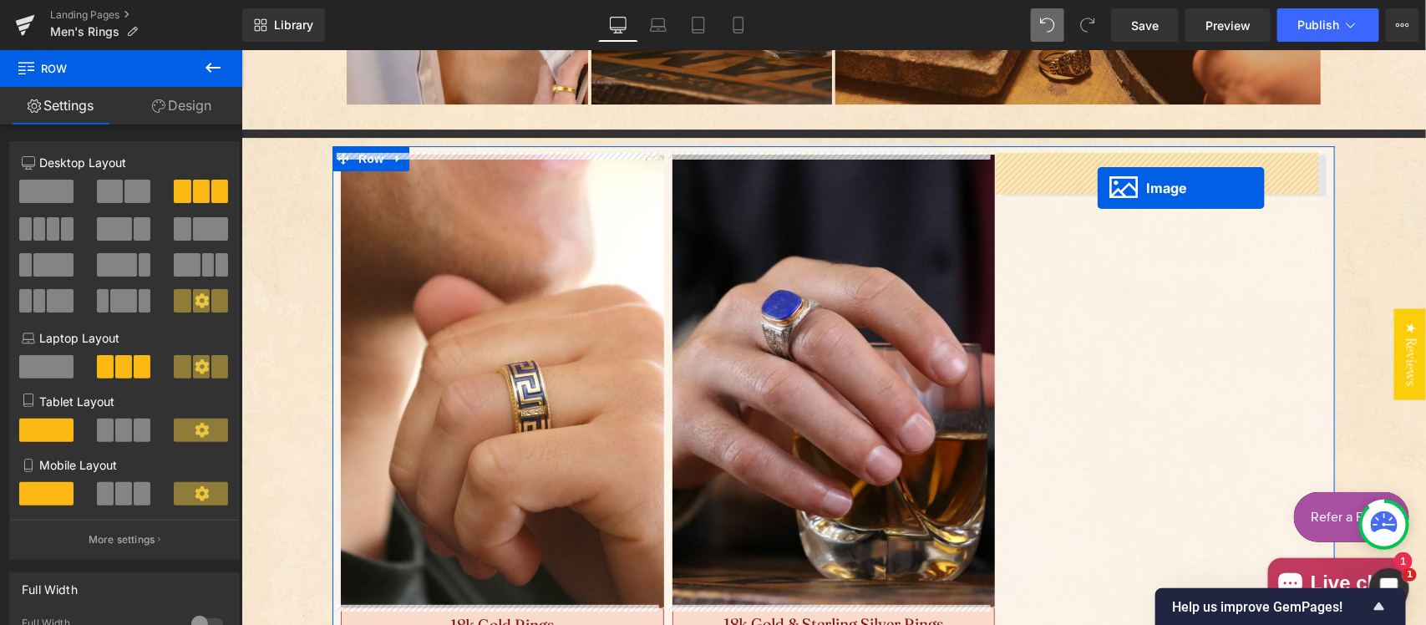
drag, startPoint x: 796, startPoint y: 354, endPoint x: 1096, endPoint y: 187, distance: 343.4
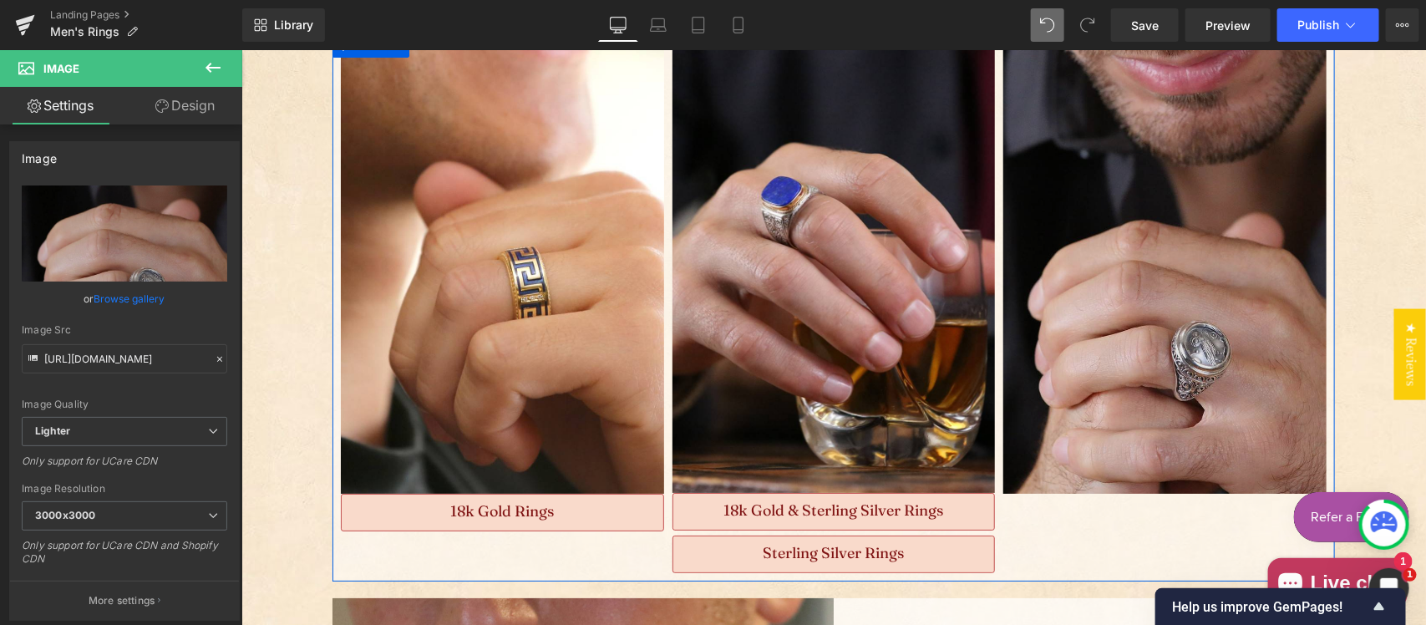
scroll to position [2893, 0]
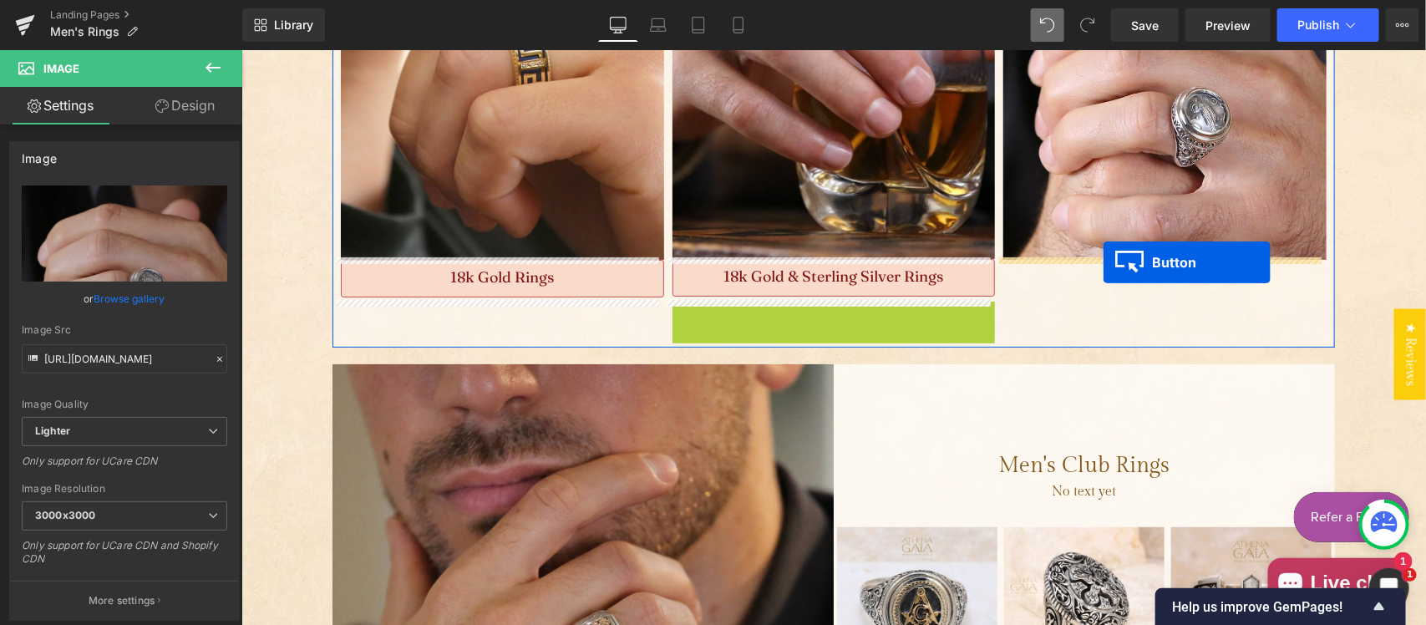
drag, startPoint x: 796, startPoint y: 323, endPoint x: 1102, endPoint y: 261, distance: 312.2
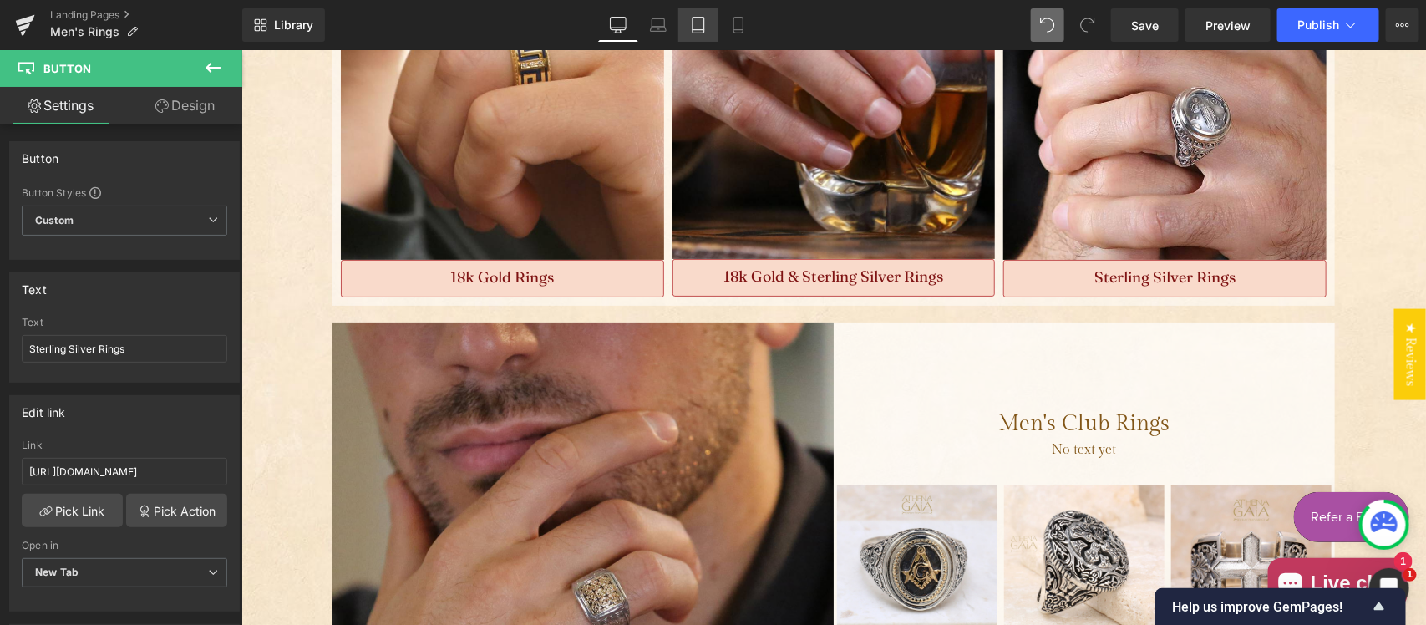
click at [692, 22] on icon at bounding box center [698, 25] width 17 height 17
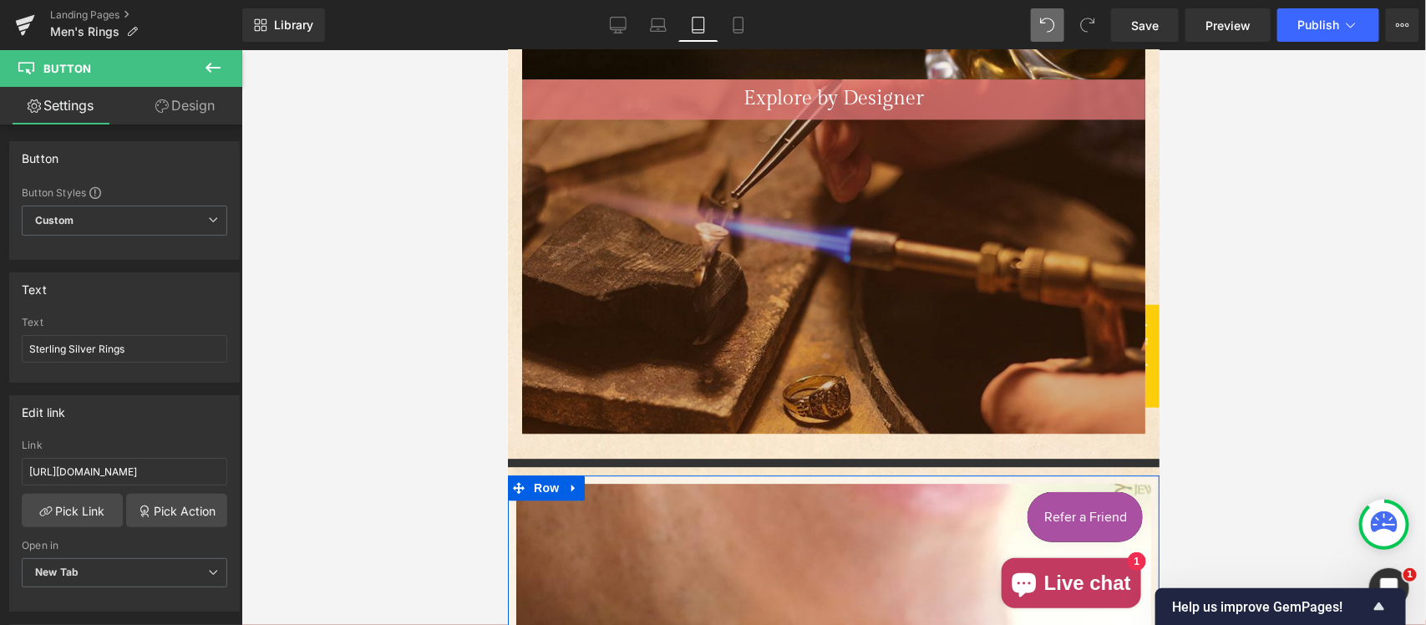
scroll to position [13363, 0]
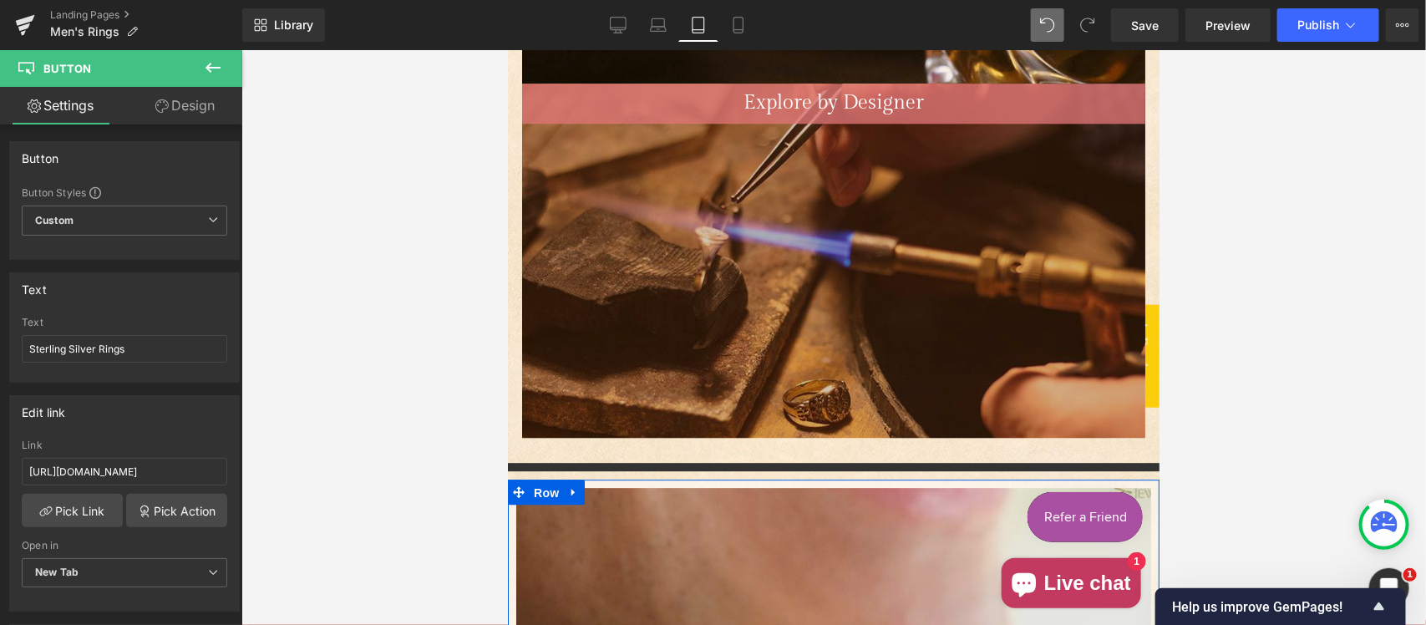
click at [541, 480] on span "Row" at bounding box center [545, 492] width 33 height 25
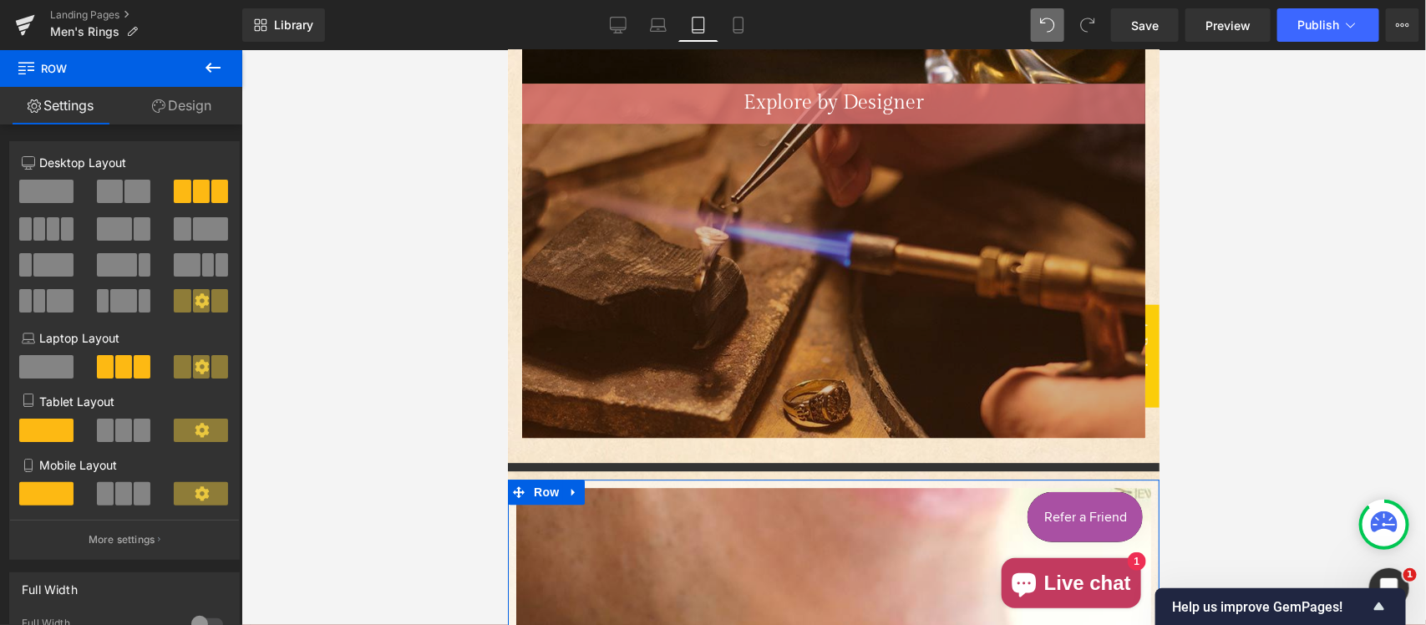
click at [134, 437] on span at bounding box center [142, 430] width 17 height 23
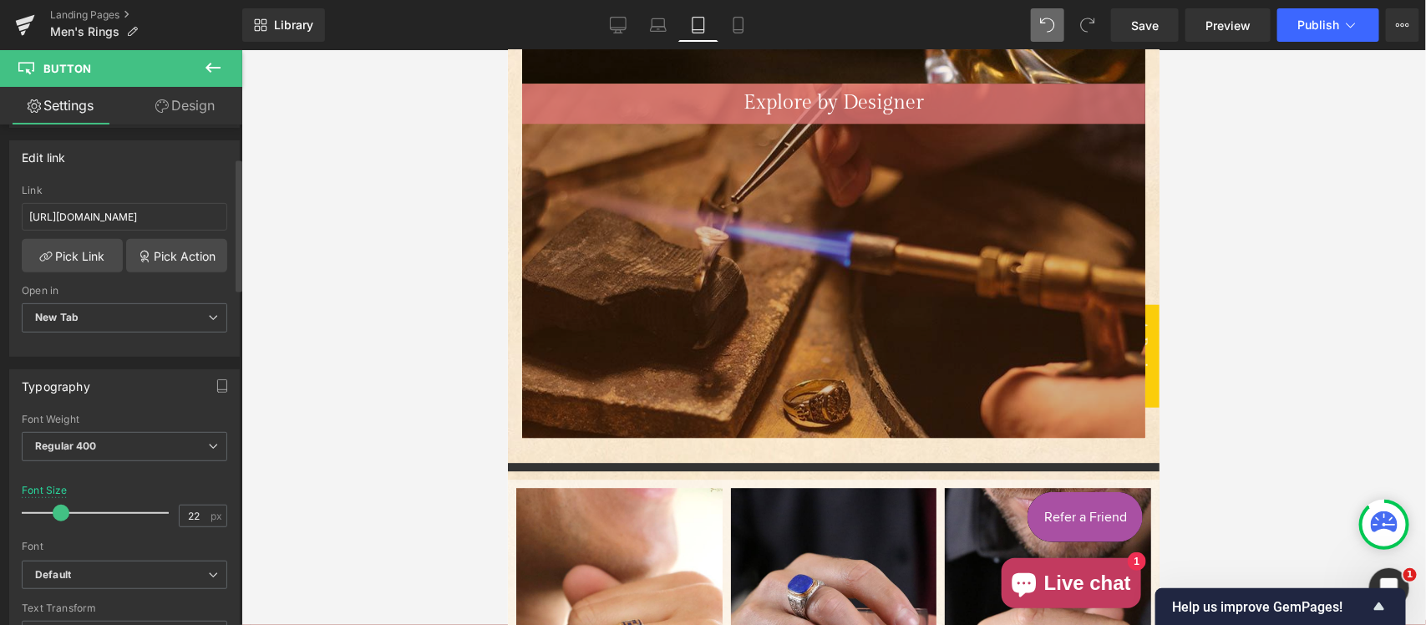
scroll to position [348, 0]
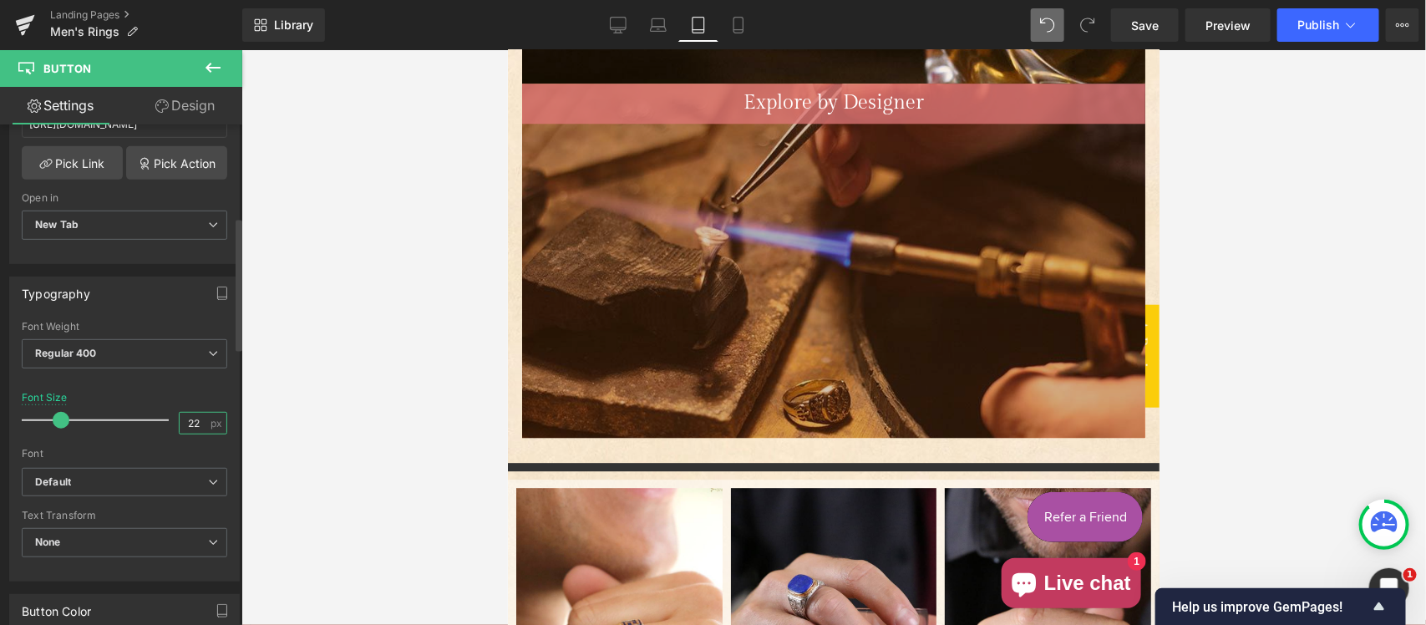
click at [195, 426] on input "22" at bounding box center [194, 423] width 29 height 21
click at [195, 425] on input "22" at bounding box center [194, 423] width 29 height 21
drag, startPoint x: 196, startPoint y: 419, endPoint x: 164, endPoint y: 414, distance: 33.1
click at [164, 414] on div "Font Size 22 px" at bounding box center [125, 420] width 206 height 56
type input "18"
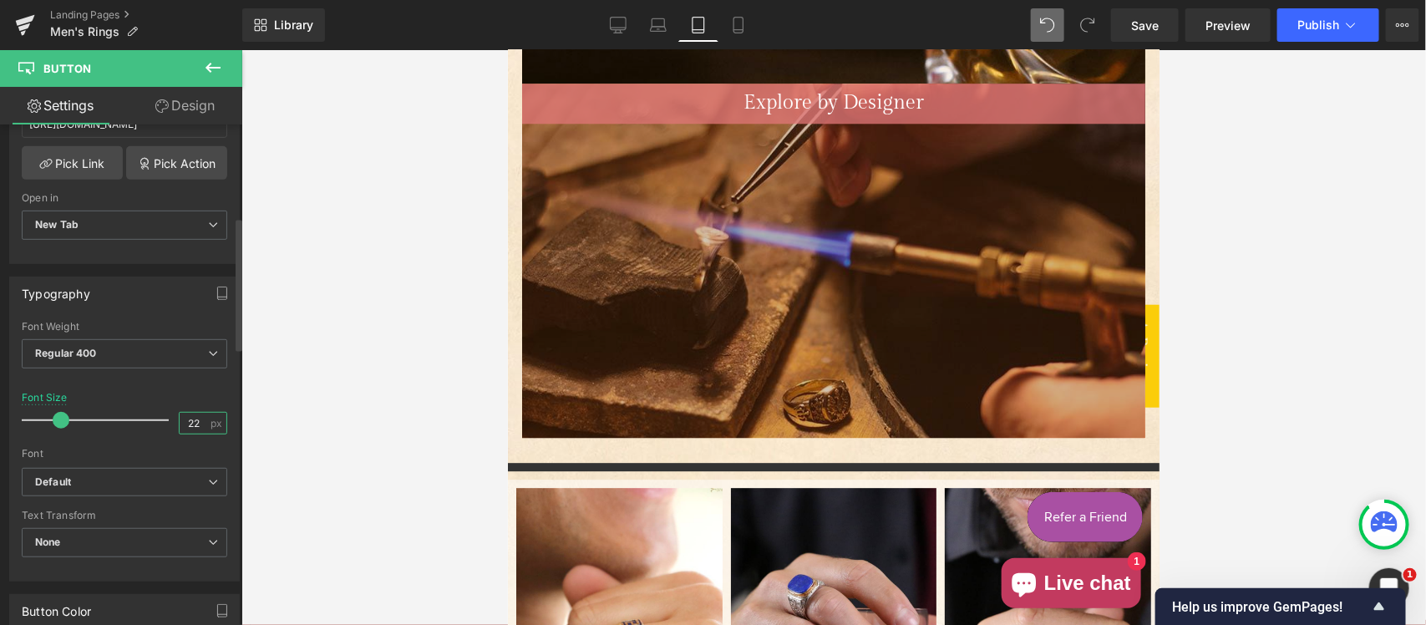
drag, startPoint x: 196, startPoint y: 419, endPoint x: 149, endPoint y: 411, distance: 48.4
click at [149, 411] on div "Font Size 22 px" at bounding box center [125, 420] width 206 height 56
type input "18"
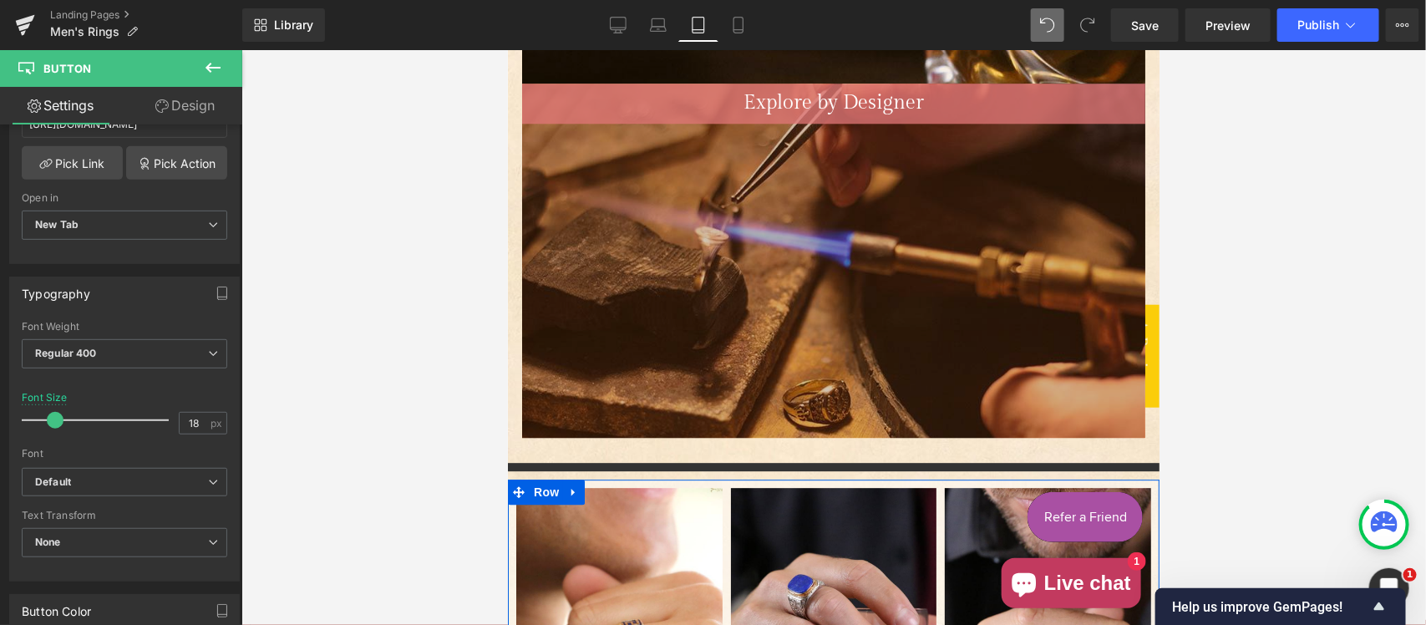
drag, startPoint x: 193, startPoint y: 423, endPoint x: 155, endPoint y: 419, distance: 38.6
click at [155, 419] on div "Font Size 18 px" at bounding box center [125, 420] width 206 height 56
type input "15"
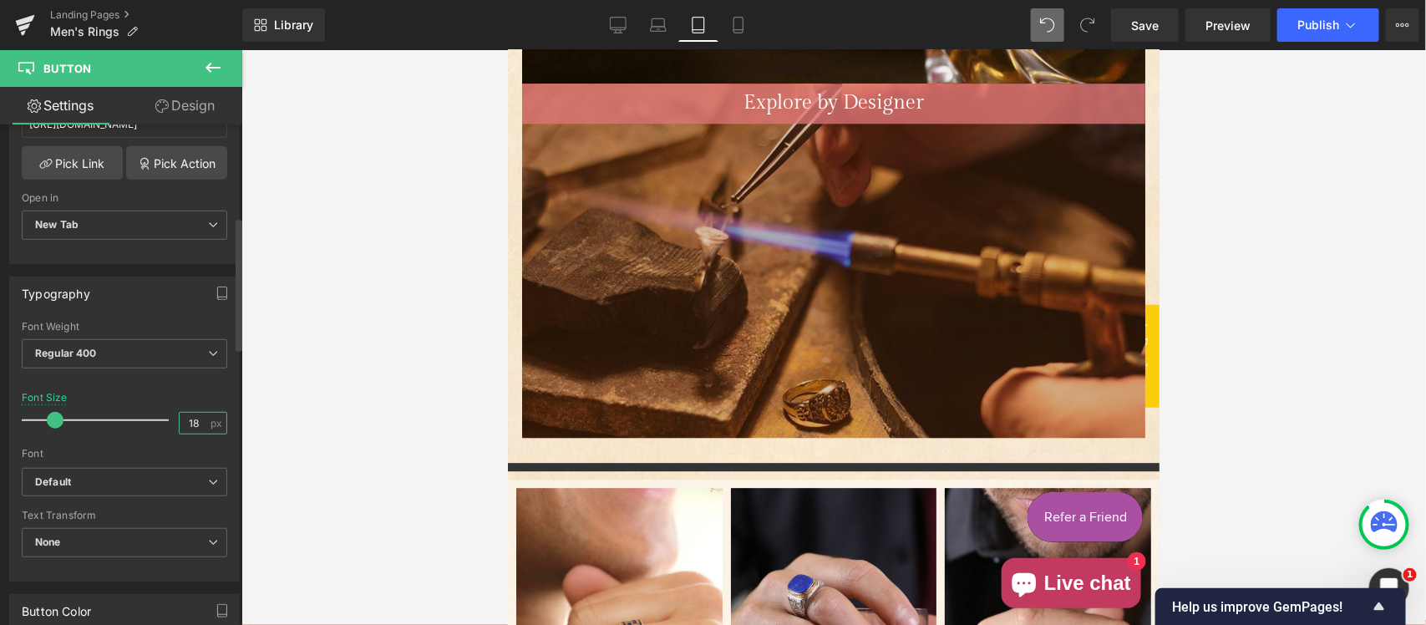
drag, startPoint x: 198, startPoint y: 420, endPoint x: 106, endPoint y: 415, distance: 92.1
click at [106, 415] on div "Font Size 18 px" at bounding box center [125, 420] width 206 height 56
type input "15"
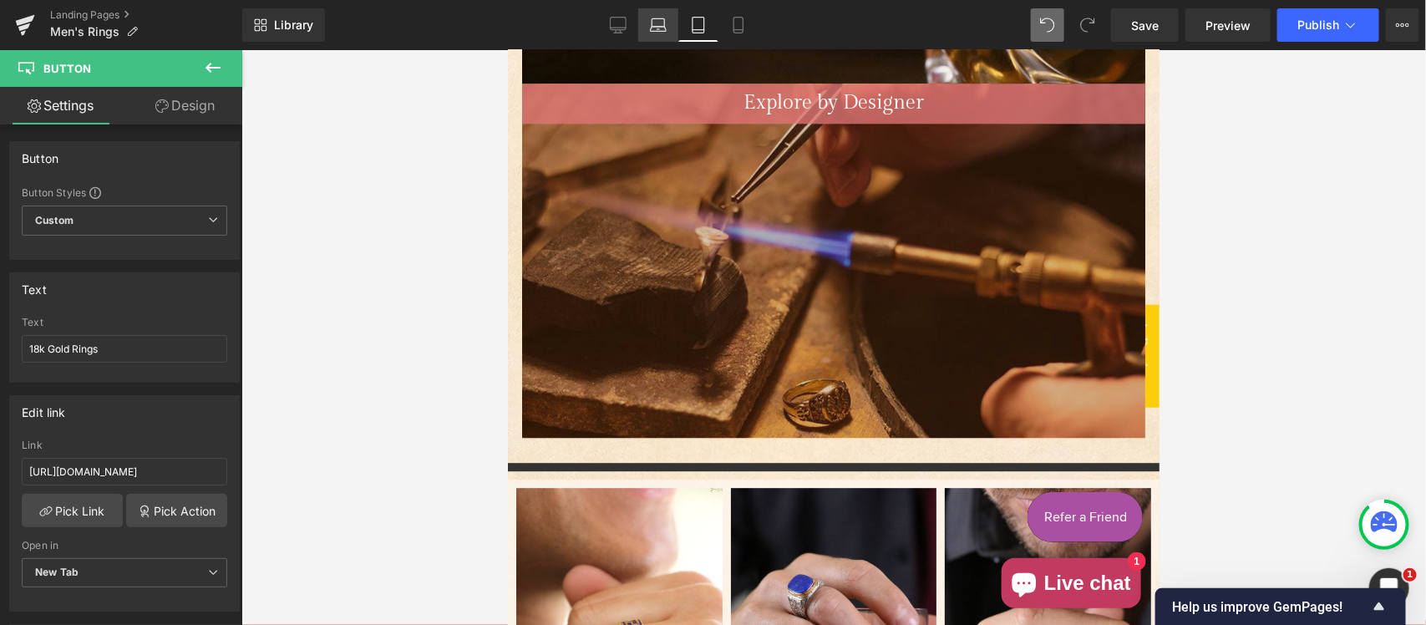
click at [662, 32] on link "Laptop" at bounding box center [658, 24] width 40 height 33
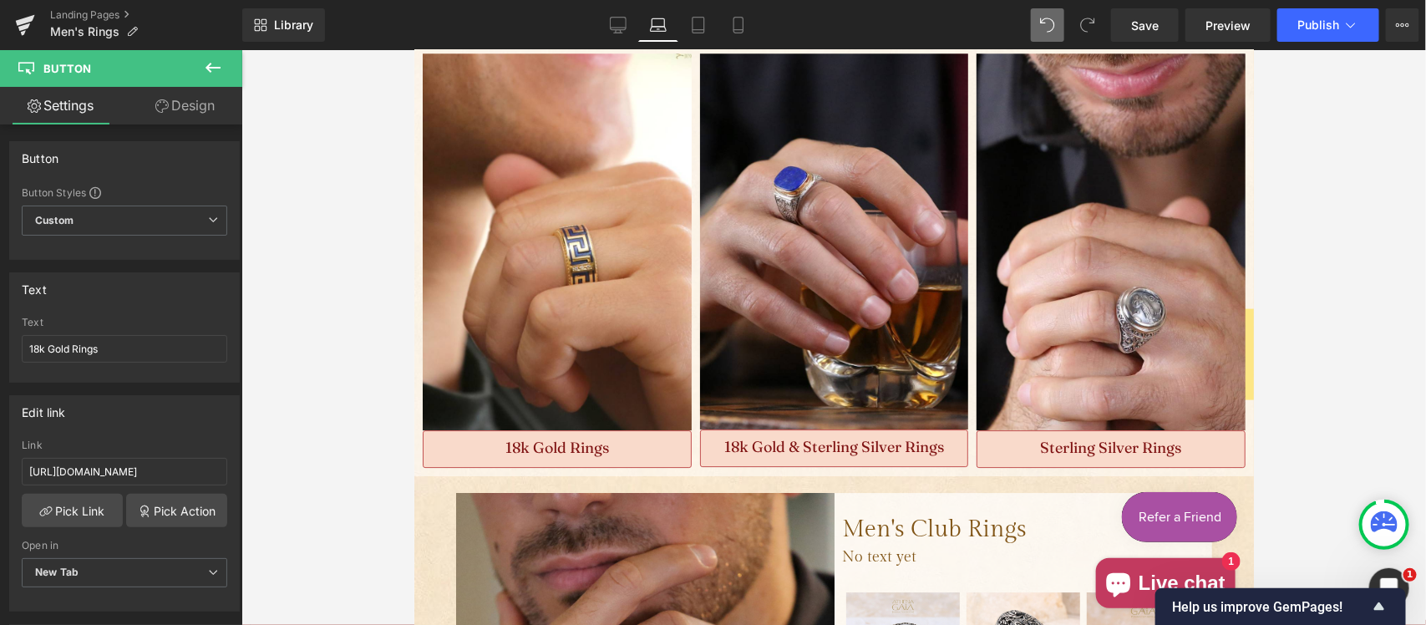
scroll to position [2137, 0]
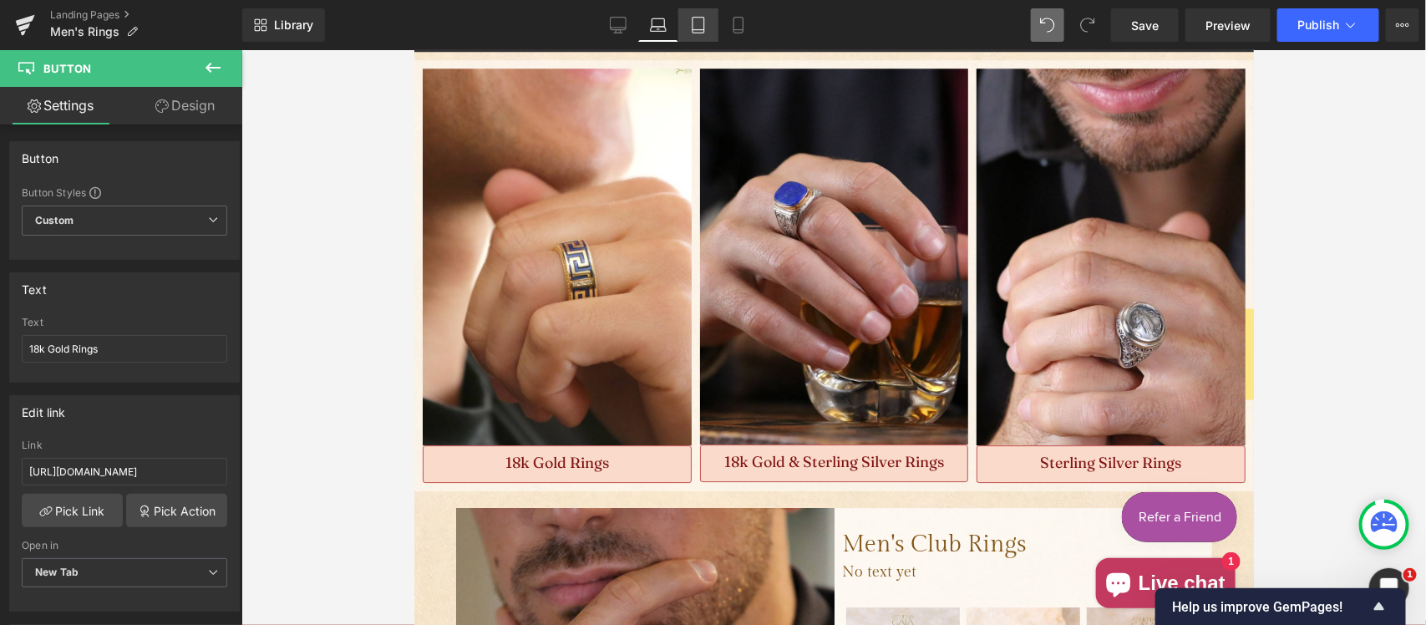
click at [703, 26] on icon at bounding box center [698, 25] width 17 height 17
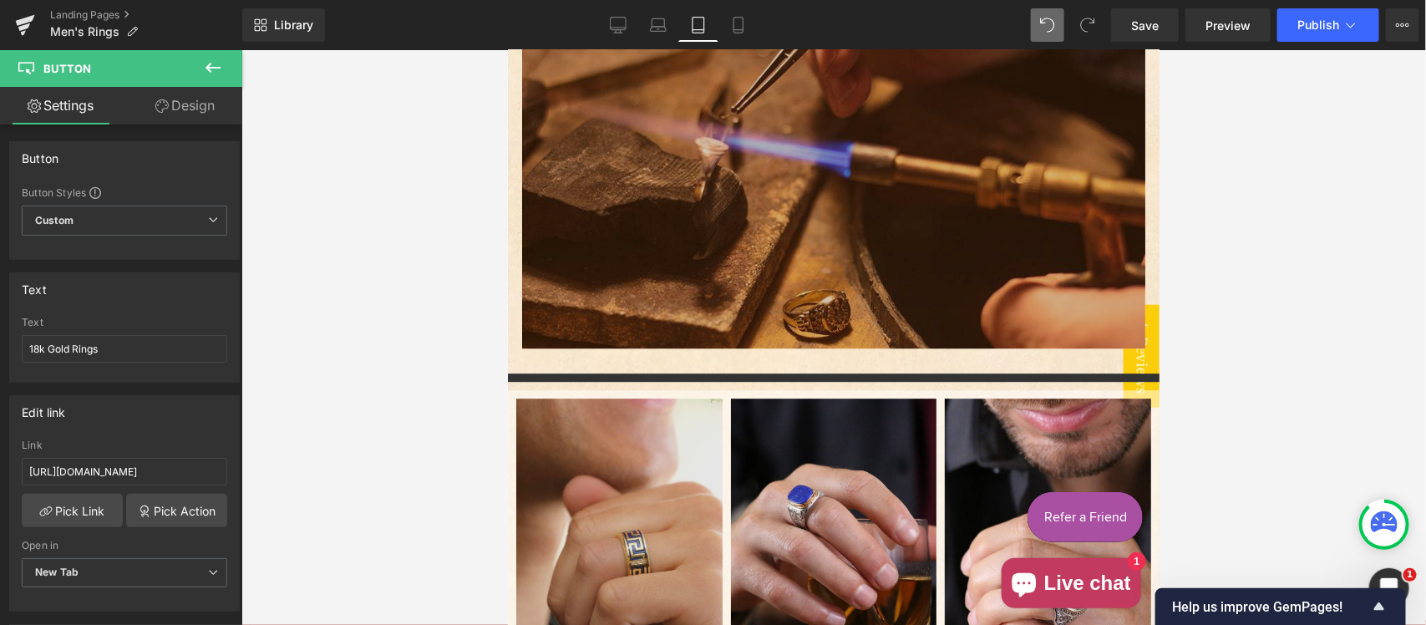
scroll to position [13455, 0]
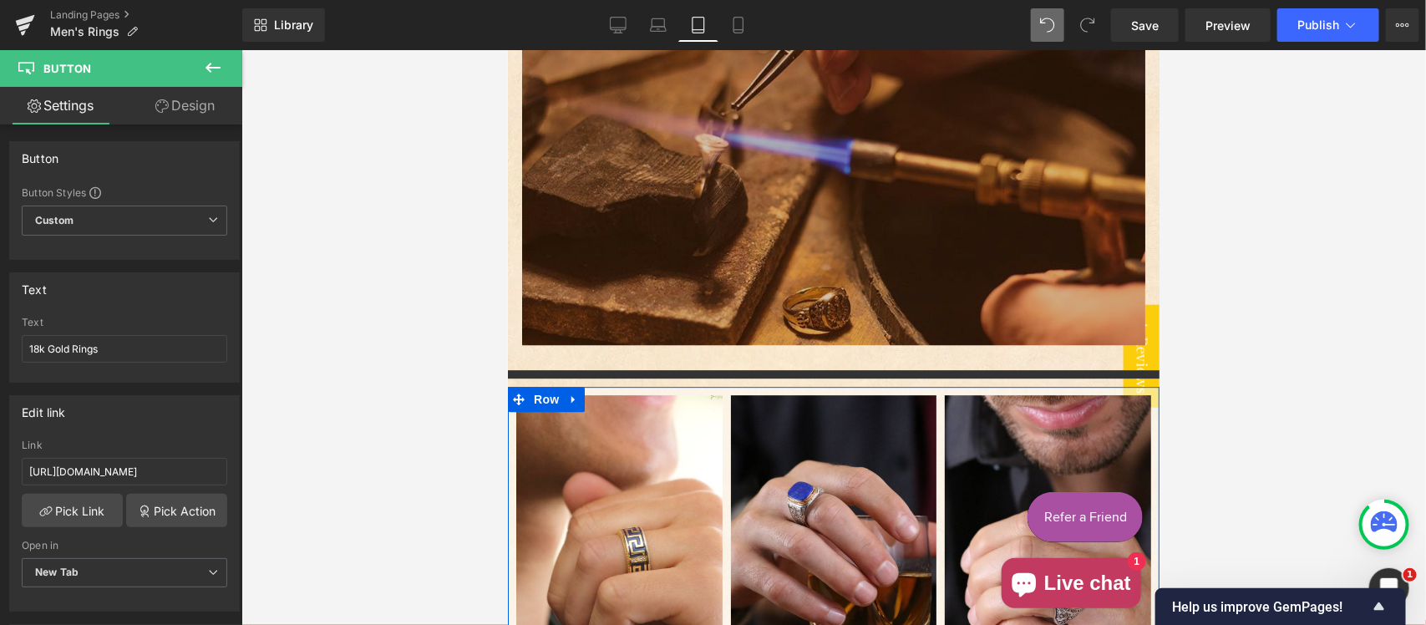
click at [180, 107] on link "Design" at bounding box center [185, 106] width 121 height 38
click at [0, 0] on div "Spacing" at bounding box center [0, 0] width 0 height 0
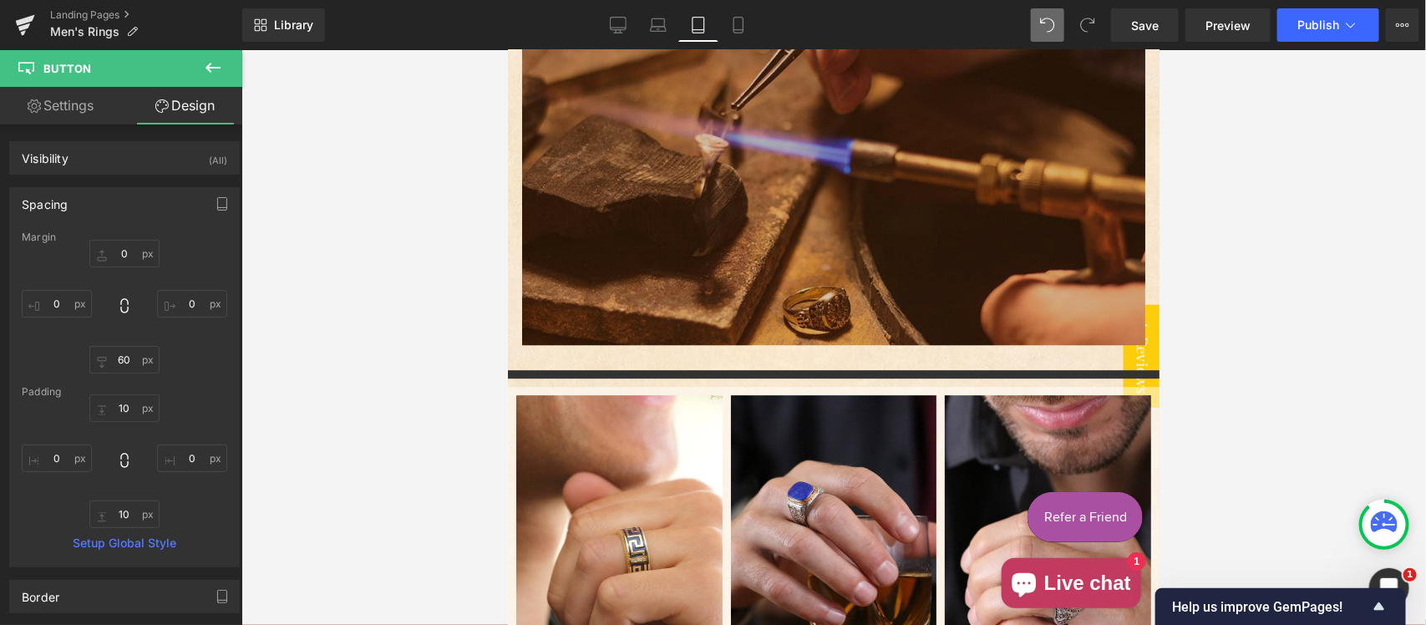
click at [80, 109] on link "Settings" at bounding box center [60, 106] width 121 height 38
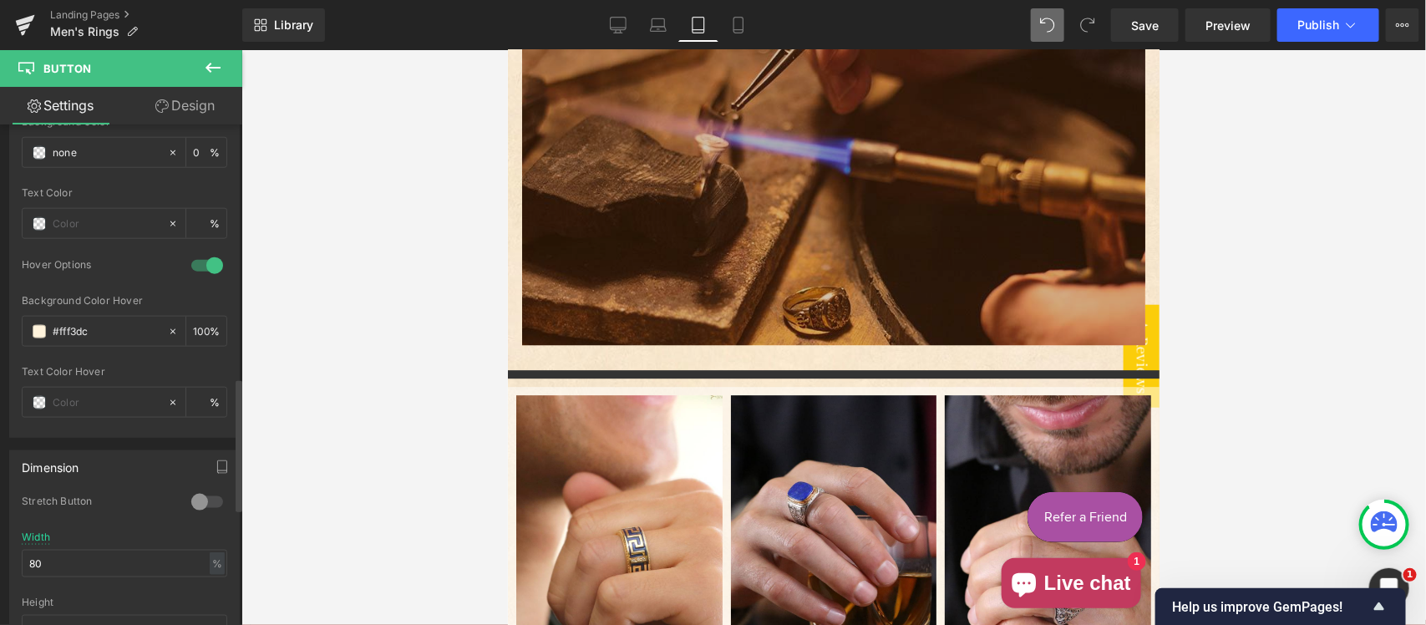
scroll to position [1045, 0]
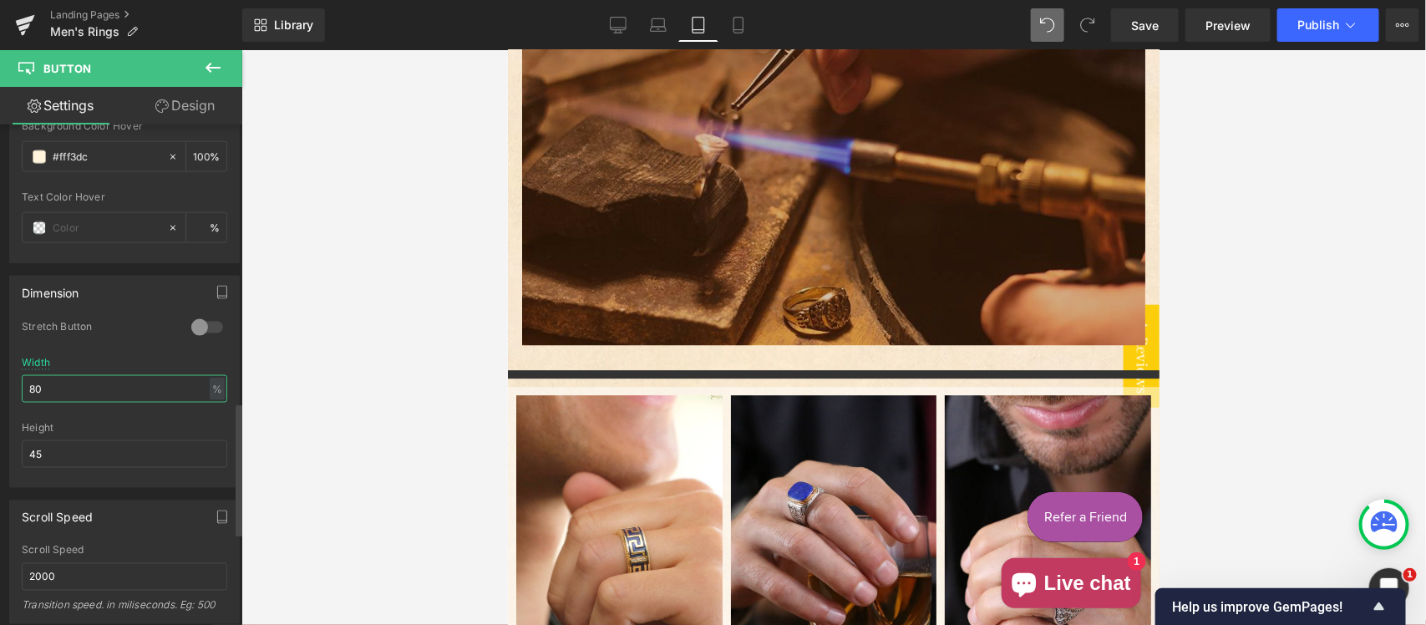
click at [111, 393] on input "80" at bounding box center [125, 389] width 206 height 28
click at [111, 389] on input "80" at bounding box center [125, 389] width 206 height 28
drag, startPoint x: 34, startPoint y: 385, endPoint x: 10, endPoint y: 389, distance: 24.6
click at [10, 389] on div "0 Stretch Button 80% Width 80 % % px 45px Height 45" at bounding box center [124, 403] width 229 height 167
type input "100"
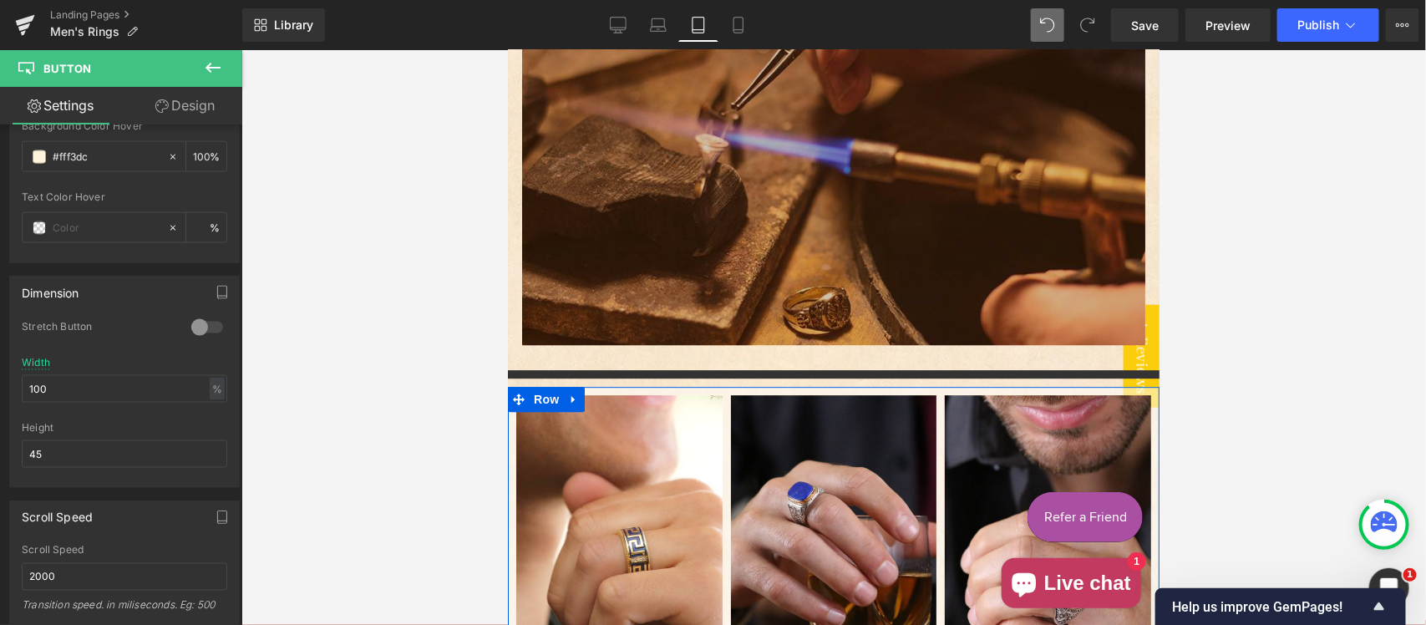
click at [61, 395] on input "80" at bounding box center [125, 389] width 206 height 28
drag, startPoint x: 38, startPoint y: 390, endPoint x: 18, endPoint y: 390, distance: 20.1
click at [18, 390] on div "0 Stretch Button 80% Width 80 % % px 45px Height 45" at bounding box center [124, 403] width 229 height 167
type input "100"
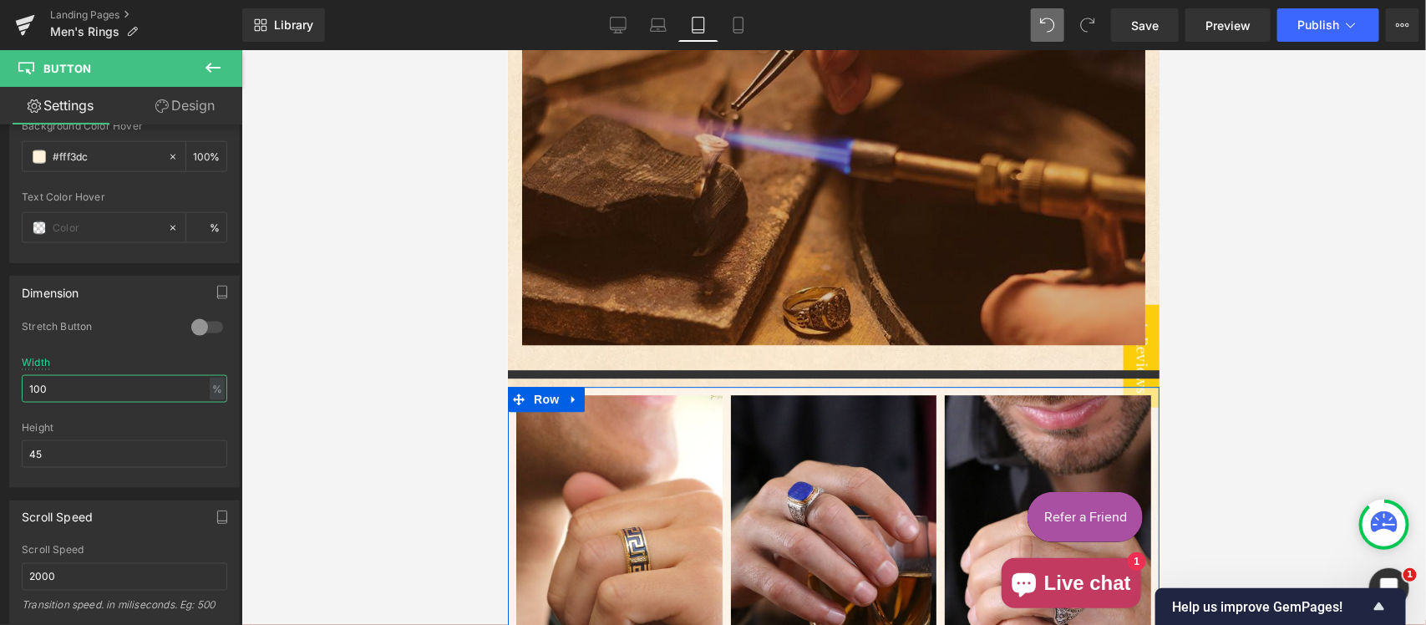
drag, startPoint x: 1033, startPoint y: 411, endPoint x: 997, endPoint y: 516, distance: 110.5
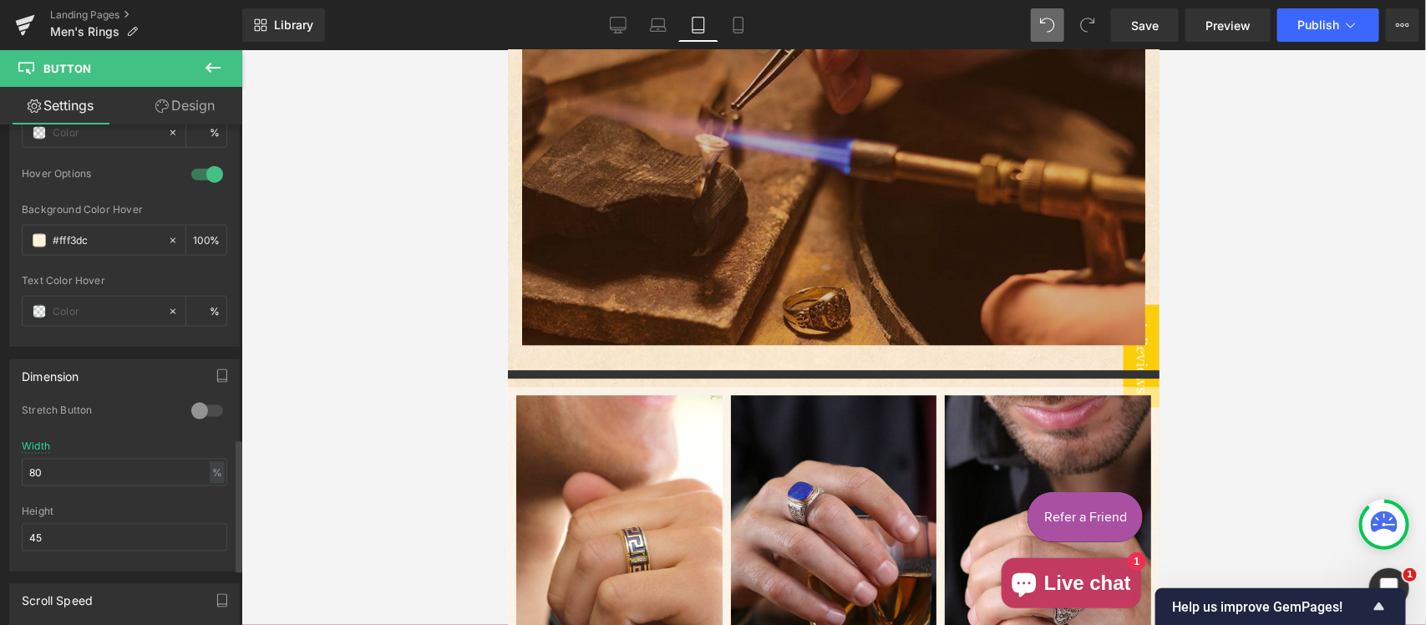
scroll to position [1218, 0]
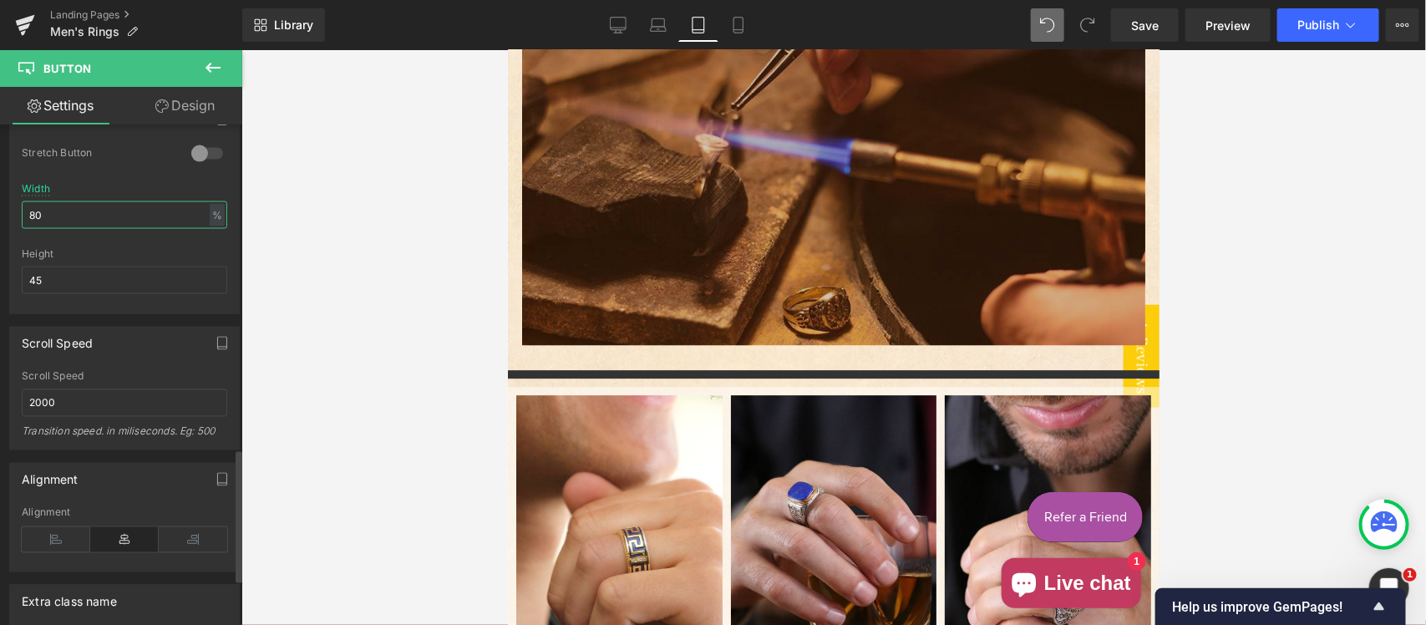
drag, startPoint x: 35, startPoint y: 211, endPoint x: 0, endPoint y: 216, distance: 35.3
click at [0, 216] on div "Dimension 0 Stretch Button 80% Width 80 % % px 45px Height 45" at bounding box center [125, 201] width 250 height 225
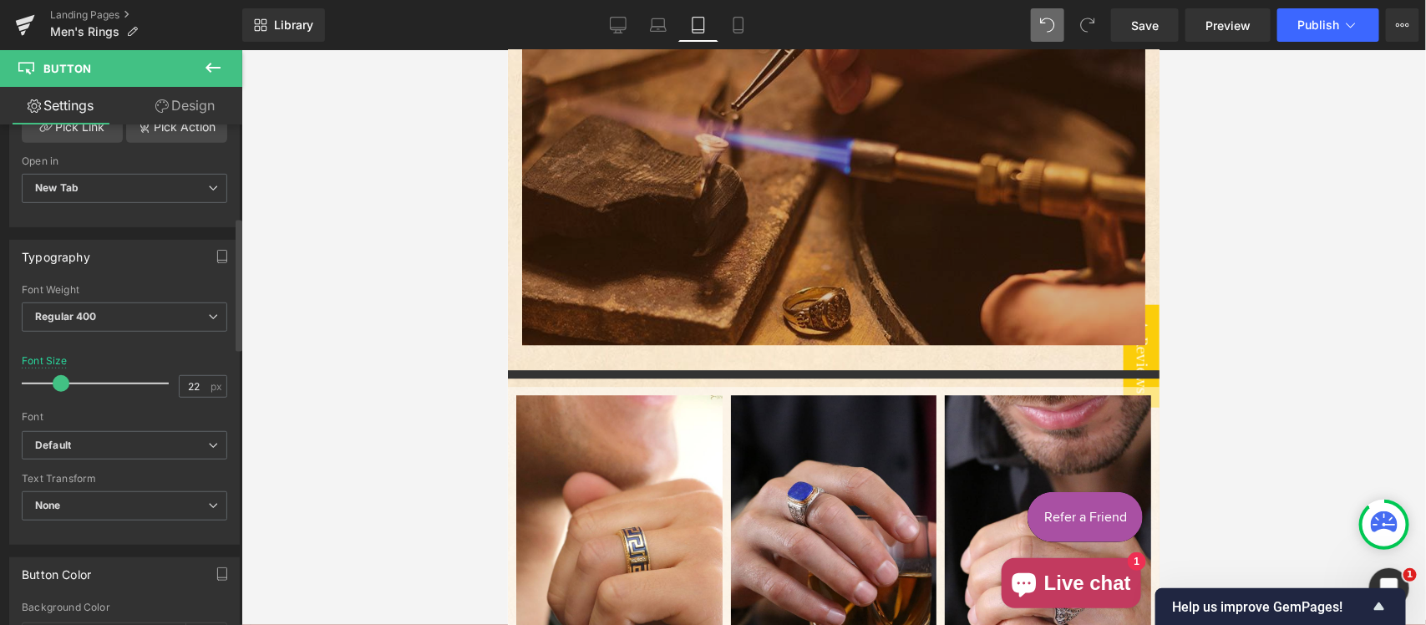
scroll to position [348, 0]
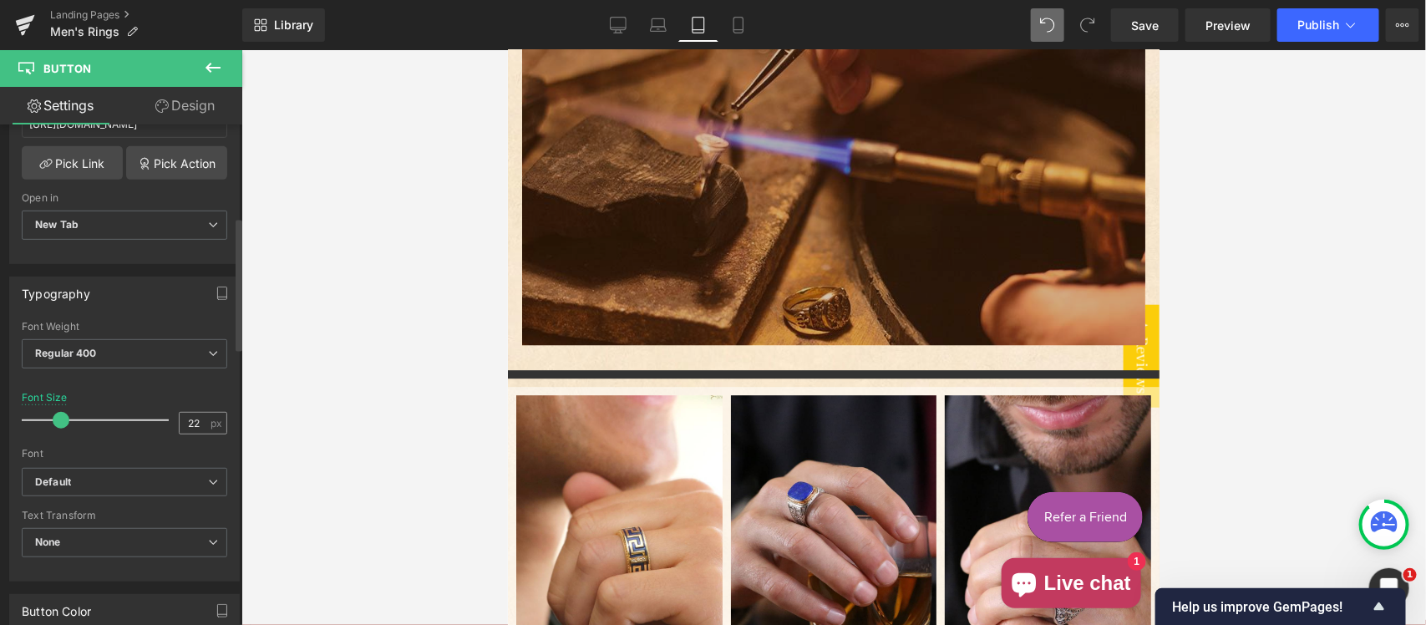
type input "100"
click at [199, 420] on input "22" at bounding box center [194, 423] width 29 height 21
click at [199, 419] on input "22" at bounding box center [194, 423] width 29 height 21
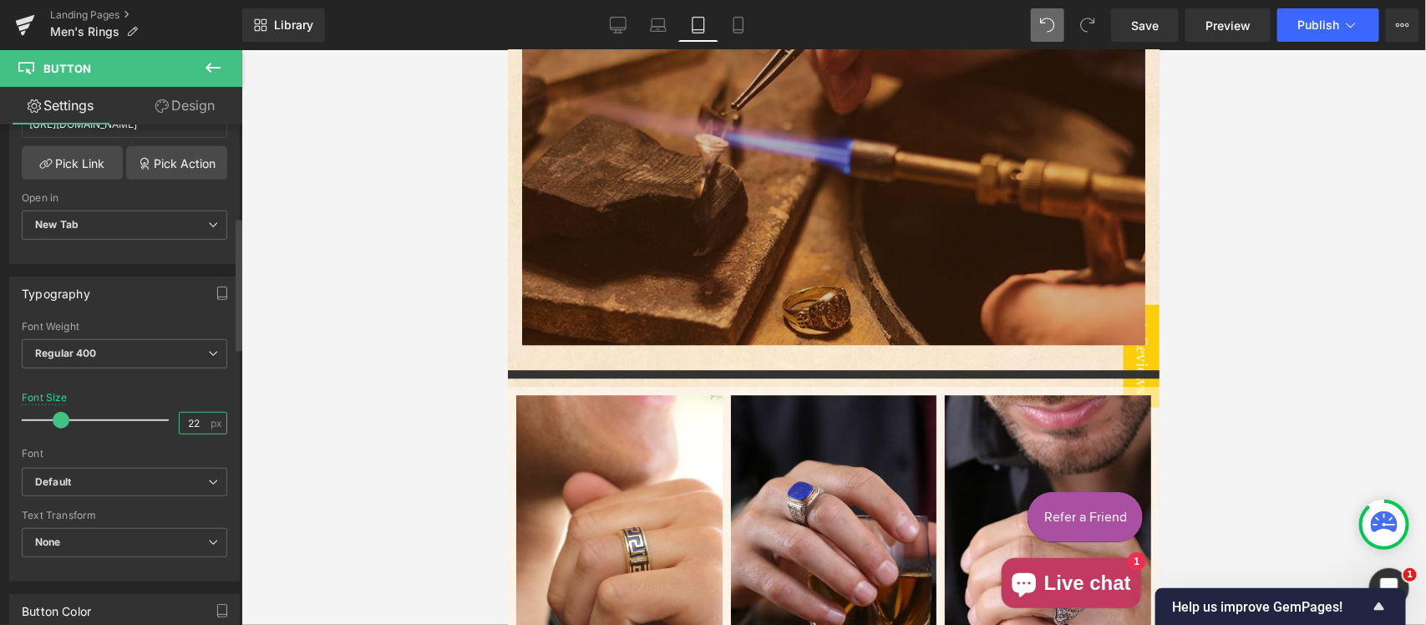
click at [196, 426] on input "22" at bounding box center [194, 423] width 29 height 21
drag, startPoint x: 196, startPoint y: 426, endPoint x: 164, endPoint y: 418, distance: 33.6
click at [164, 418] on div "Font Size 22 px" at bounding box center [125, 420] width 206 height 56
type input "18"
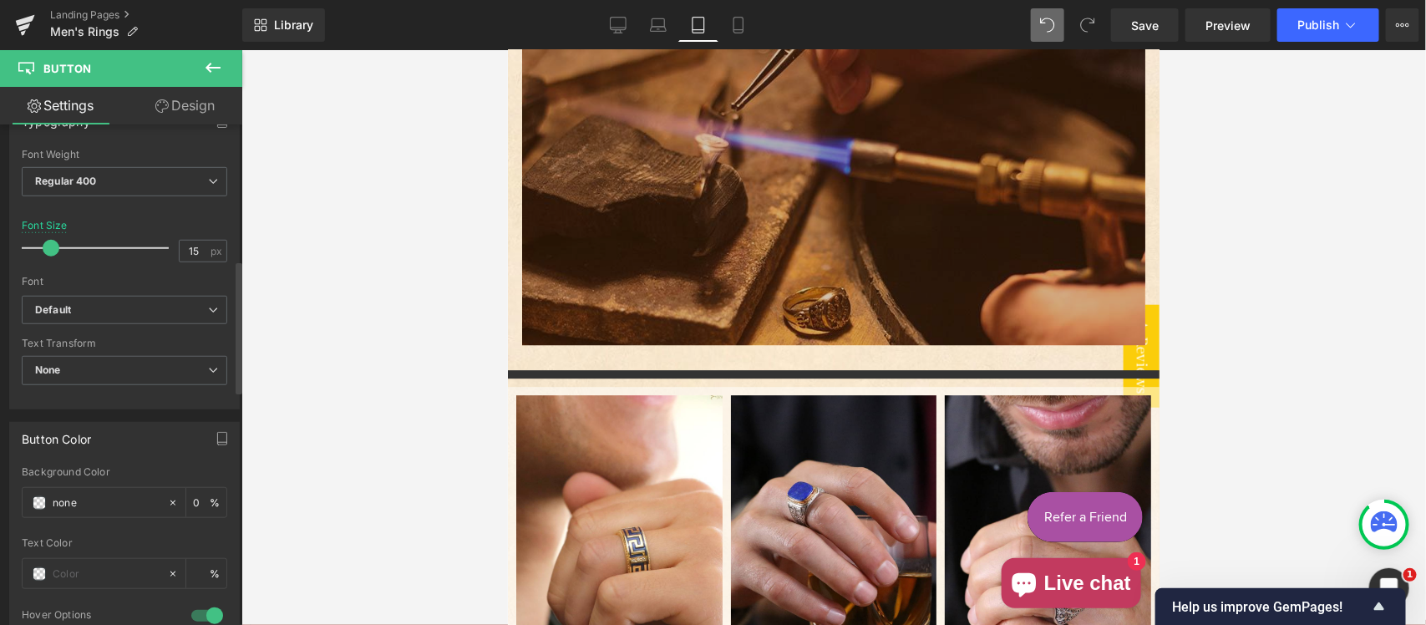
scroll to position [522, 0]
click at [198, 251] on input "15" at bounding box center [194, 248] width 29 height 21
click at [198, 249] on input "15" at bounding box center [194, 248] width 29 height 21
drag, startPoint x: 198, startPoint y: 249, endPoint x: 150, endPoint y: 248, distance: 47.6
click at [150, 248] on div "Font Size 15 px" at bounding box center [125, 245] width 206 height 56
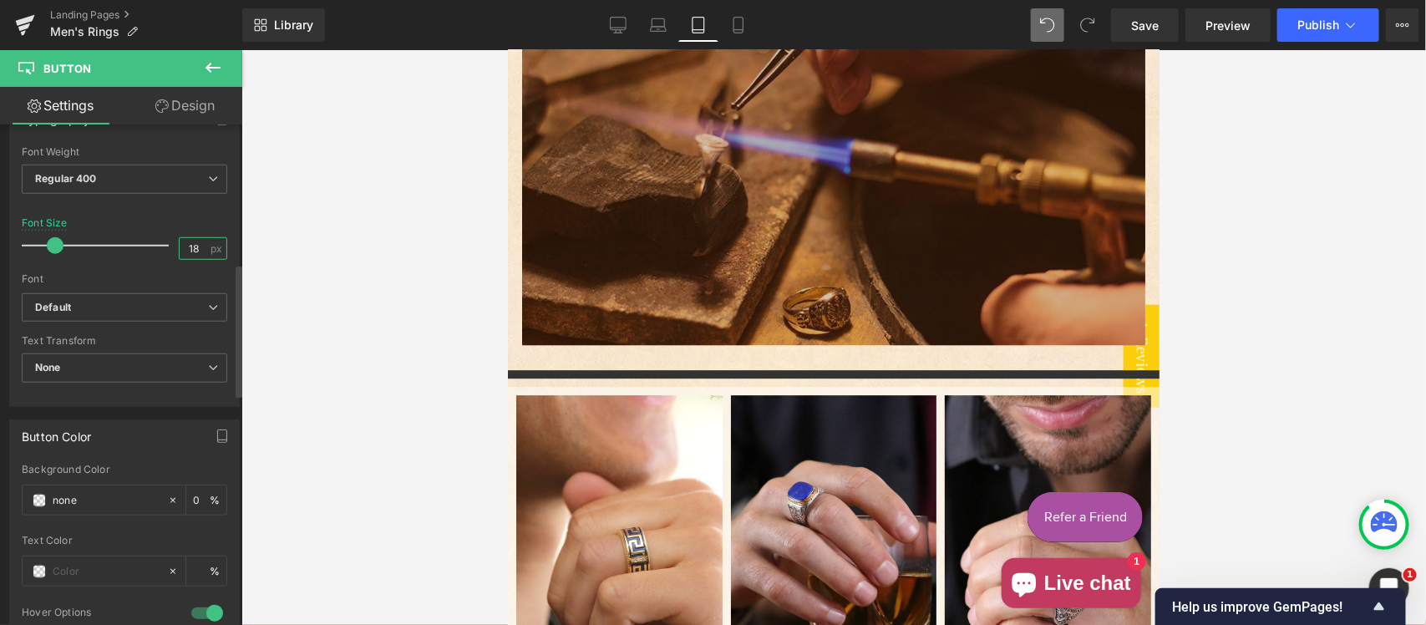
drag, startPoint x: 191, startPoint y: 241, endPoint x: 151, endPoint y: 244, distance: 39.4
click at [151, 244] on div "Font Size 18 px" at bounding box center [125, 245] width 206 height 56
type input "15"
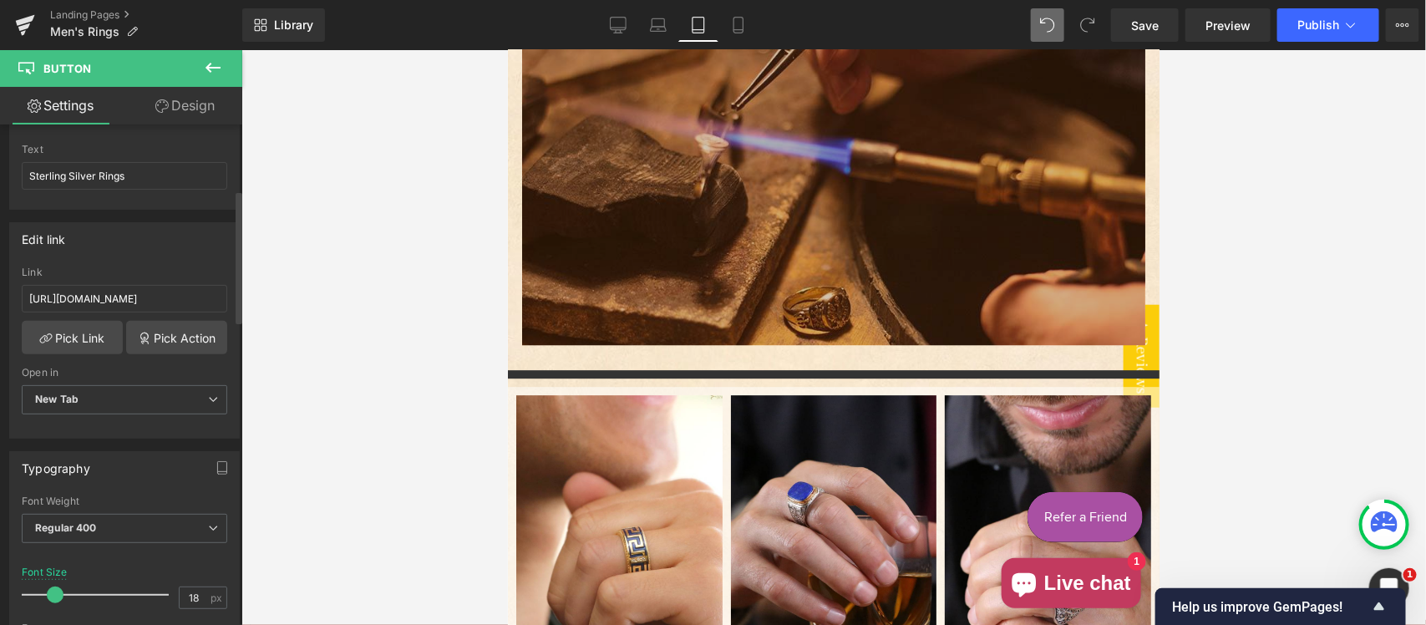
scroll to position [348, 0]
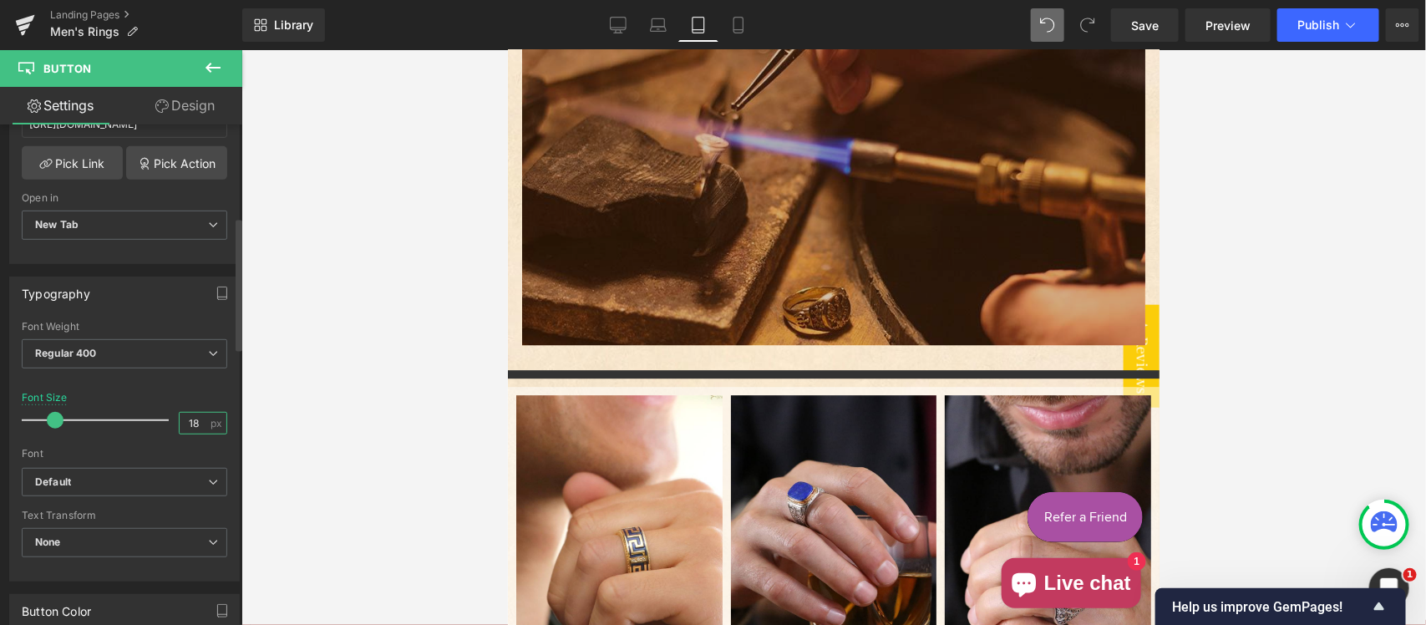
drag, startPoint x: 199, startPoint y: 420, endPoint x: 163, endPoint y: 412, distance: 36.9
click at [163, 412] on div "Font Size 18 px" at bounding box center [125, 420] width 206 height 56
type input "15"
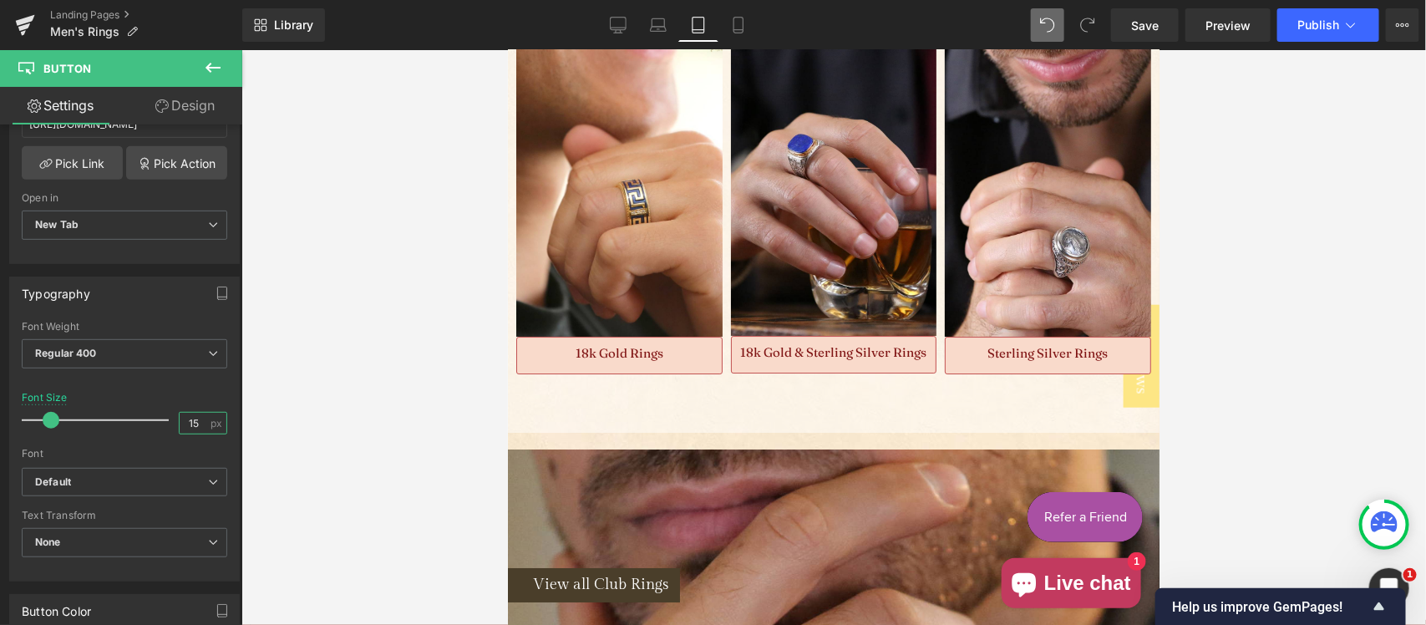
scroll to position [13630, 0]
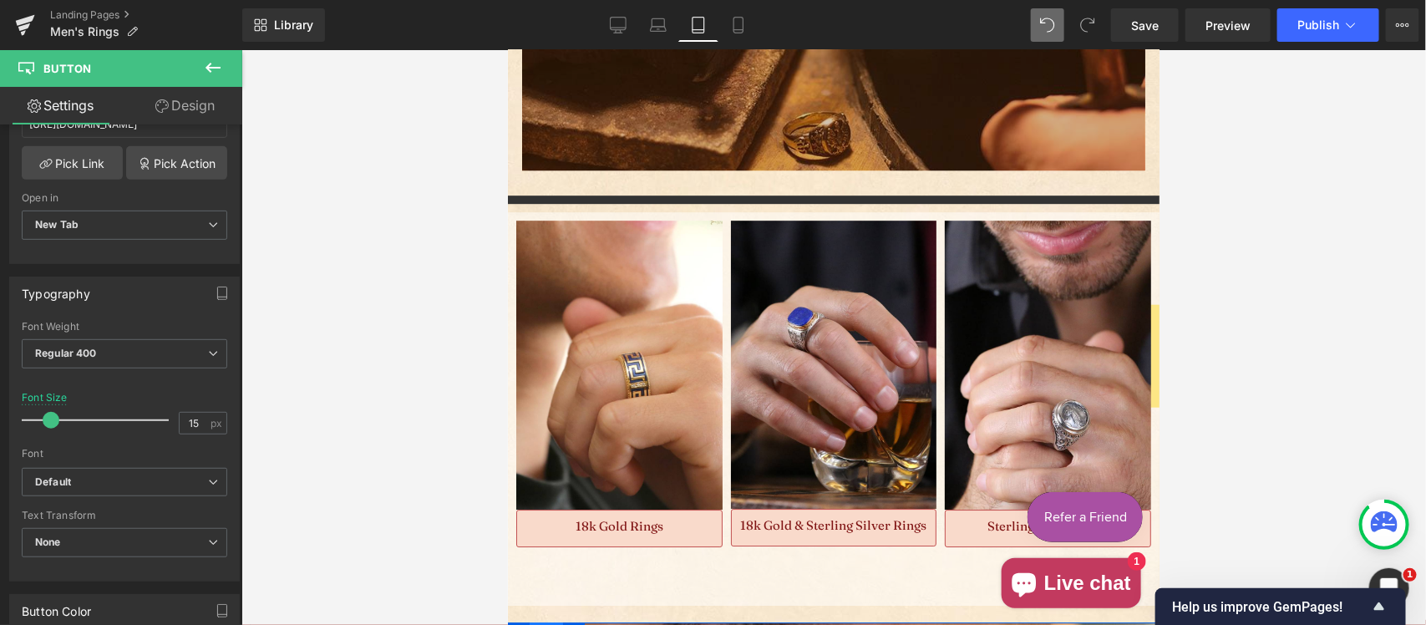
click at [541, 622] on span "Row" at bounding box center [545, 634] width 33 height 25
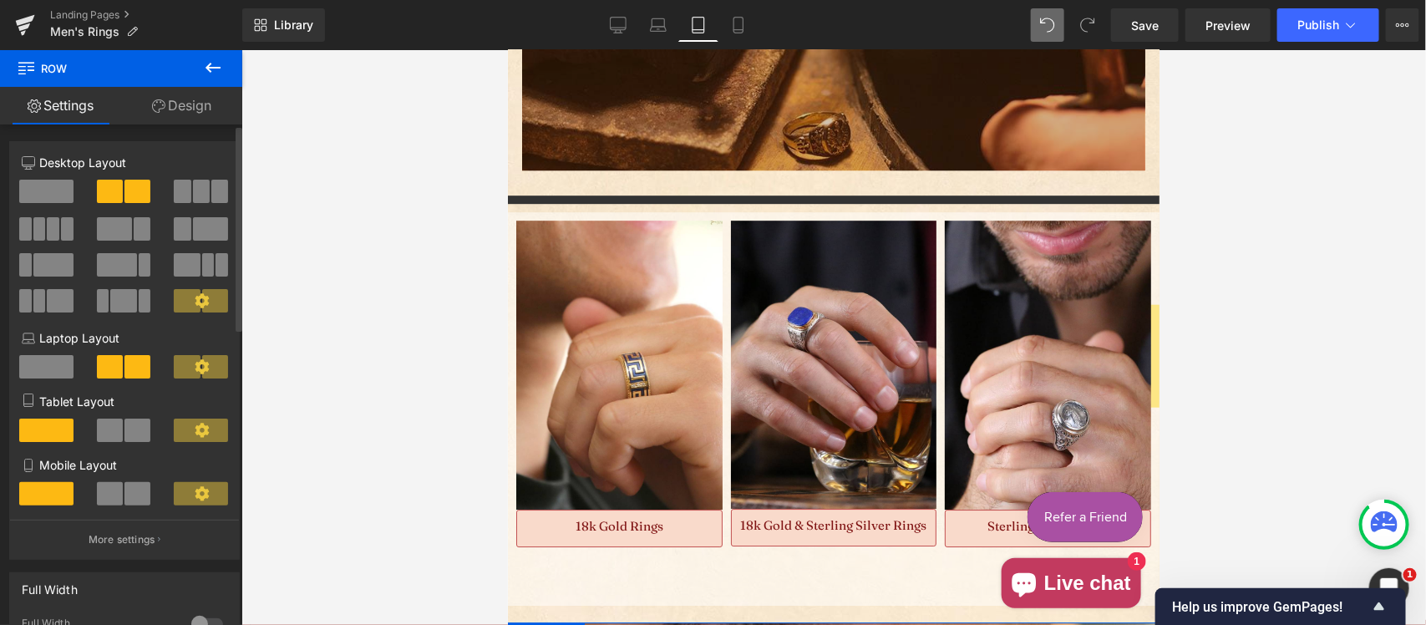
click at [117, 436] on span at bounding box center [110, 430] width 26 height 23
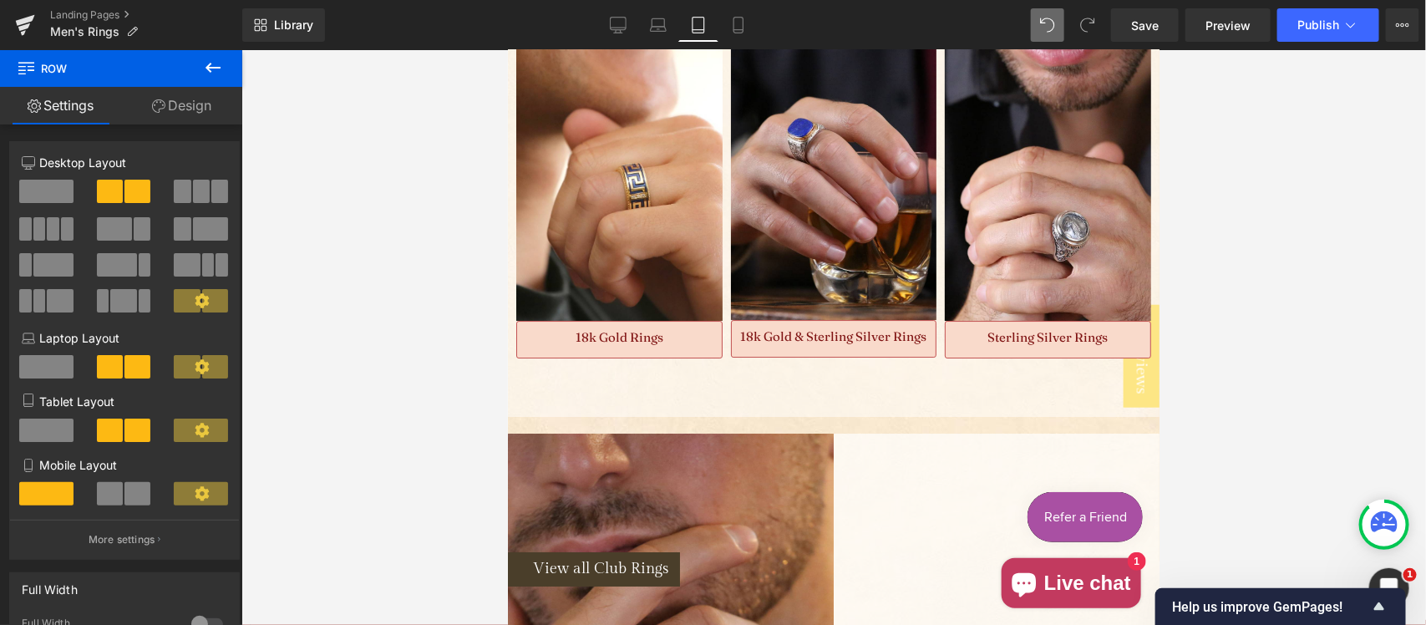
scroll to position [13803, 0]
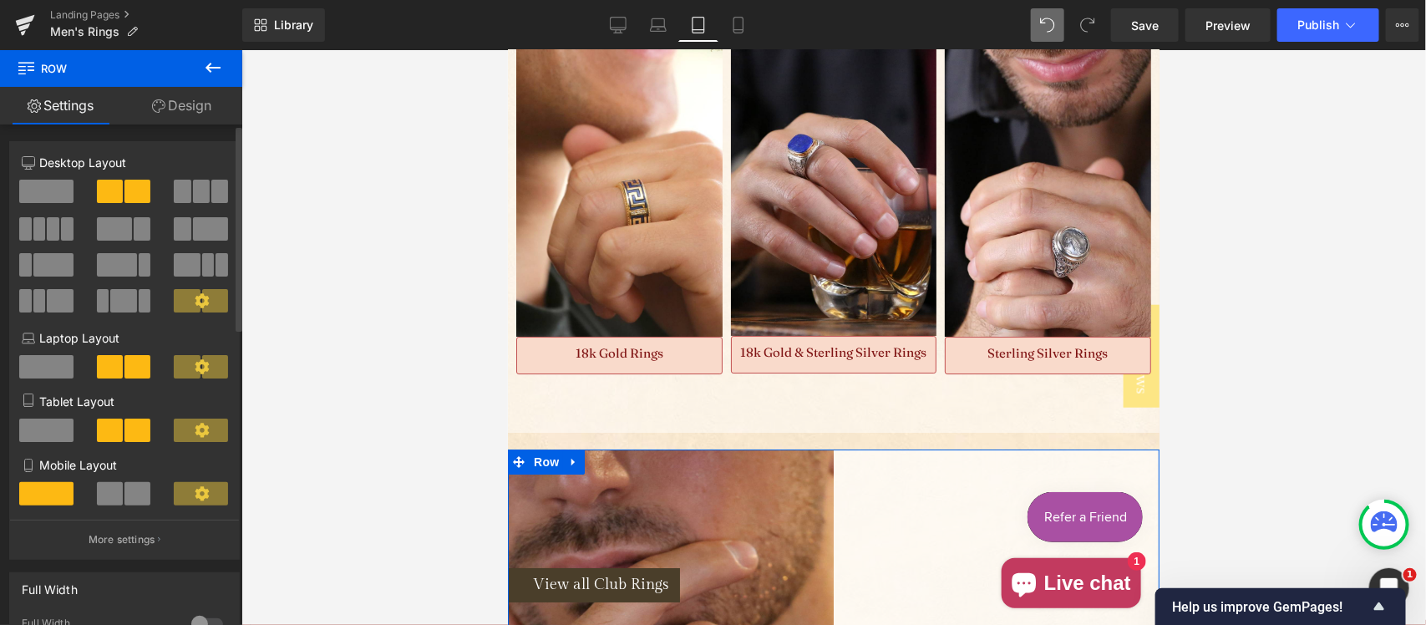
click at [55, 435] on span at bounding box center [46, 430] width 54 height 23
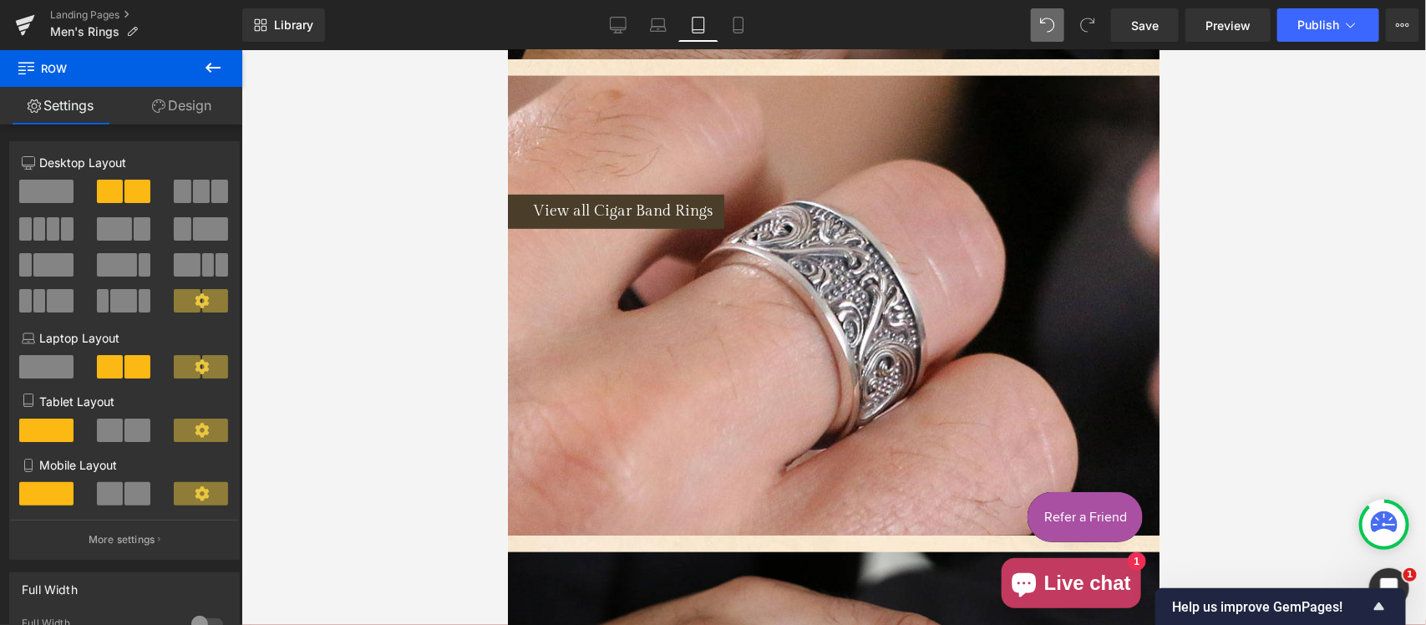
scroll to position [14675, 0]
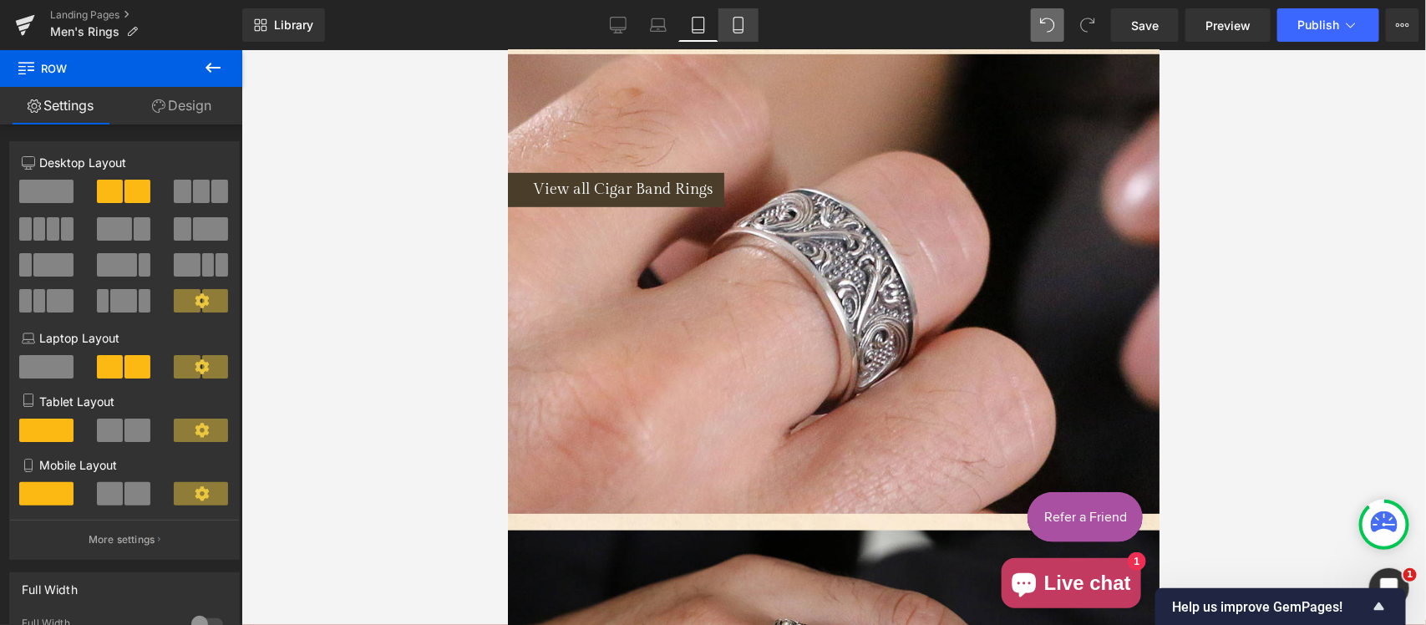
click at [741, 25] on icon at bounding box center [738, 25] width 17 height 17
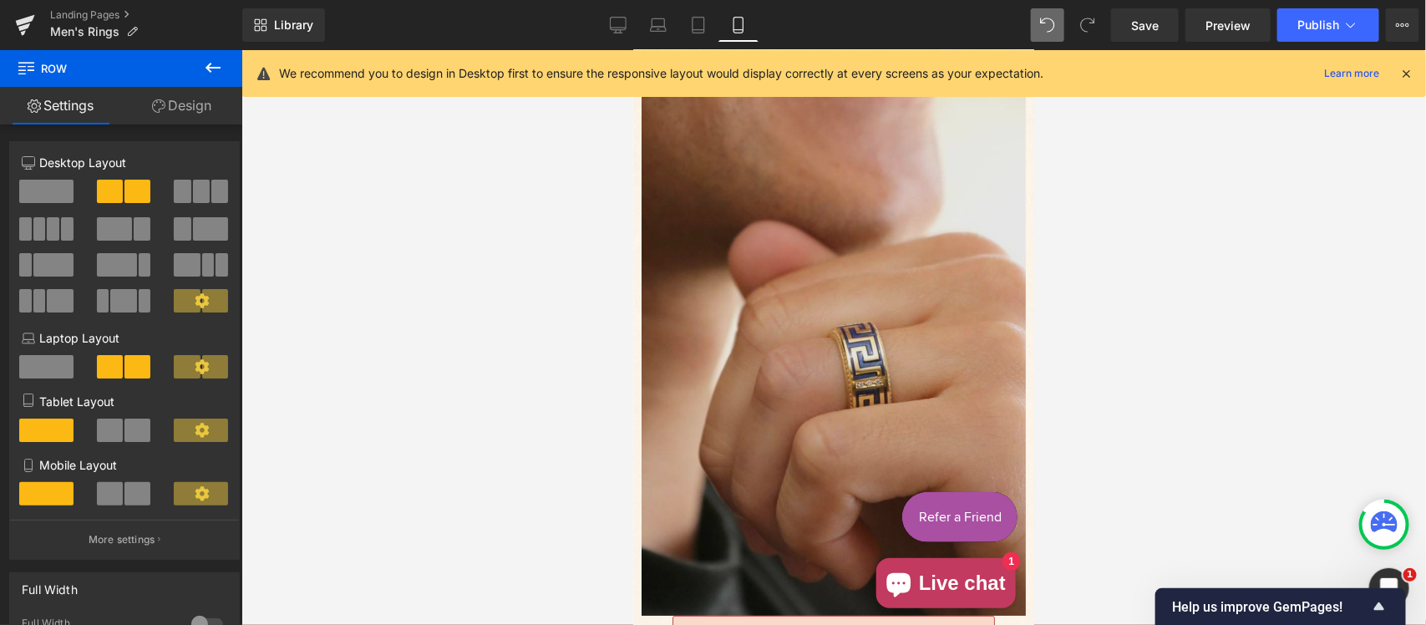
scroll to position [2476, 0]
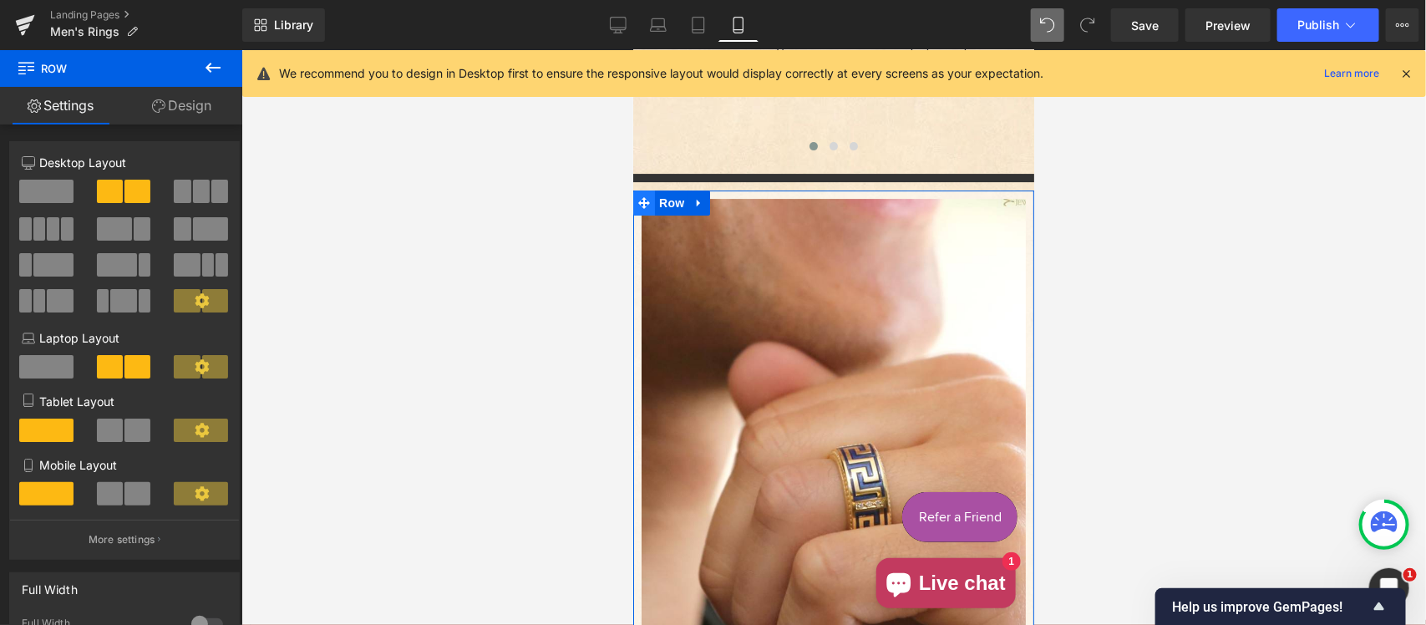
drag, startPoint x: 658, startPoint y: 134, endPoint x: 647, endPoint y: 145, distance: 16.5
click at [659, 190] on span "Row" at bounding box center [670, 202] width 33 height 25
click at [122, 494] on span at bounding box center [123, 493] width 17 height 23
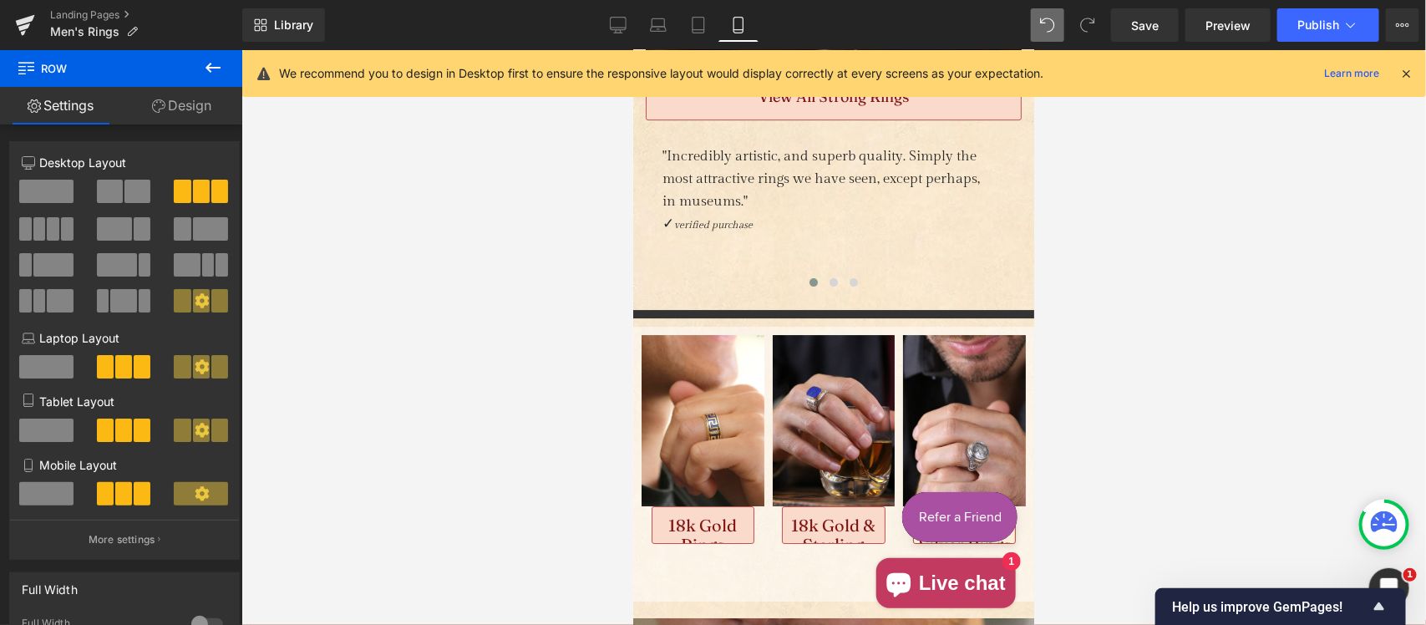
scroll to position [2302, 0]
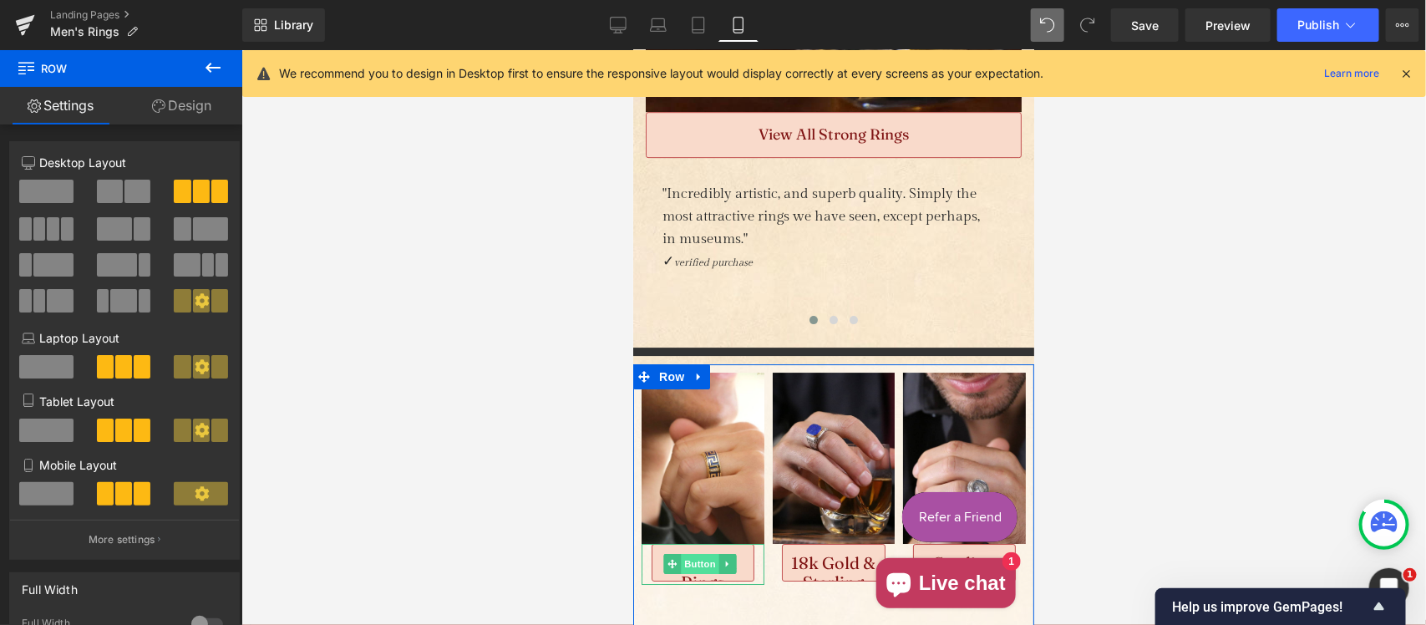
click at [699, 553] on span "Button" at bounding box center [699, 563] width 38 height 20
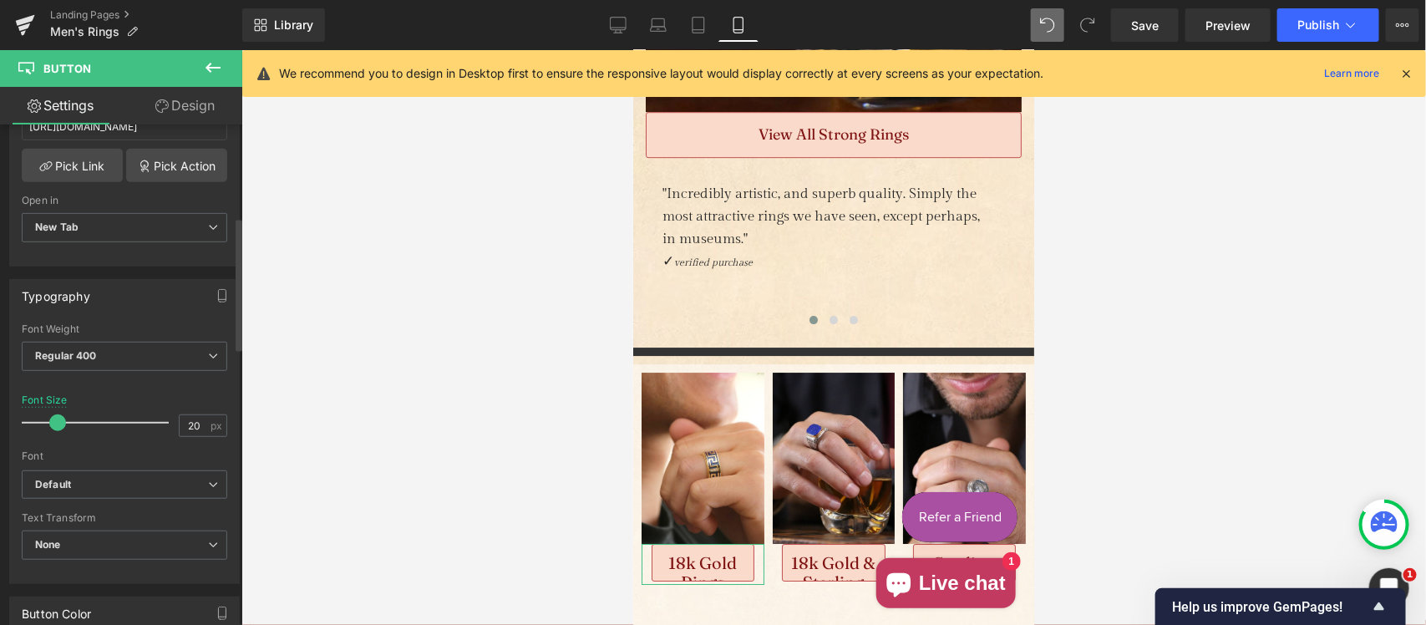
scroll to position [348, 0]
drag, startPoint x: 197, startPoint y: 420, endPoint x: 165, endPoint y: 418, distance: 32.7
click at [165, 418] on div "Font Size 20 px" at bounding box center [125, 420] width 206 height 56
type input "15"
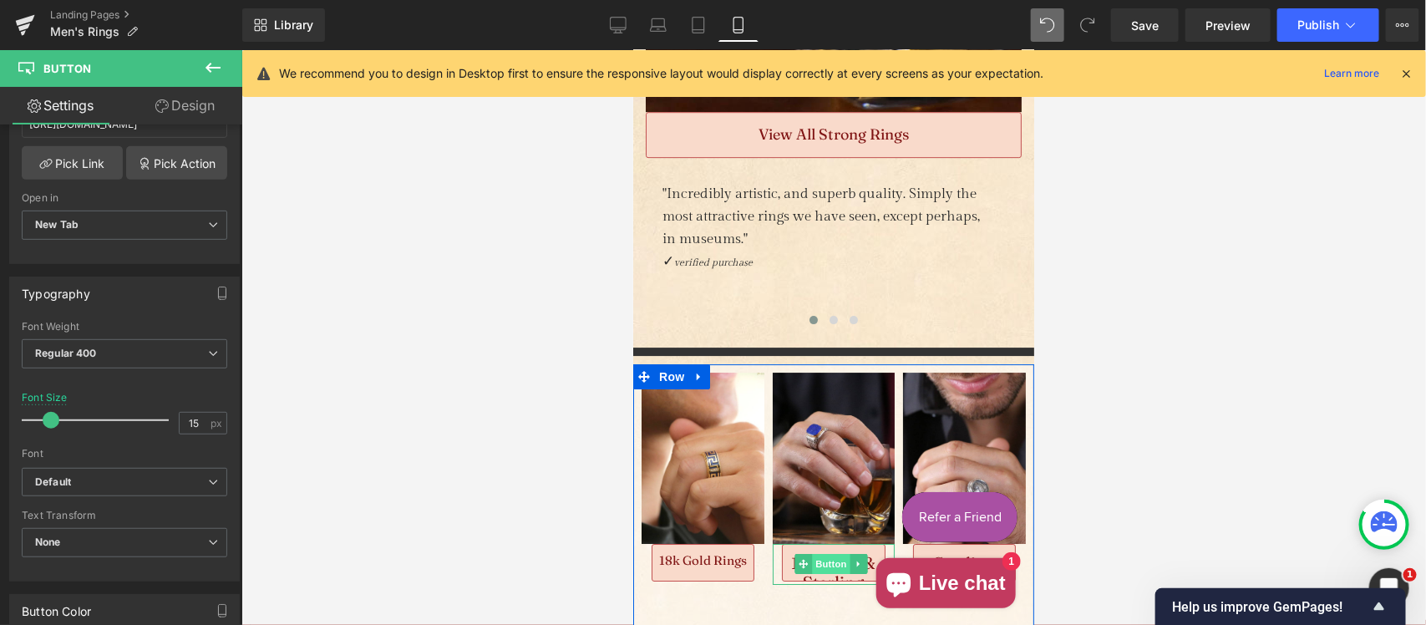
click at [820, 553] on span "Button" at bounding box center [830, 563] width 38 height 20
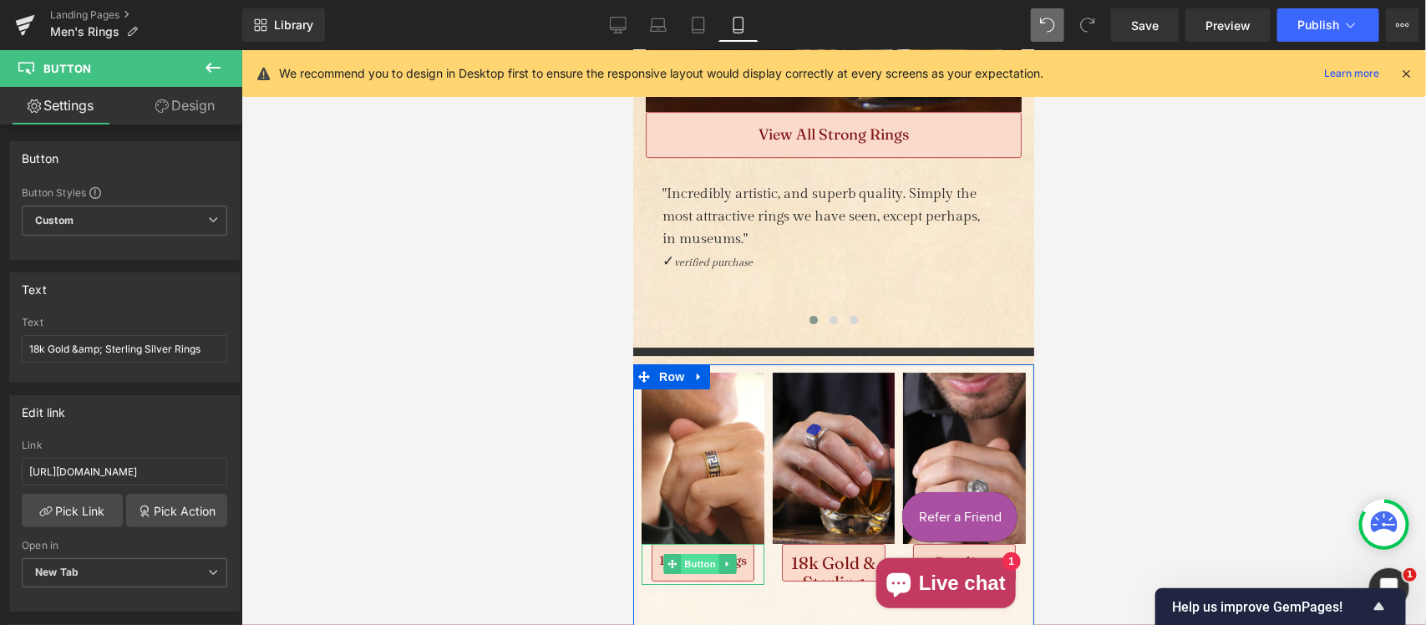
click at [690, 553] on span "Button" at bounding box center [699, 563] width 38 height 20
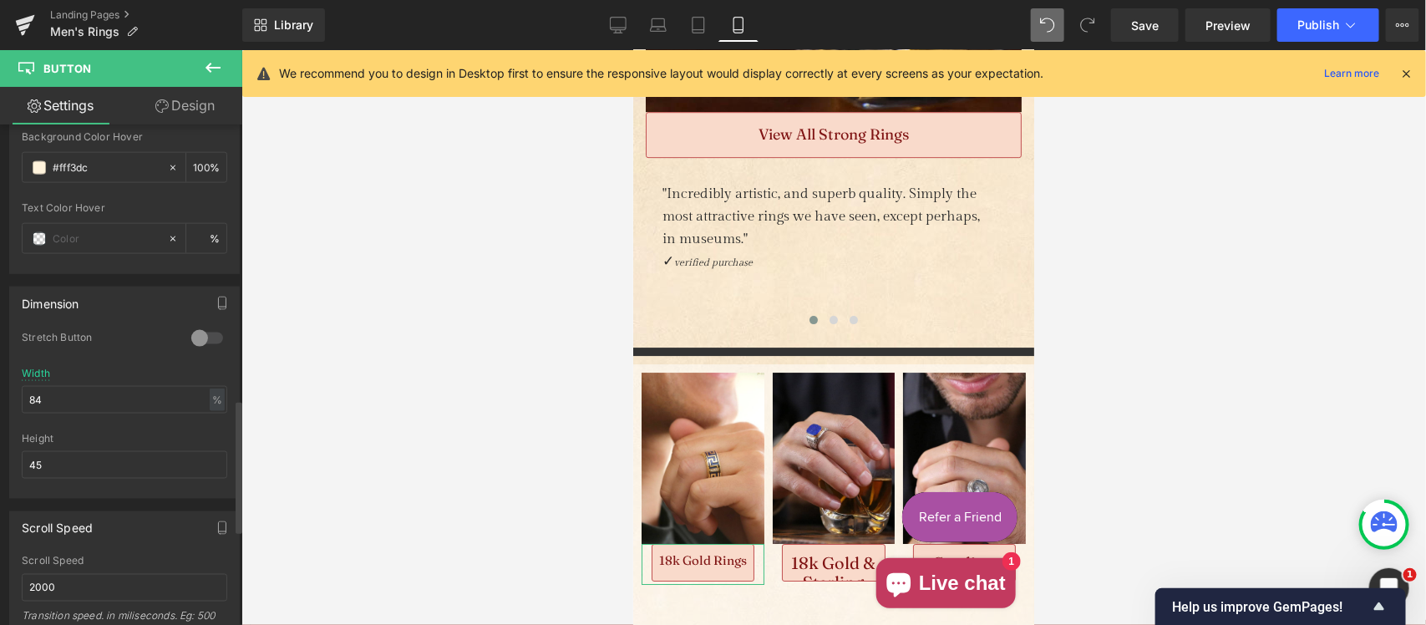
scroll to position [1045, 0]
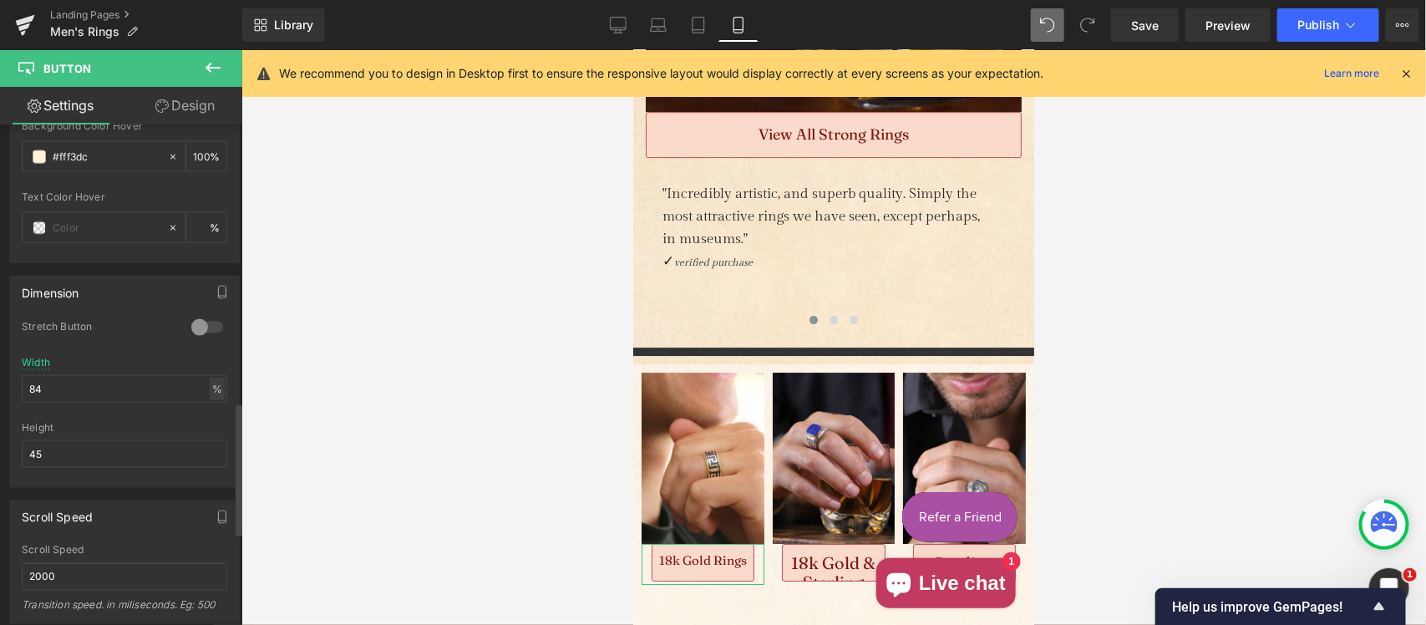
click at [210, 394] on div "%" at bounding box center [217, 389] width 15 height 23
drag, startPoint x: 53, startPoint y: 389, endPoint x: 0, endPoint y: 385, distance: 52.8
click at [0, 385] on div "Dimension 0 Stretch Button 84% Width 84 % % px 45px Height 45" at bounding box center [125, 375] width 250 height 225
type input "100"
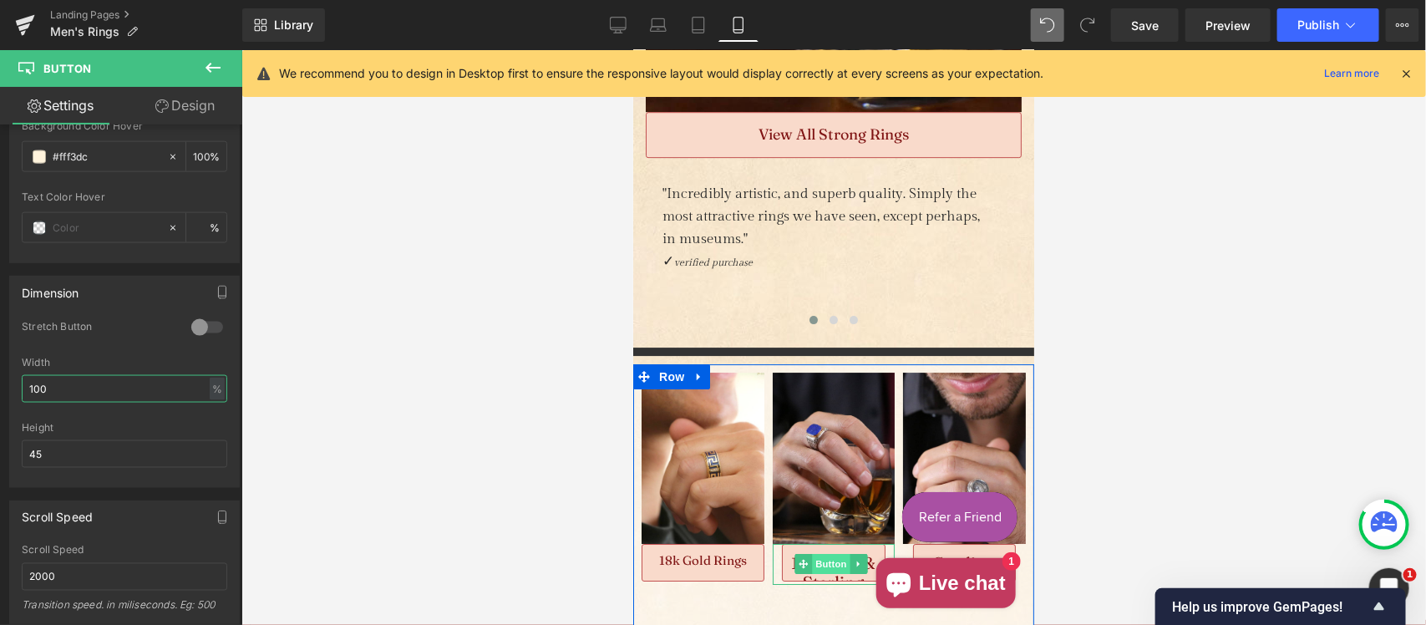
drag, startPoint x: 1057, startPoint y: 486, endPoint x: 816, endPoint y: 488, distance: 240.7
click at [816, 553] on span "Button" at bounding box center [830, 563] width 38 height 20
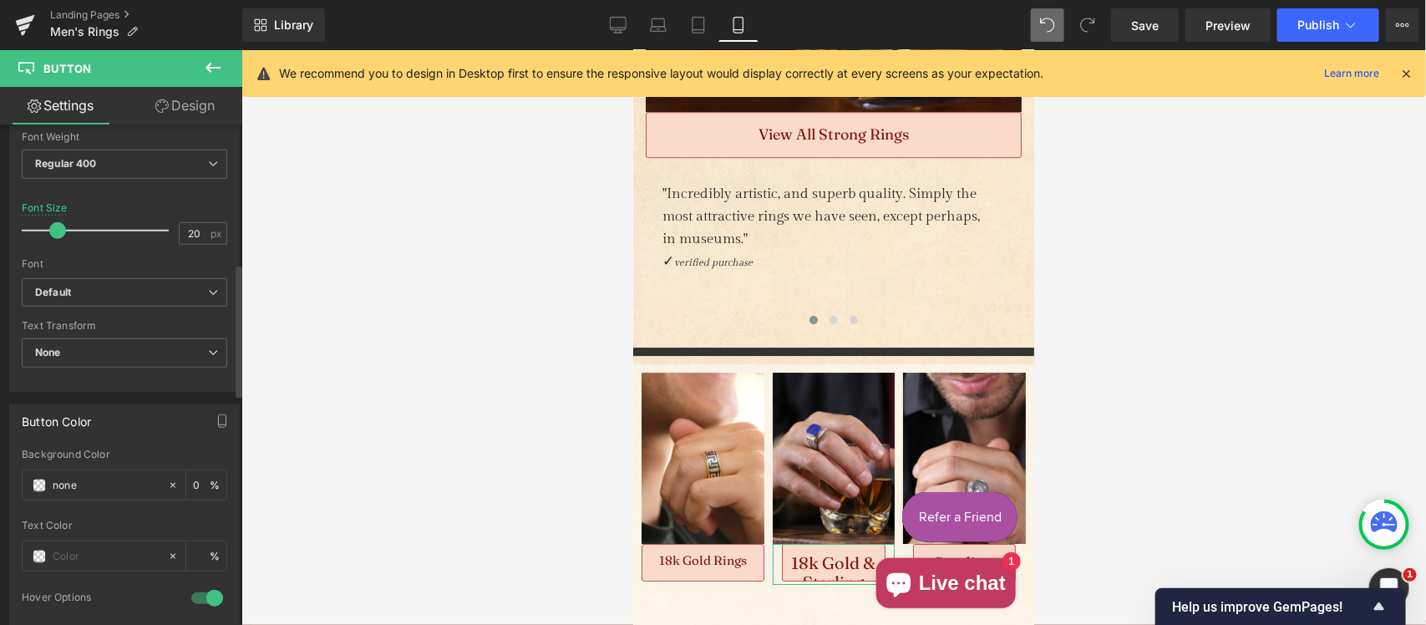
scroll to position [522, 0]
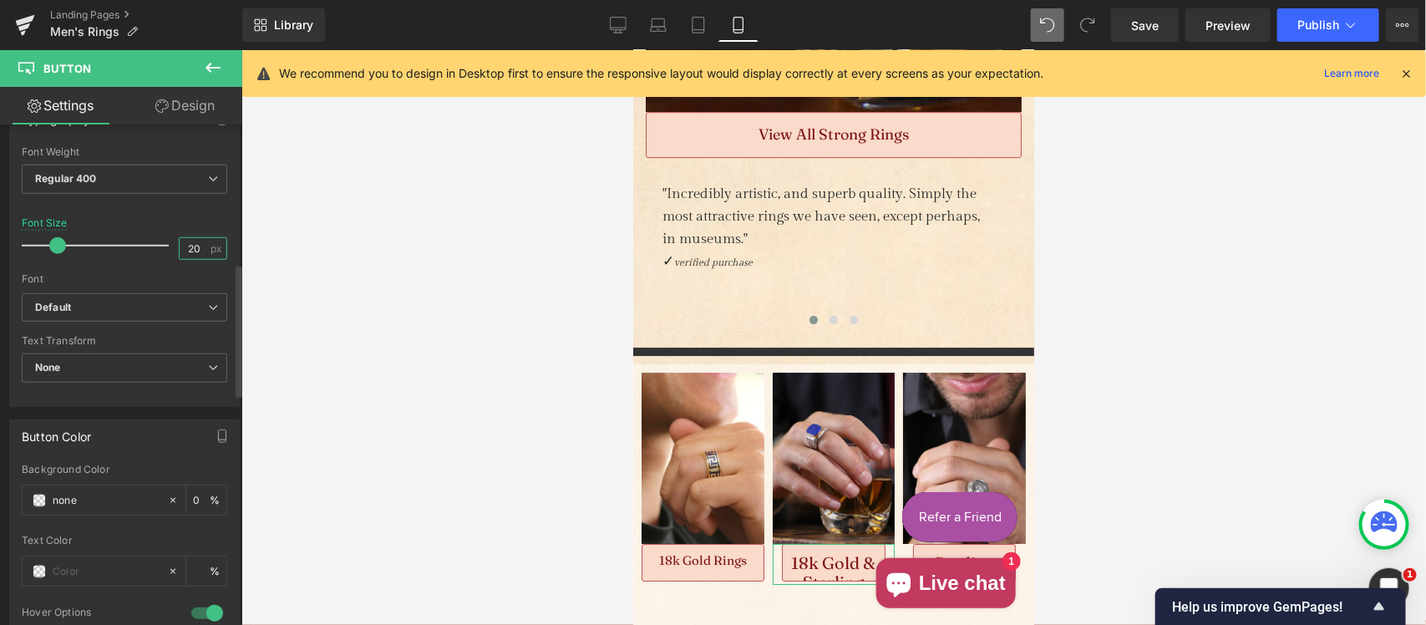
drag, startPoint x: 193, startPoint y: 242, endPoint x: 170, endPoint y: 243, distance: 23.4
click at [170, 243] on div "Font Size 20 px" at bounding box center [125, 245] width 206 height 56
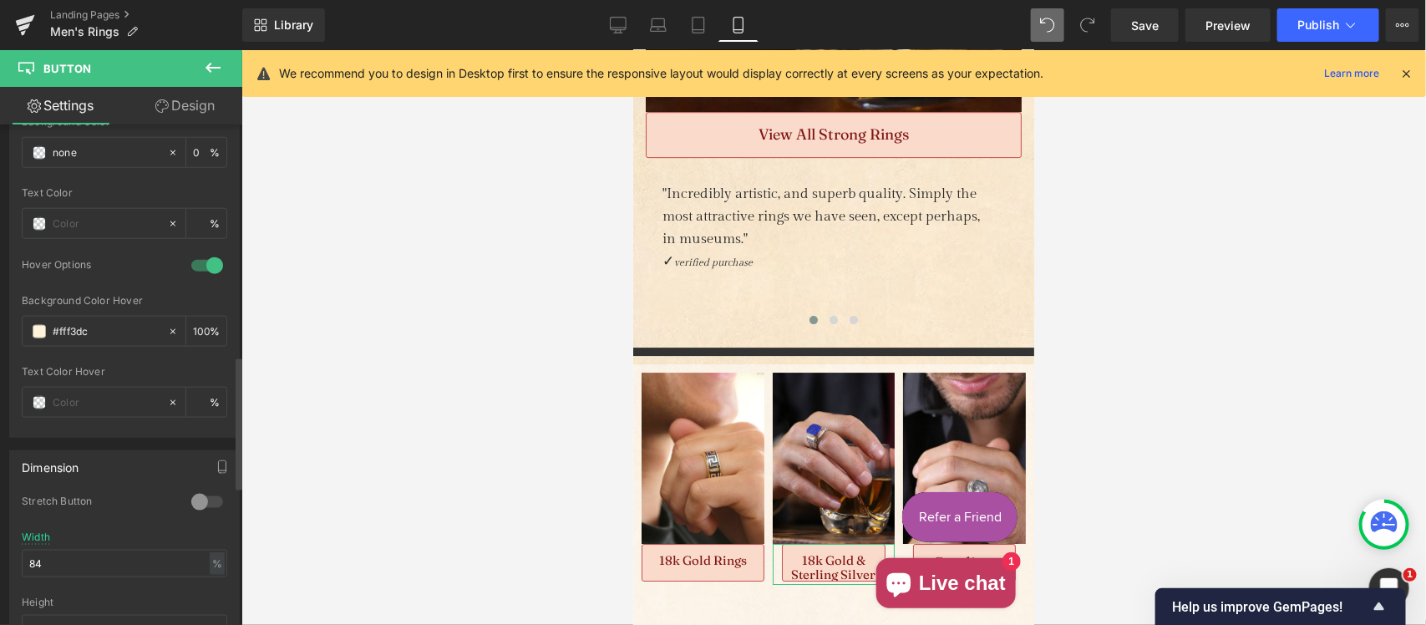
scroll to position [1045, 0]
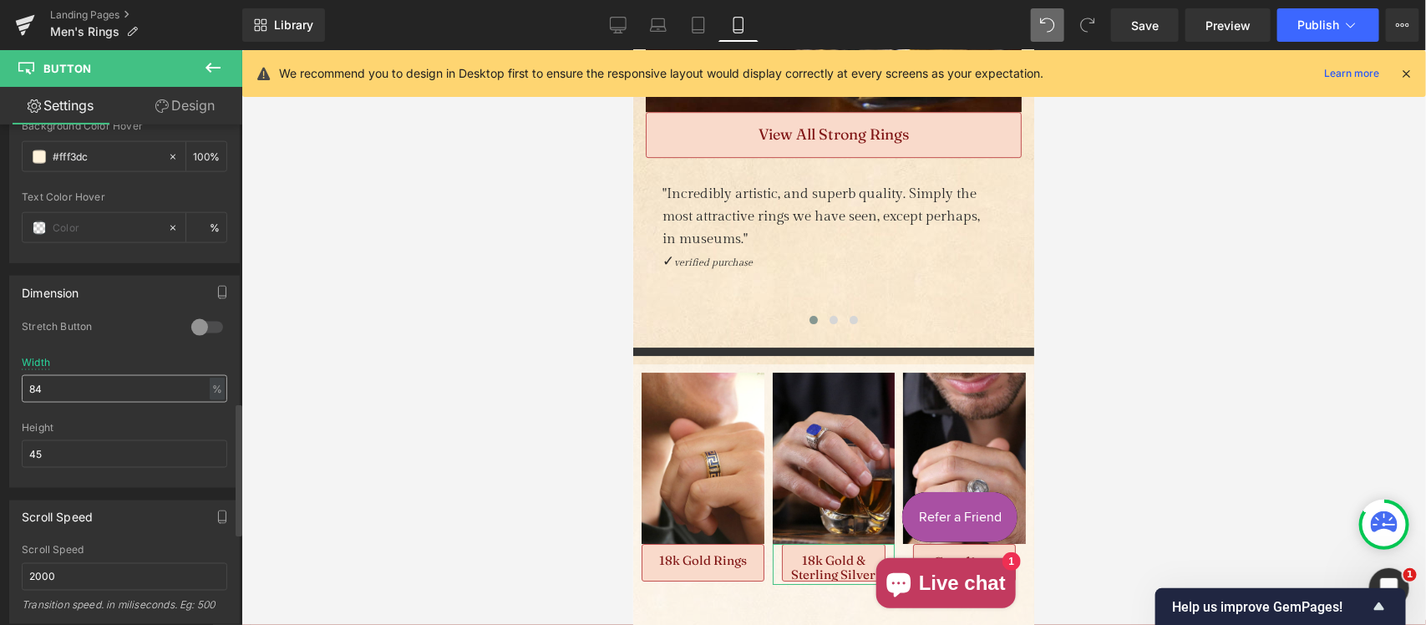
type input "15"
click at [38, 389] on input "84" at bounding box center [125, 389] width 206 height 28
click at [43, 382] on input "84" at bounding box center [125, 389] width 206 height 28
drag, startPoint x: 46, startPoint y: 384, endPoint x: 5, endPoint y: 384, distance: 40.9
click at [5, 384] on div "Dimension 0 Stretch Button 84% Width 84 % % px 45px Height 45" at bounding box center [125, 375] width 250 height 225
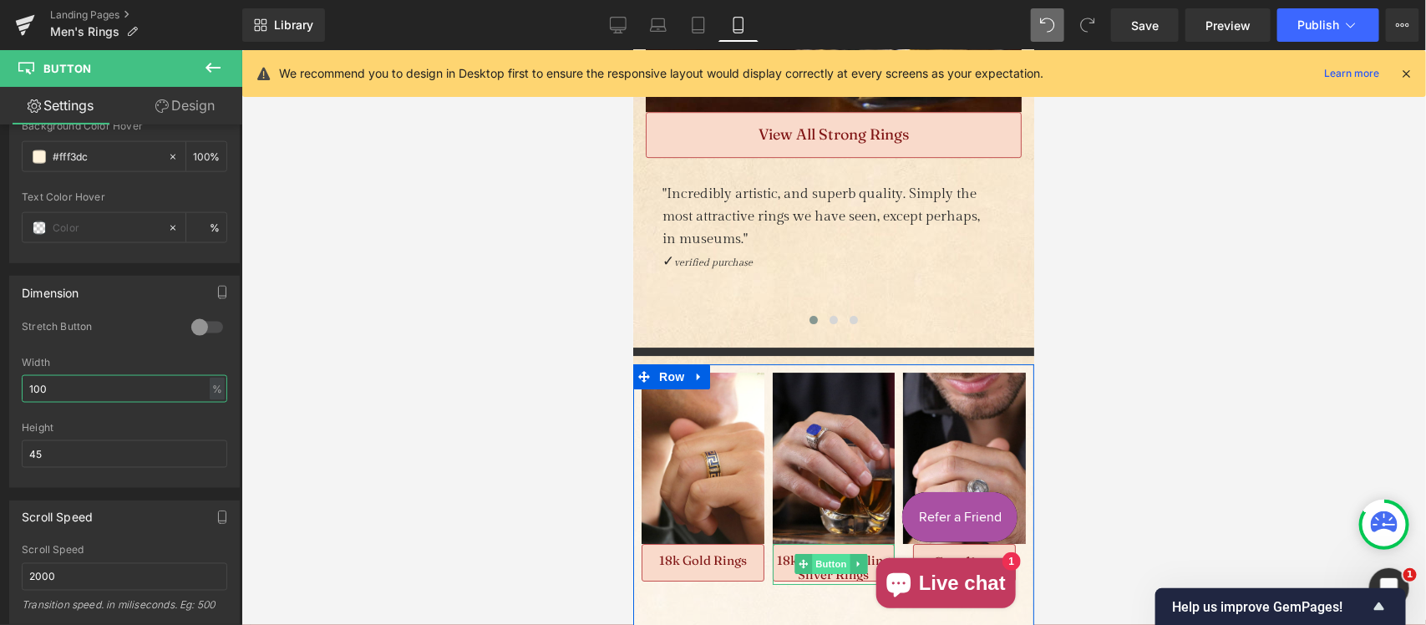
click at [816, 553] on span "Button" at bounding box center [830, 563] width 38 height 20
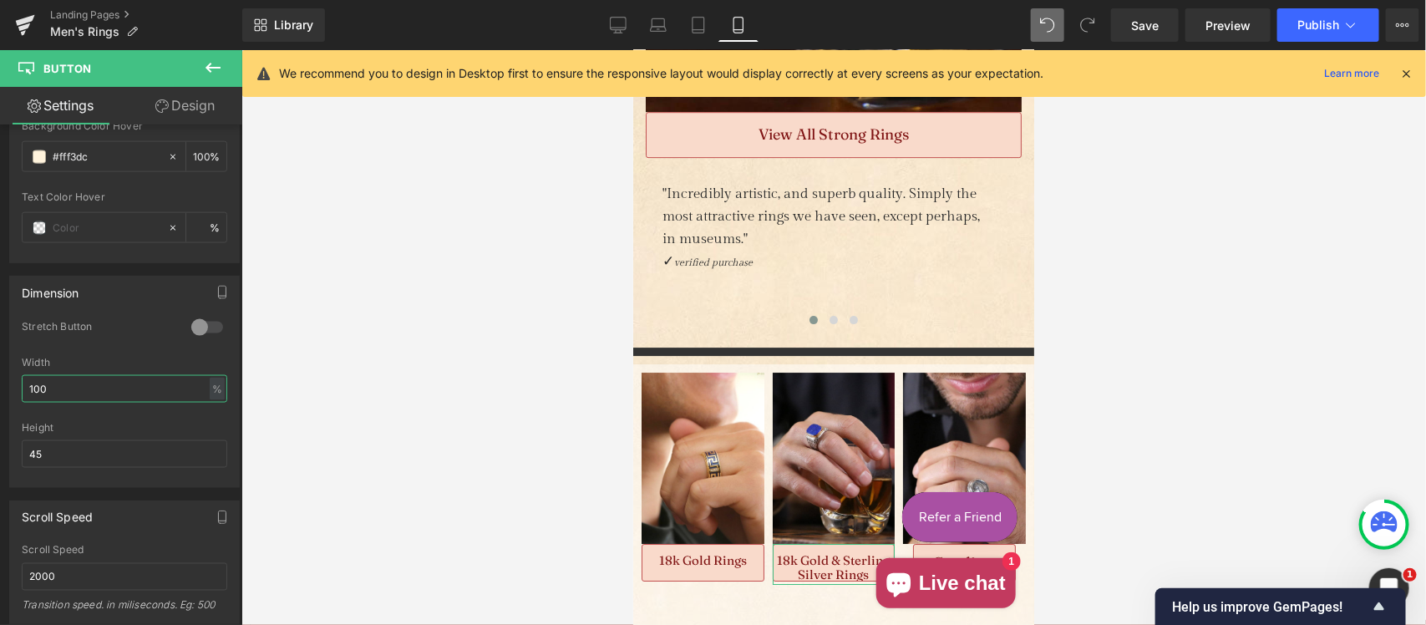
type input "100"
drag, startPoint x: 180, startPoint y: 104, endPoint x: 94, endPoint y: 207, distance: 134.1
click at [180, 103] on link "Design" at bounding box center [185, 106] width 121 height 38
click at [0, 0] on div "Spacing" at bounding box center [0, 0] width 0 height 0
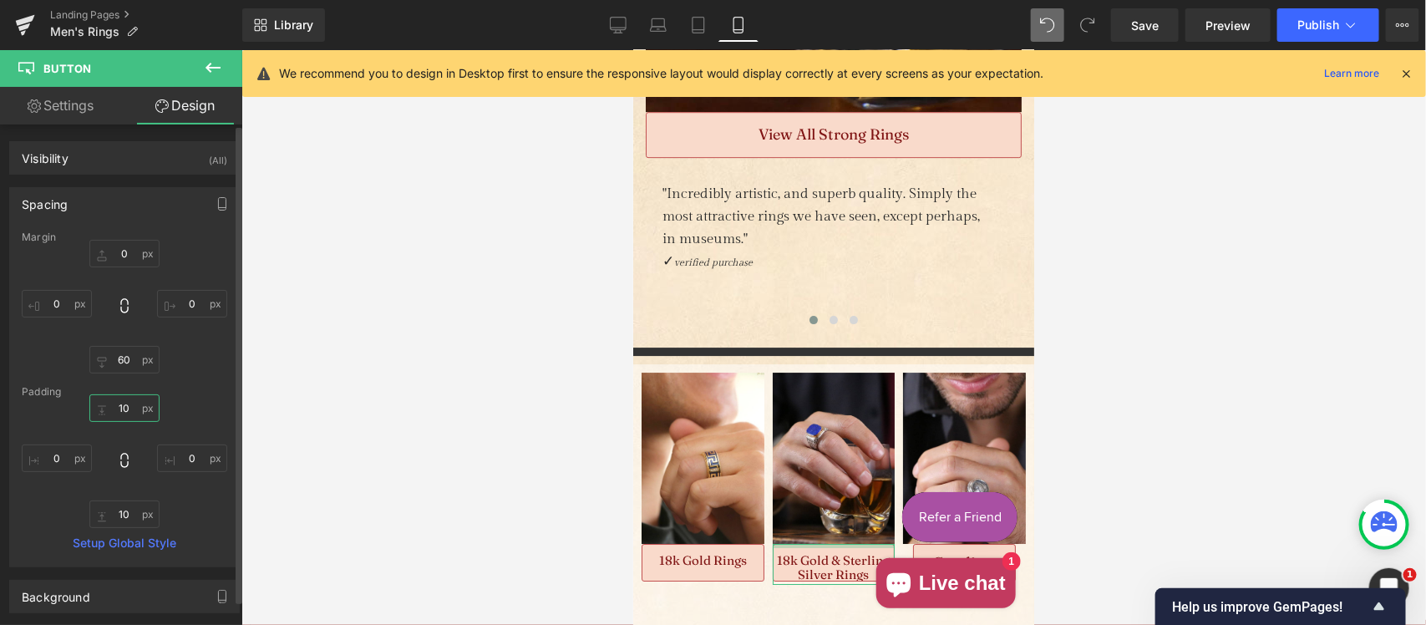
click at [118, 406] on input "text" at bounding box center [124, 408] width 70 height 28
type input "5"
click at [1113, 479] on div at bounding box center [833, 337] width 1185 height 575
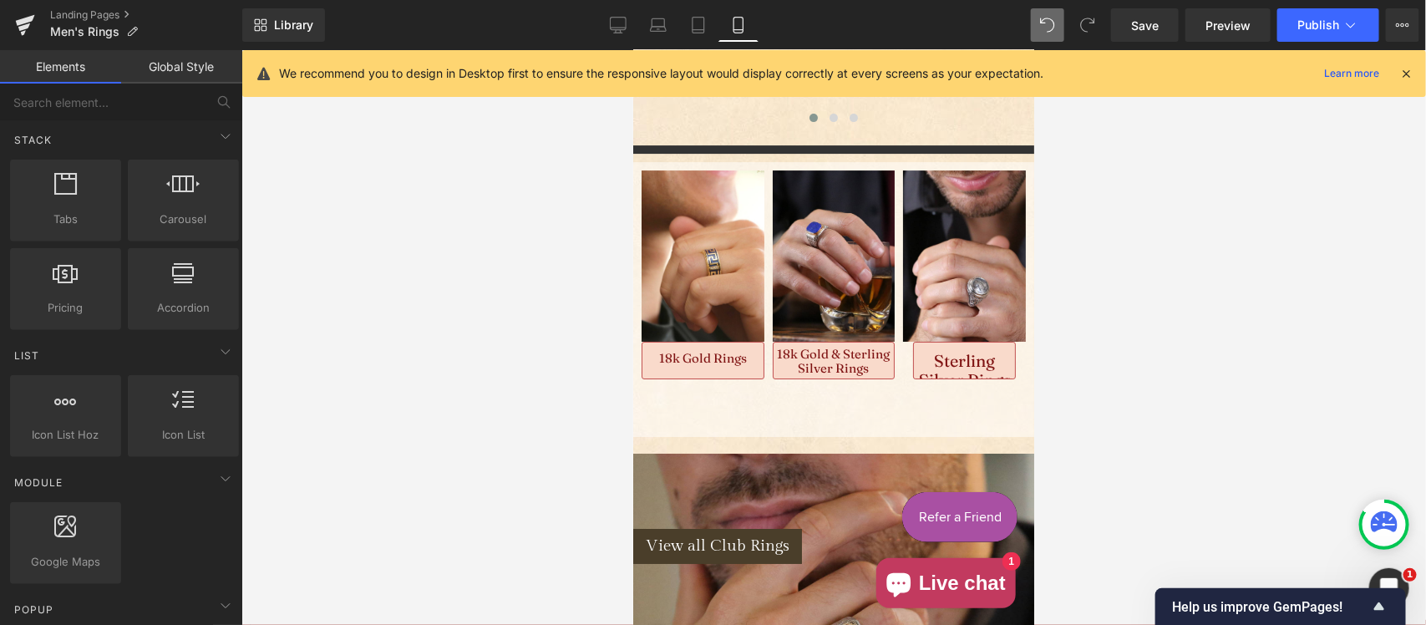
scroll to position [2476, 0]
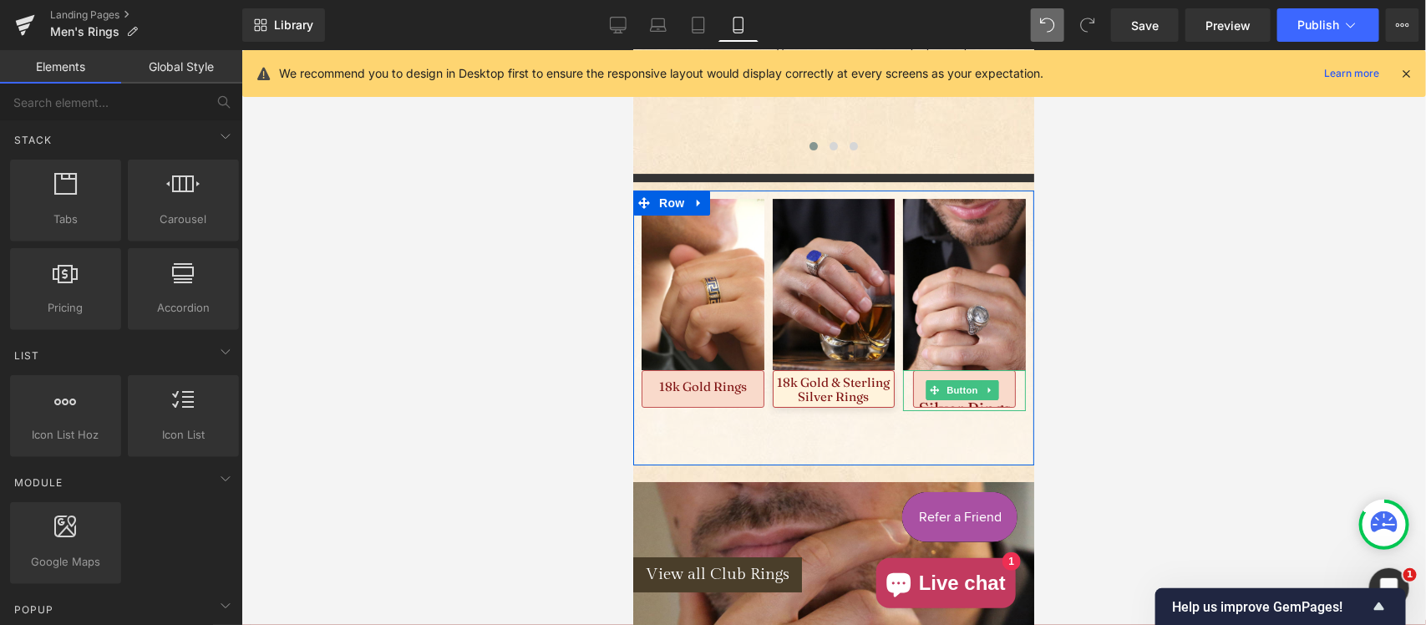
click at [952, 379] on span "Button" at bounding box center [962, 389] width 38 height 20
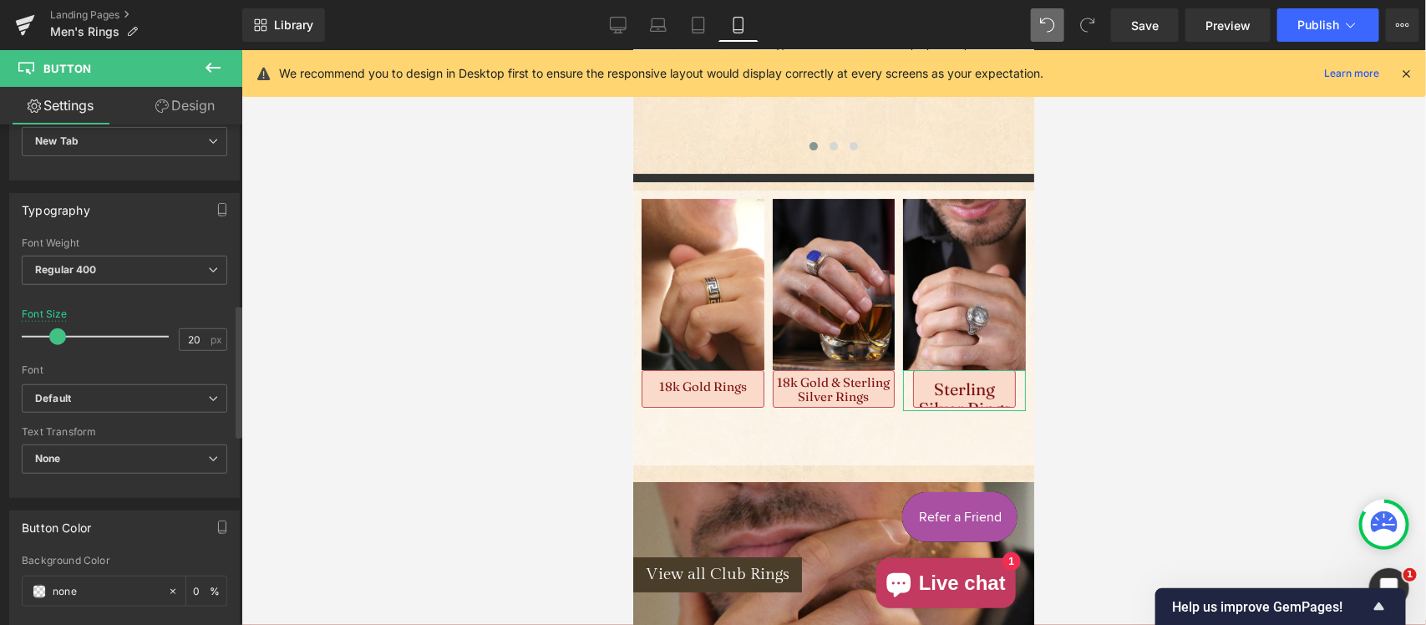
scroll to position [348, 0]
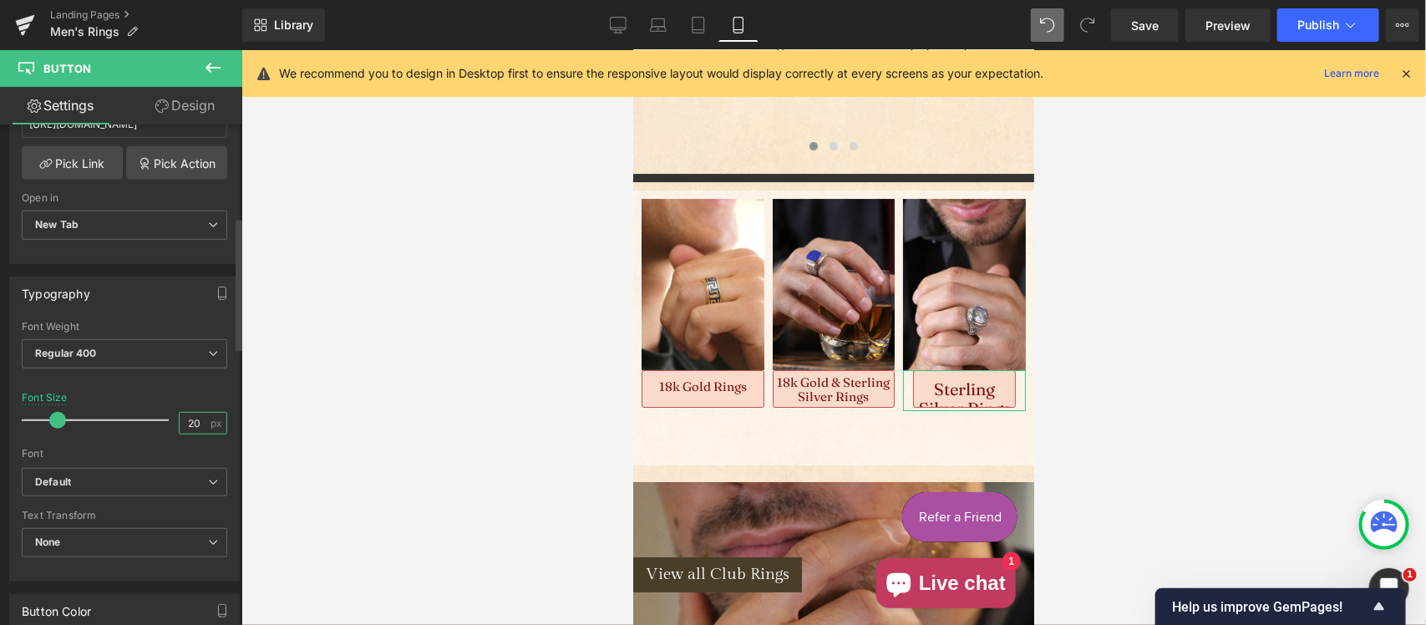
drag, startPoint x: 194, startPoint y: 414, endPoint x: 177, endPoint y: 414, distance: 16.7
click at [180, 414] on input "20" at bounding box center [194, 423] width 29 height 21
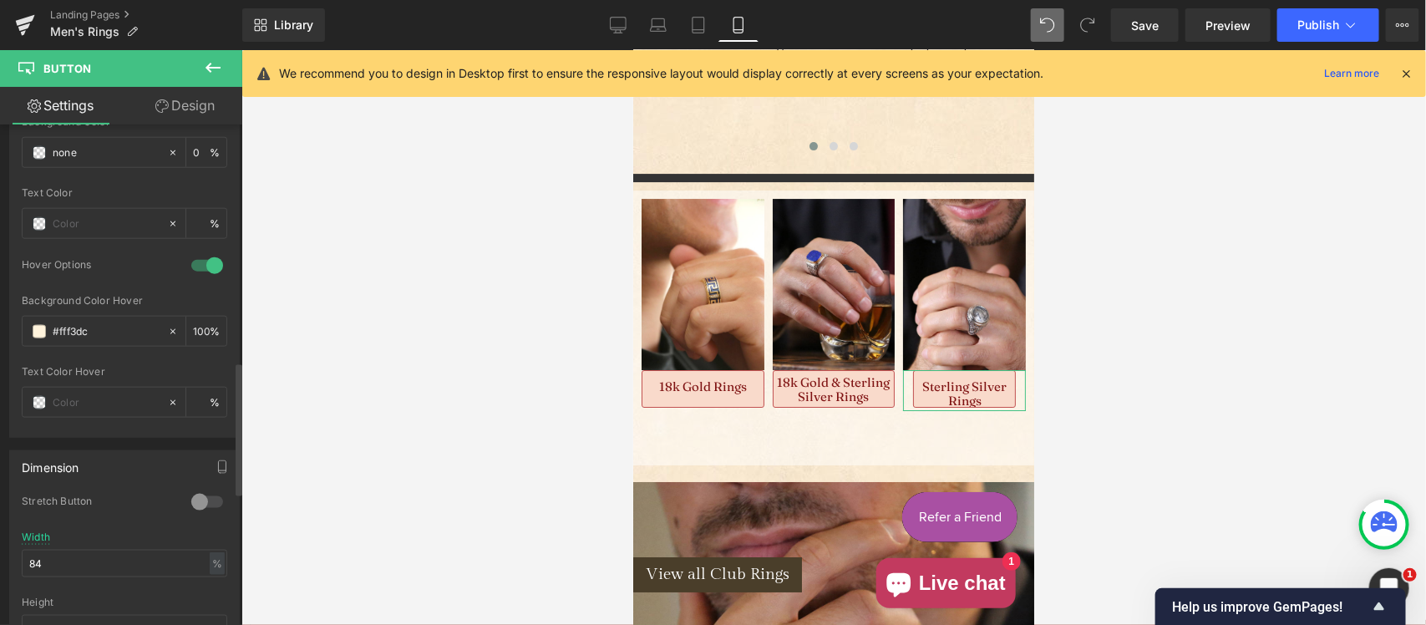
scroll to position [1045, 0]
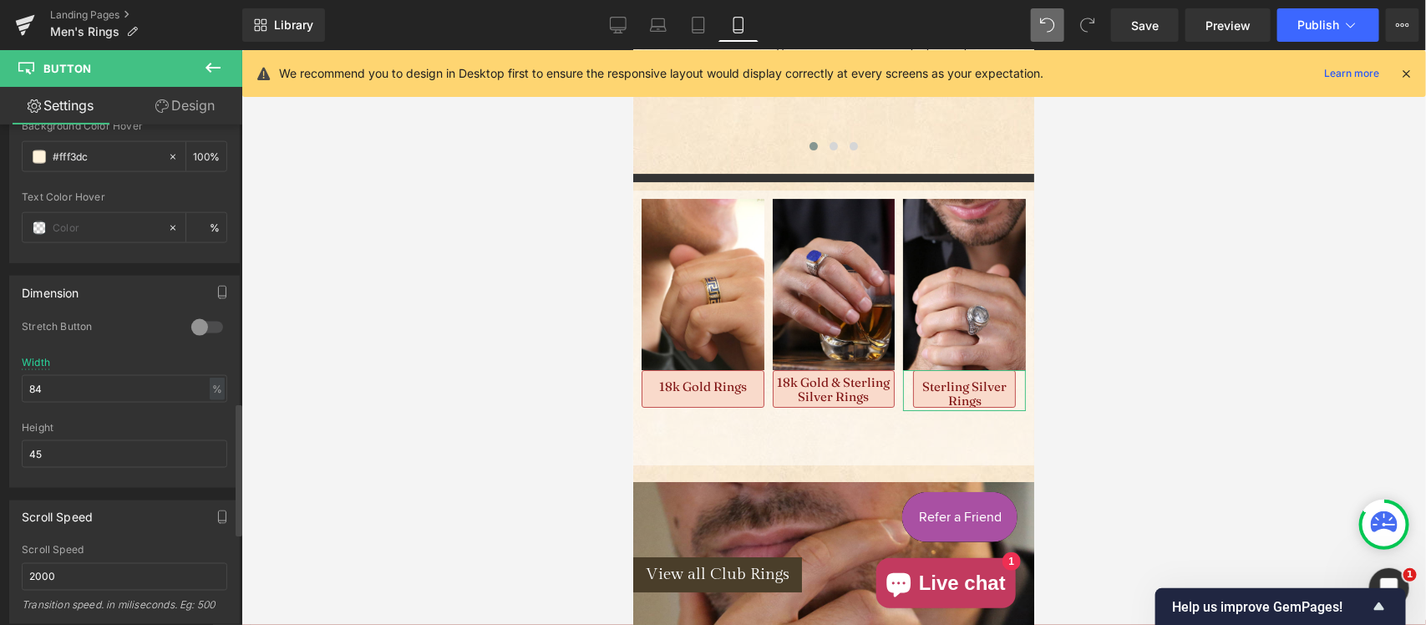
type input "15"
drag, startPoint x: 50, startPoint y: 374, endPoint x: 48, endPoint y: 383, distance: 9.5
click at [50, 376] on div "Width 84 % % px" at bounding box center [125, 389] width 206 height 65
drag, startPoint x: 48, startPoint y: 387, endPoint x: 2, endPoint y: 383, distance: 46.1
click at [2, 383] on div "Dimension 0 Stretch Button 84% Width 84 % % px 45px Height 45" at bounding box center [125, 375] width 250 height 225
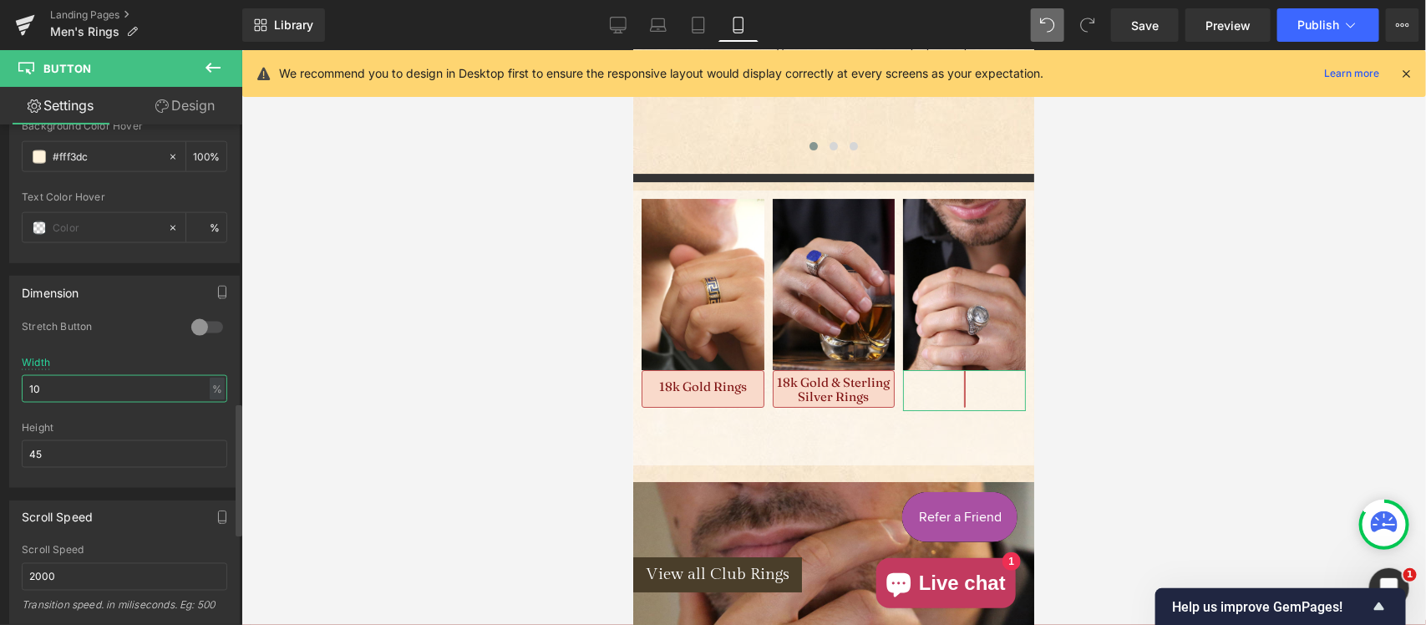
type input "100"
click at [191, 113] on link "Design" at bounding box center [185, 106] width 121 height 38
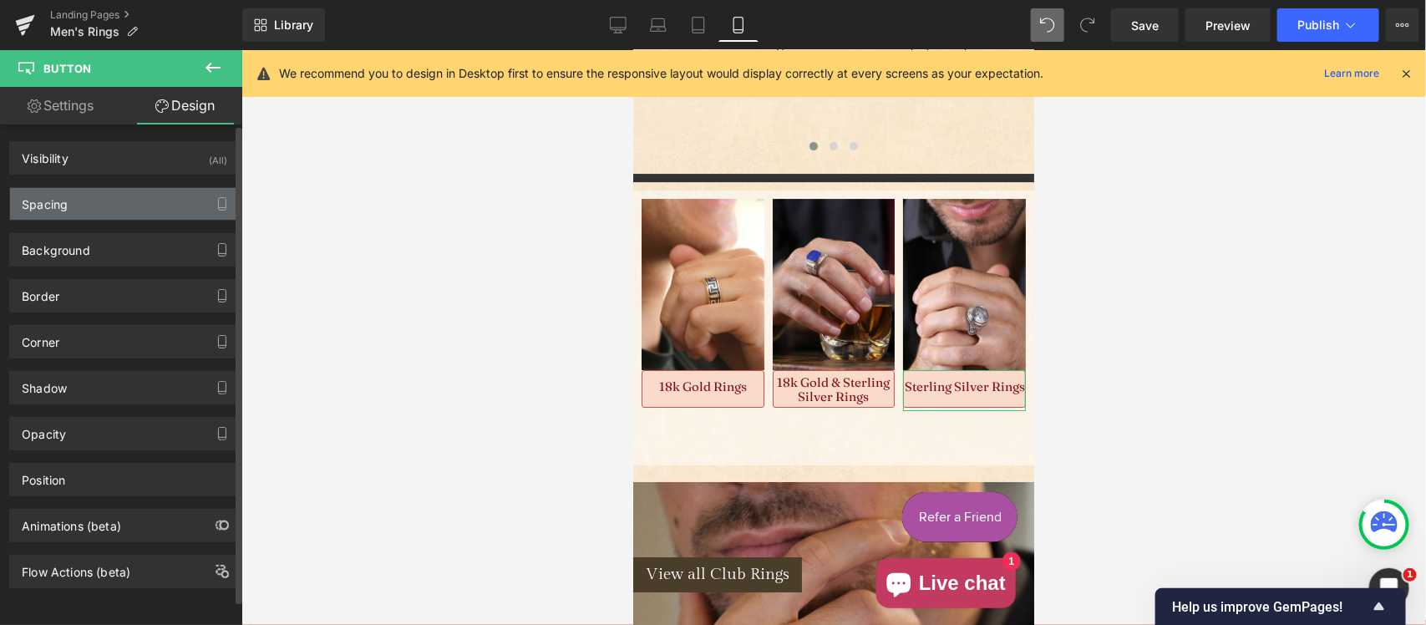
click at [109, 188] on div "Spacing" at bounding box center [124, 204] width 229 height 32
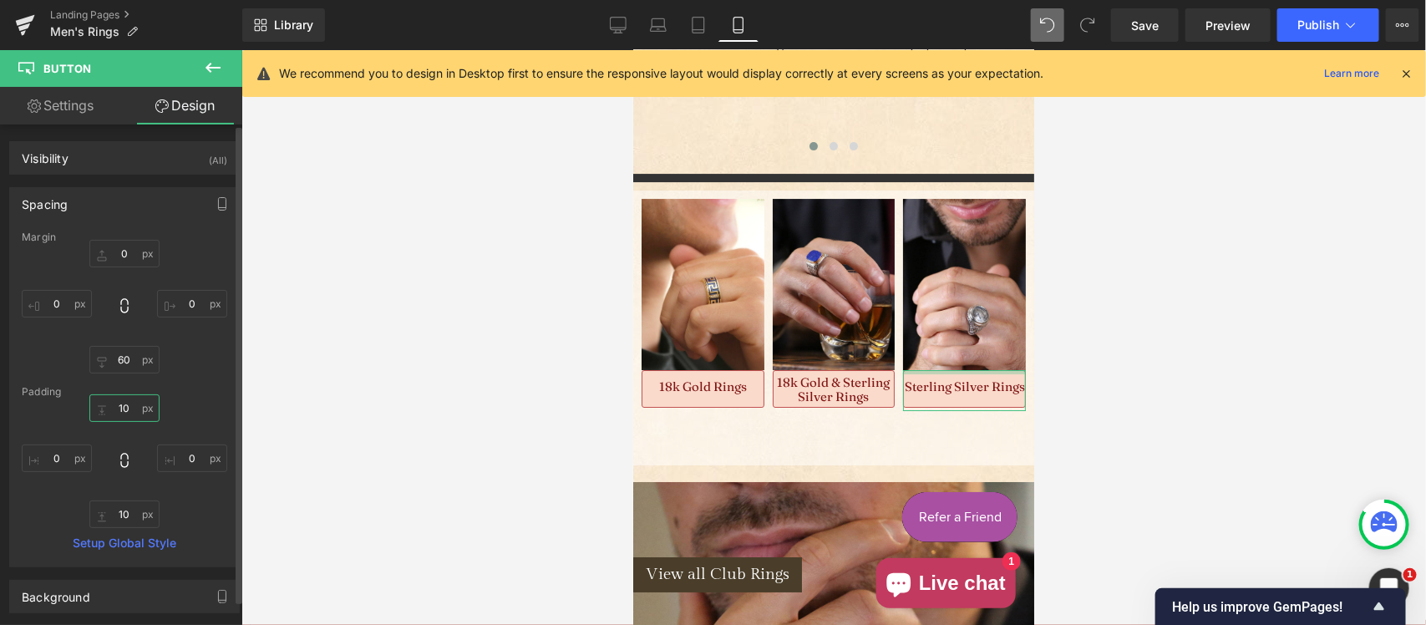
click at [122, 401] on input "text" at bounding box center [124, 408] width 70 height 28
click at [124, 401] on input "text" at bounding box center [124, 408] width 70 height 28
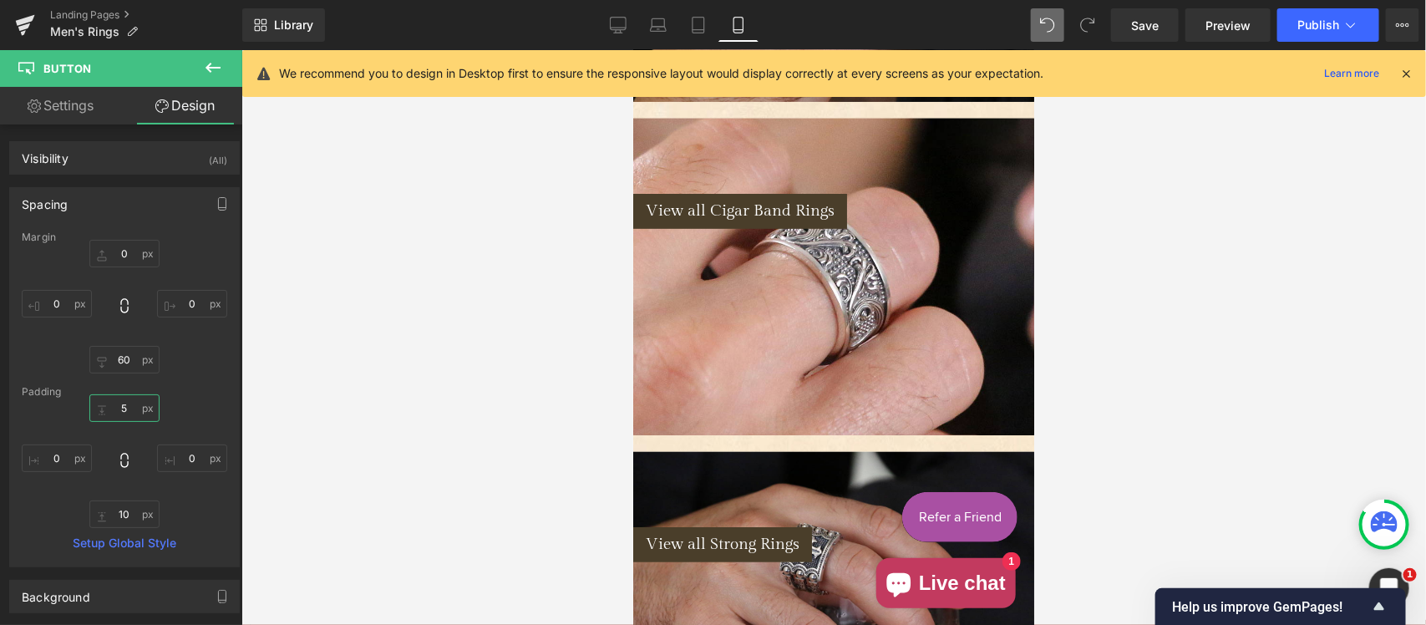
scroll to position [3521, 0]
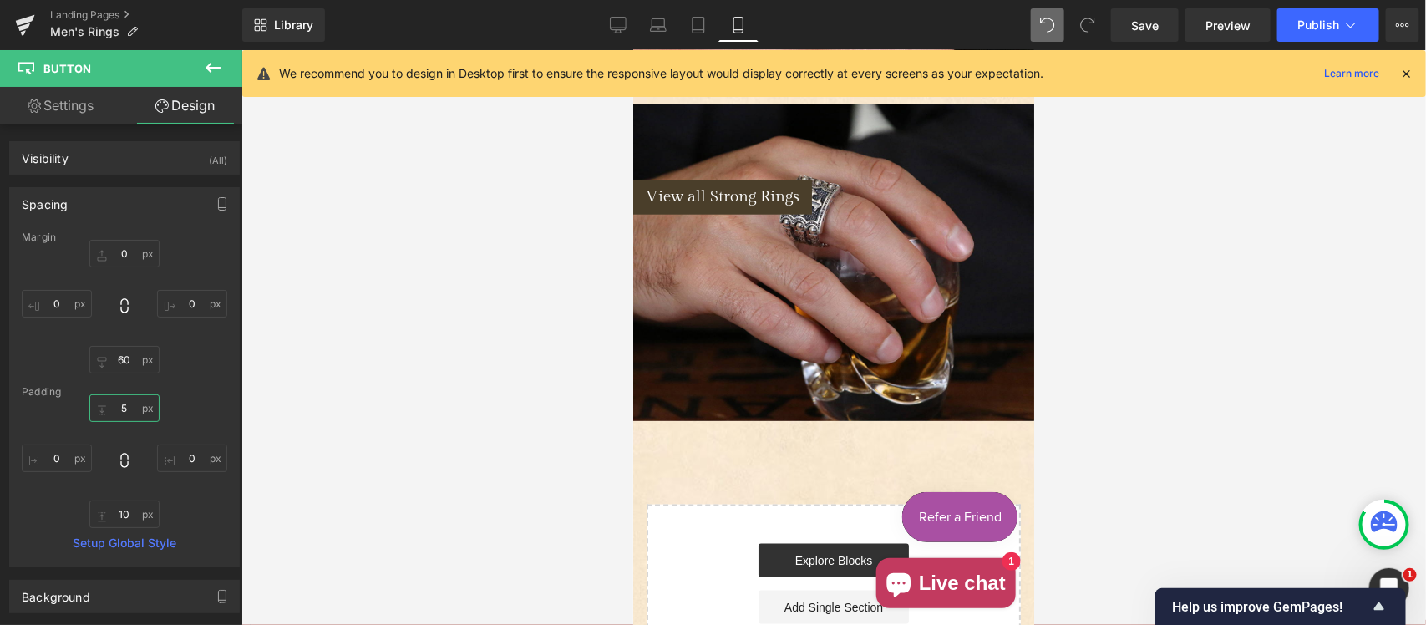
type input "5"
click at [1135, 18] on span "Save" at bounding box center [1145, 26] width 28 height 18
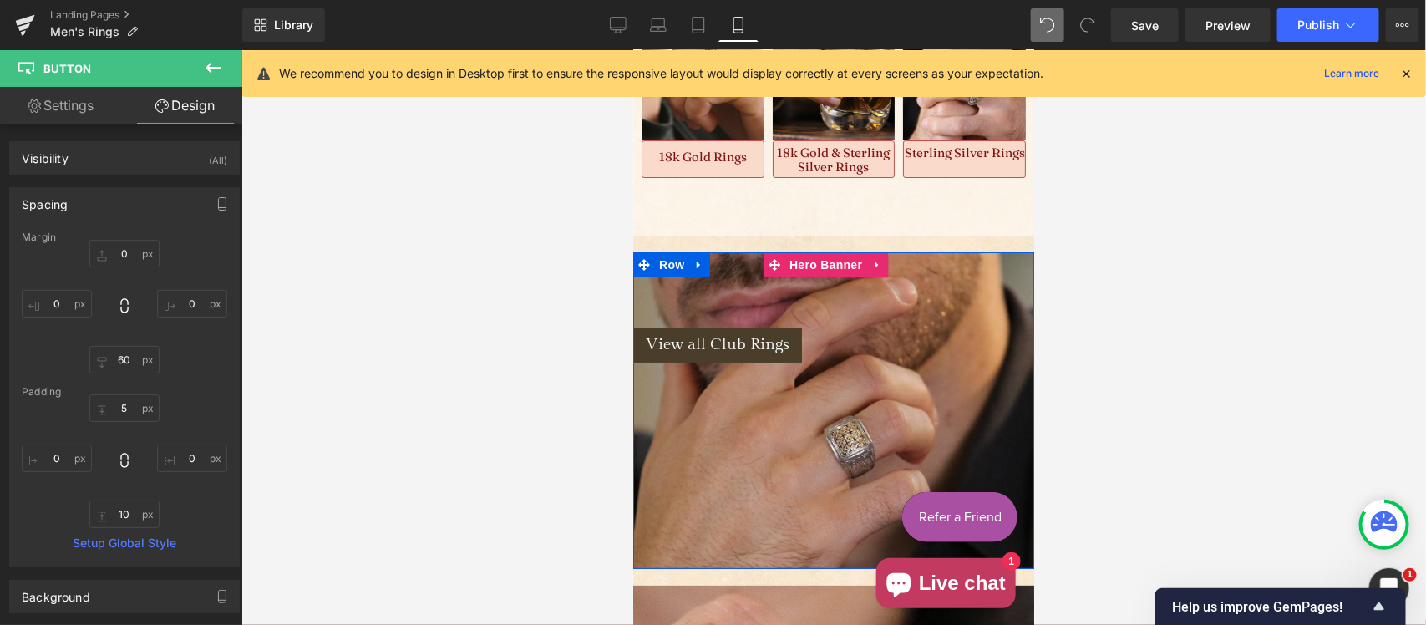
scroll to position [2651, 0]
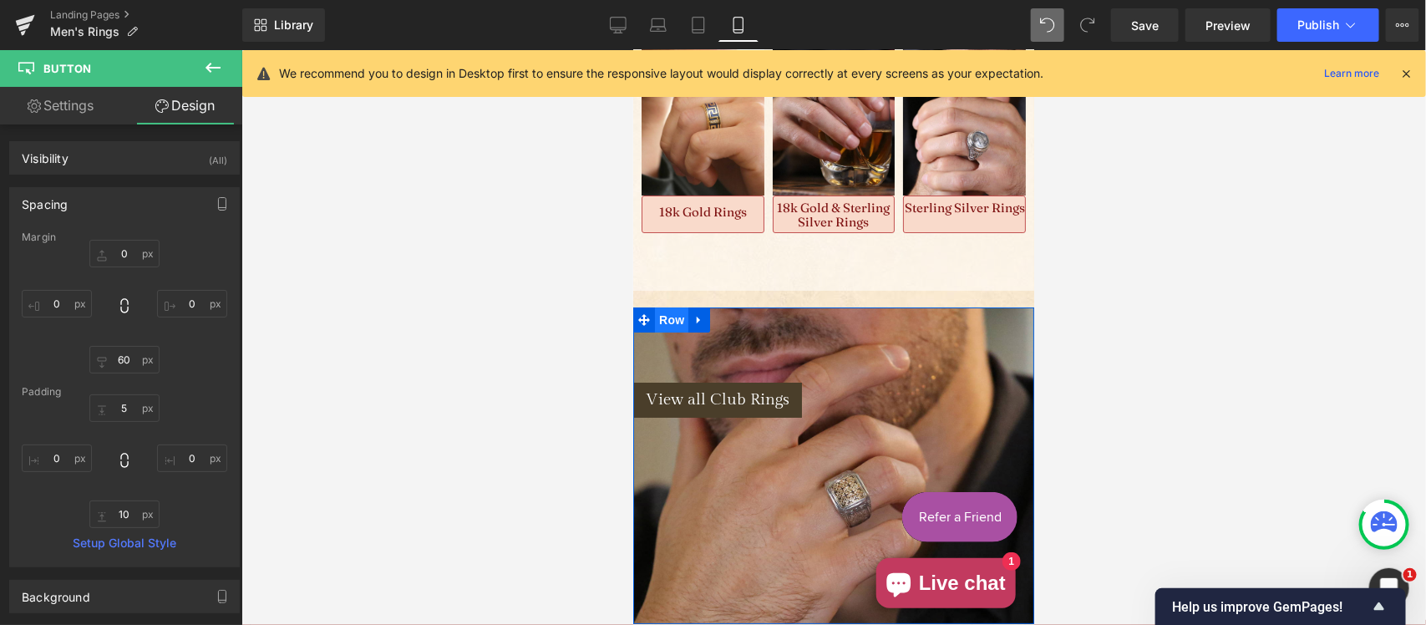
drag, startPoint x: 676, startPoint y: 244, endPoint x: 668, endPoint y: 247, distance: 9.0
click at [676, 307] on span "Row" at bounding box center [670, 319] width 33 height 25
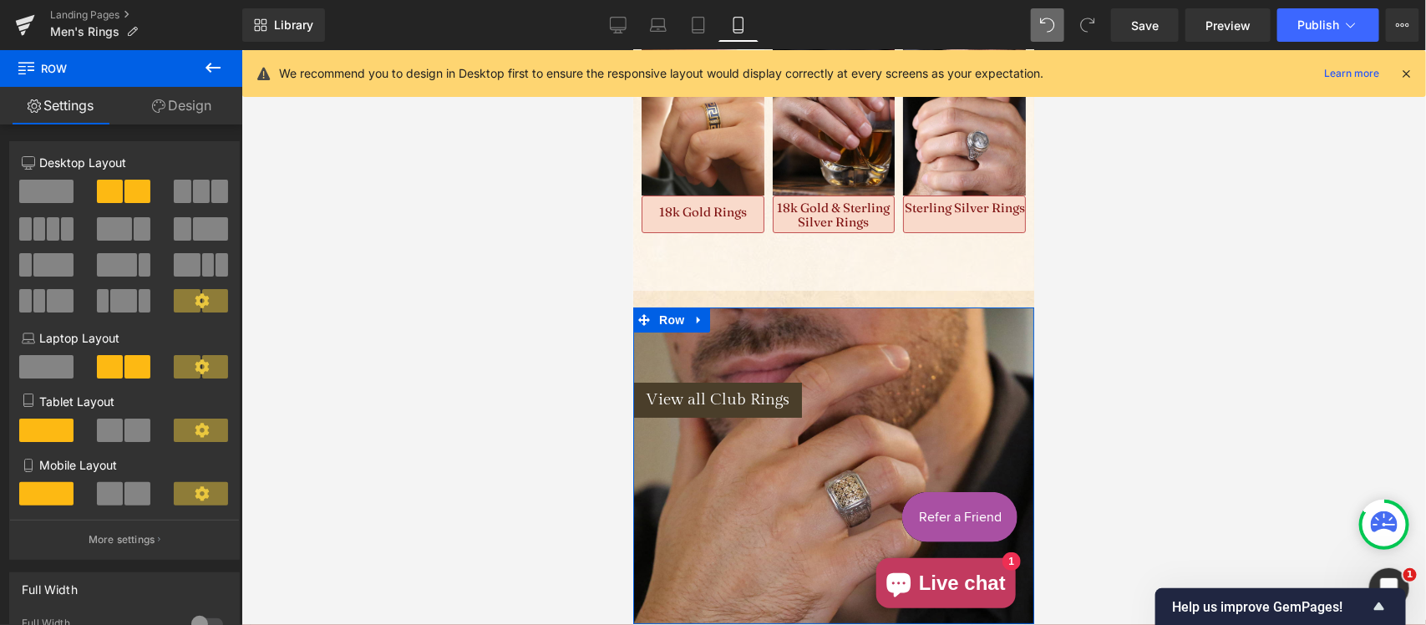
click at [125, 506] on span at bounding box center [138, 493] width 26 height 23
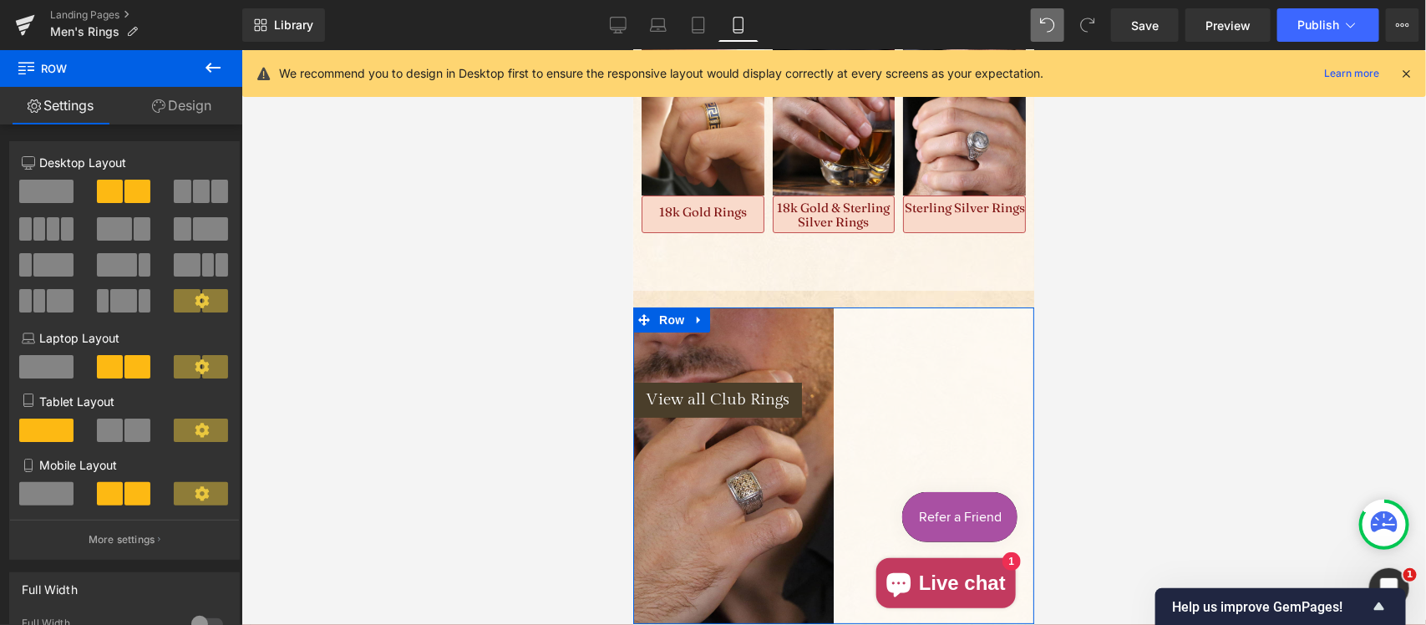
click at [59, 502] on span at bounding box center [46, 493] width 54 height 23
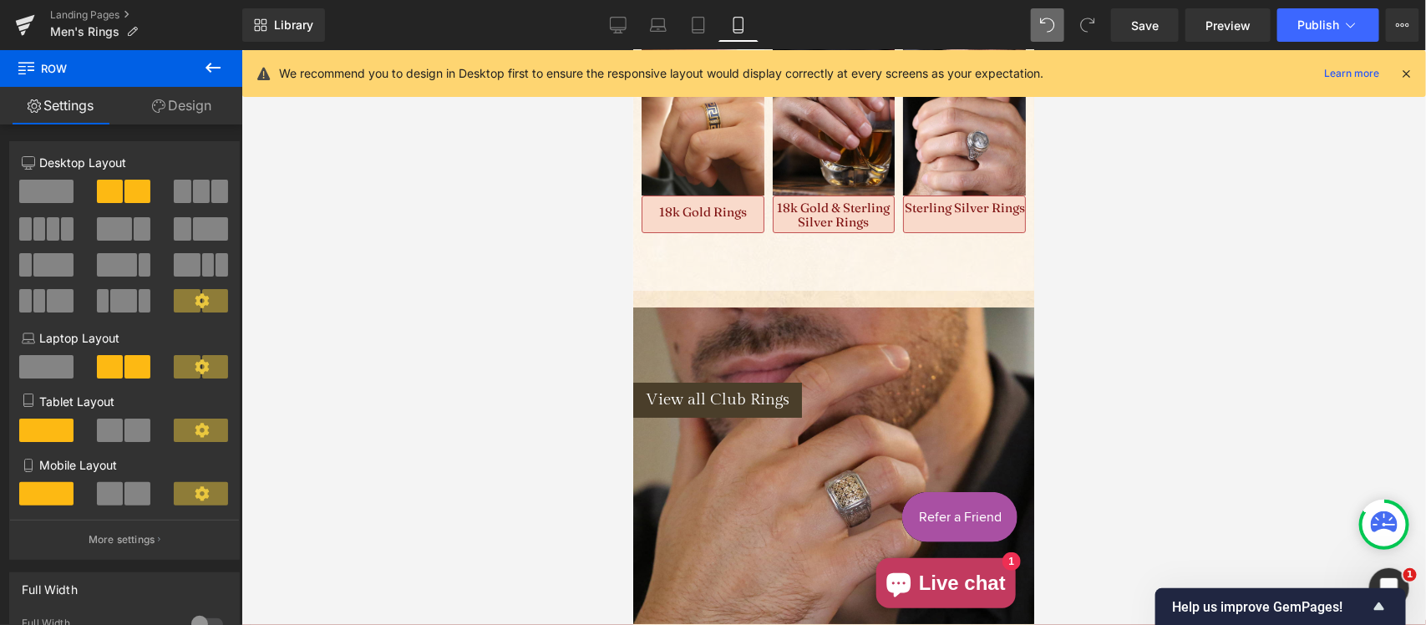
click at [1152, 17] on span "Save" at bounding box center [1145, 26] width 28 height 18
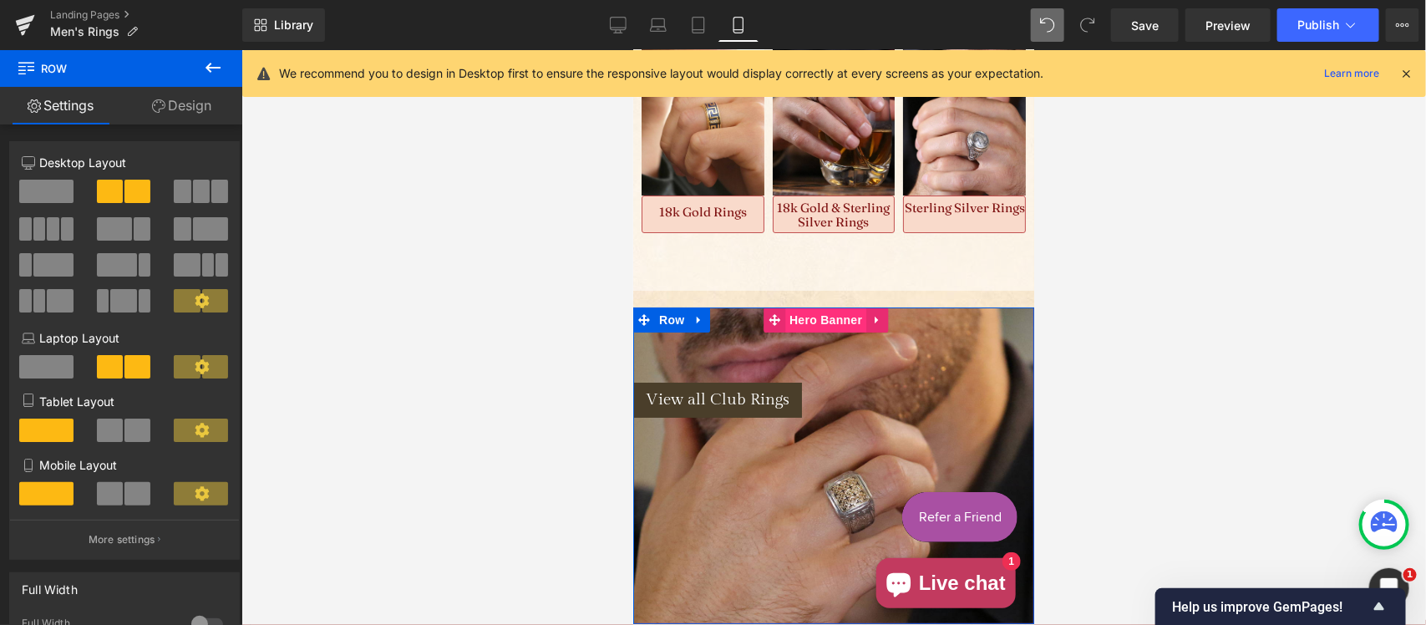
click at [808, 307] on span "Hero Banner" at bounding box center [825, 319] width 81 height 25
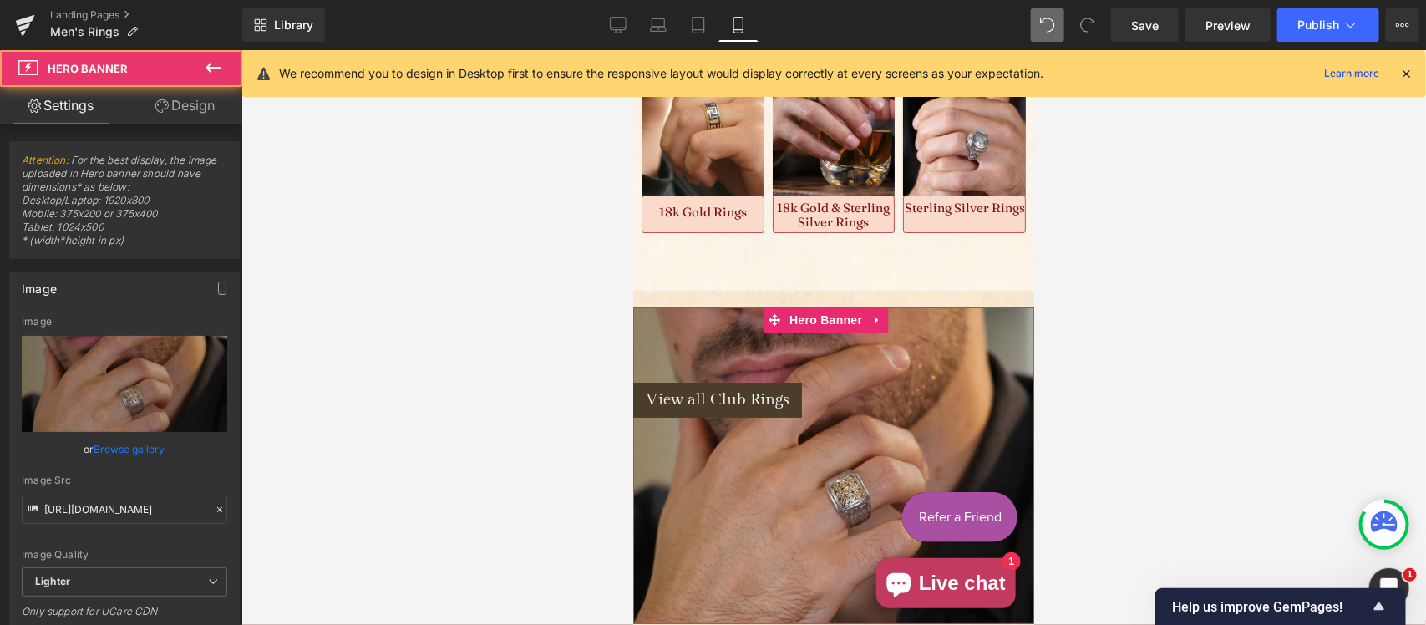
click at [198, 102] on link "Design" at bounding box center [185, 106] width 121 height 38
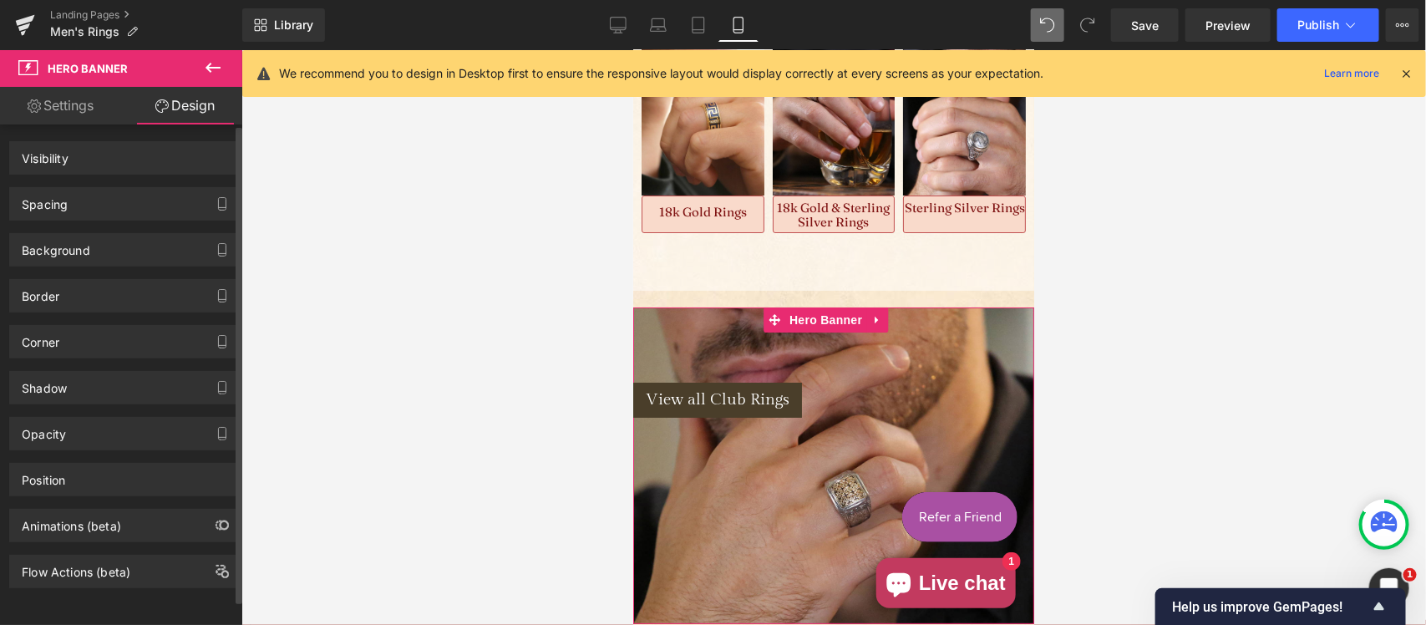
click at [118, 201] on div "Spacing" at bounding box center [124, 204] width 229 height 32
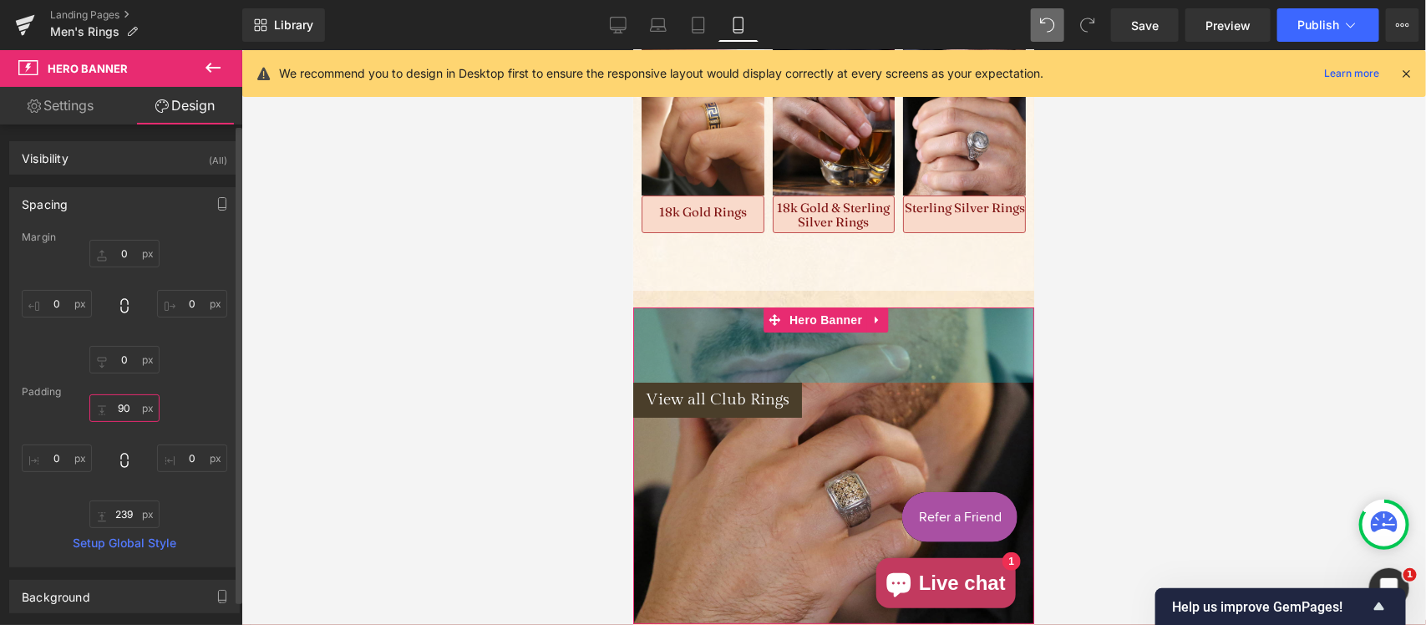
click at [130, 406] on input "text" at bounding box center [124, 408] width 70 height 28
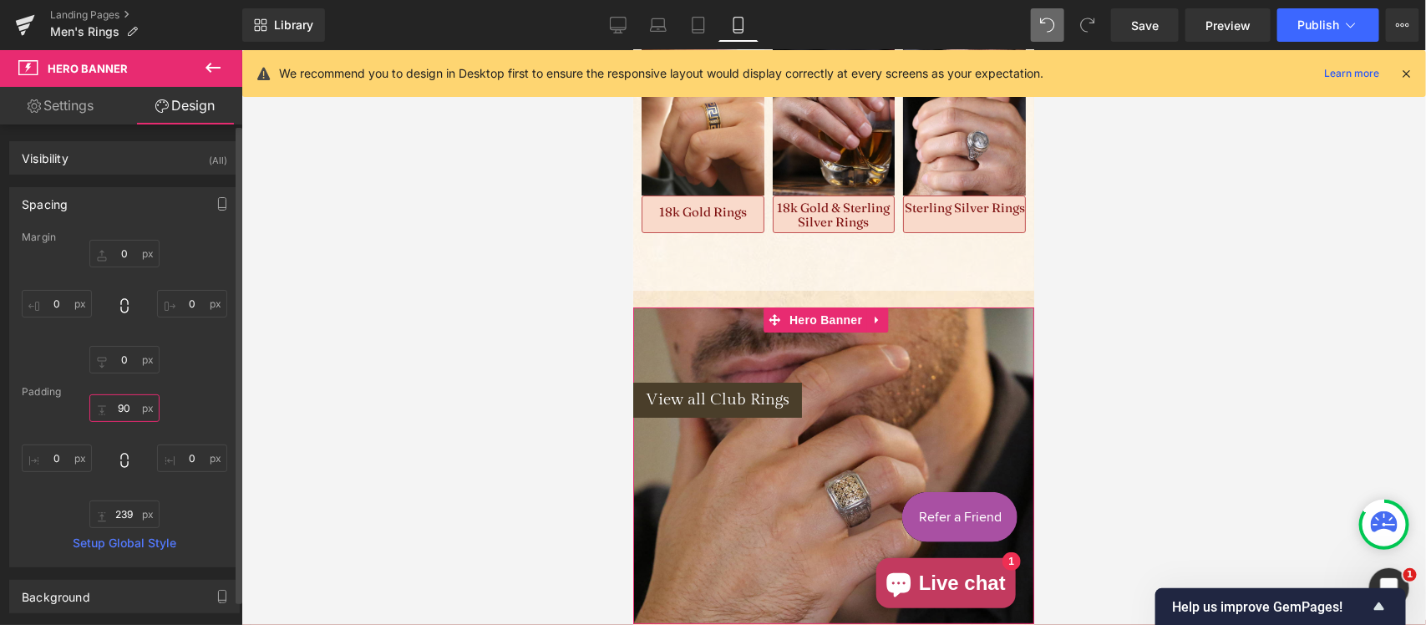
click at [130, 406] on input "text" at bounding box center [124, 408] width 70 height 28
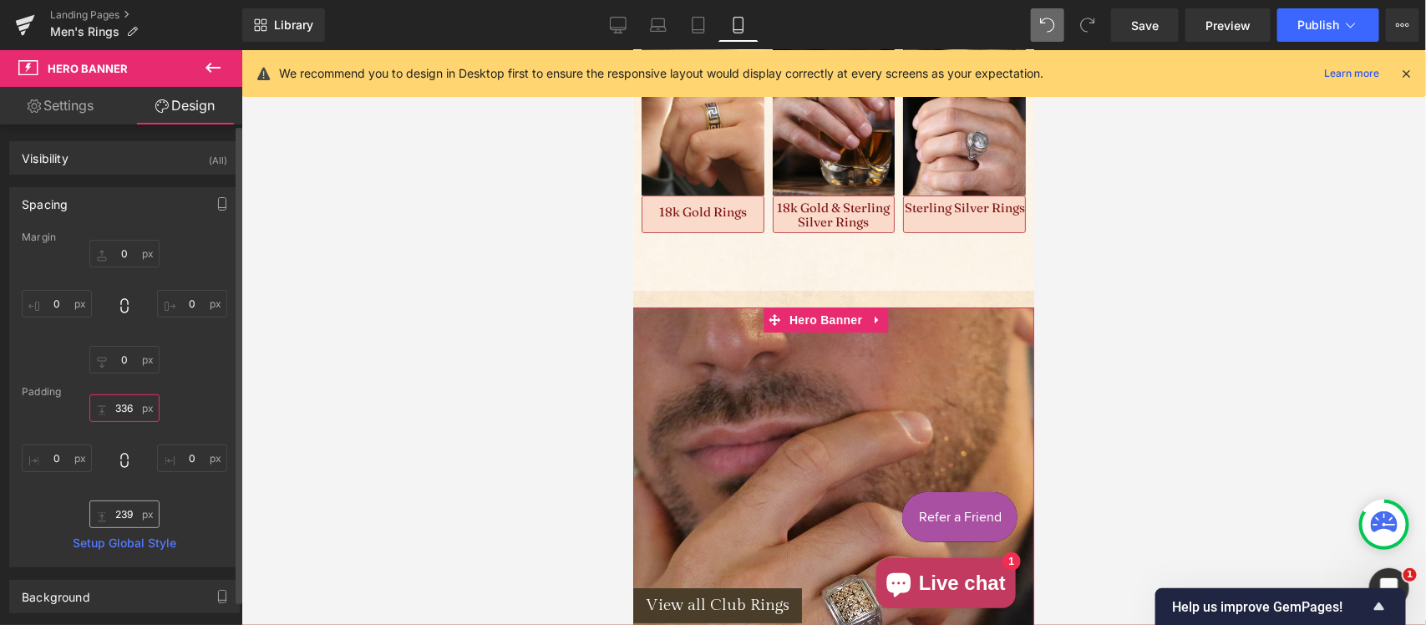
type input "336"
click at [121, 510] on input "text" at bounding box center [124, 515] width 70 height 28
click at [121, 508] on input "text" at bounding box center [124, 515] width 70 height 28
click at [131, 515] on input "text" at bounding box center [124, 515] width 70 height 28
click at [130, 515] on input "text" at bounding box center [124, 515] width 70 height 28
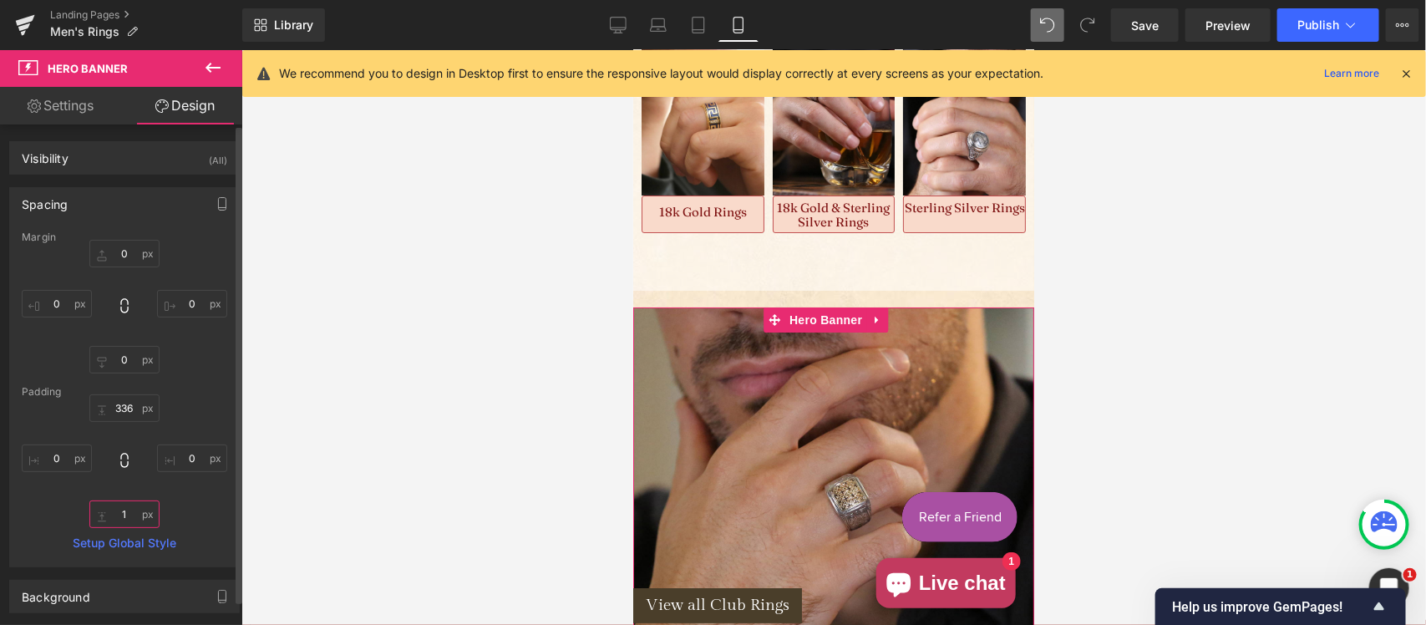
type input "10"
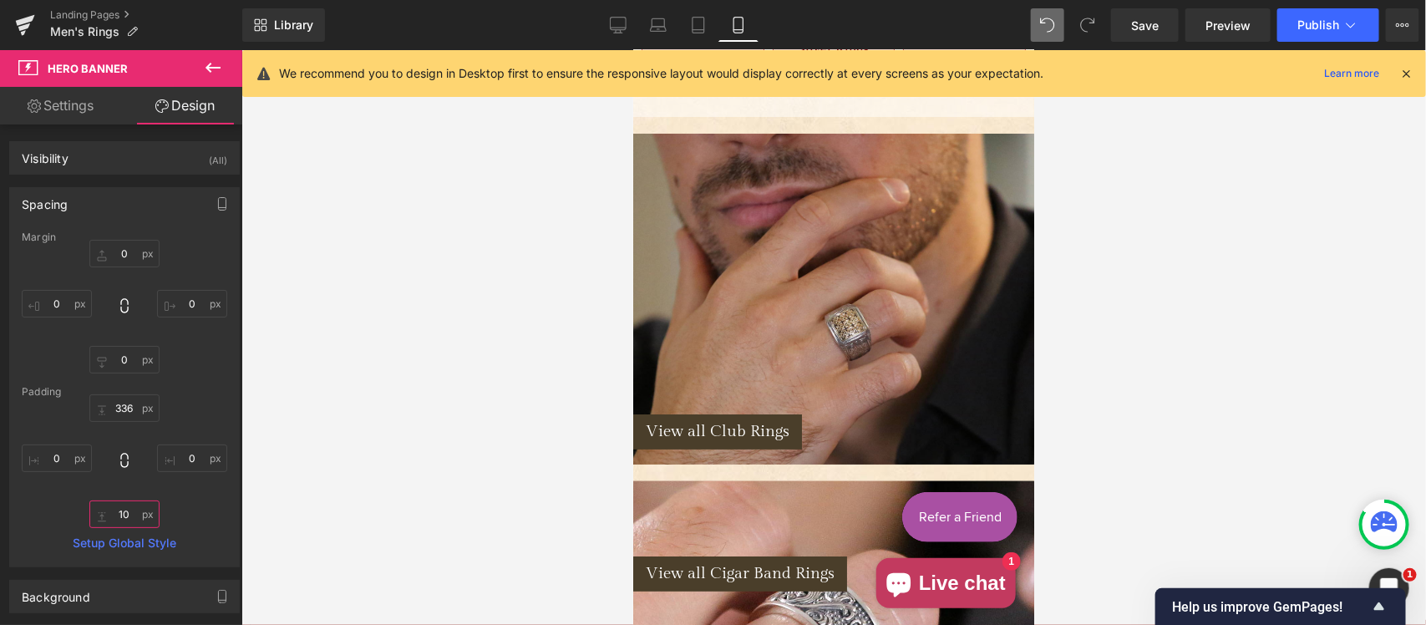
scroll to position [2998, 0]
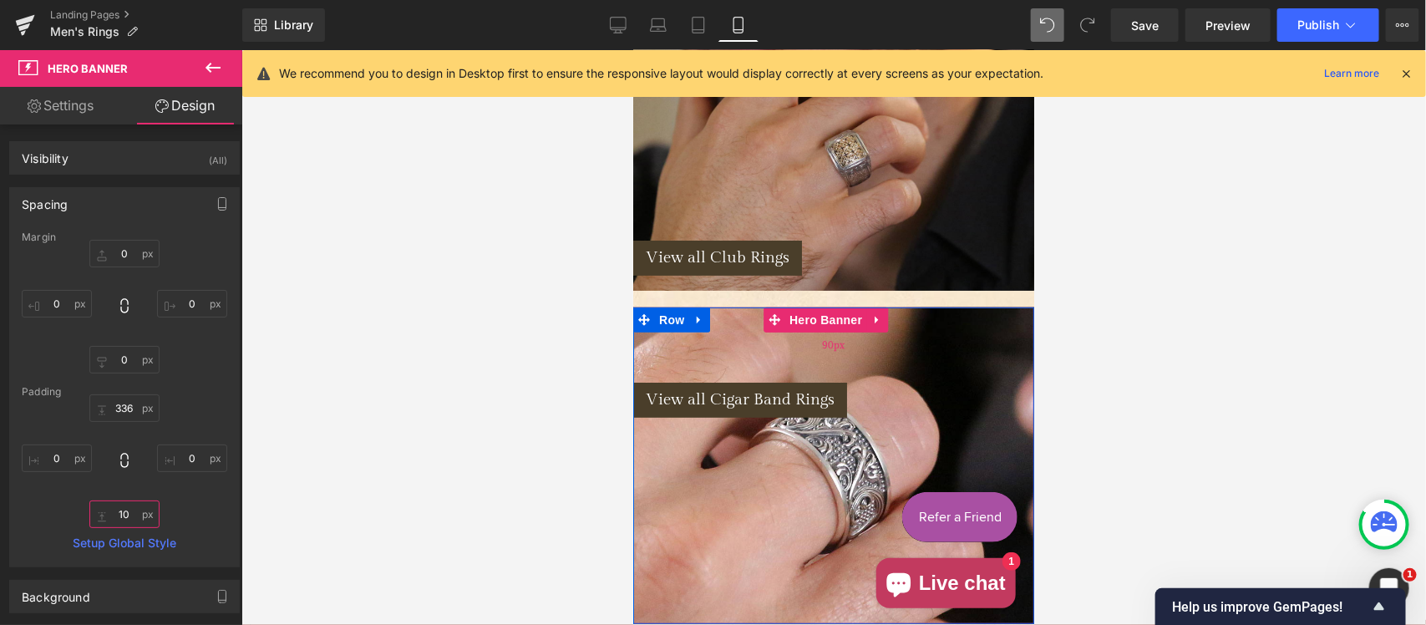
drag, startPoint x: 1205, startPoint y: 335, endPoint x: 662, endPoint y: 283, distance: 545.6
click at [806, 307] on span "Hero Banner" at bounding box center [825, 319] width 81 height 25
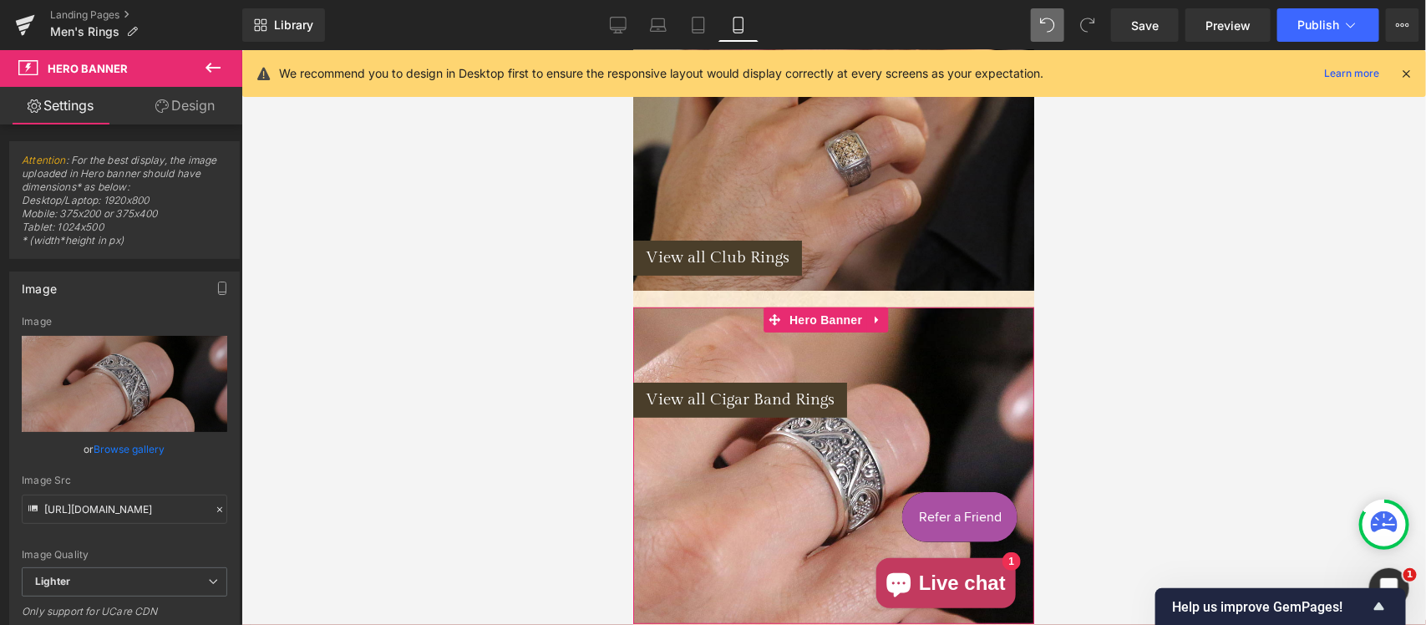
click at [188, 104] on link "Design" at bounding box center [185, 106] width 121 height 38
click at [0, 0] on div "Spacing" at bounding box center [0, 0] width 0 height 0
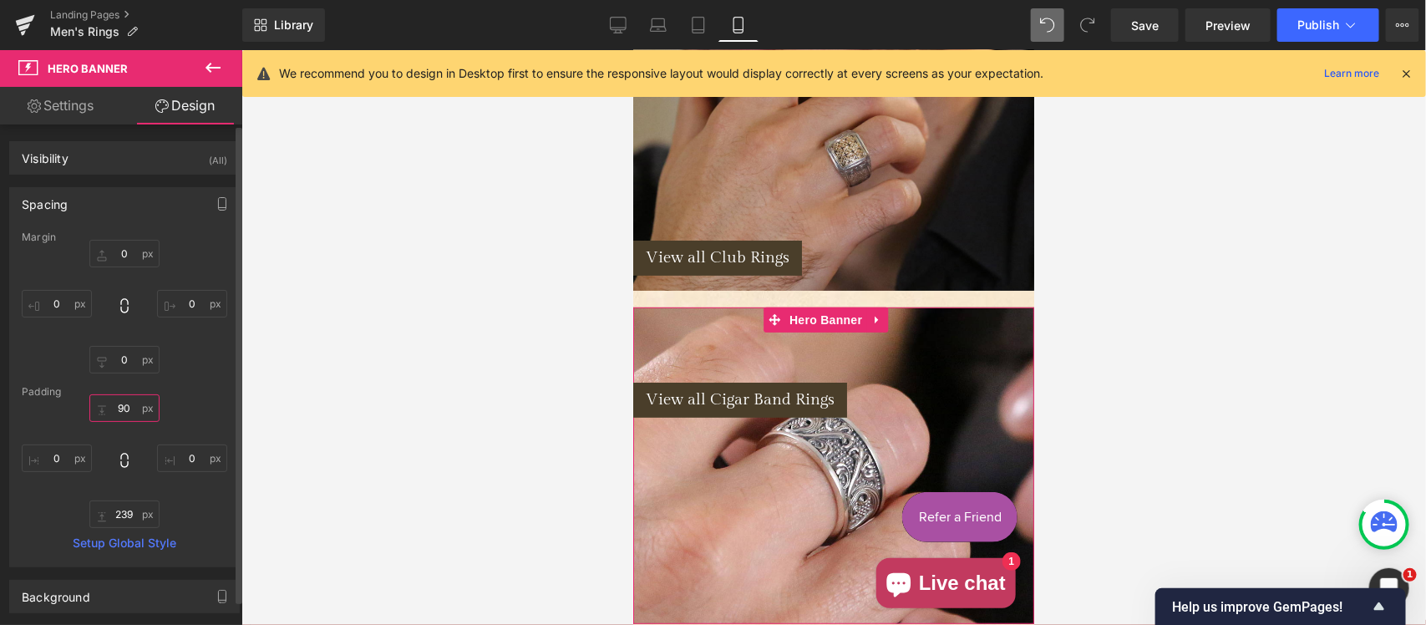
click at [127, 409] on input "text" at bounding box center [124, 408] width 70 height 28
click at [127, 408] on input "text" at bounding box center [124, 408] width 70 height 28
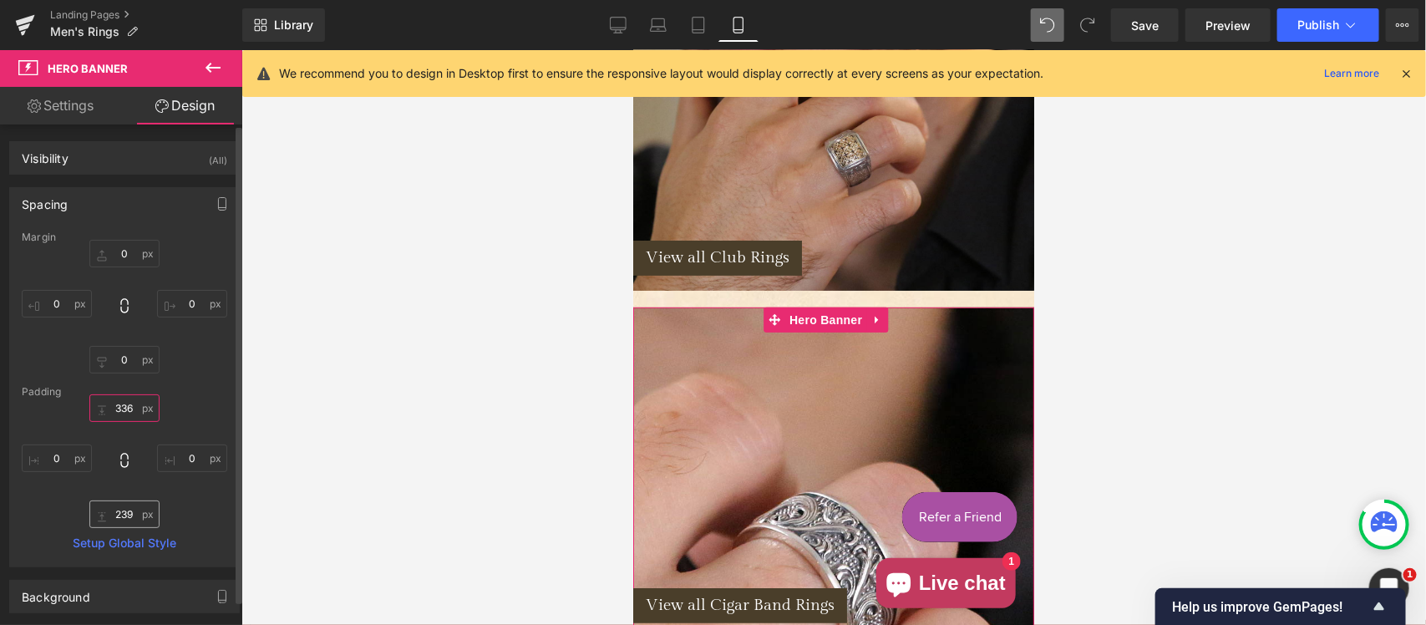
type input "336"
click at [135, 525] on input "text" at bounding box center [124, 515] width 70 height 28
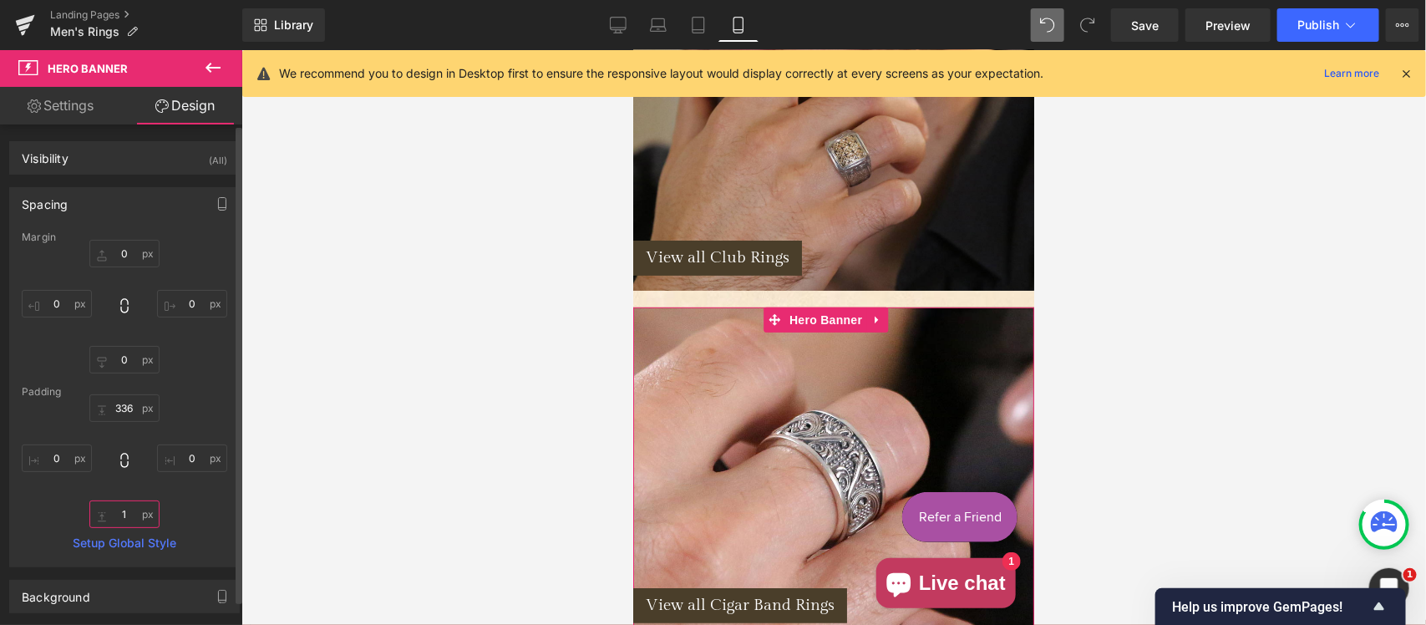
type input "10"
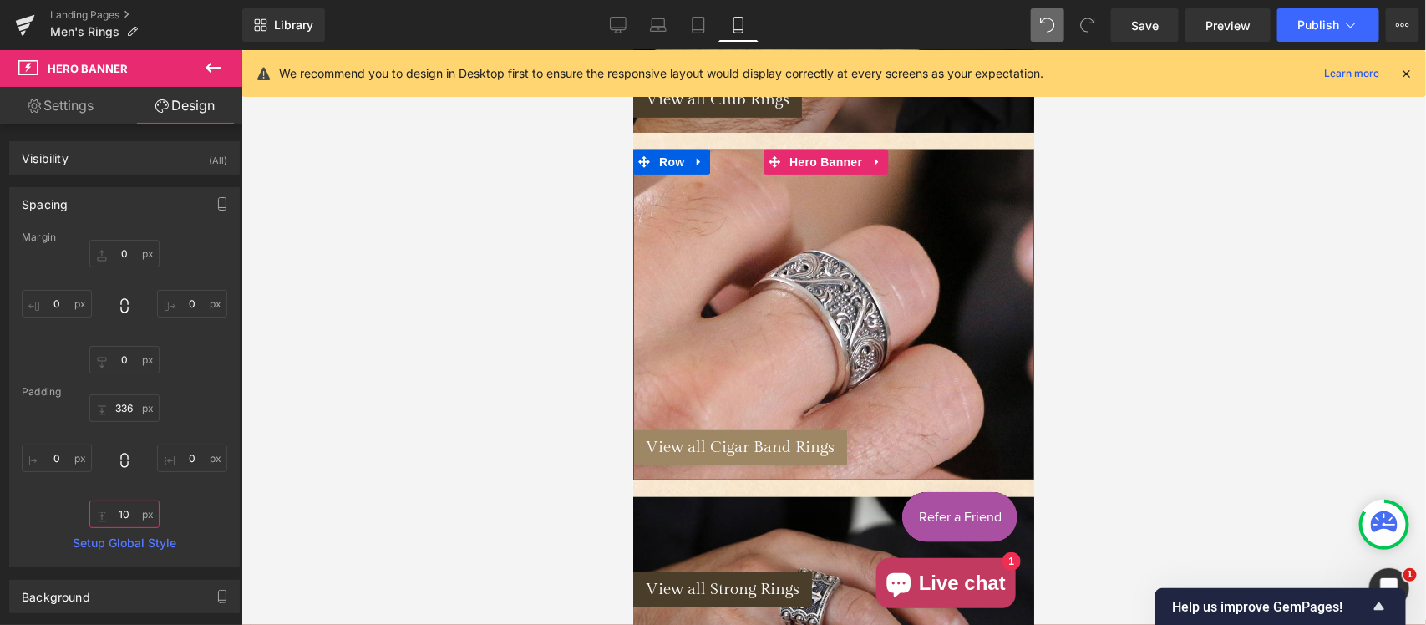
scroll to position [3173, 0]
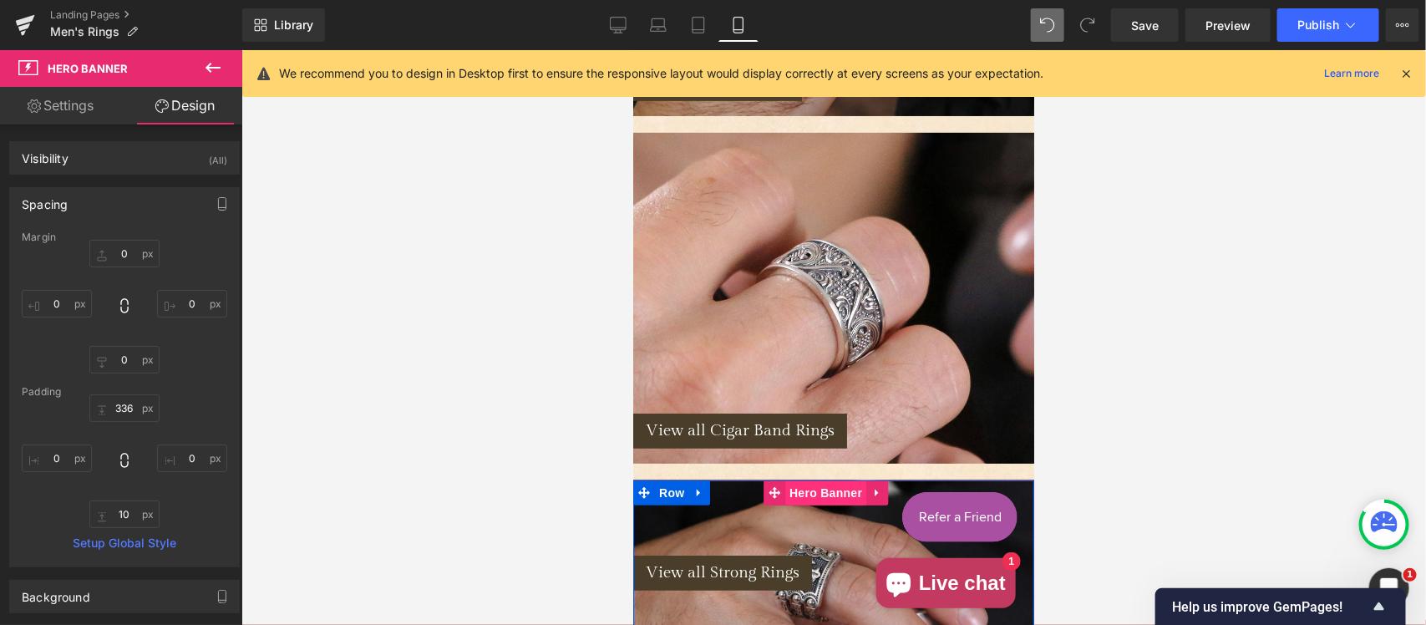
click at [821, 480] on span "Hero Banner" at bounding box center [825, 492] width 81 height 25
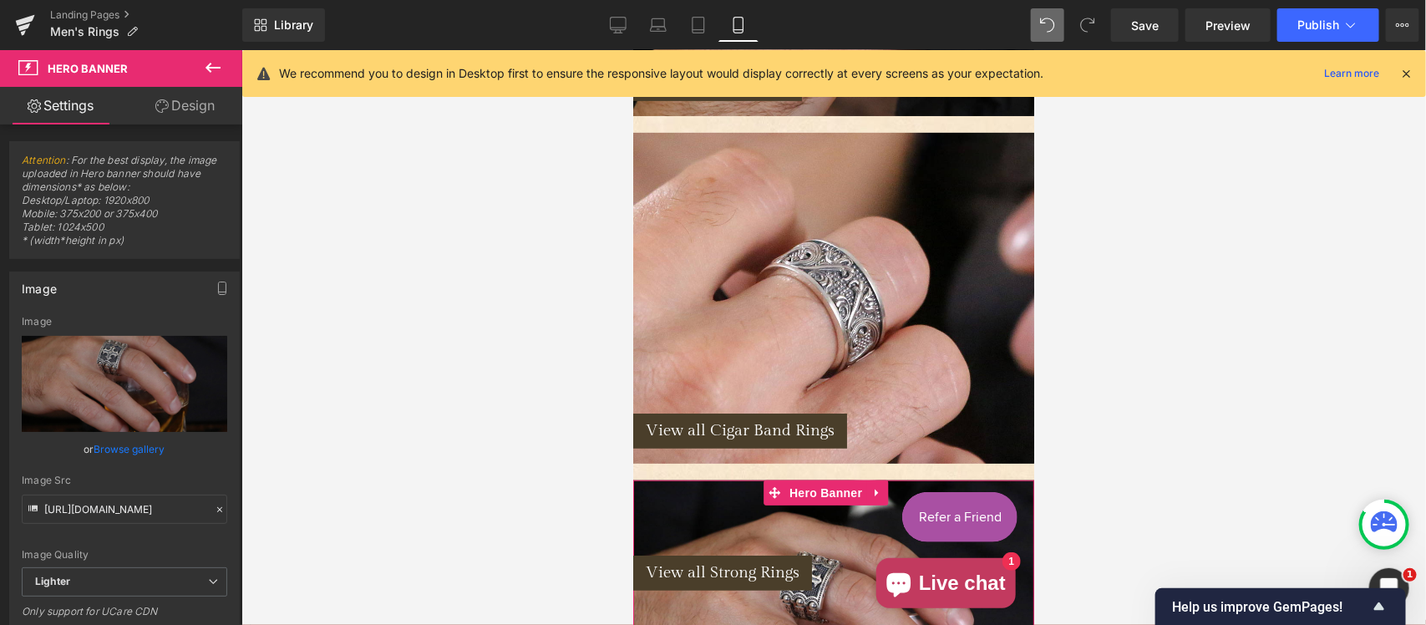
click at [198, 109] on link "Design" at bounding box center [185, 106] width 121 height 38
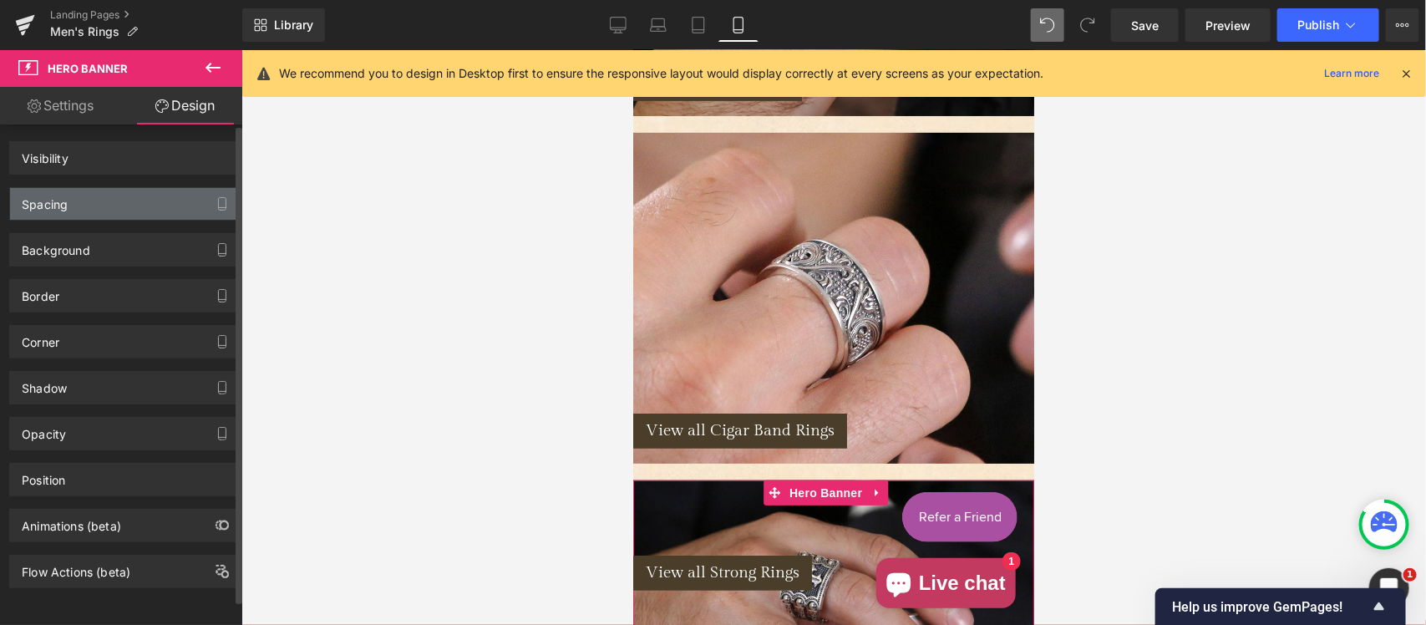
click at [106, 206] on div "Spacing" at bounding box center [124, 204] width 229 height 32
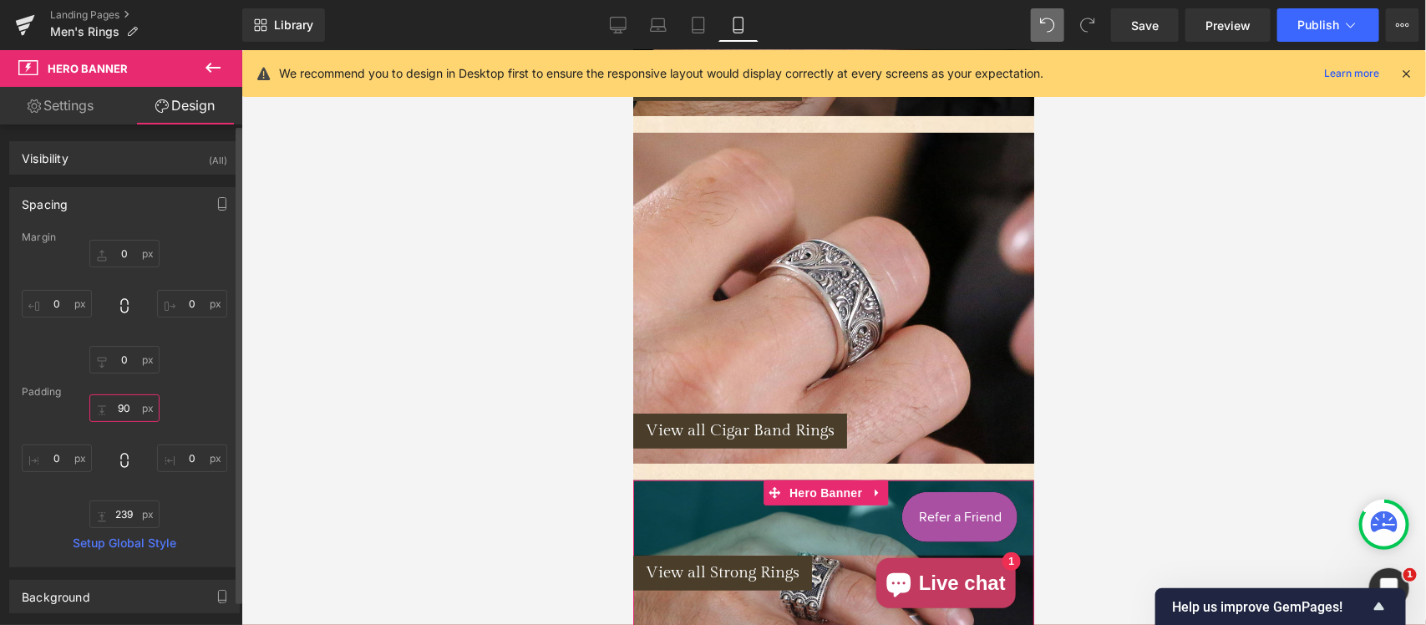
click at [134, 407] on input "90" at bounding box center [124, 408] width 70 height 28
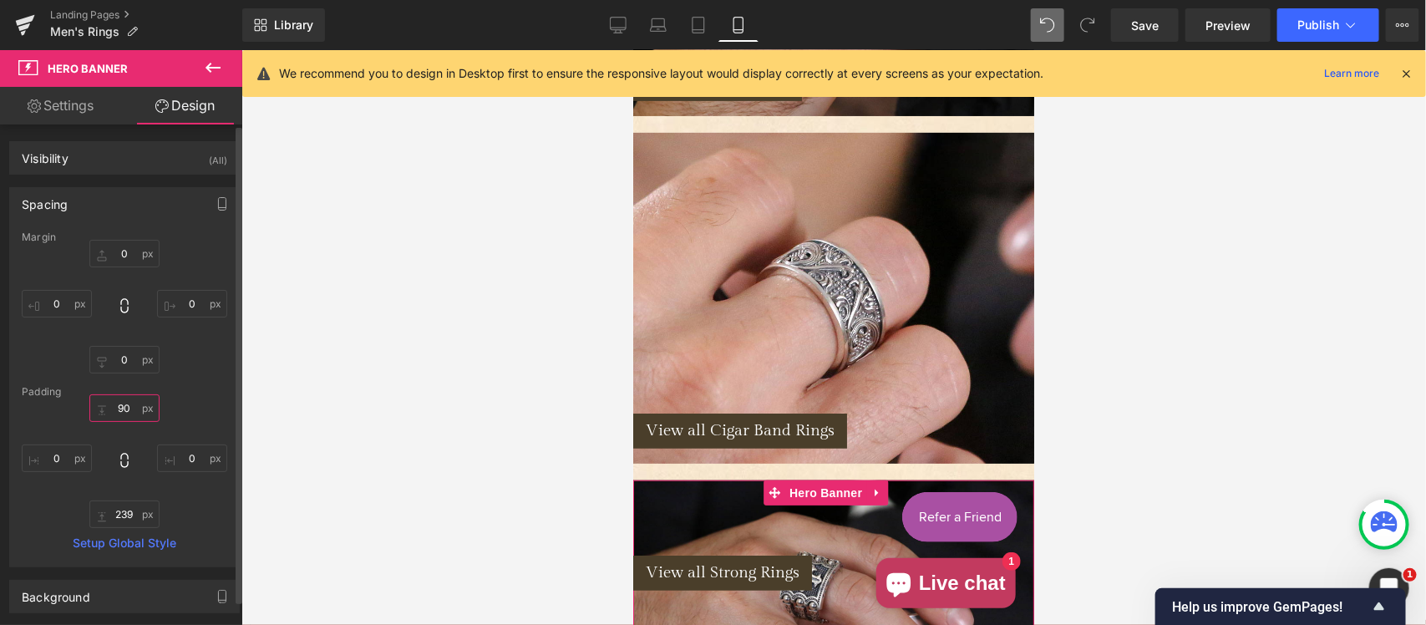
click at [134, 407] on input "90" at bounding box center [124, 408] width 70 height 28
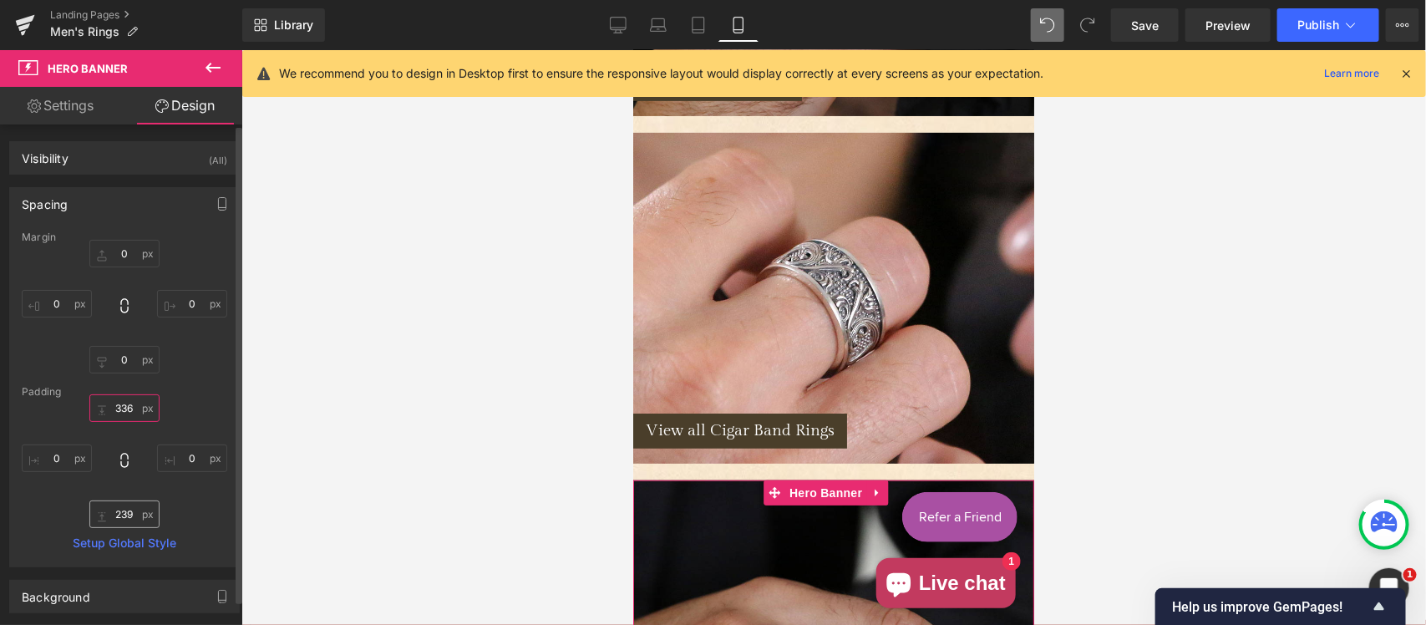
type input "336"
click at [127, 504] on input "239" at bounding box center [124, 515] width 70 height 28
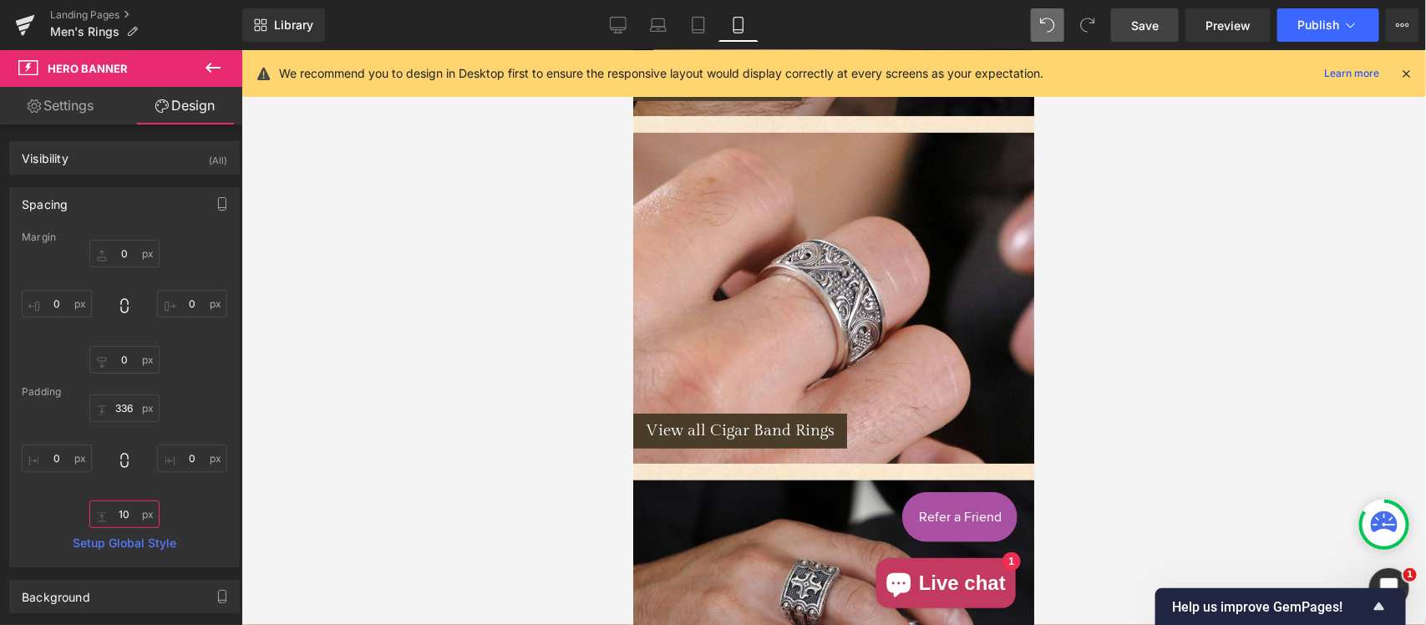
type input "10"
click at [1132, 19] on link "Save" at bounding box center [1145, 24] width 68 height 33
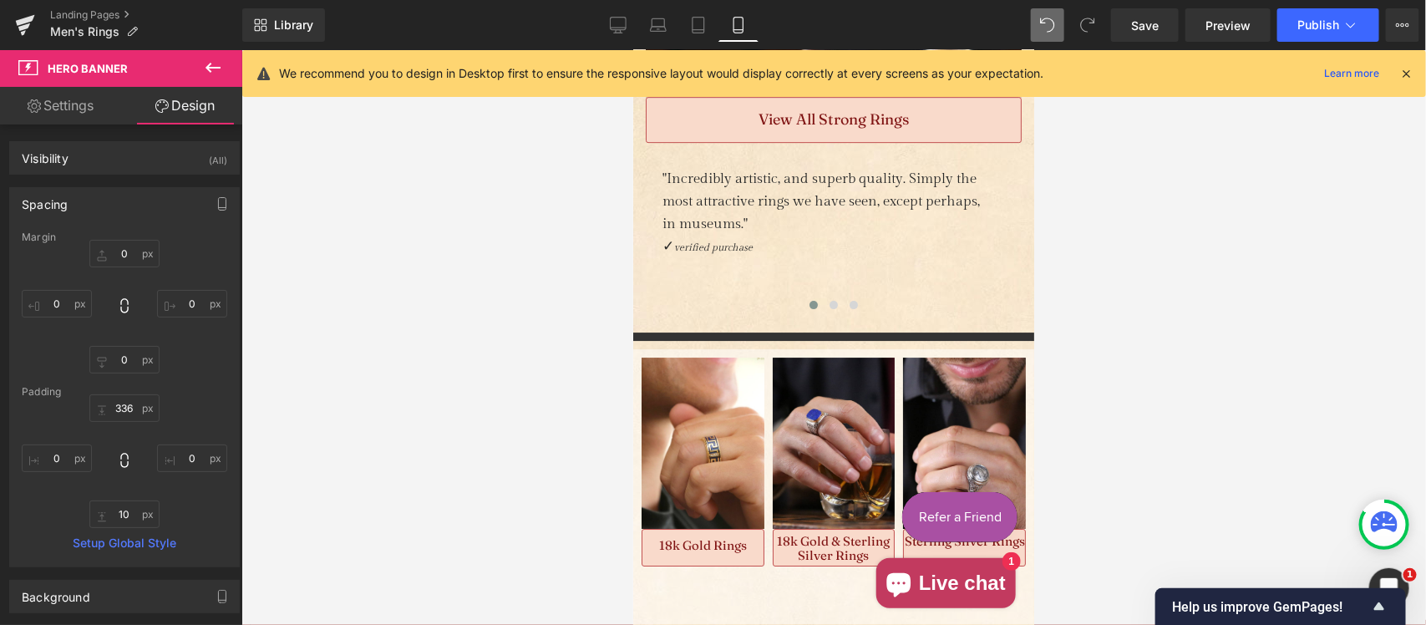
scroll to position [2302, 0]
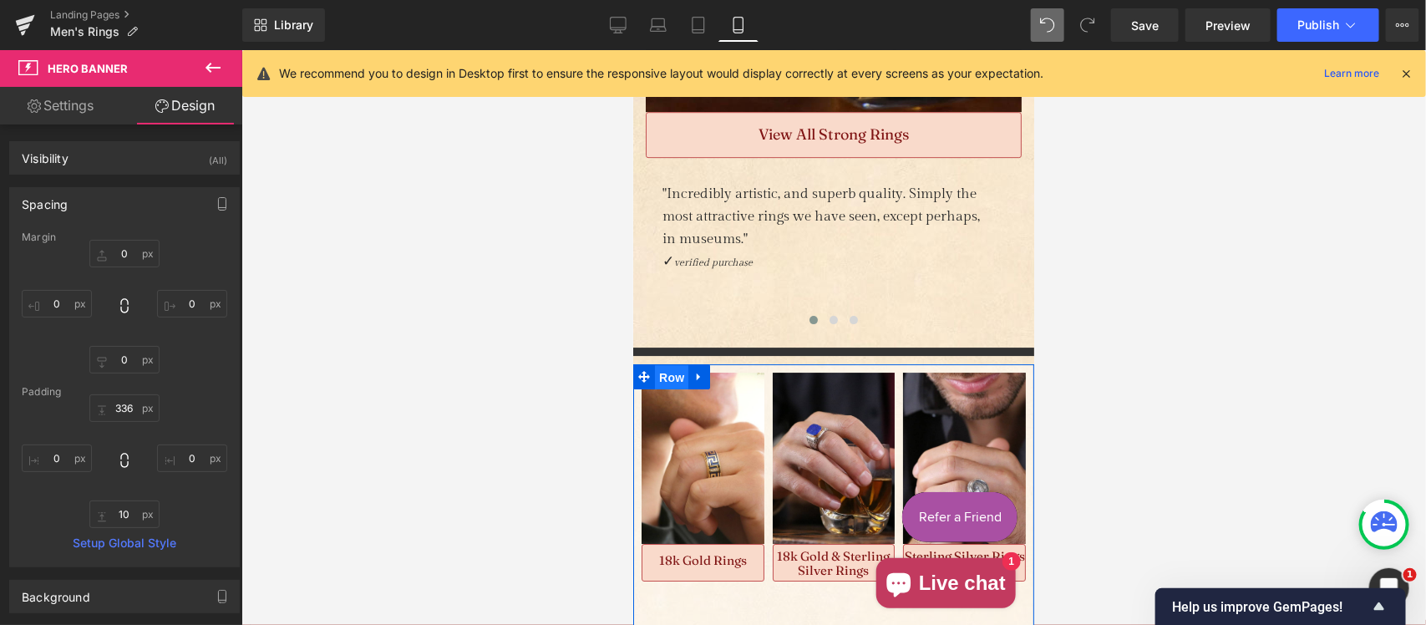
click at [665, 364] on span "Row" at bounding box center [670, 376] width 33 height 25
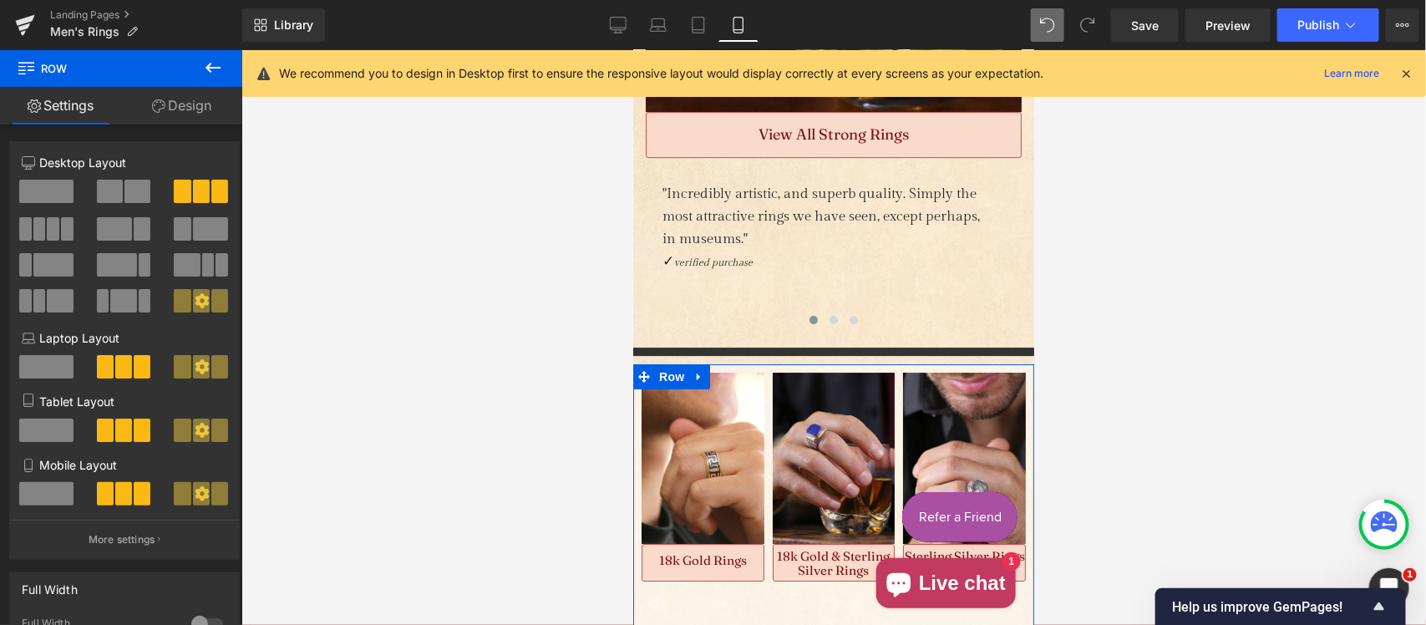
click at [198, 109] on link "Design" at bounding box center [181, 106] width 121 height 38
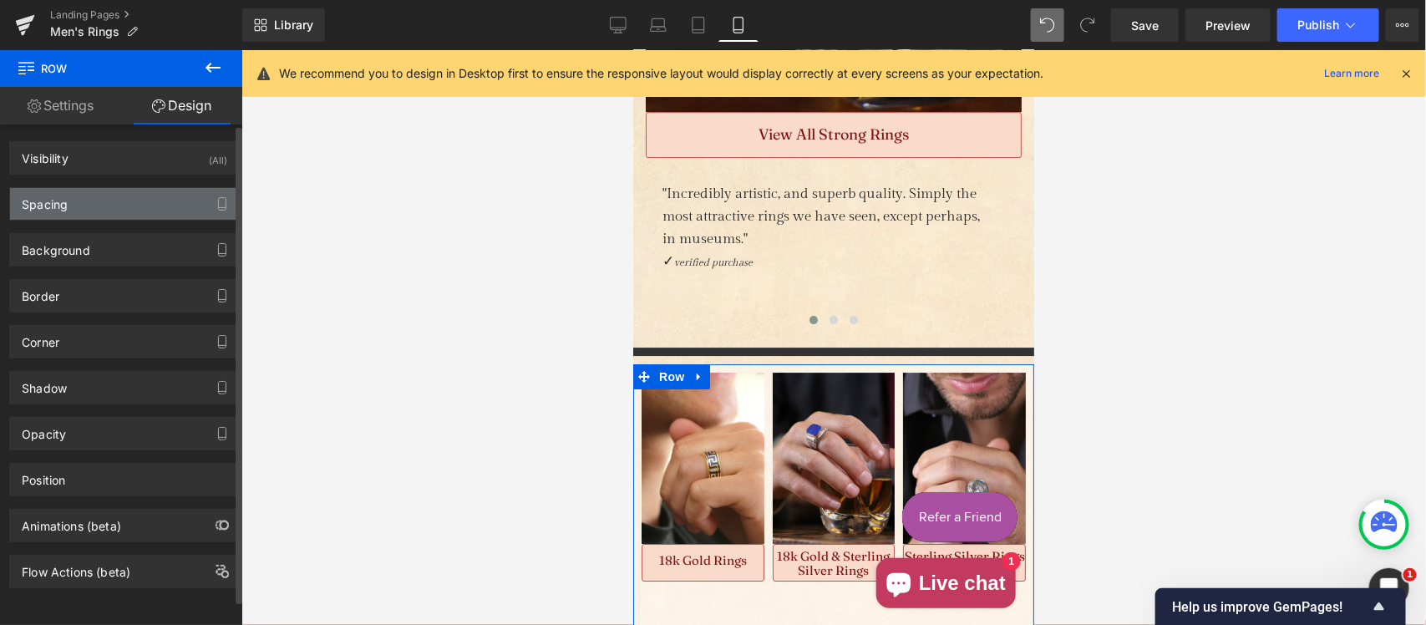
click at [92, 203] on div "Spacing" at bounding box center [124, 204] width 229 height 32
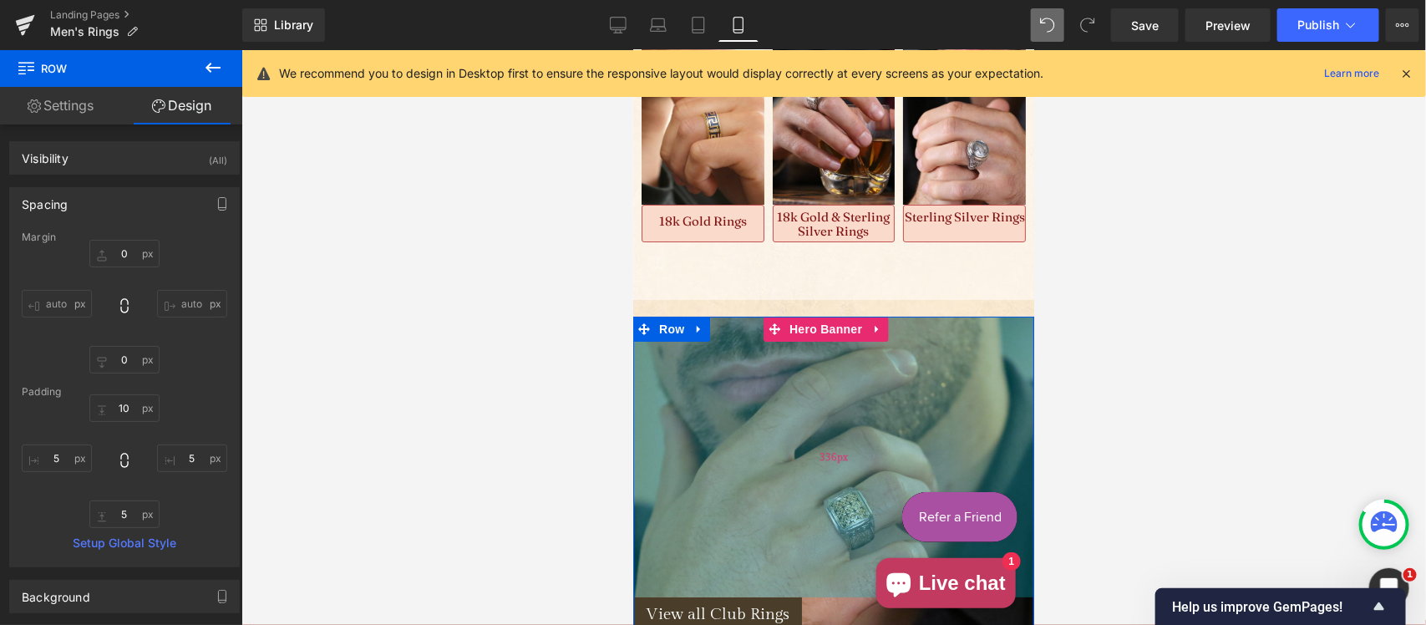
scroll to position [2651, 0]
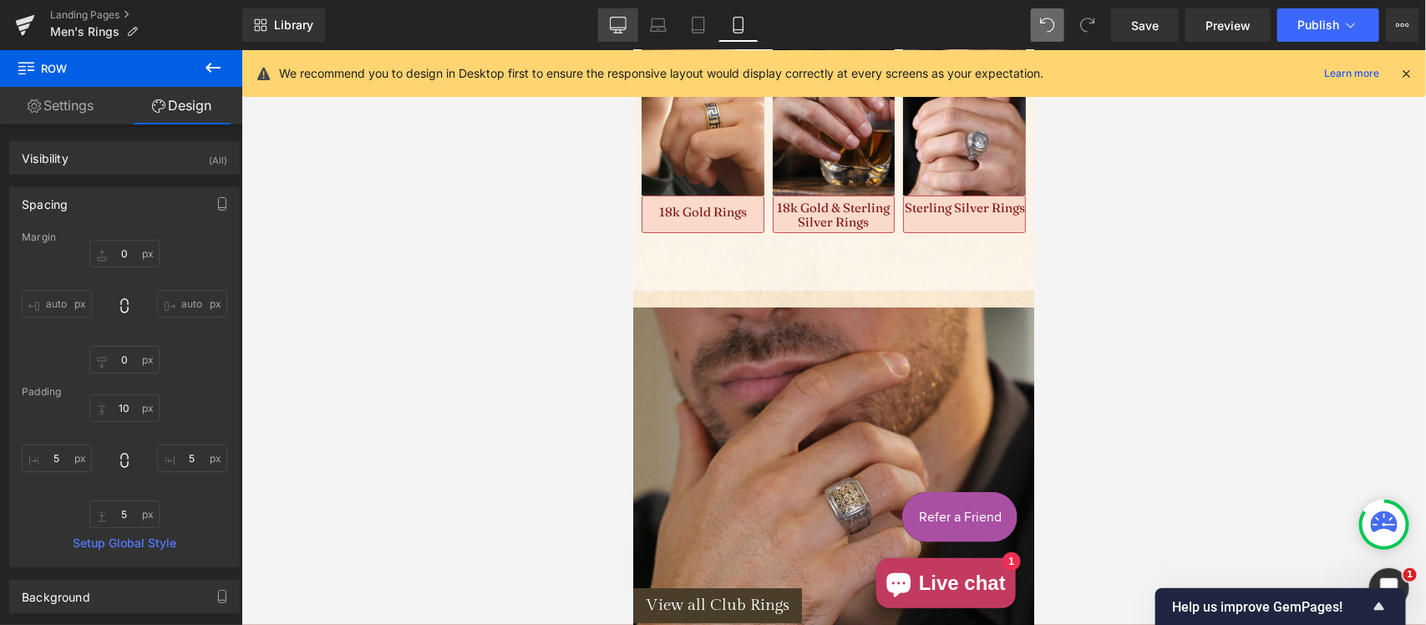
drag, startPoint x: 1034, startPoint y: 412, endPoint x: 628, endPoint y: 22, distance: 563.2
click at [623, 22] on icon at bounding box center [618, 25] width 17 height 17
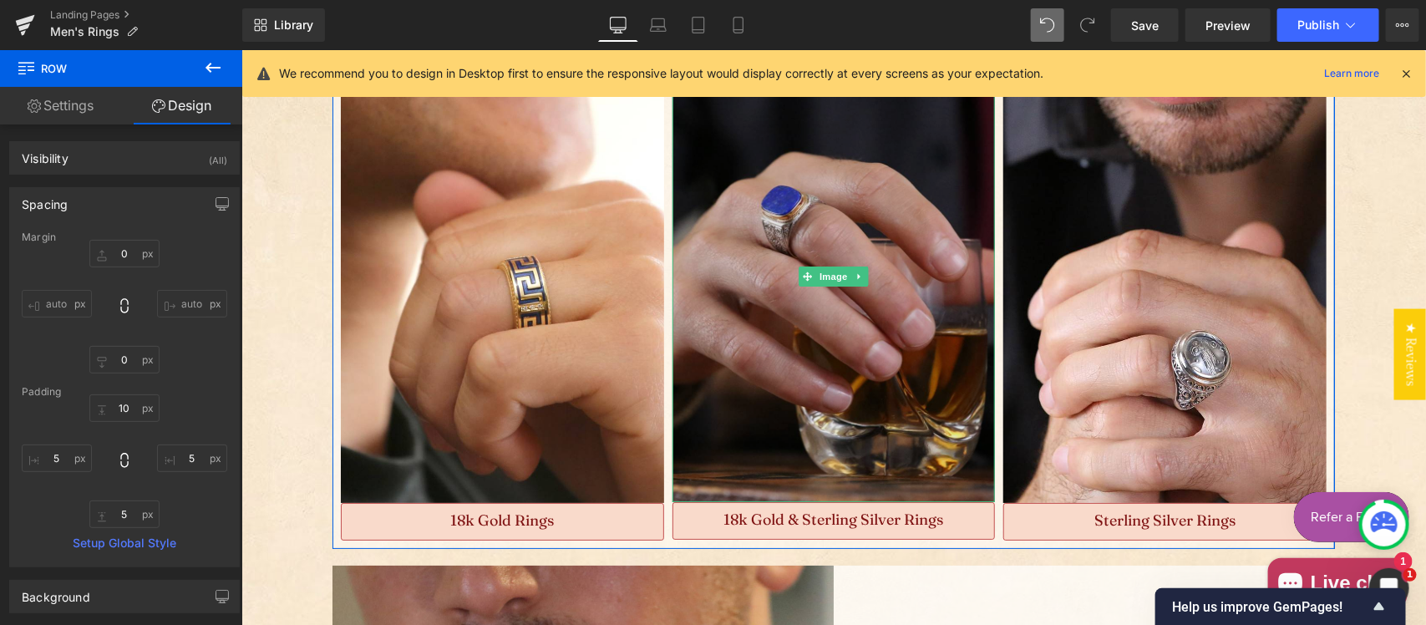
scroll to position [2693, 0]
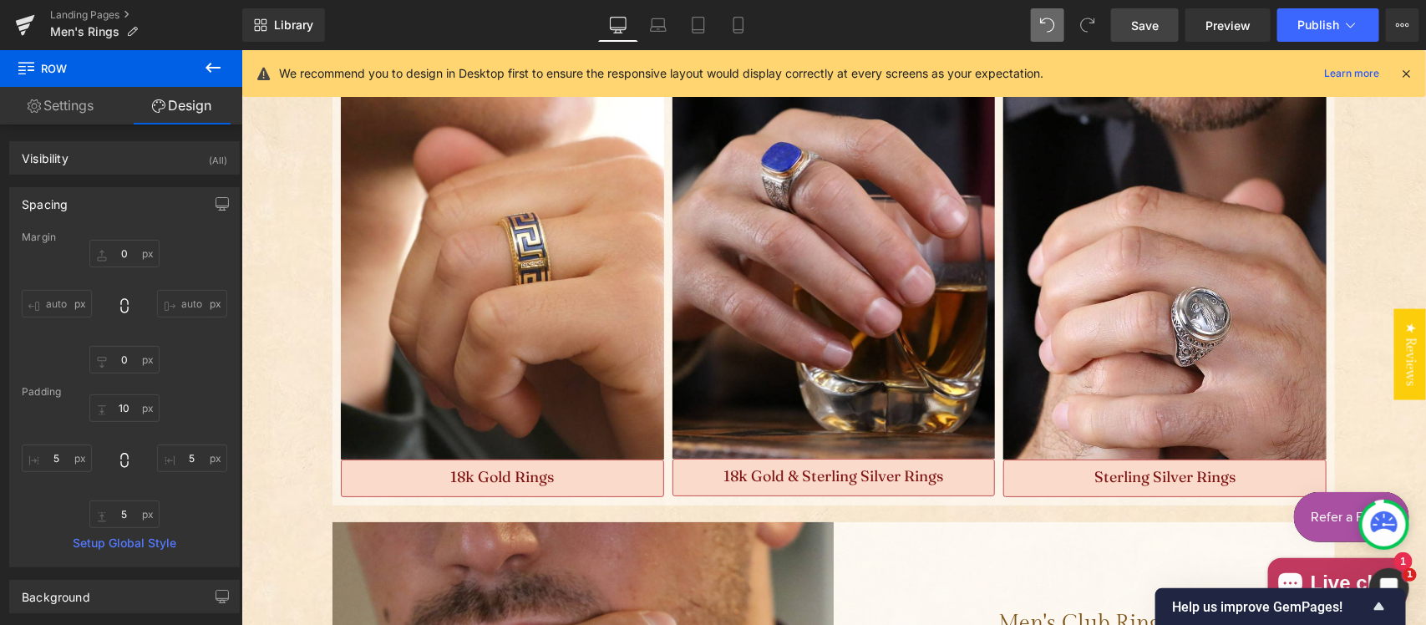
click at [1141, 27] on span "Save" at bounding box center [1145, 26] width 28 height 18
